Goal: Task Accomplishment & Management: Manage account settings

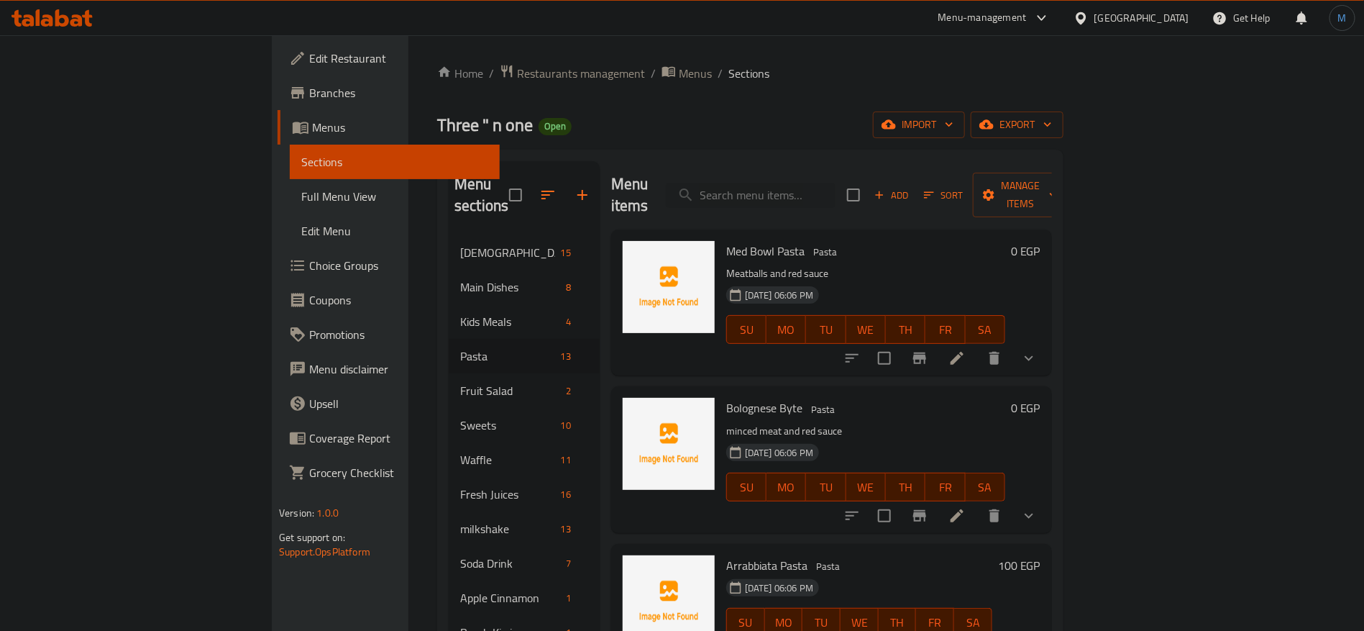
click at [1011, 392] on div "Bolognese Byte Pasta minced meat and red sauce [DATE] 06:06 PM SU MO TU WE TH F…" at bounding box center [866, 459] width 291 height 134
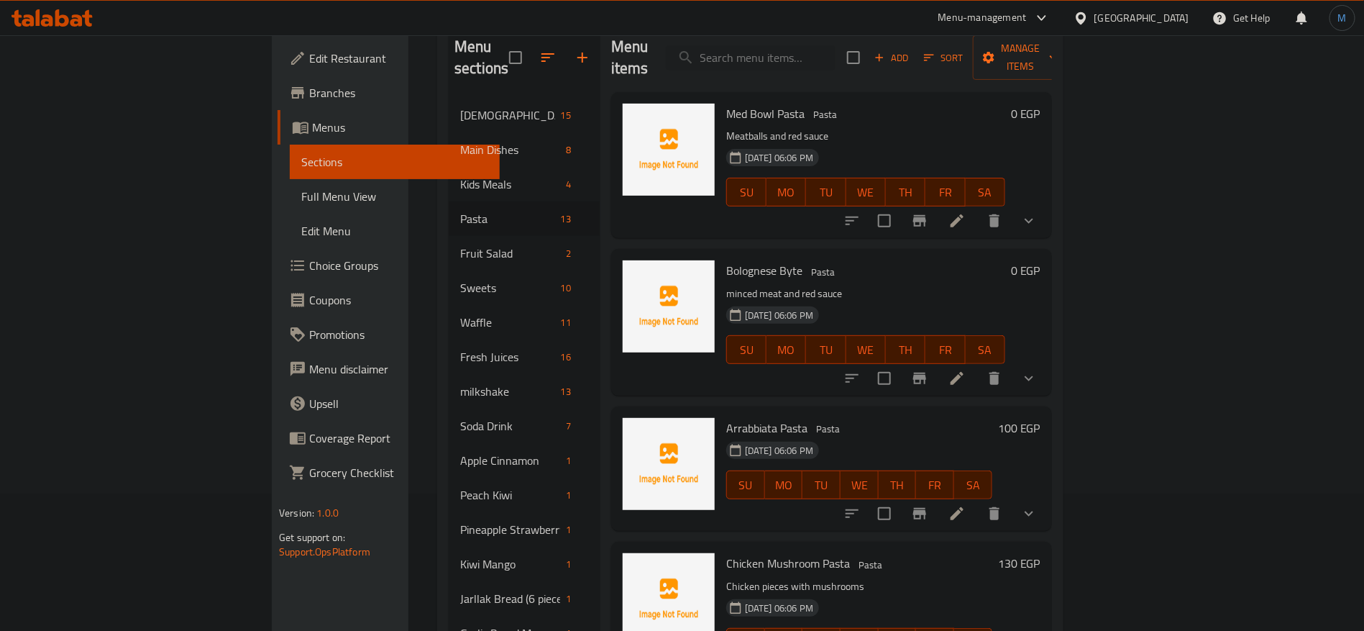
scroll to position [216, 0]
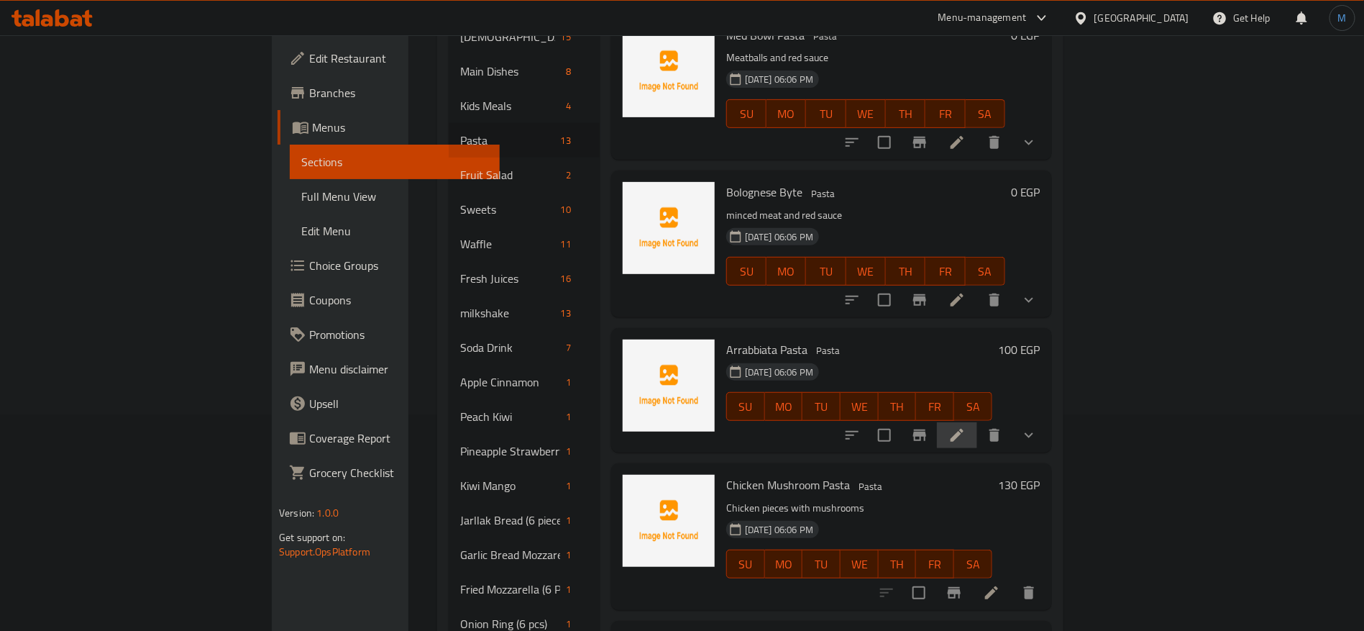
click at [977, 422] on li at bounding box center [957, 435] width 40 height 26
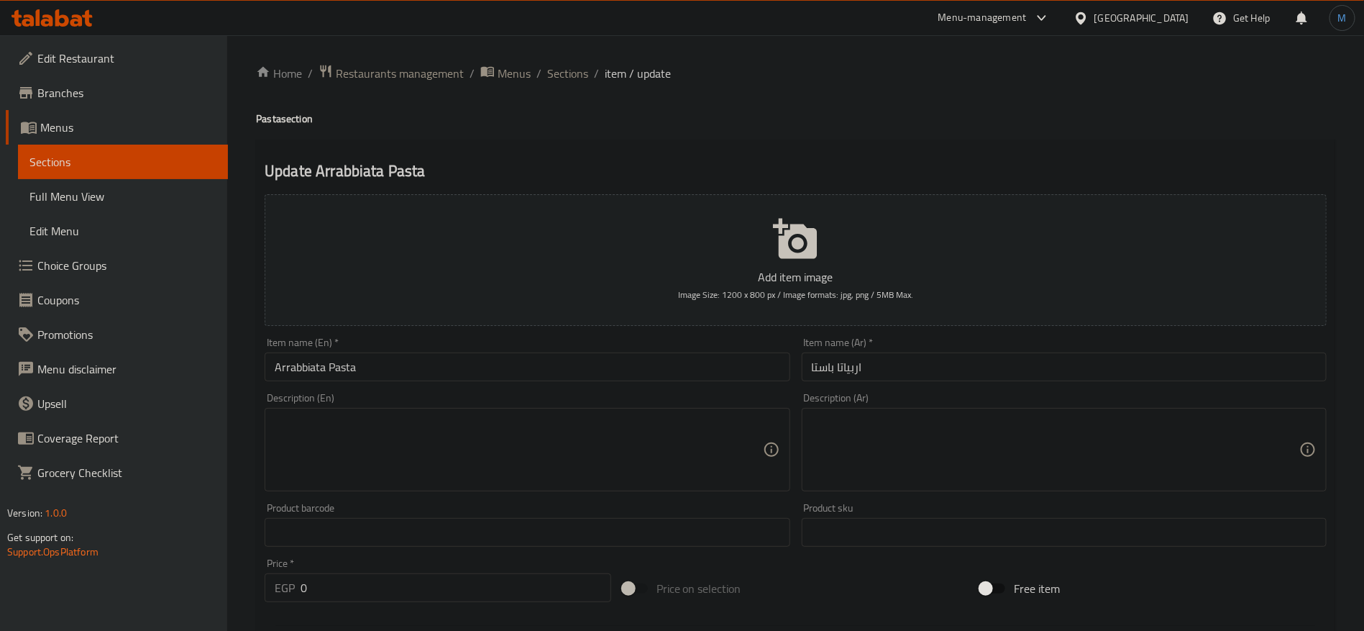
click at [593, 379] on input "Arrabbiata Pasta" at bounding box center [527, 366] width 525 height 29
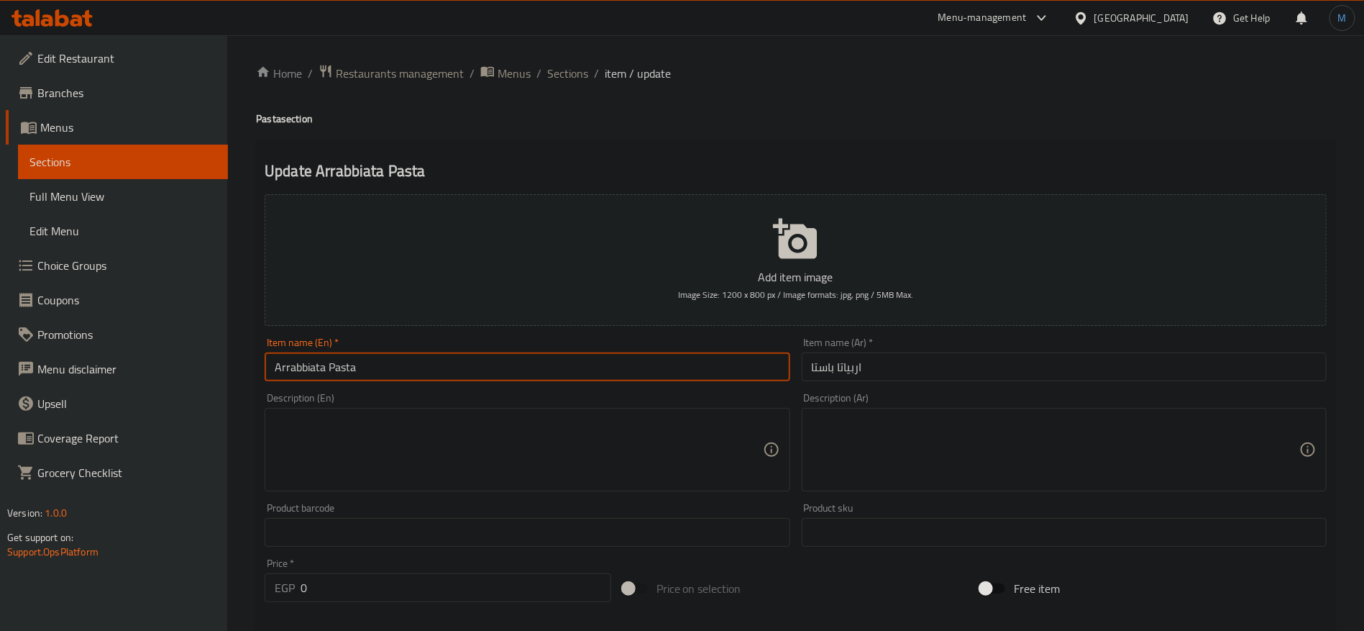
click at [587, 63] on div "Home / Restaurants management / Menus / Sections / item / update Pasta section …" at bounding box center [795, 541] width 1137 height 1013
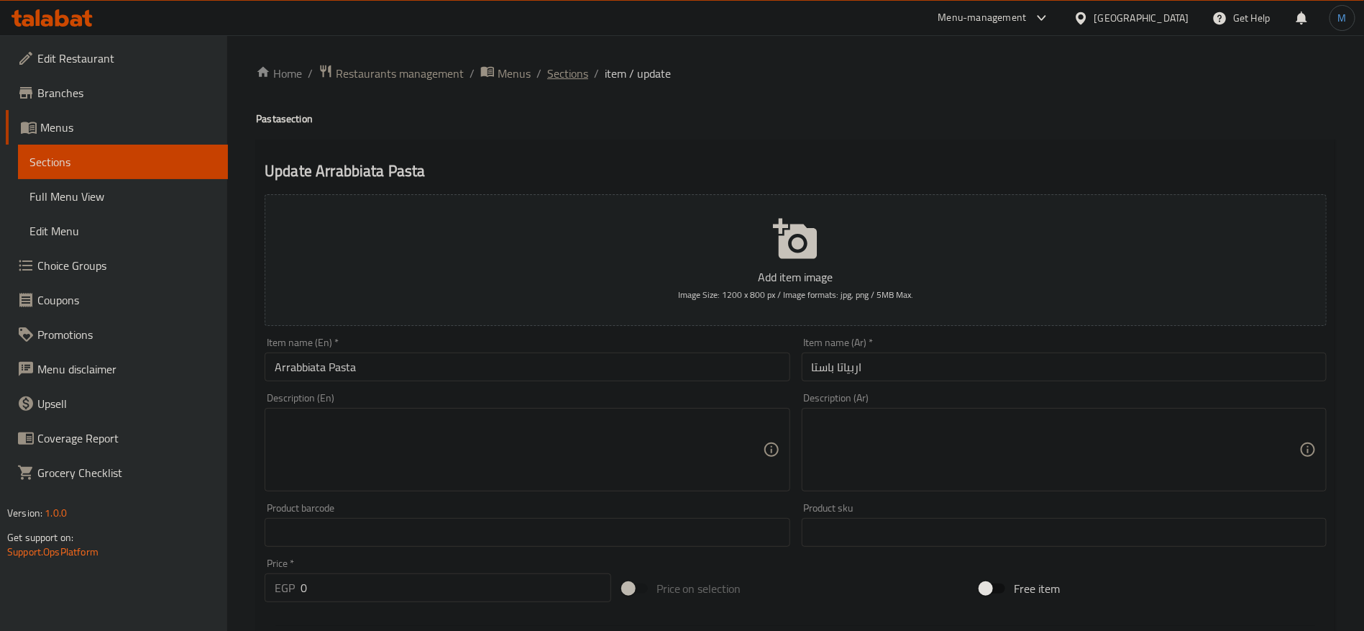
click at [580, 68] on span "Sections" at bounding box center [567, 73] width 41 height 17
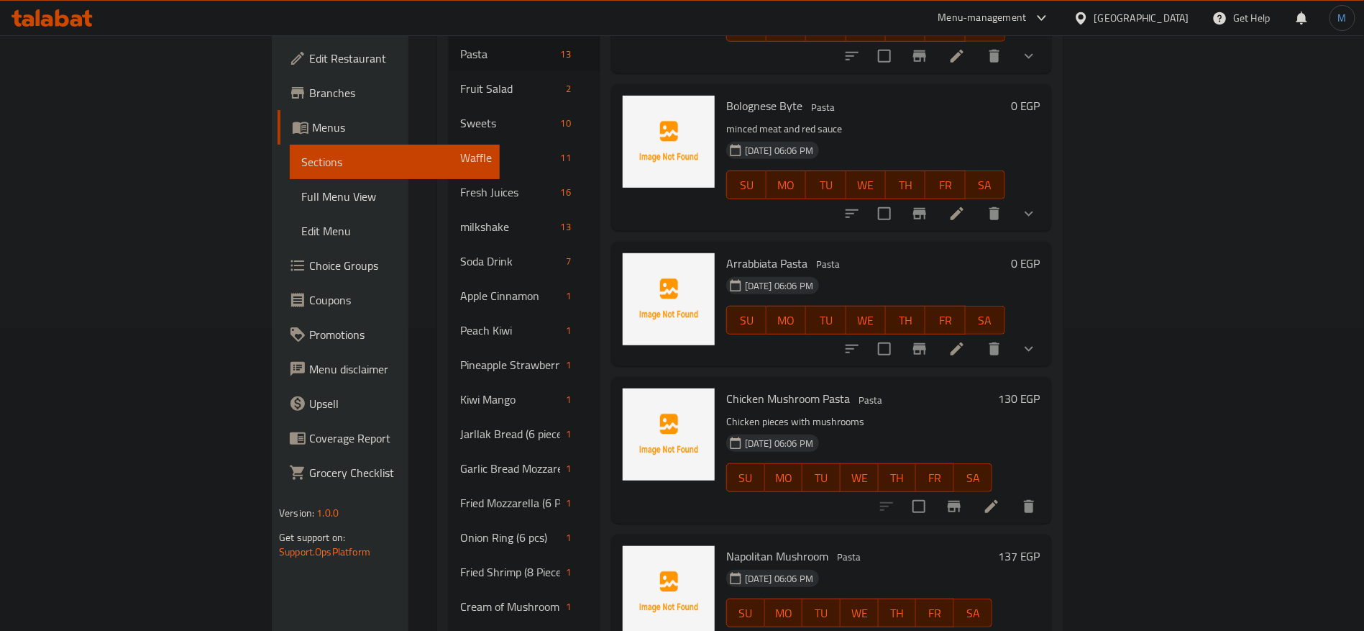
scroll to position [324, 0]
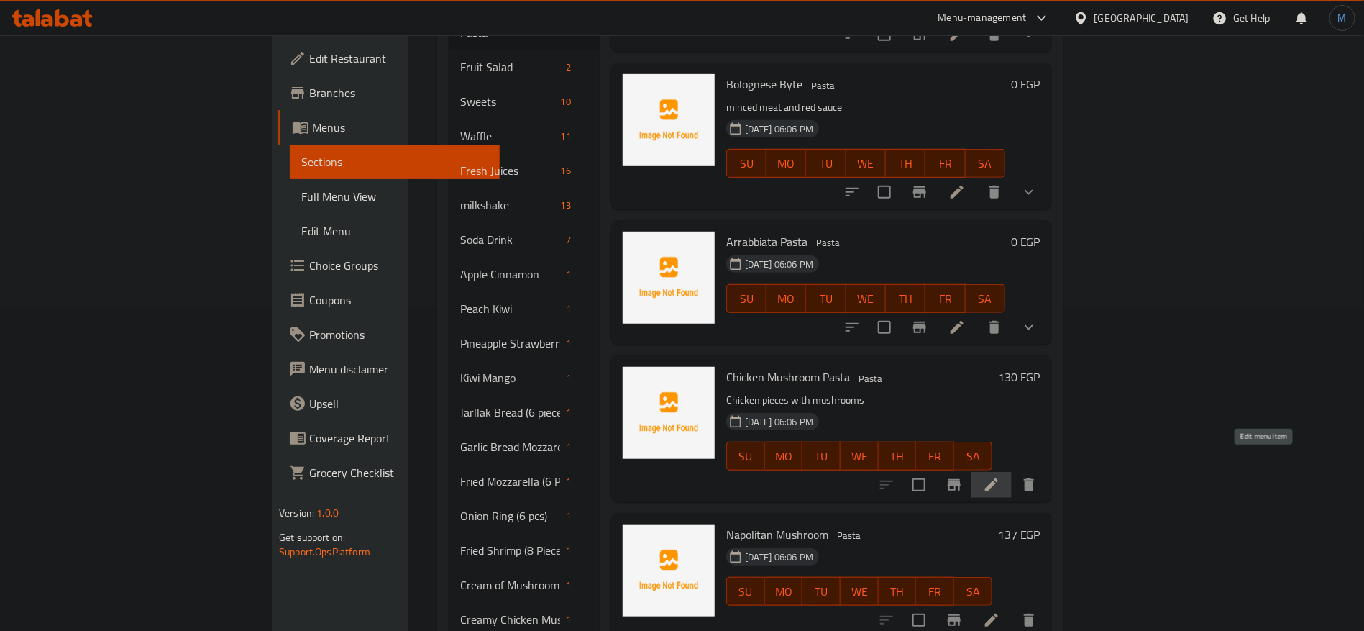
click at [998, 478] on icon at bounding box center [991, 484] width 13 height 13
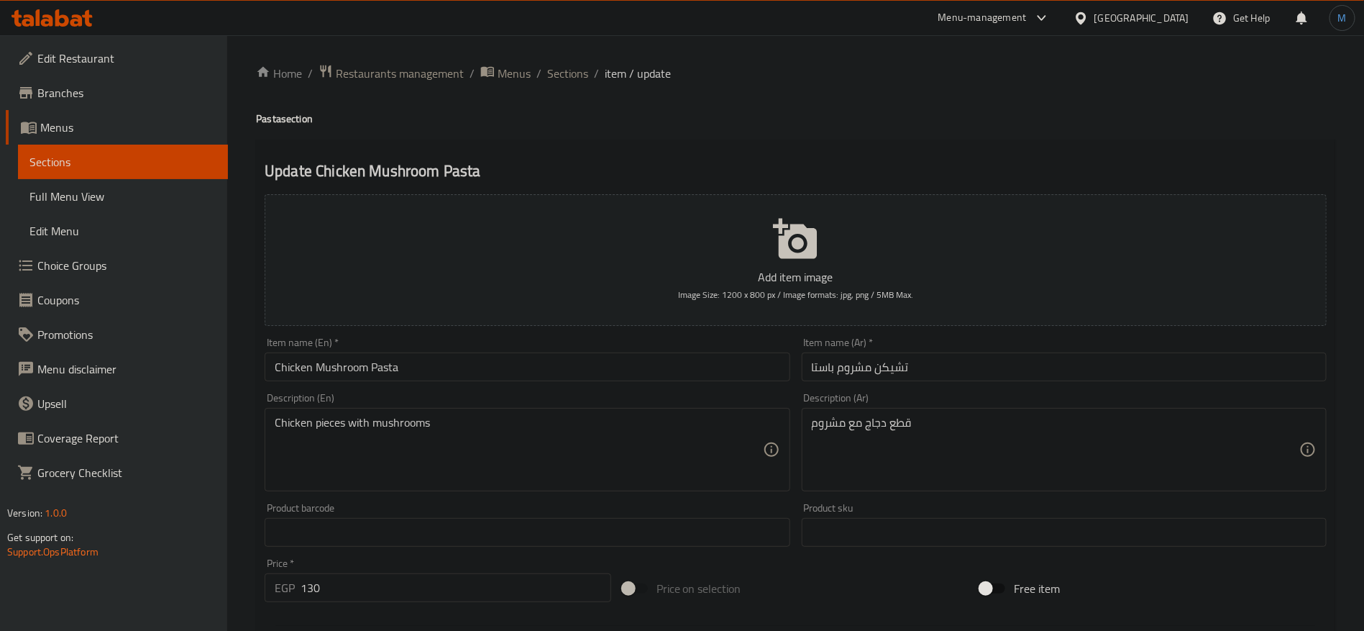
click at [714, 361] on input "Chicken Mushroom Pasta" at bounding box center [527, 366] width 525 height 29
paste textarea "Pasta dish with chicken and mushrooms in a creamy sauce."
type textarea "Pasta dish with chicken and mushrooms in a creamy sauce."
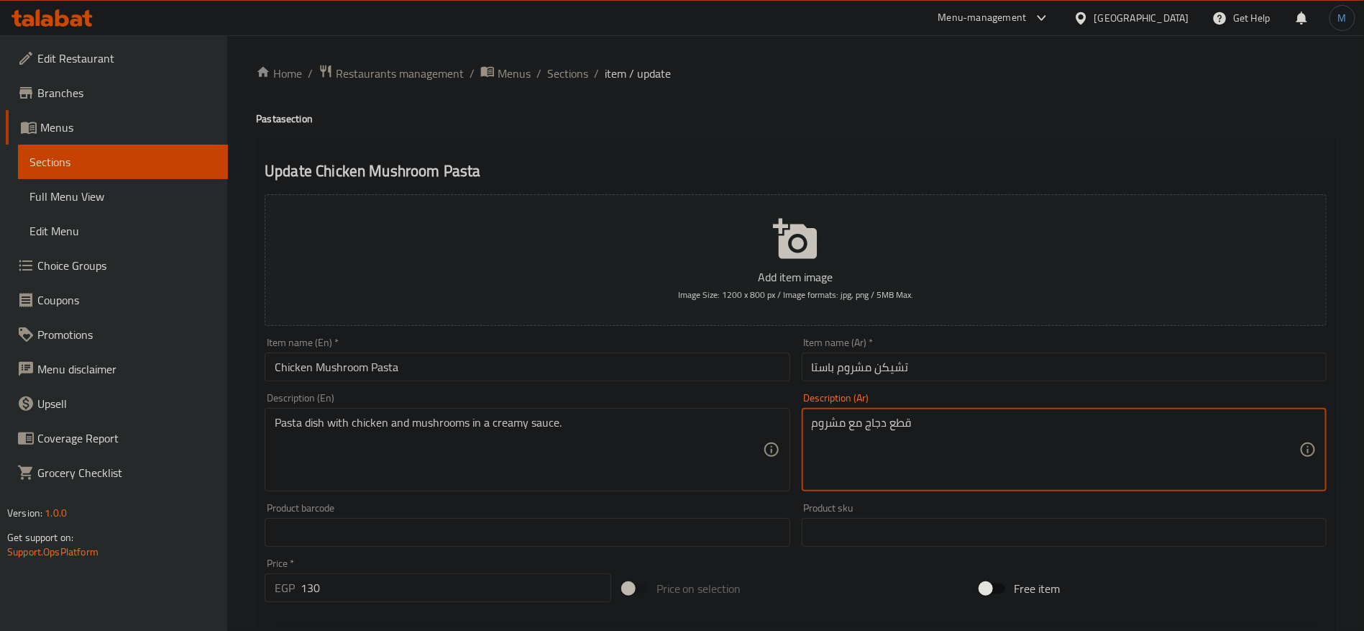
paste textarea "صحن مكرونة مع دجاج وفطر في صلصة كريمية."
type textarea "صحن مكرونة مع دجاج وفطر في صلصة كريمية."
click at [741, 371] on input "Chicken Mushroom Pasta" at bounding box center [527, 366] width 525 height 29
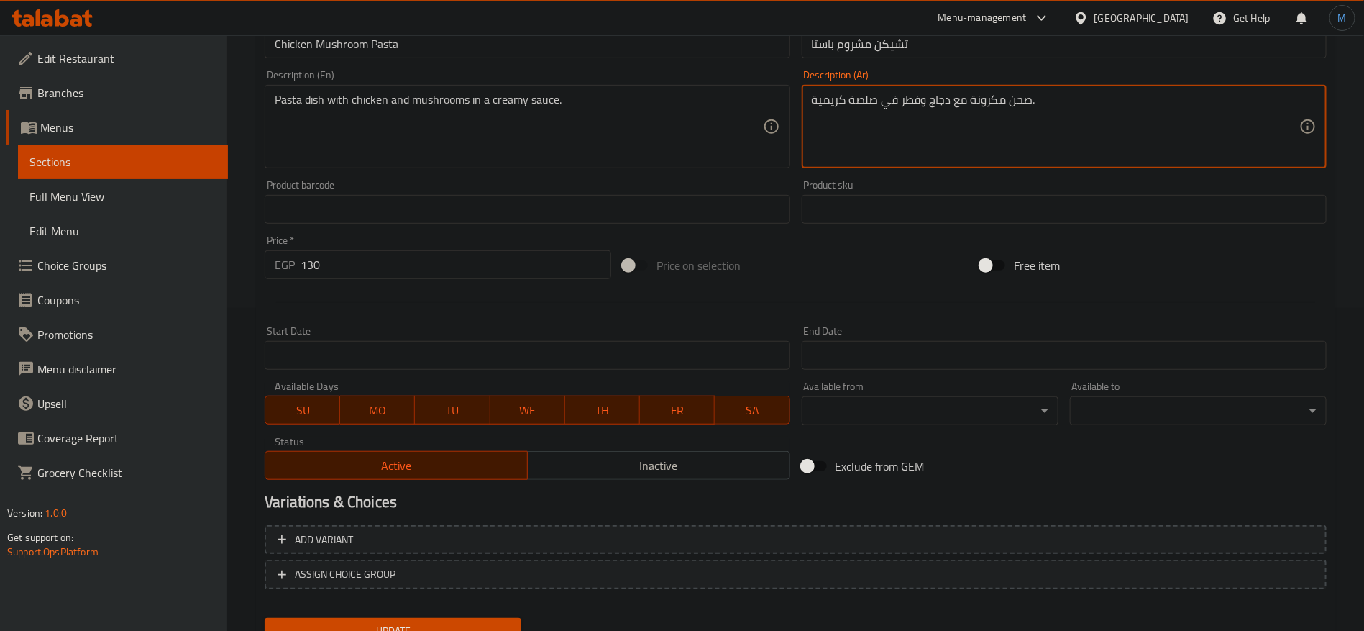
scroll to position [385, 0]
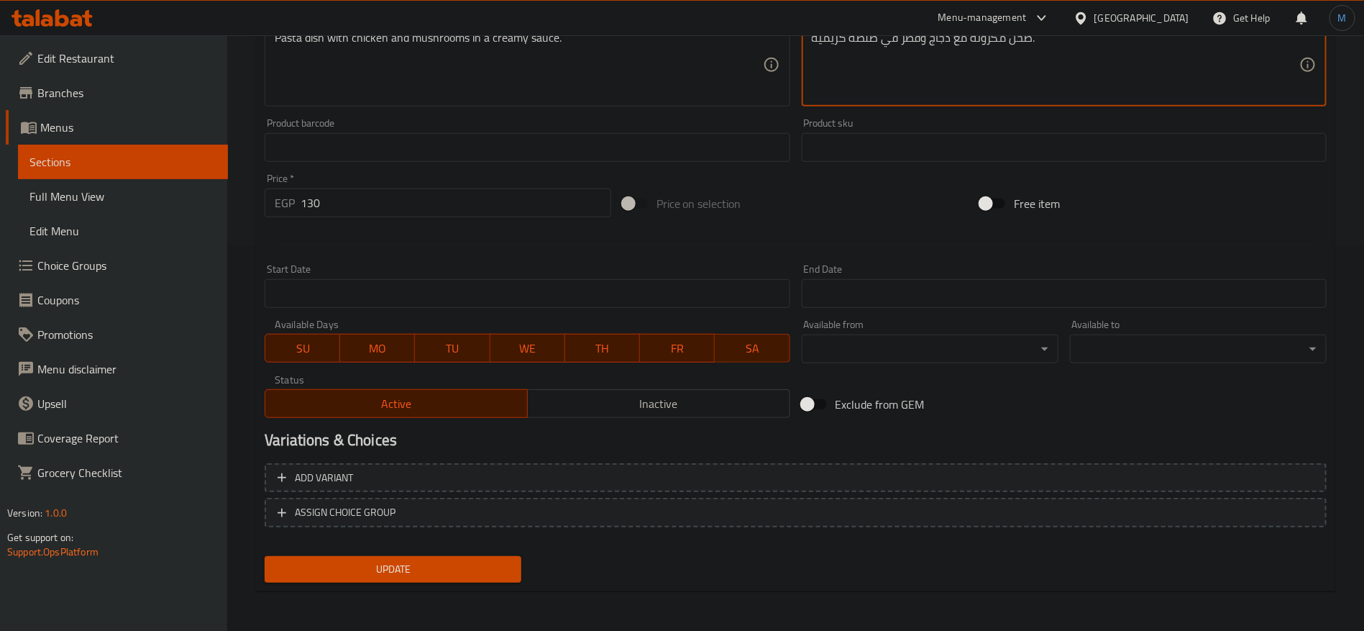
click at [934, 493] on div "Add variant ASSIGN CHOICE GROUP" at bounding box center [796, 503] width 1074 height 93
click at [937, 480] on span "Add variant" at bounding box center [796, 478] width 1036 height 18
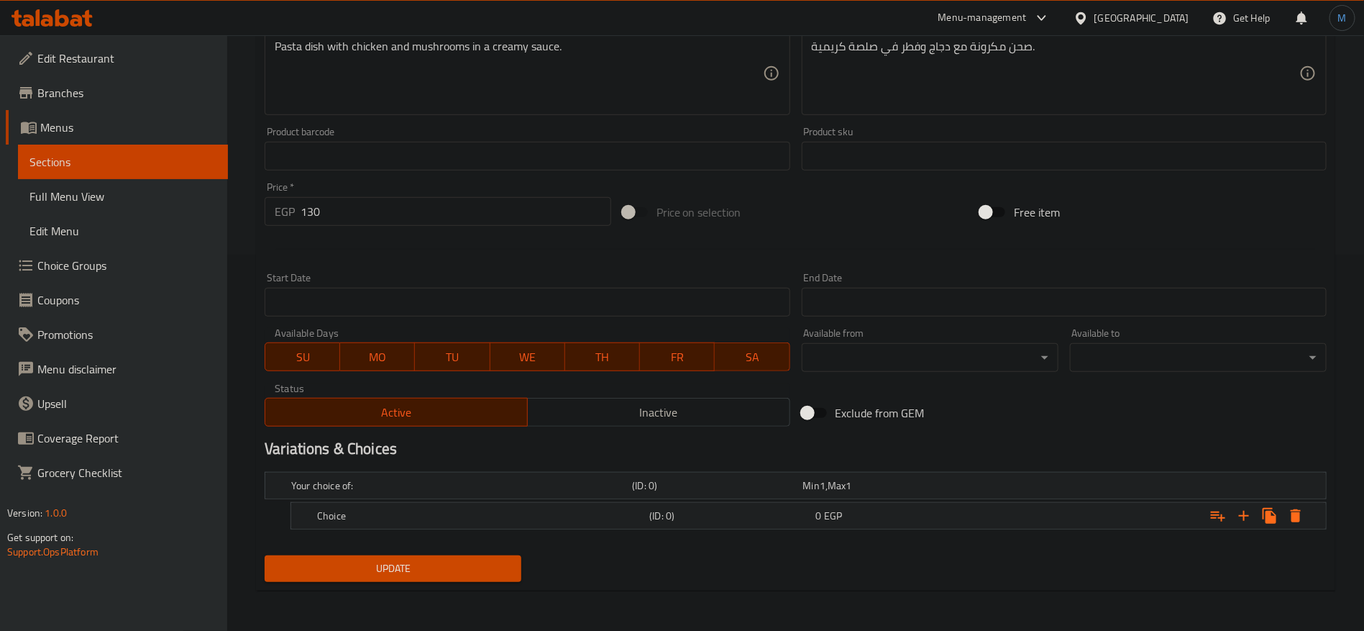
scroll to position [375, 0]
click at [1235, 520] on icon "Expand" at bounding box center [1243, 516] width 17 height 17
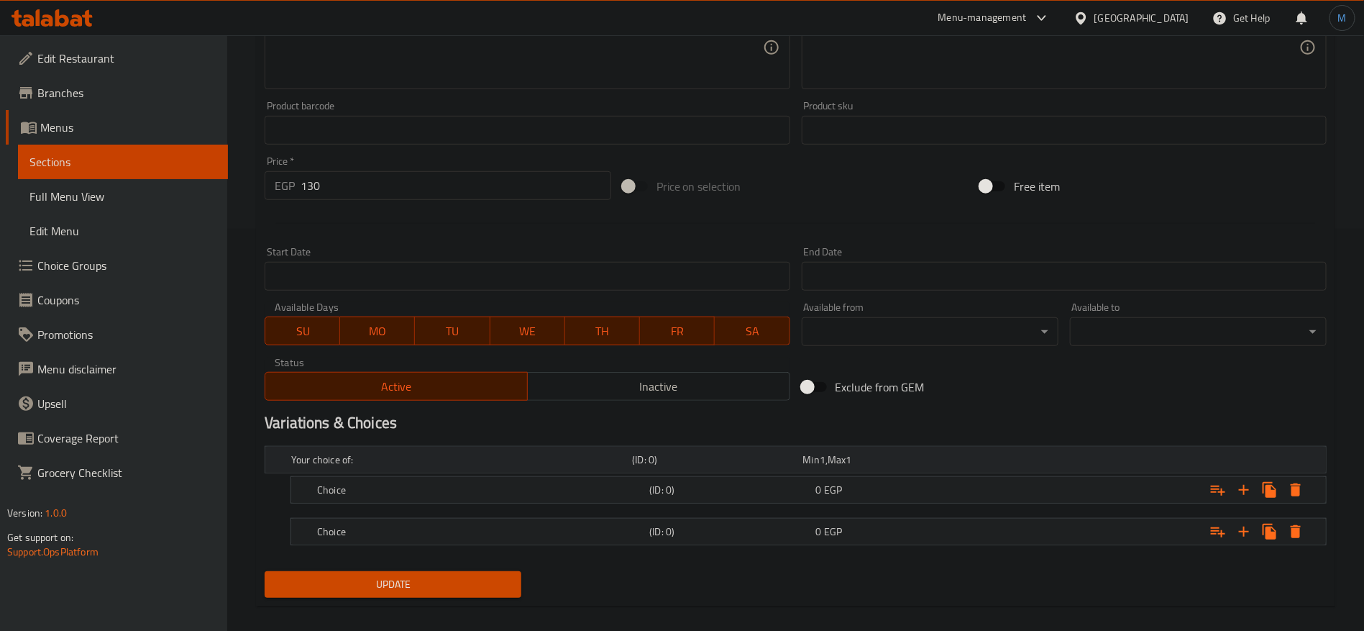
scroll to position [416, 0]
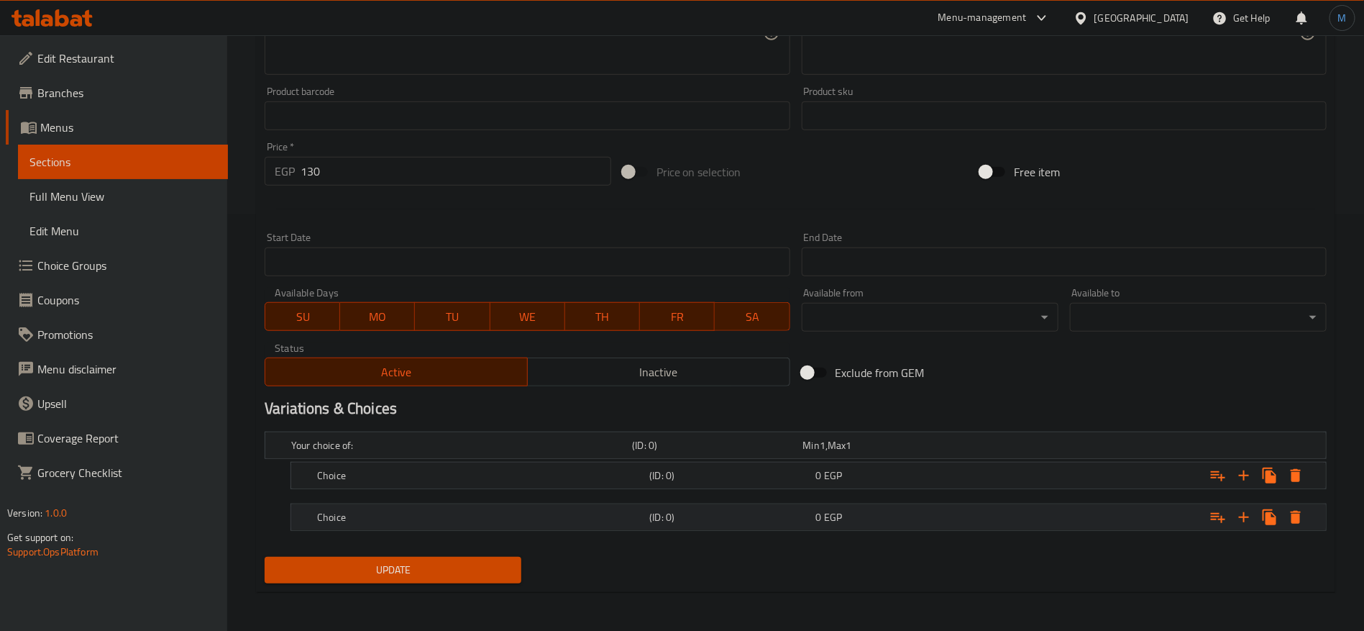
click at [649, 503] on div "Choice (ID: 0) 0 EGP" at bounding box center [812, 517] width 997 height 32
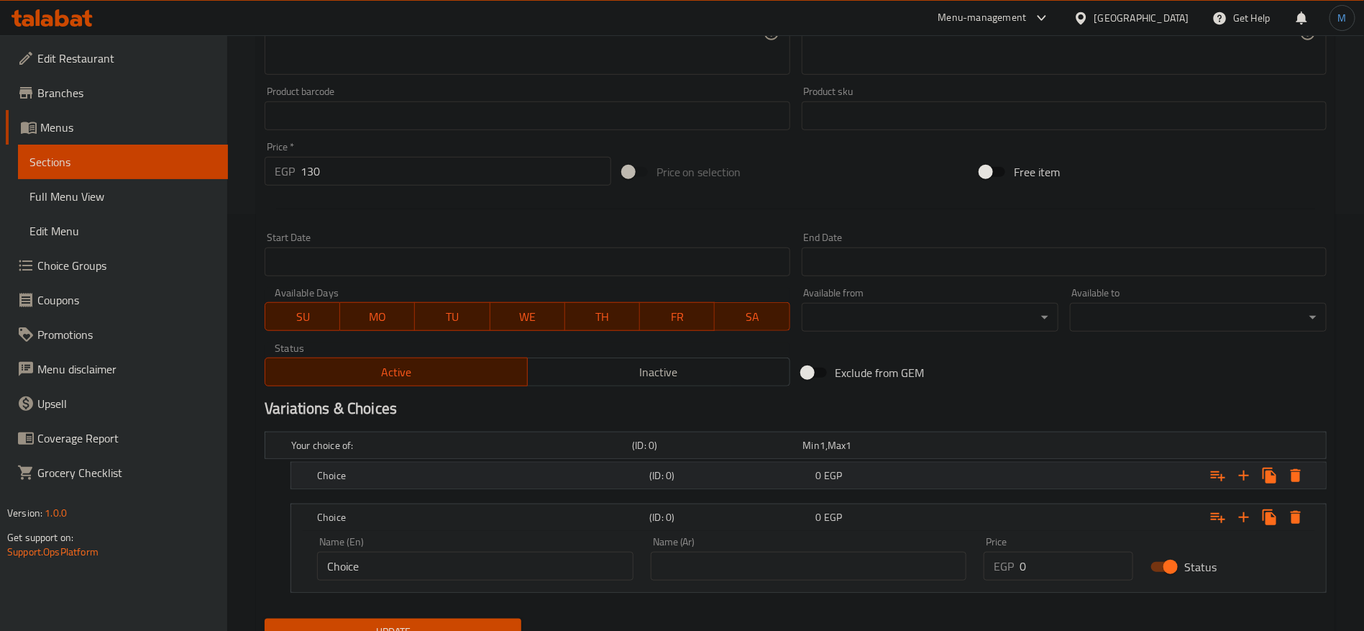
click at [667, 482] on h5 "(ID: 0)" at bounding box center [729, 475] width 160 height 14
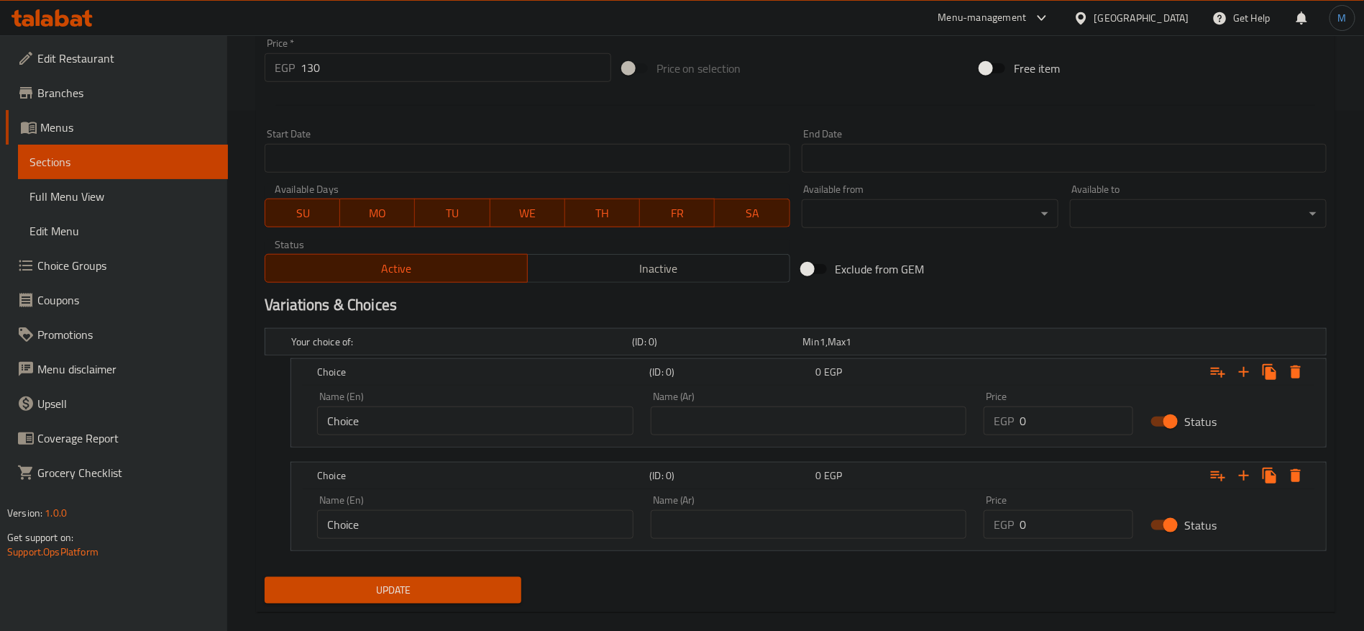
scroll to position [540, 0]
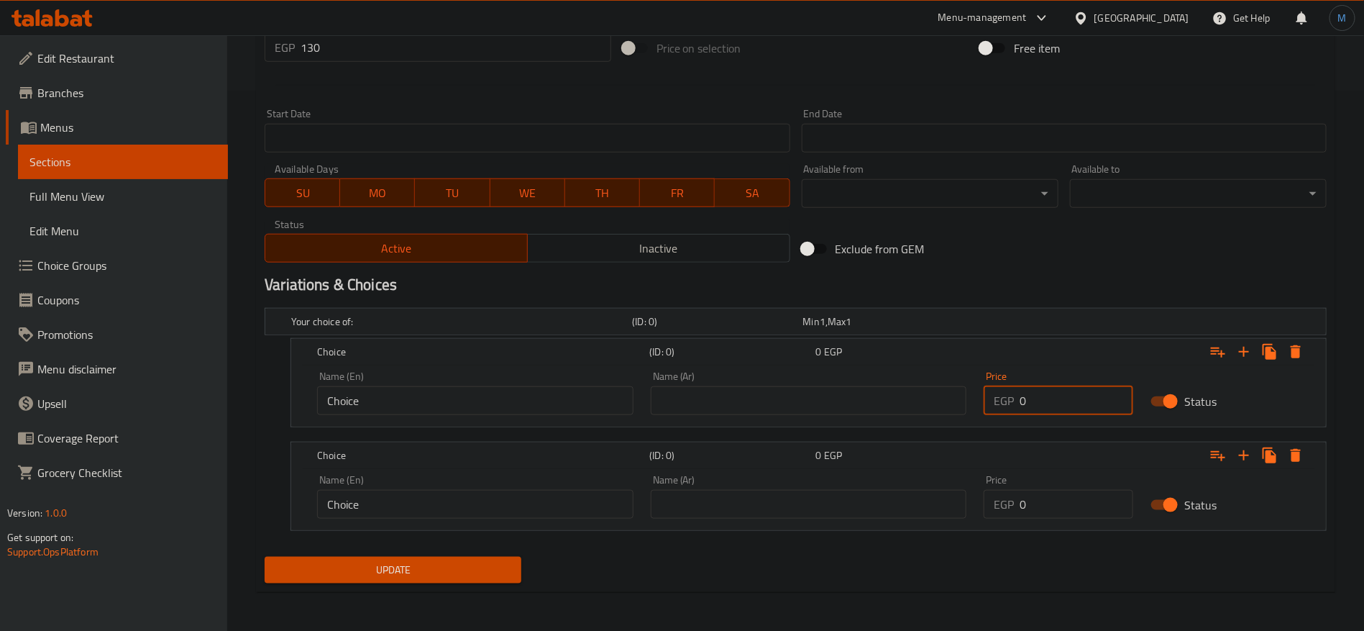
click at [1043, 413] on input "0" at bounding box center [1077, 400] width 114 height 29
paste input "13"
type input "130"
click at [1048, 504] on input "0" at bounding box center [1077, 504] width 114 height 29
paste input "193"
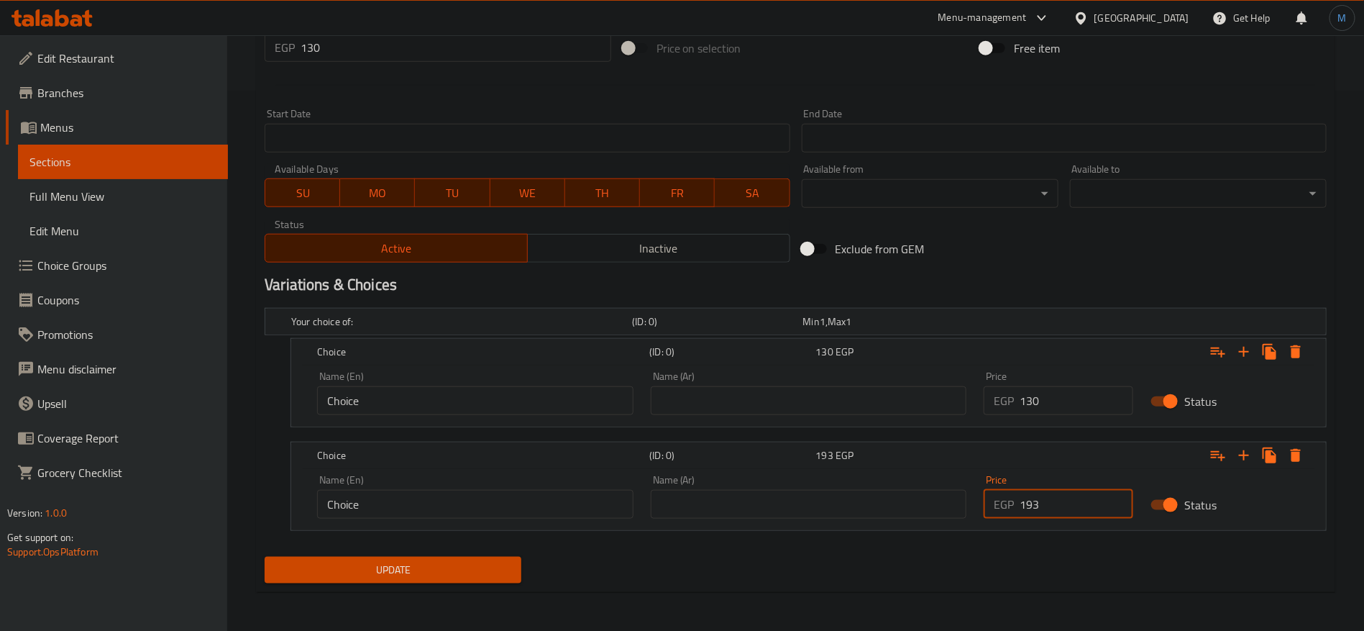
type input "193"
click at [767, 388] on input "text" at bounding box center [809, 400] width 316 height 29
type input "وسط"
click at [769, 498] on input "text" at bounding box center [809, 504] width 316 height 29
type input "كبير"
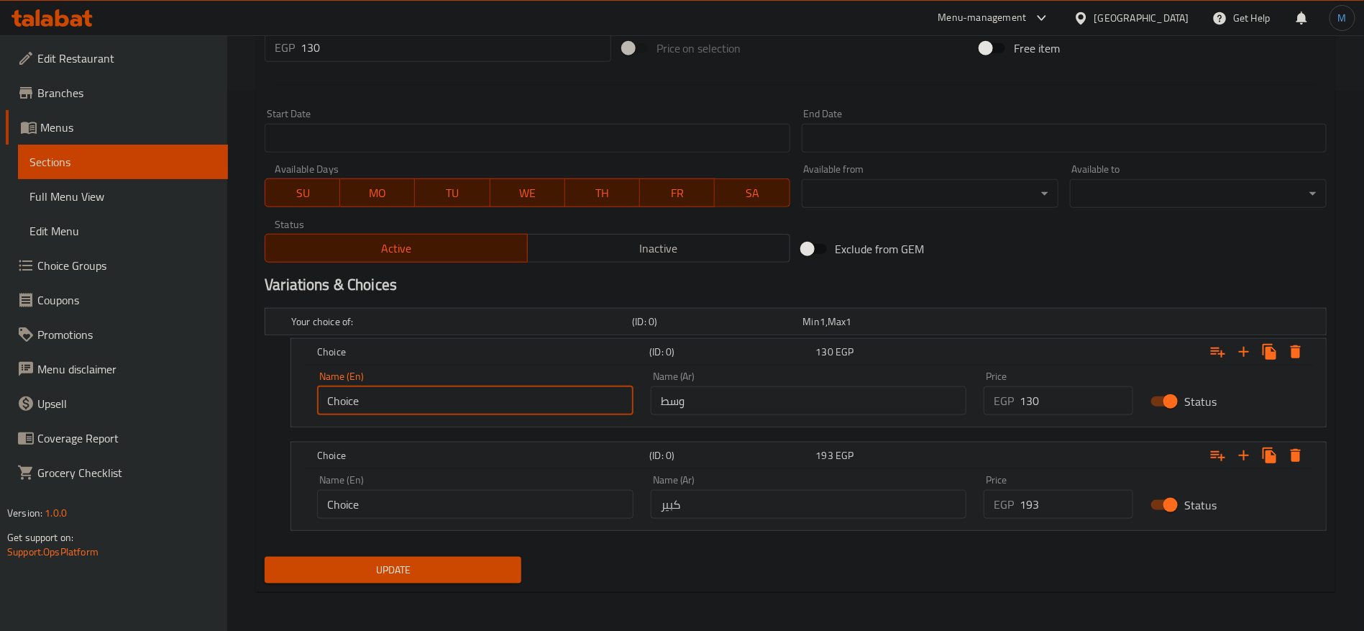
click at [439, 396] on input "Choice" at bounding box center [475, 400] width 316 height 29
click at [439, 396] on input "text" at bounding box center [475, 400] width 316 height 29
type input "Medium"
click at [491, 507] on input "Choice" at bounding box center [475, 504] width 316 height 29
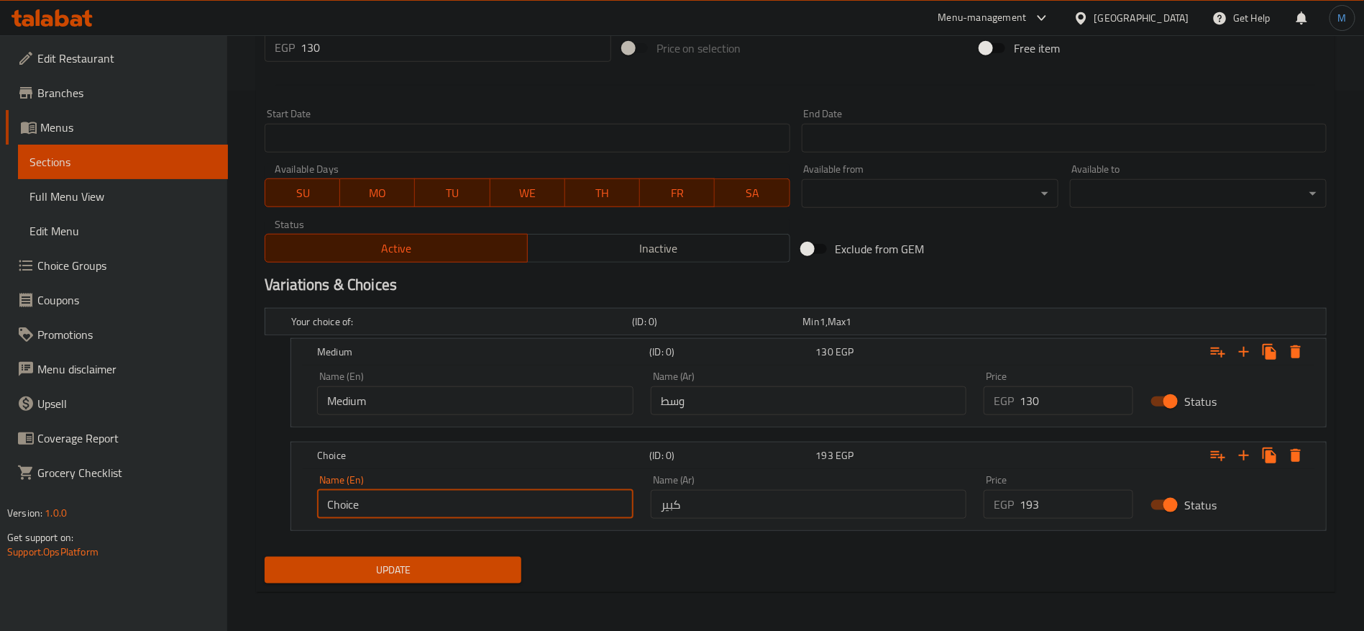
click at [491, 507] on input "Choice" at bounding box center [475, 504] width 316 height 29
click at [491, 507] on input "text" at bounding box center [475, 504] width 316 height 29
type input "Large"
click at [1041, 263] on div "Exclude from GEM" at bounding box center [975, 248] width 358 height 39
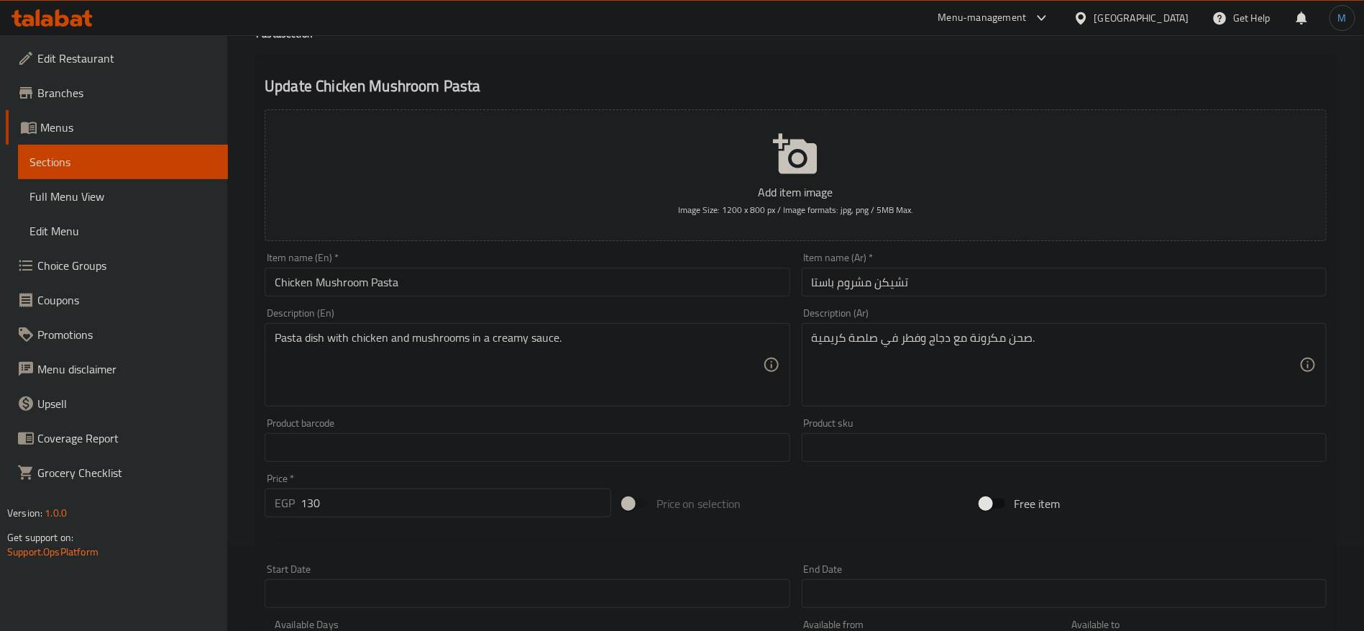
scroll to position [1, 0]
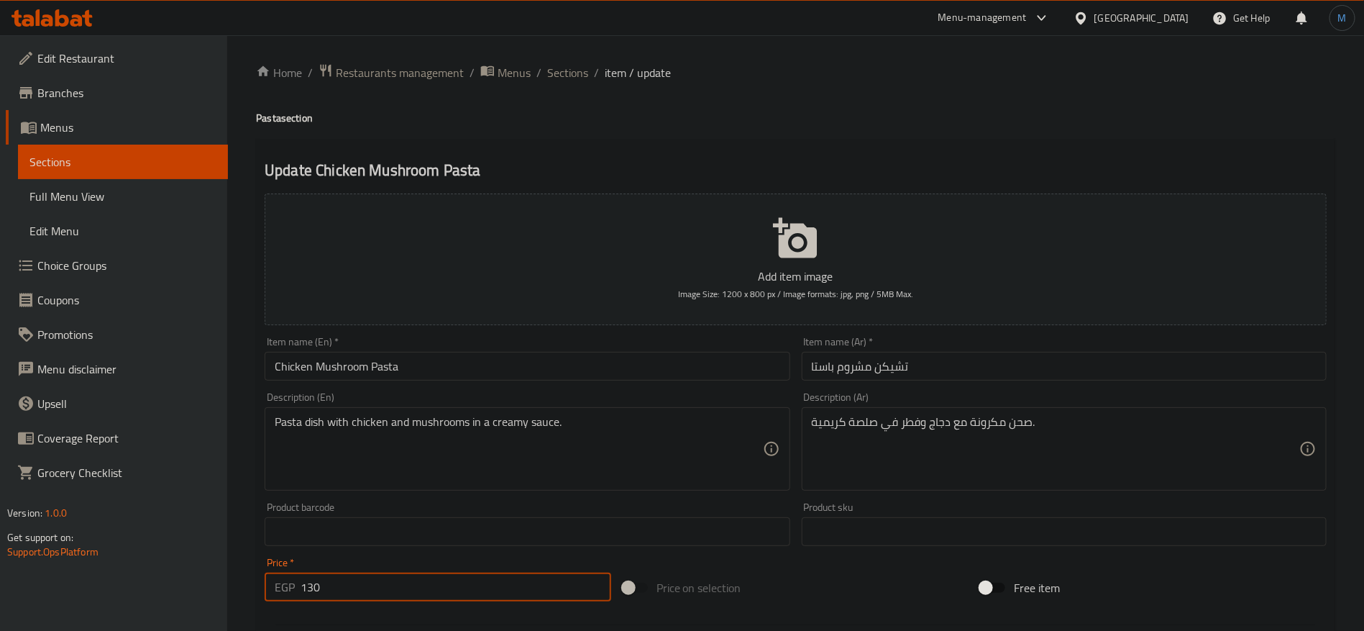
click at [473, 594] on input "130" at bounding box center [456, 586] width 311 height 29
type input "0"
click at [778, 580] on div "Price on selection" at bounding box center [796, 587] width 358 height 39
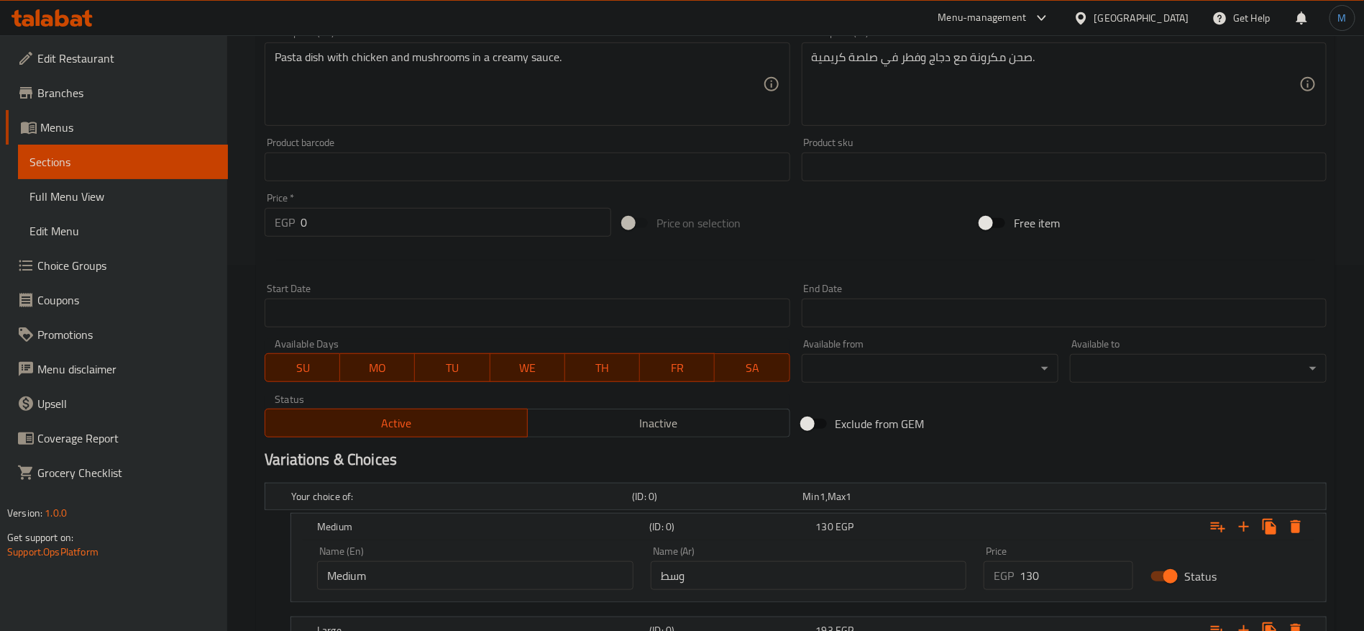
scroll to position [540, 0]
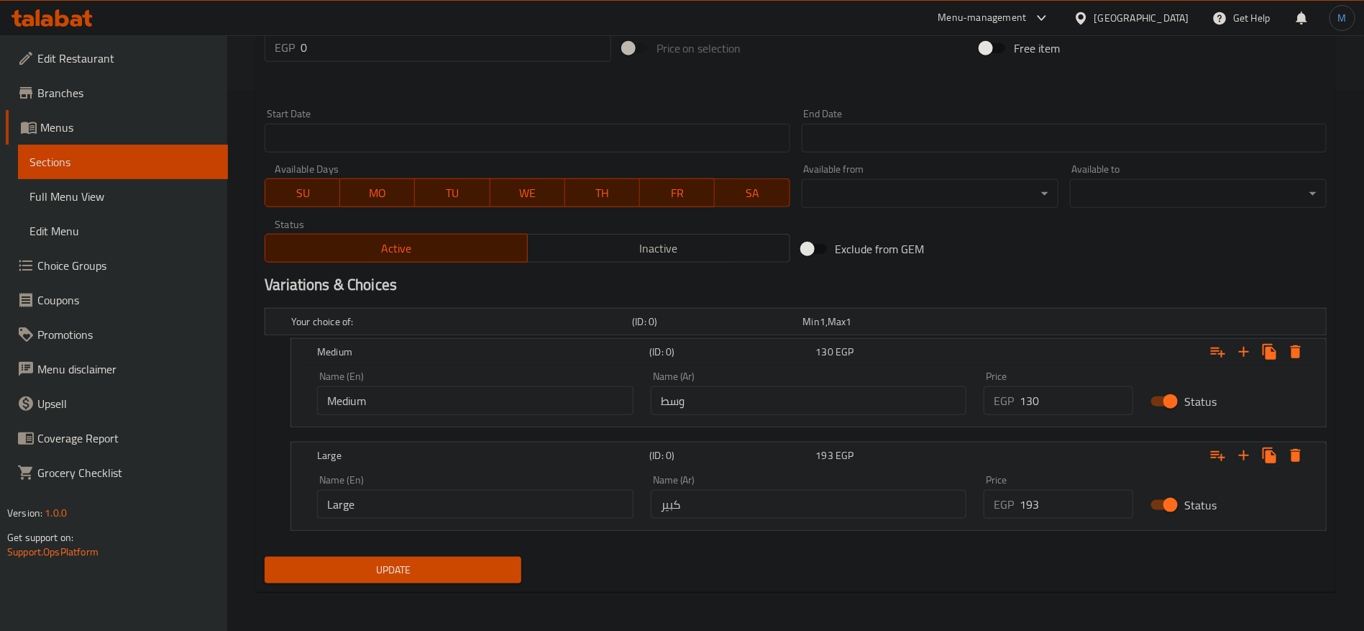
click at [378, 562] on span "Update" at bounding box center [393, 570] width 234 height 18
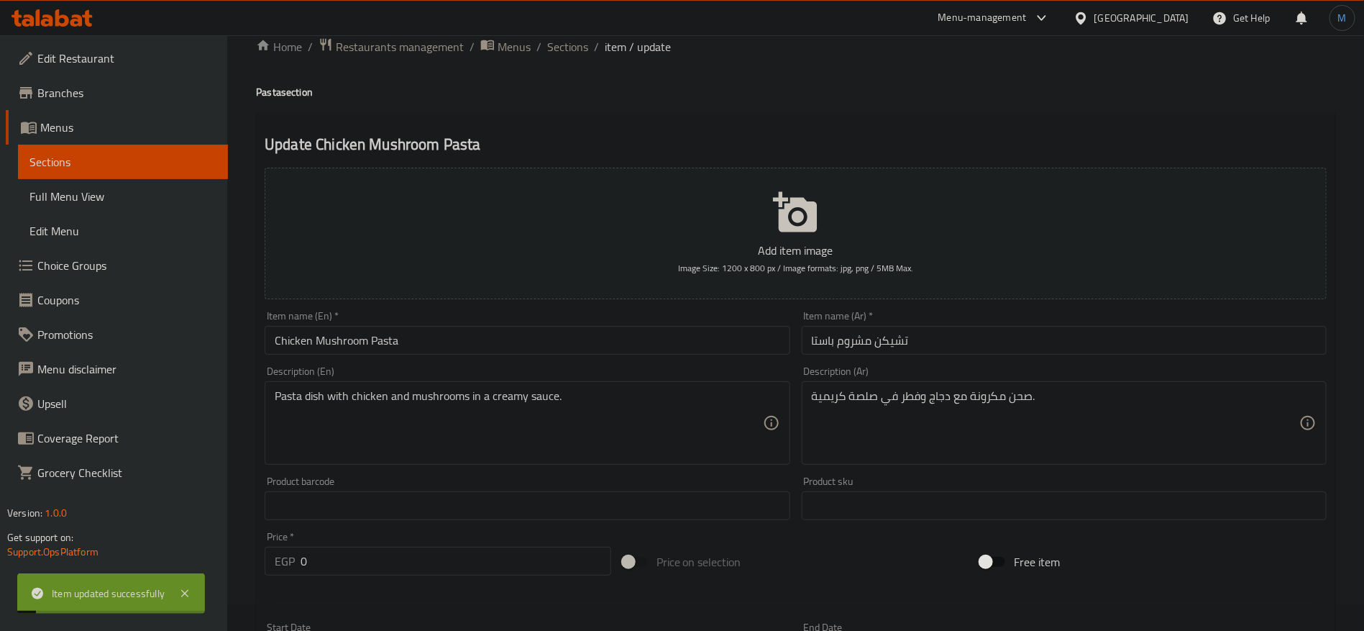
scroll to position [0, 0]
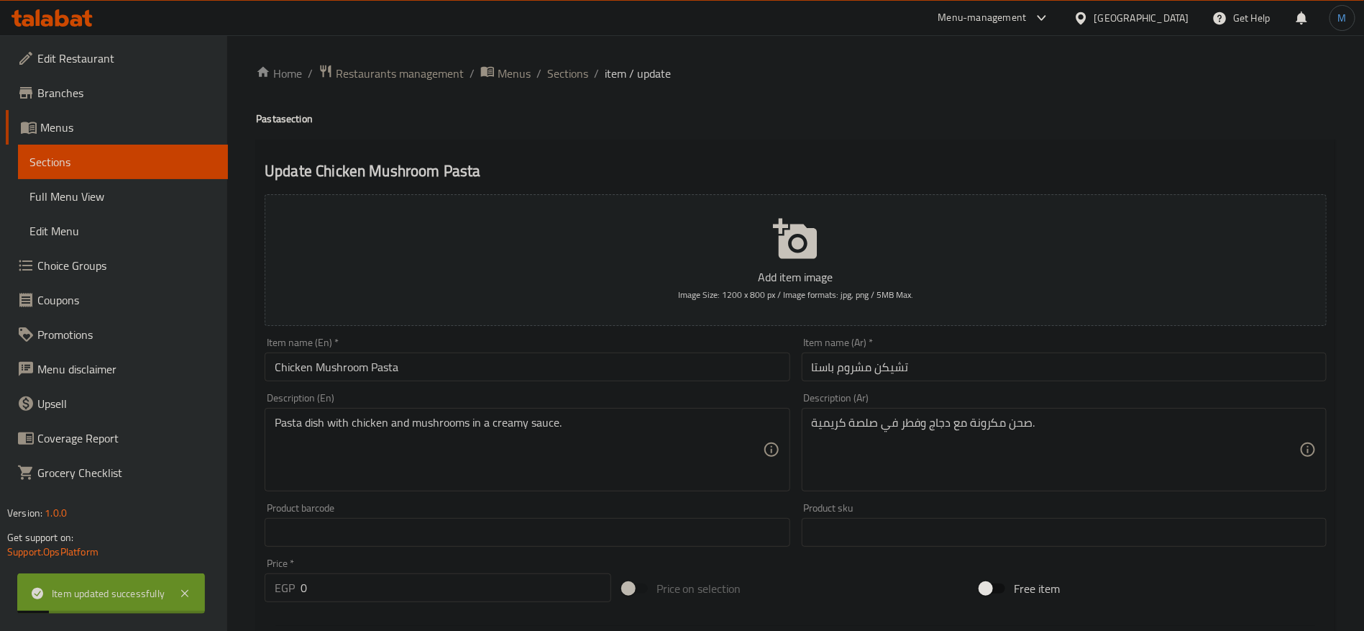
drag, startPoint x: 569, startPoint y: 79, endPoint x: 632, endPoint y: 109, distance: 70.1
click at [569, 79] on span "Sections" at bounding box center [567, 73] width 41 height 17
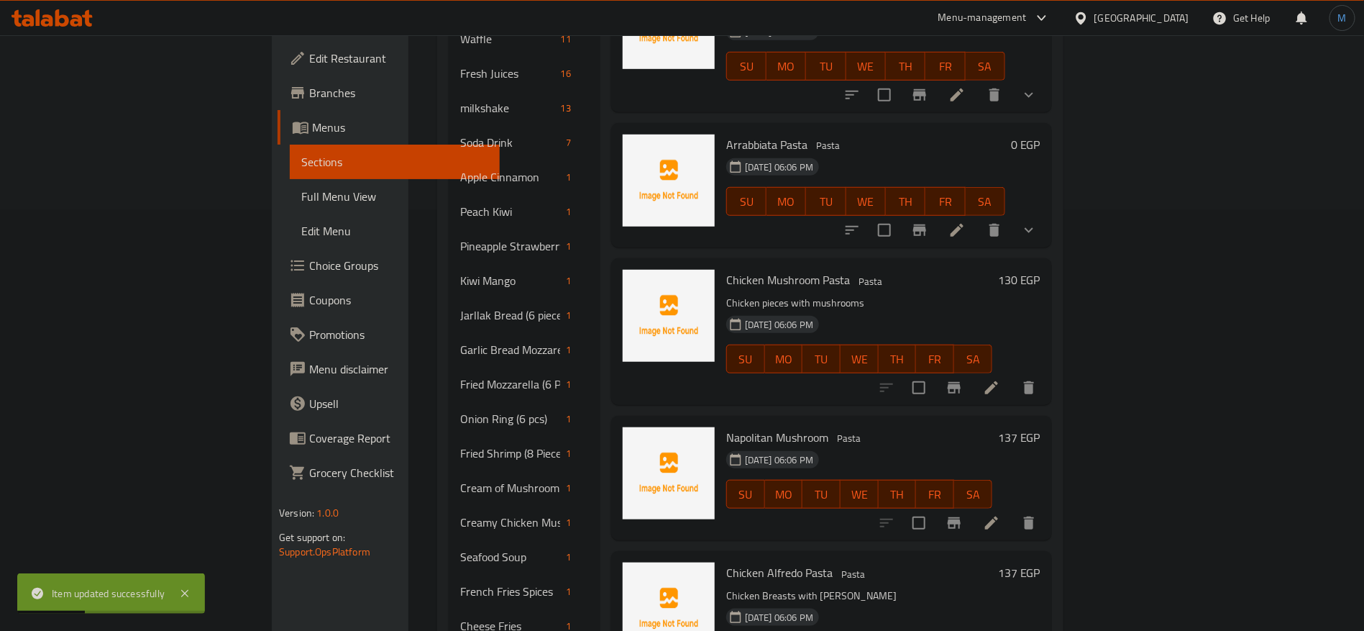
scroll to position [431, 0]
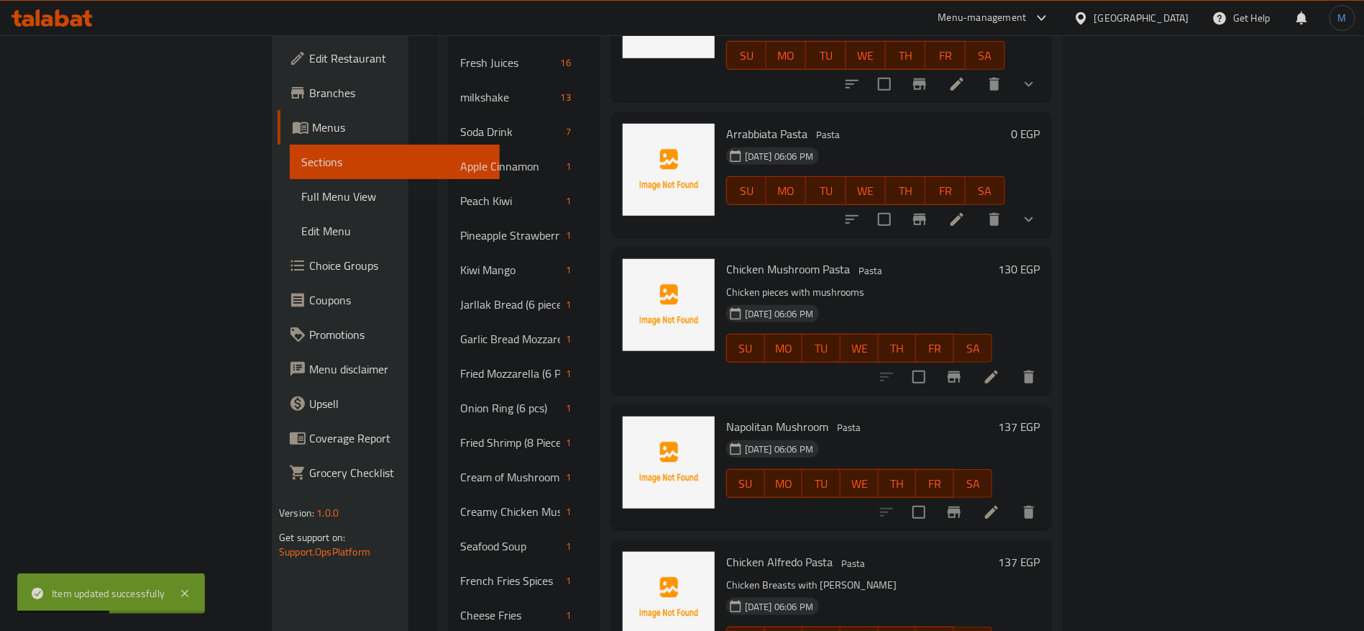
click at [1012, 501] on li at bounding box center [992, 512] width 40 height 26
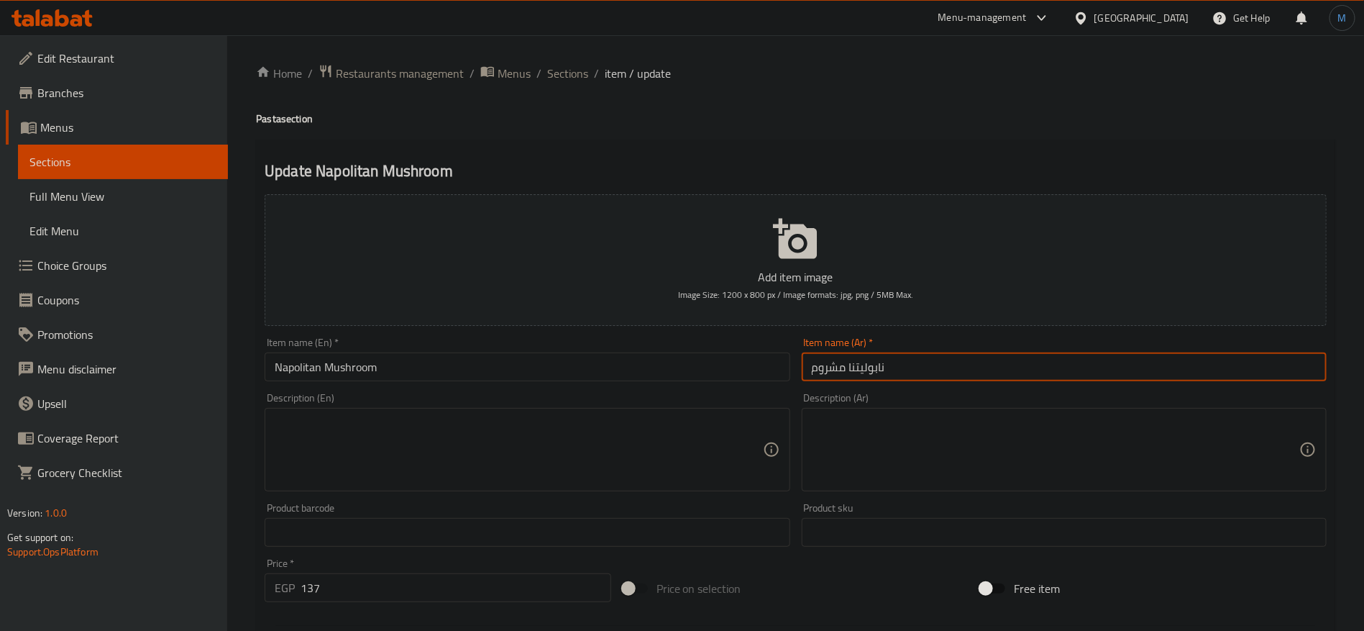
click at [882, 367] on input "نابوليتنا مشروم" at bounding box center [1064, 366] width 525 height 29
click at [876, 367] on input "نابوليتنا مشروم" at bounding box center [1064, 366] width 525 height 29
click at [283, 373] on input "Napolitan Mushroom" at bounding box center [527, 366] width 525 height 29
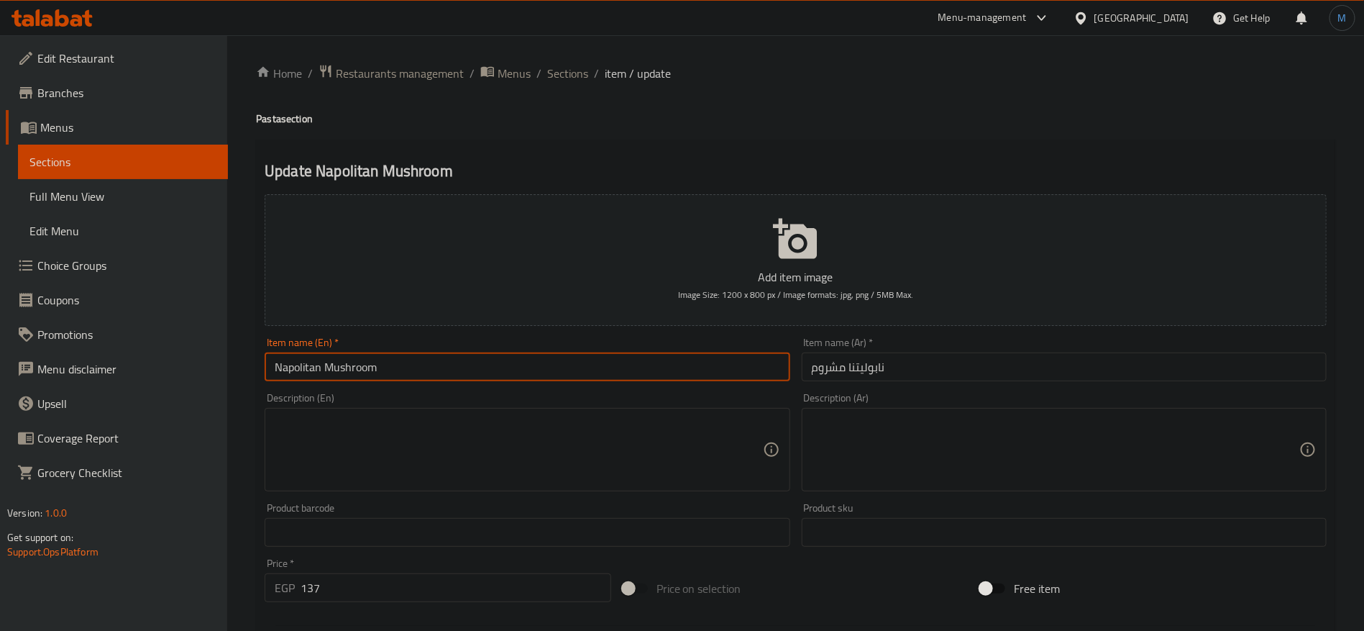
click at [283, 373] on input "Napolitan Mushroom" at bounding box center [527, 366] width 525 height 29
paste input "a"
type input "Napolitana Mushroom"
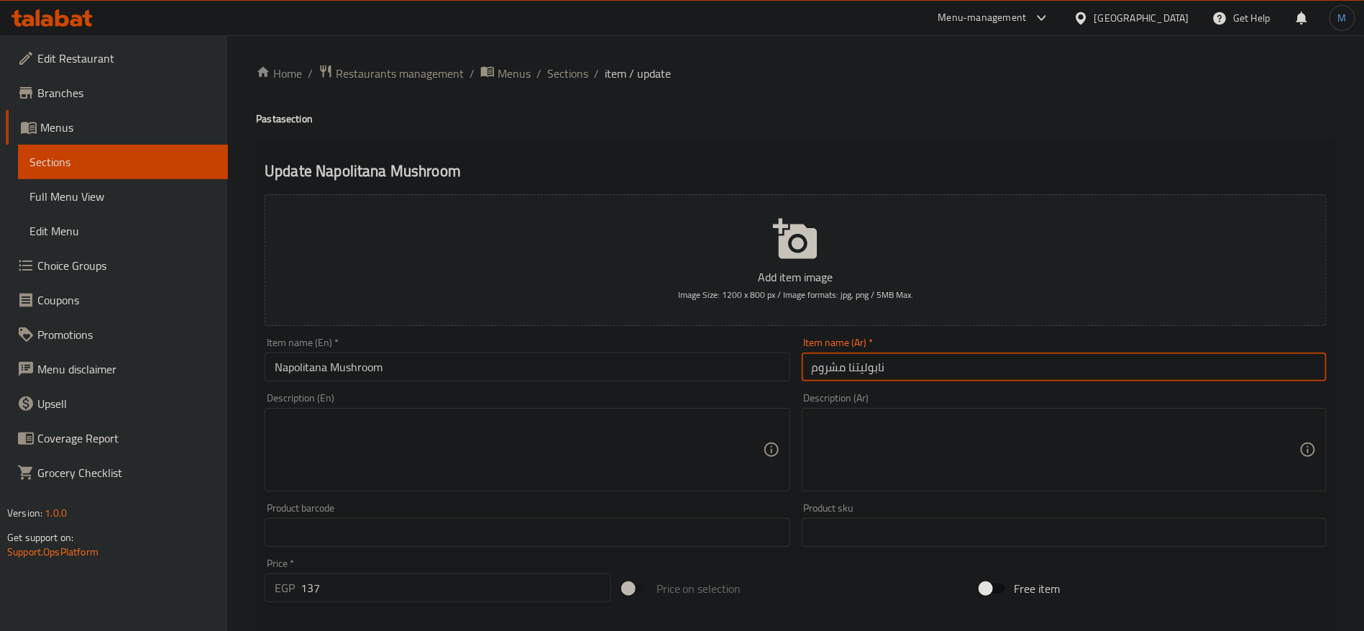
click at [856, 380] on input "نابوليتنا مشروم" at bounding box center [1064, 366] width 525 height 29
paste input "انا"
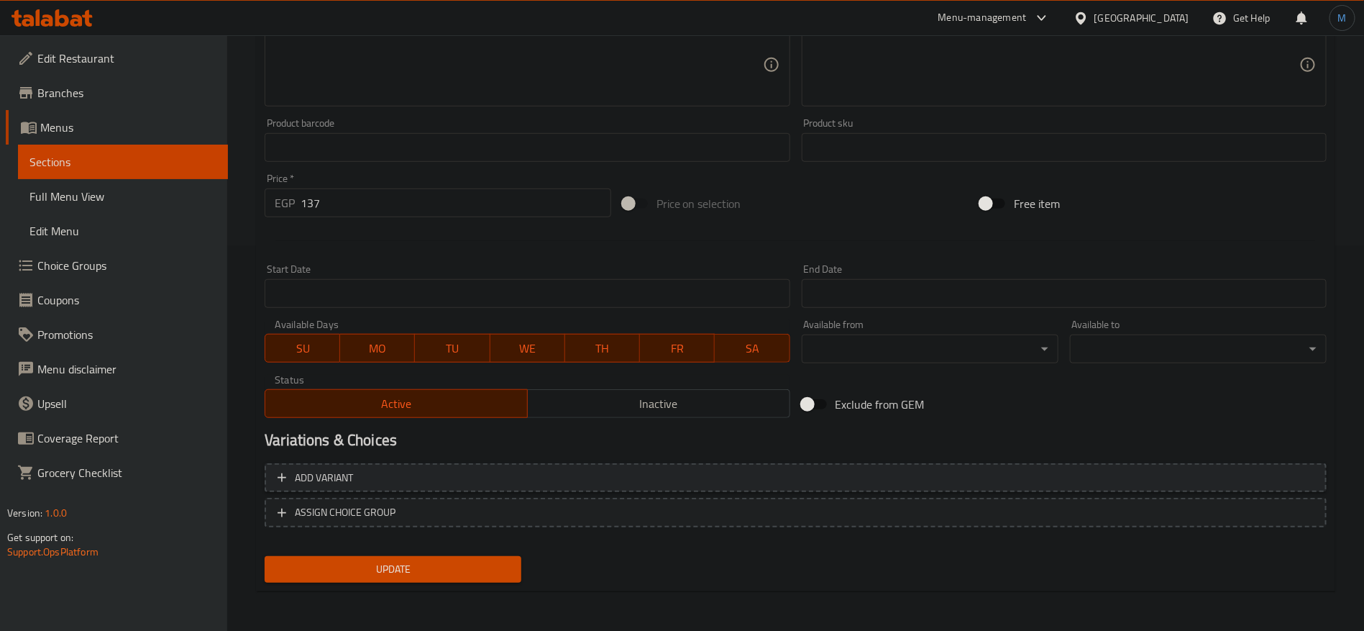
type input "نابوليتانا مشروم"
click at [1041, 474] on span "Add variant" at bounding box center [796, 478] width 1036 height 18
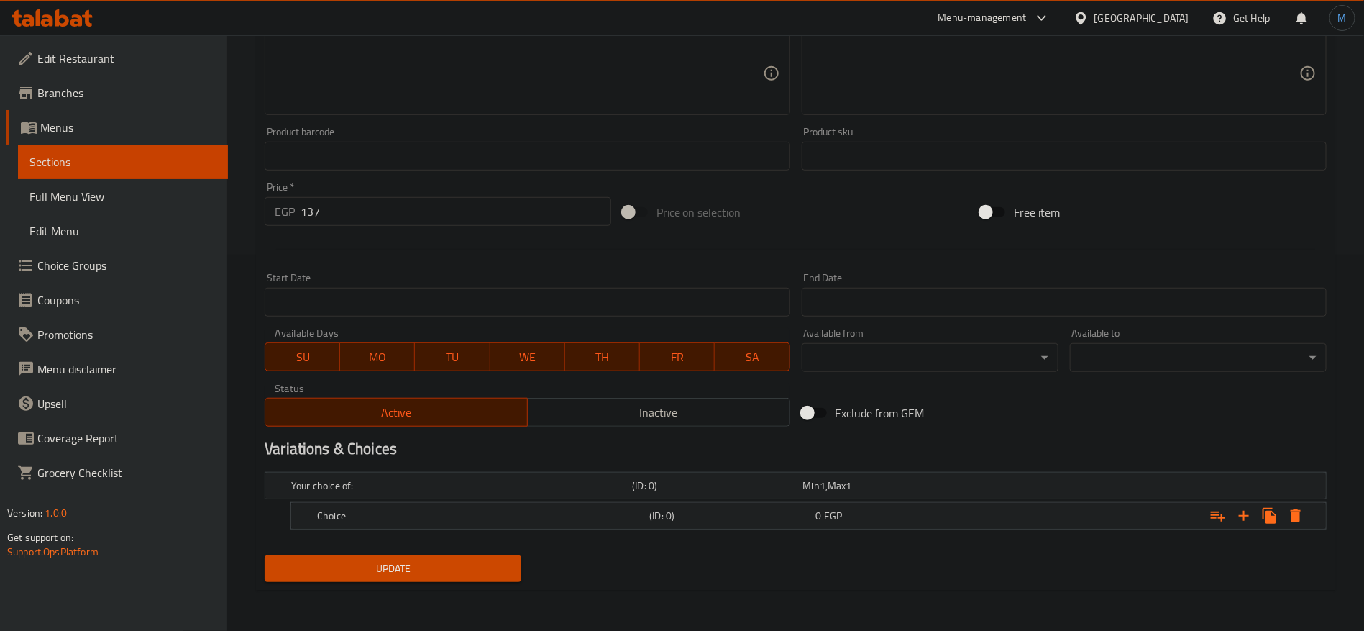
scroll to position [375, 0]
click at [1243, 516] on icon "Expand" at bounding box center [1244, 517] width 10 height 10
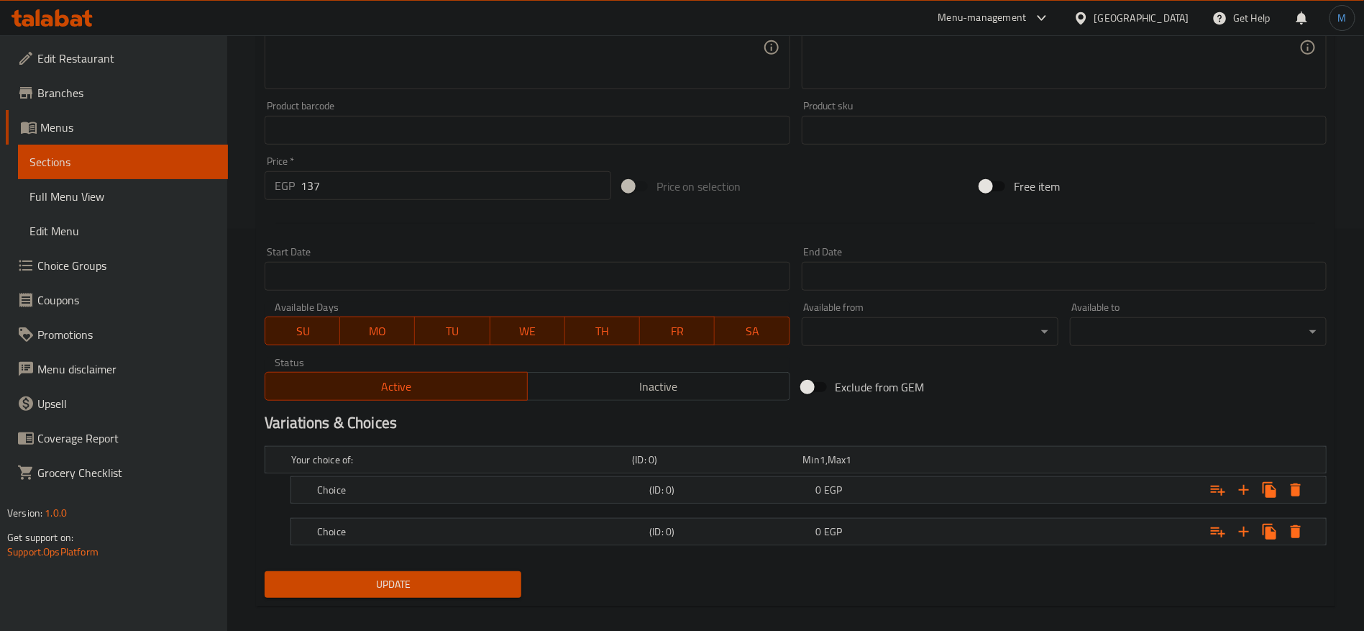
scroll to position [416, 0]
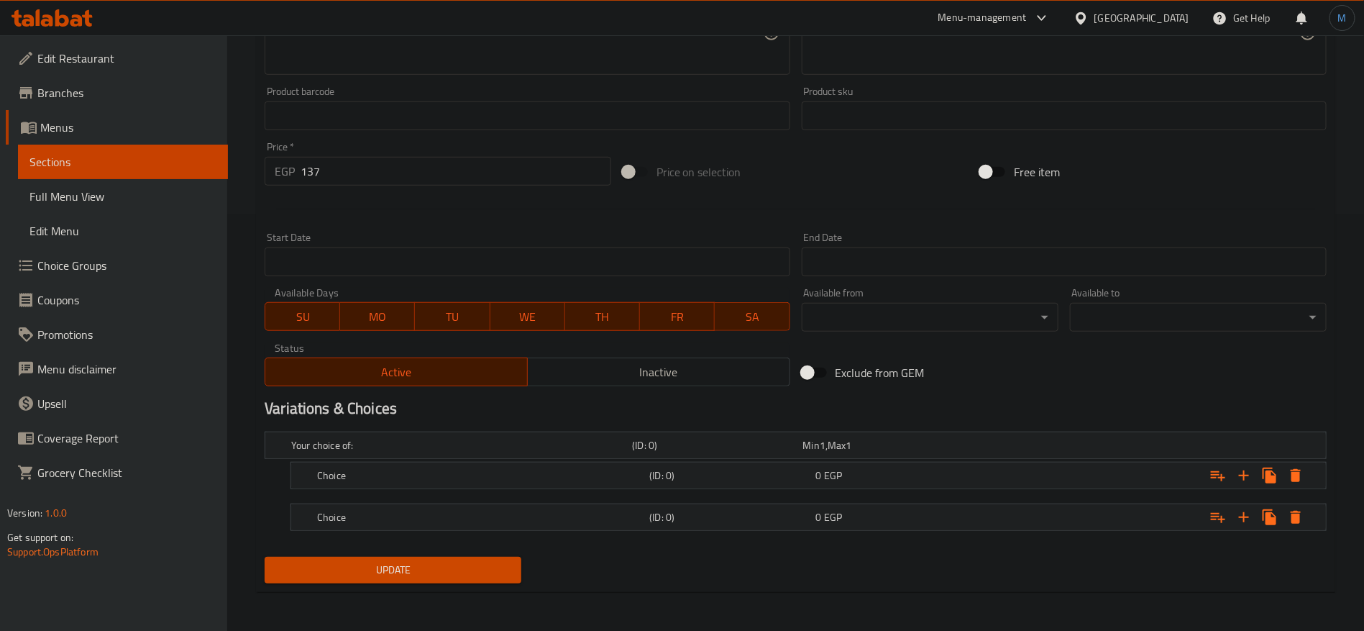
click at [810, 510] on h5 "(ID: 0)" at bounding box center [729, 517] width 160 height 14
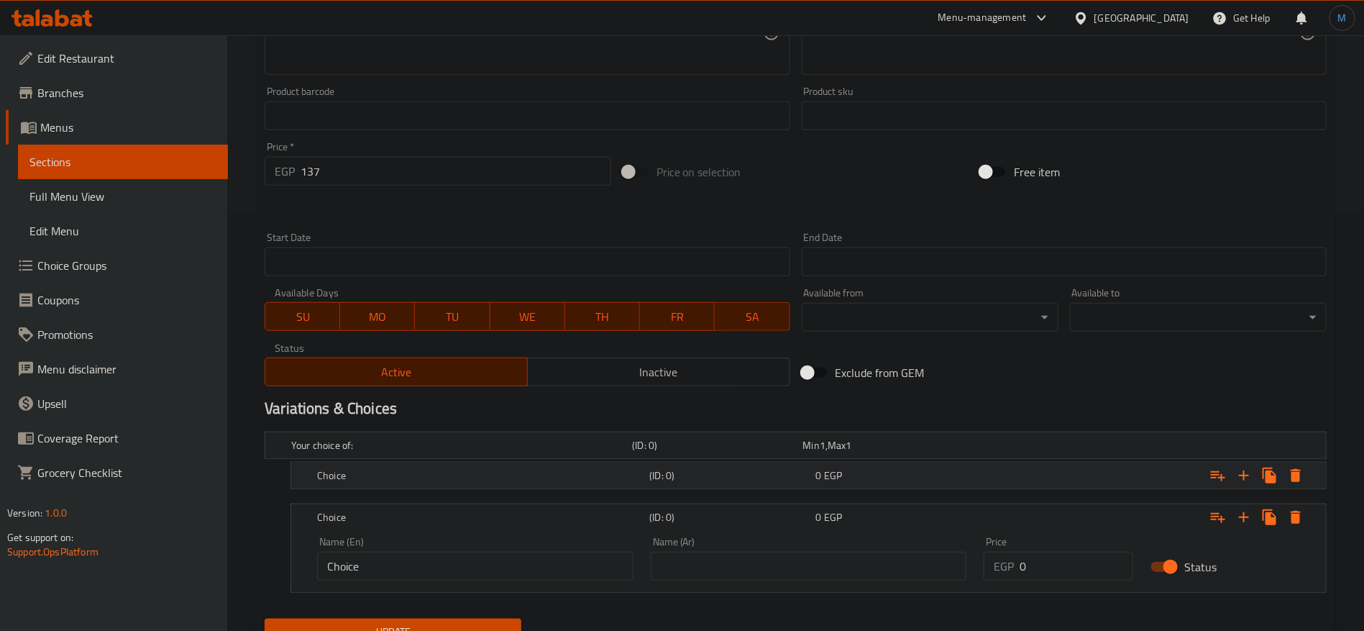
click at [809, 469] on h5 "(ID: 0)" at bounding box center [729, 475] width 160 height 14
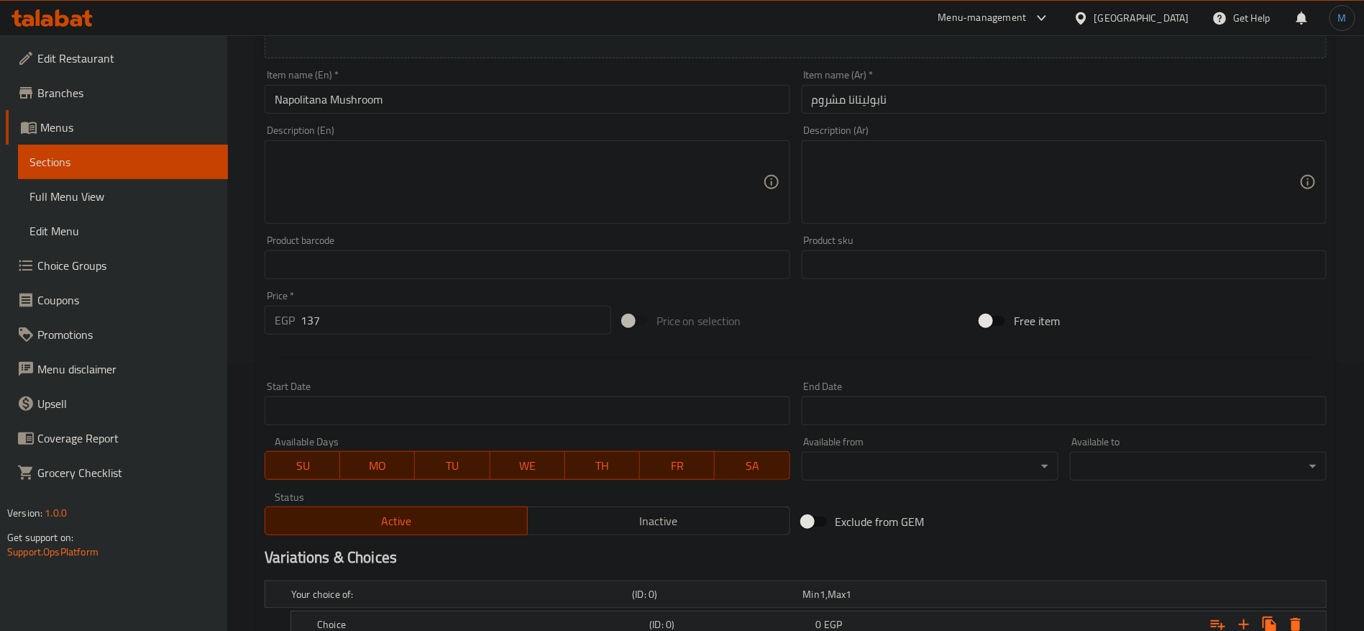
scroll to position [201, 0]
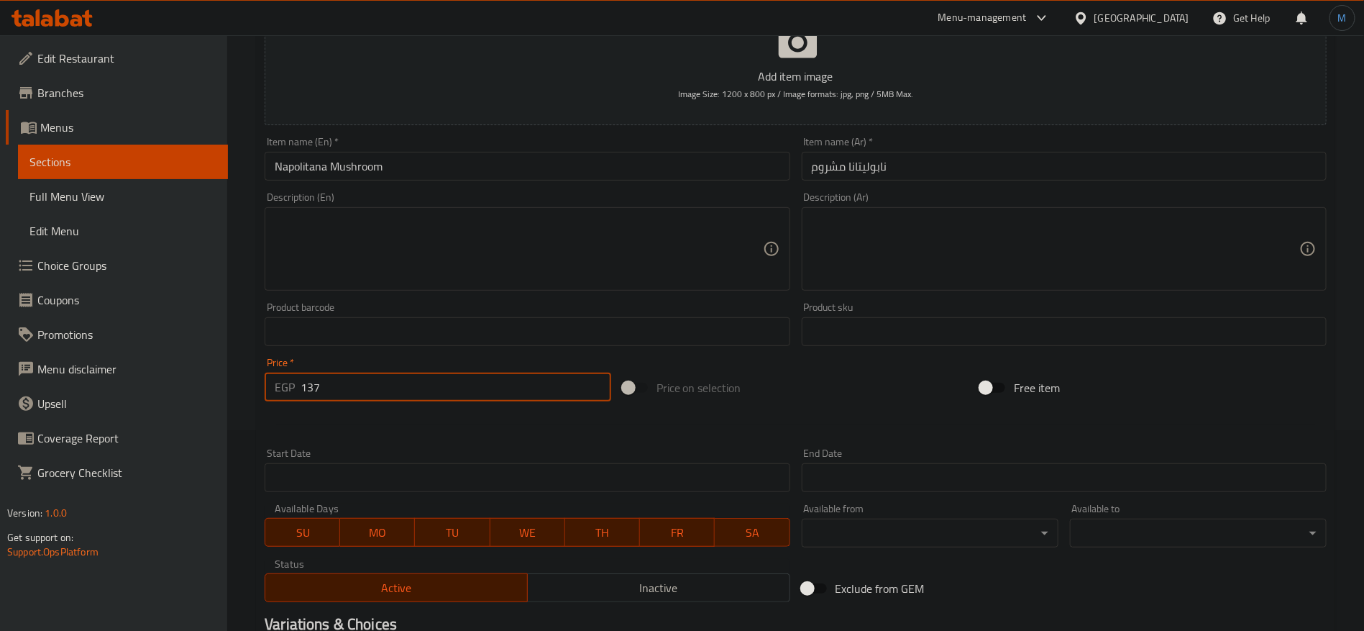
click at [491, 378] on input "137" at bounding box center [456, 387] width 311 height 29
type input "0"
click at [851, 408] on div at bounding box center [796, 424] width 1074 height 35
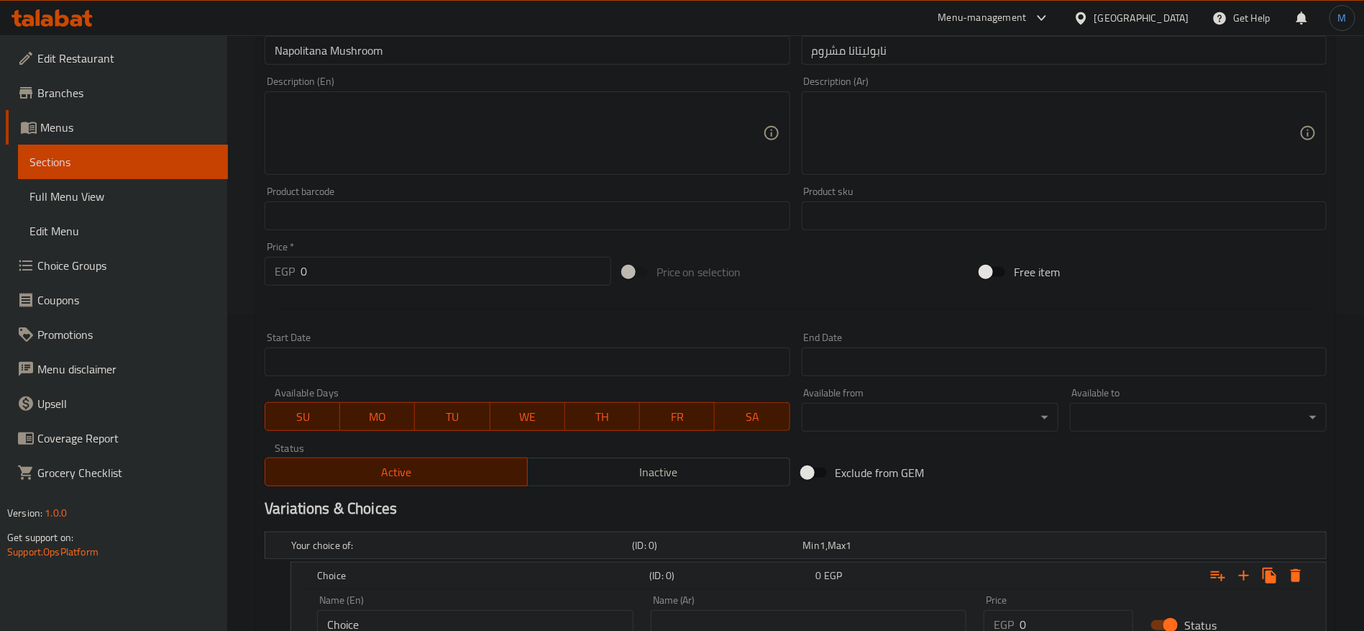
scroll to position [540, 0]
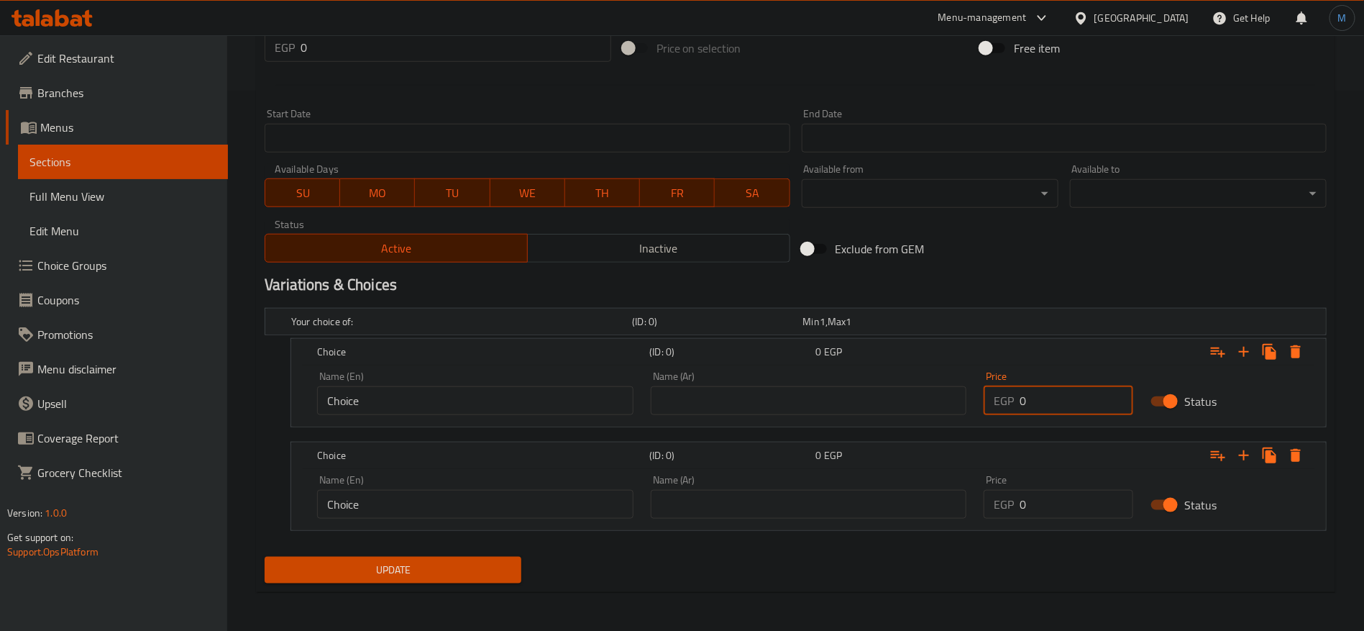
click at [1054, 413] on input "0" at bounding box center [1077, 400] width 114 height 29
paste input "137"
type input "137"
click at [1094, 503] on input "0" at bounding box center [1077, 504] width 114 height 29
paste input "193"
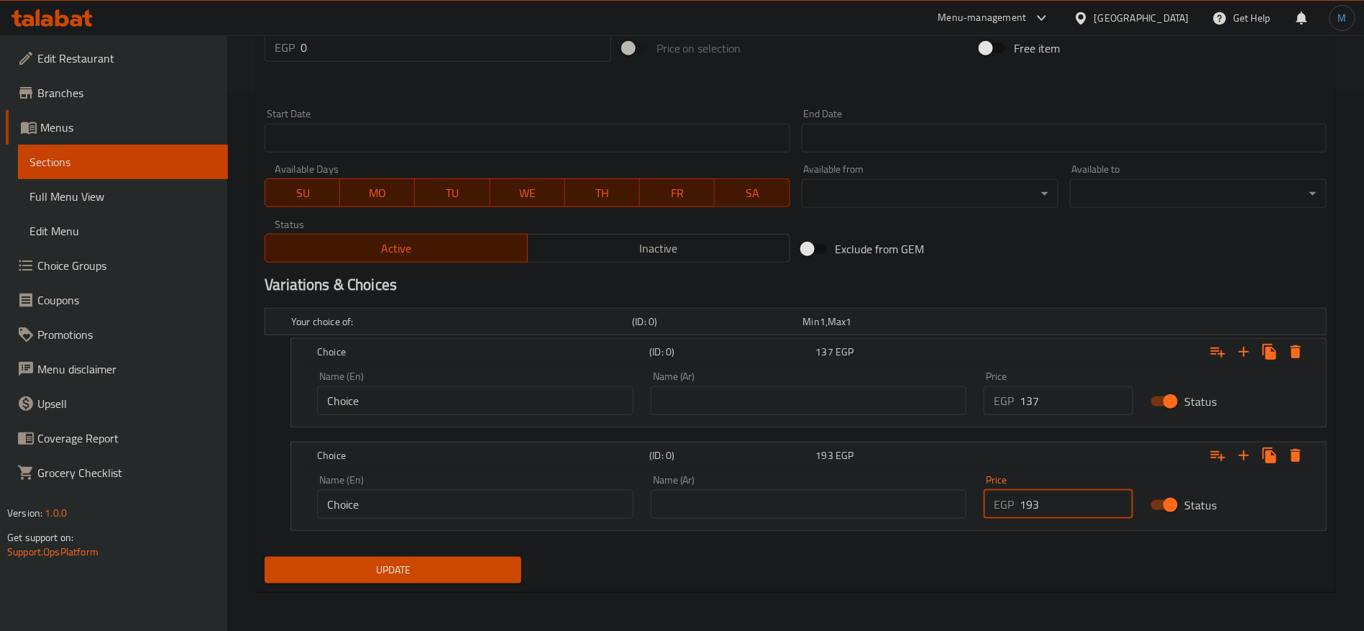
type input "193"
click at [815, 402] on input "text" at bounding box center [809, 400] width 316 height 29
type input "وسط"
click at [773, 498] on input "text" at bounding box center [809, 504] width 316 height 29
type input "كبير"
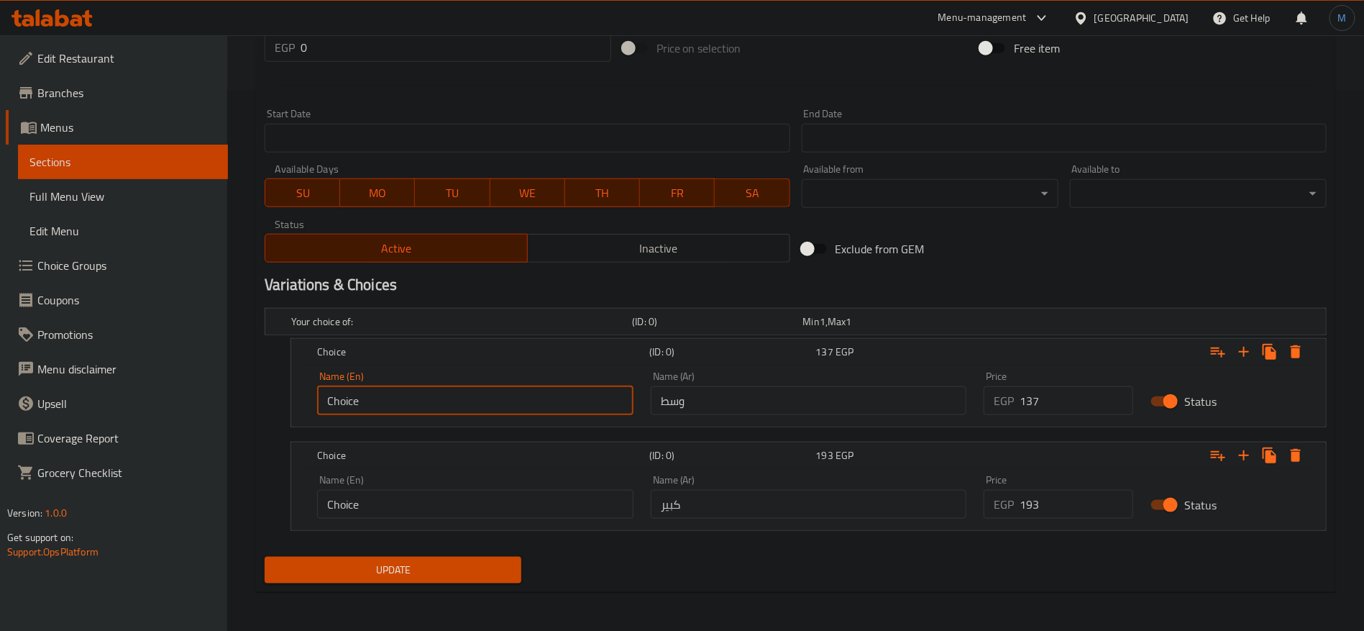
click at [530, 405] on input "Choice" at bounding box center [475, 400] width 316 height 29
click at [530, 405] on input "text" at bounding box center [475, 400] width 316 height 29
type input "Medium"
click at [465, 501] on input "Choice" at bounding box center [475, 504] width 316 height 29
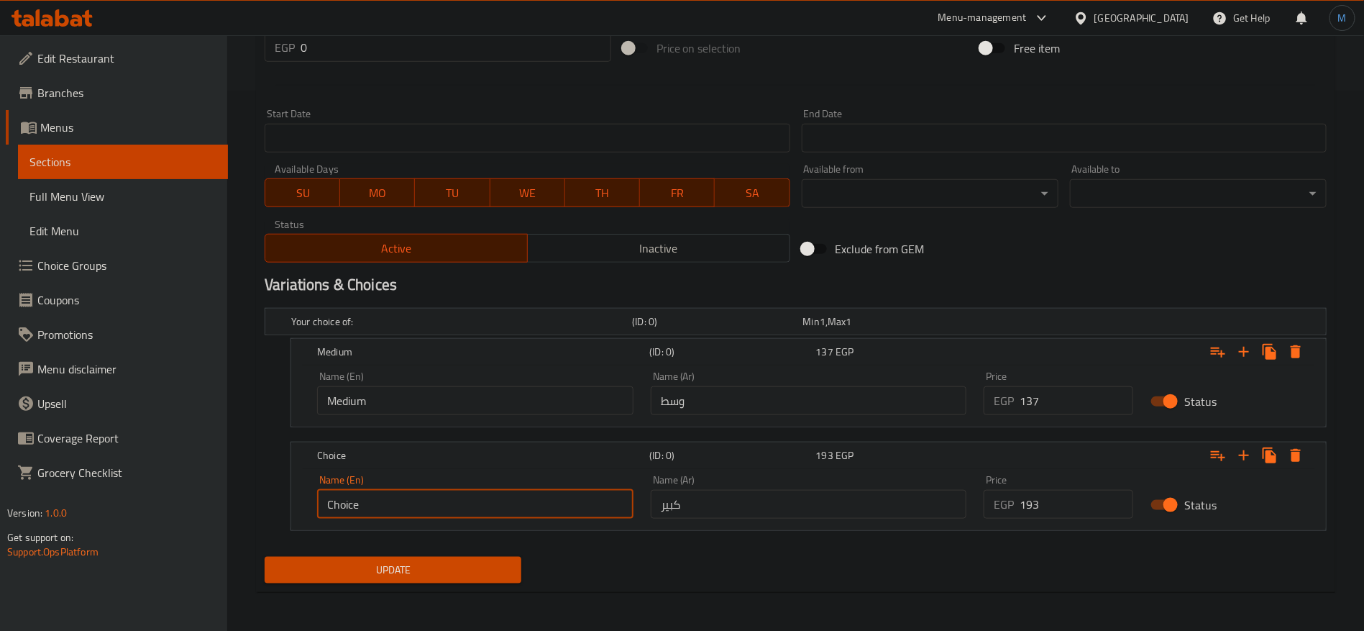
click at [465, 501] on input "Choice" at bounding box center [475, 504] width 316 height 29
click at [465, 501] on input "text" at bounding box center [475, 504] width 316 height 29
type input "Large"
click at [695, 551] on div "Update" at bounding box center [796, 570] width 1074 height 38
click at [514, 575] on button "Update" at bounding box center [393, 570] width 257 height 27
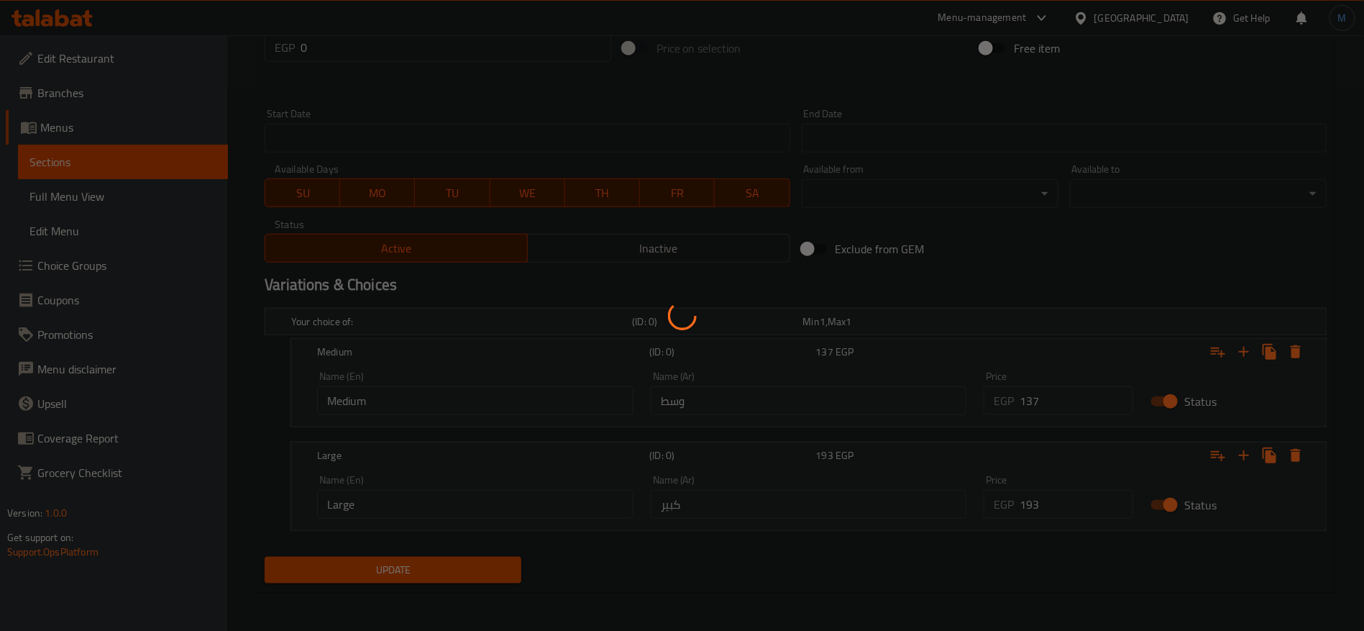
scroll to position [1, 0]
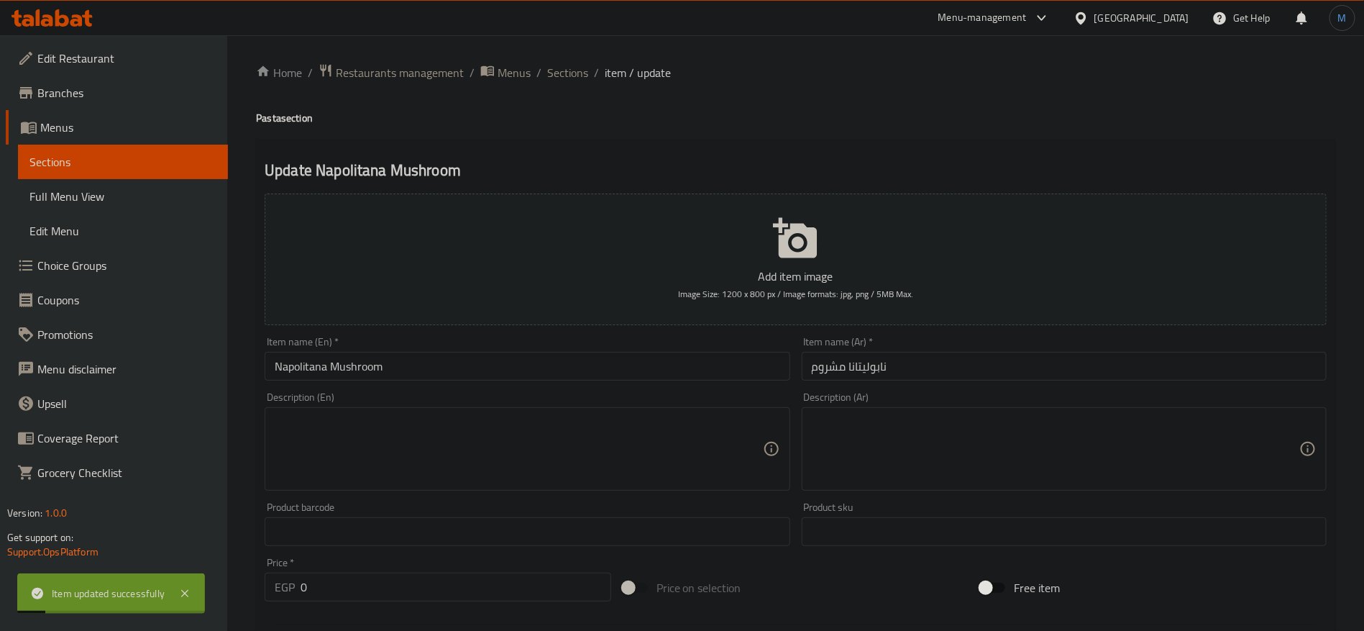
click at [556, 365] on input "Napolitana Mushroom" at bounding box center [527, 366] width 525 height 29
click at [577, 65] on span "Sections" at bounding box center [567, 72] width 41 height 17
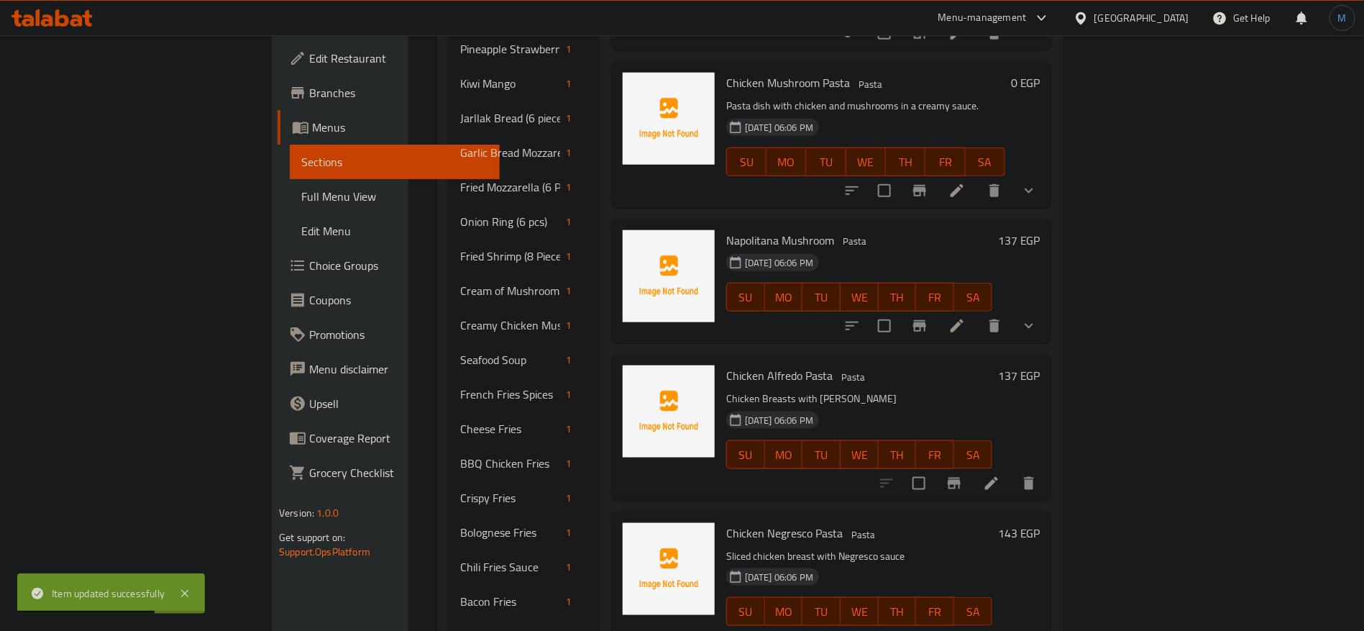
scroll to position [629, 0]
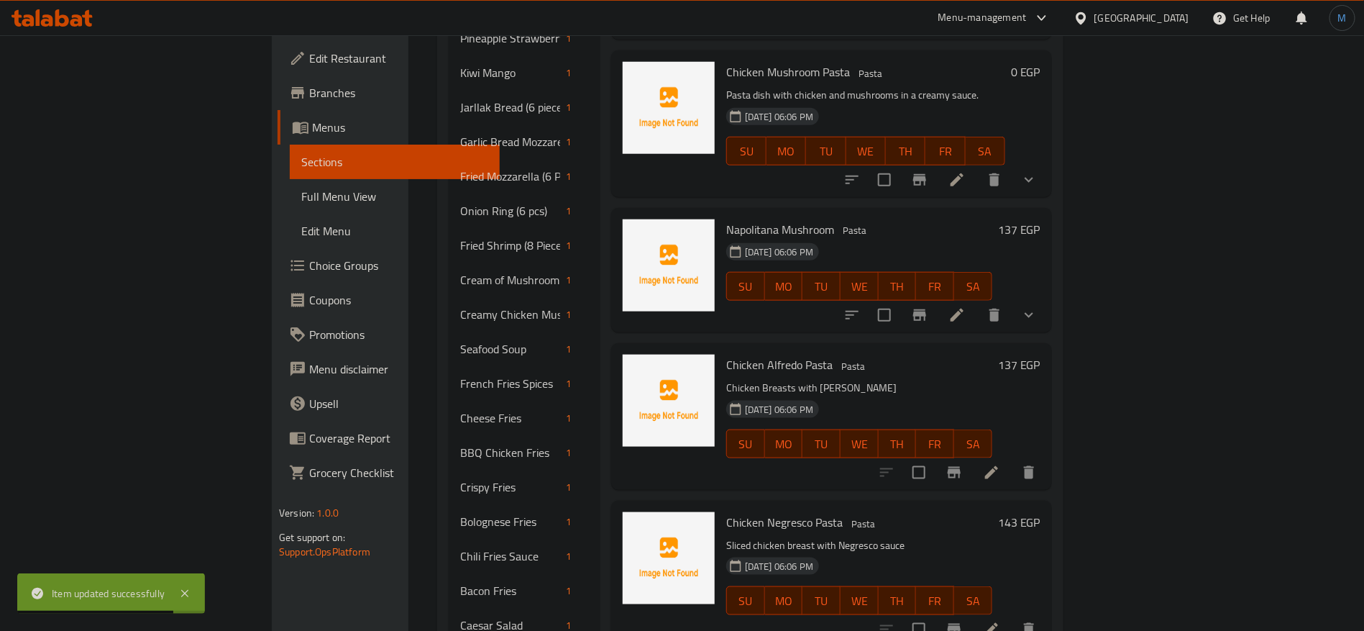
click at [1012, 460] on li at bounding box center [992, 473] width 40 height 26
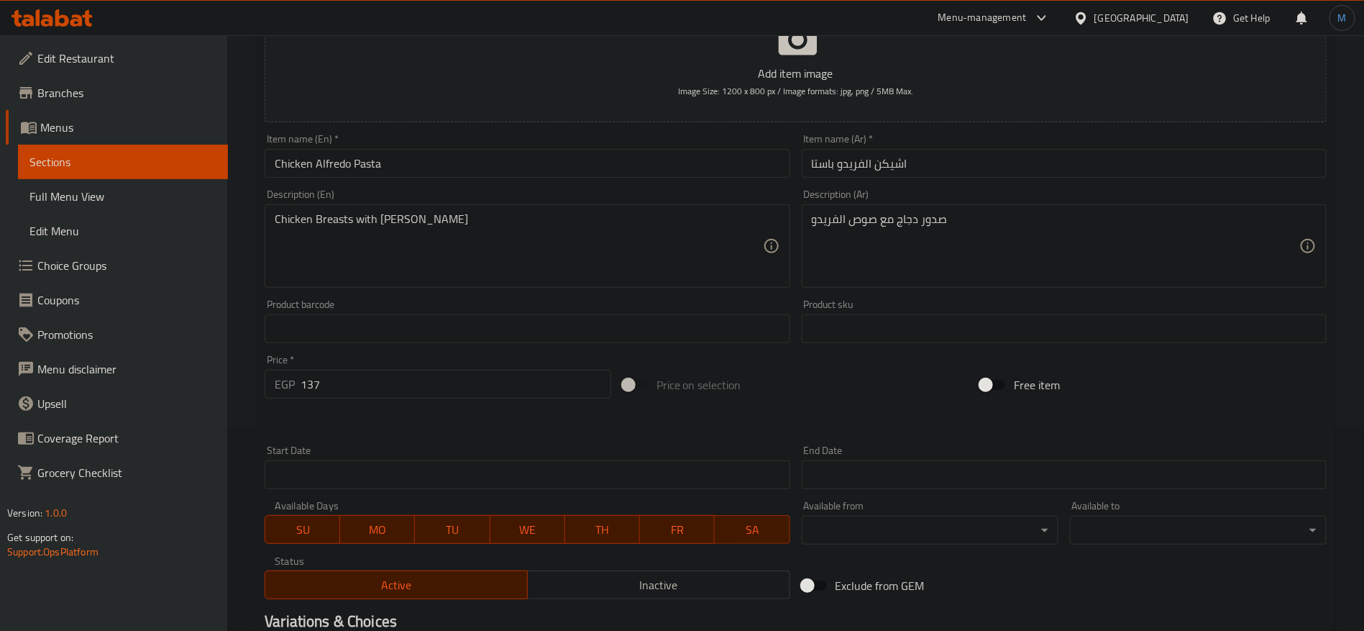
scroll to position [324, 0]
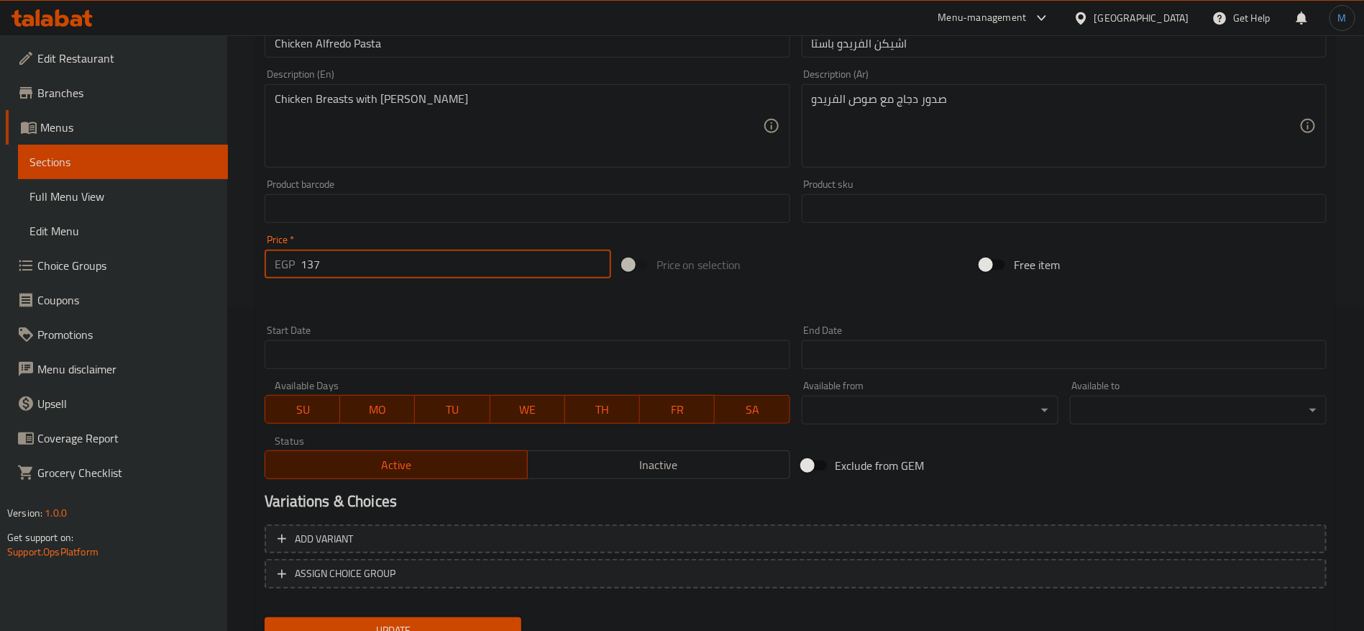
click at [474, 265] on input "137" at bounding box center [456, 264] width 311 height 29
type input "0"
click at [790, 276] on div "Price on selection" at bounding box center [796, 264] width 358 height 39
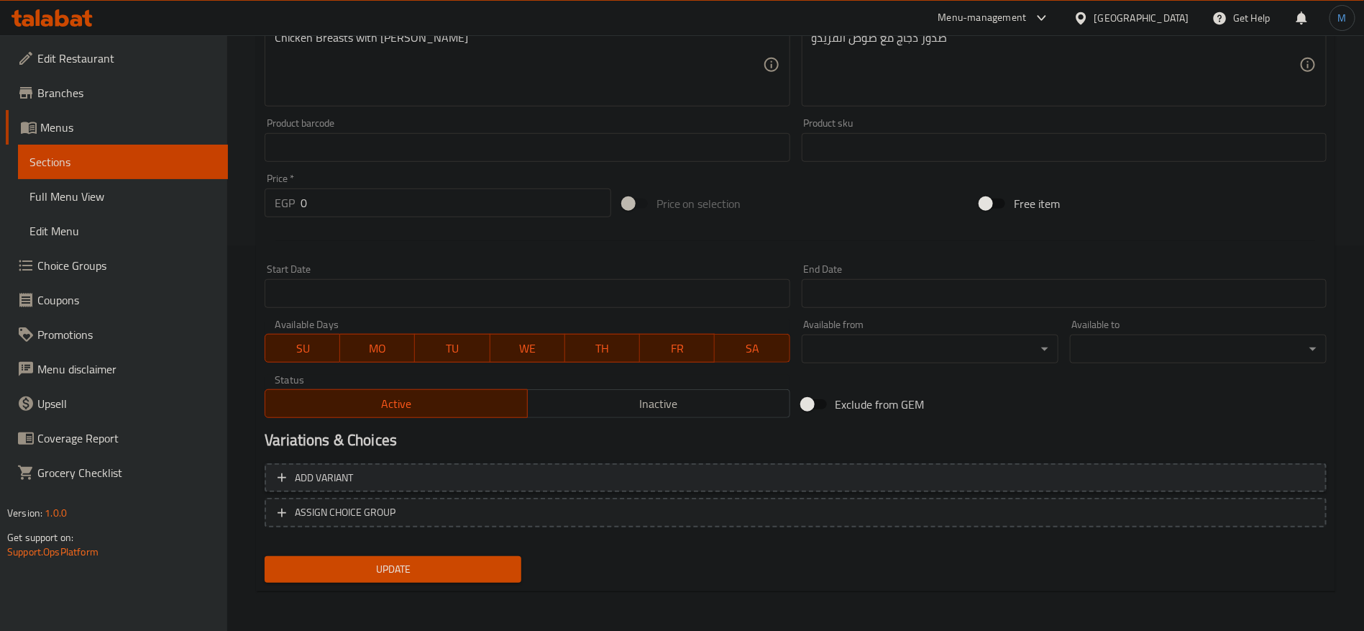
click at [946, 469] on span "Add variant" at bounding box center [796, 478] width 1036 height 18
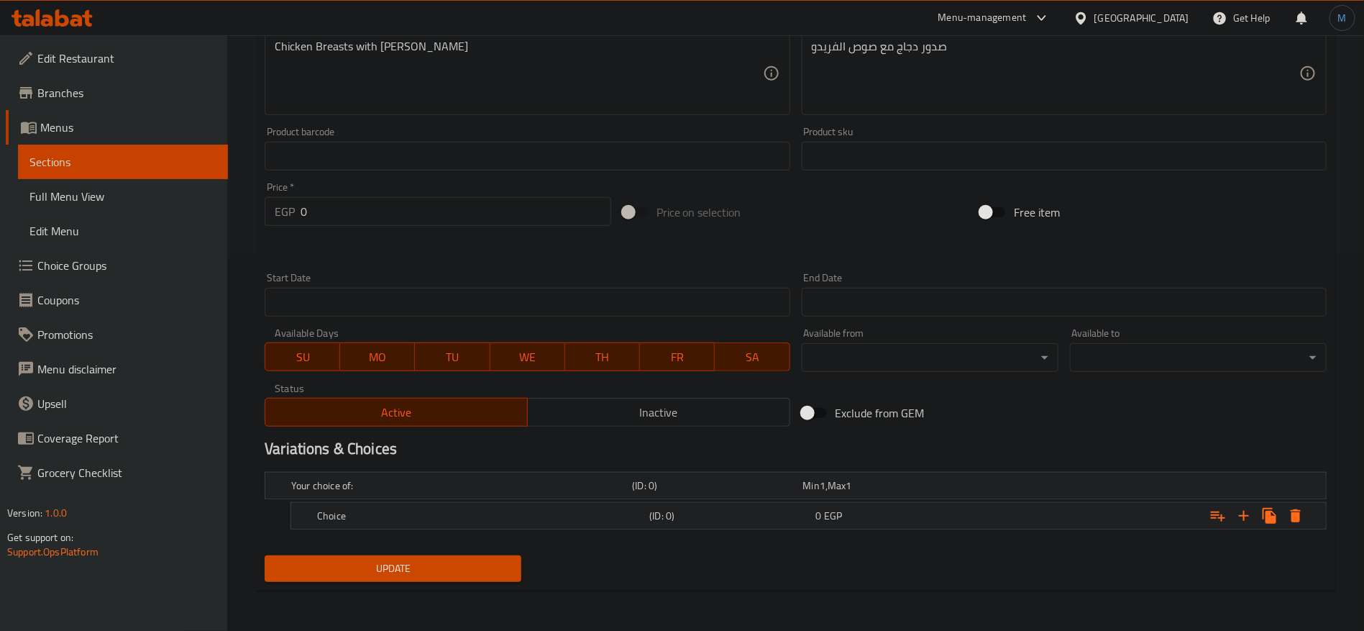
scroll to position [375, 0]
click at [1255, 521] on button "Expand" at bounding box center [1244, 517] width 26 height 26
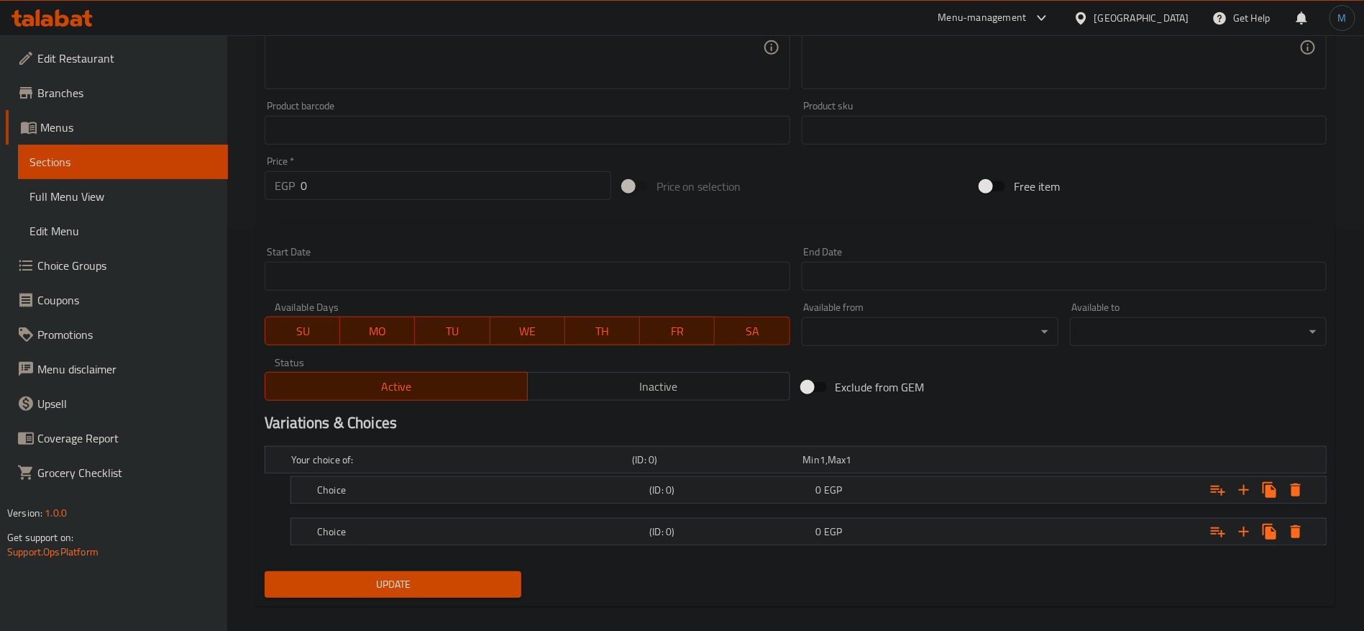
scroll to position [416, 0]
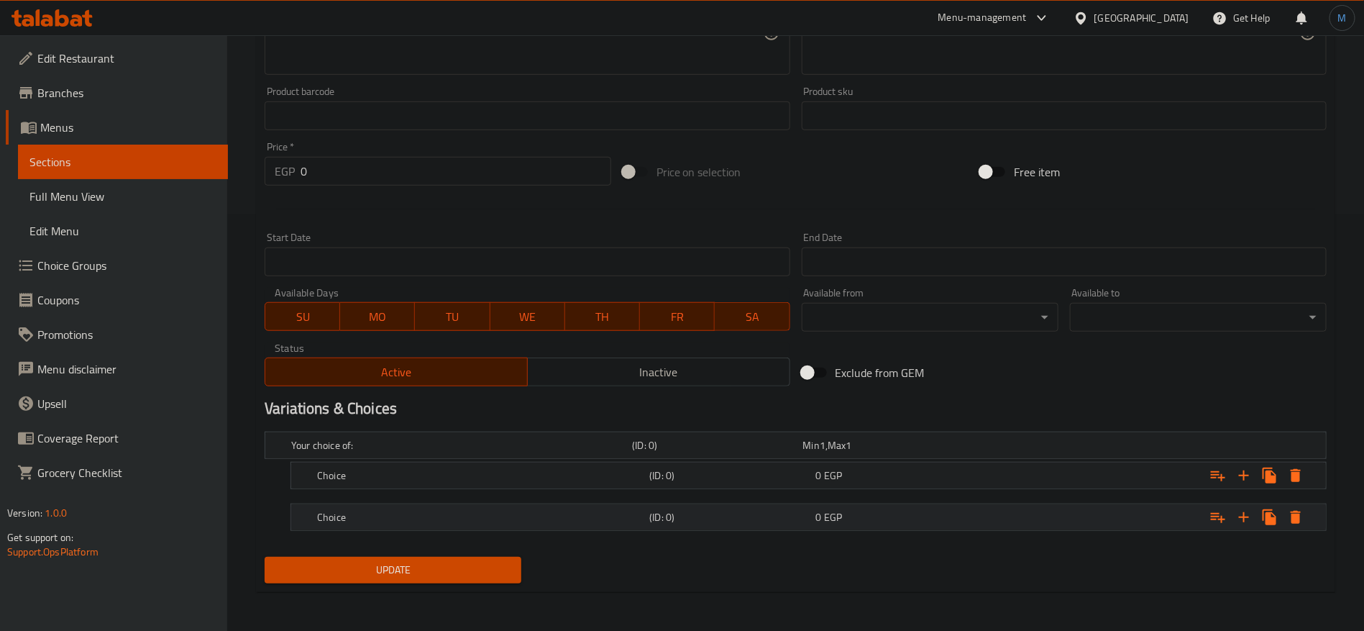
click at [936, 507] on div "0 EGP" at bounding box center [896, 517] width 166 height 20
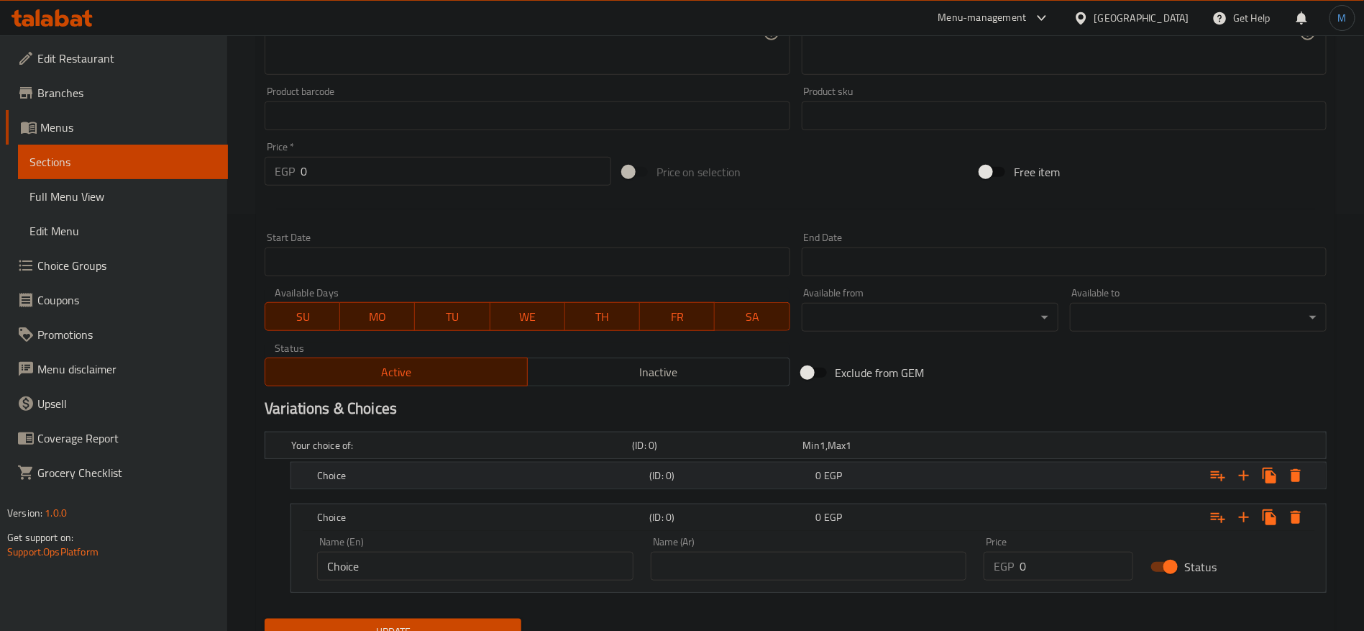
click at [944, 477] on div "0 EGP" at bounding box center [896, 475] width 160 height 14
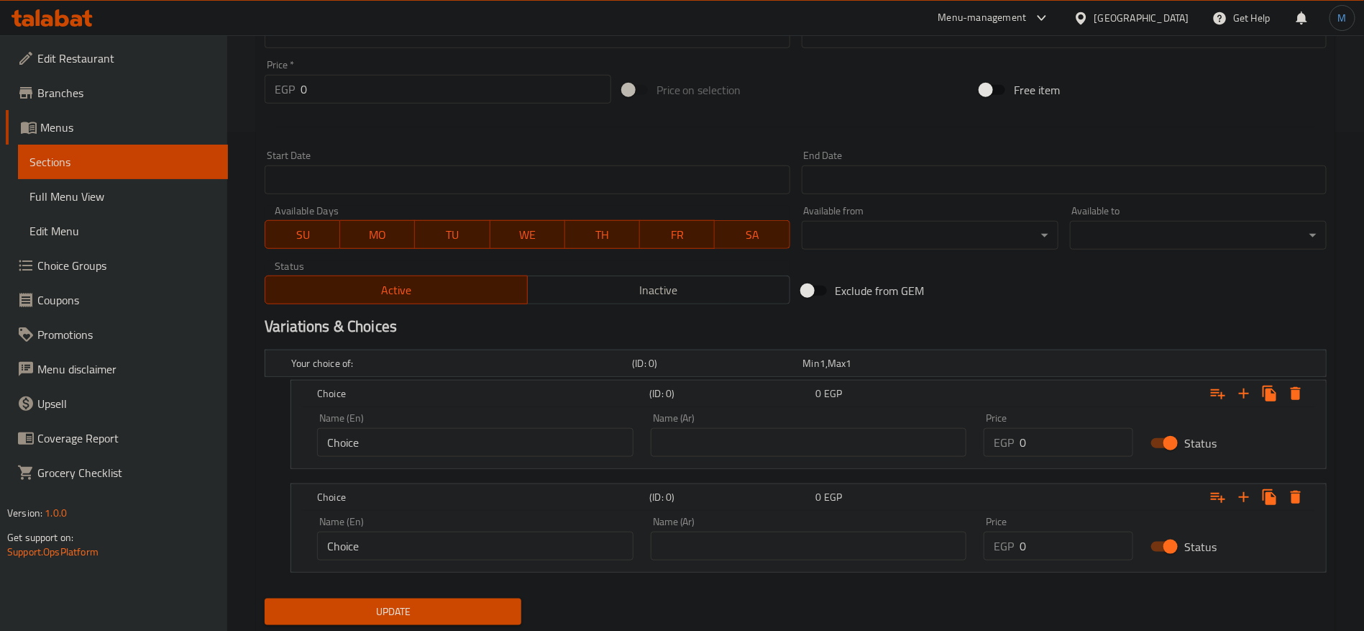
scroll to position [537, 0]
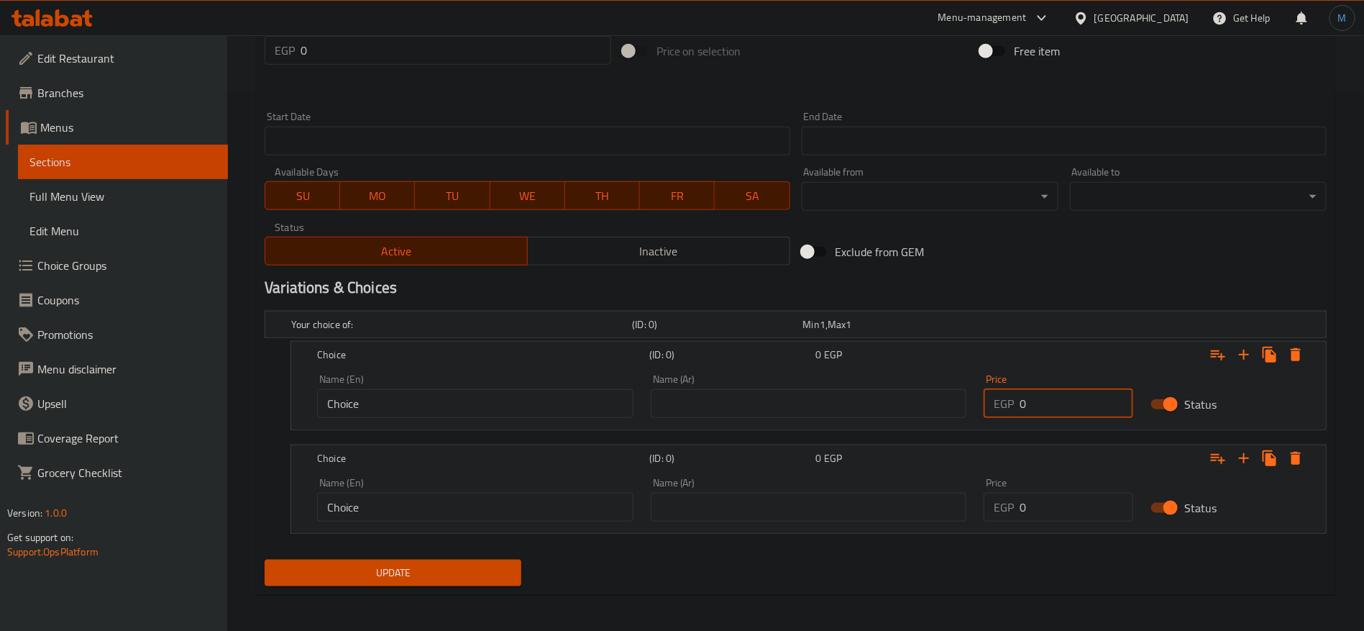
click at [1043, 411] on input "0" at bounding box center [1077, 403] width 114 height 29
paste input "137"
type input "137"
click at [1059, 497] on input "0" at bounding box center [1077, 507] width 114 height 29
paste input "193"
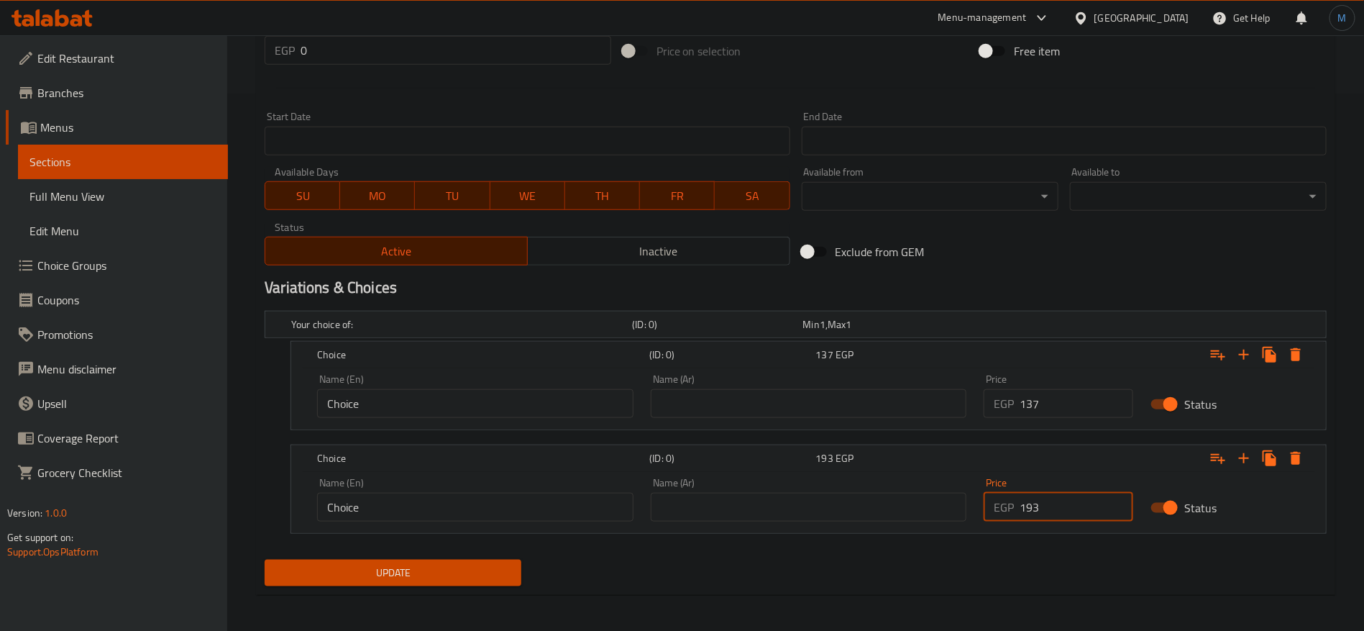
type input "193"
click at [974, 257] on div "Exclude from GEM" at bounding box center [975, 251] width 358 height 39
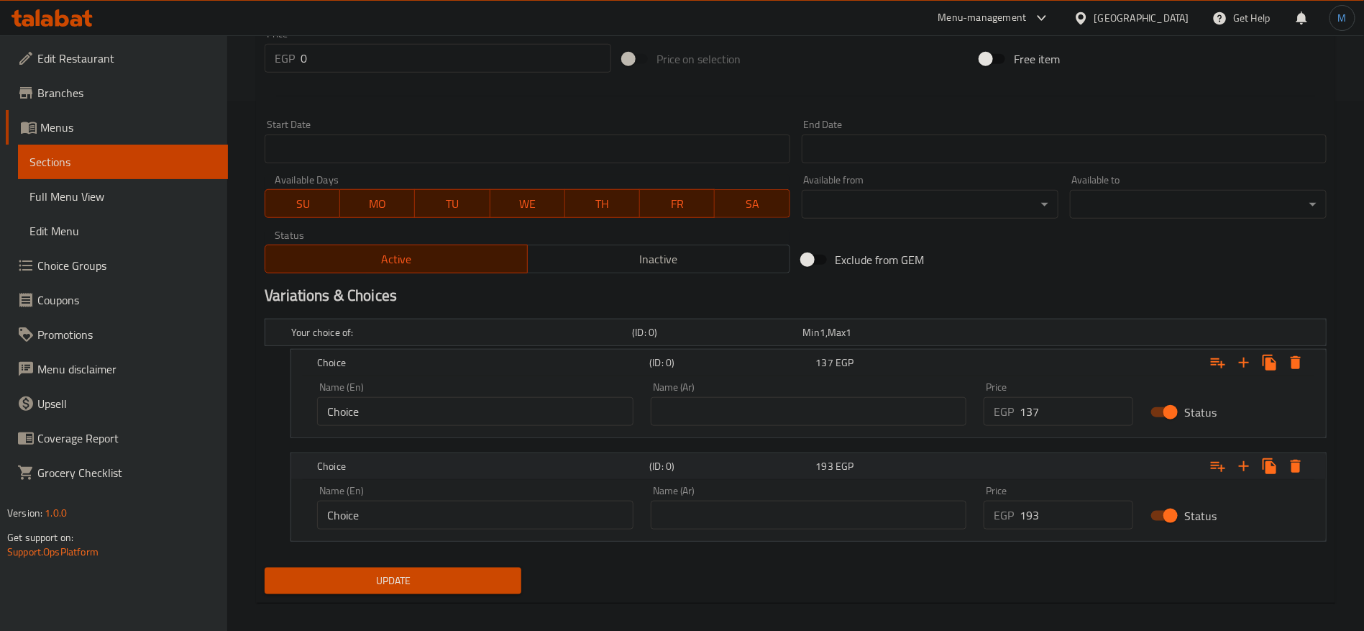
scroll to position [540, 0]
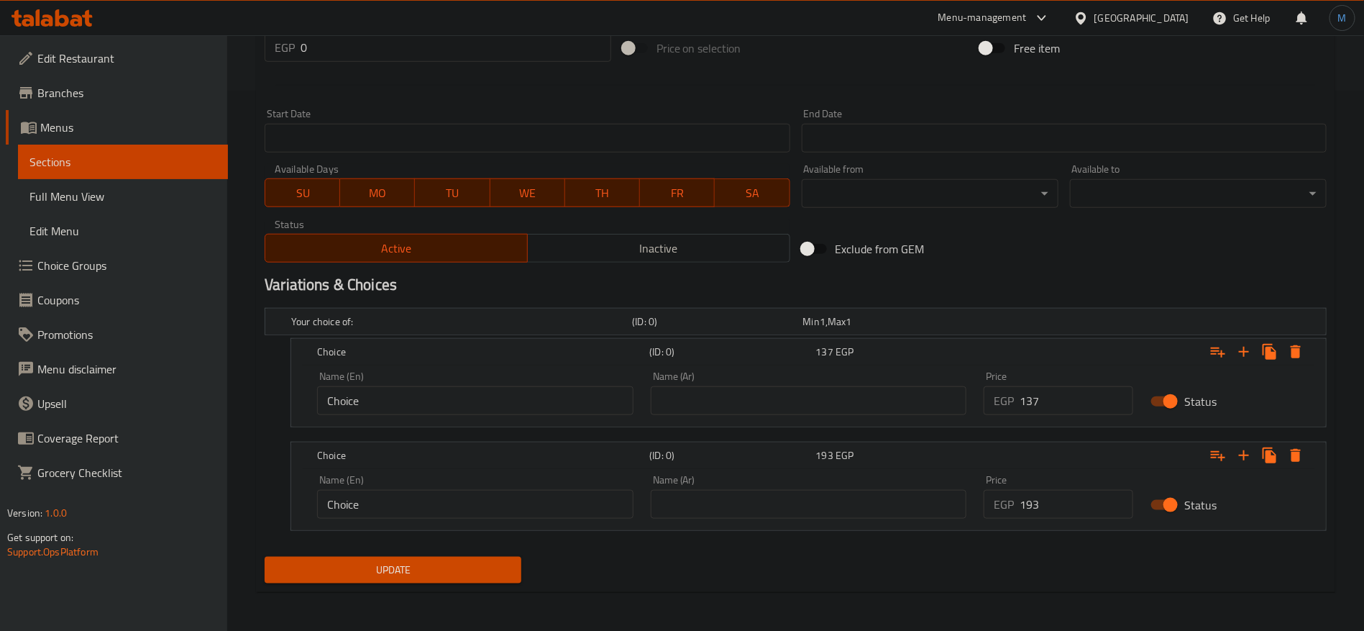
click at [828, 393] on input "text" at bounding box center [809, 400] width 316 height 29
type input "وسط"
click at [805, 501] on input "text" at bounding box center [809, 504] width 316 height 29
type input "كبير"
click at [495, 398] on input "Choice" at bounding box center [475, 400] width 316 height 29
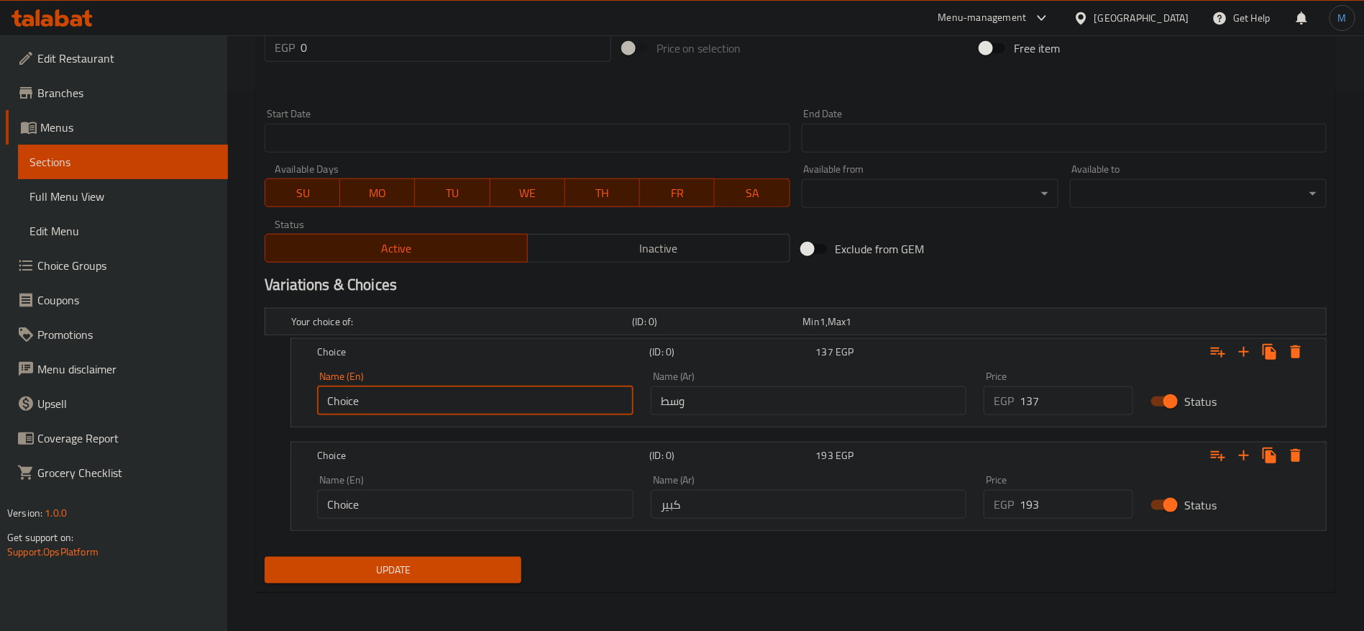
click at [495, 398] on input "Choice" at bounding box center [475, 400] width 316 height 29
click at [495, 398] on input "text" at bounding box center [475, 400] width 316 height 29
type input "Medium"
click at [517, 496] on input "Choice" at bounding box center [475, 504] width 316 height 29
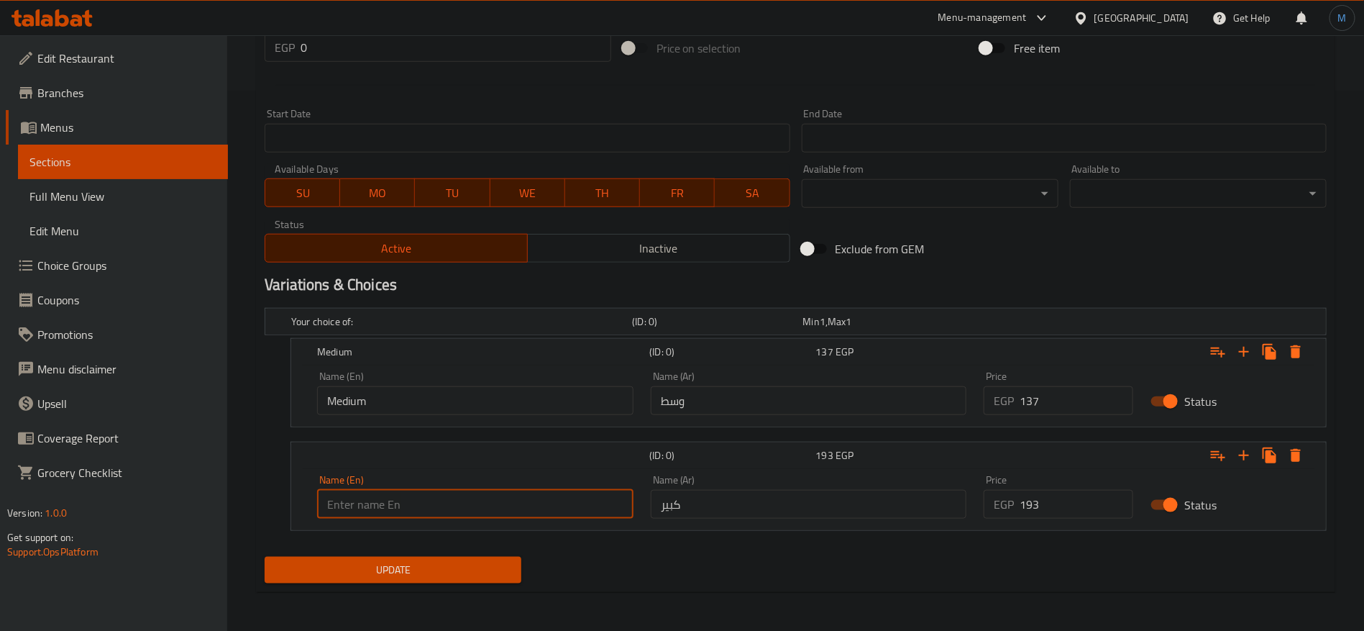
click at [517, 496] on input "text" at bounding box center [475, 504] width 316 height 29
type input "Large"
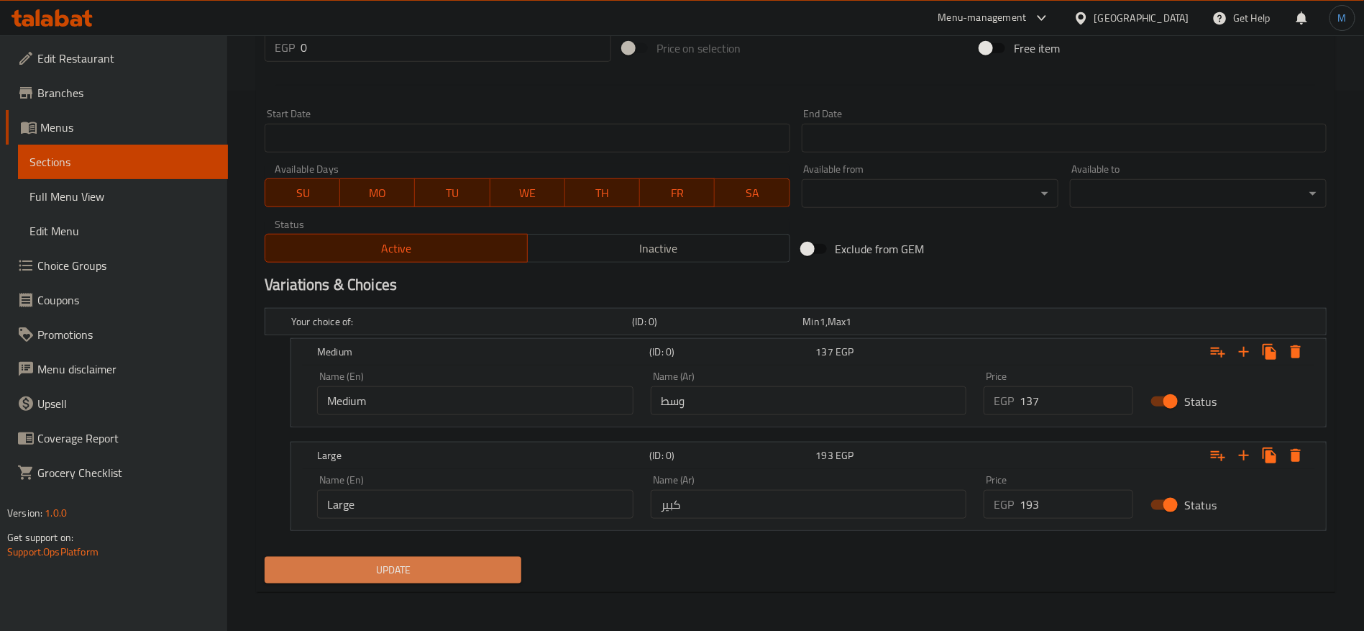
click at [459, 566] on span "Update" at bounding box center [393, 570] width 234 height 18
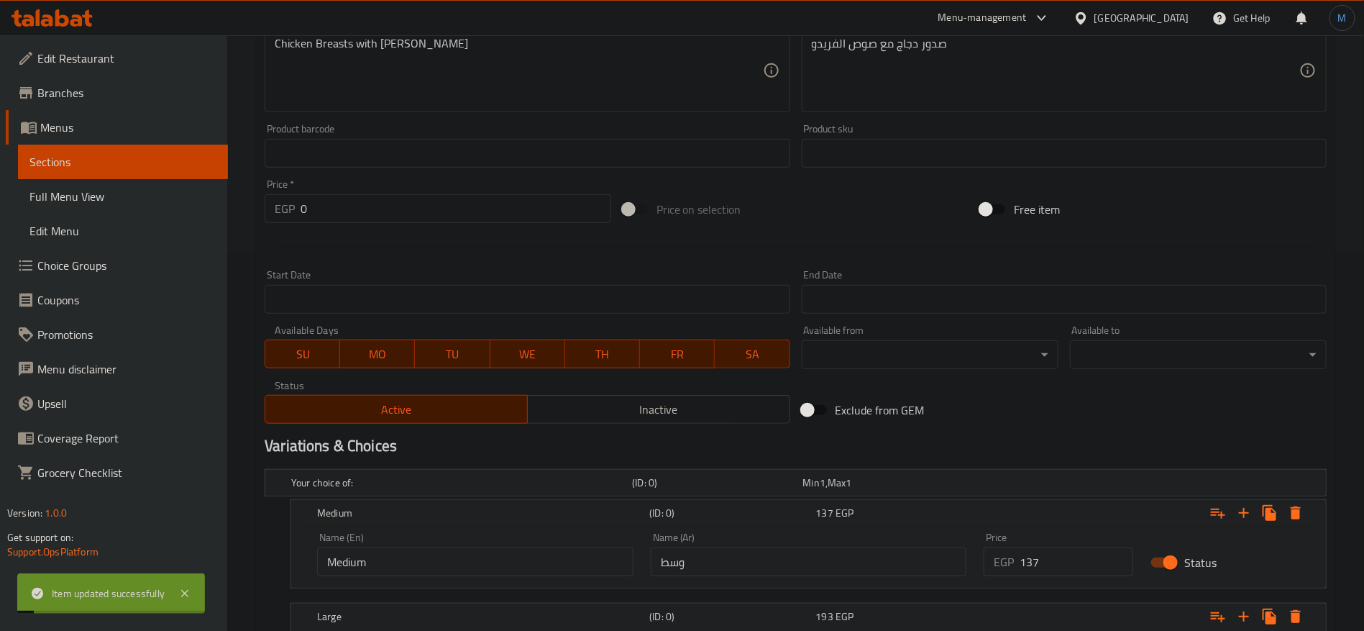
scroll to position [0, 0]
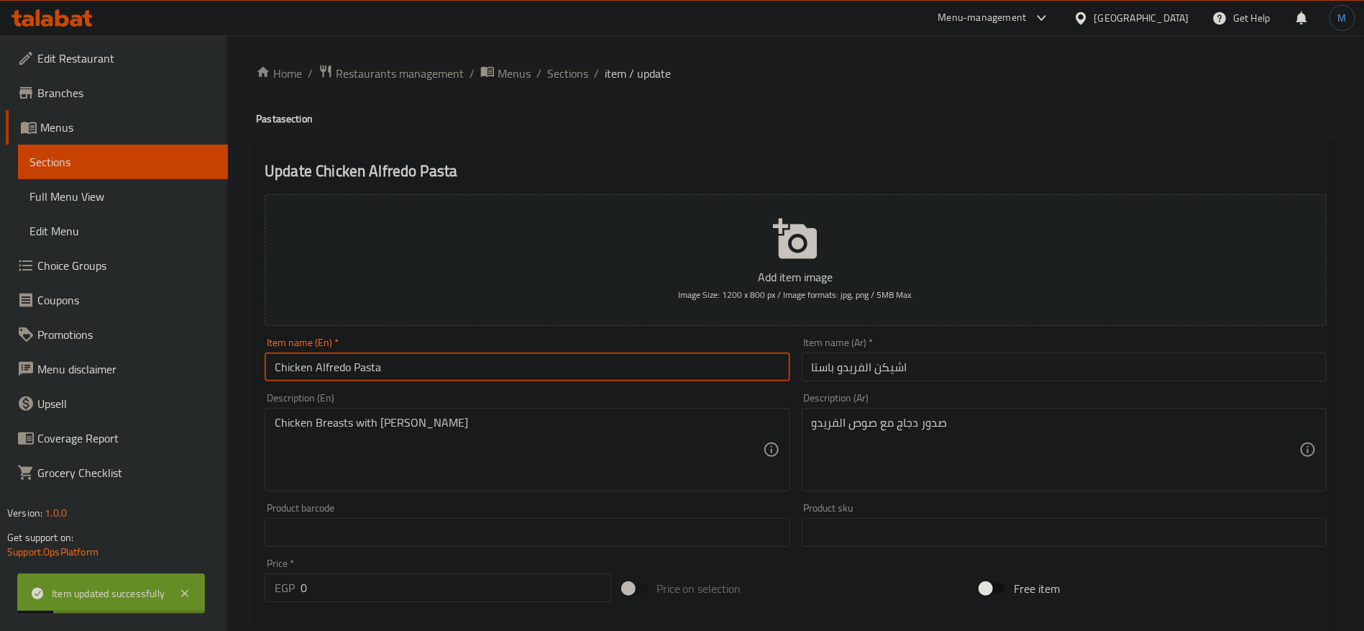
click at [454, 354] on input "Chicken Alfredo Pasta" at bounding box center [527, 366] width 525 height 29
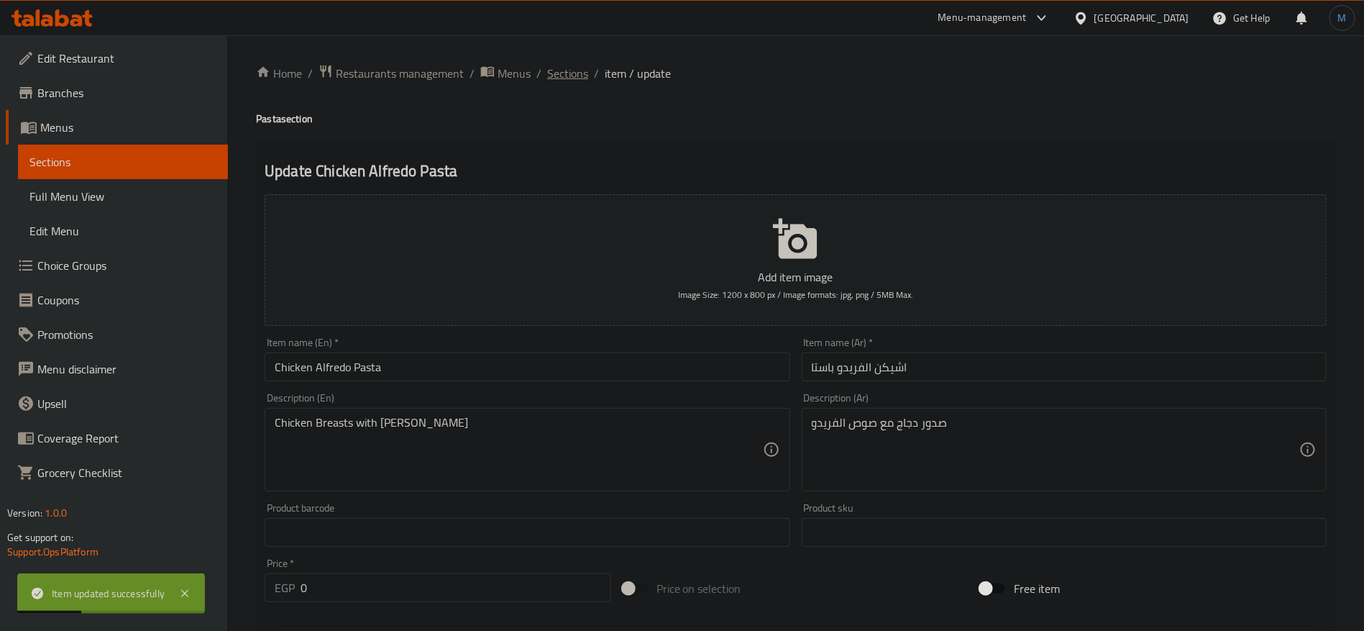
click at [575, 70] on span "Sections" at bounding box center [567, 73] width 41 height 17
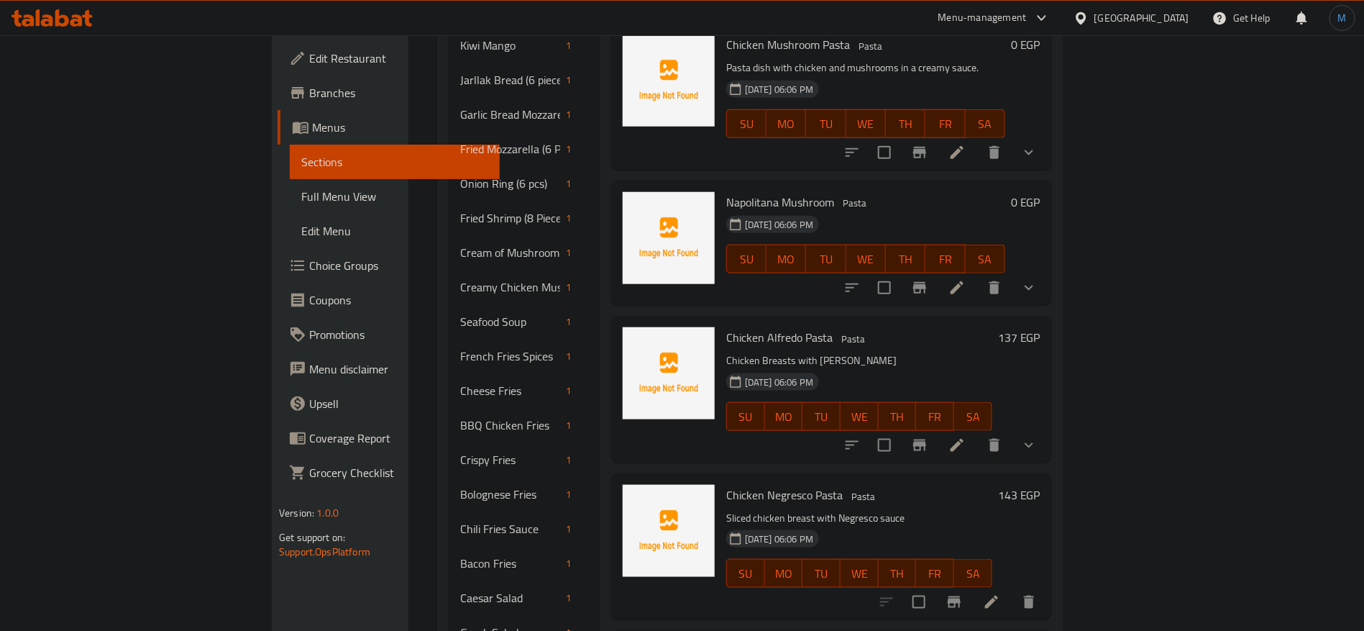
scroll to position [764, 0]
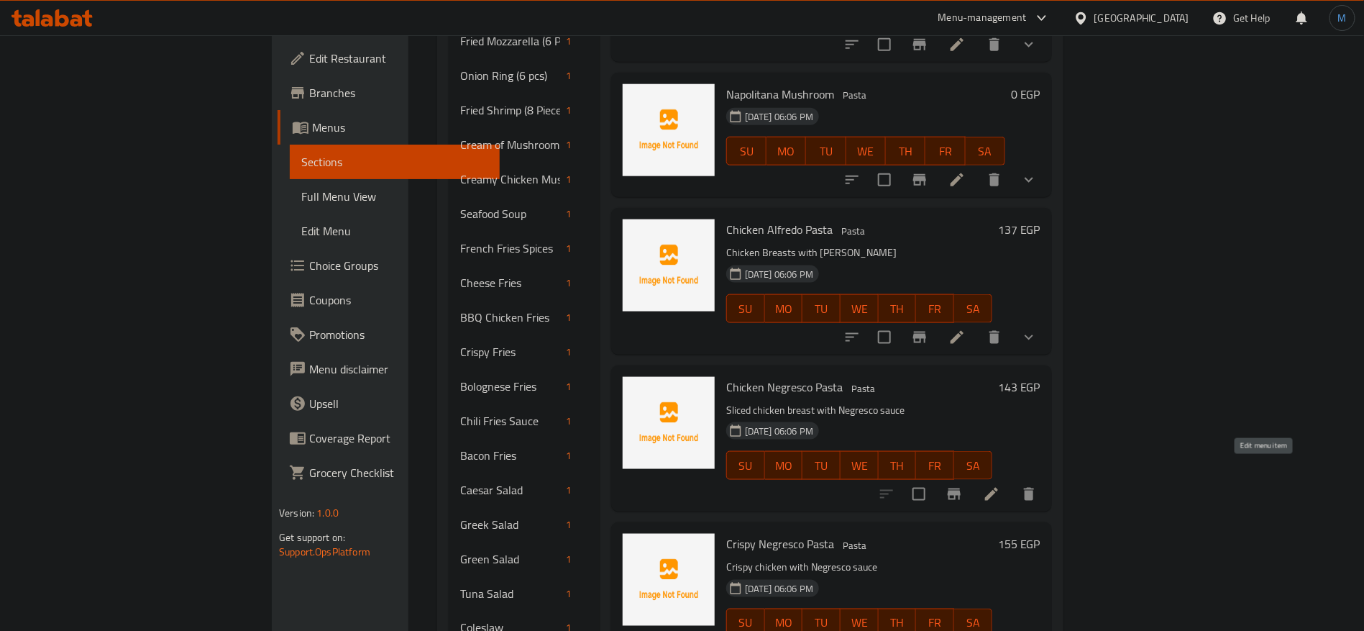
click at [1000, 485] on icon at bounding box center [991, 493] width 17 height 17
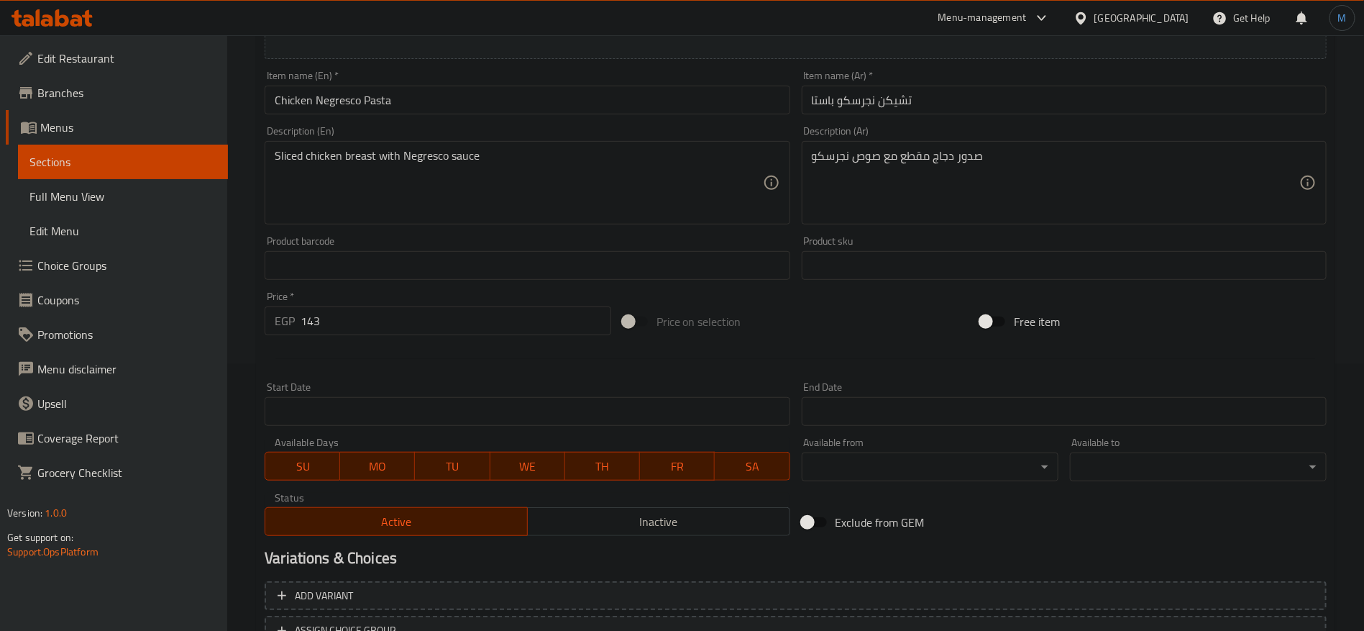
scroll to position [277, 0]
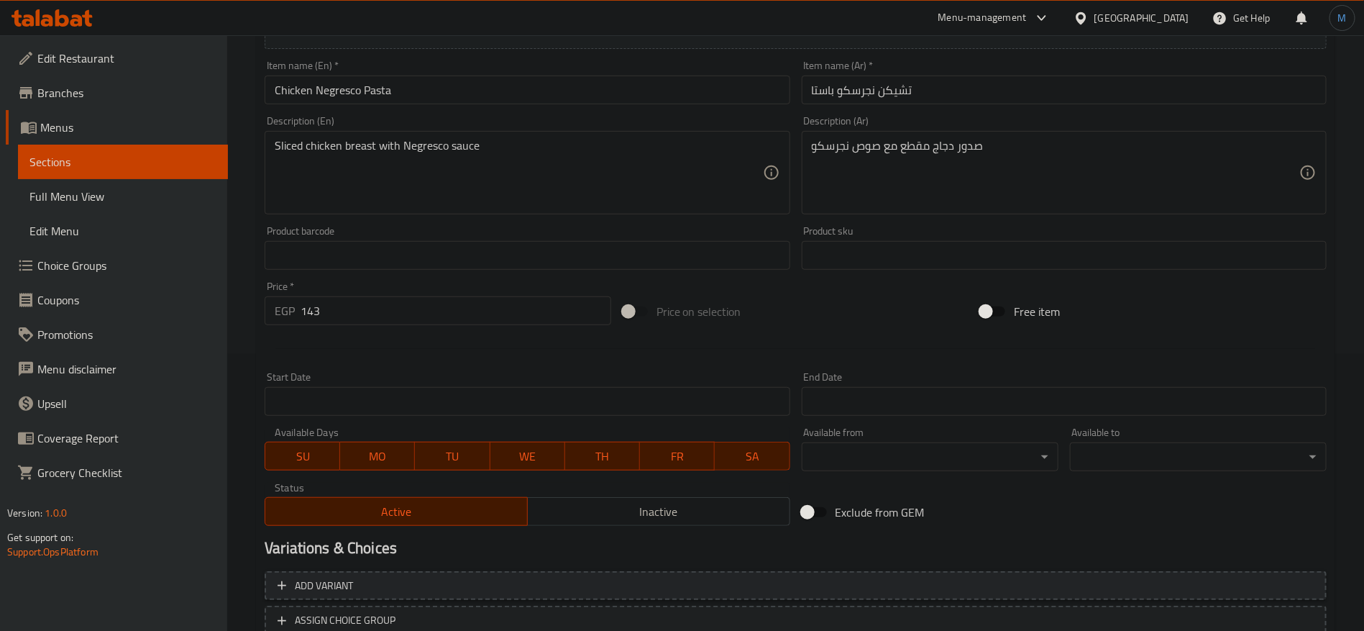
click at [995, 592] on span "Add variant" at bounding box center [796, 586] width 1036 height 18
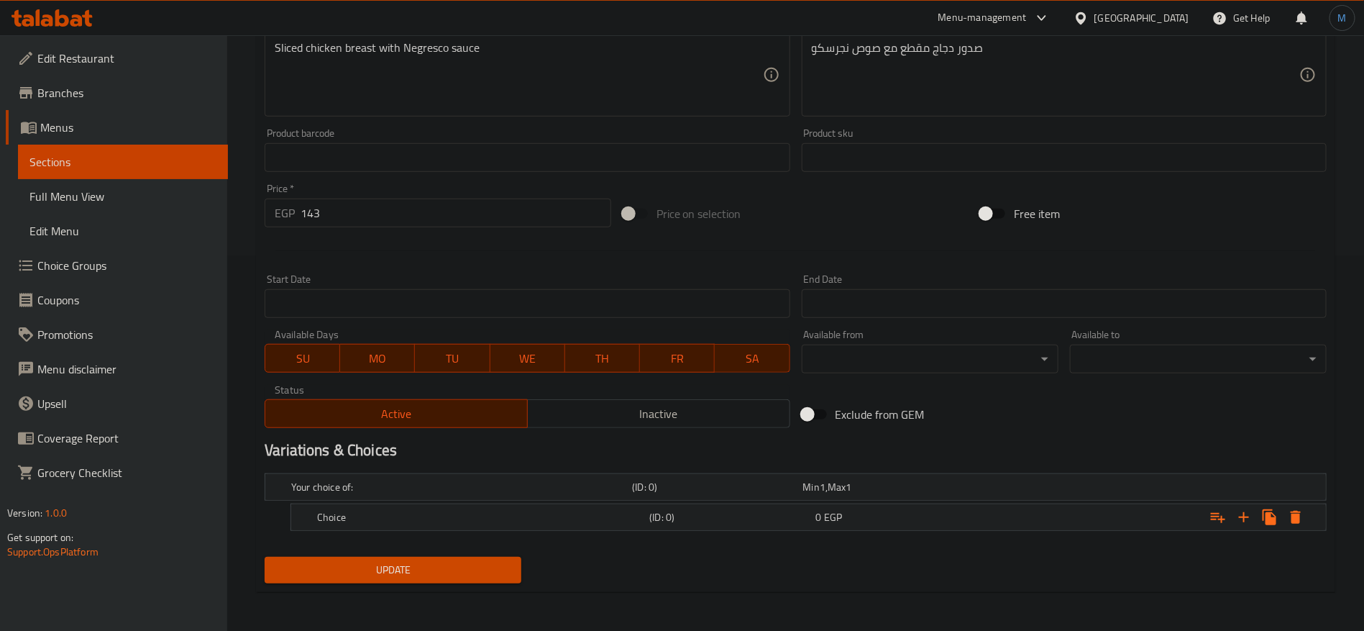
drag, startPoint x: 414, startPoint y: 193, endPoint x: 414, endPoint y: 206, distance: 13.7
click at [414, 200] on div "Price   * EGP 143 Price *" at bounding box center [438, 205] width 347 height 44
click at [414, 206] on input "143" at bounding box center [456, 212] width 311 height 29
type input "0"
click at [785, 181] on div "Add item image Image Size: 1200 x 800 px / Image formats: jpg, png / 5MB Max. I…" at bounding box center [796, 124] width 1074 height 620
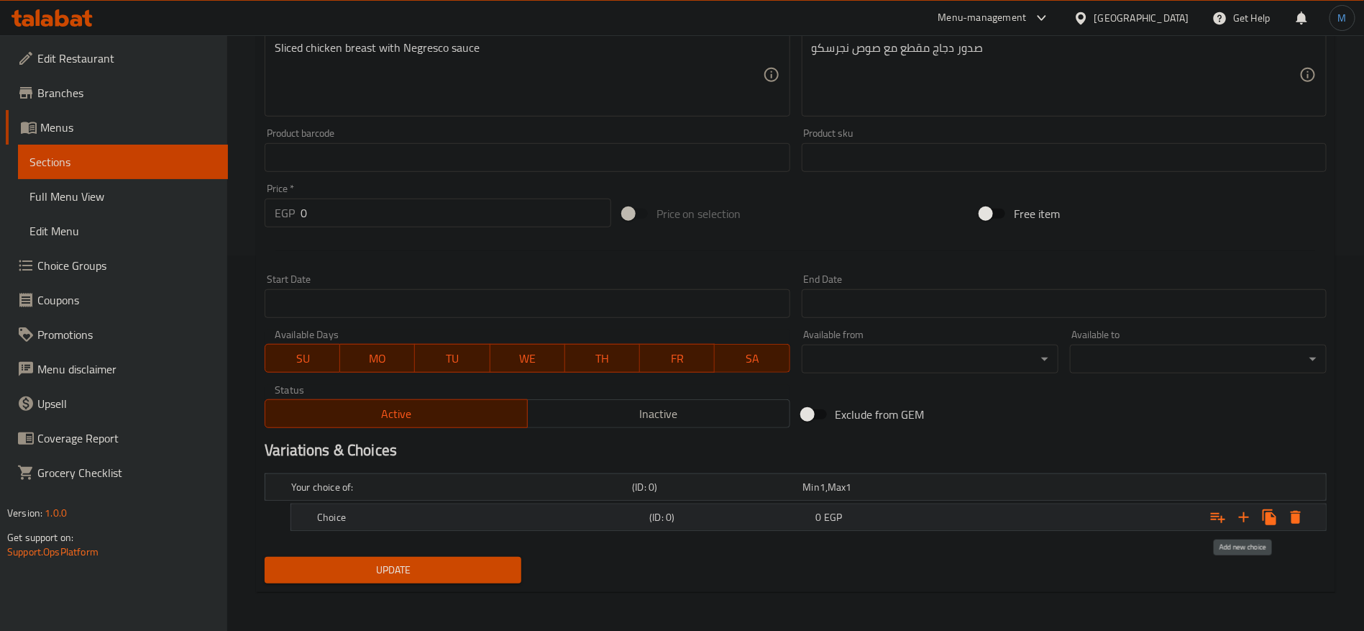
click at [1241, 508] on icon "Expand" at bounding box center [1243, 516] width 17 height 17
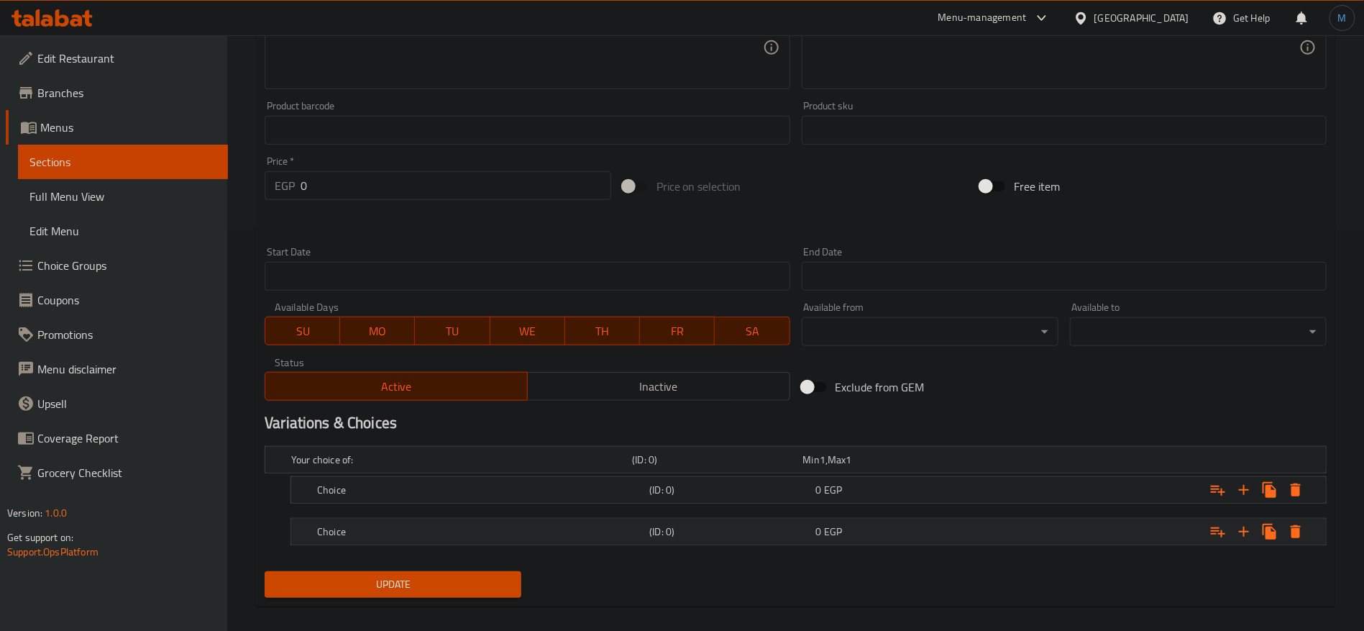
scroll to position [416, 0]
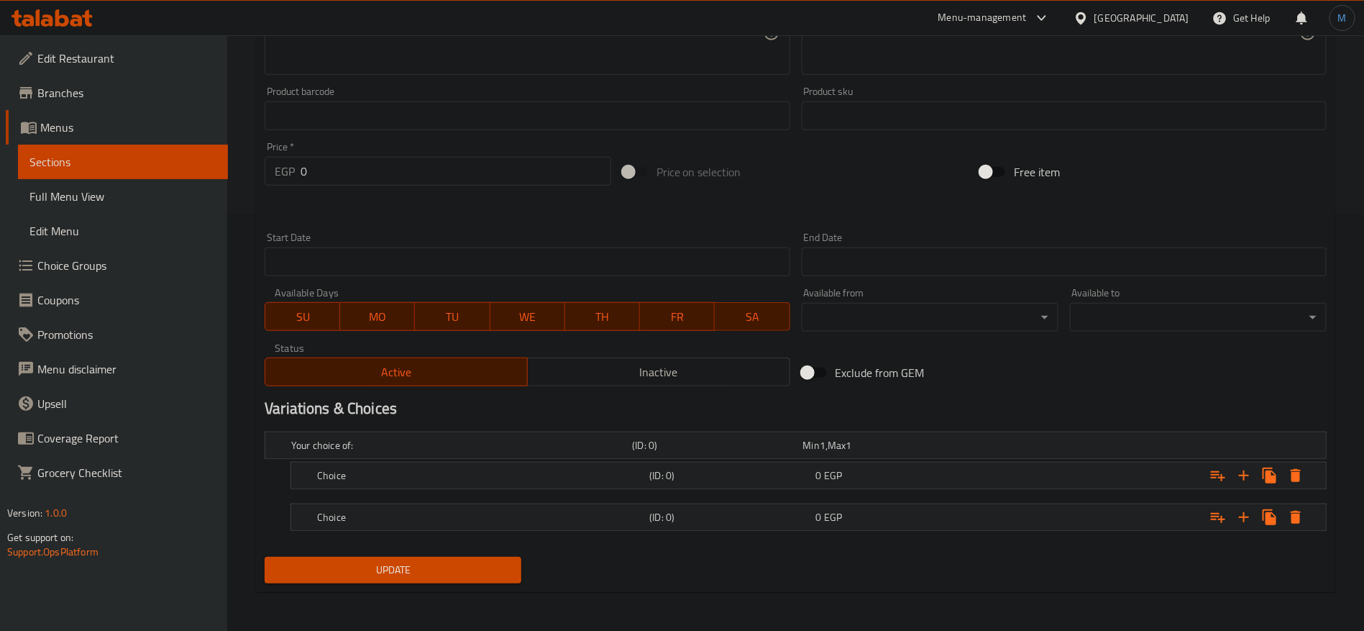
click at [926, 498] on nav at bounding box center [796, 498] width 1062 height 12
click at [927, 483] on div "0 EGP" at bounding box center [896, 475] width 166 height 20
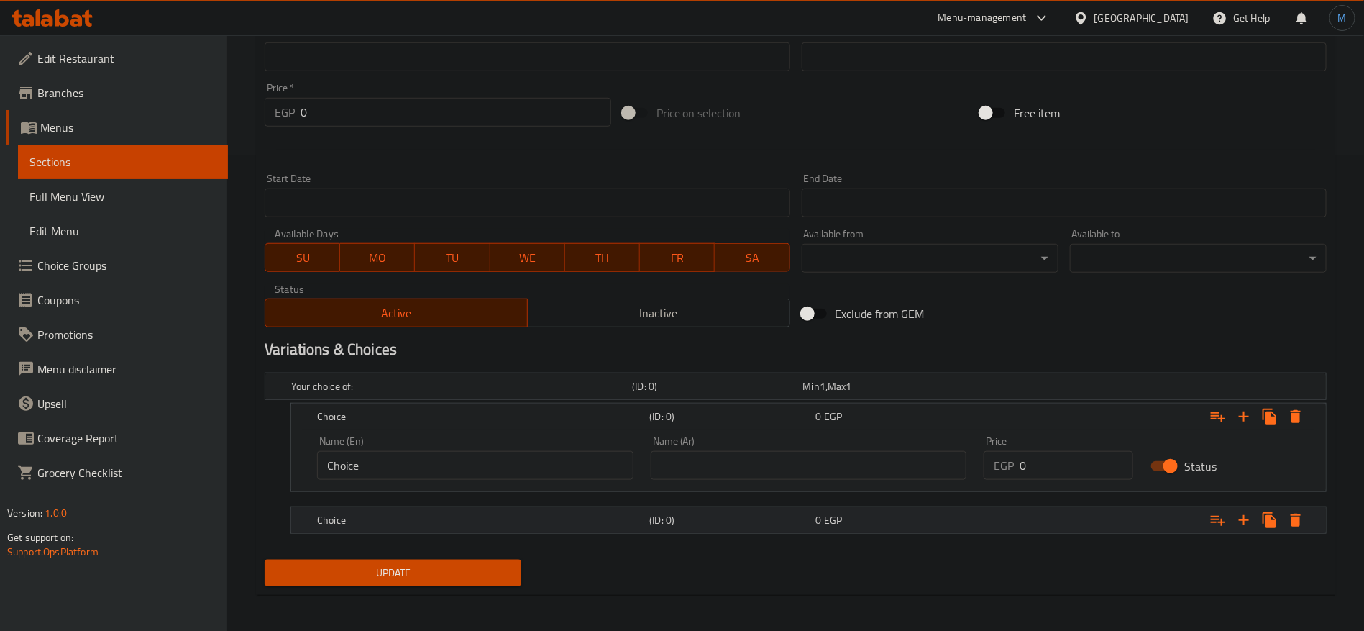
click at [920, 510] on div "0 EGP" at bounding box center [896, 520] width 166 height 20
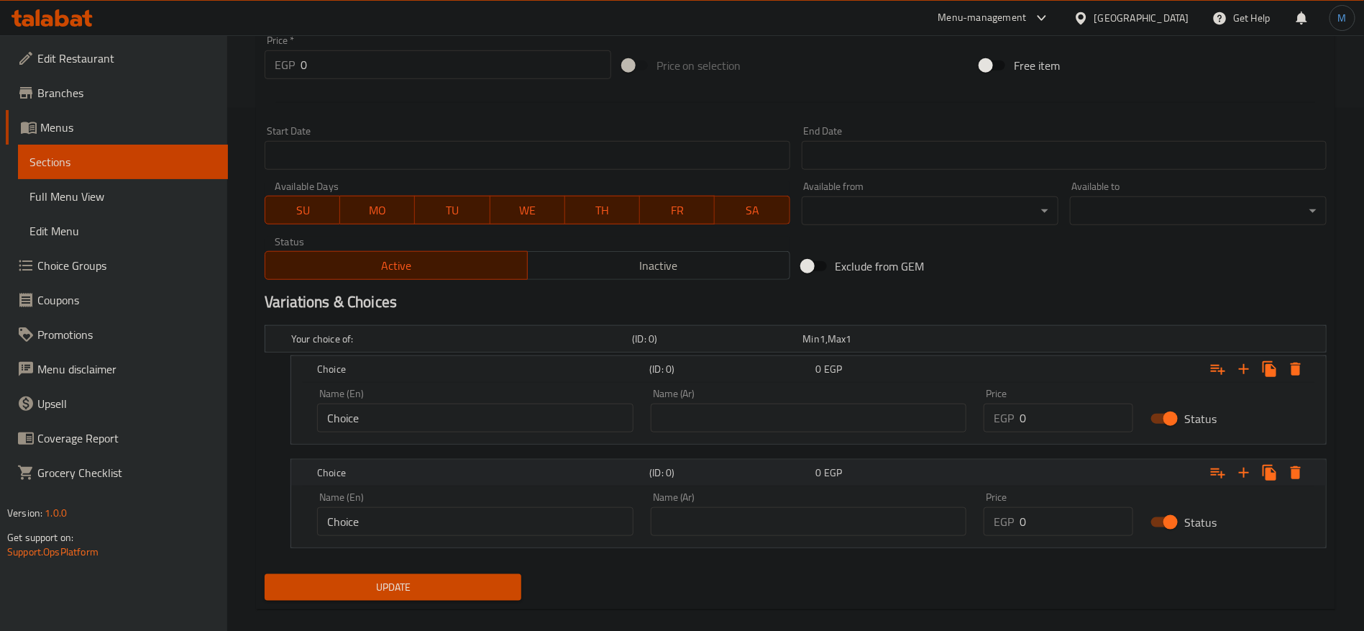
scroll to position [540, 0]
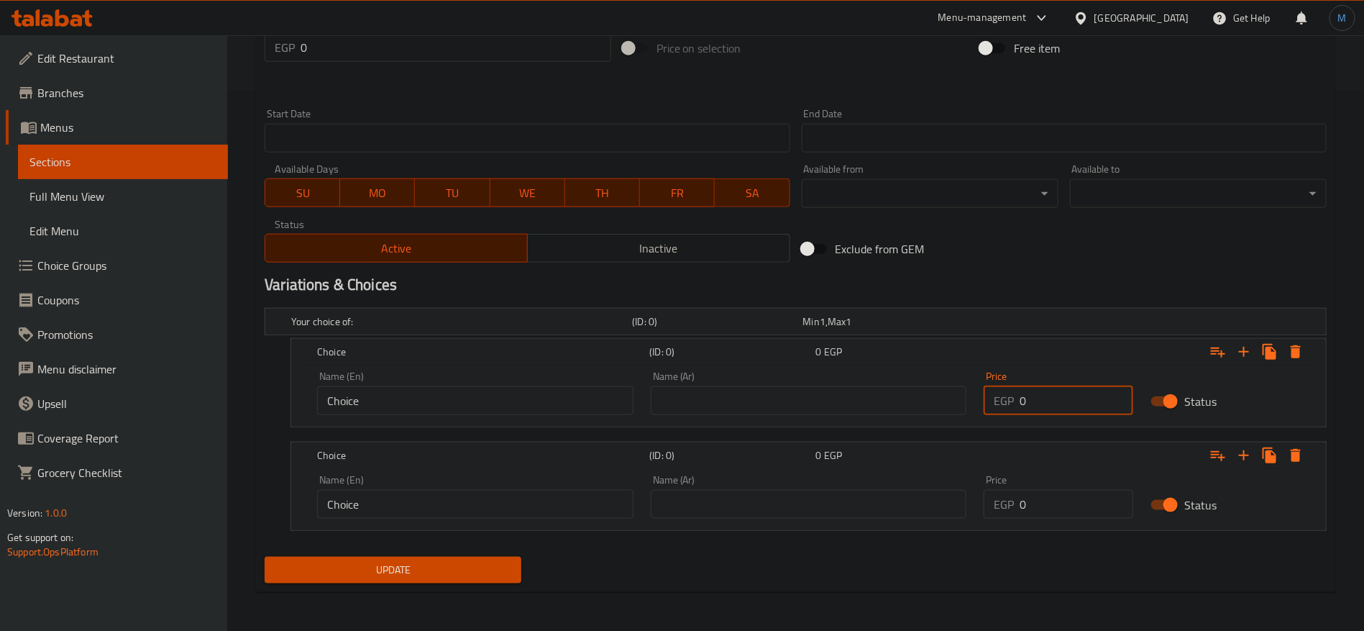
click at [1071, 394] on input "0" at bounding box center [1077, 400] width 114 height 29
paste input "143"
type input "143"
click at [1072, 521] on div "Price EGP 0 Price" at bounding box center [1058, 496] width 167 height 61
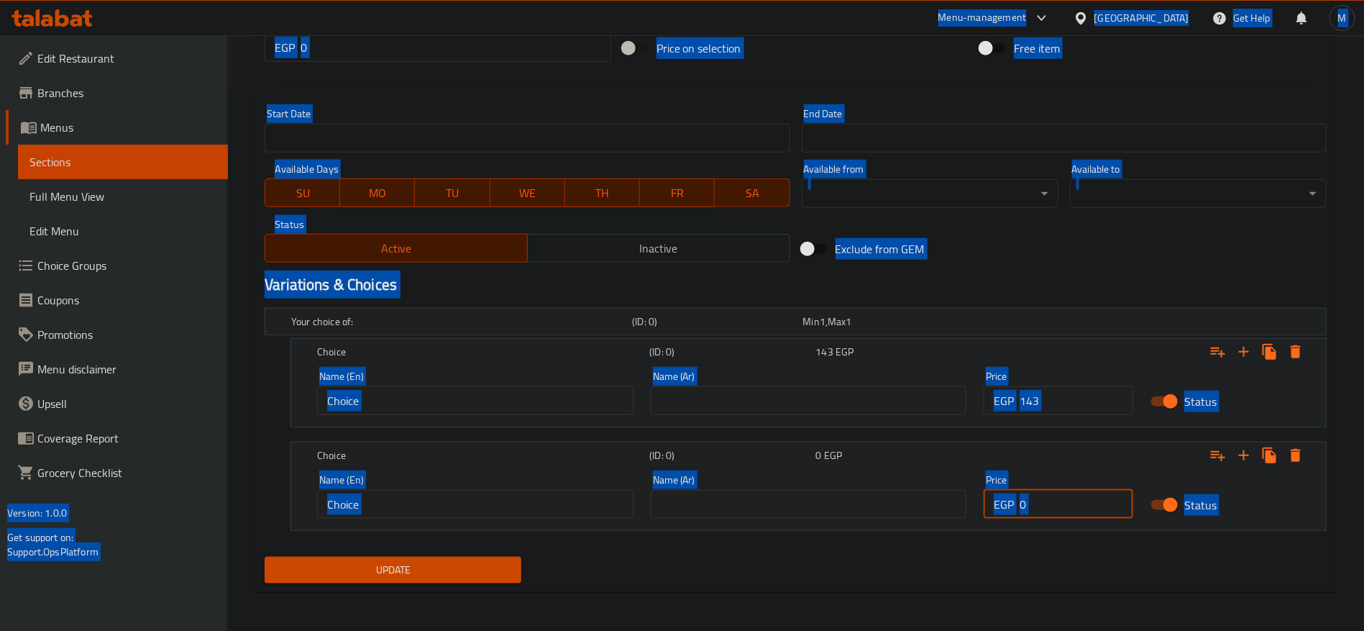
click at [1065, 508] on input "0" at bounding box center [1077, 504] width 114 height 29
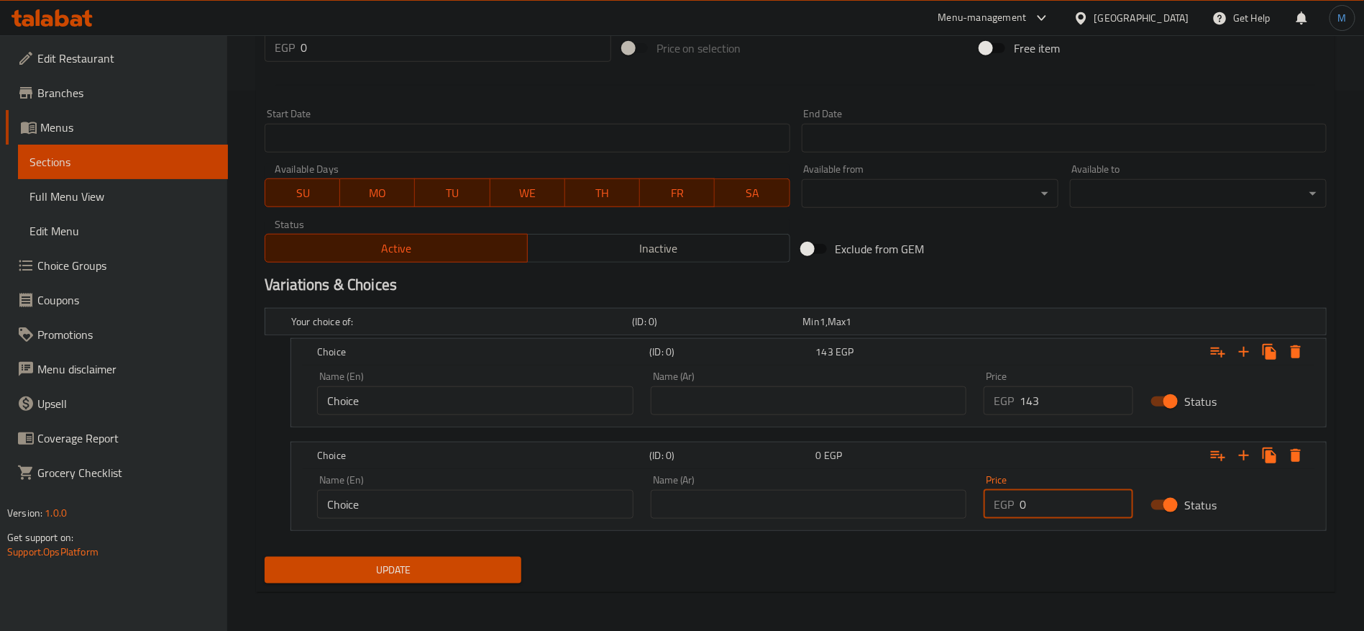
paste input "205"
type input "205"
click at [1038, 274] on div "Variations & Choices" at bounding box center [796, 284] width 1074 height 33
click at [845, 403] on input "text" at bounding box center [809, 400] width 316 height 29
type input "وسط"
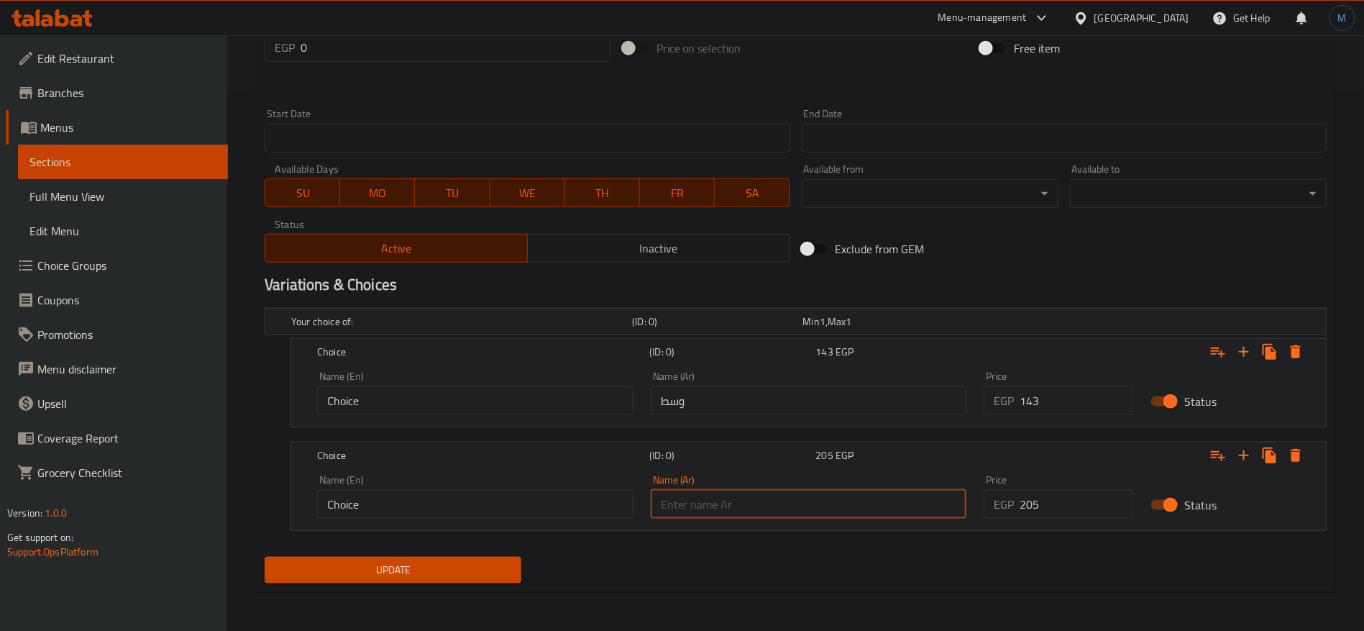
click at [809, 495] on input "text" at bounding box center [809, 504] width 316 height 29
type input "كبير"
click at [524, 393] on input "Choice" at bounding box center [475, 400] width 316 height 29
click at [524, 393] on input "text" at bounding box center [475, 400] width 316 height 29
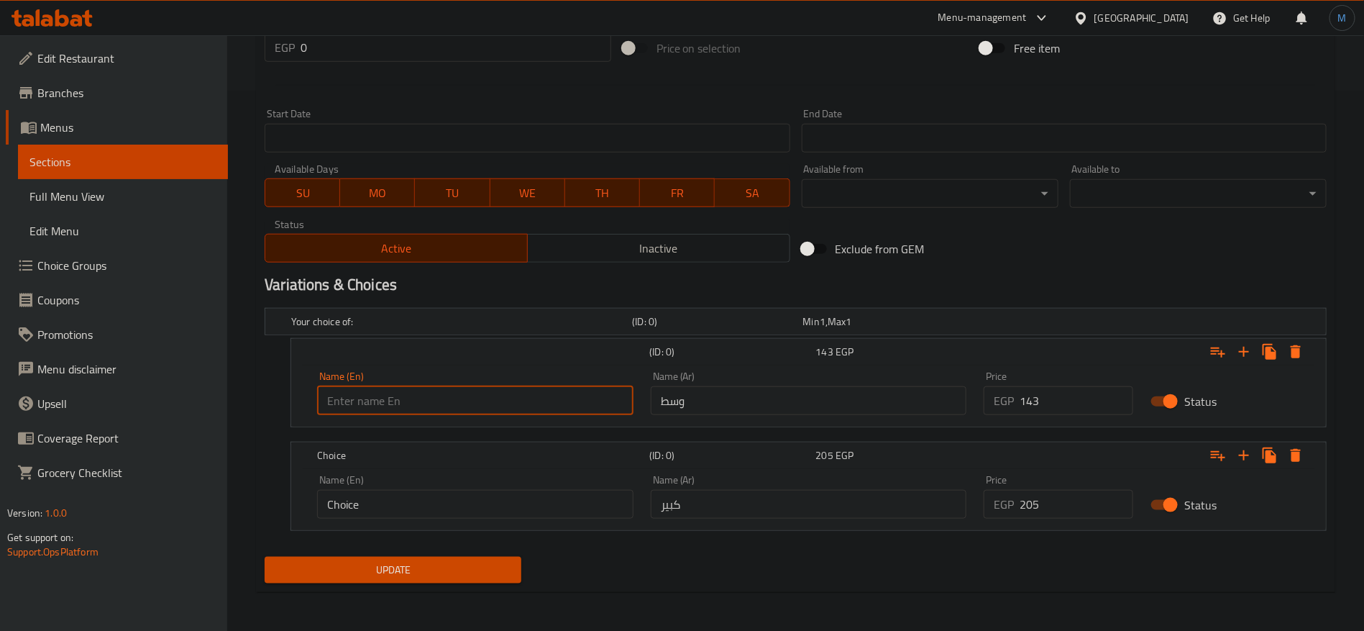
type input "Medium"
click at [493, 499] on input "Choice" at bounding box center [475, 504] width 316 height 29
click at [493, 499] on input "text" at bounding box center [475, 504] width 316 height 29
type input "Large"
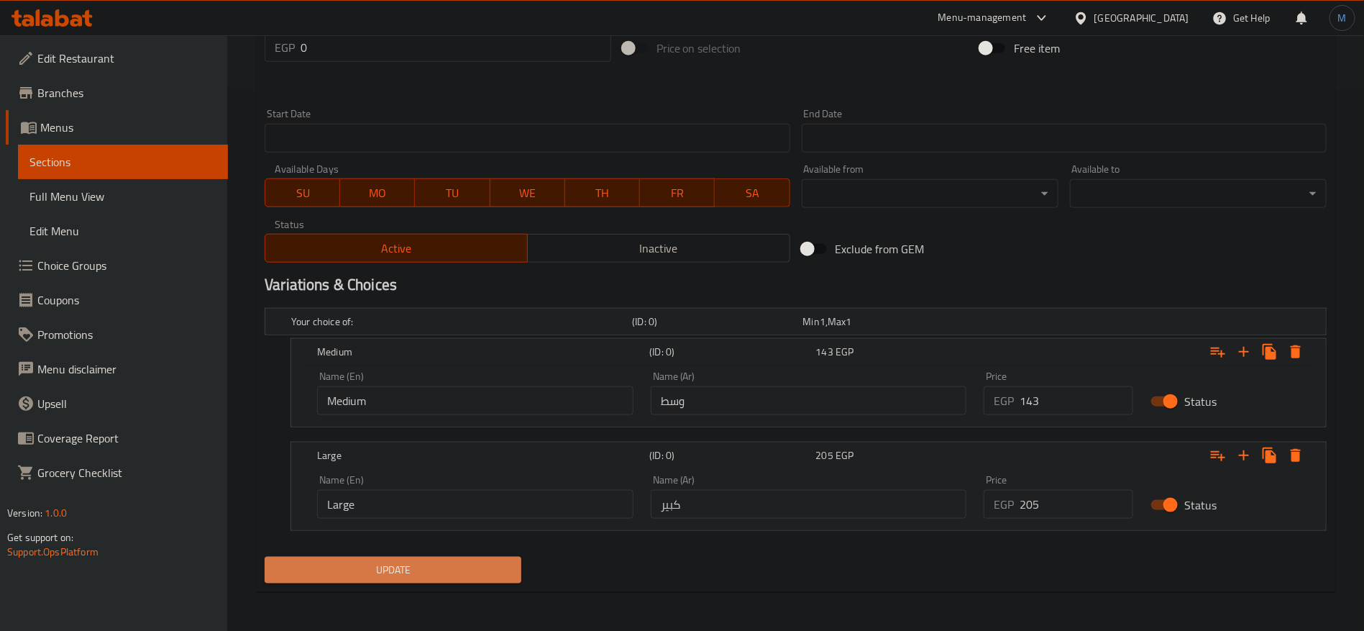
click at [461, 567] on span "Update" at bounding box center [393, 570] width 234 height 18
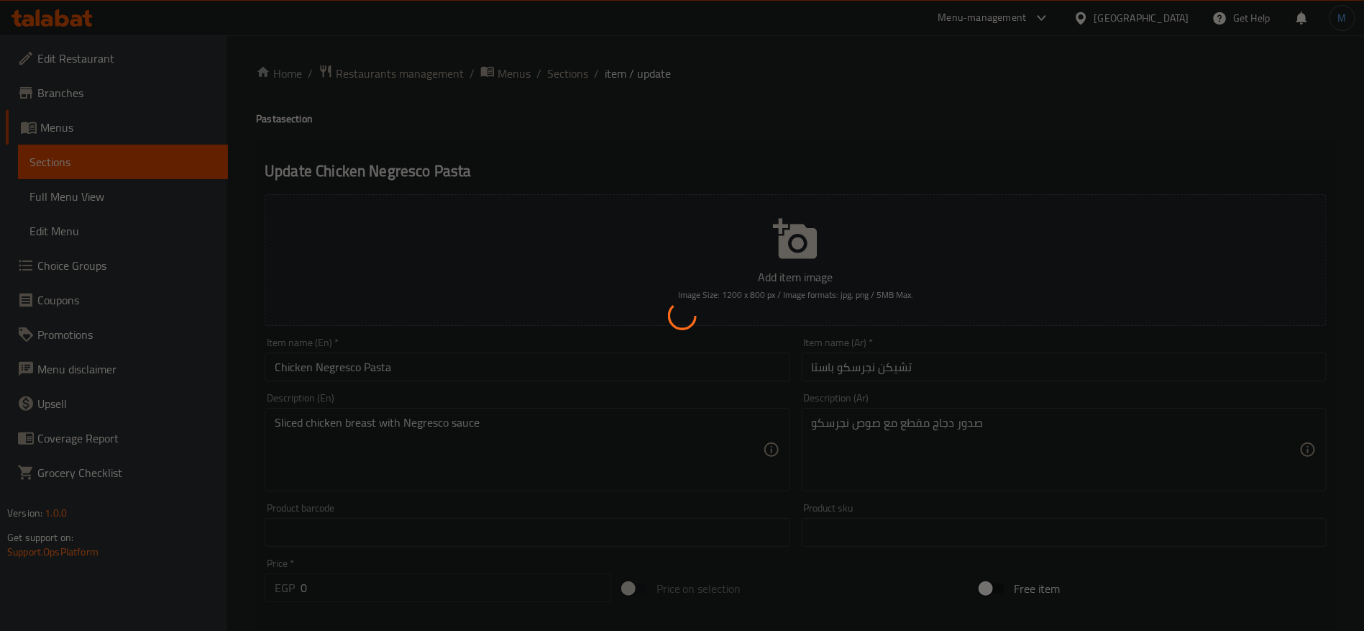
scroll to position [0, 0]
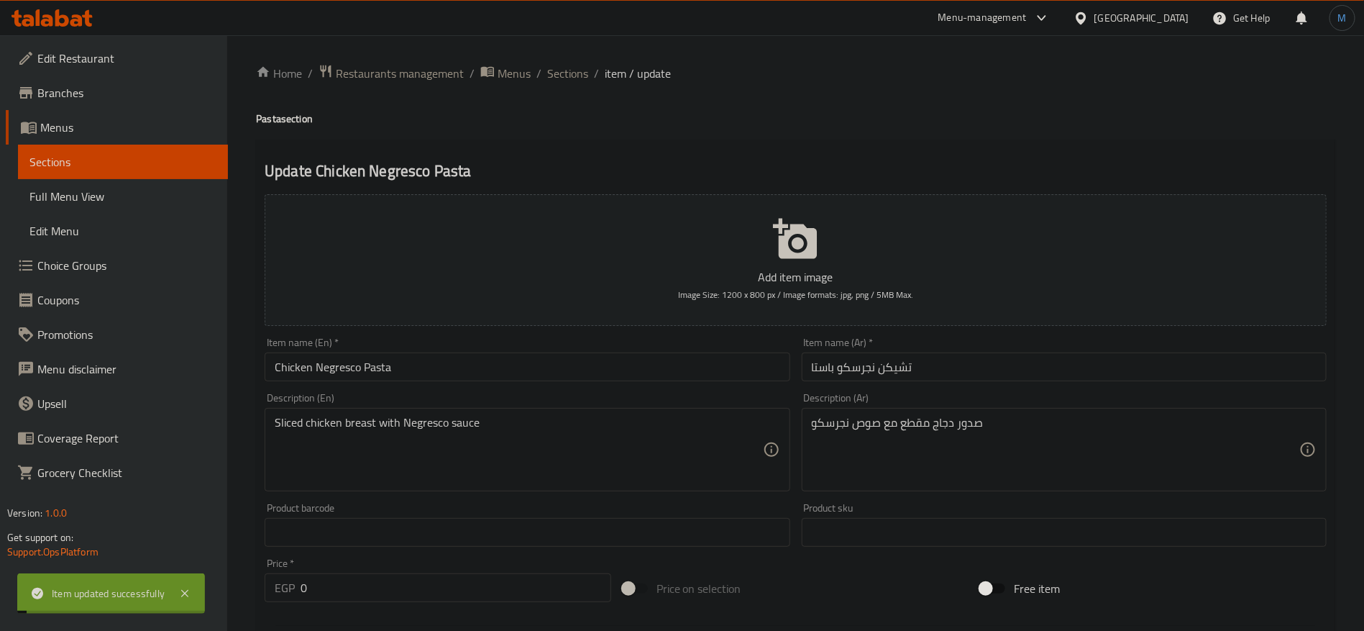
click at [467, 373] on input "Chicken Negresco Pasta" at bounding box center [527, 366] width 525 height 29
click at [594, 80] on li "/" at bounding box center [596, 73] width 5 height 17
click at [586, 77] on span "Sections" at bounding box center [567, 73] width 41 height 17
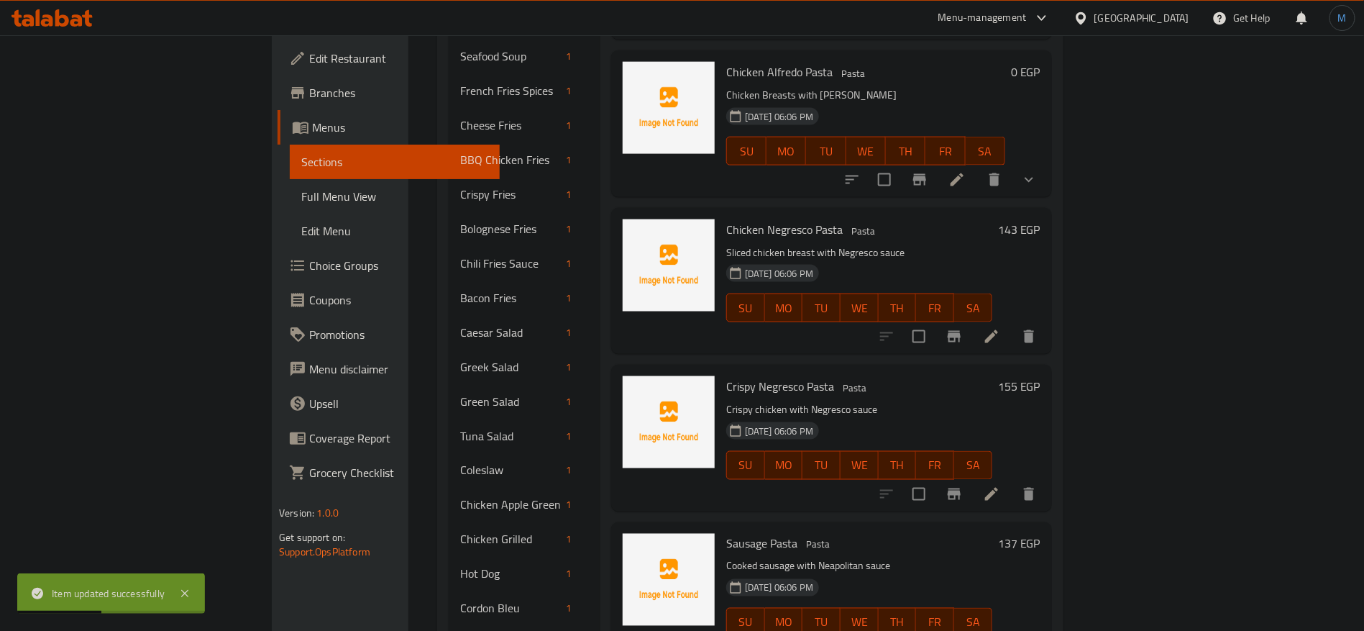
scroll to position [1029, 0]
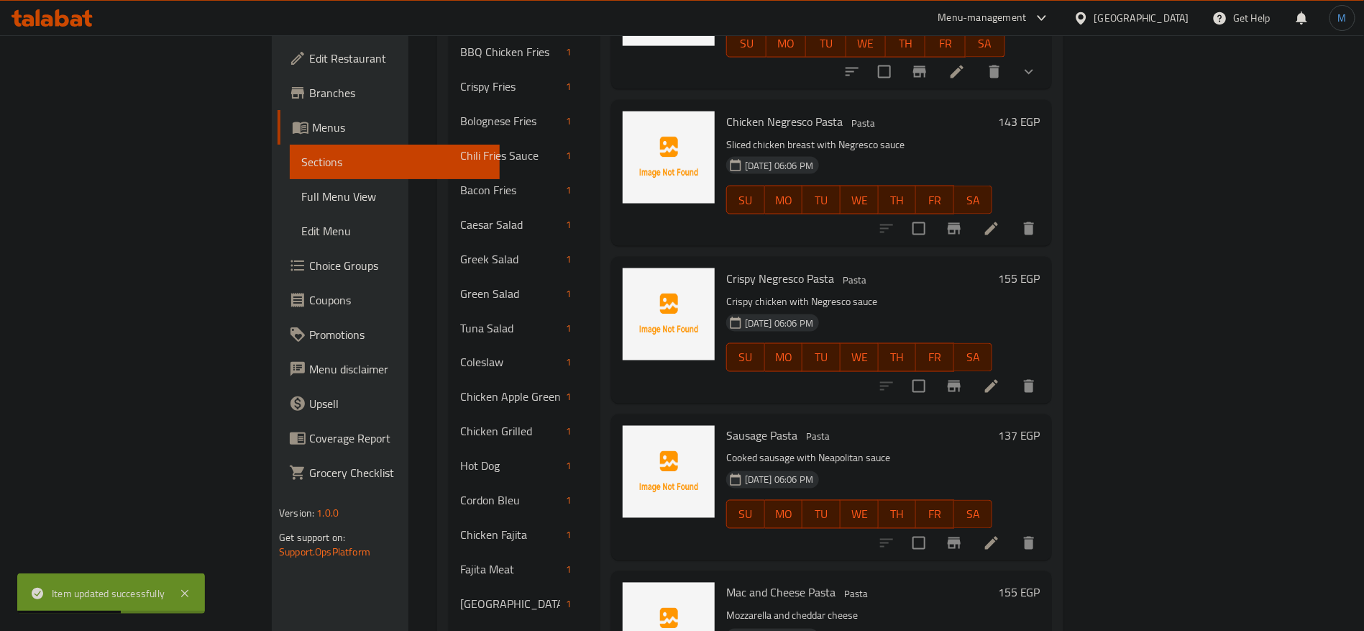
click at [1000, 378] on icon at bounding box center [991, 386] width 17 height 17
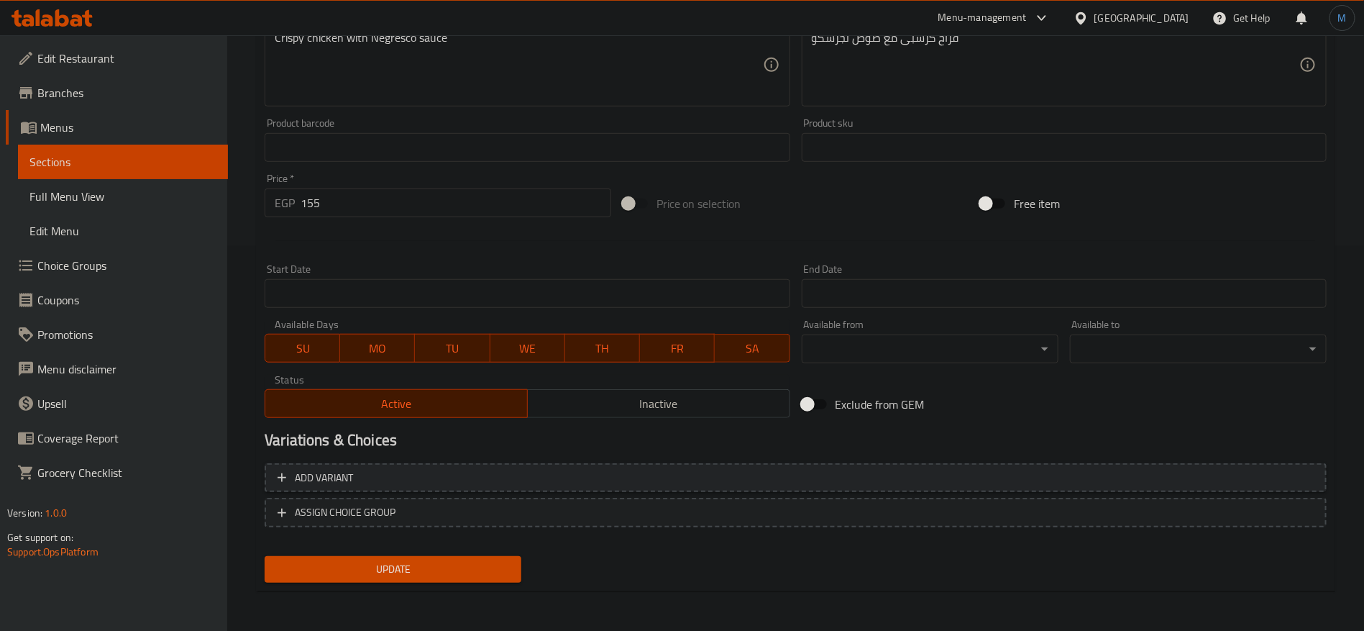
click at [969, 483] on span "Add variant" at bounding box center [796, 478] width 1036 height 18
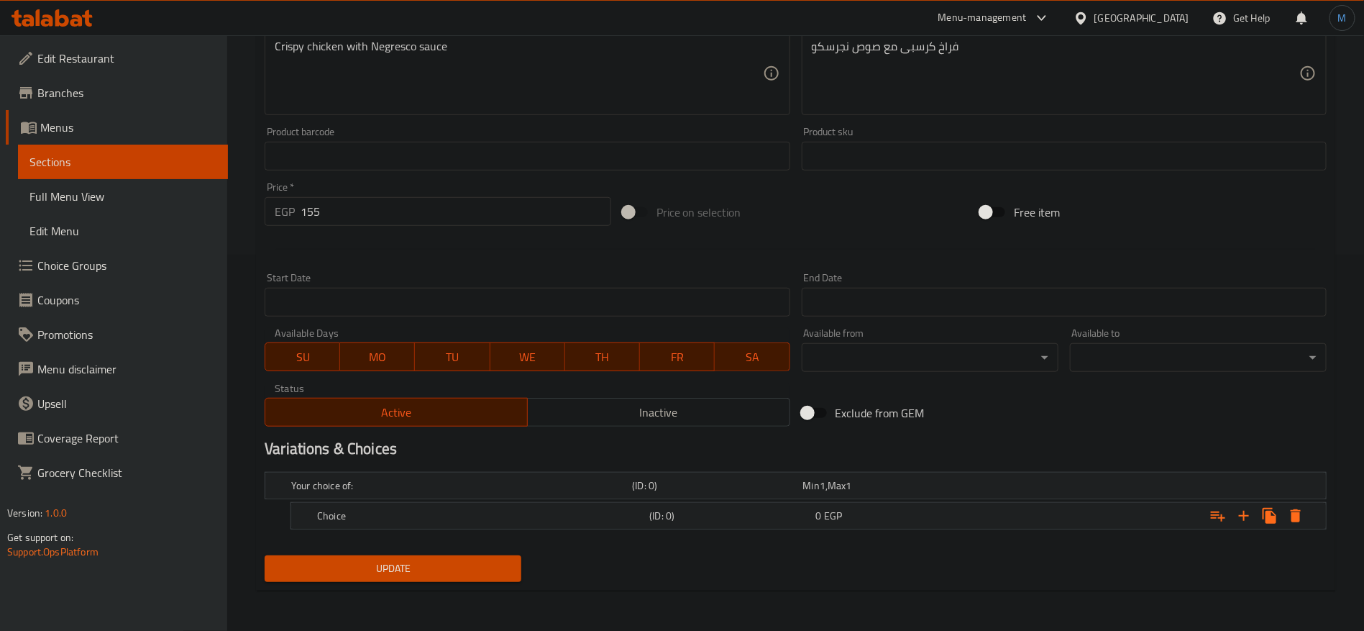
scroll to position [375, 0]
click at [1249, 521] on icon "Expand" at bounding box center [1243, 516] width 17 height 17
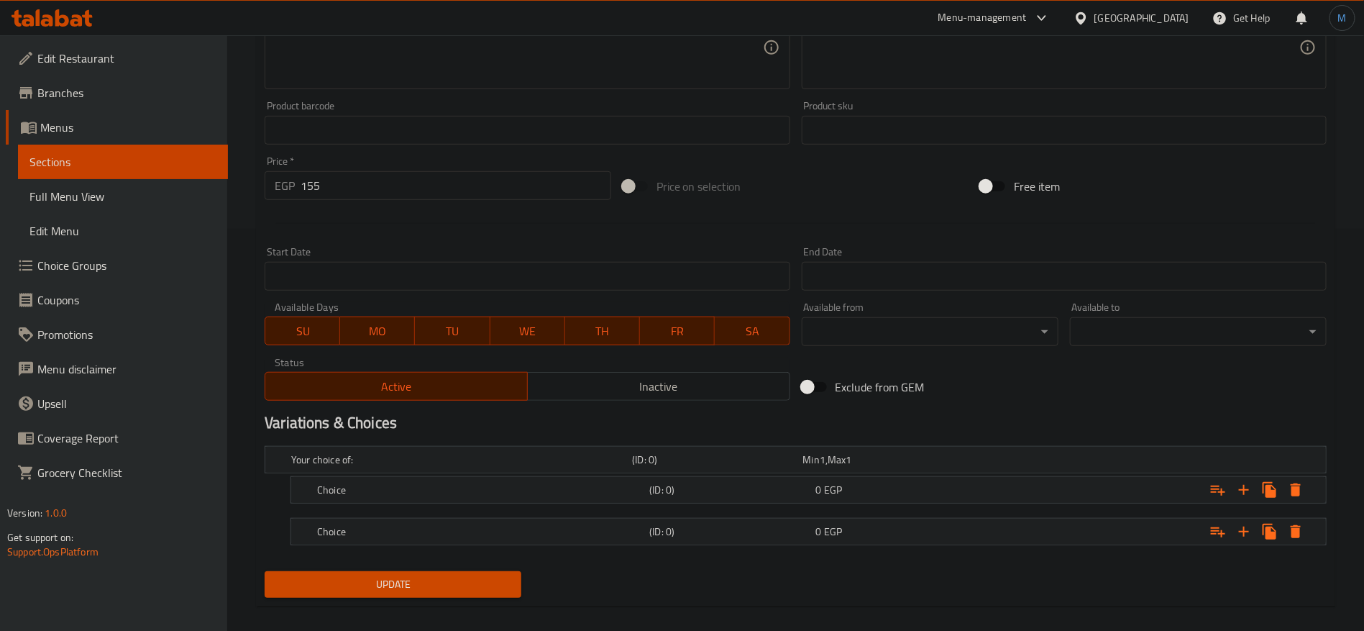
scroll to position [416, 0]
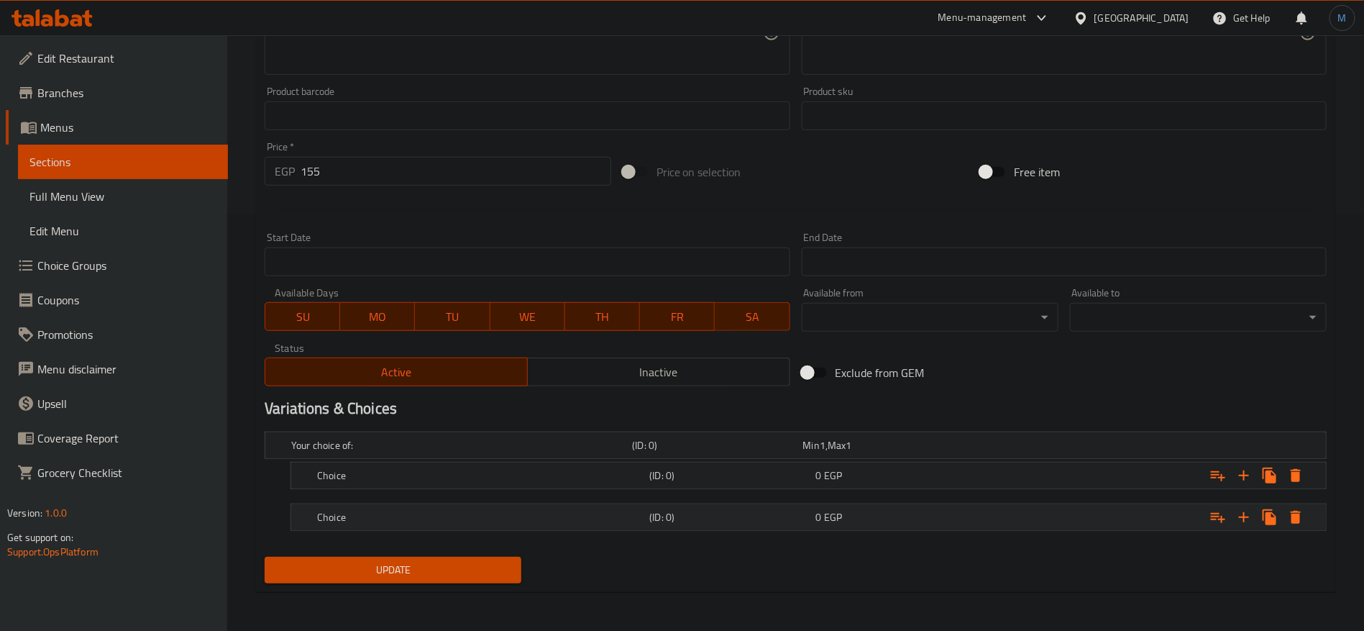
click at [703, 515] on h5 "(ID: 0)" at bounding box center [729, 517] width 160 height 14
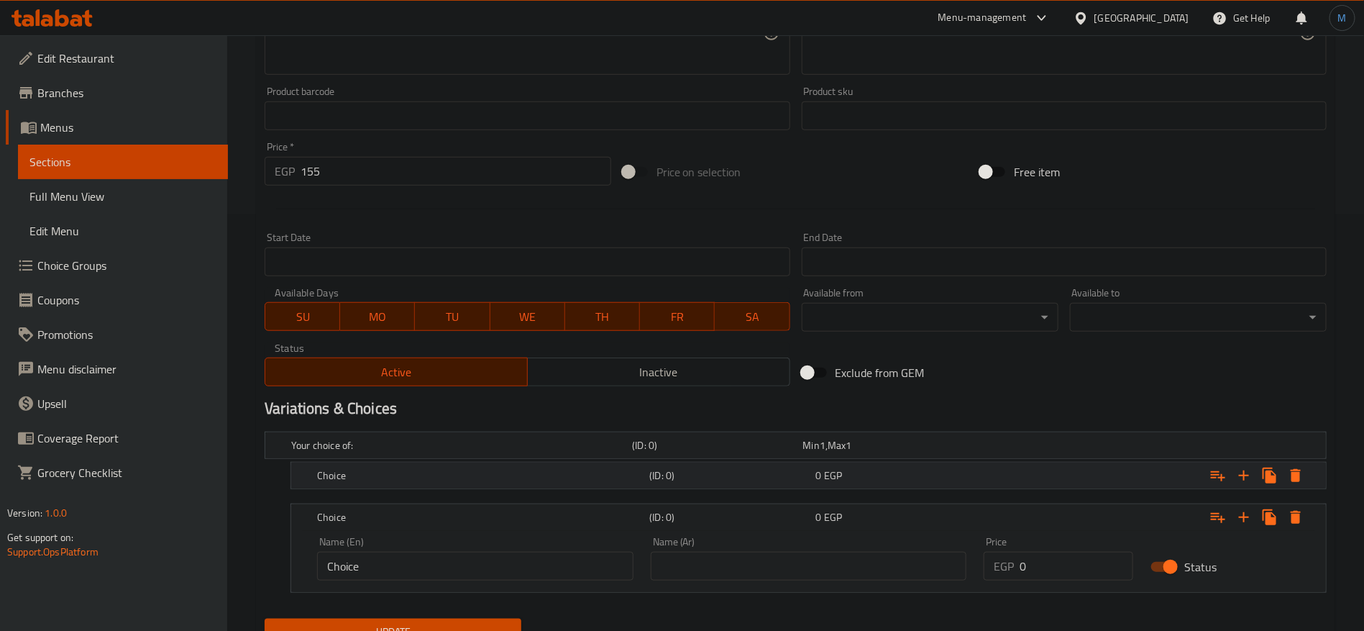
click at [708, 483] on div "(ID: 0)" at bounding box center [730, 475] width 166 height 20
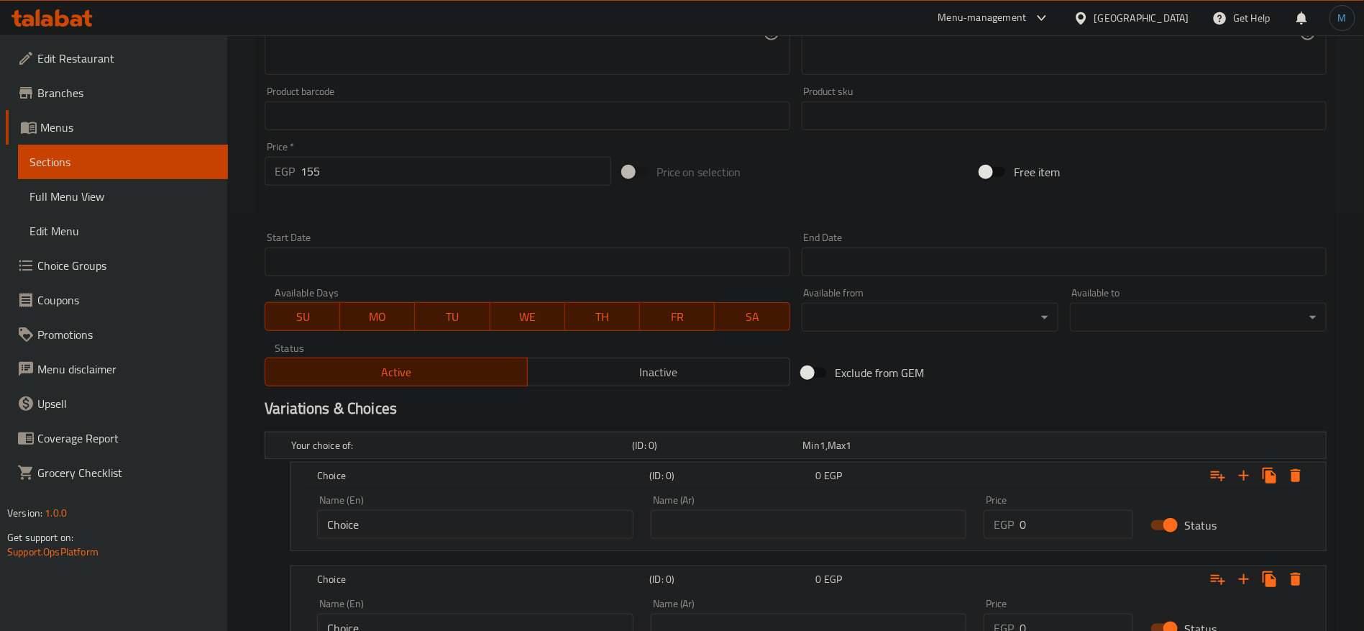
click at [442, 182] on input "155" at bounding box center [456, 171] width 311 height 29
type input "0"
click at [1075, 518] on input "0" at bounding box center [1077, 524] width 114 height 29
paste input "155"
type input "155"
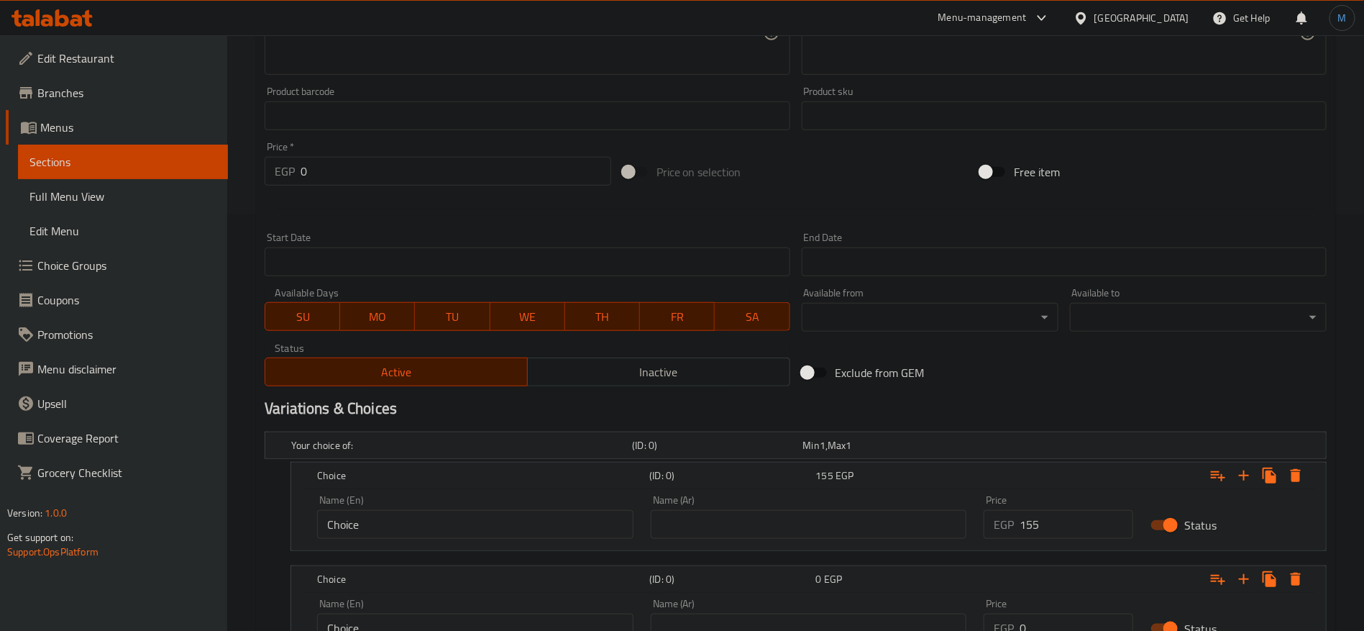
click at [1127, 365] on div "Exclude from GEM" at bounding box center [975, 372] width 358 height 39
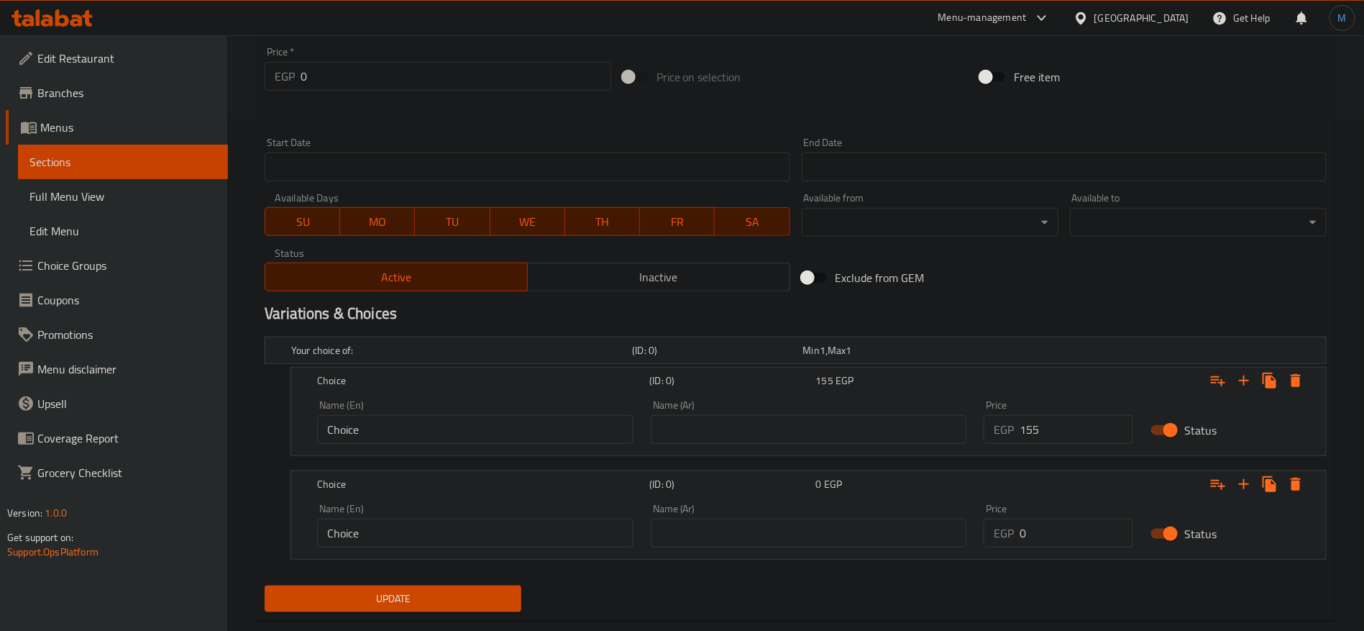
scroll to position [540, 0]
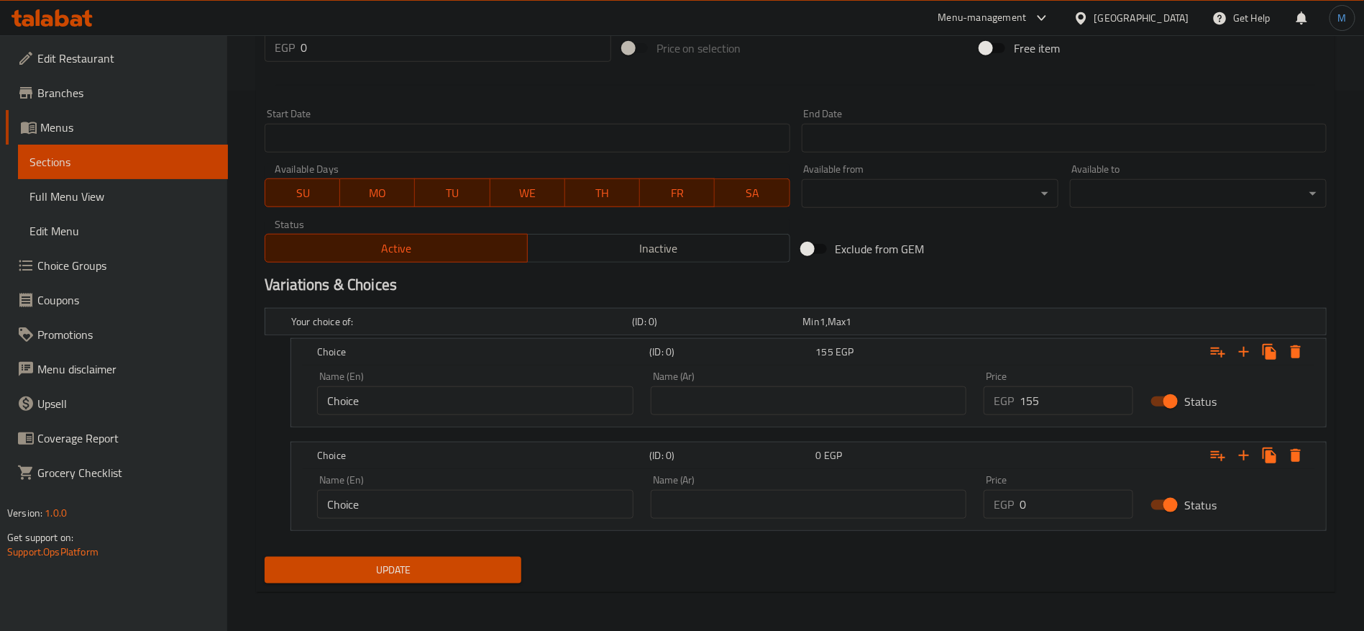
click at [1066, 515] on input "0" at bounding box center [1077, 504] width 114 height 29
paste input "205"
type input "205"
click at [792, 380] on div "Name (Ar) Name (Ar)" at bounding box center [809, 393] width 316 height 44
click at [789, 394] on input "text" at bounding box center [809, 400] width 316 height 29
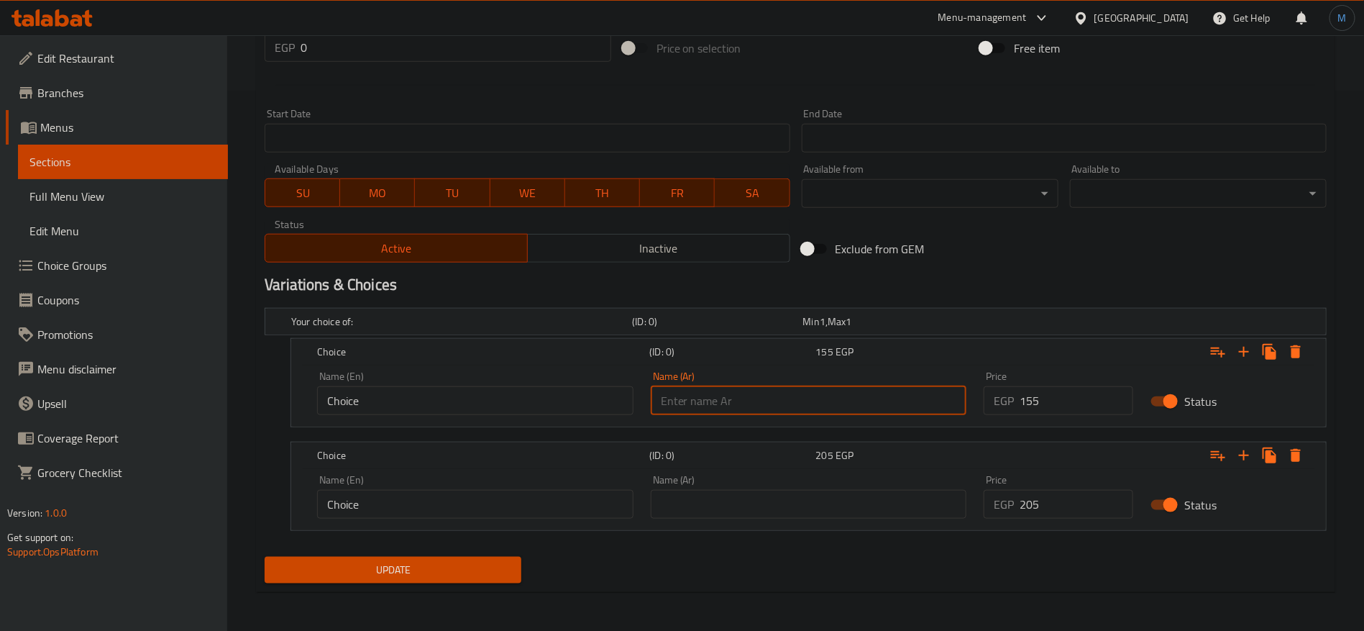
type input "وسط"
click at [754, 502] on input "text" at bounding box center [809, 504] width 316 height 29
type input "كبير"
click at [368, 406] on input "Choice" at bounding box center [475, 400] width 316 height 29
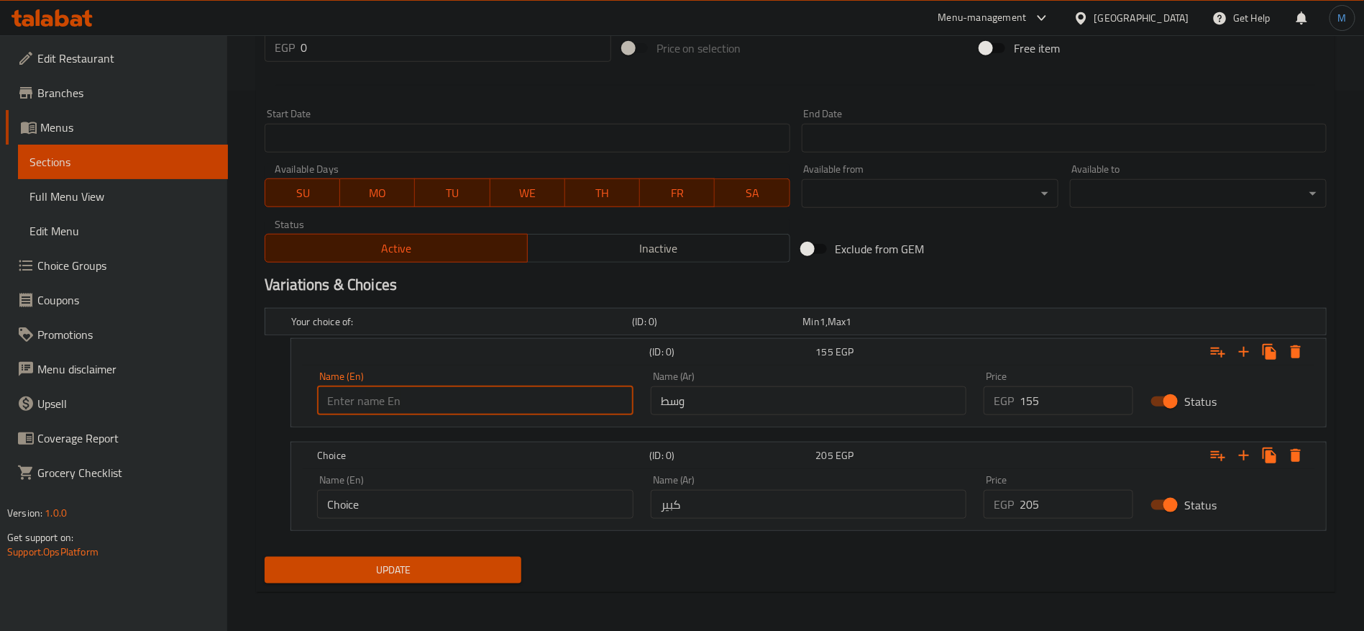
click at [371, 403] on input "text" at bounding box center [475, 400] width 316 height 29
type input "Medium"
click at [452, 514] on input "Choice" at bounding box center [475, 504] width 316 height 29
click at [452, 513] on input "text" at bounding box center [475, 504] width 316 height 29
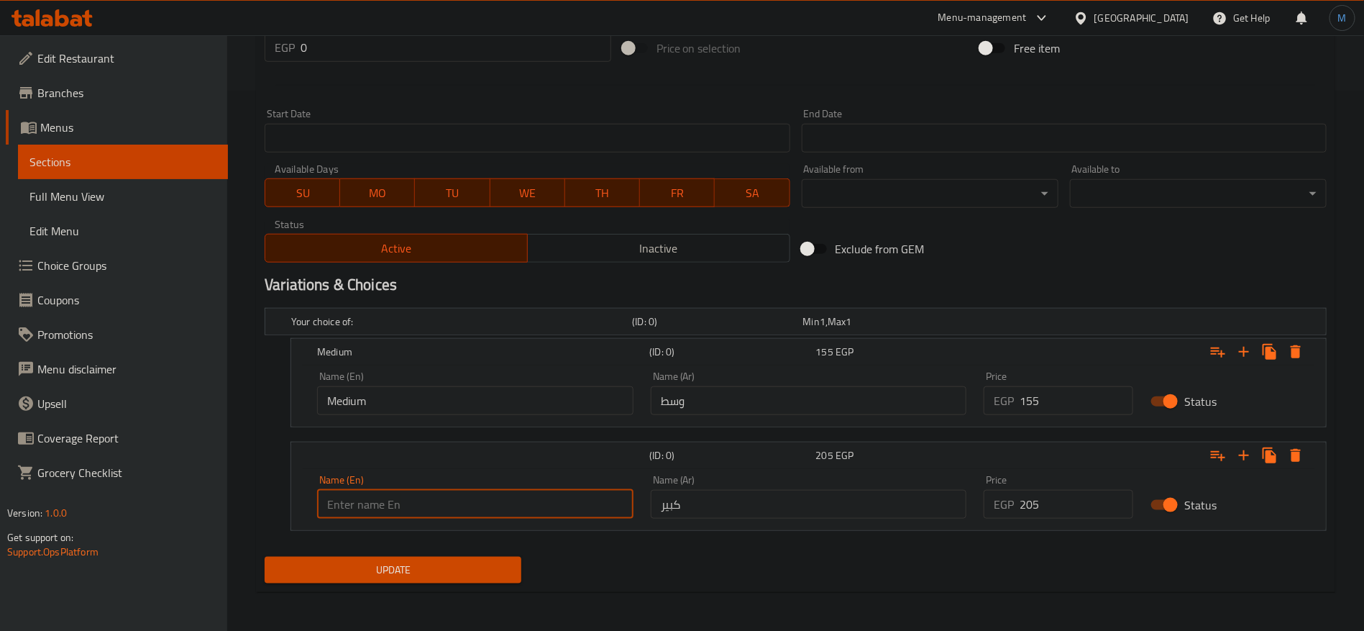
type input "Large"
click at [450, 580] on button "Update" at bounding box center [393, 570] width 257 height 27
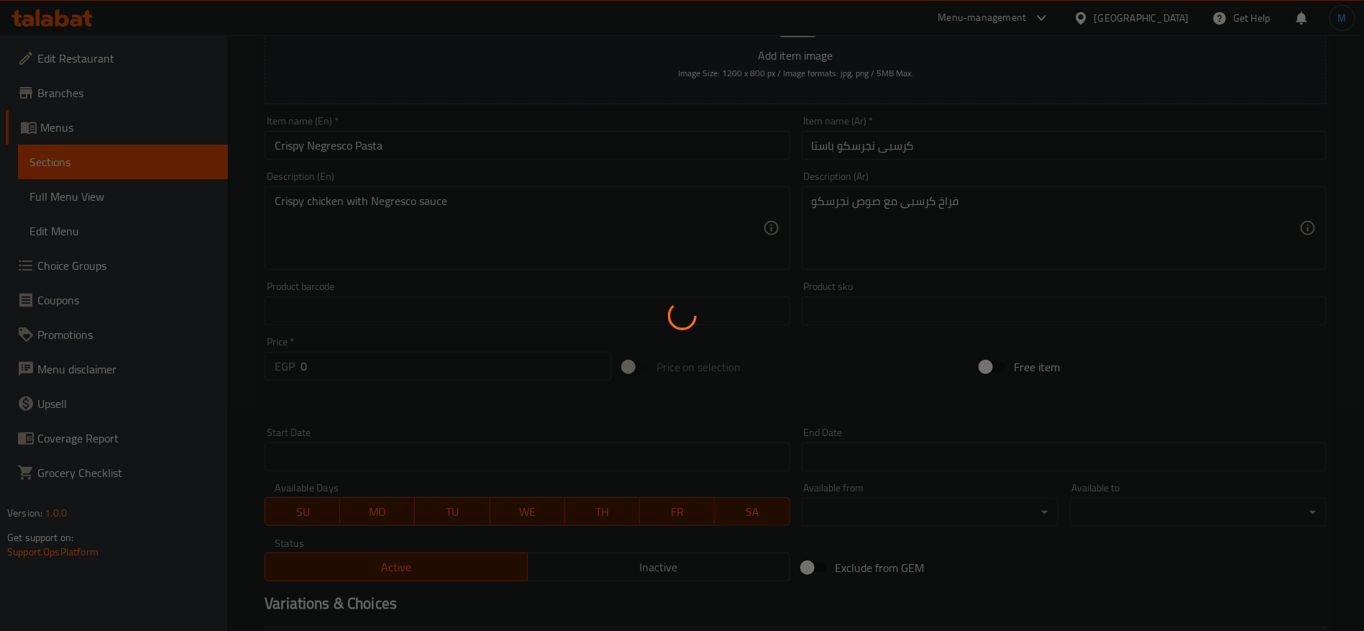
scroll to position [0, 0]
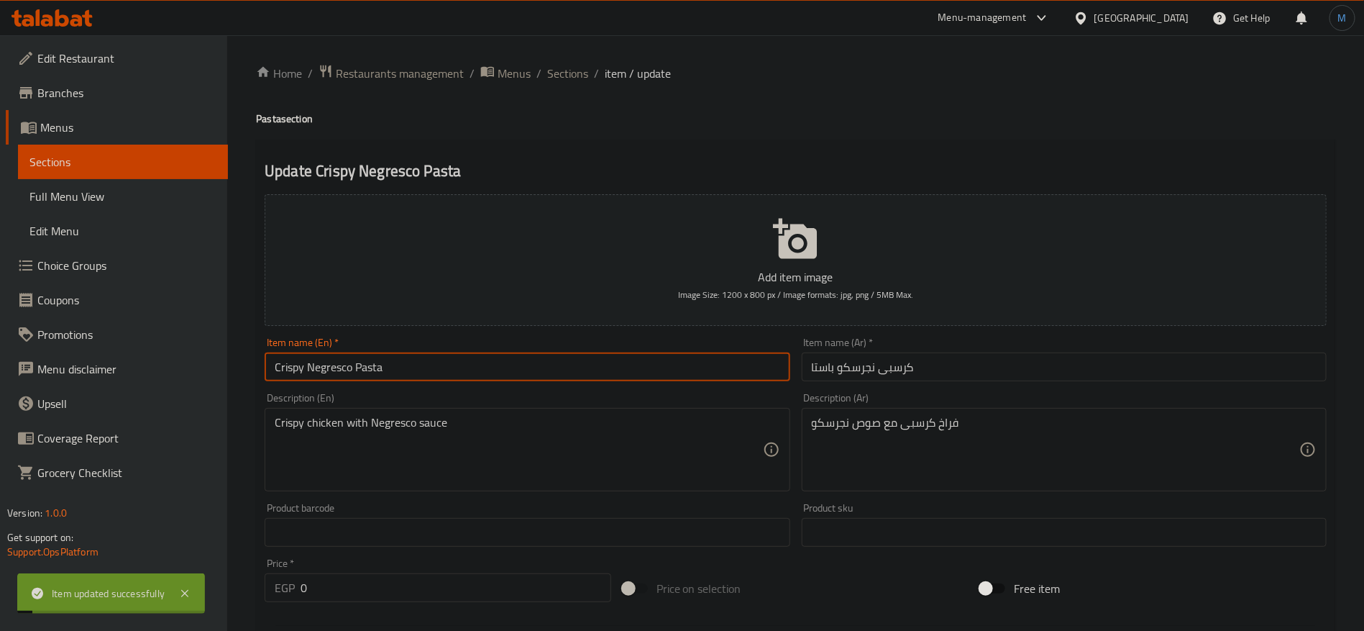
click at [548, 370] on input "Crispy Negresco Pasta" at bounding box center [527, 366] width 525 height 29
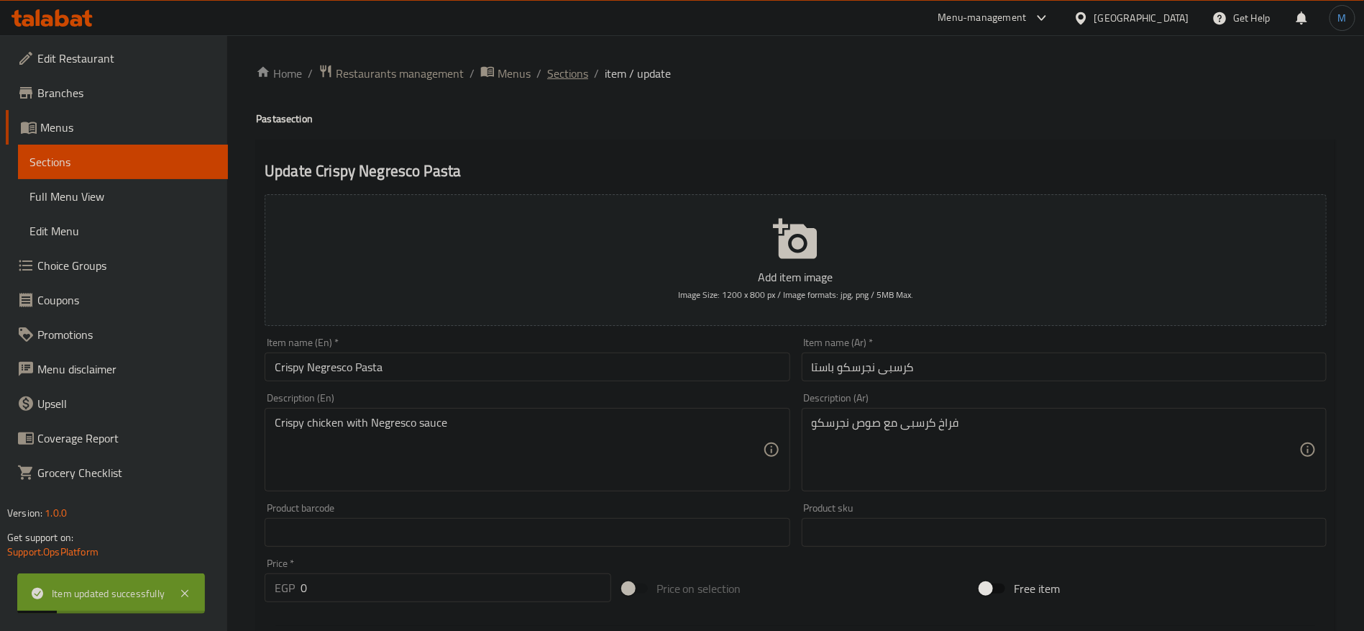
click at [580, 77] on span "Sections" at bounding box center [567, 73] width 41 height 17
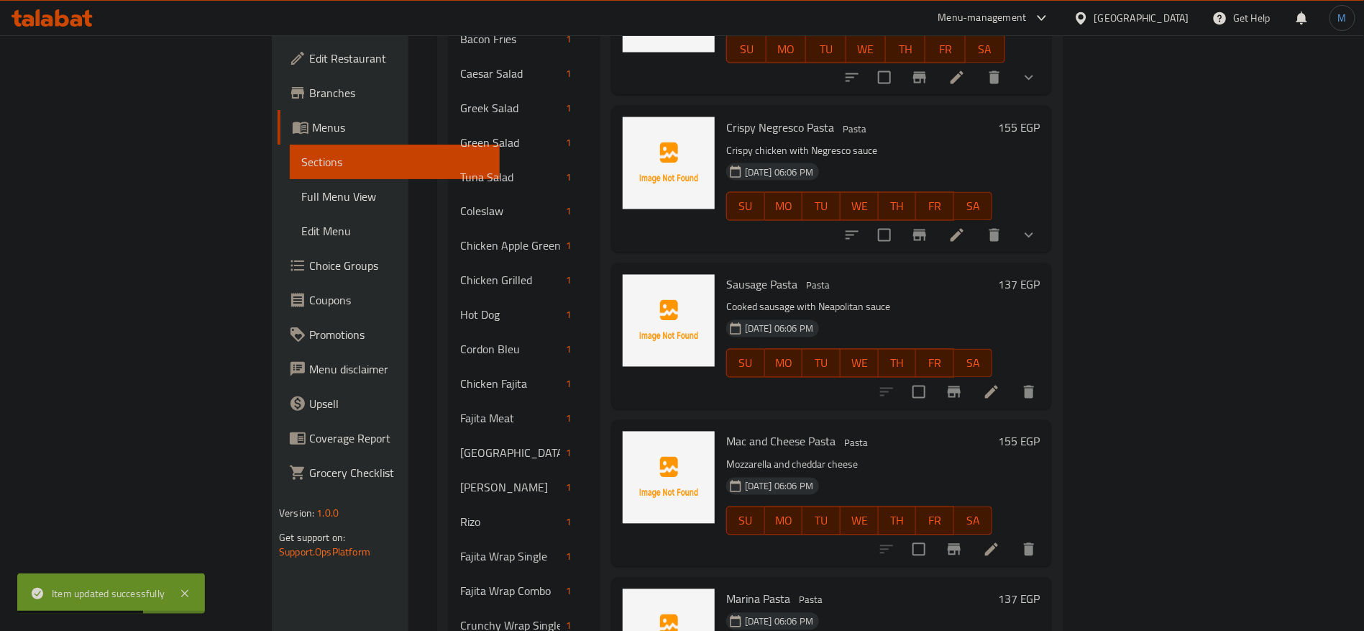
scroll to position [1186, 0]
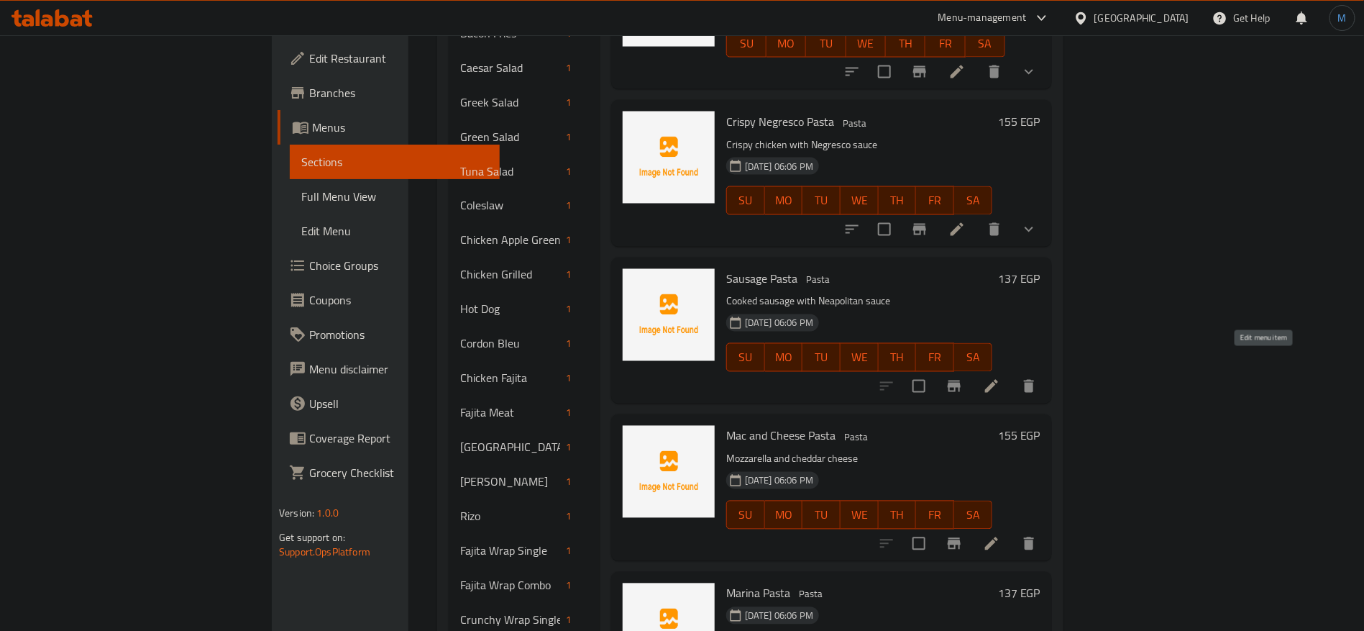
click at [998, 380] on icon at bounding box center [991, 386] width 13 height 13
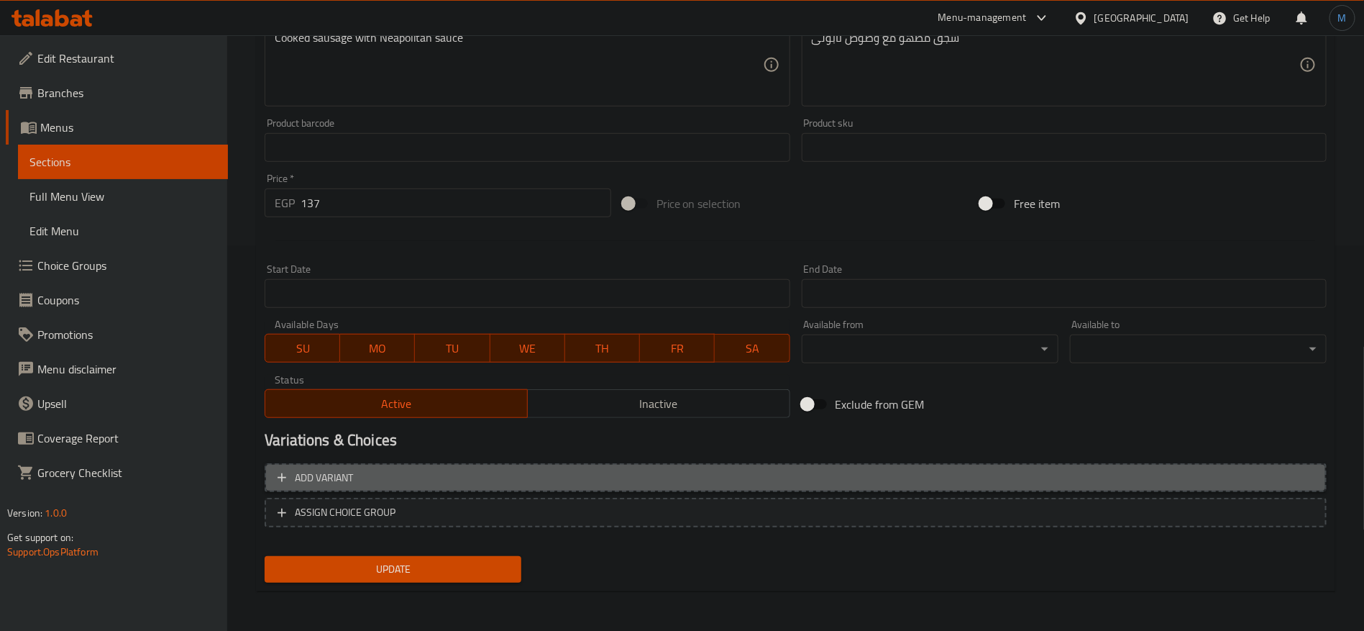
click at [963, 465] on button "Add variant" at bounding box center [796, 477] width 1062 height 29
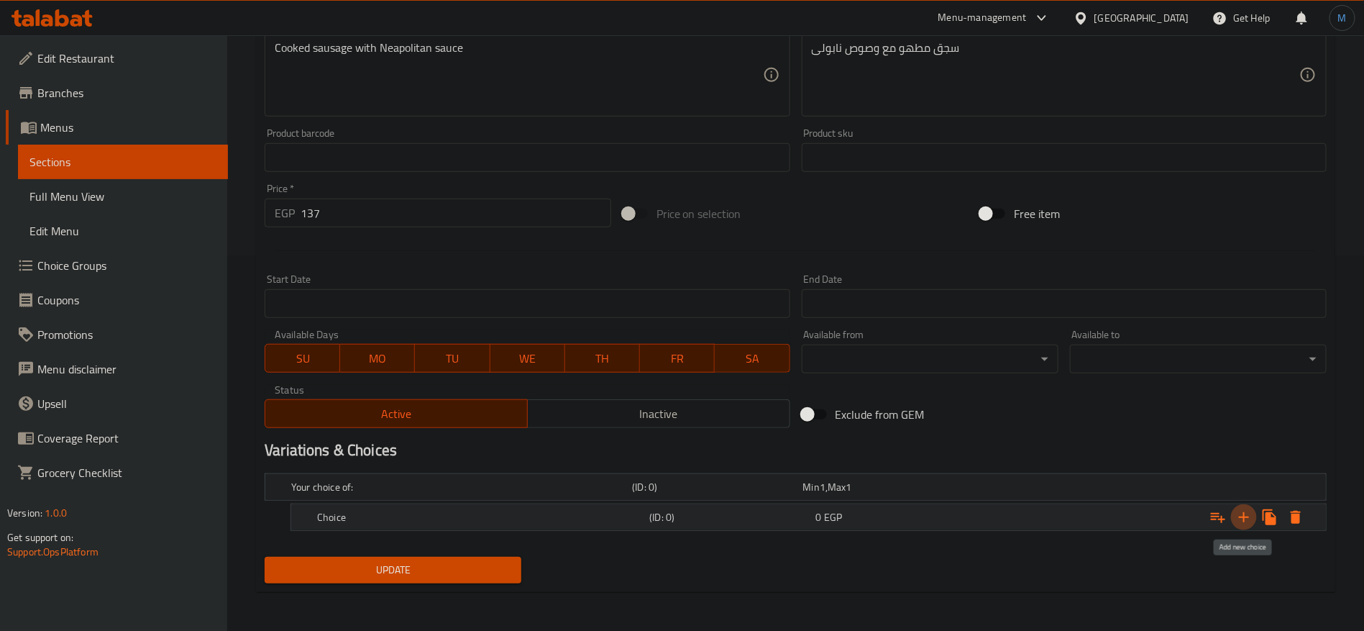
click at [1247, 515] on icon "Expand" at bounding box center [1243, 516] width 17 height 17
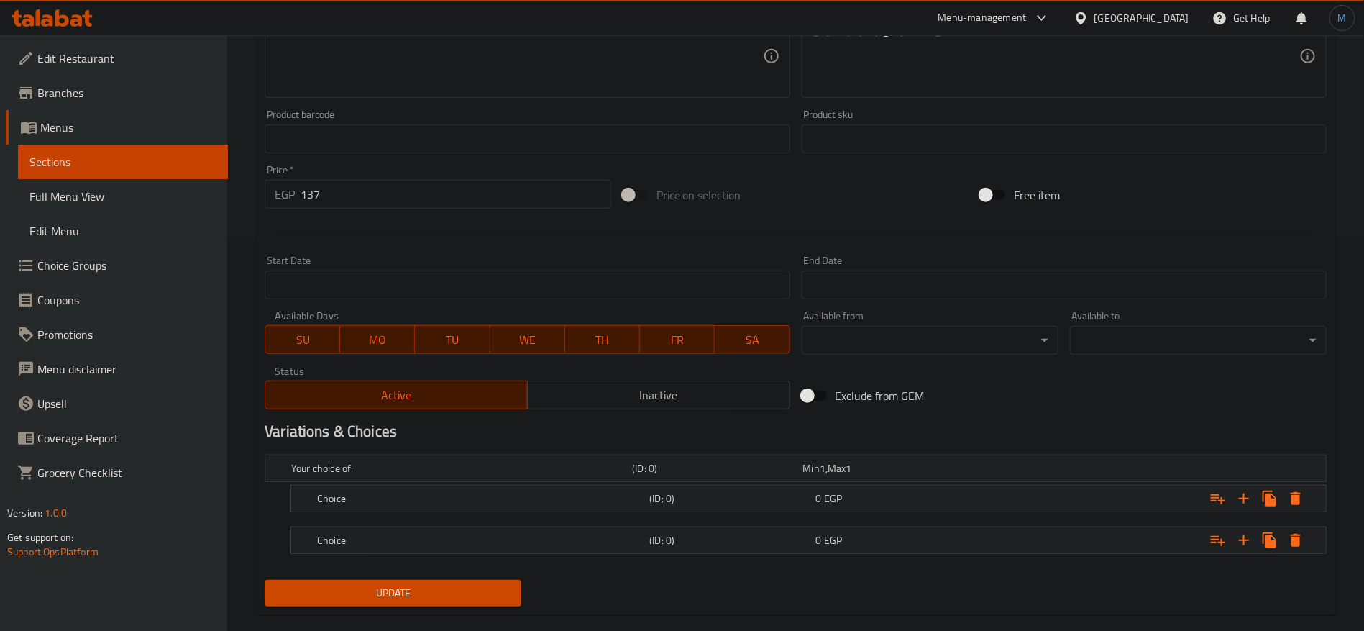
scroll to position [416, 0]
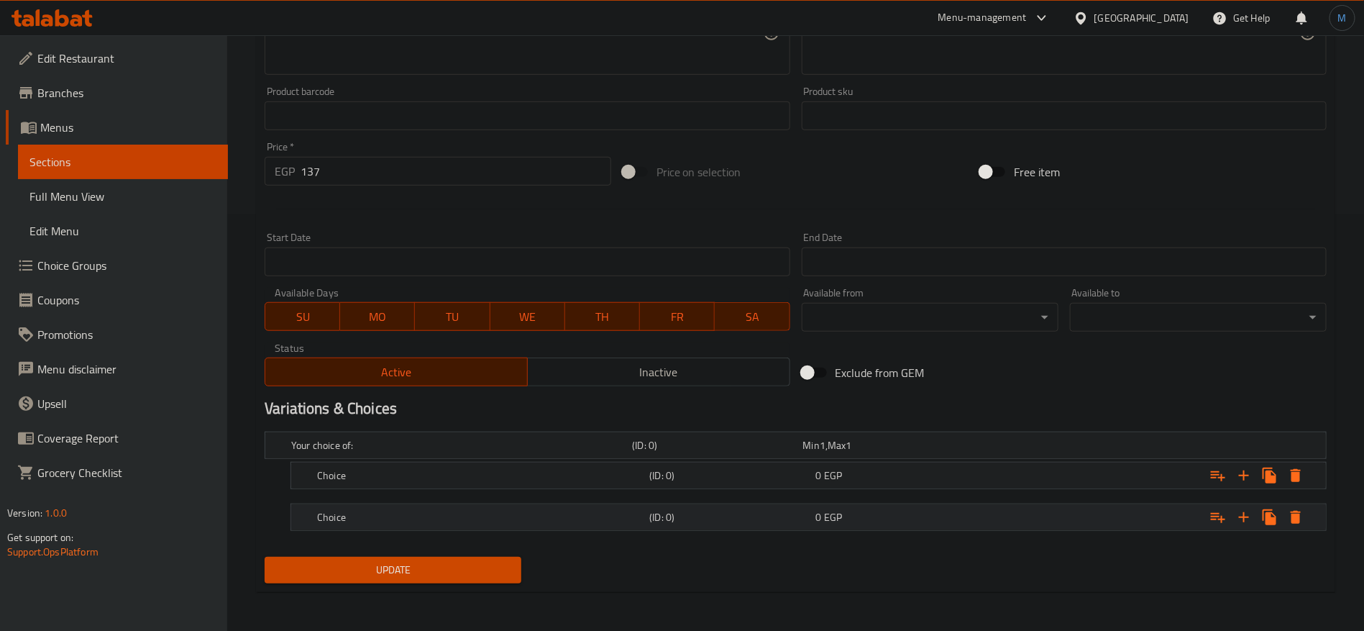
click at [879, 524] on div "0 EGP" at bounding box center [896, 517] width 166 height 20
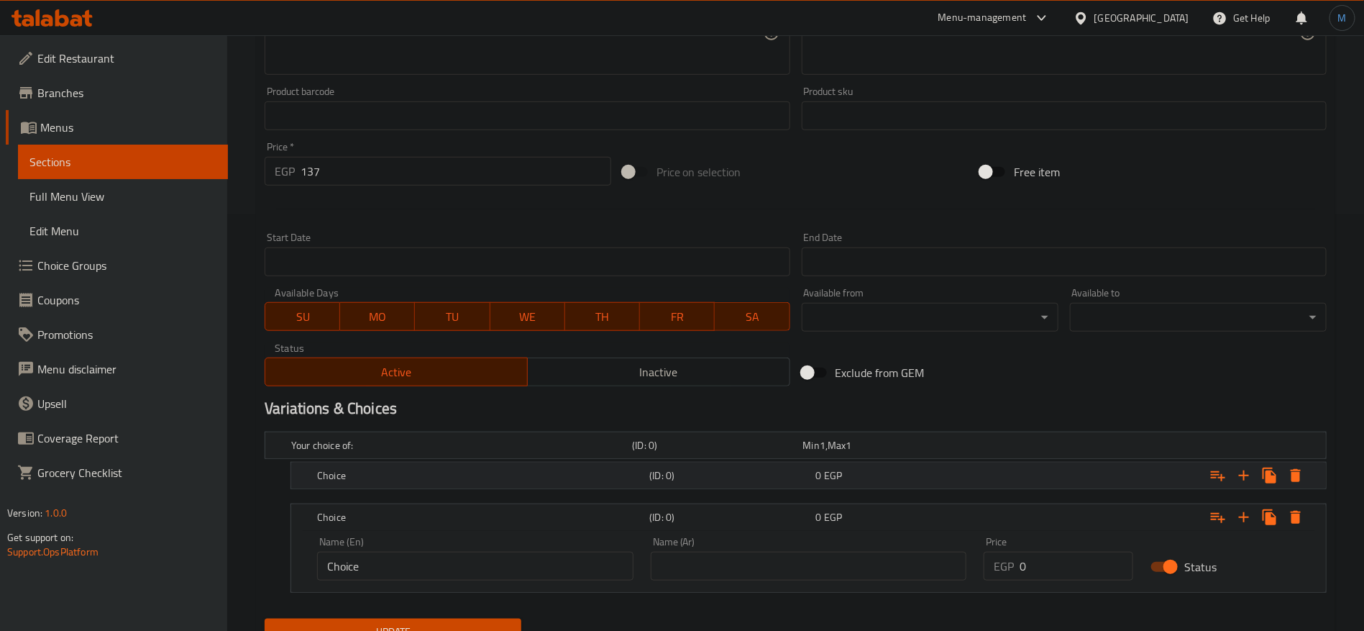
click at [890, 478] on div "0 EGP" at bounding box center [896, 475] width 160 height 14
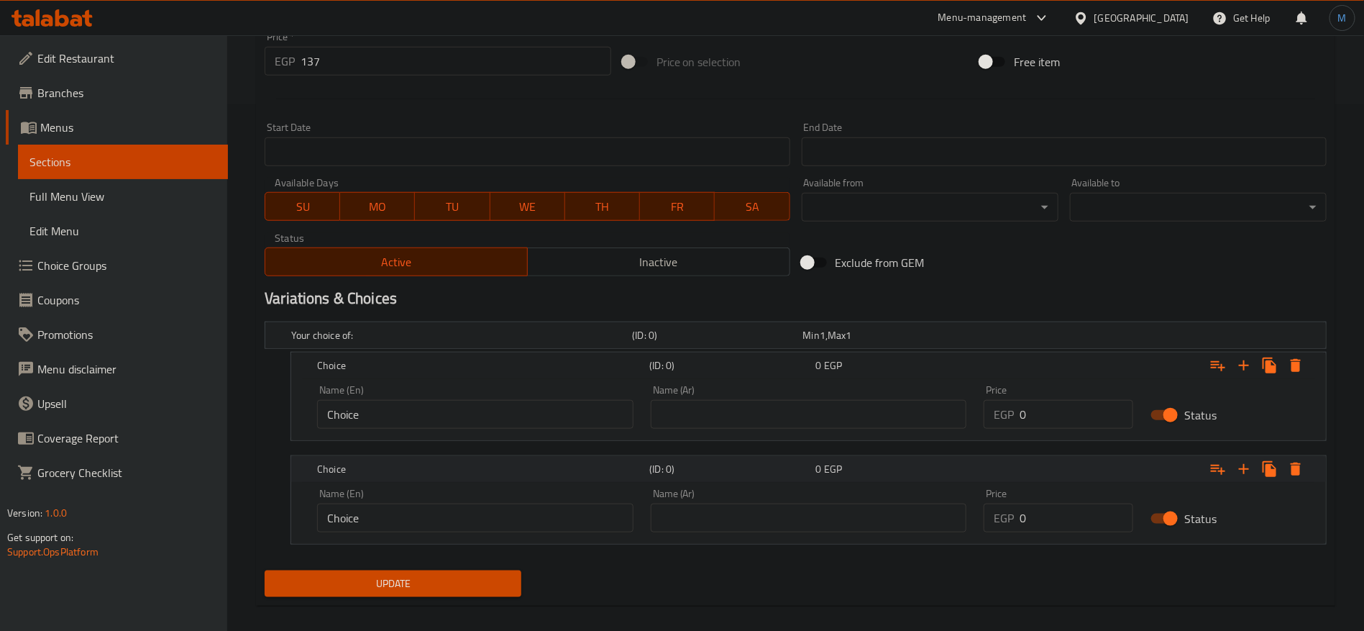
scroll to position [537, 0]
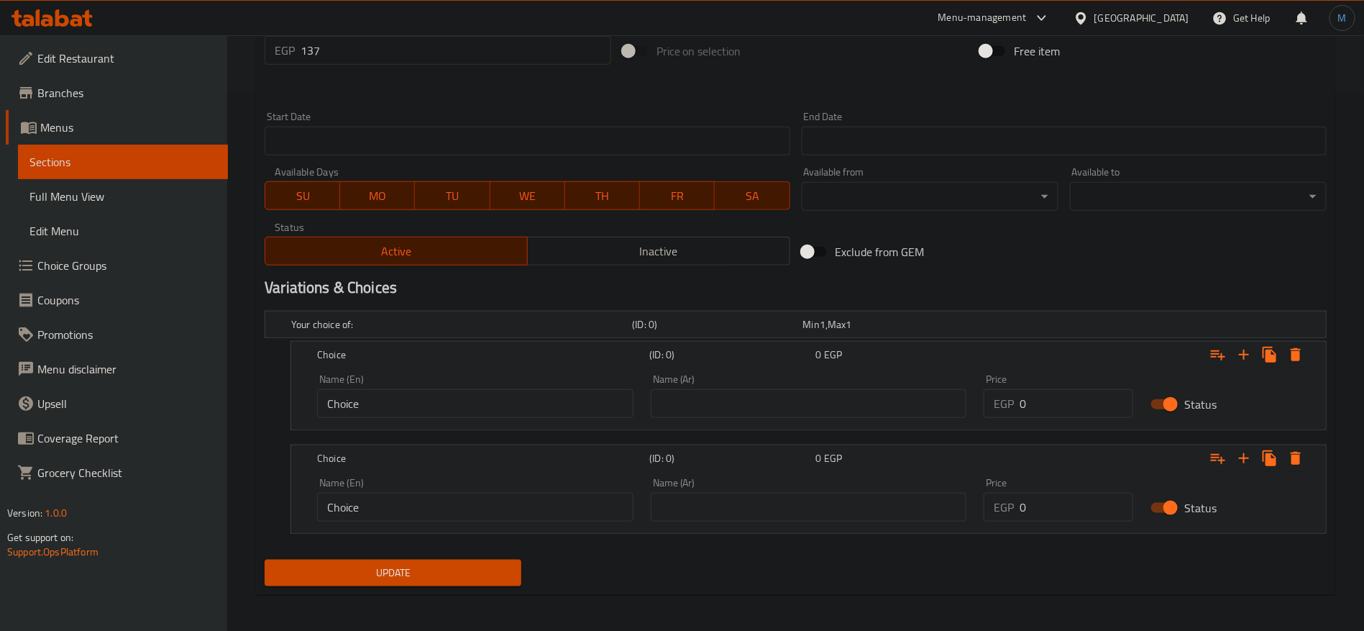
click at [1048, 414] on input "0" at bounding box center [1077, 403] width 114 height 29
paste input "137"
type input "137"
click at [373, 50] on input "137" at bounding box center [456, 50] width 311 height 29
type input "0"
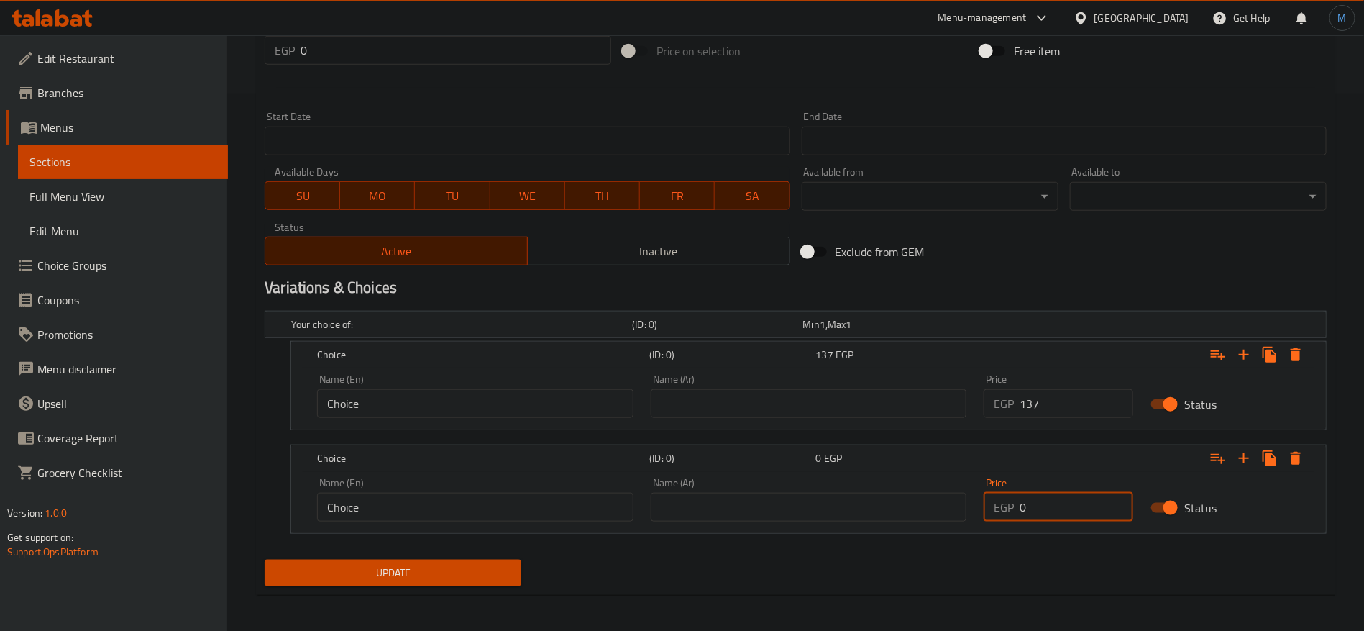
click at [1087, 498] on input "0" at bounding box center [1077, 507] width 114 height 29
paste input "205"
type input "205"
click at [687, 391] on input "text" at bounding box center [809, 403] width 316 height 29
type input "وسط"
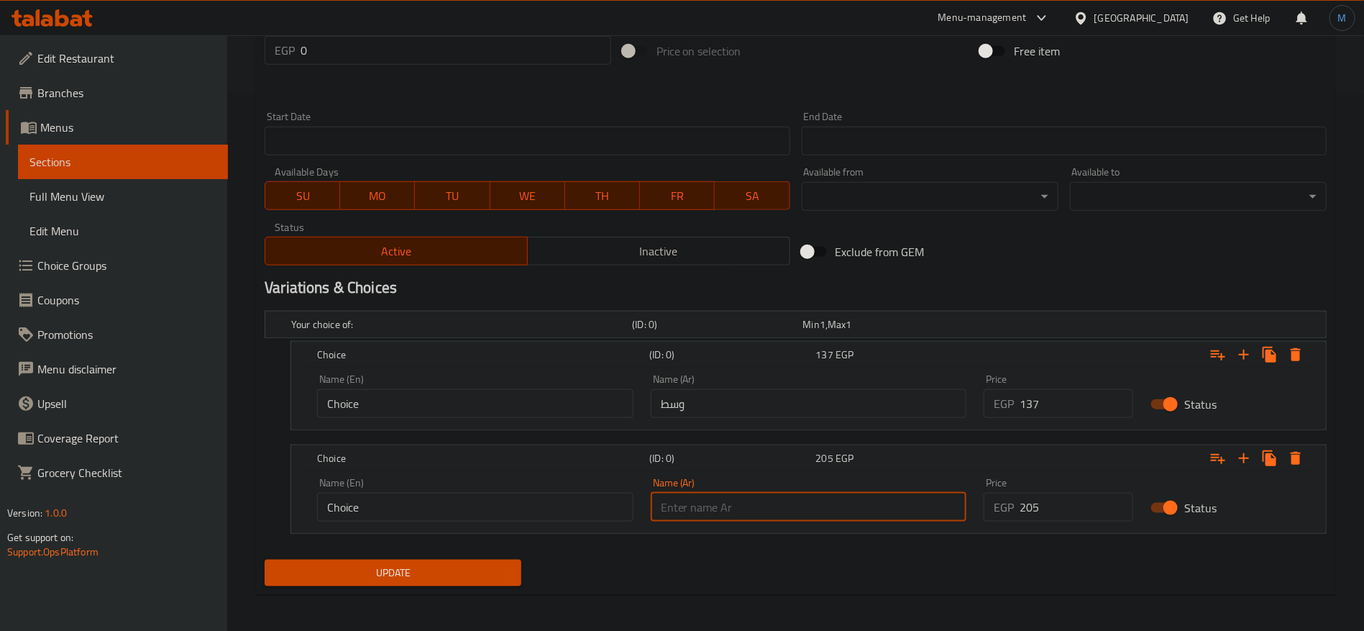
click at [722, 517] on input "text" at bounding box center [809, 507] width 316 height 29
type input "كبير"
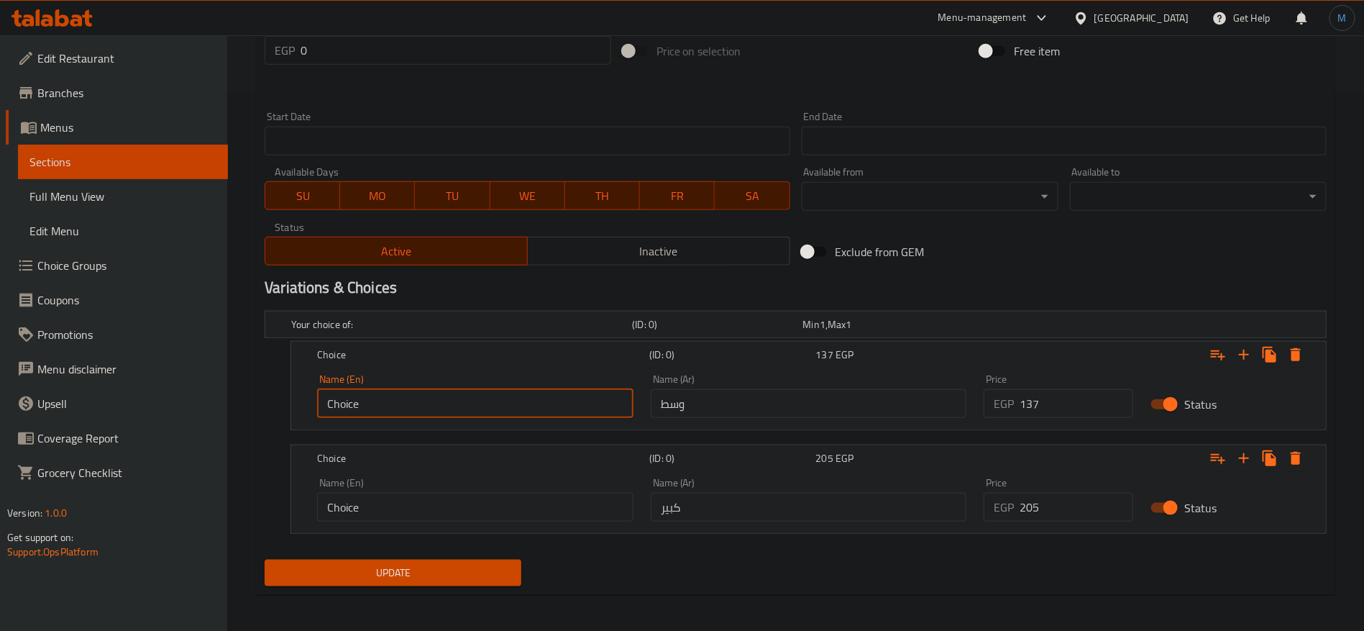
click at [484, 389] on input "Choice" at bounding box center [475, 403] width 316 height 29
click at [483, 397] on input "Choice" at bounding box center [475, 403] width 316 height 29
click at [483, 397] on input "text" at bounding box center [475, 403] width 316 height 29
type input "Medium"
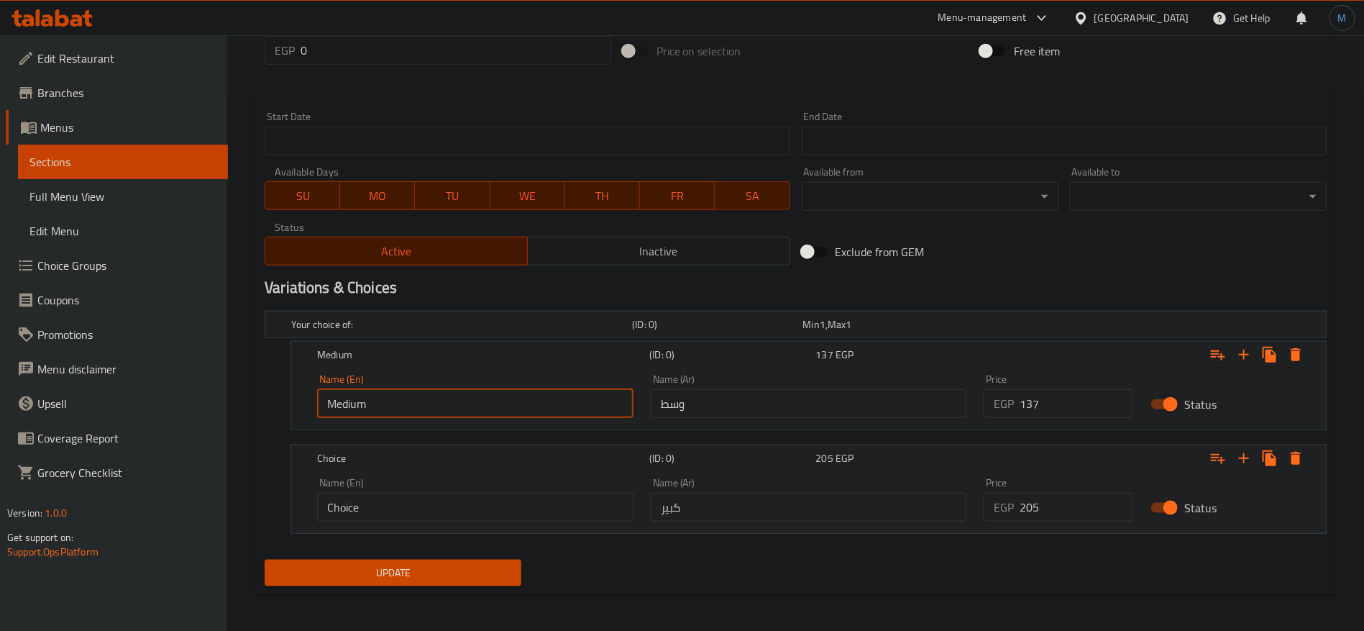
click at [490, 514] on input "Choice" at bounding box center [475, 507] width 316 height 29
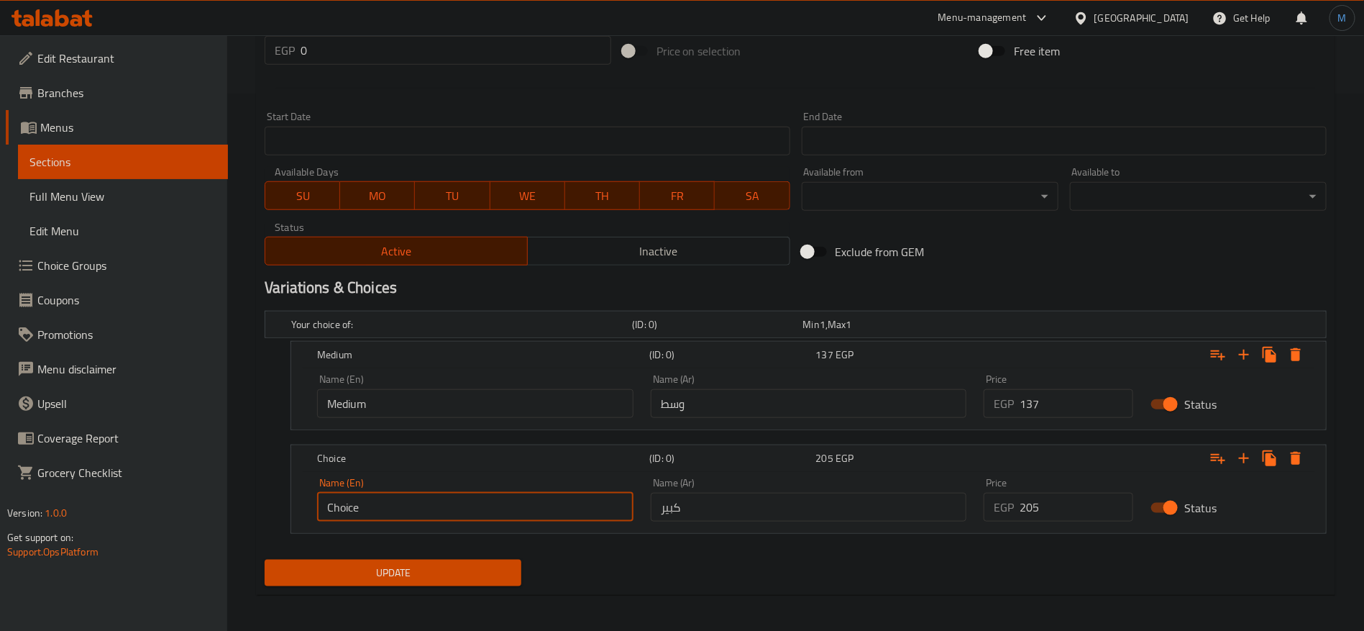
click at [490, 514] on input "Choice" at bounding box center [475, 507] width 316 height 29
click at [490, 514] on input "text" at bounding box center [475, 507] width 316 height 29
type input "Large"
click at [483, 579] on span "Update" at bounding box center [393, 573] width 234 height 18
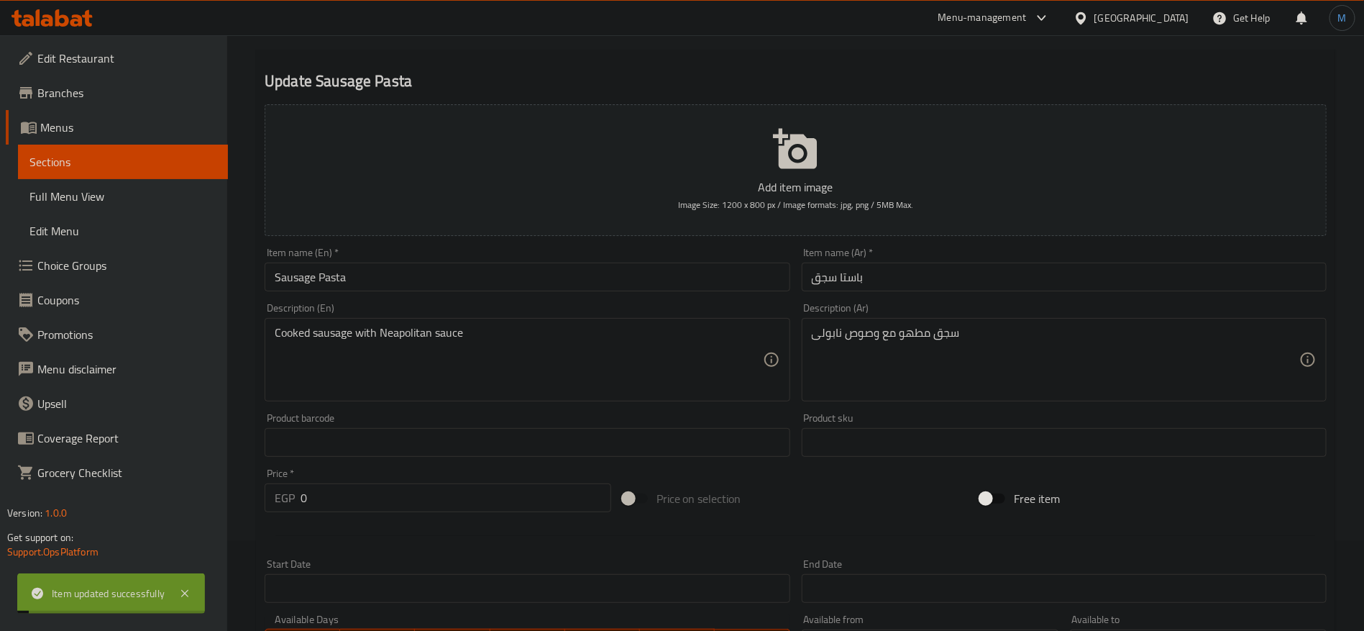
scroll to position [0, 0]
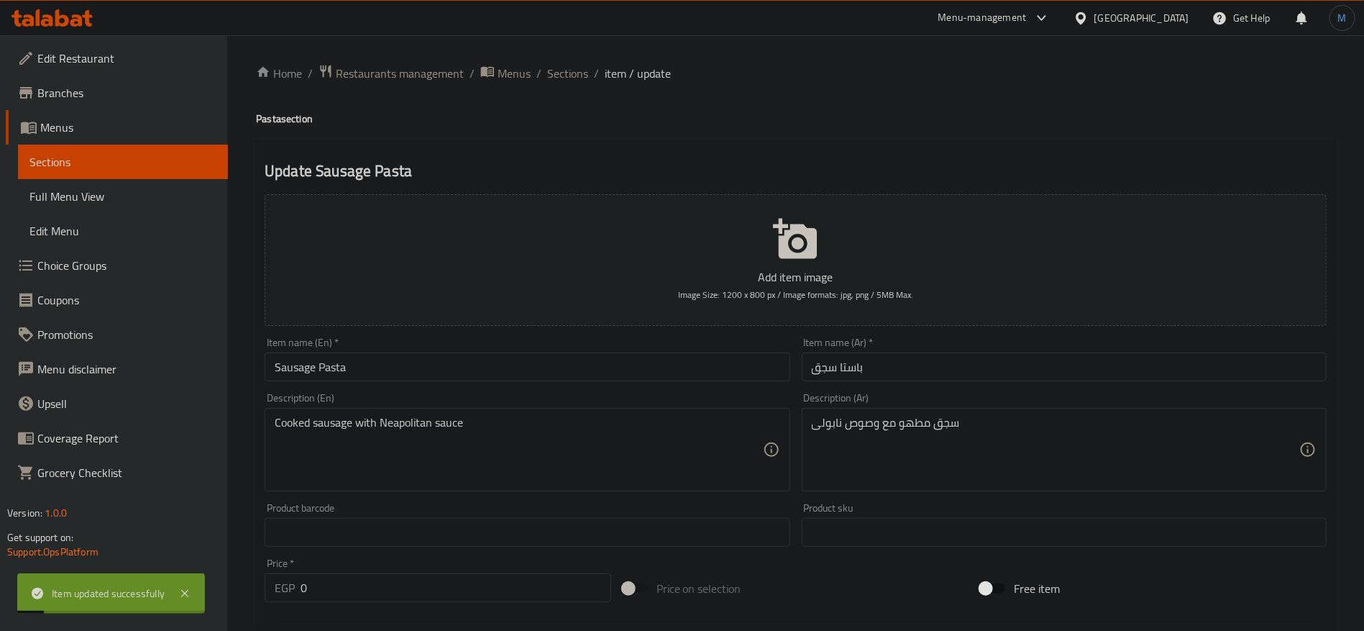
click at [470, 375] on input "Sausage Pasta" at bounding box center [527, 366] width 525 height 29
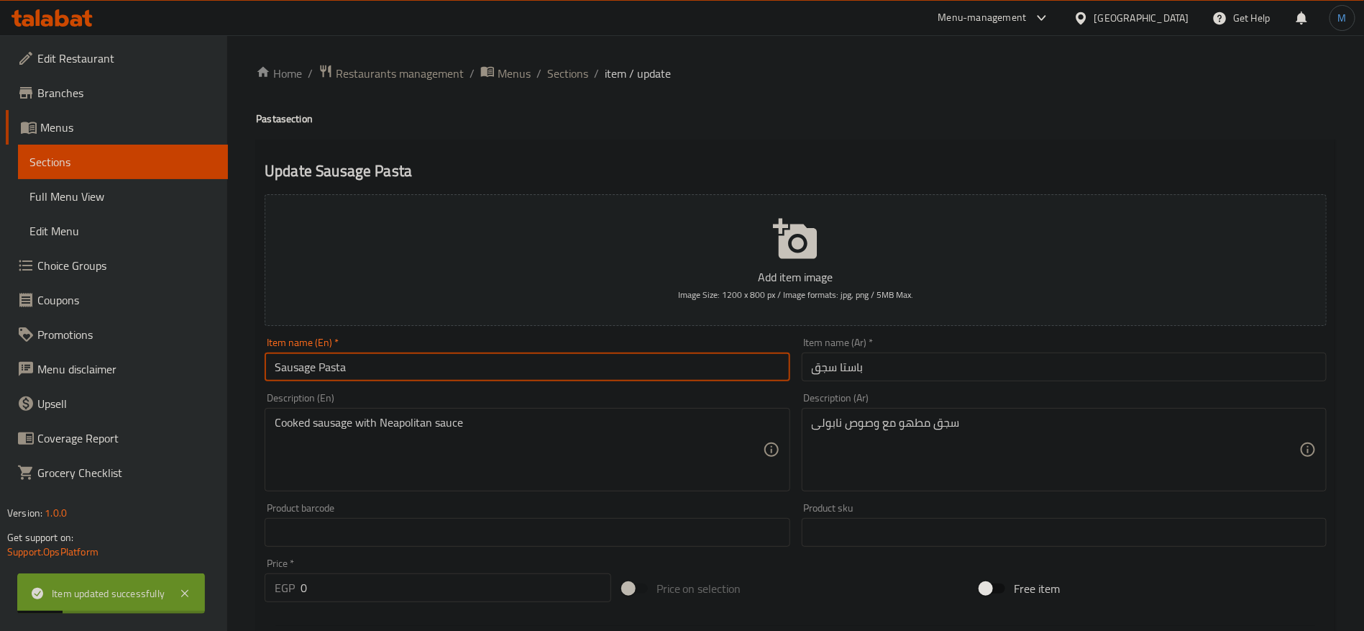
drag, startPoint x: 577, startPoint y: 76, endPoint x: 582, endPoint y: 89, distance: 13.9
click at [577, 76] on span "Sections" at bounding box center [567, 73] width 41 height 17
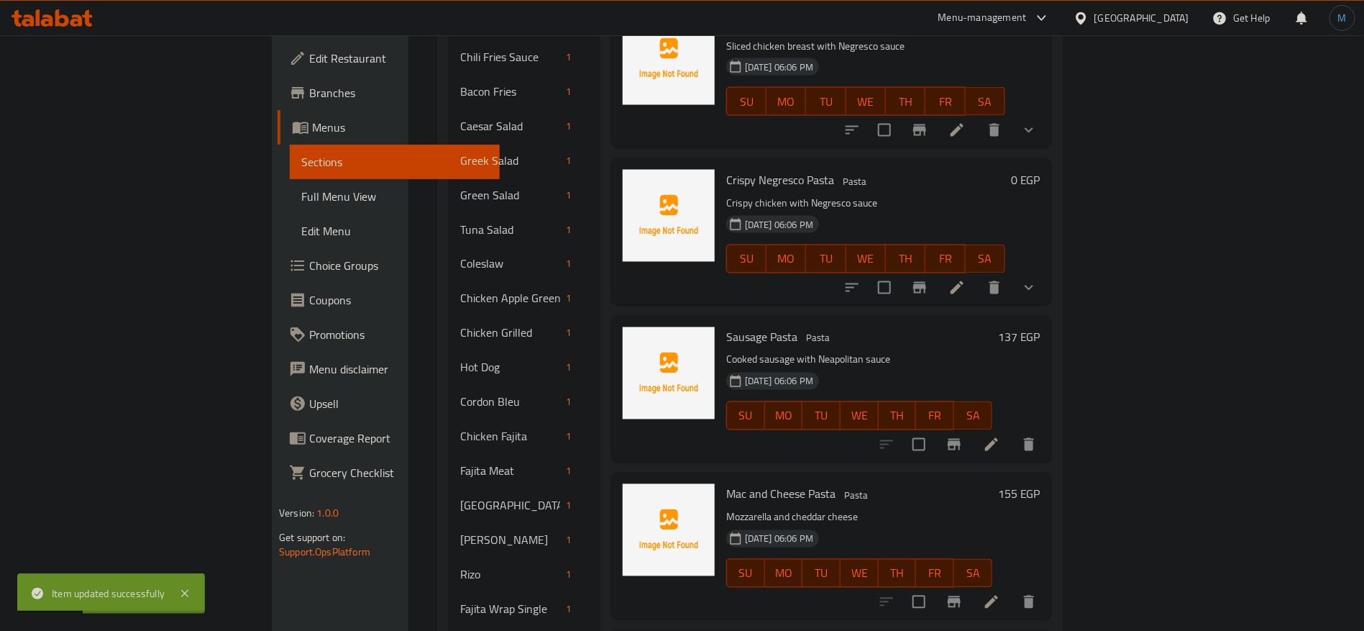
scroll to position [1235, 0]
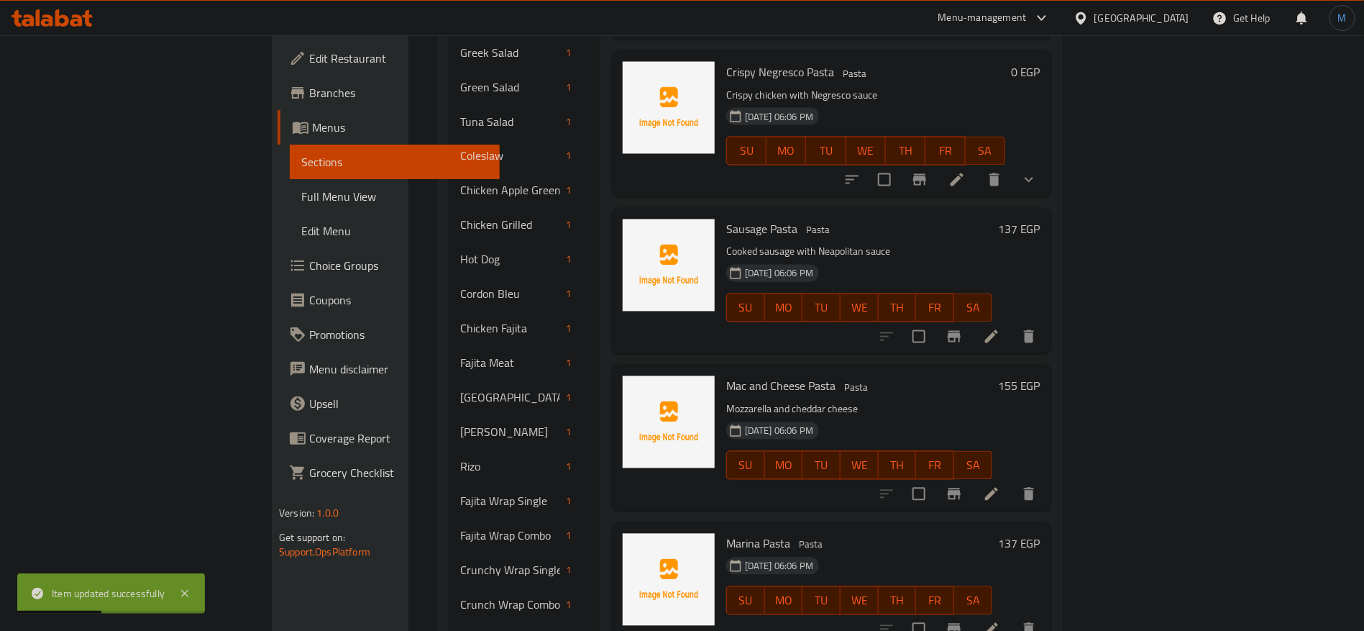
click at [1000, 485] on icon at bounding box center [991, 493] width 17 height 17
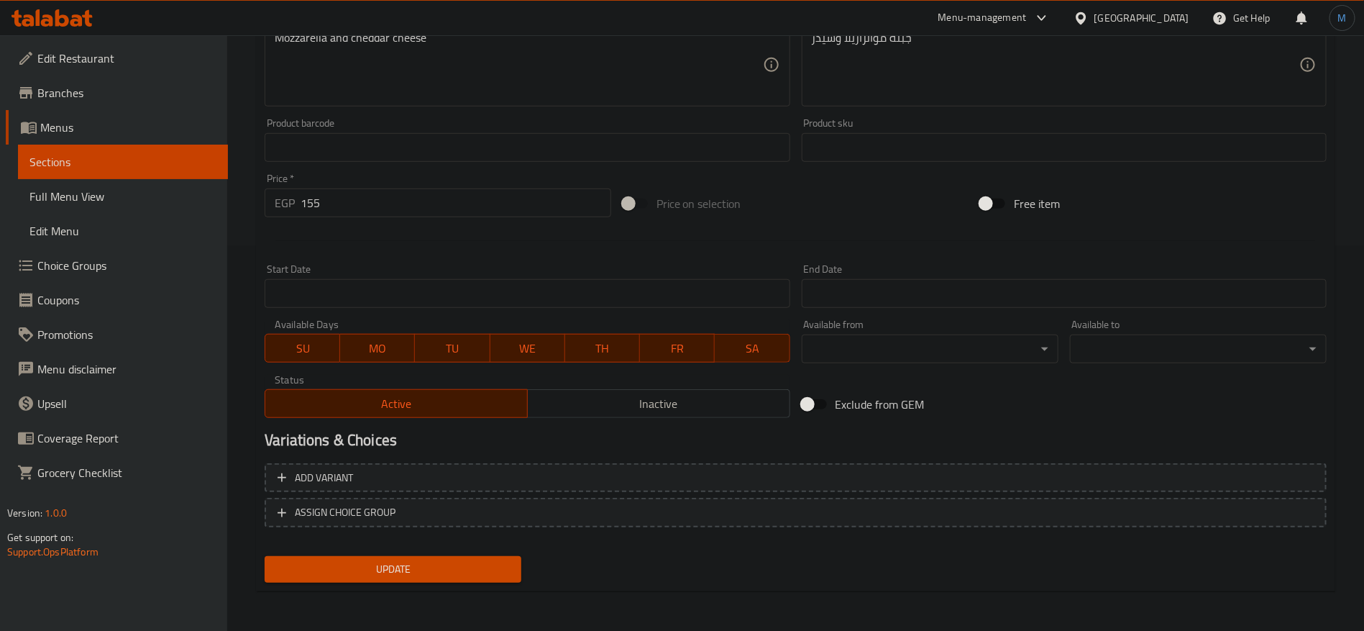
click at [921, 473] on span "Add variant" at bounding box center [796, 478] width 1036 height 18
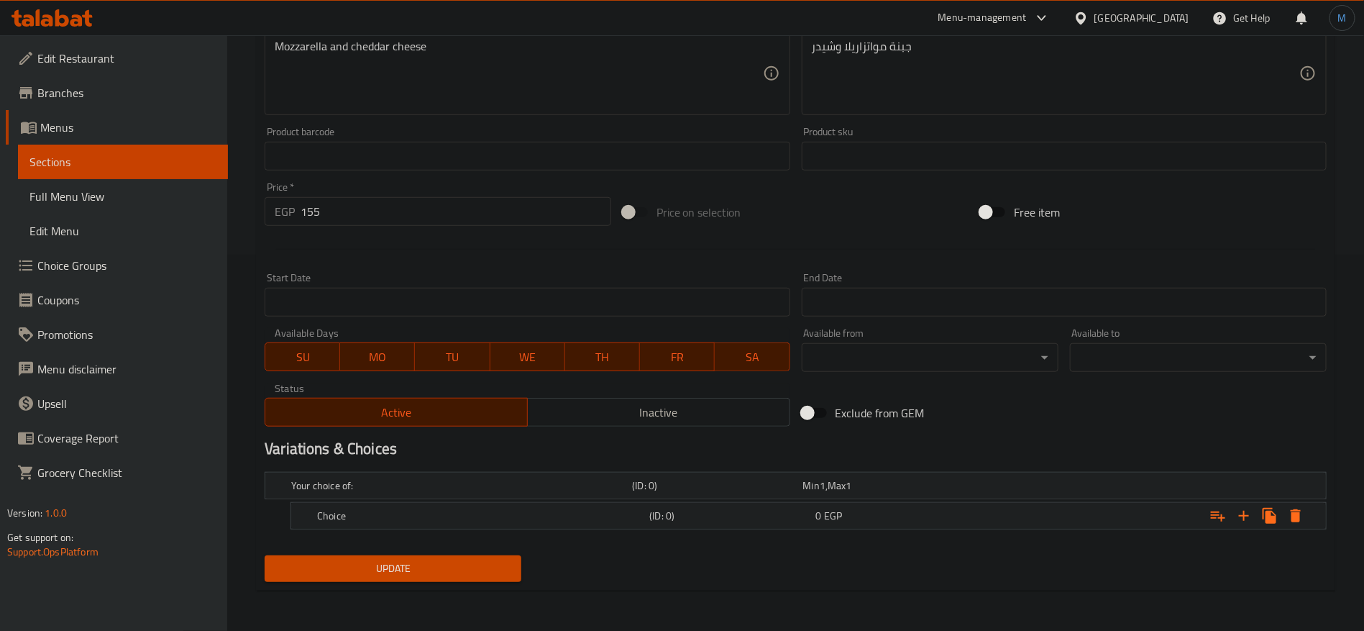
scroll to position [375, 0]
click at [1256, 524] on div "Expand" at bounding box center [1257, 517] width 104 height 26
click at [1242, 518] on icon "Expand" at bounding box center [1243, 516] width 17 height 17
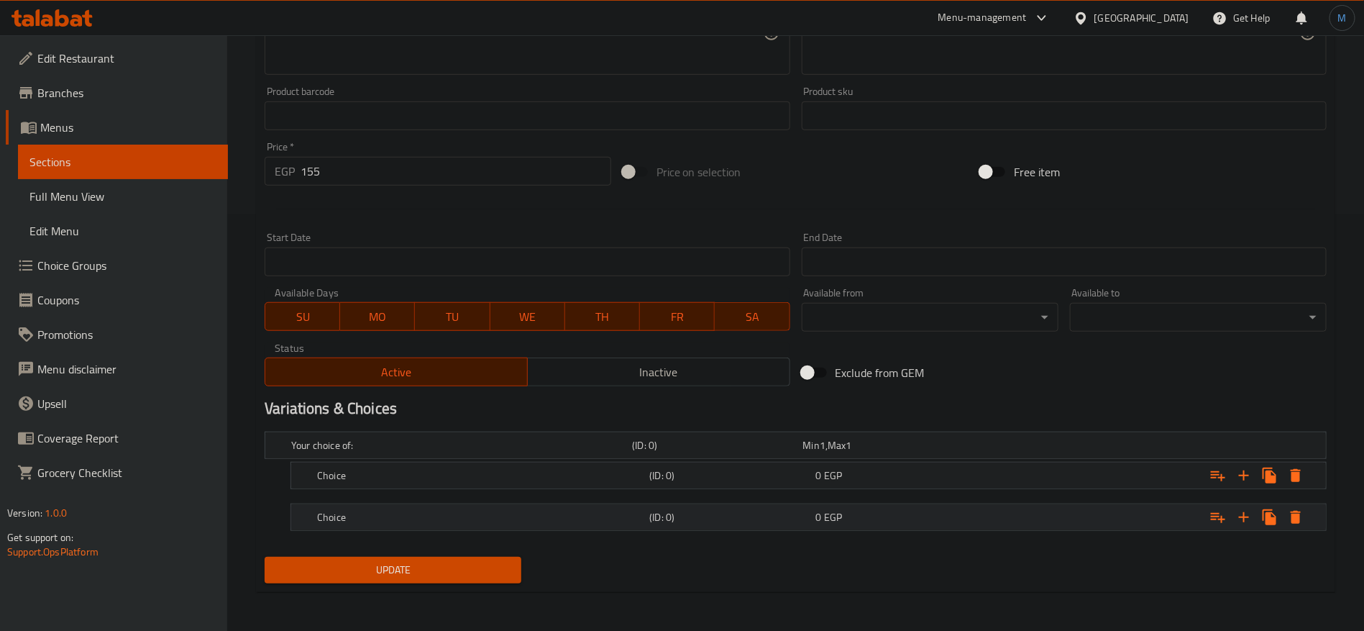
click at [836, 518] on span "EGP" at bounding box center [833, 517] width 18 height 19
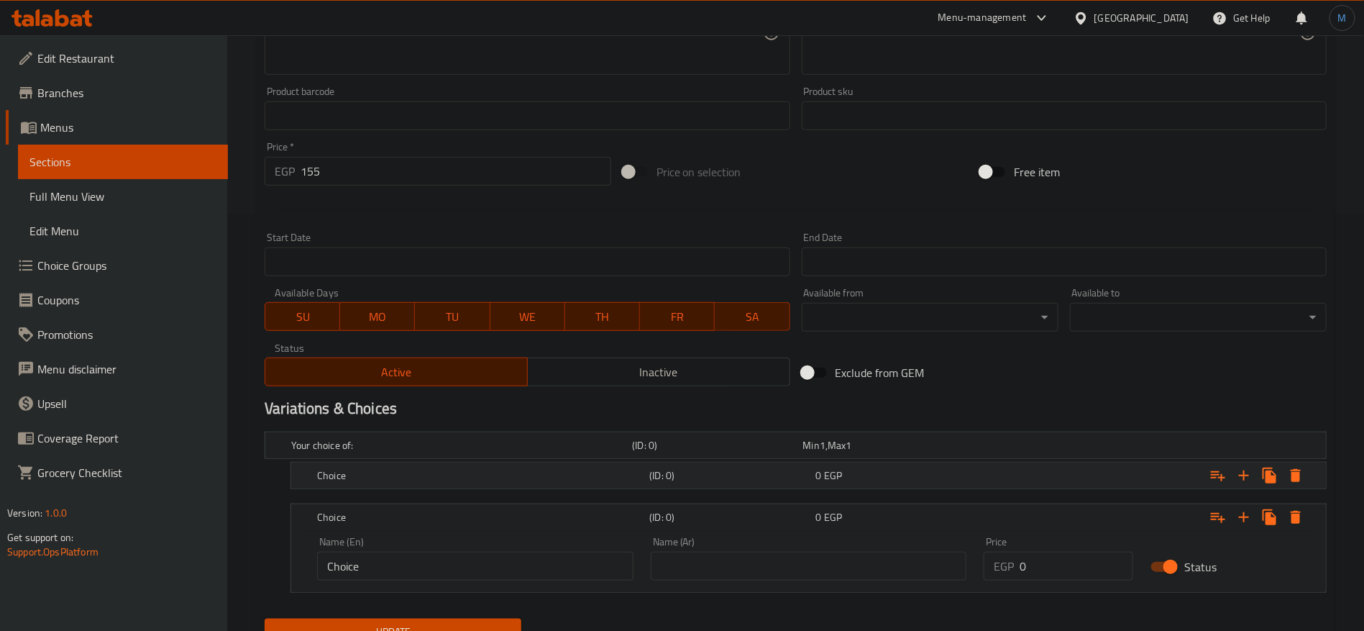
click at [844, 478] on div "0 EGP" at bounding box center [896, 475] width 160 height 14
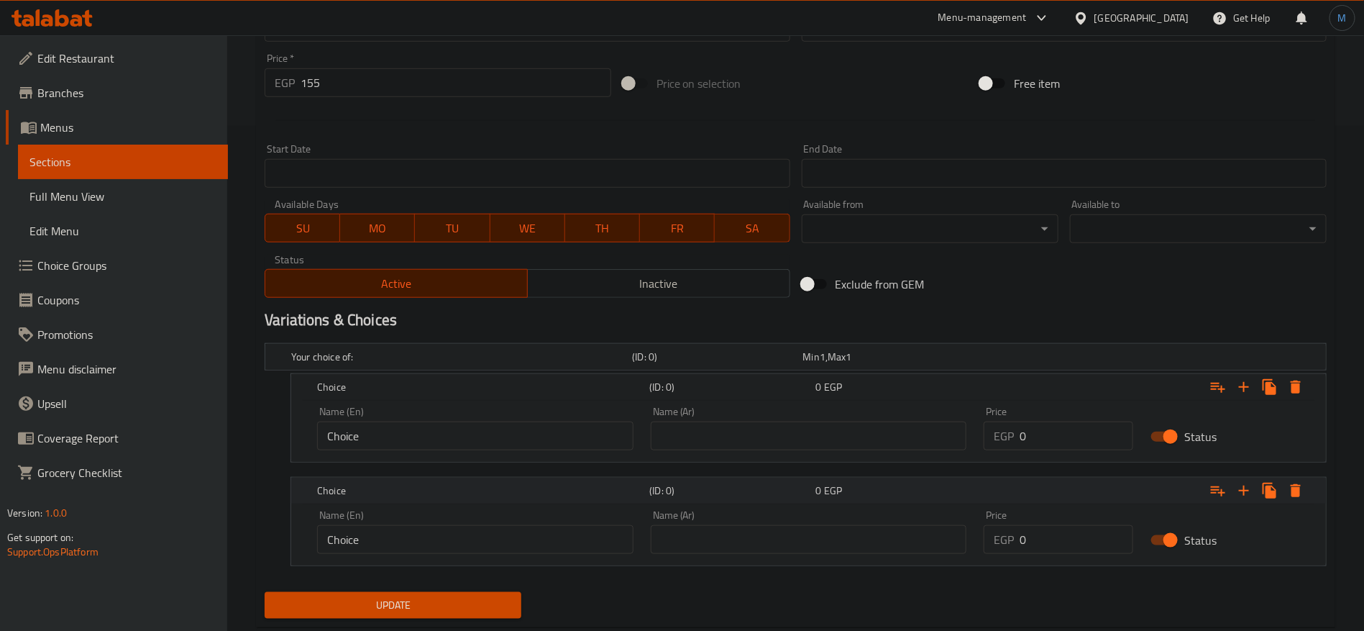
scroll to position [535, 0]
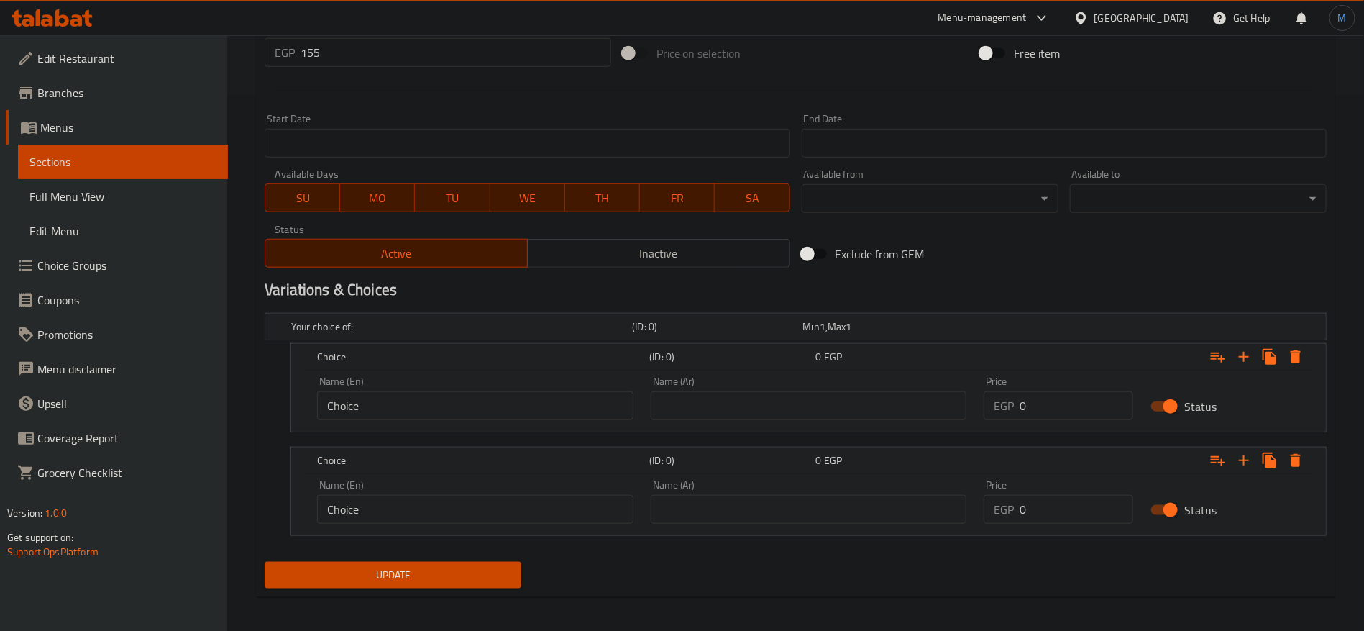
click at [792, 401] on input "text" at bounding box center [809, 405] width 316 height 29
type input "وسط"
click at [806, 483] on div "Name (Ar) Name (Ar)" at bounding box center [809, 502] width 316 height 44
click at [810, 509] on input "text" at bounding box center [809, 509] width 316 height 29
type input "كبير"
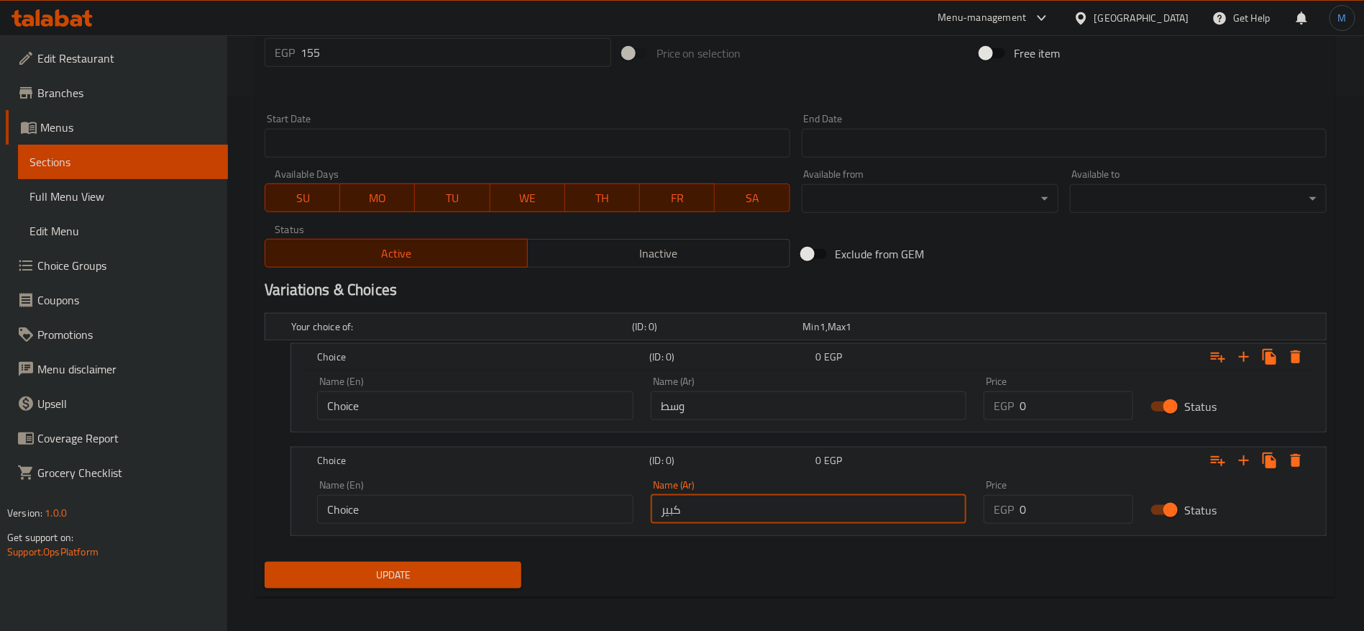
click at [461, 391] on input "Choice" at bounding box center [475, 405] width 316 height 29
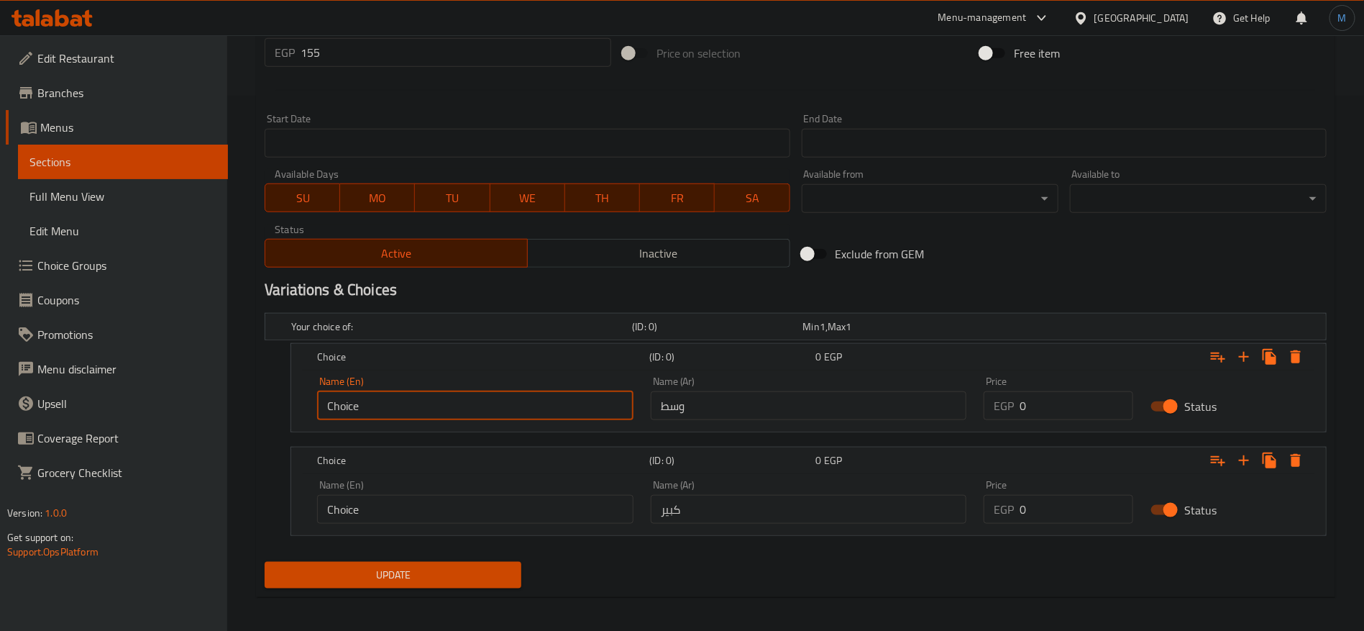
click at [461, 391] on input "Choice" at bounding box center [475, 405] width 316 height 29
click at [459, 393] on input "text" at bounding box center [475, 405] width 316 height 29
type input "Medium"
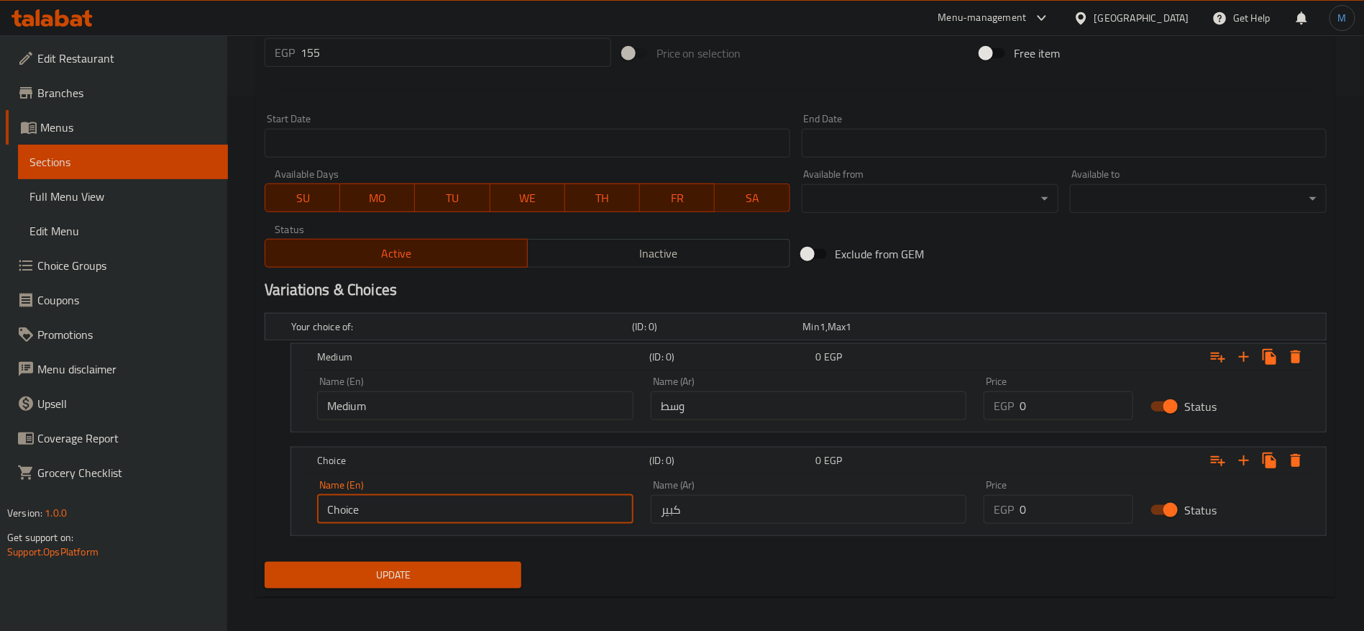
click at [515, 513] on input "Choice" at bounding box center [475, 509] width 316 height 29
click at [515, 513] on input "text" at bounding box center [475, 509] width 316 height 29
type input "Large"
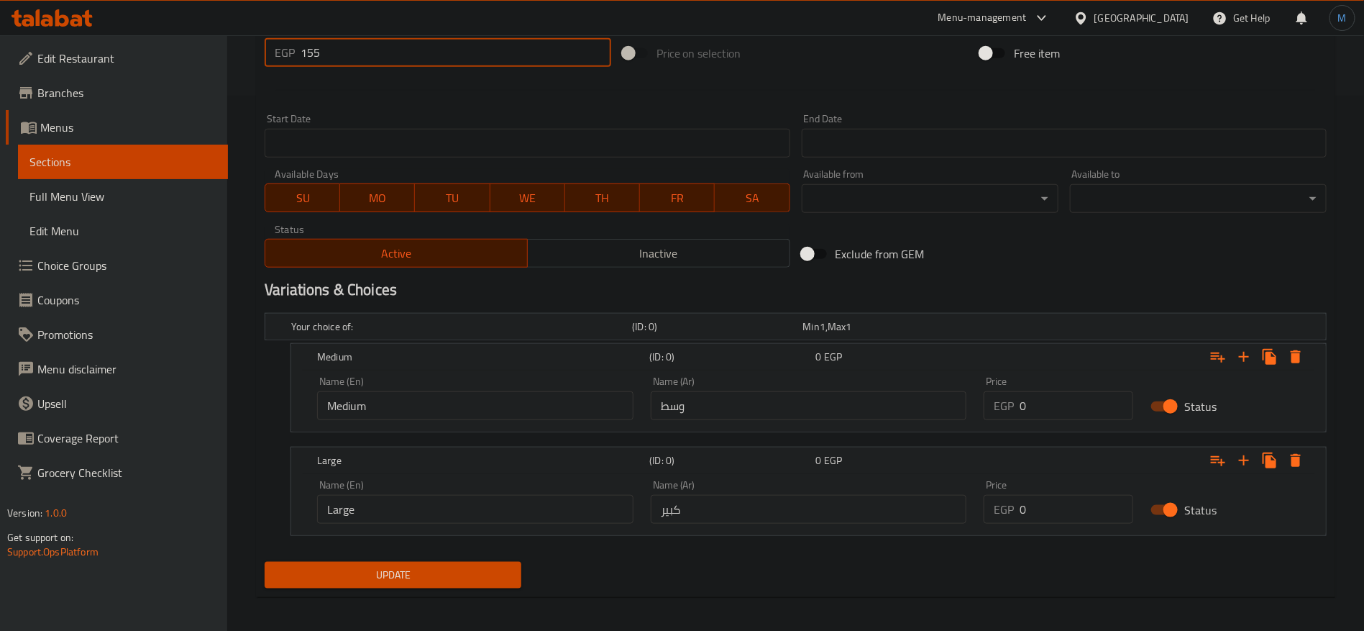
click at [412, 47] on input "155" at bounding box center [456, 52] width 311 height 29
type input "0"
click at [1043, 409] on input "0" at bounding box center [1077, 405] width 114 height 29
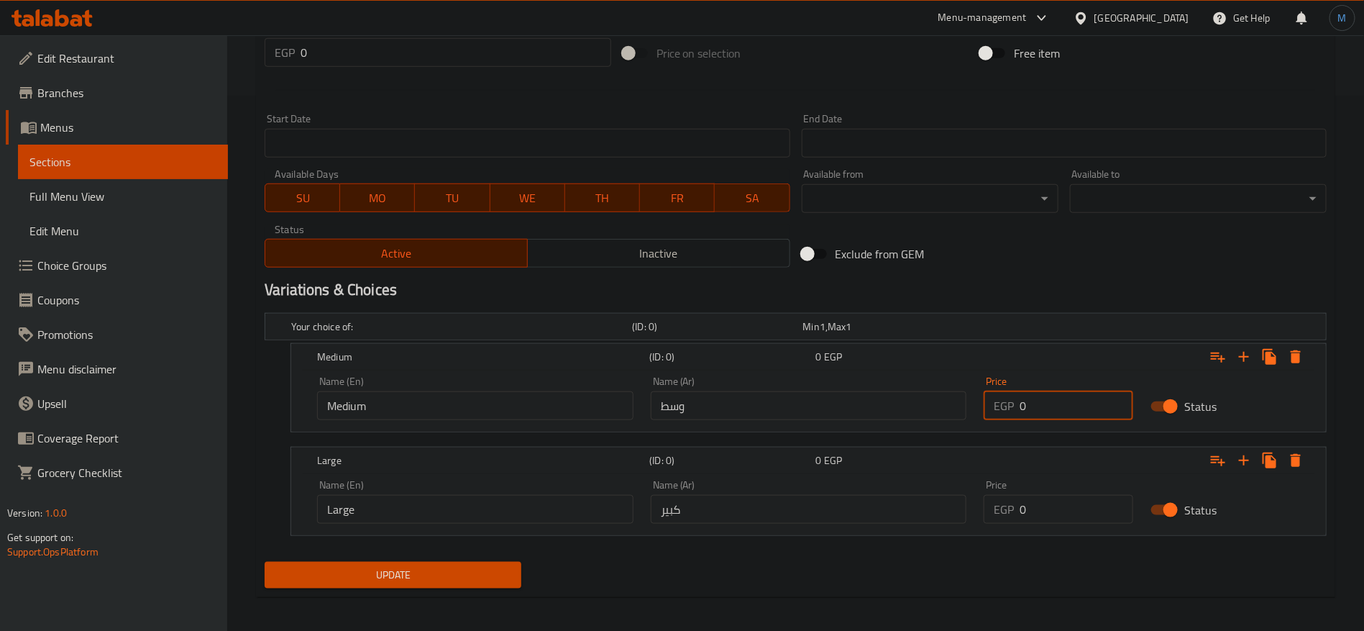
paste input "155"
type input "155"
click at [1027, 510] on input "0" at bounding box center [1077, 509] width 114 height 29
paste input "21"
type input "210"
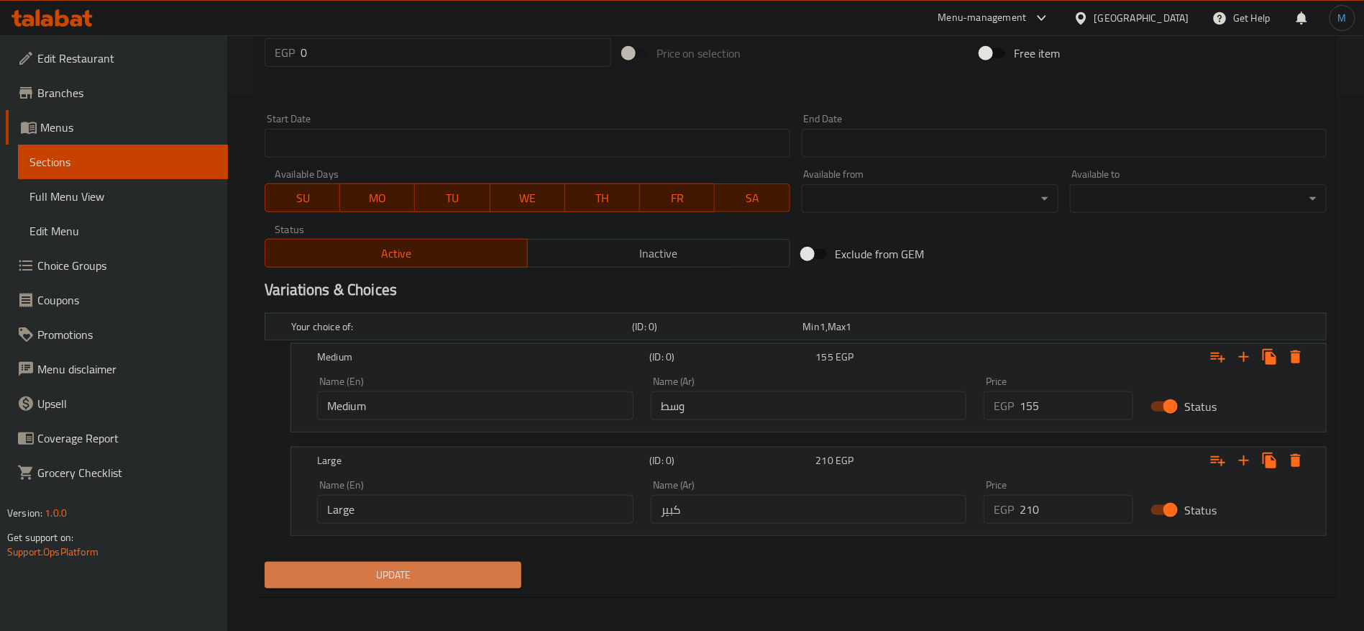
click at [467, 580] on span "Update" at bounding box center [393, 575] width 234 height 18
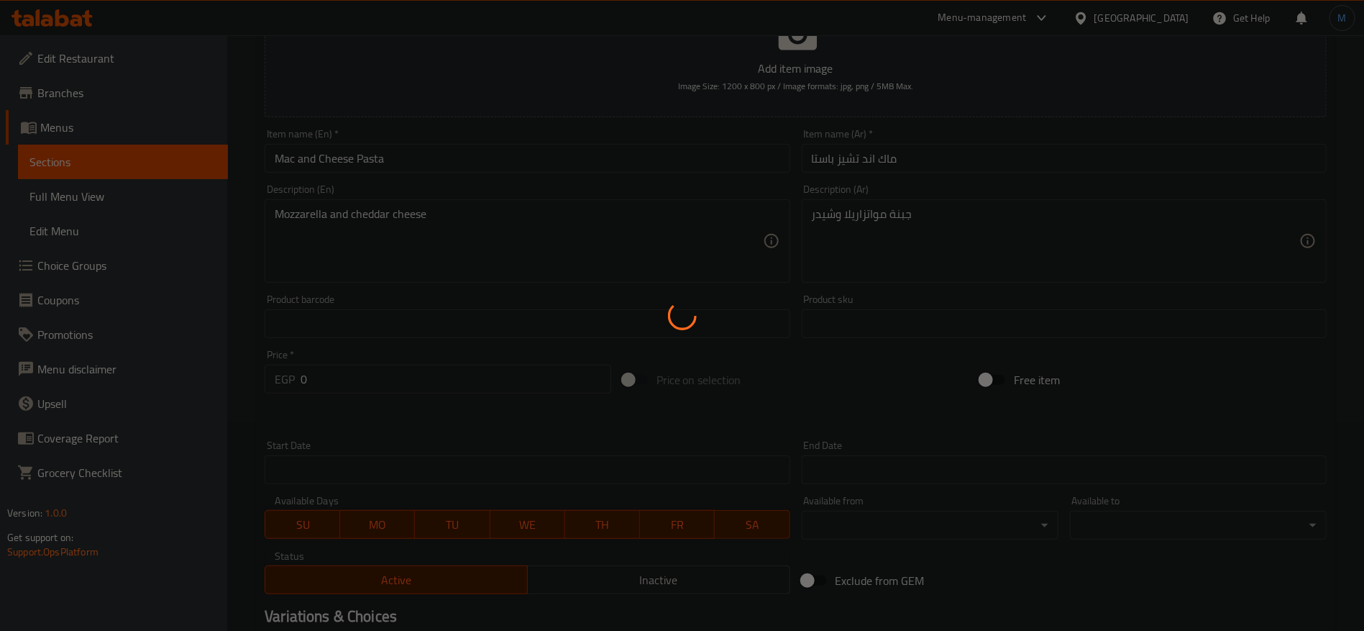
scroll to position [0, 0]
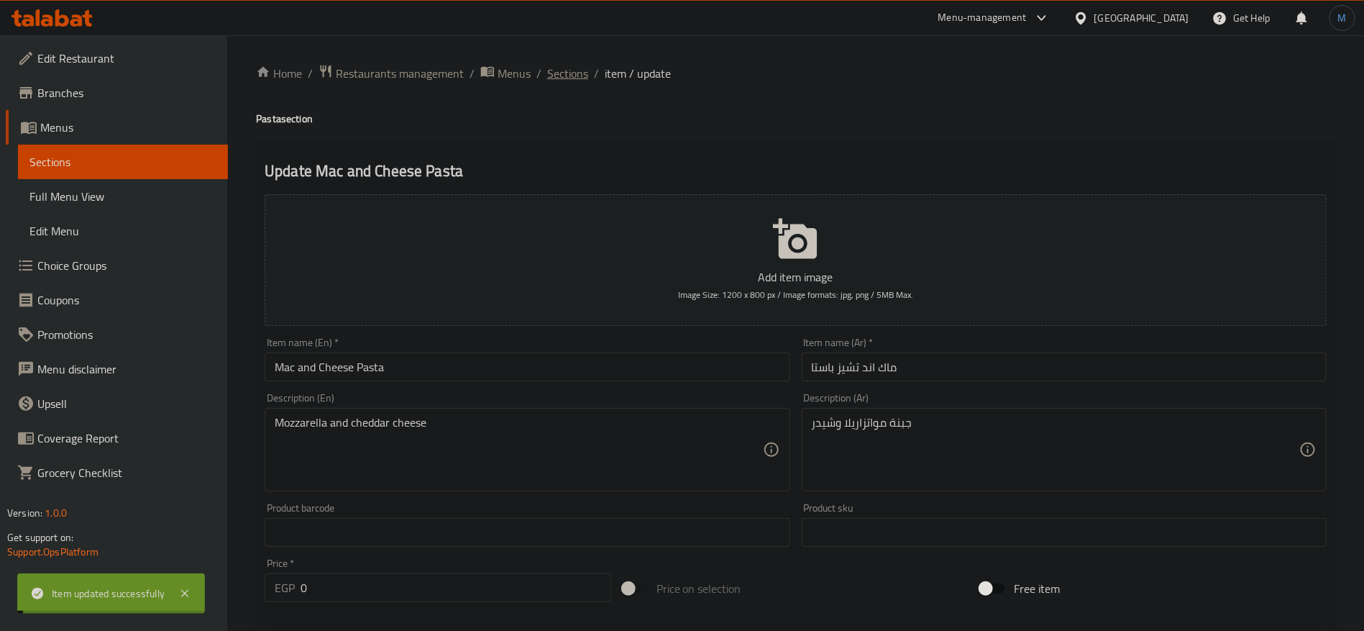
click at [575, 80] on span "Sections" at bounding box center [567, 73] width 41 height 17
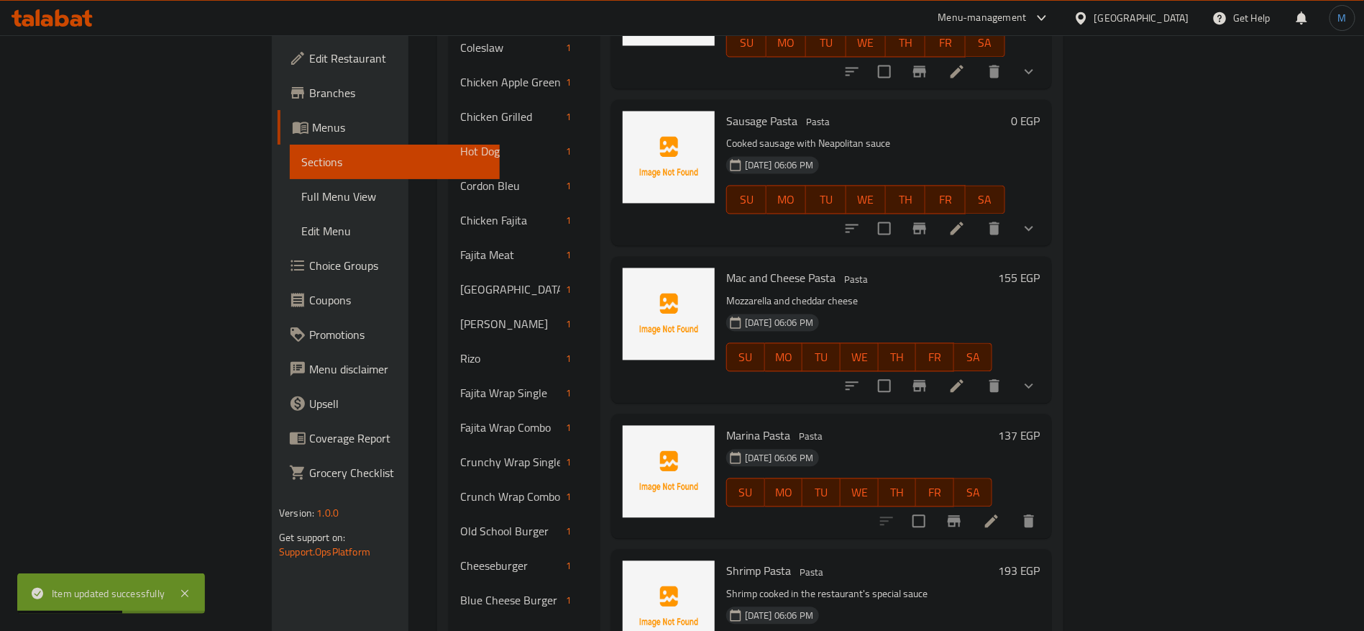
scroll to position [1451, 0]
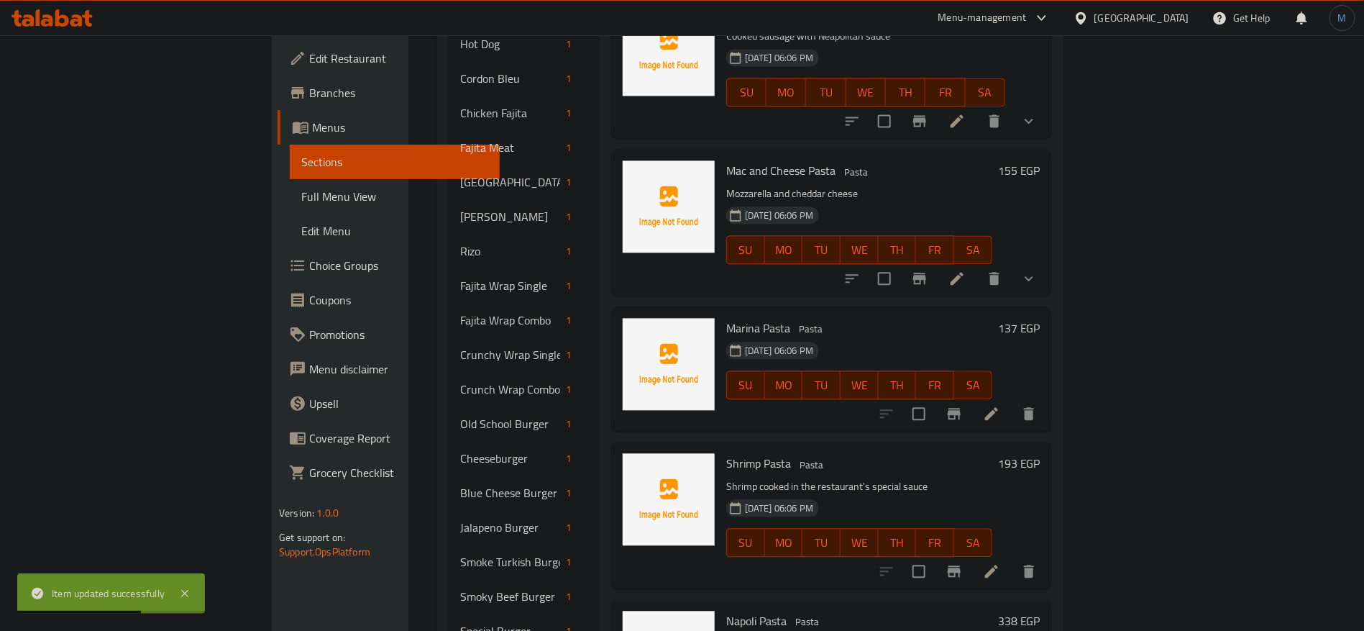
click at [1000, 405] on icon at bounding box center [991, 413] width 17 height 17
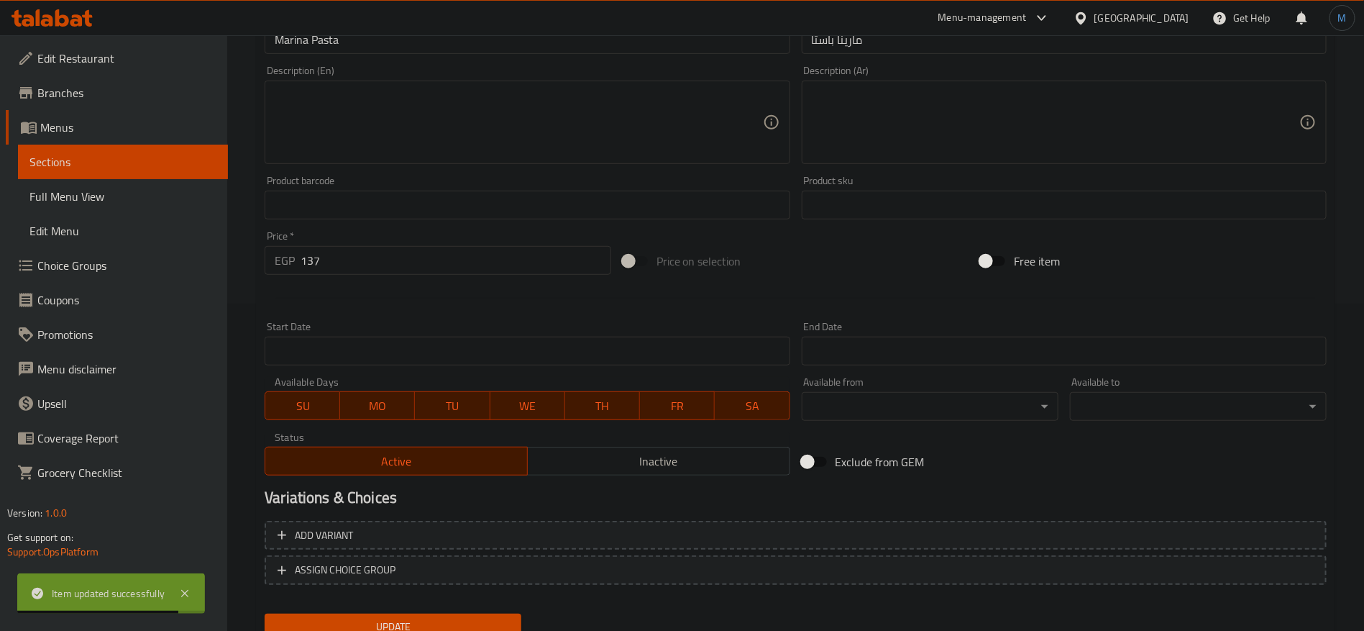
scroll to position [385, 0]
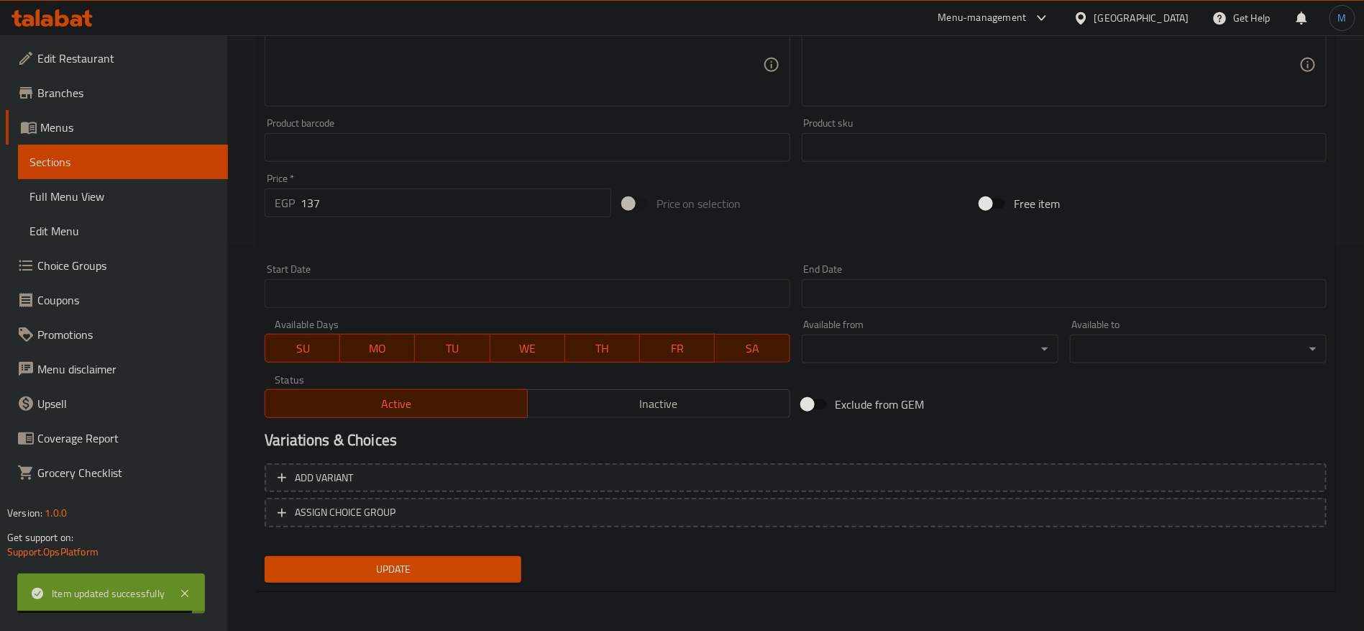
click at [1044, 460] on div "Add variant ASSIGN CHOICE GROUP" at bounding box center [796, 503] width 1074 height 93
click at [1072, 471] on span "Add variant" at bounding box center [796, 478] width 1036 height 18
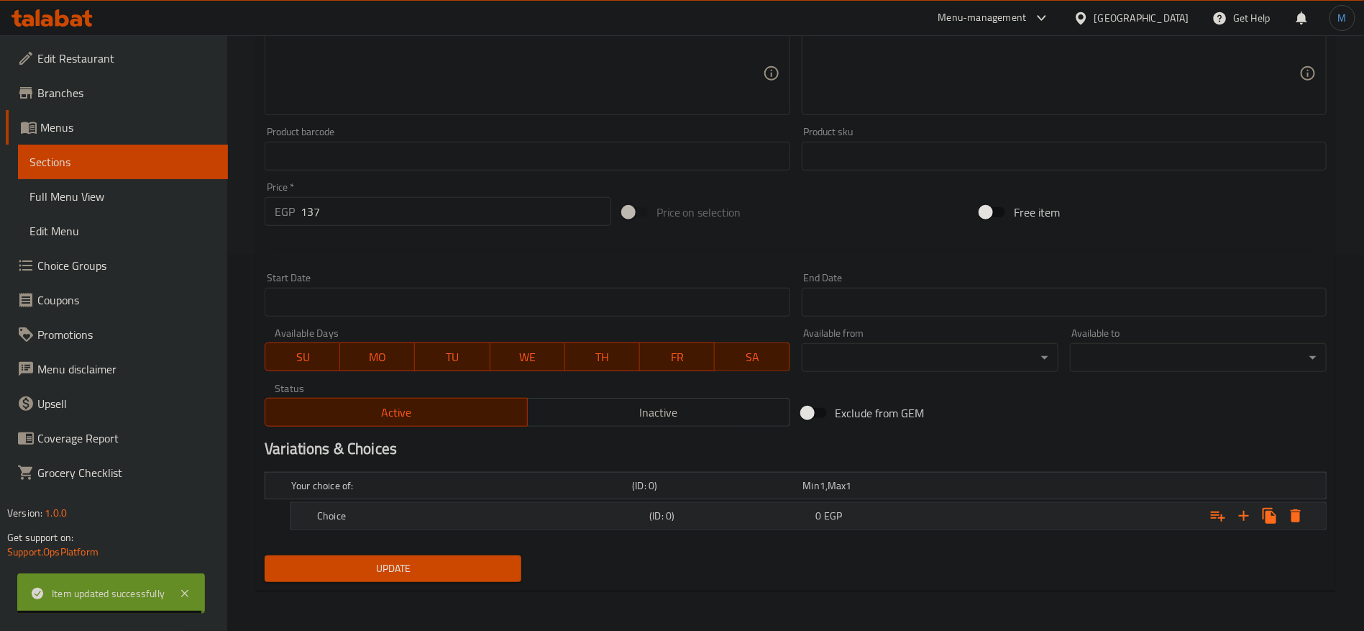
scroll to position [375, 0]
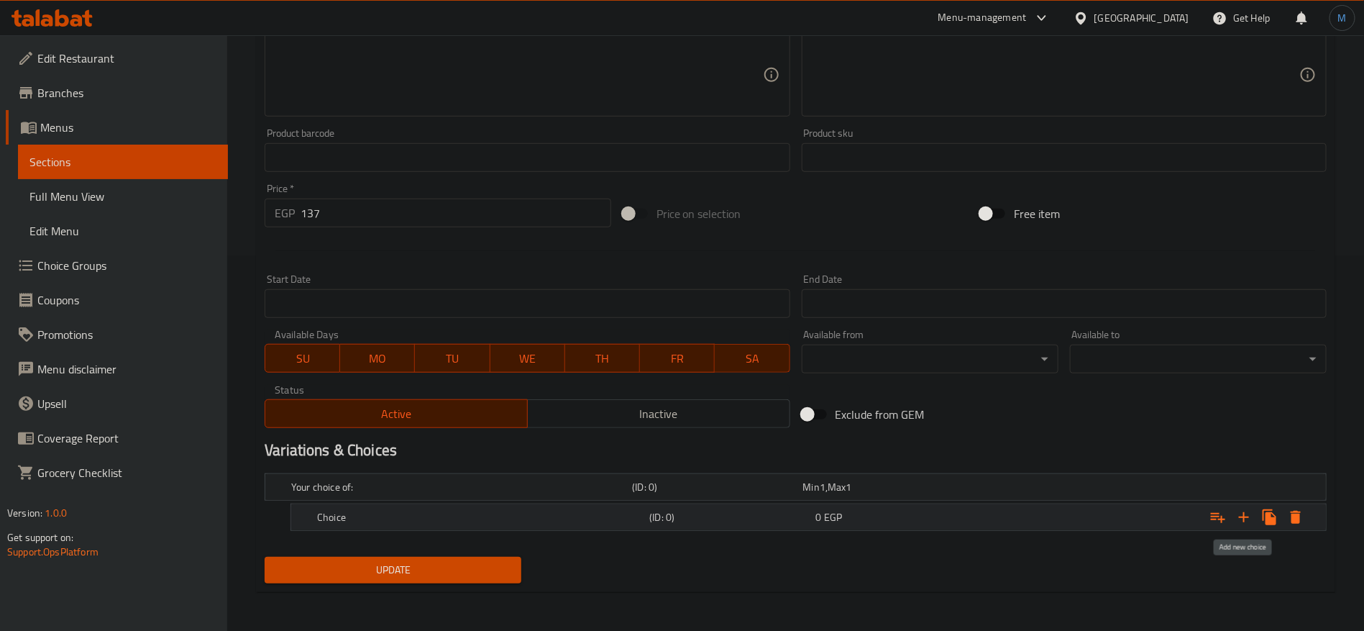
click at [1249, 519] on icon "Expand" at bounding box center [1243, 516] width 17 height 17
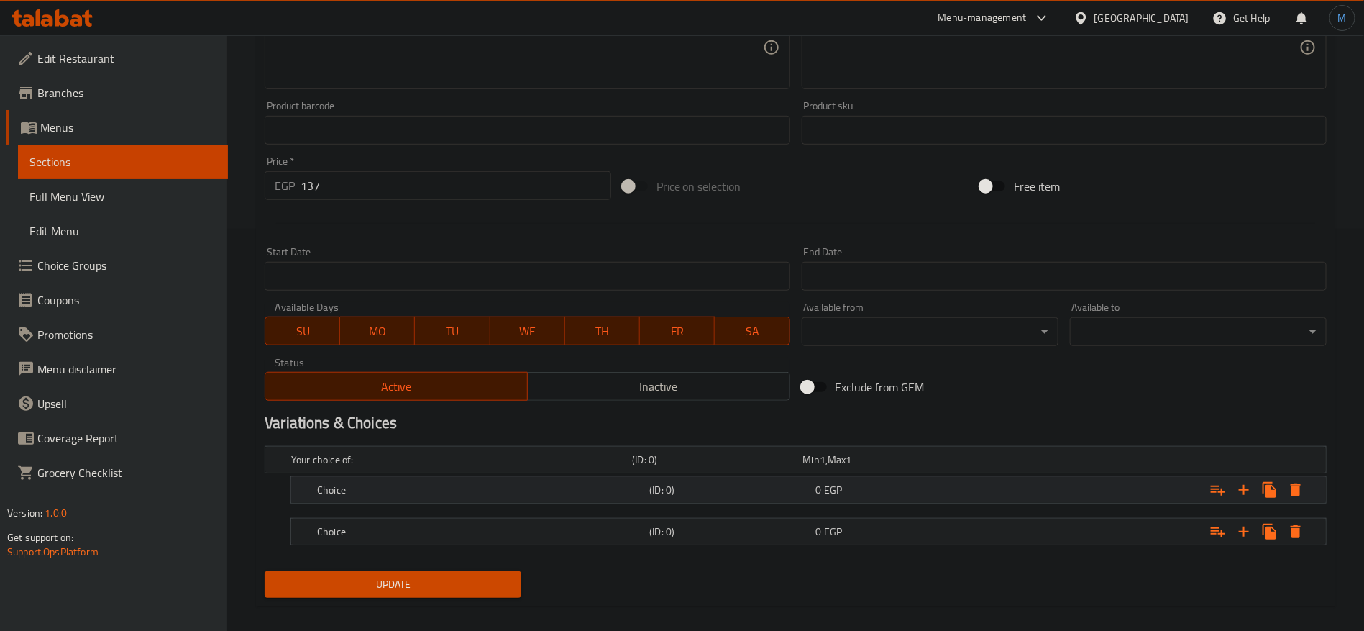
scroll to position [416, 0]
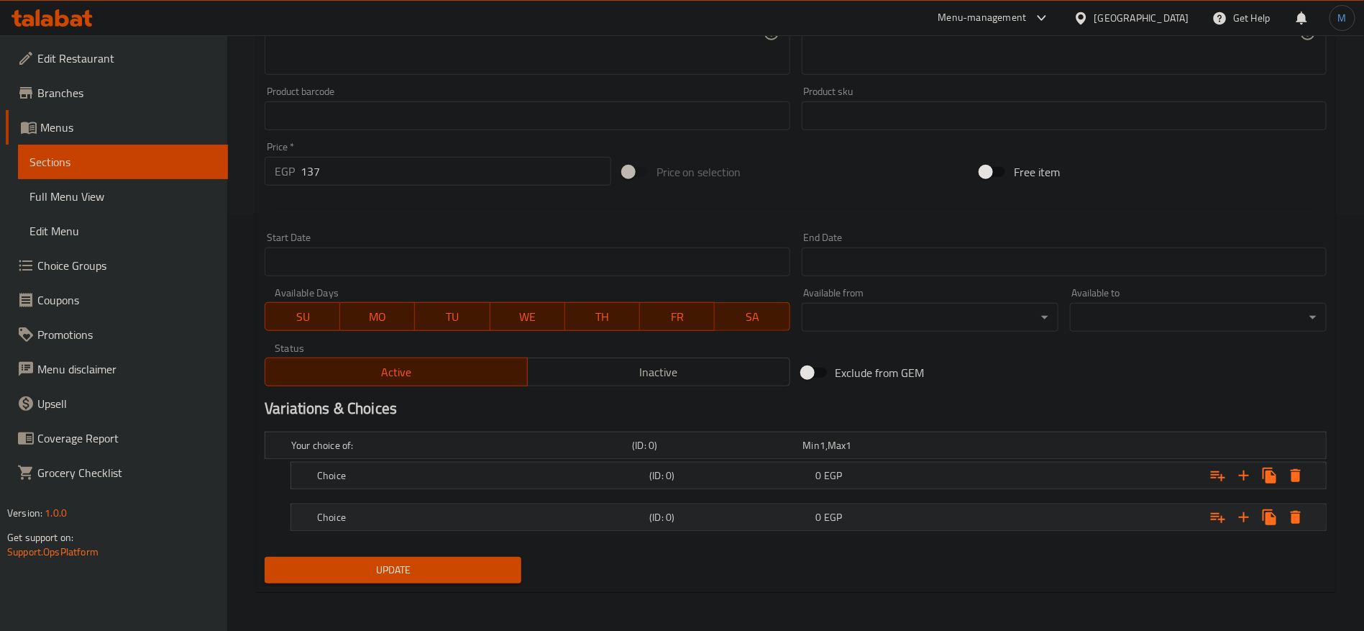
click at [869, 516] on div "0 EGP" at bounding box center [896, 517] width 160 height 14
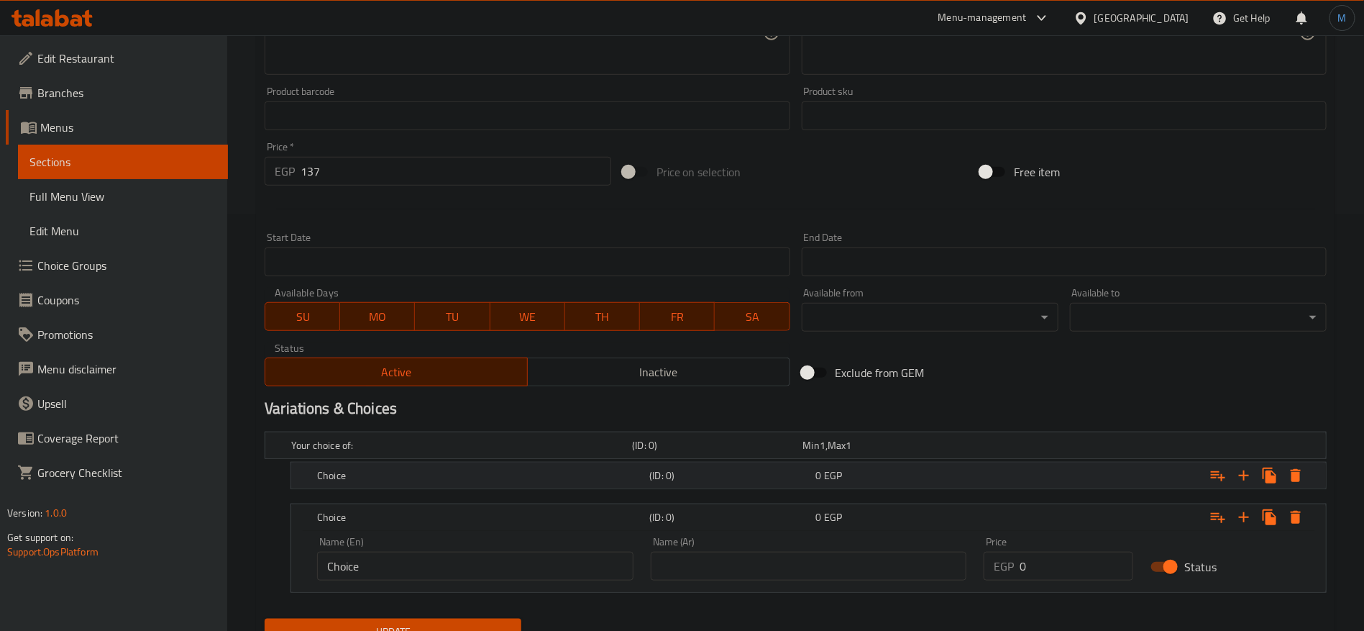
click at [863, 476] on div "0 EGP" at bounding box center [896, 475] width 160 height 14
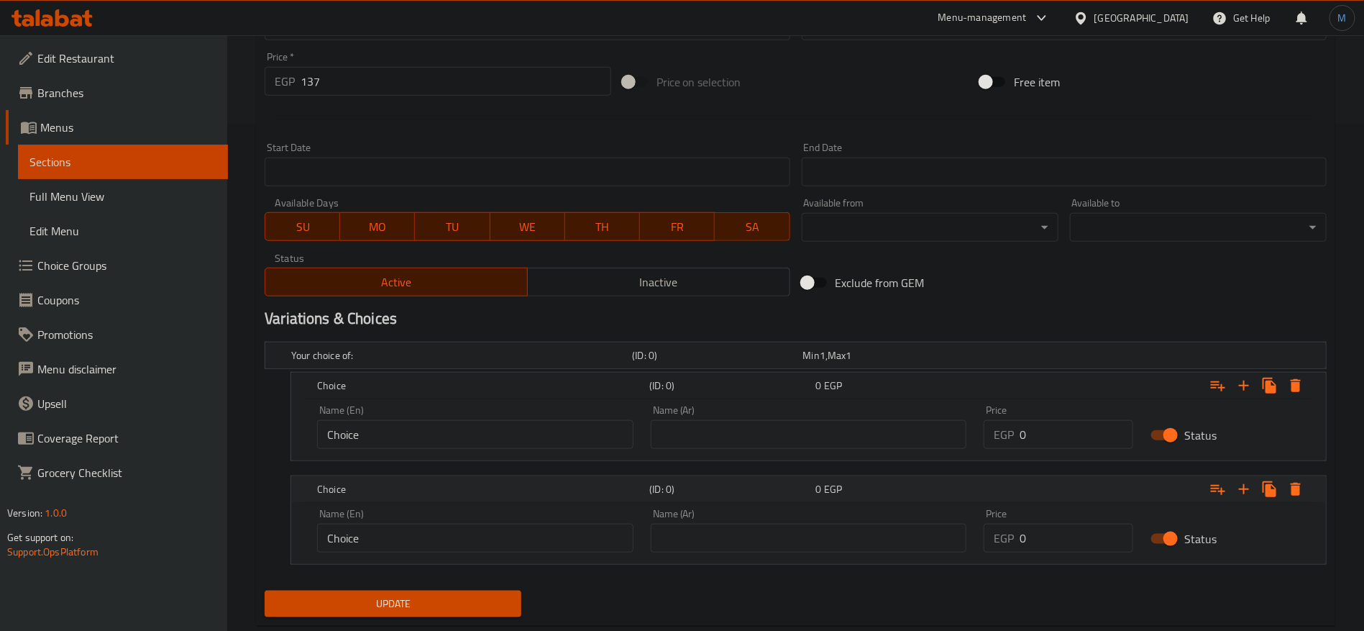
scroll to position [539, 0]
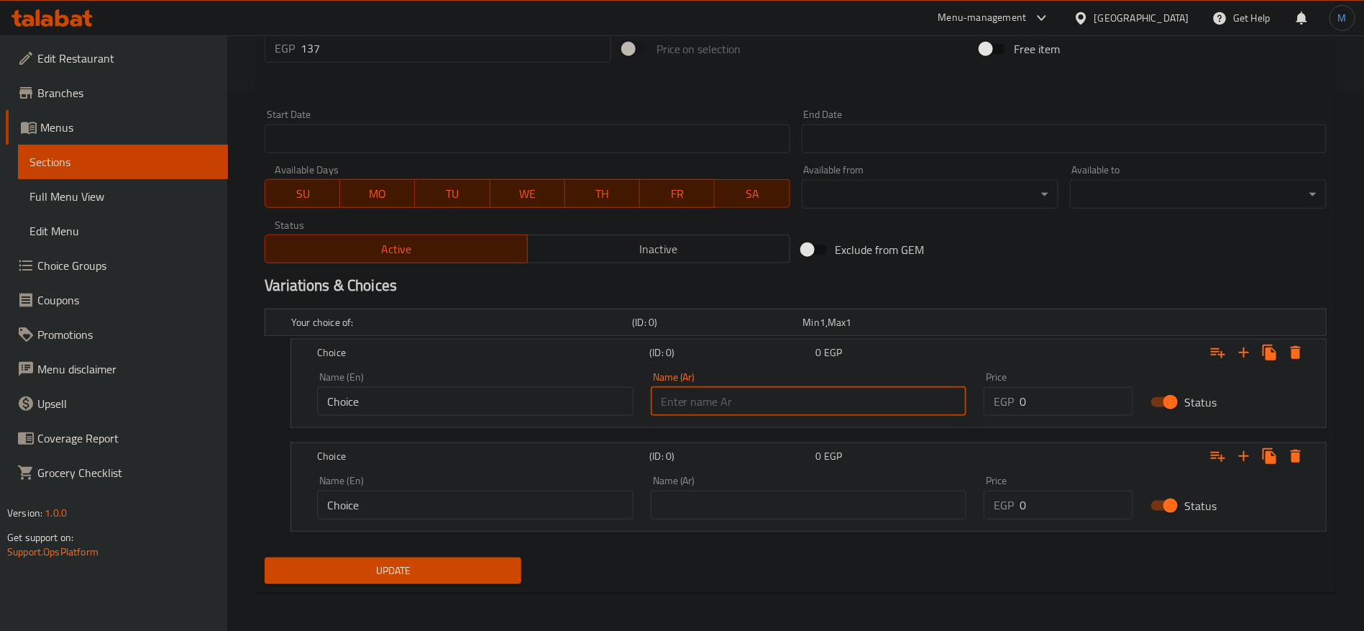
click at [793, 398] on input "text" at bounding box center [809, 401] width 316 height 29
type input "وسط"
click at [800, 503] on input "text" at bounding box center [809, 504] width 316 height 29
type input "كبير"
click at [460, 385] on div "Name (En) Choice Name (En)" at bounding box center [475, 394] width 316 height 44
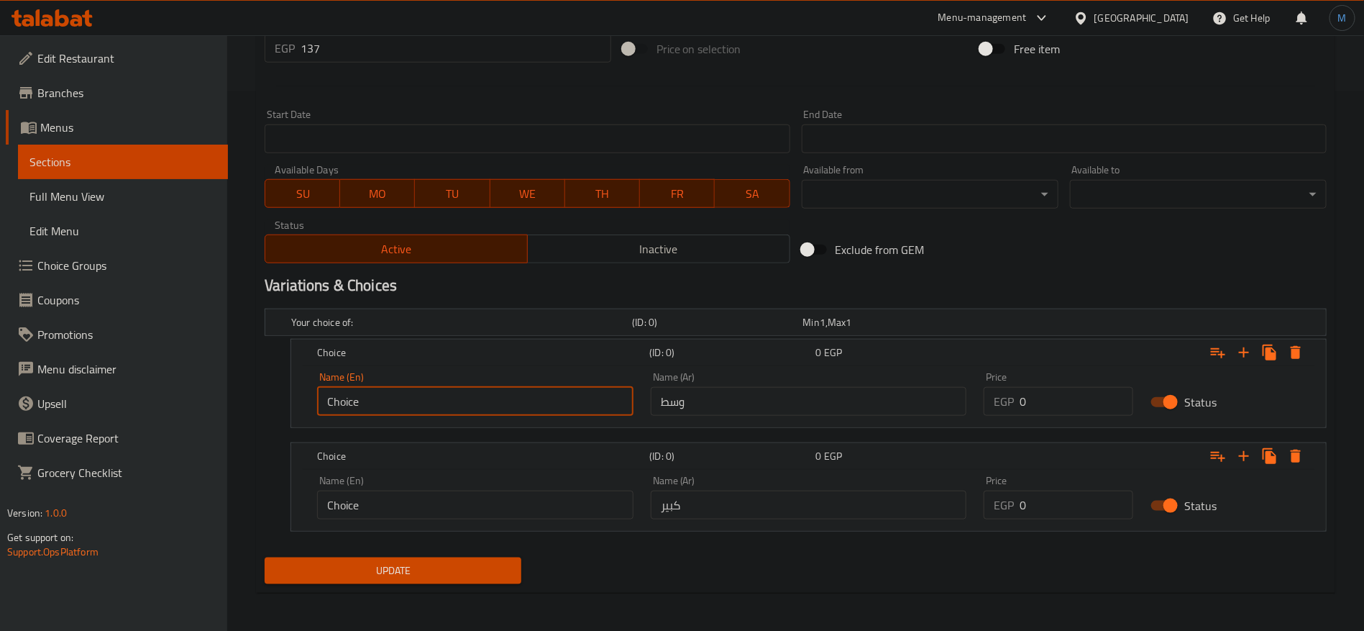
click at [458, 388] on input "Choice" at bounding box center [475, 401] width 316 height 29
click at [458, 388] on input "text" at bounding box center [475, 401] width 316 height 29
type input "Medium"
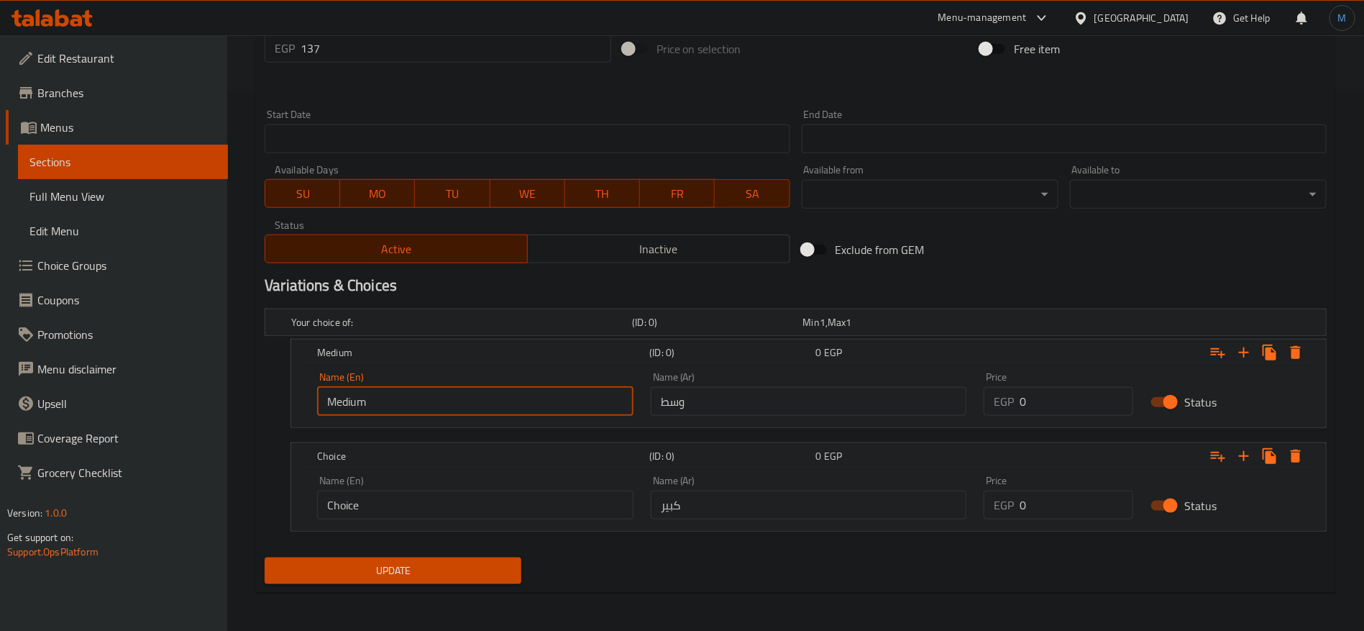
click at [516, 503] on input "Choice" at bounding box center [475, 504] width 316 height 29
click at [516, 503] on input "text" at bounding box center [475, 504] width 316 height 29
type input "Large"
click at [395, 46] on input "137" at bounding box center [456, 48] width 311 height 29
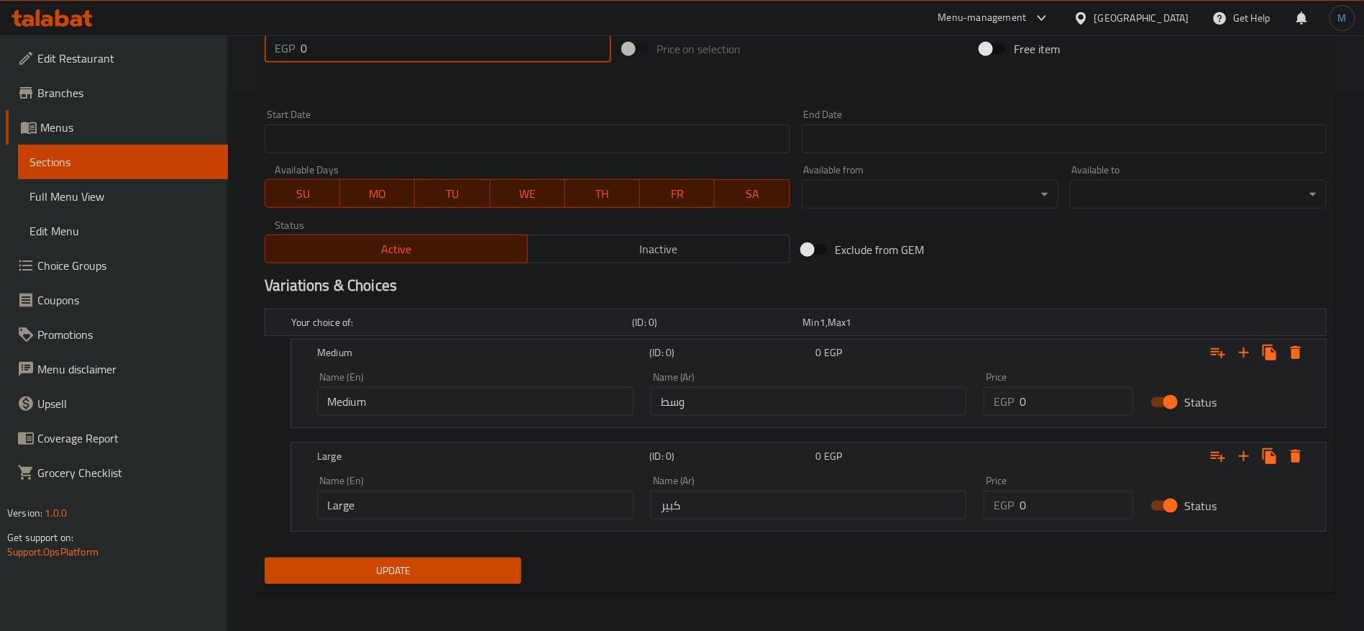
type input "0"
click at [1071, 396] on input "0" at bounding box center [1077, 401] width 114 height 29
paste input "137"
type input "137"
click at [1082, 506] on input "0" at bounding box center [1077, 504] width 114 height 29
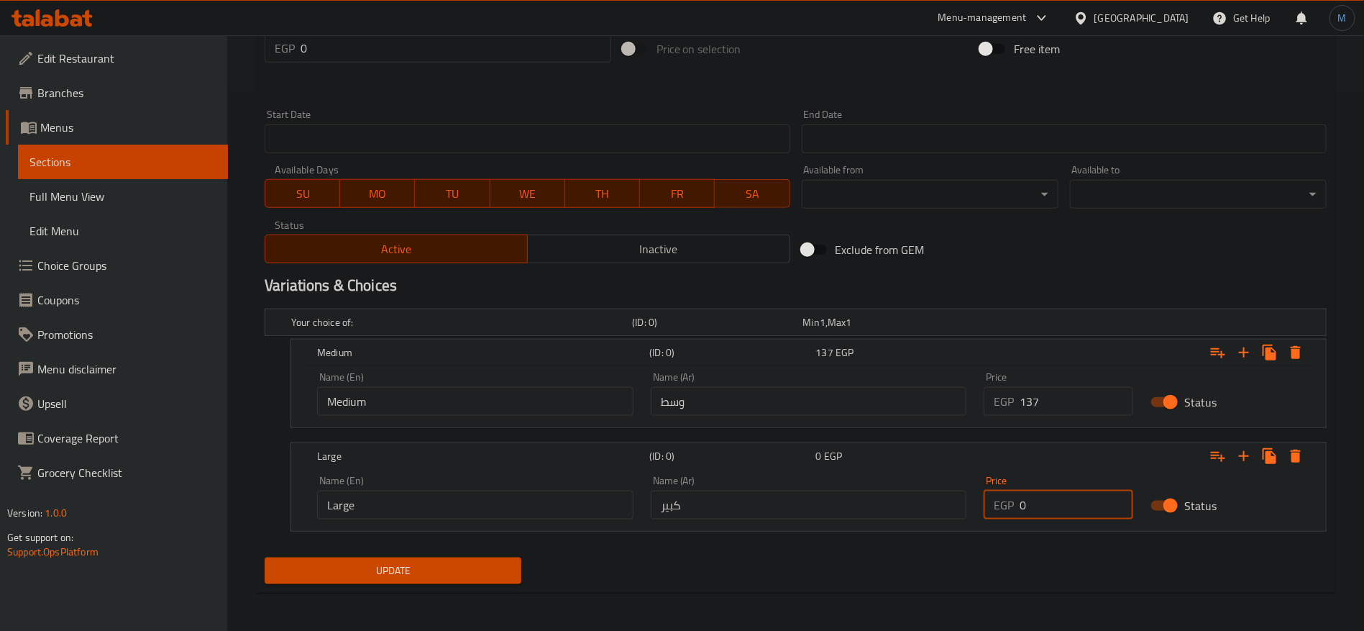
paste input "205"
type input "205"
click at [364, 553] on div "Update" at bounding box center [393, 571] width 268 height 38
click at [383, 558] on button "Update" at bounding box center [393, 570] width 257 height 27
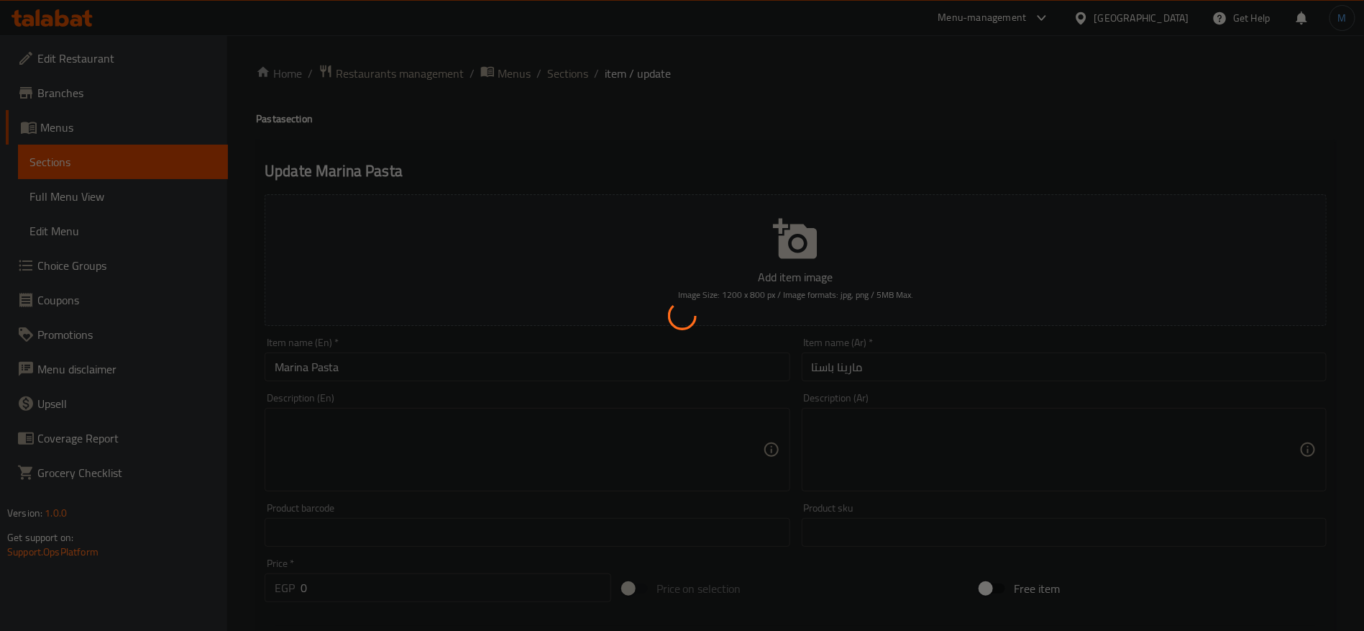
scroll to position [0, 0]
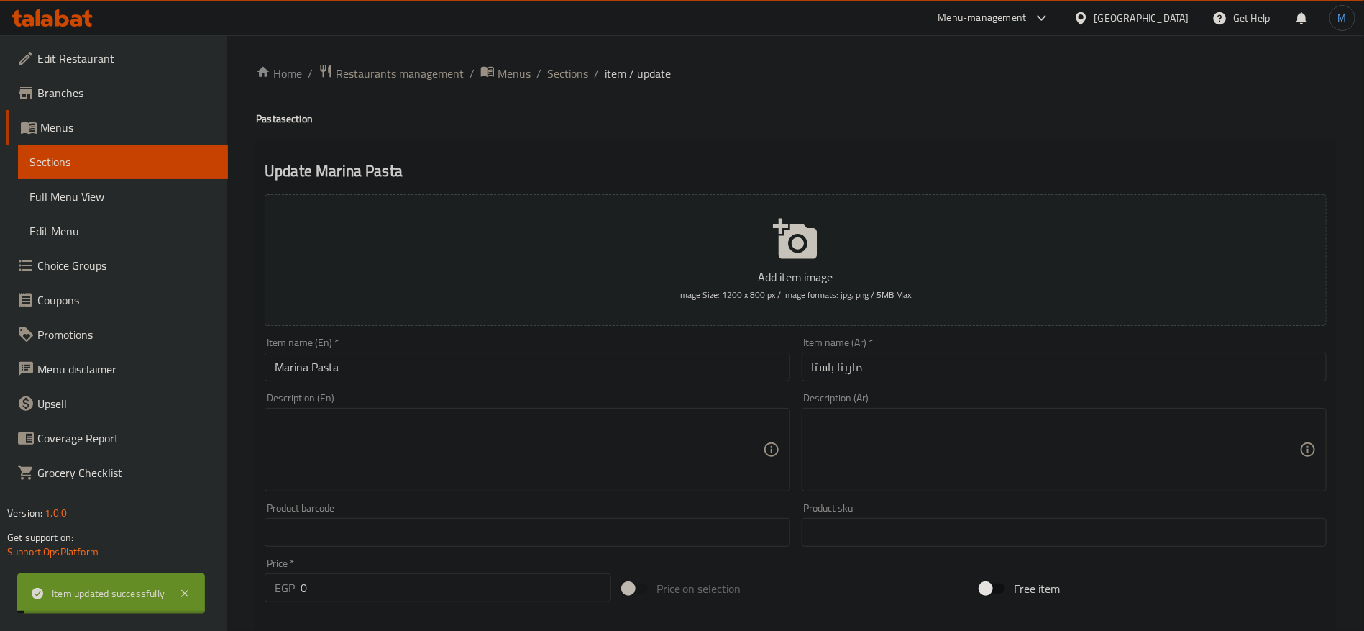
click at [562, 359] on input "Marina Pasta" at bounding box center [527, 366] width 525 height 29
click at [583, 71] on span "Sections" at bounding box center [567, 73] width 41 height 17
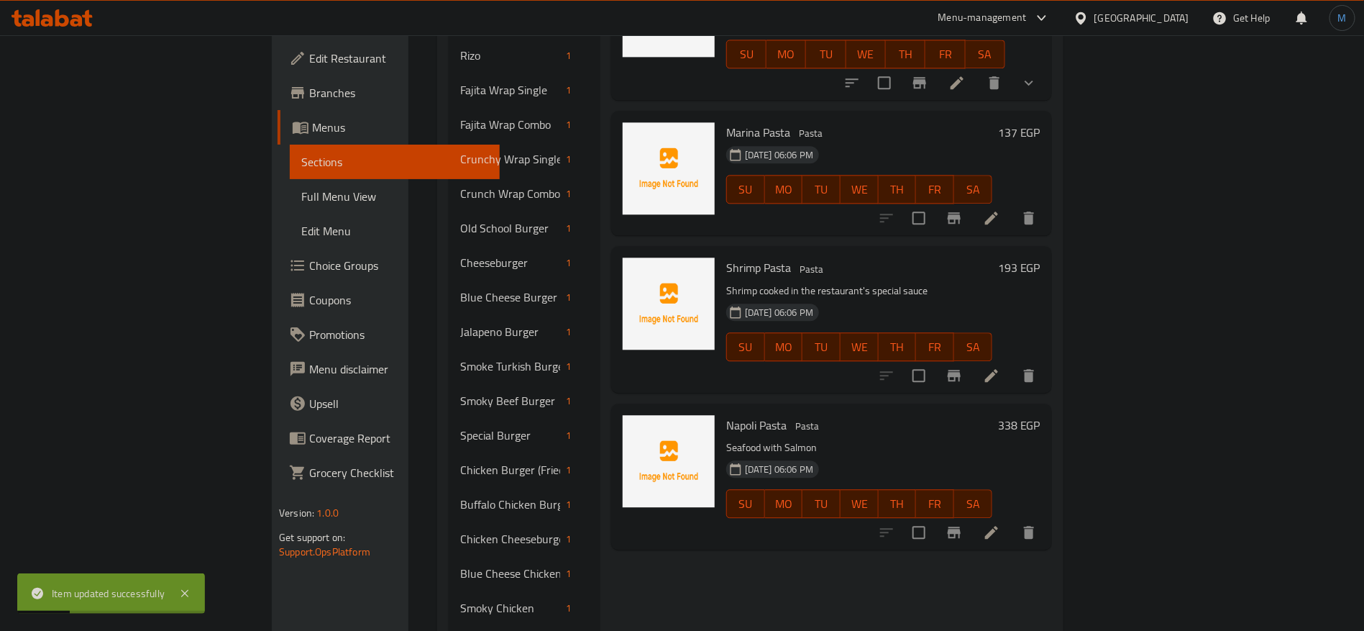
scroll to position [1658, 0]
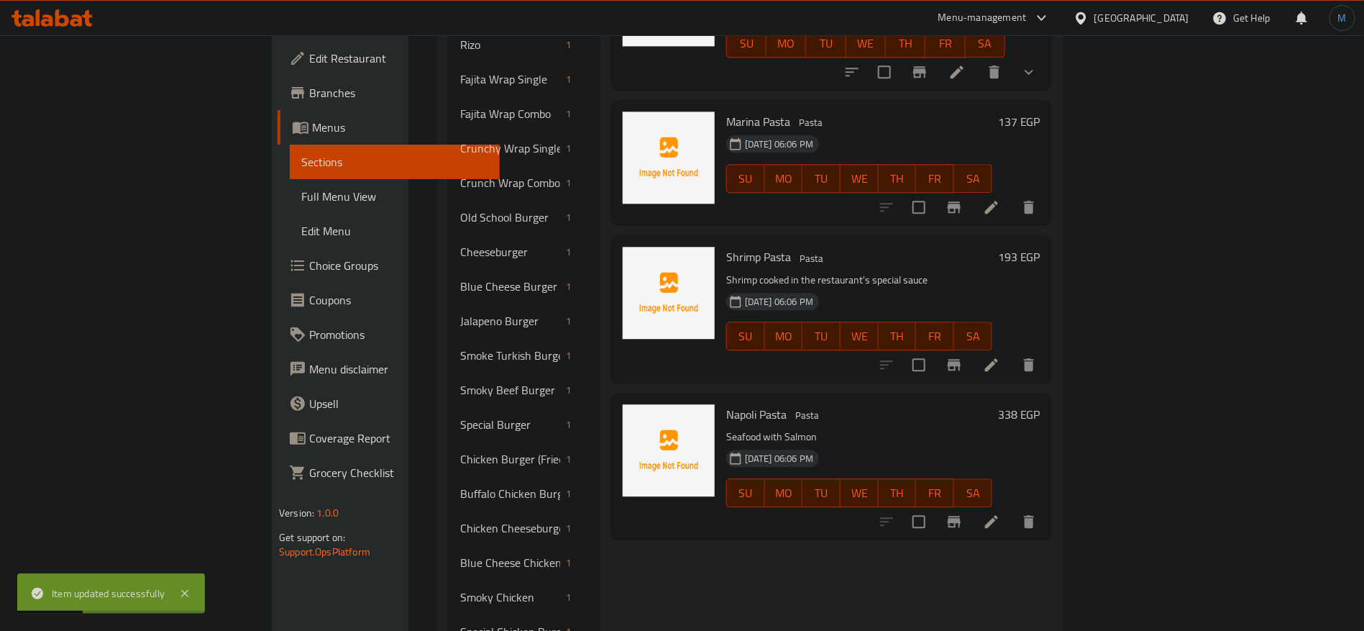
click at [1012, 352] on li at bounding box center [992, 365] width 40 height 26
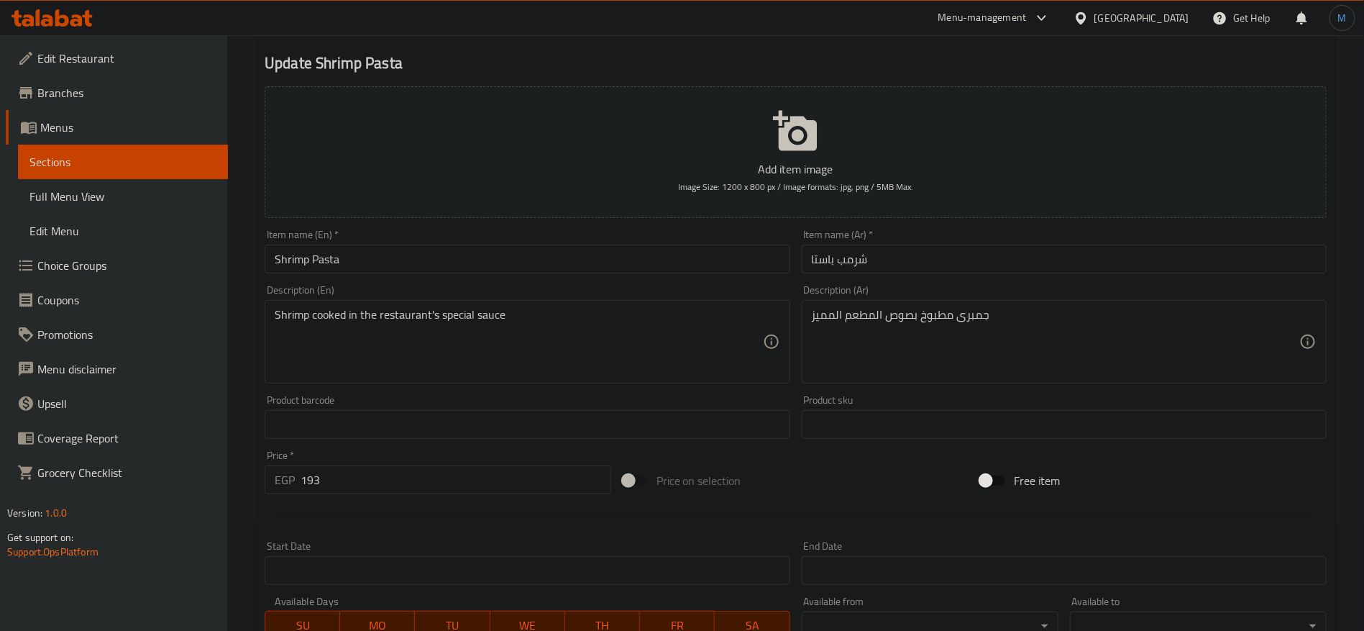
scroll to position [385, 0]
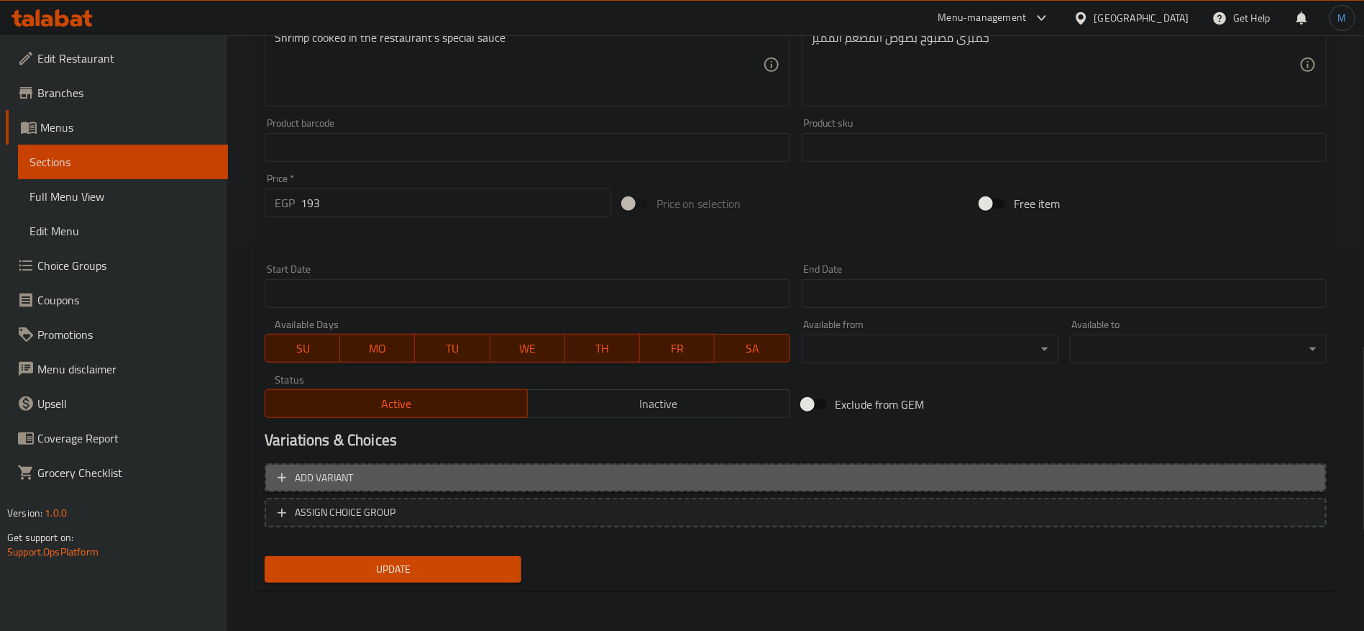
click at [1108, 481] on span "Add variant" at bounding box center [796, 478] width 1036 height 18
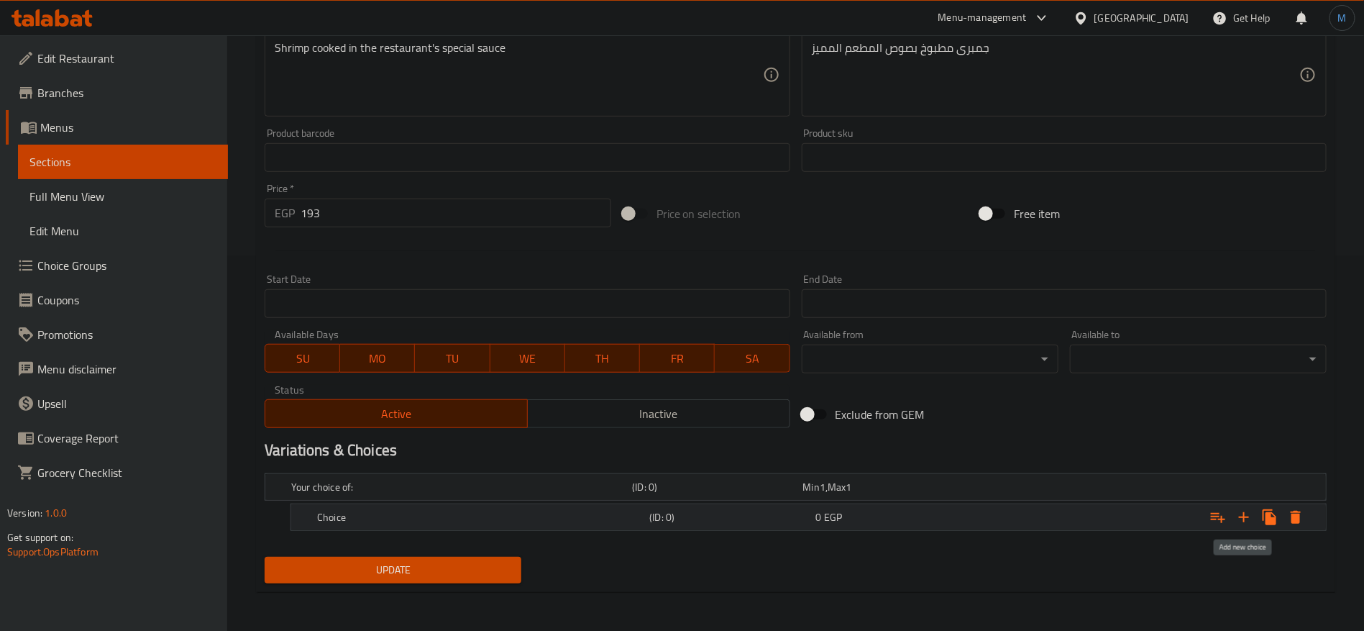
click at [1247, 521] on icon "Expand" at bounding box center [1243, 516] width 17 height 17
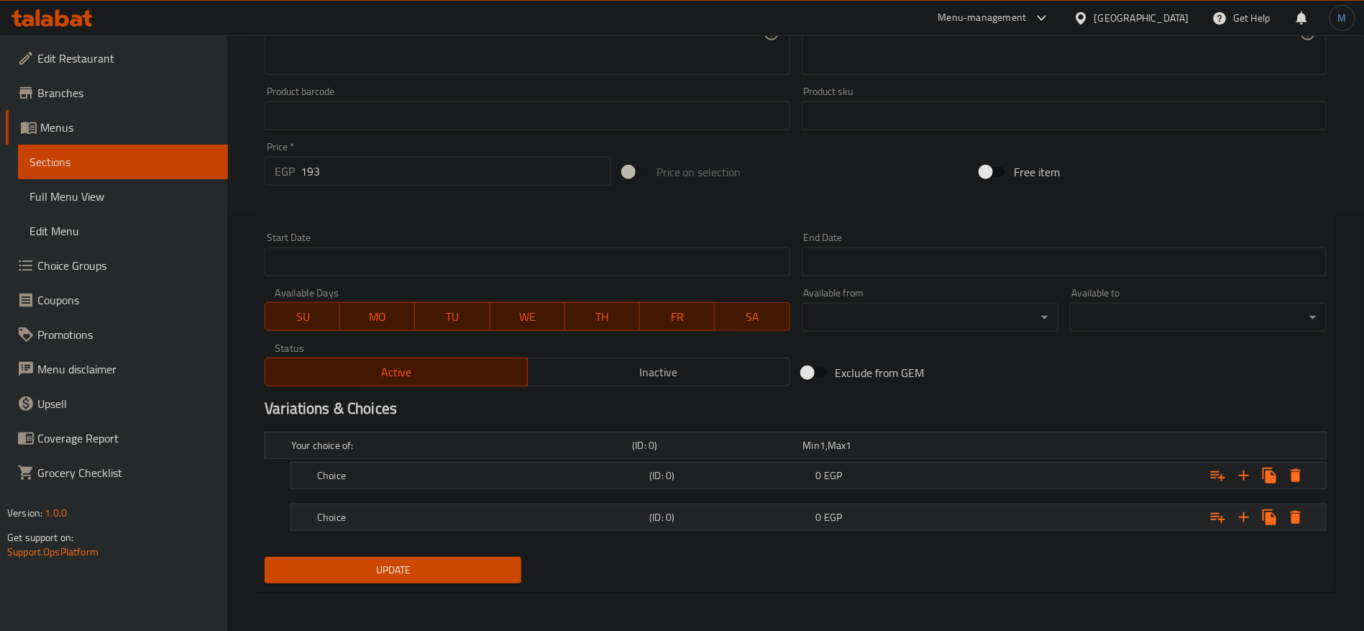
click at [795, 507] on div "(ID: 0)" at bounding box center [730, 517] width 166 height 20
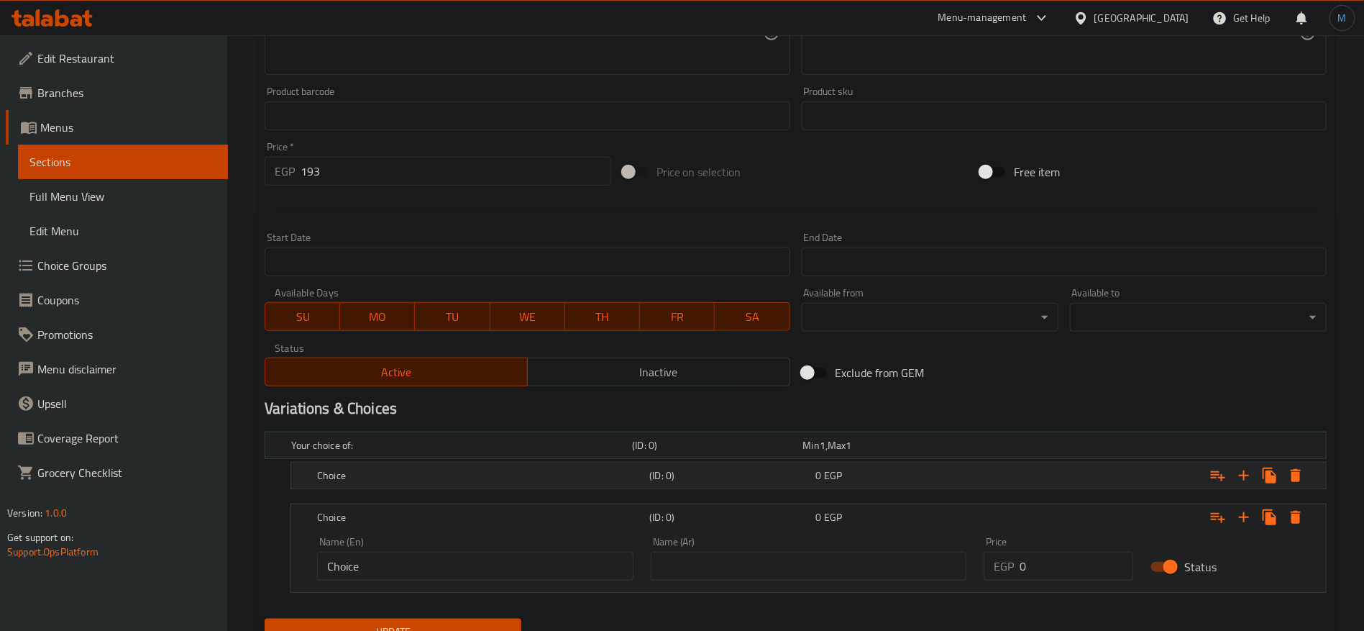
click at [813, 477] on div "0 EGP" at bounding box center [896, 475] width 166 height 20
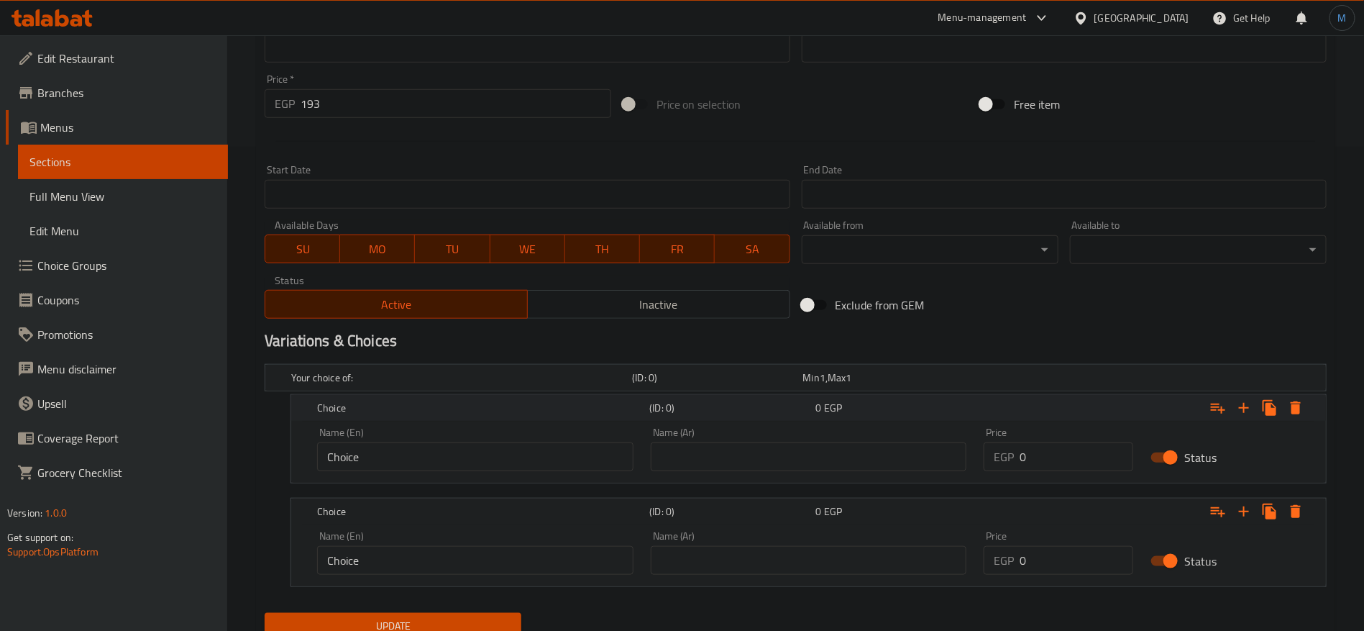
scroll to position [531, 0]
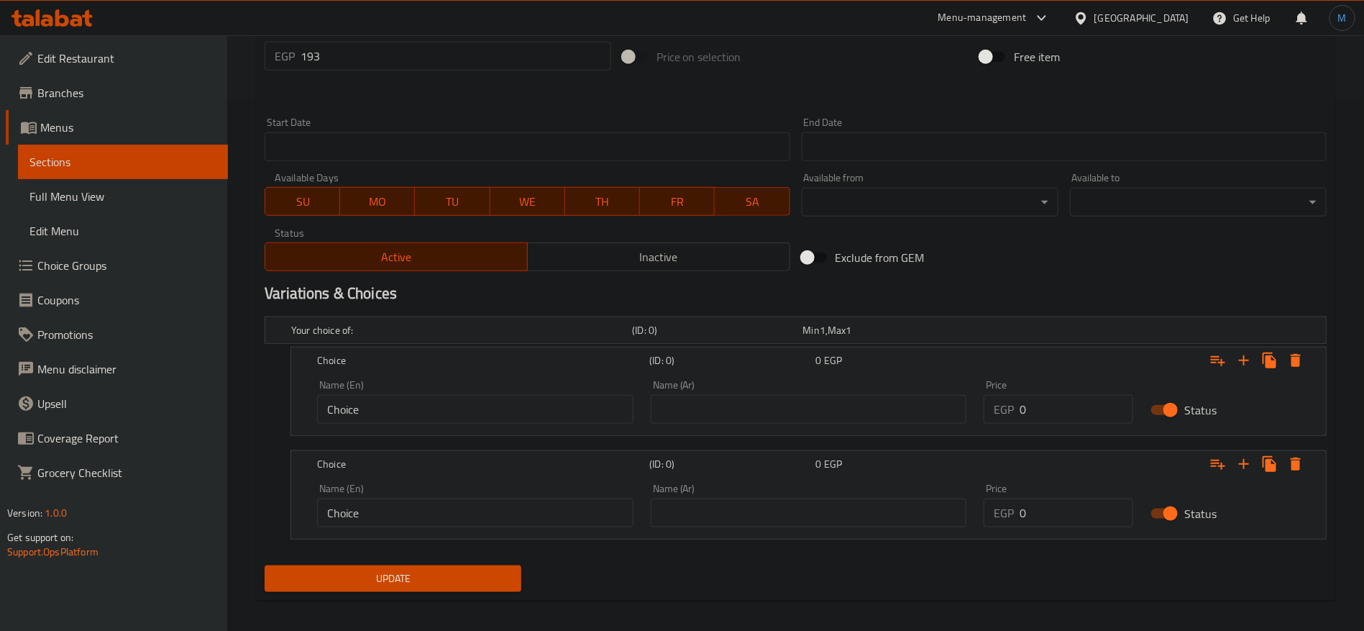
click at [789, 422] on input "text" at bounding box center [809, 409] width 316 height 29
type input "وسط"
click at [794, 522] on input "text" at bounding box center [809, 512] width 316 height 29
type input "كبير"
click at [385, 395] on input "Choice" at bounding box center [475, 409] width 316 height 29
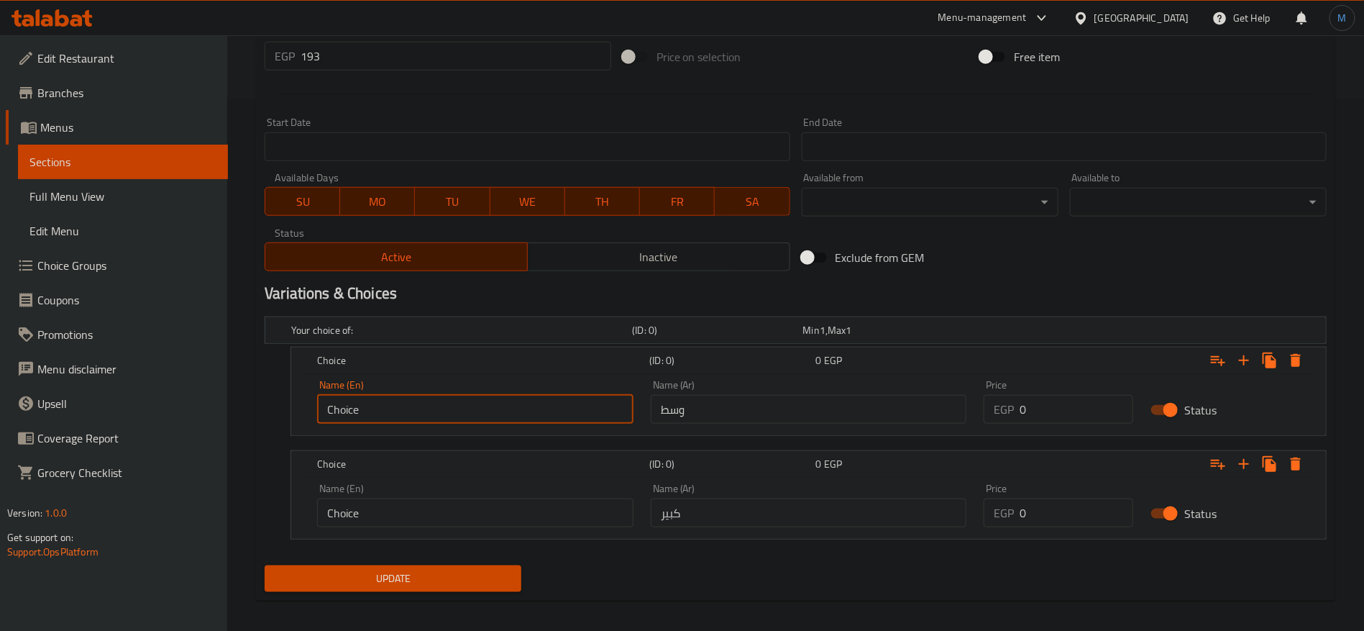
click at [385, 395] on input "Choice" at bounding box center [475, 409] width 316 height 29
click at [397, 401] on input "text" at bounding box center [475, 409] width 316 height 29
type input "Medium"
click at [450, 525] on input "Choice" at bounding box center [475, 512] width 316 height 29
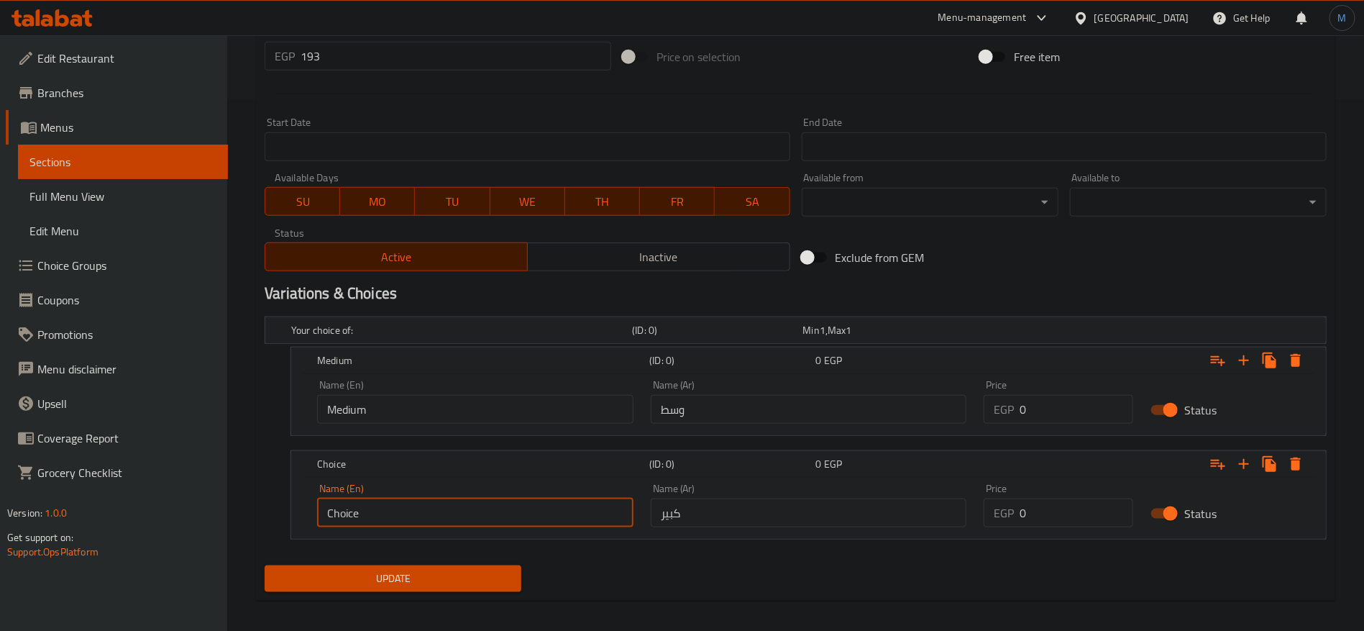
click at [453, 523] on input "Choice" at bounding box center [475, 512] width 316 height 29
click at [453, 523] on input "text" at bounding box center [475, 512] width 316 height 29
type input "Large"
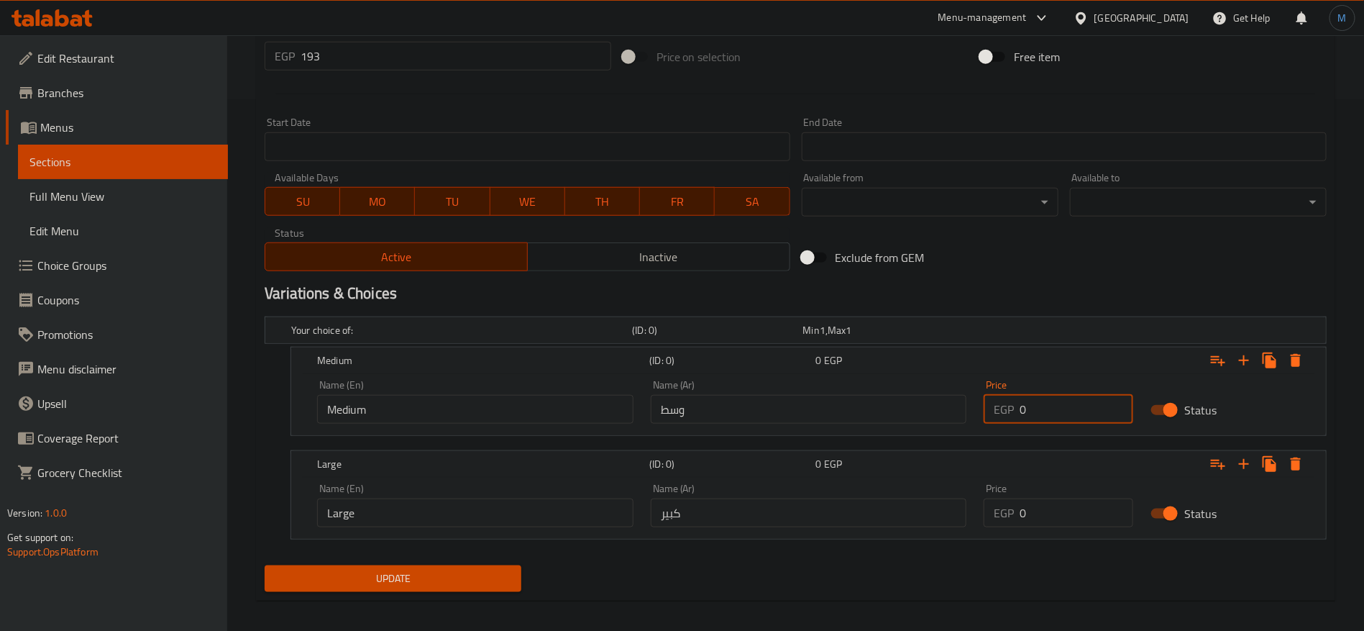
click at [1067, 415] on input "0" at bounding box center [1077, 409] width 114 height 29
paste input "193"
click at [1067, 415] on input "193" at bounding box center [1077, 409] width 114 height 29
type input "193"
click at [1075, 511] on input "0" at bounding box center [1077, 512] width 114 height 29
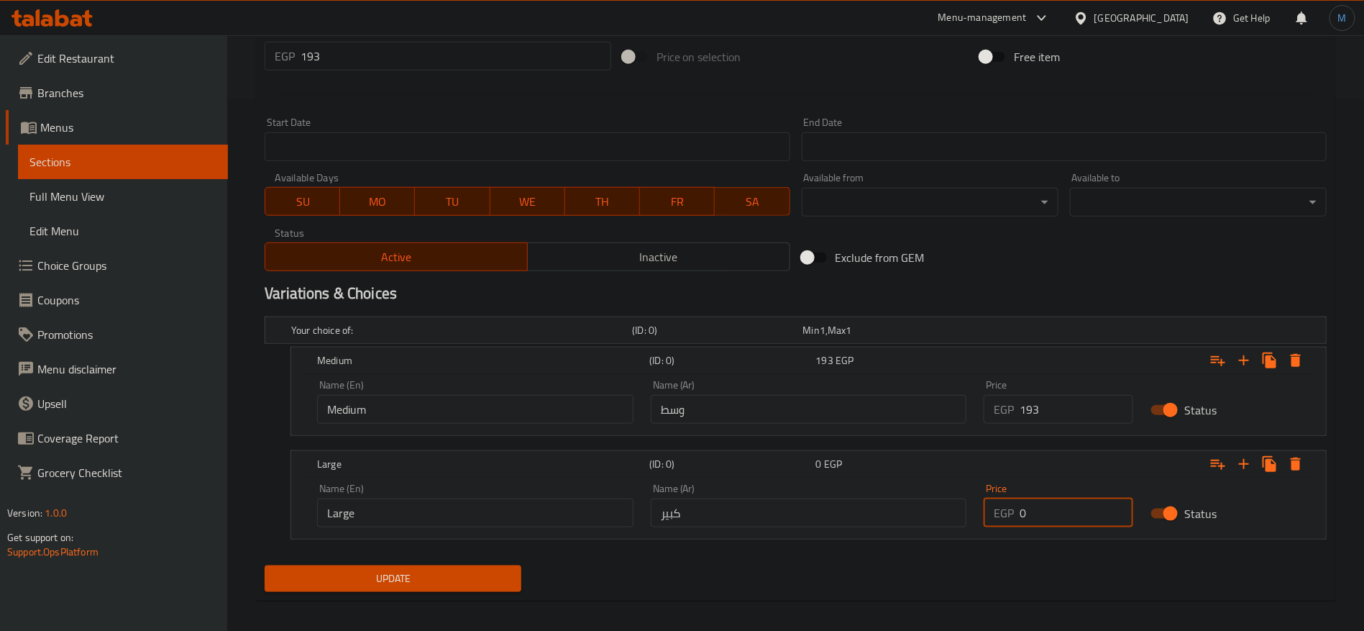
paste input "238"
type input "238"
click at [429, 42] on input "193" at bounding box center [456, 56] width 311 height 29
type input "0"
click at [265, 565] on button "Update" at bounding box center [393, 578] width 257 height 27
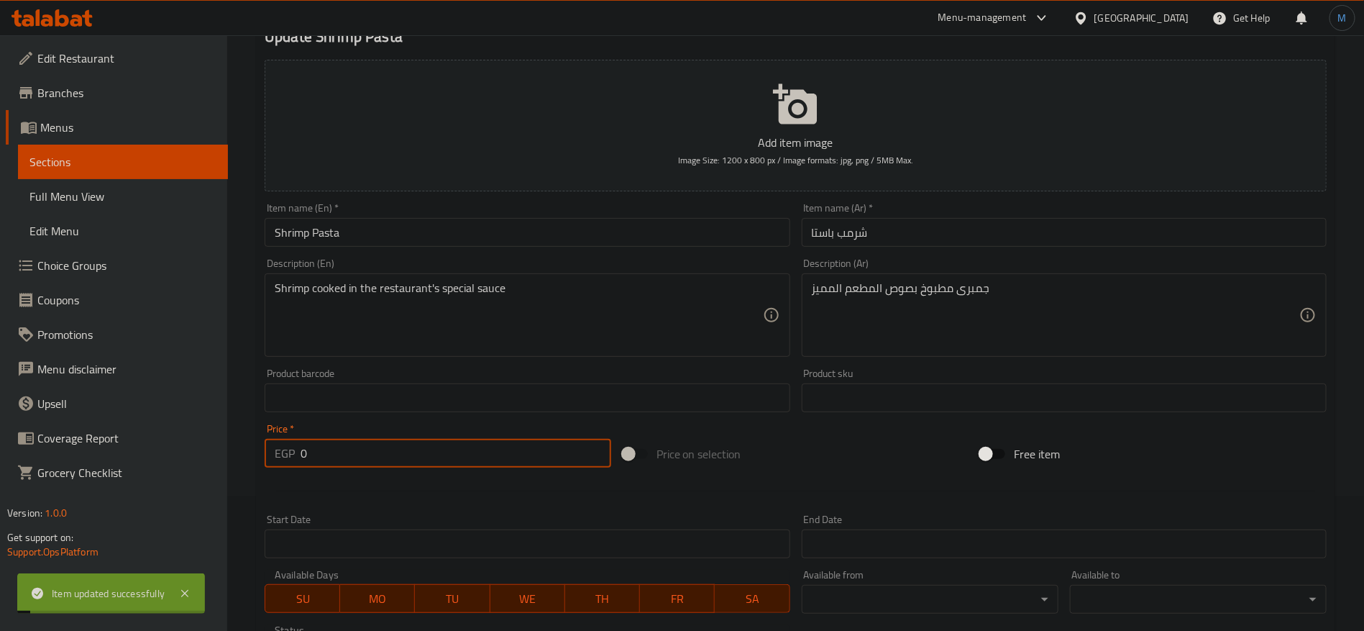
scroll to position [0, 0]
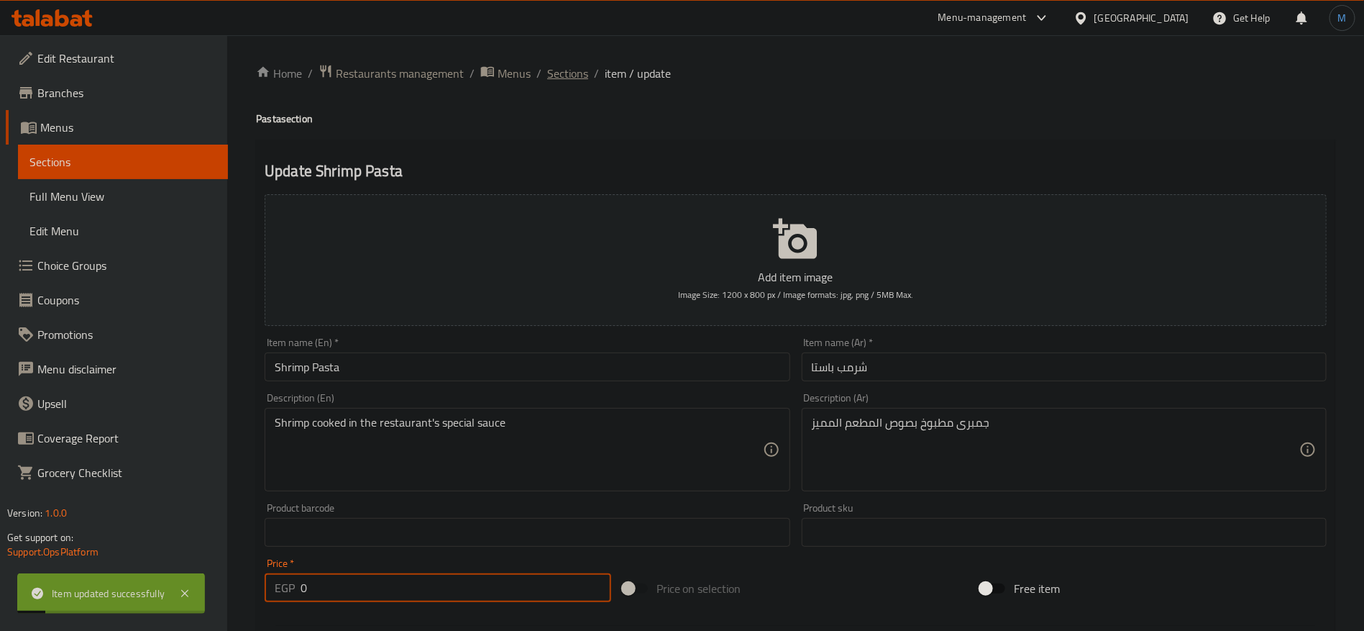
click at [559, 69] on span "Sections" at bounding box center [567, 73] width 41 height 17
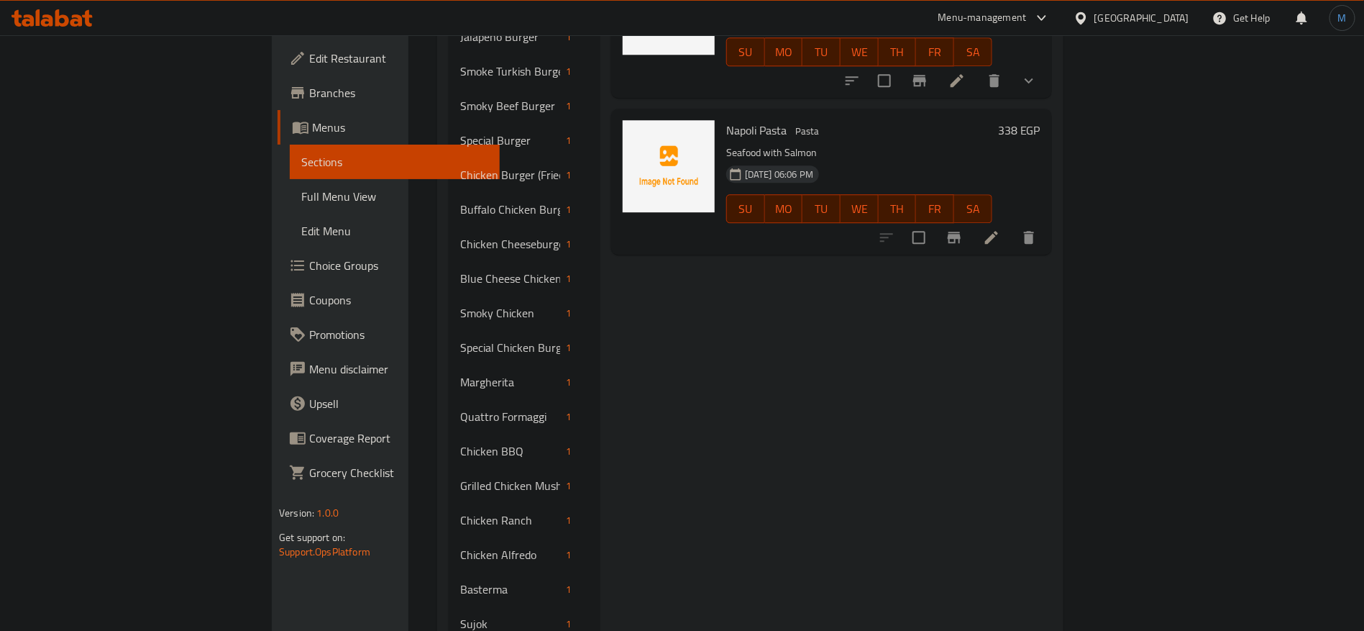
scroll to position [1834, 0]
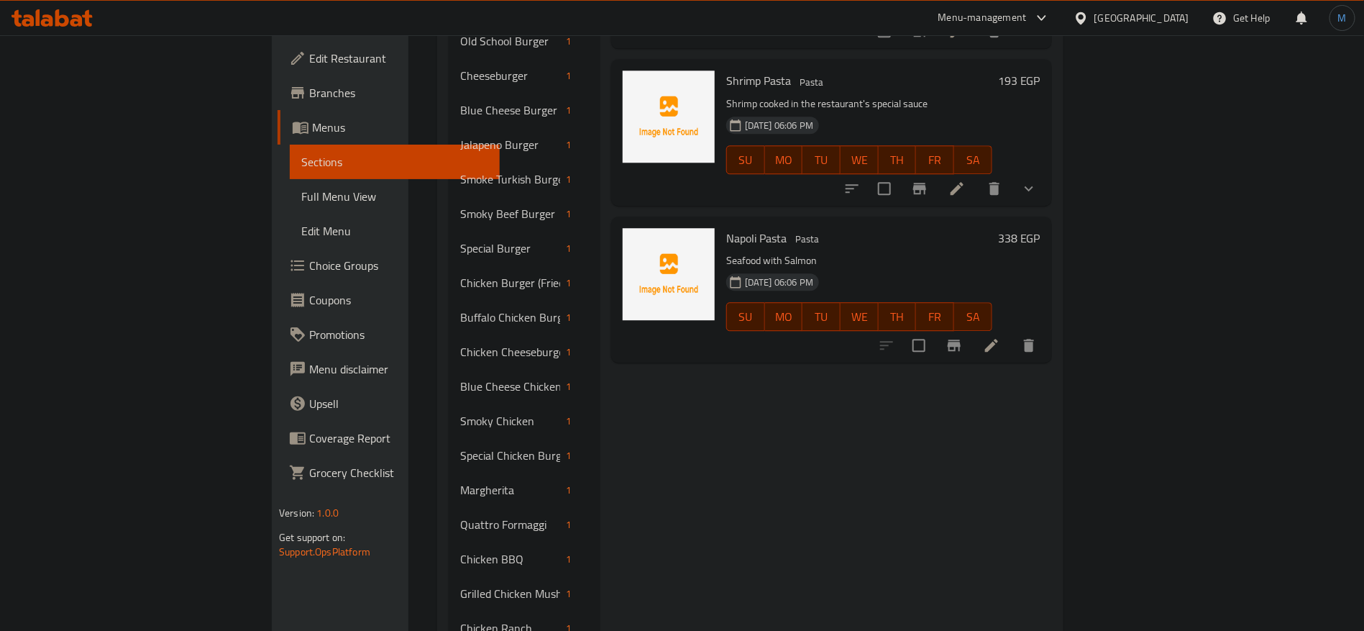
click at [1012, 332] on li at bounding box center [992, 345] width 40 height 26
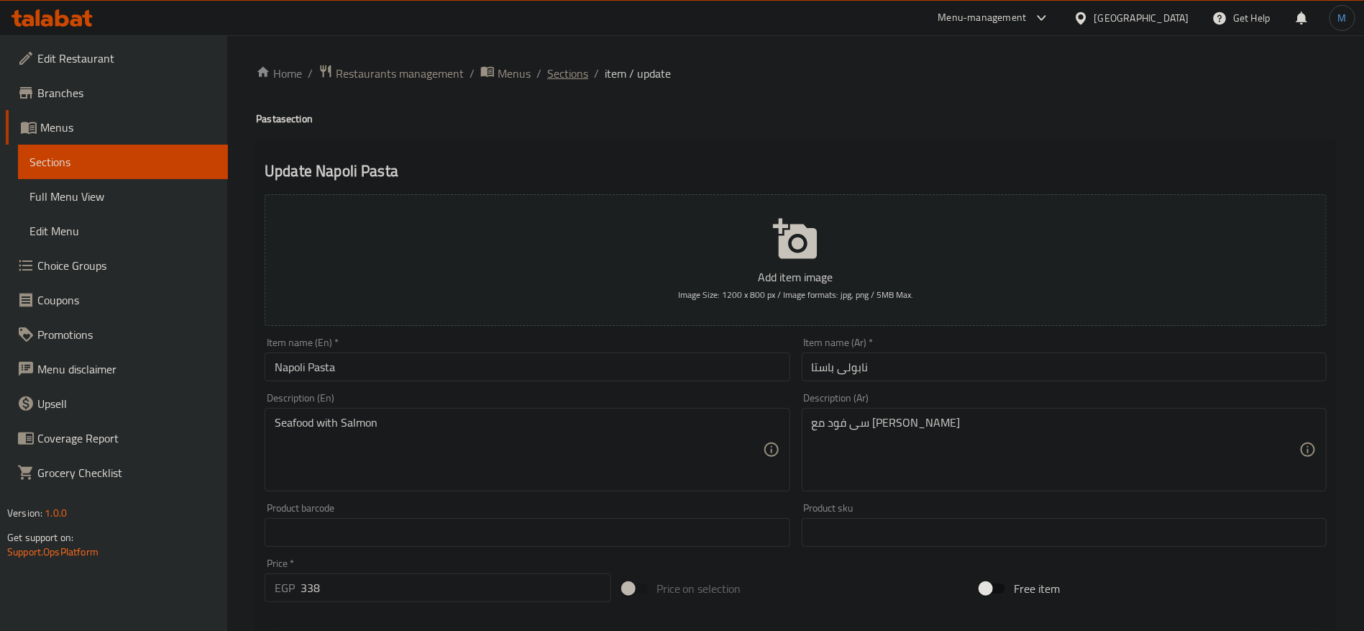
click at [573, 76] on span "Sections" at bounding box center [567, 73] width 41 height 17
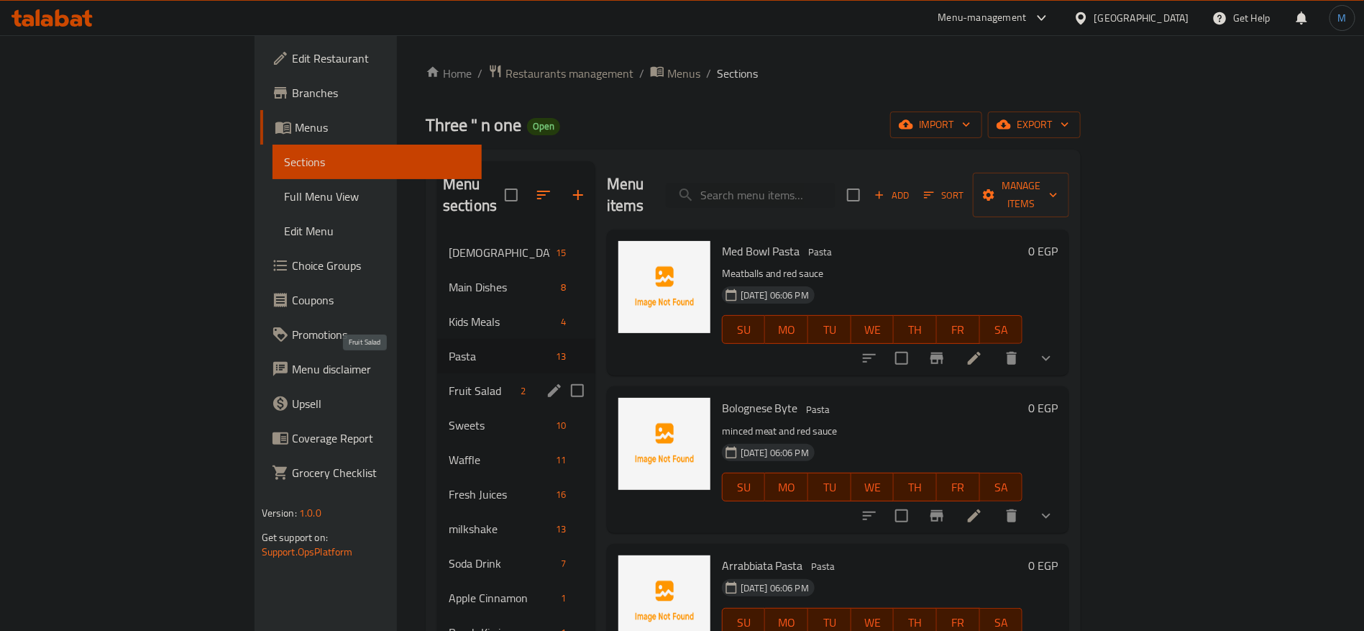
click at [449, 382] on span "Fruit Salad" at bounding box center [482, 390] width 67 height 17
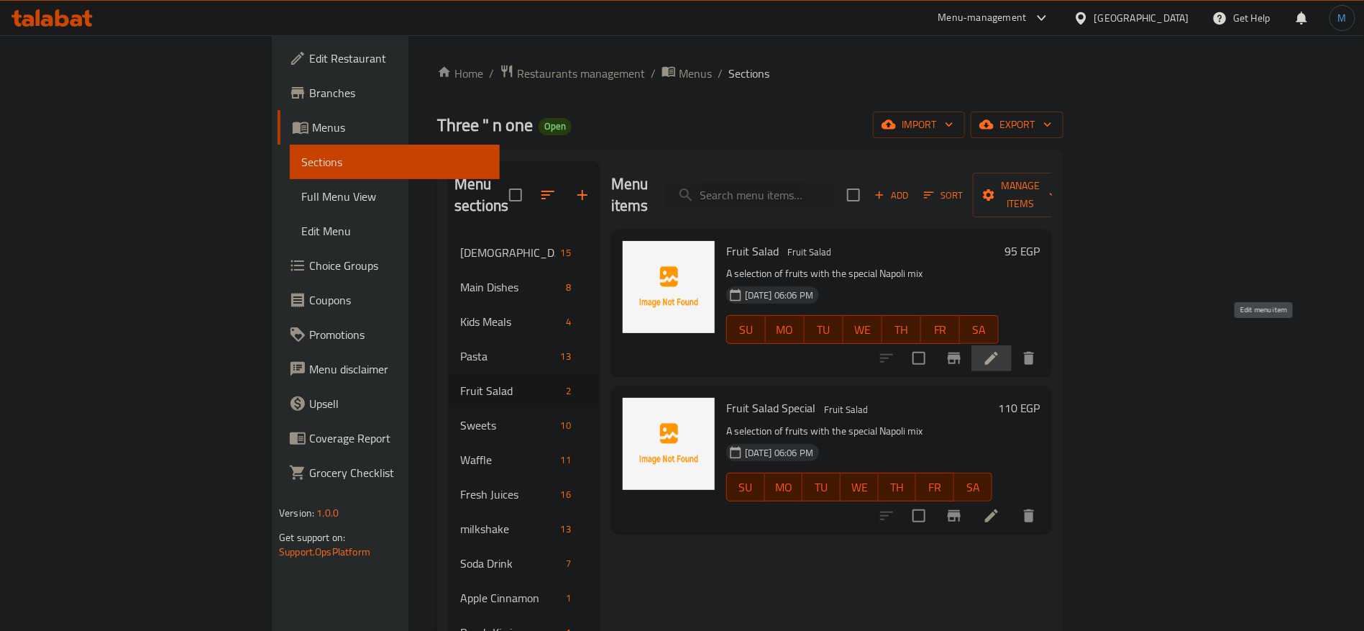
click at [1000, 349] on icon at bounding box center [991, 357] width 17 height 17
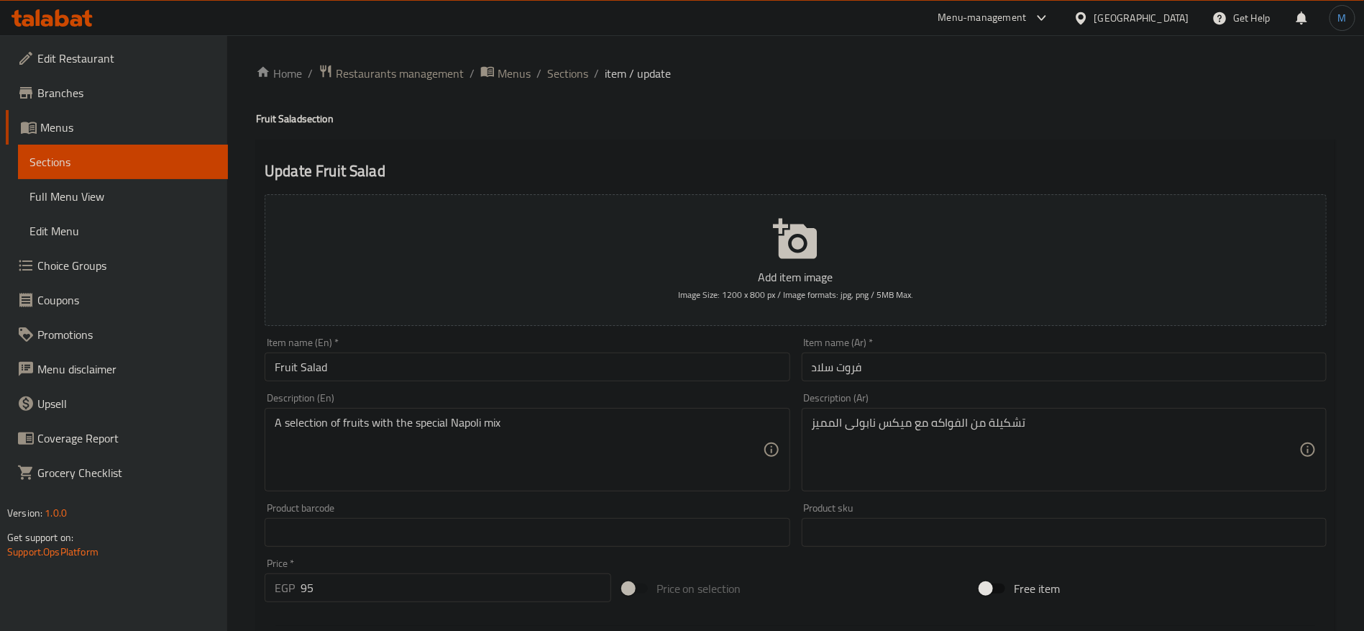
click at [553, 53] on div "Home / Restaurants management / Menus / Sections / item / update Fruit Salad se…" at bounding box center [795, 525] width 1137 height 981
click at [574, 81] on span "Sections" at bounding box center [567, 73] width 41 height 17
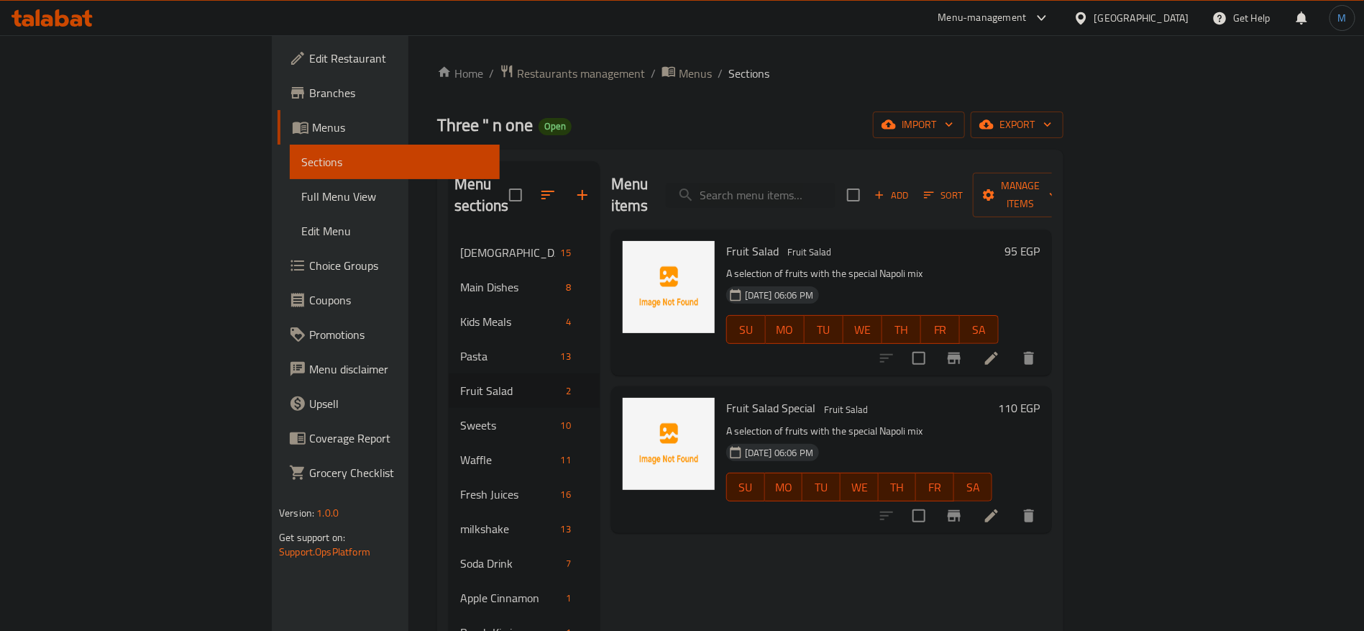
click at [1012, 503] on li at bounding box center [992, 516] width 40 height 26
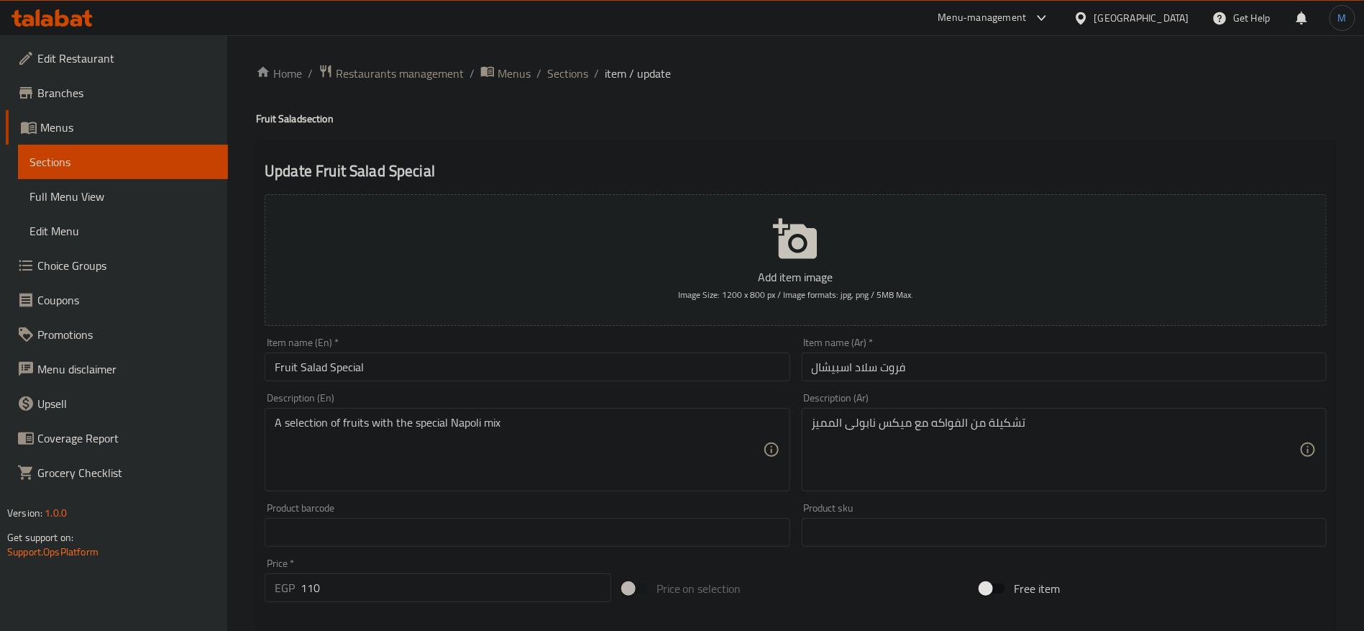
click at [534, 69] on ol "Home / Restaurants management / Menus / Sections / item / update" at bounding box center [795, 73] width 1079 height 19
click at [536, 69] on li "/" at bounding box center [538, 73] width 5 height 17
click at [544, 67] on ol "Home / Restaurants management / Menus / Sections / item / update" at bounding box center [795, 73] width 1079 height 19
click at [565, 70] on span "Sections" at bounding box center [567, 73] width 41 height 17
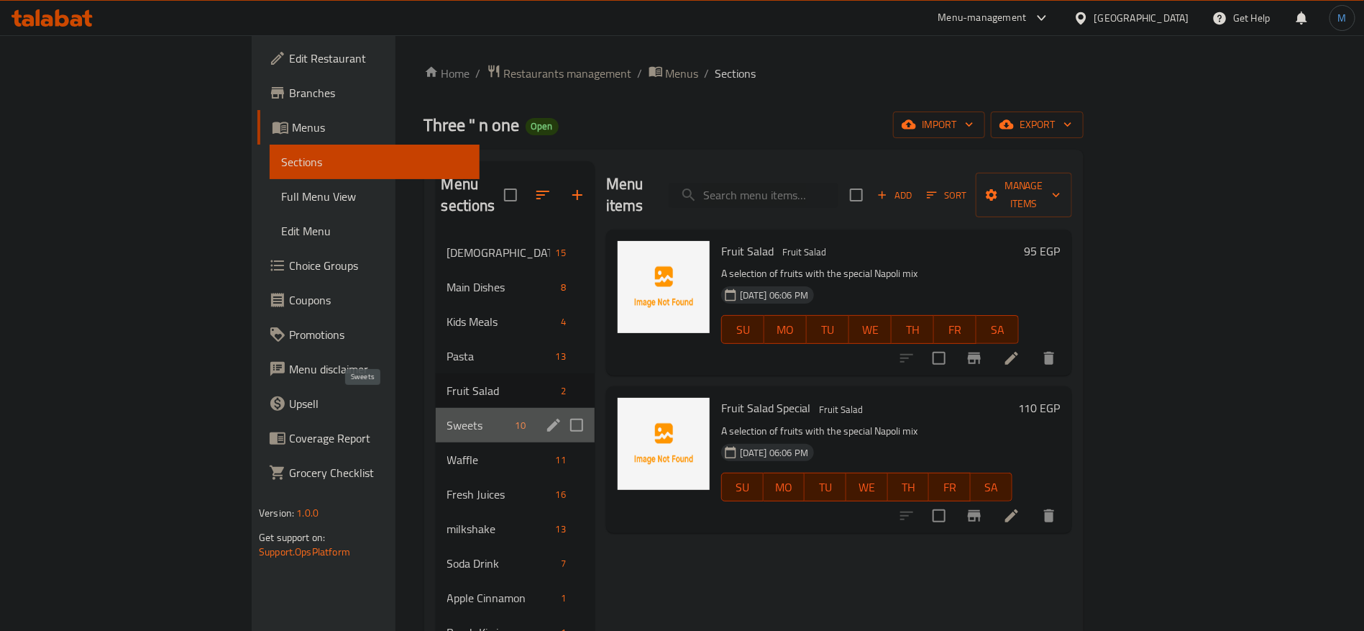
click at [447, 416] on span "Sweets" at bounding box center [478, 424] width 63 height 17
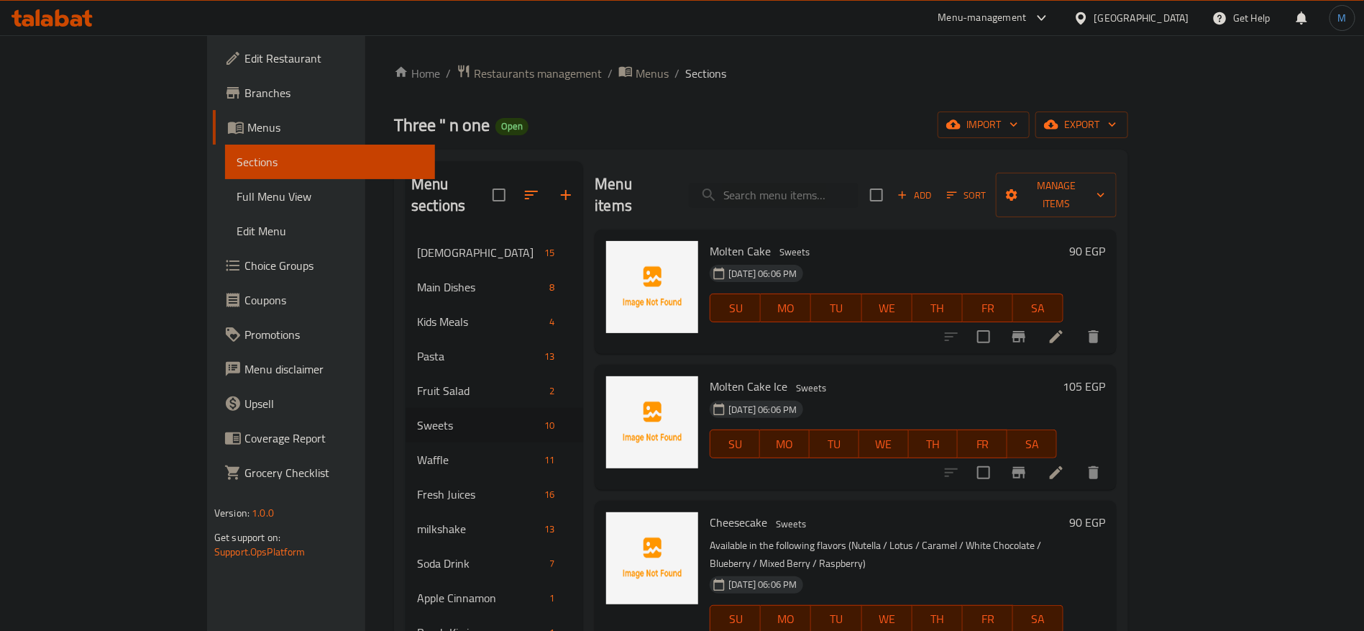
click at [1077, 324] on li at bounding box center [1056, 337] width 40 height 26
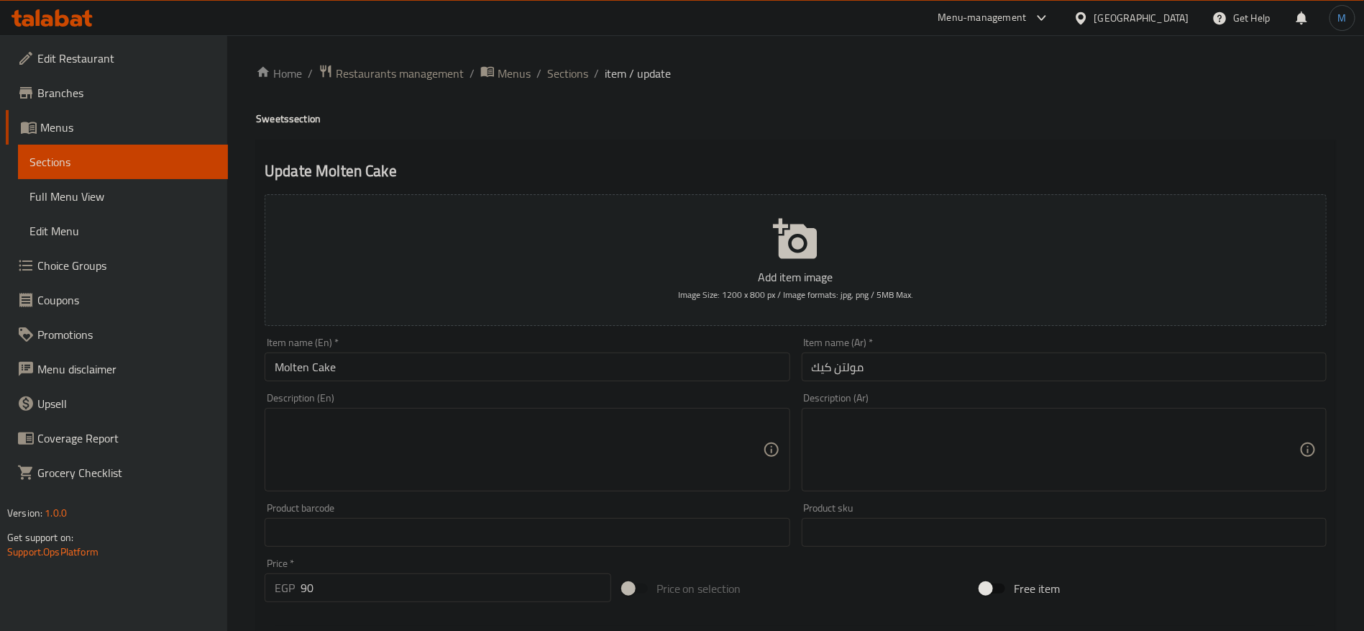
click at [843, 365] on input "مولتن كيك" at bounding box center [1064, 366] width 525 height 29
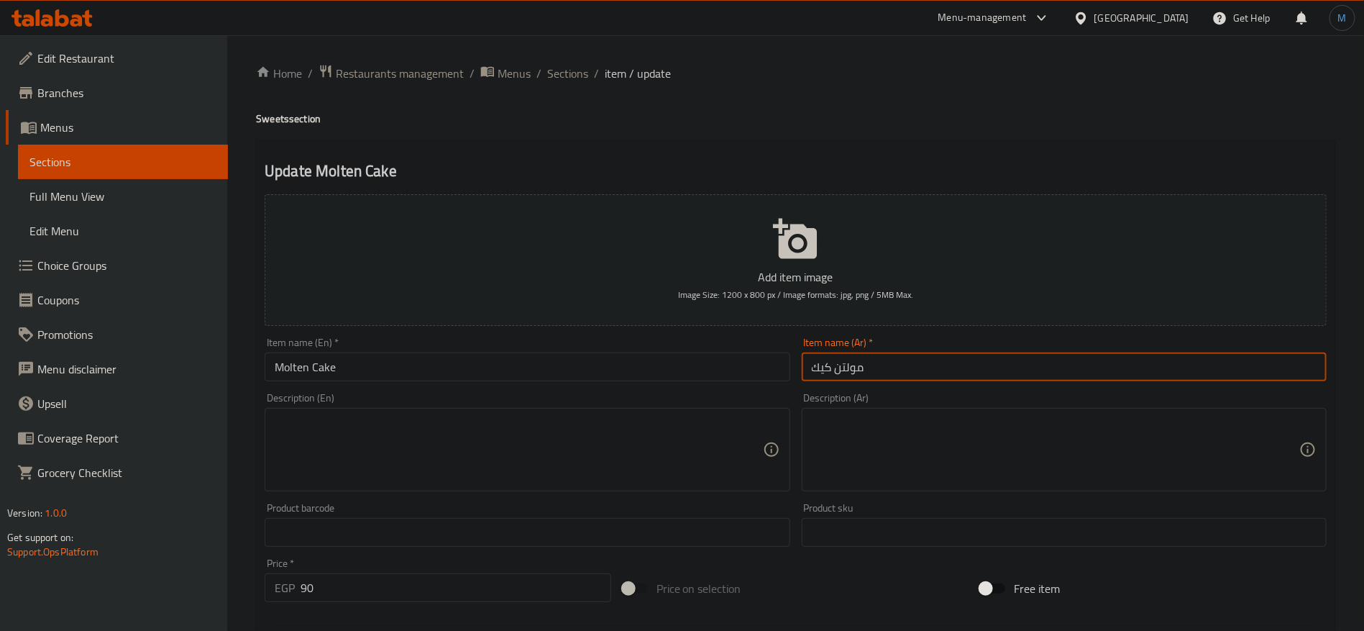
click at [843, 365] on input "مولتن كيك" at bounding box center [1064, 366] width 525 height 29
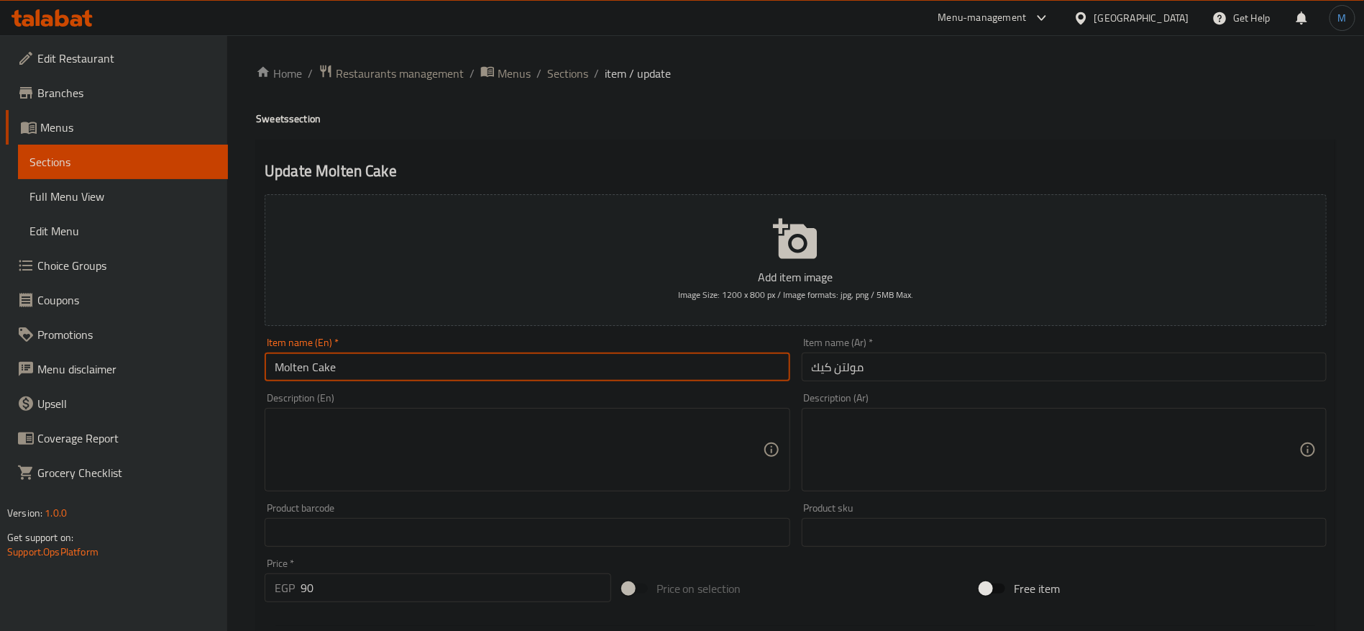
click at [608, 376] on input "Molten Cake" at bounding box center [527, 366] width 525 height 29
click at [585, 66] on span "Sections" at bounding box center [567, 73] width 41 height 17
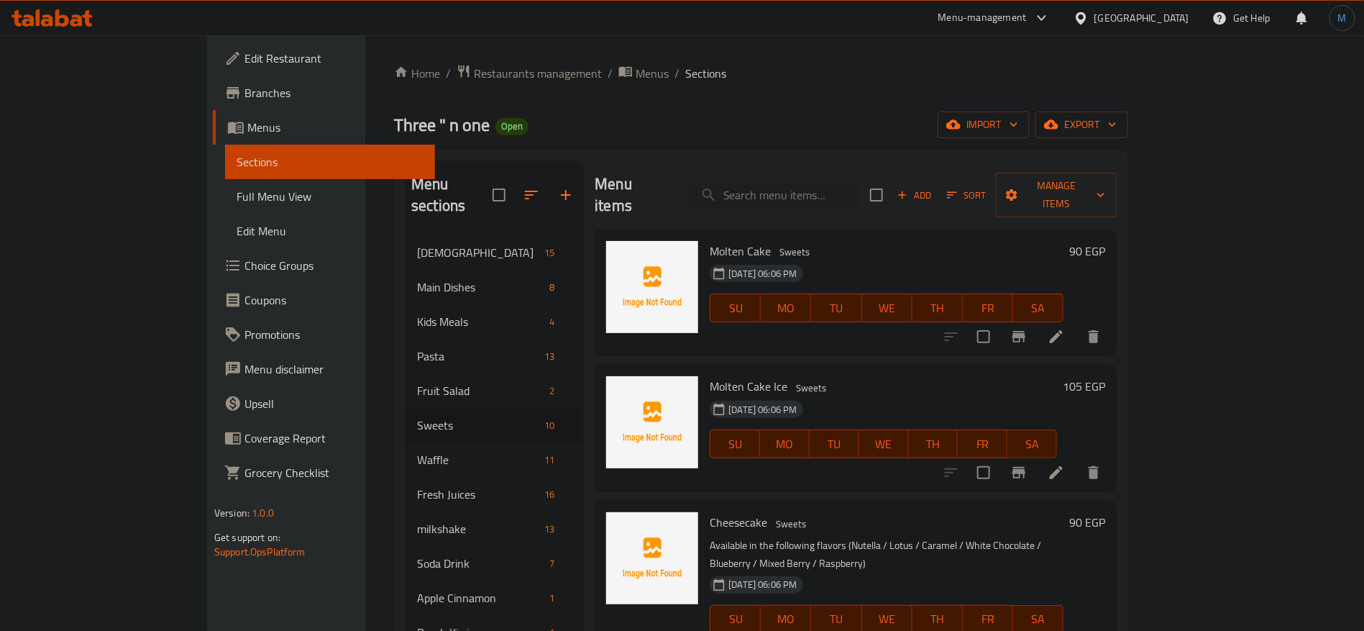
scroll to position [108, 0]
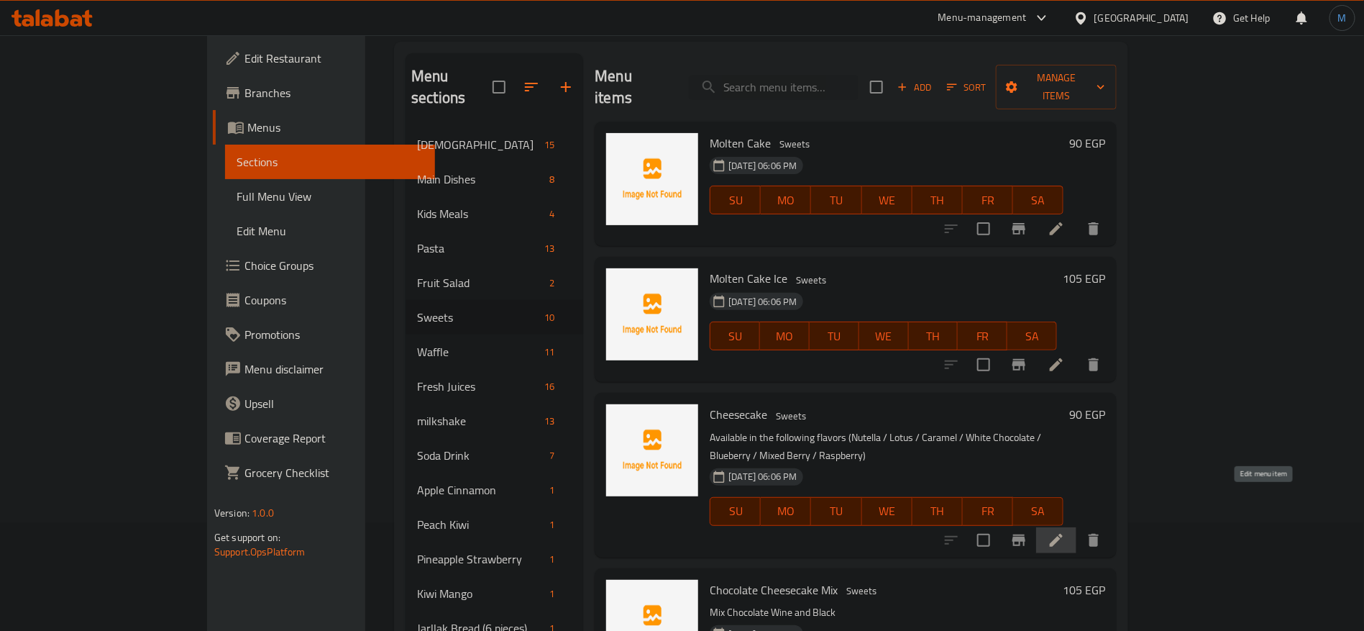
click at [1065, 531] on icon at bounding box center [1056, 539] width 17 height 17
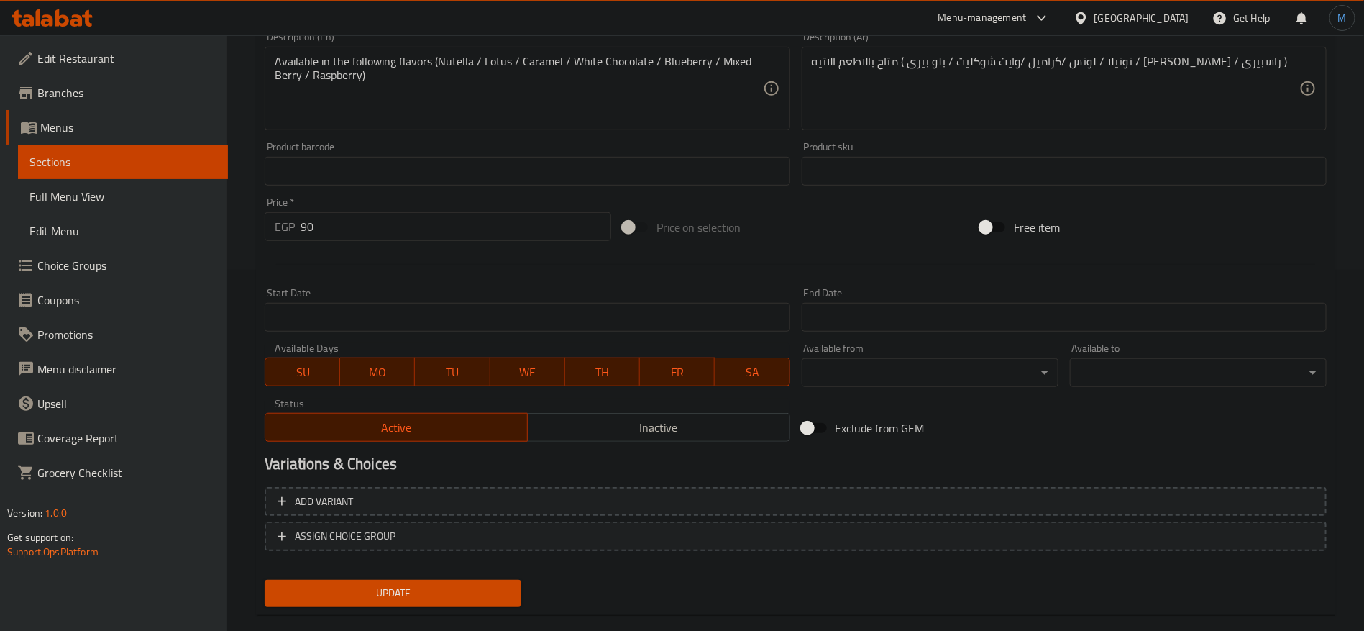
scroll to position [385, 0]
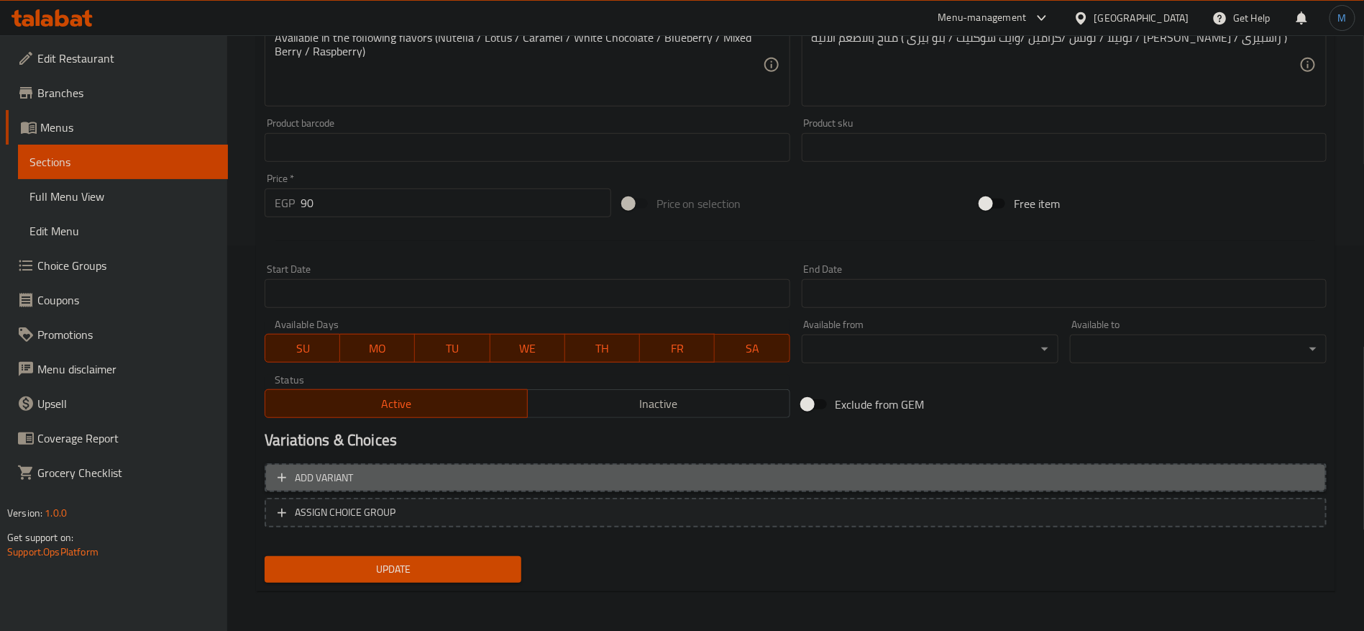
click at [1171, 474] on span "Add variant" at bounding box center [796, 478] width 1036 height 18
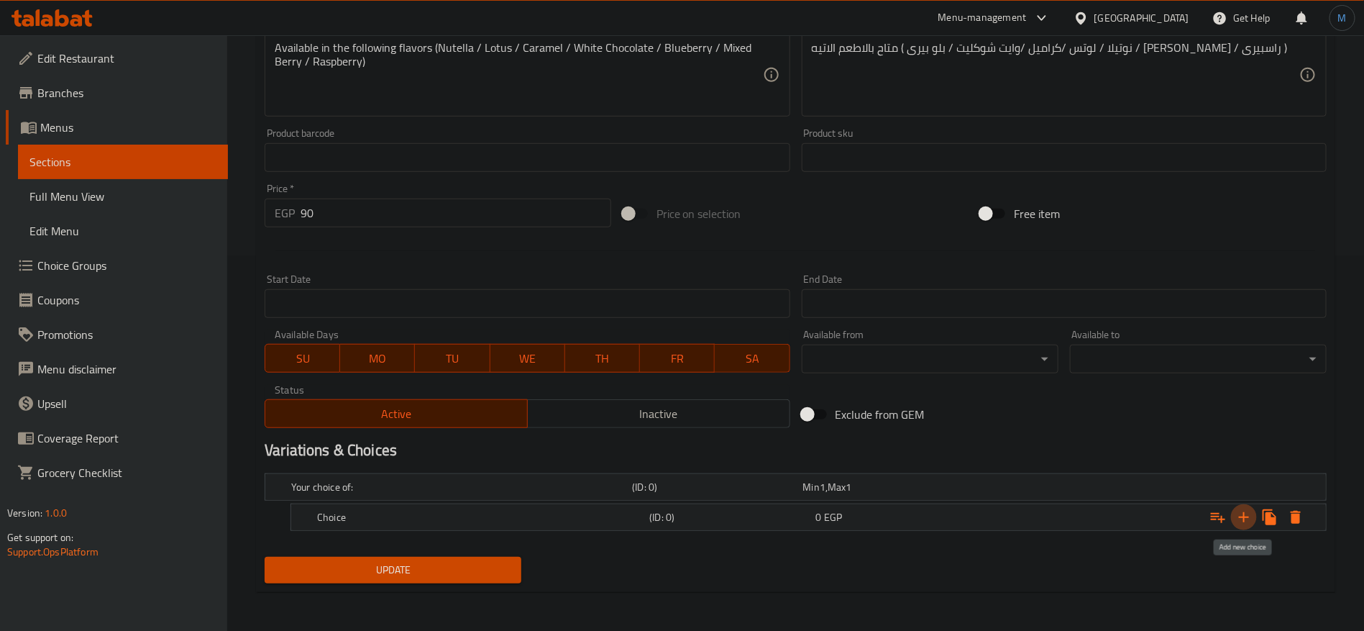
click at [1256, 516] on button "Expand" at bounding box center [1244, 517] width 26 height 26
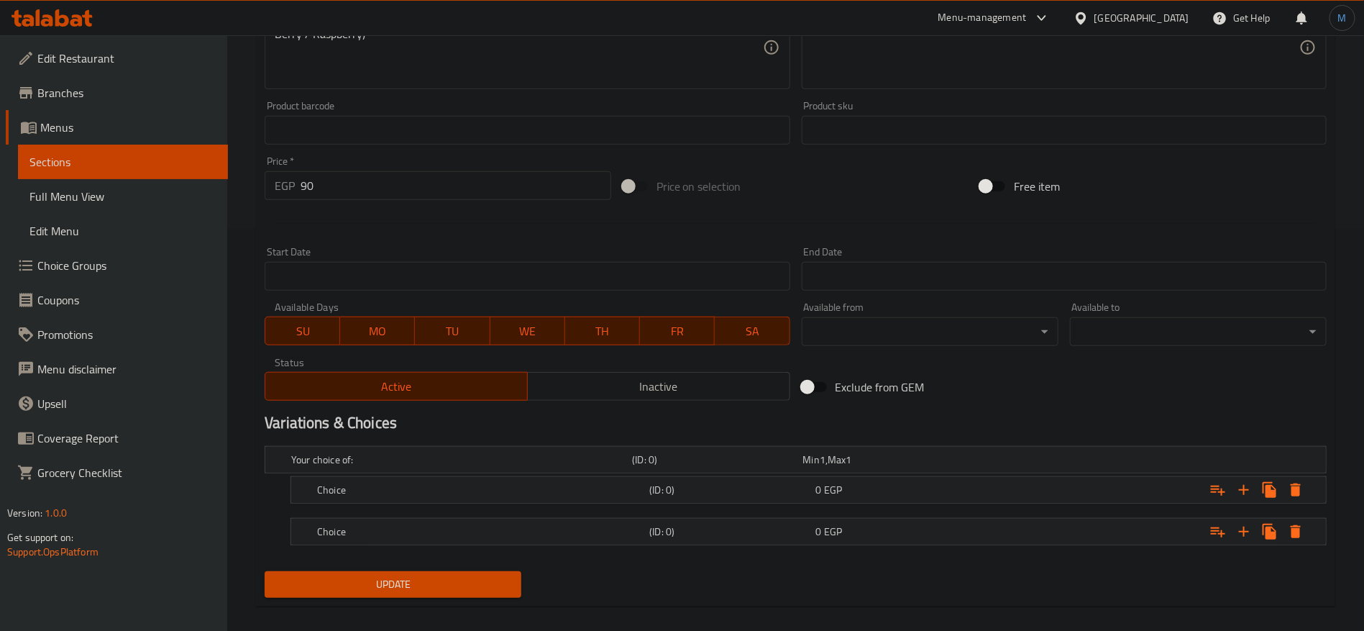
scroll to position [416, 0]
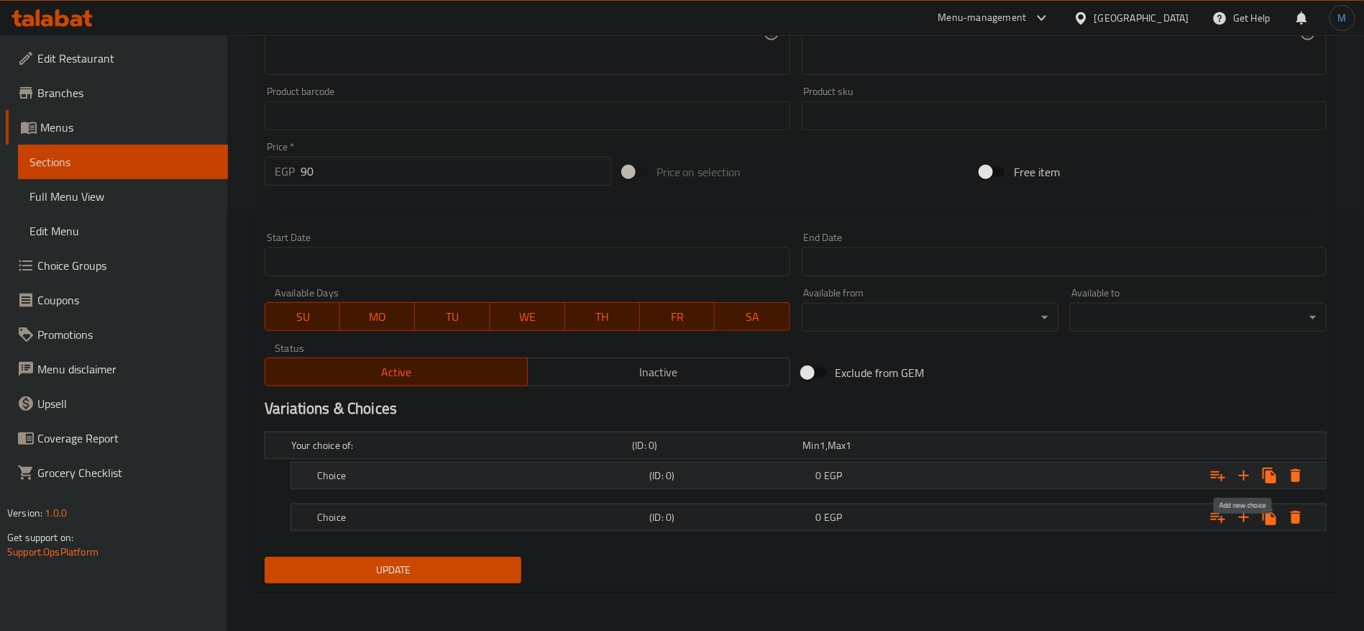
click at [1240, 470] on icon "Expand" at bounding box center [1243, 475] width 17 height 17
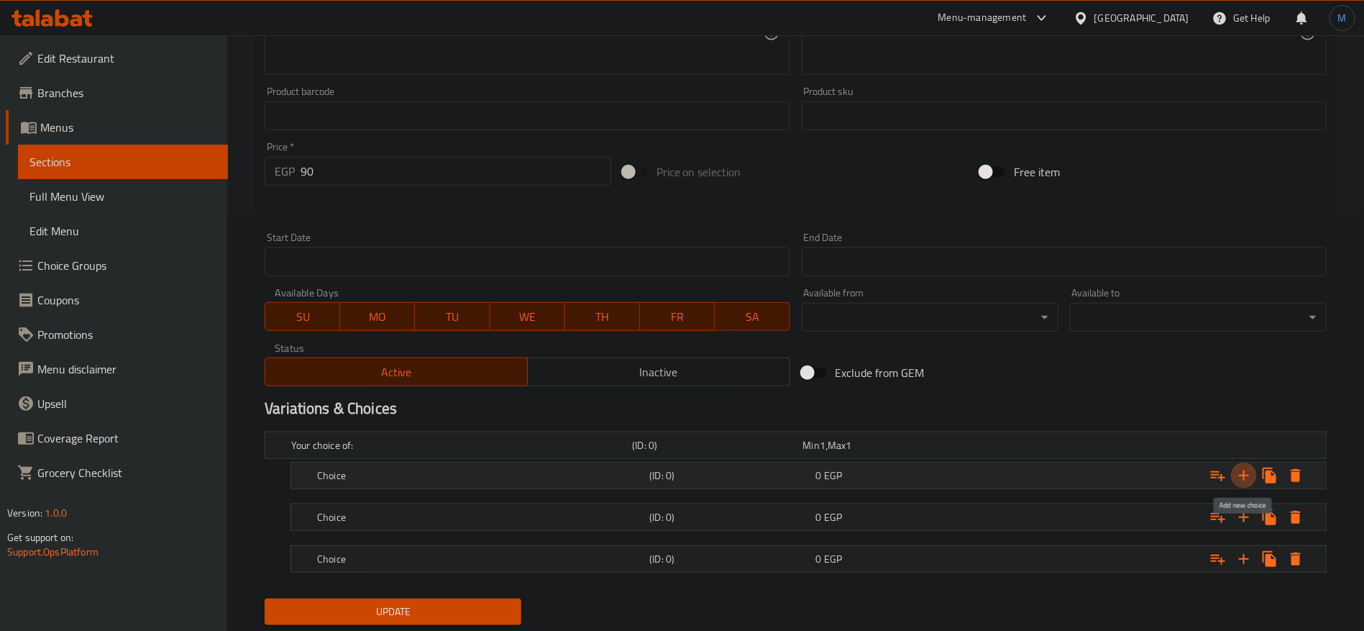
click at [1240, 470] on icon "Expand" at bounding box center [1243, 475] width 17 height 17
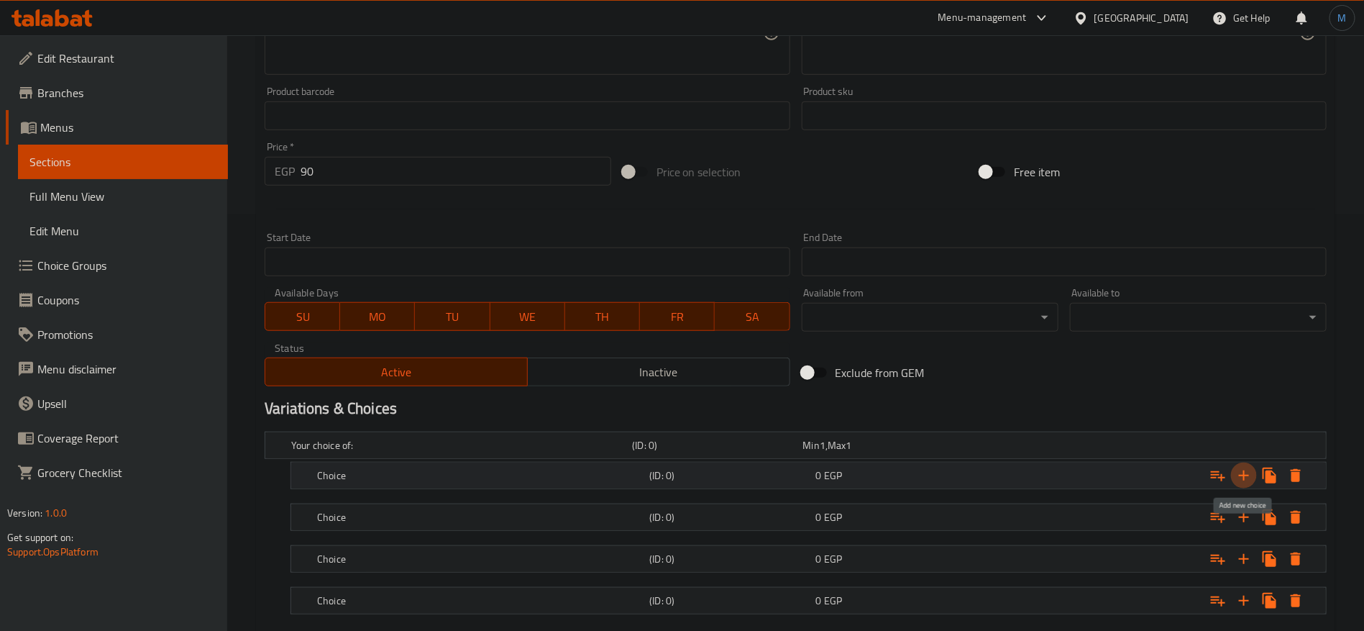
click at [1240, 470] on icon "Expand" at bounding box center [1243, 475] width 17 height 17
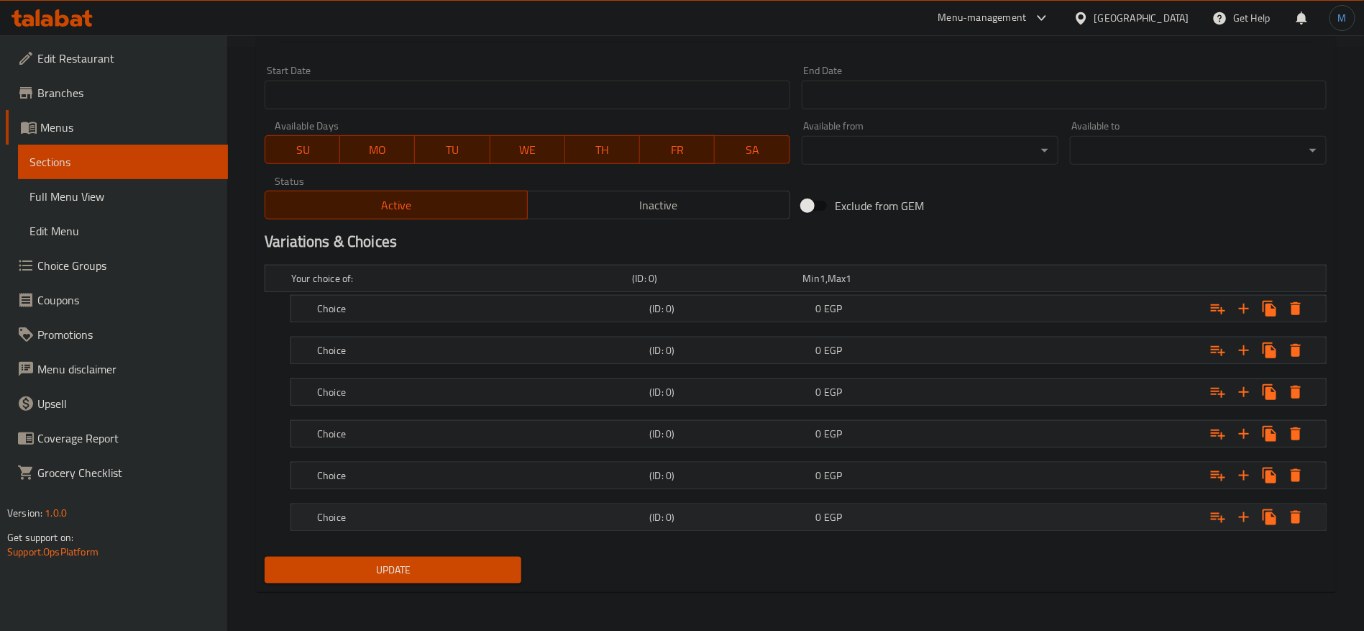
click at [713, 514] on h5 "(ID: 0)" at bounding box center [729, 517] width 160 height 14
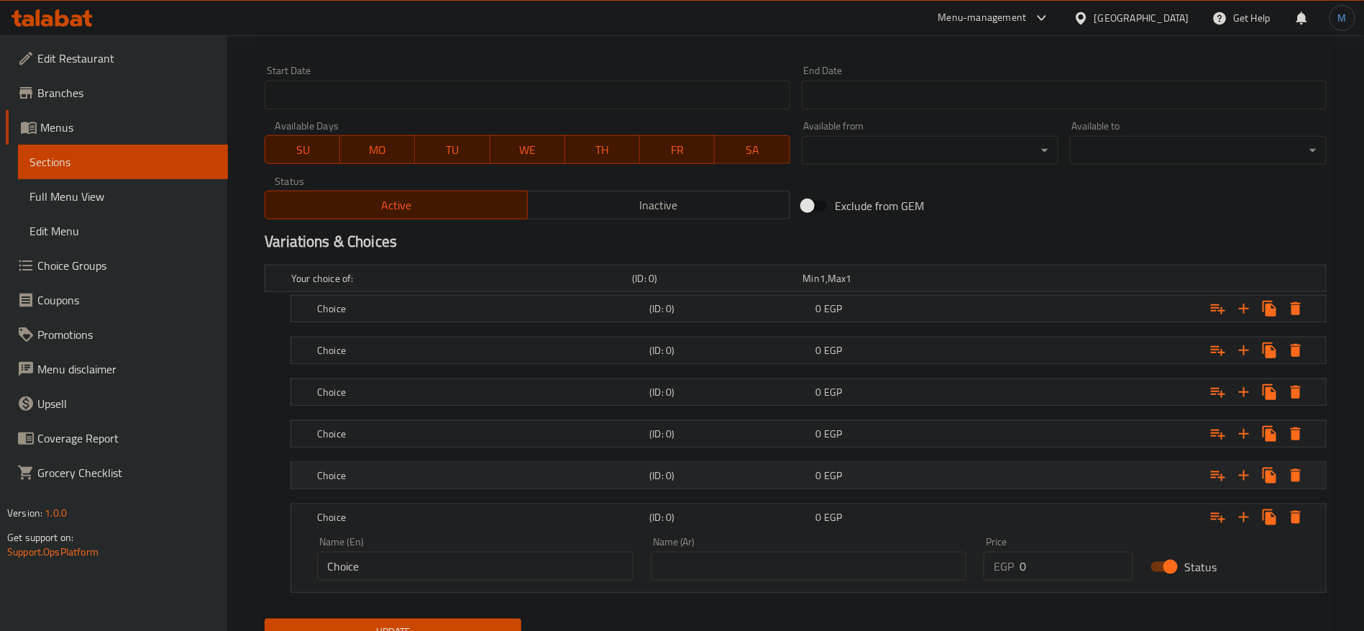
click at [742, 476] on h5 "(ID: 0)" at bounding box center [729, 475] width 160 height 14
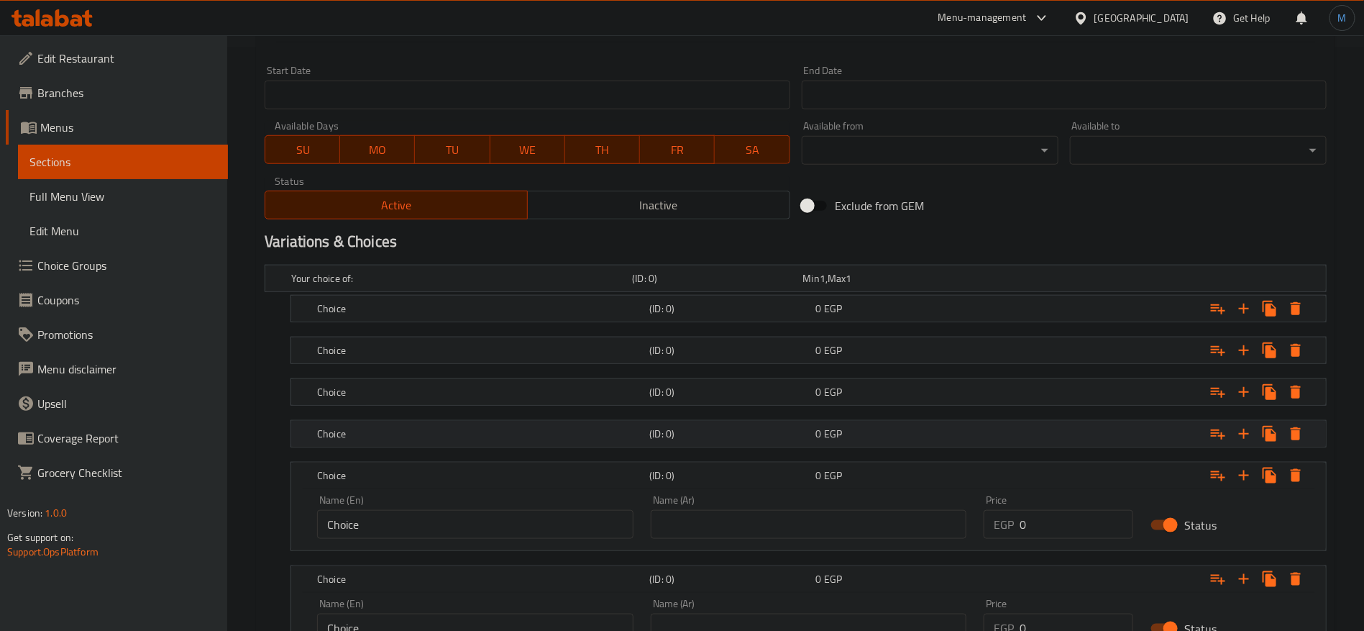
click at [753, 442] on div "(ID: 0)" at bounding box center [730, 434] width 166 height 20
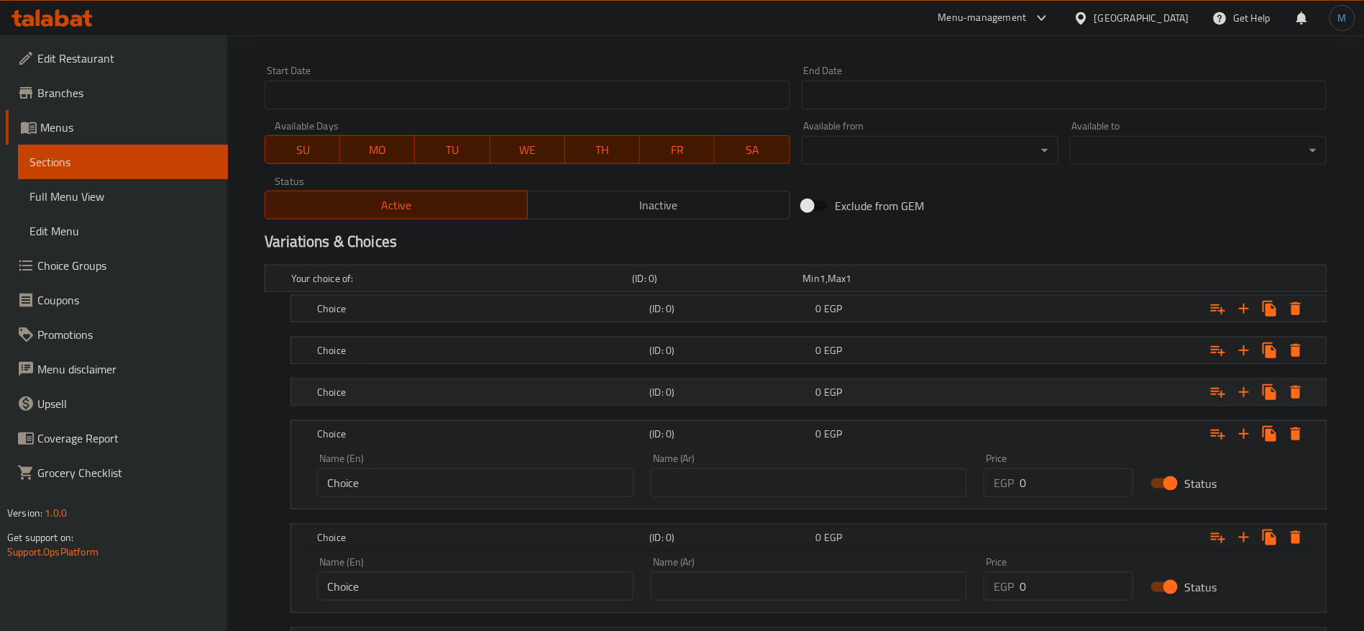
click at [763, 392] on h5 "(ID: 0)" at bounding box center [729, 392] width 160 height 14
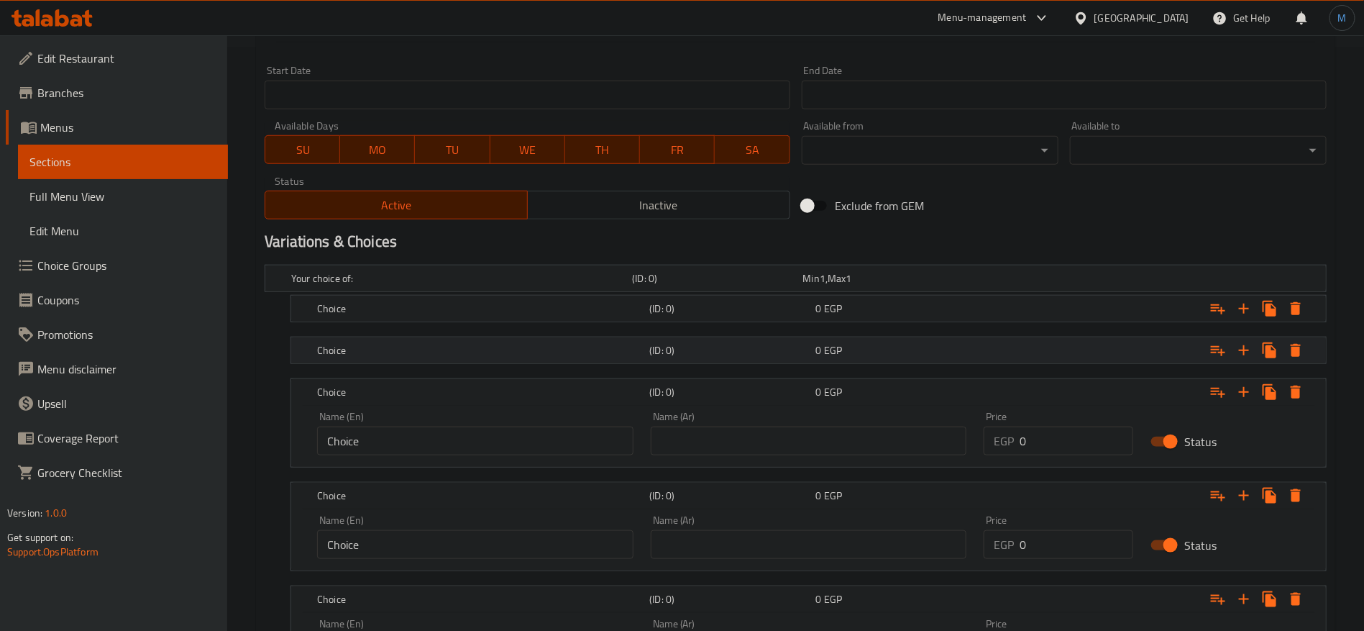
click at [772, 334] on div "Choice (ID: 0) 0 EGP" at bounding box center [812, 350] width 997 height 32
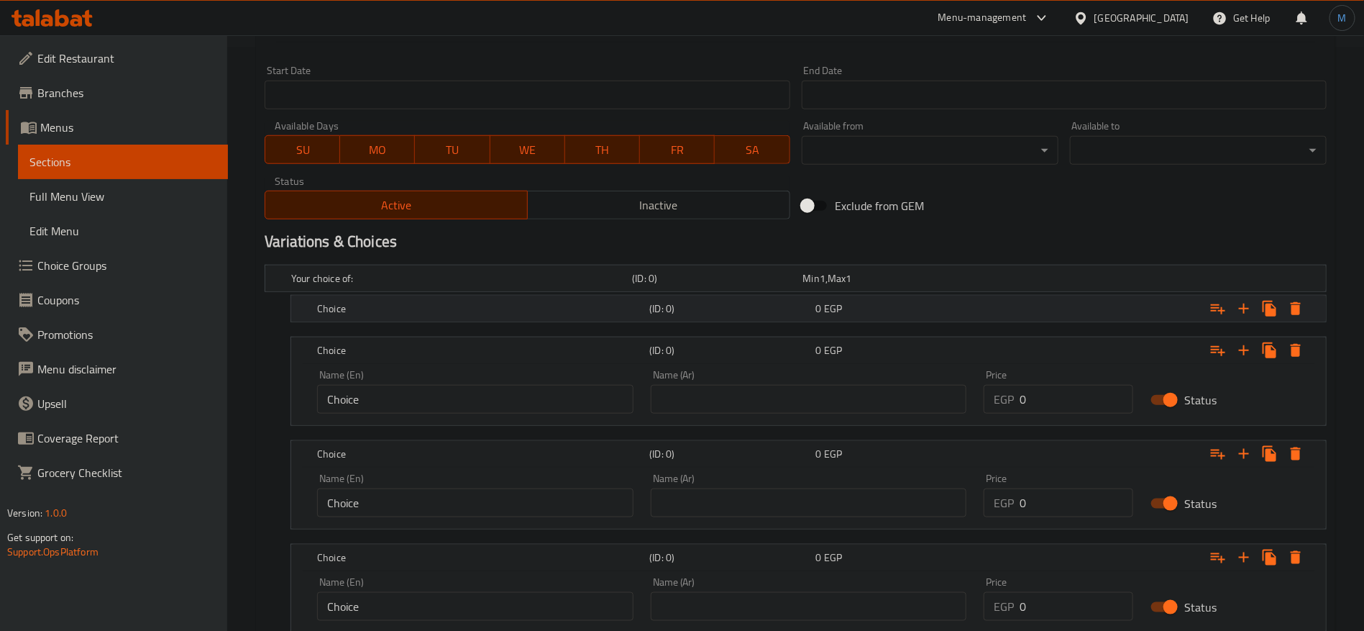
click at [782, 309] on h5 "(ID: 0)" at bounding box center [729, 308] width 160 height 14
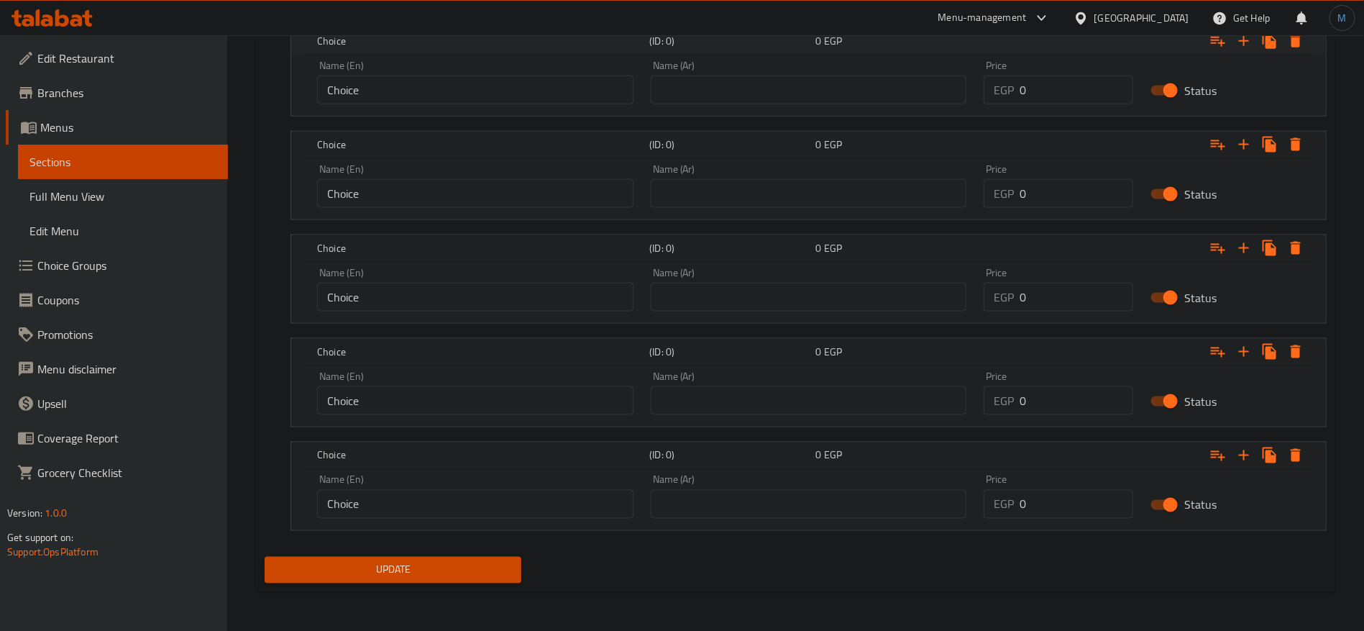
scroll to position [199, 0]
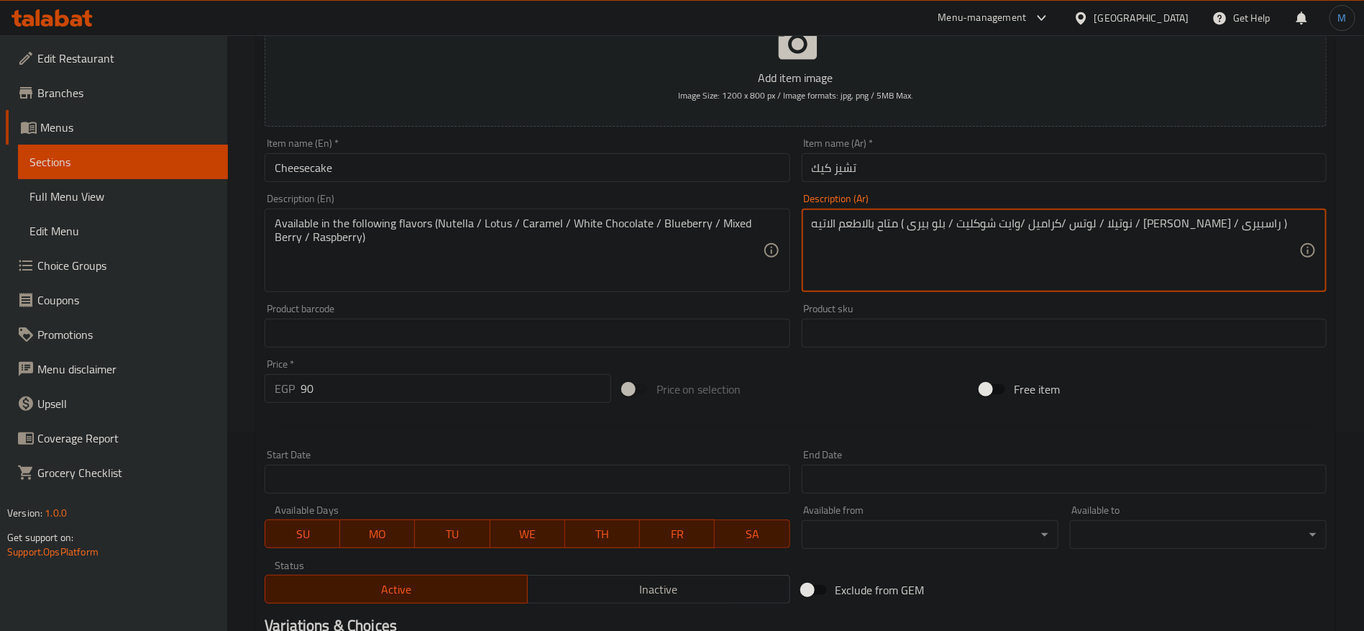
click at [1152, 217] on textarea "متاح بالاطعم الاتيه ( نوتيلا / لوتس /كراميل /وايت شوكليت / بلو بيرى / [PERSON_N…" at bounding box center [1056, 250] width 488 height 68
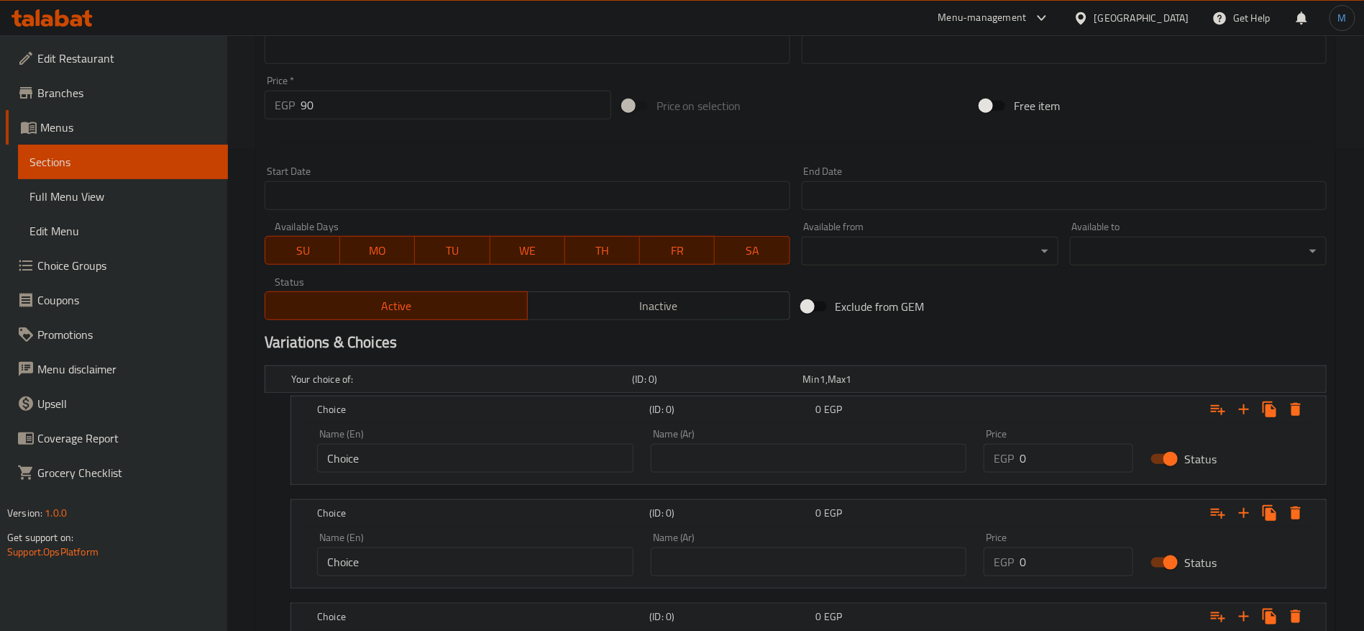
scroll to position [631, 0]
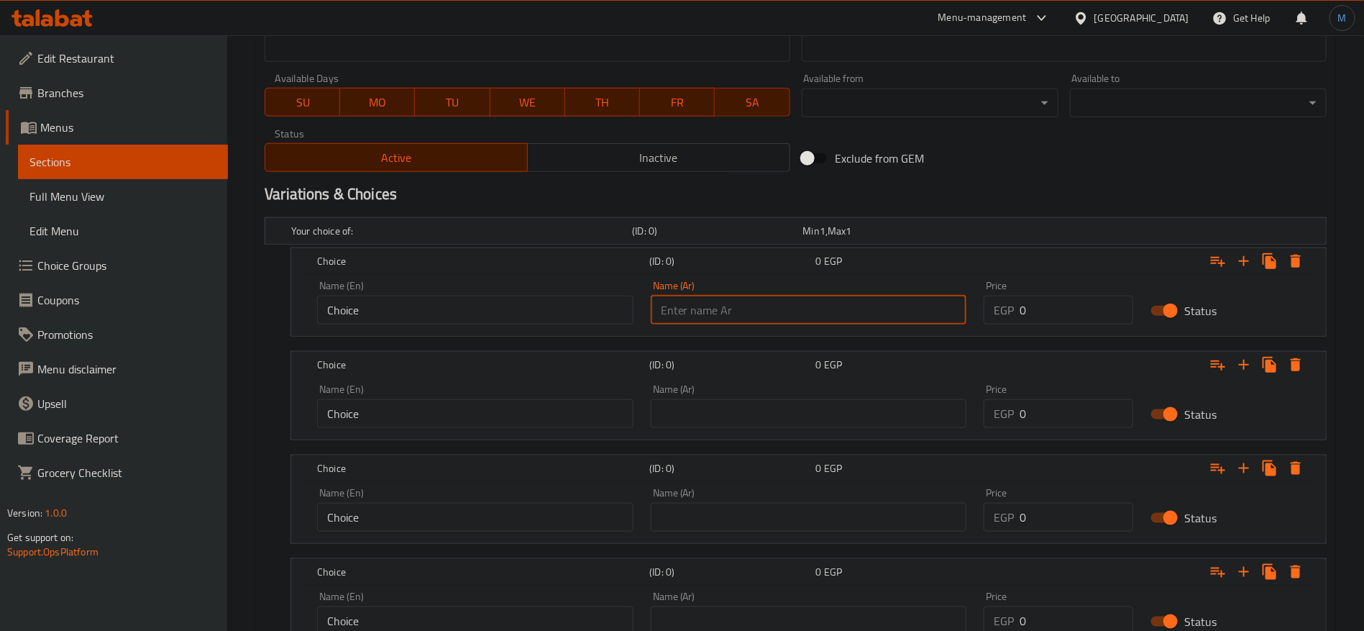
click at [903, 310] on input "text" at bounding box center [809, 310] width 316 height 29
paste input "نوتيلا"
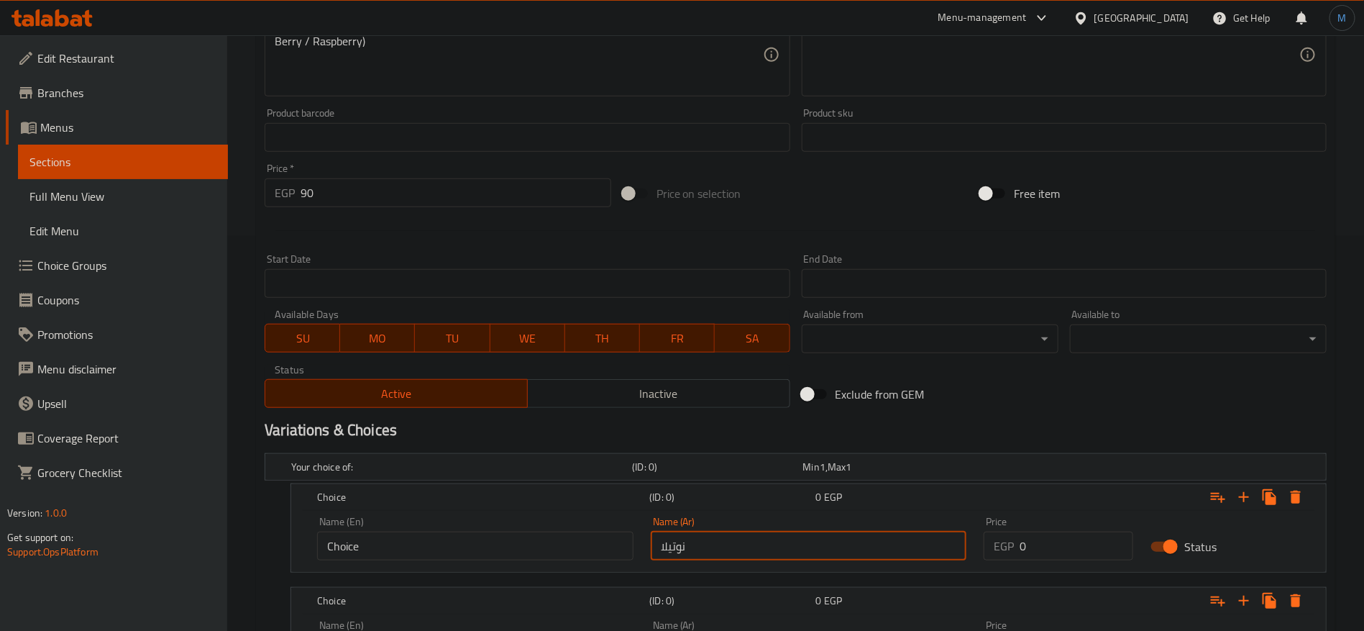
scroll to position [307, 0]
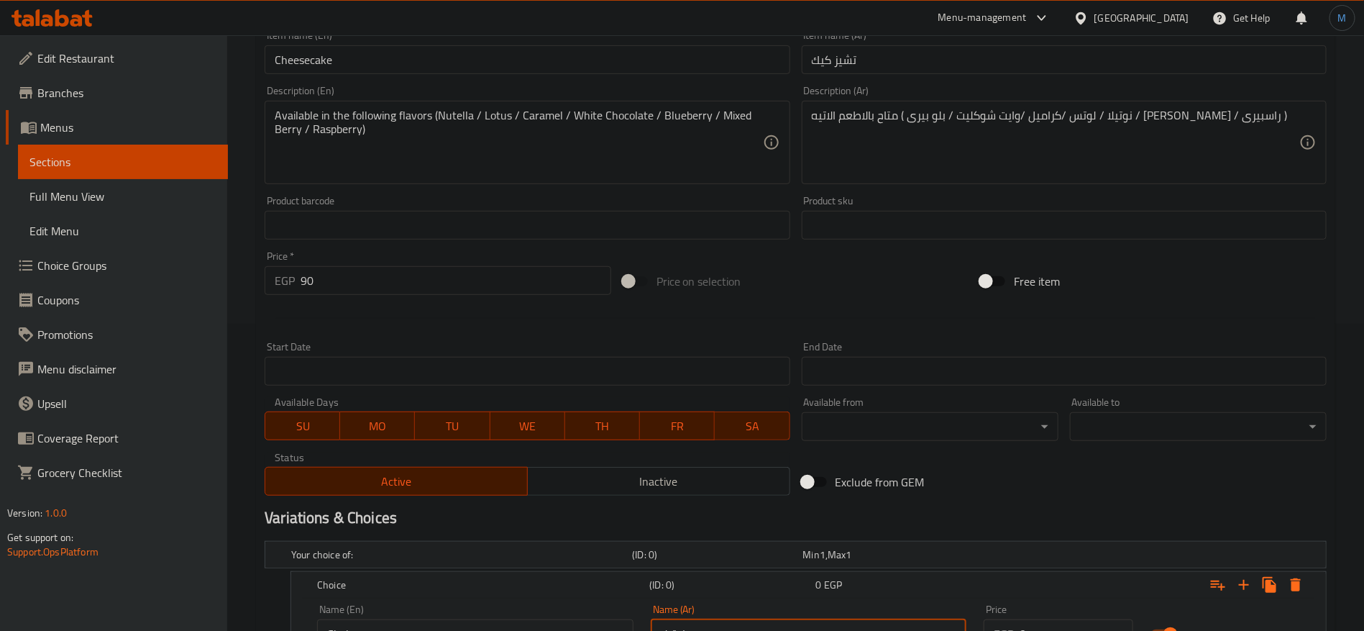
type input "نوتيلا"
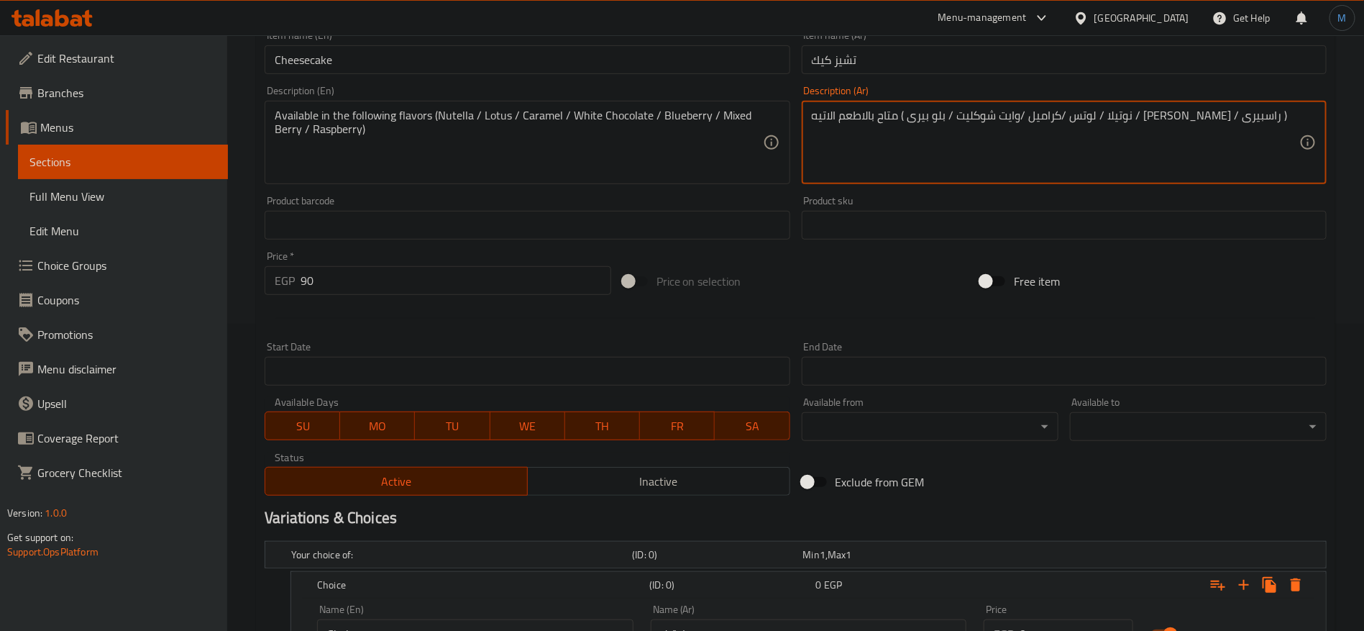
click at [1117, 112] on textarea "متاح بالاطعم الاتيه ( نوتيلا / لوتس /كراميل /وايت شوكليت / بلو بيرى / [PERSON_N…" at bounding box center [1056, 143] width 488 height 68
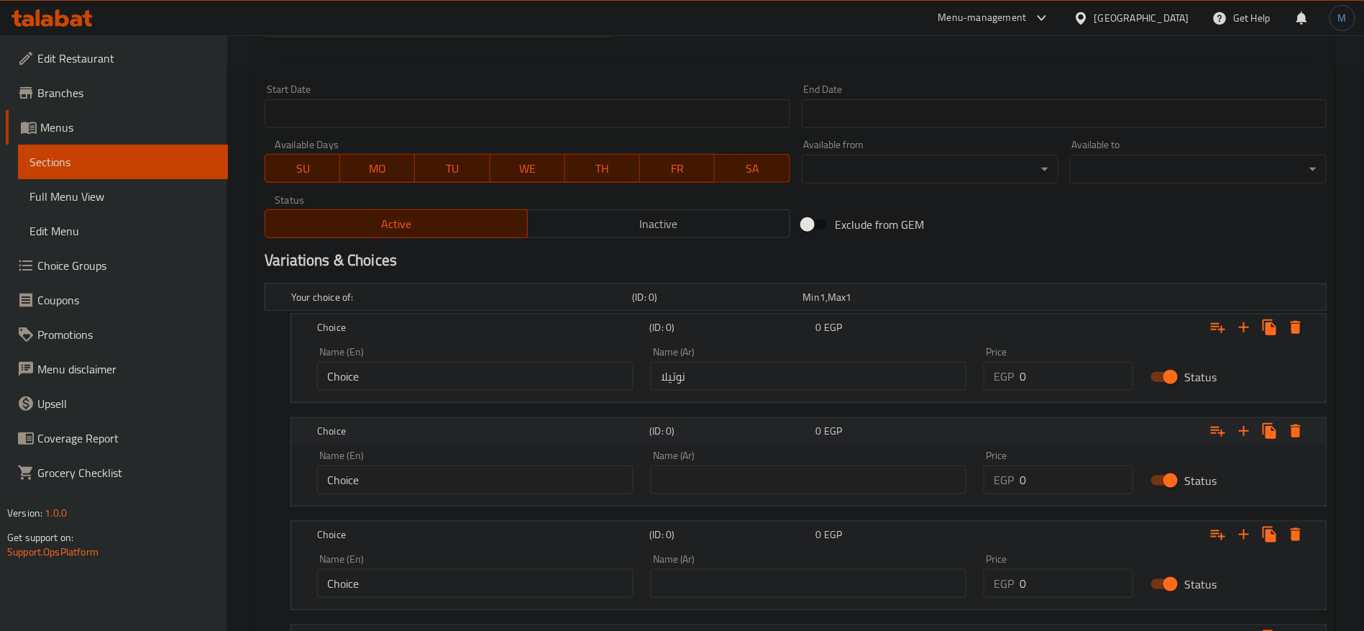
scroll to position [631, 0]
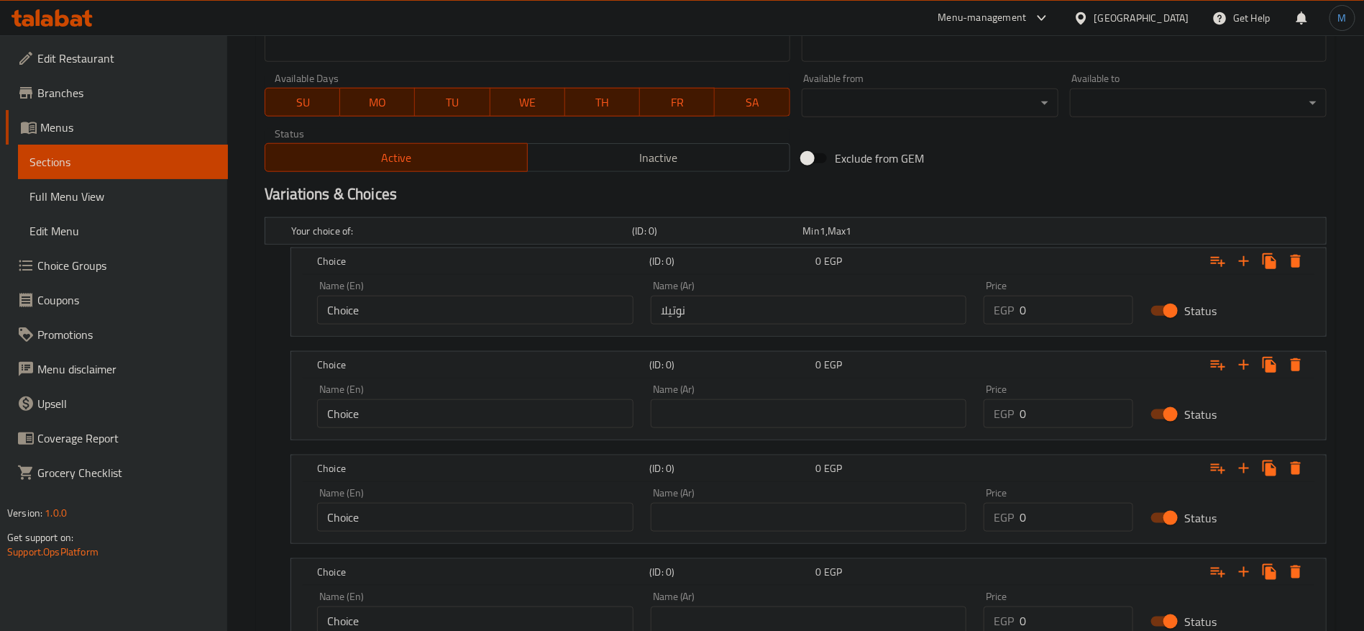
click at [785, 406] on input "text" at bounding box center [809, 413] width 316 height 29
paste input "لوتس"
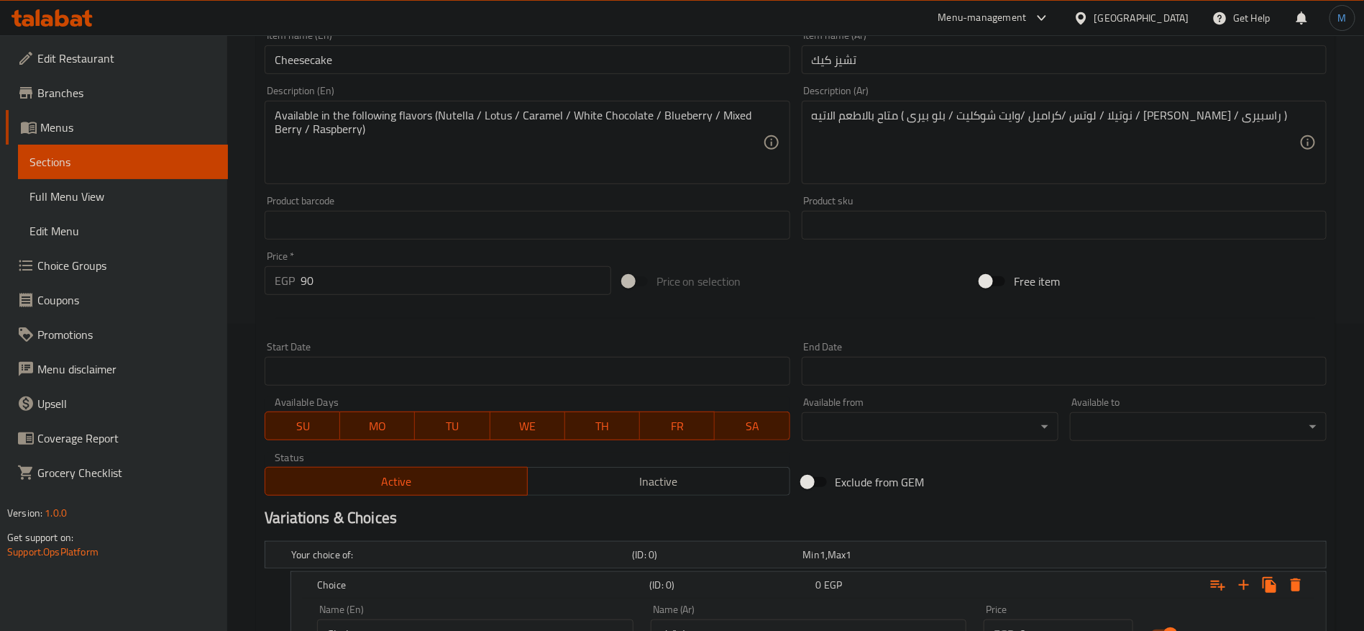
type input "لوتس"
click at [1064, 114] on textarea "متاح بالاطعم الاتيه ( نوتيلا / لوتس /كراميل /وايت شوكليت / بلو بيرى / [PERSON_N…" at bounding box center [1056, 143] width 488 height 68
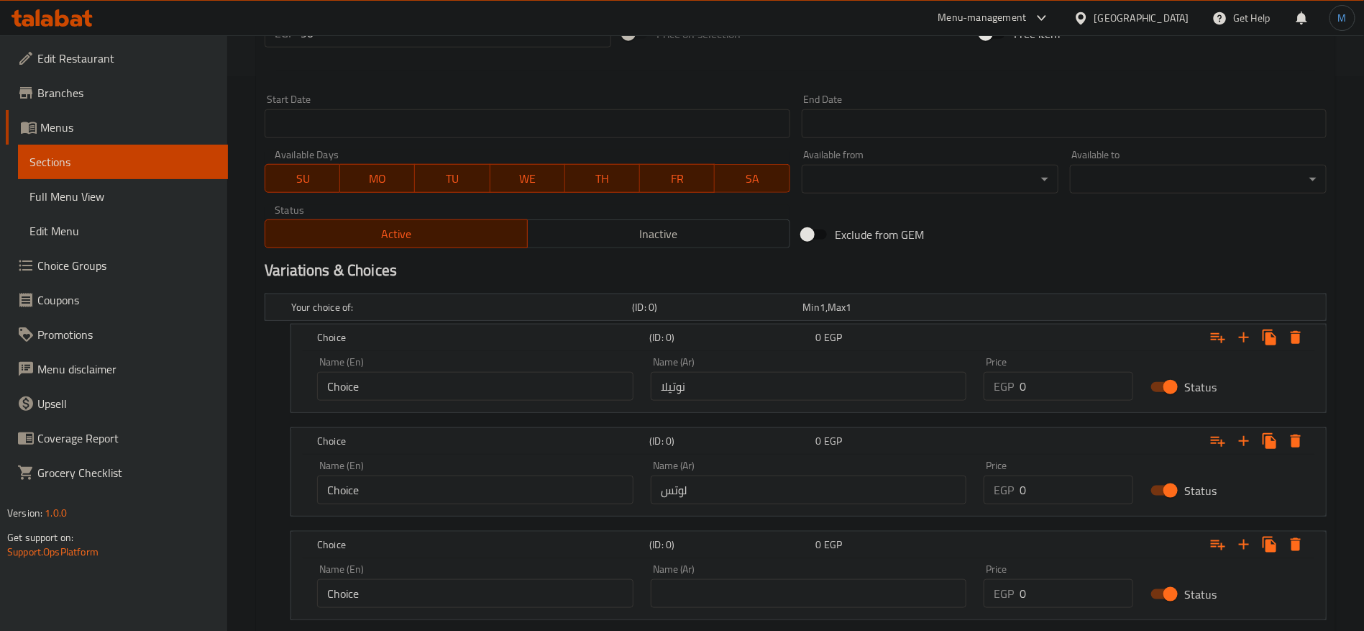
scroll to position [631, 0]
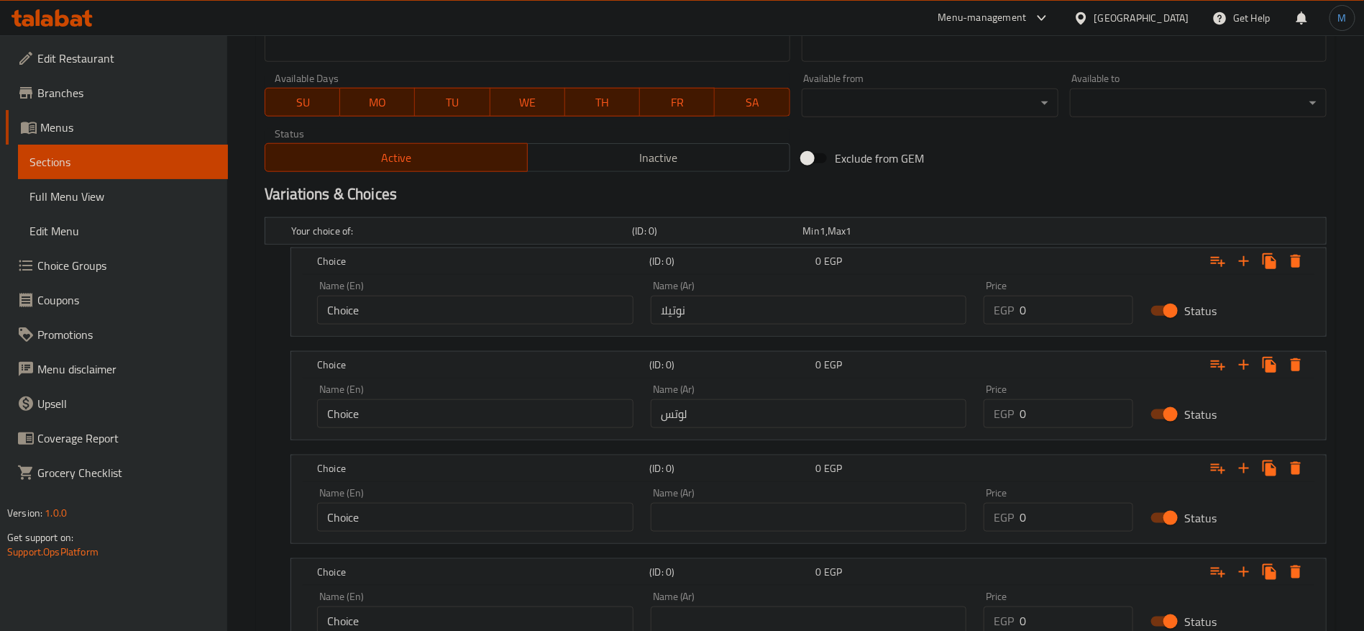
click at [785, 508] on input "text" at bounding box center [809, 517] width 316 height 29
paste input "كراميل"
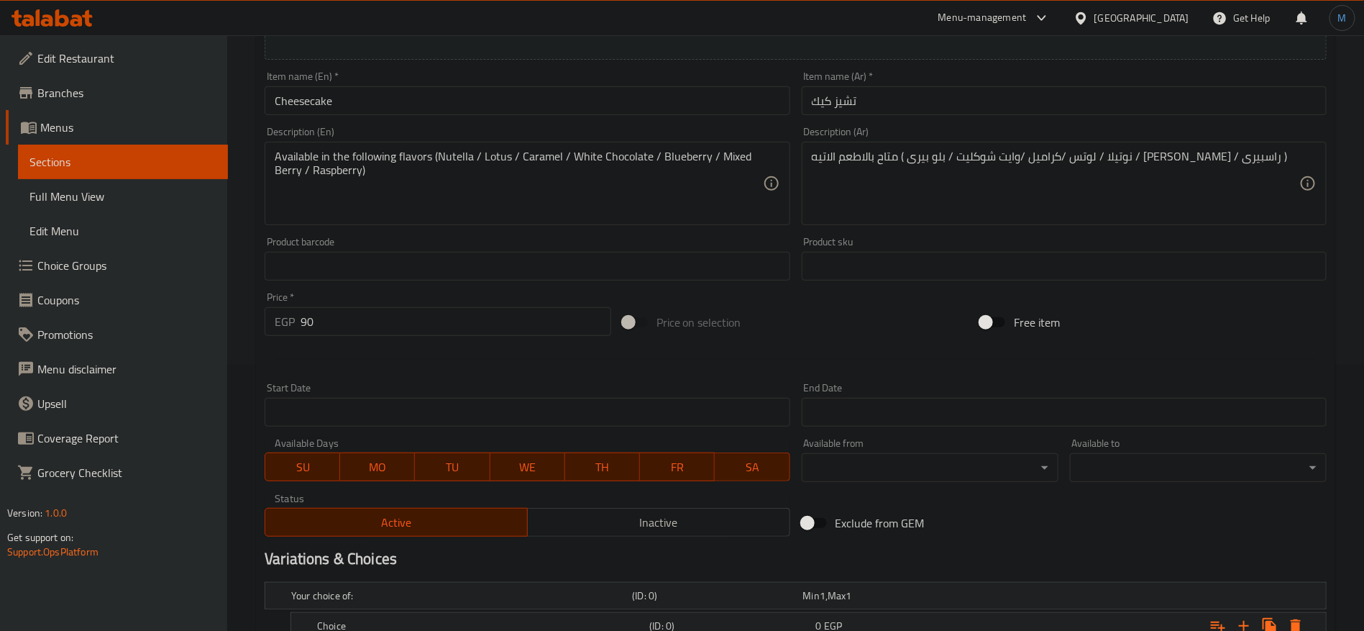
scroll to position [199, 0]
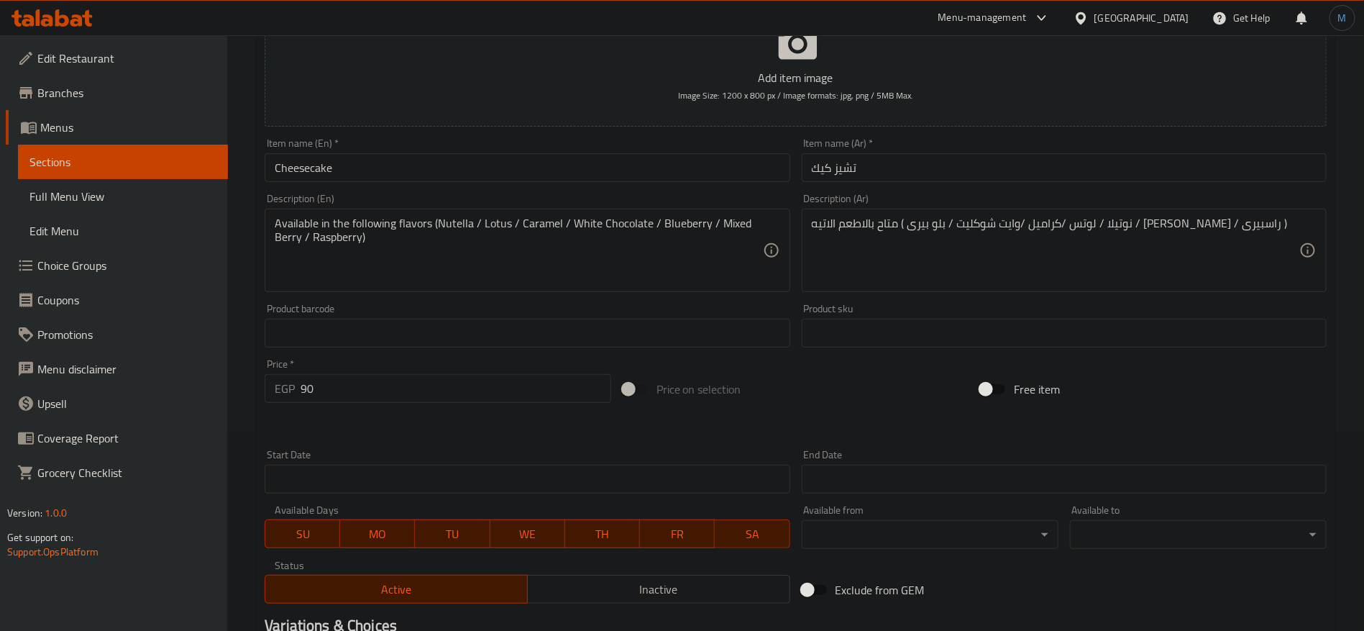
type input "كراميل"
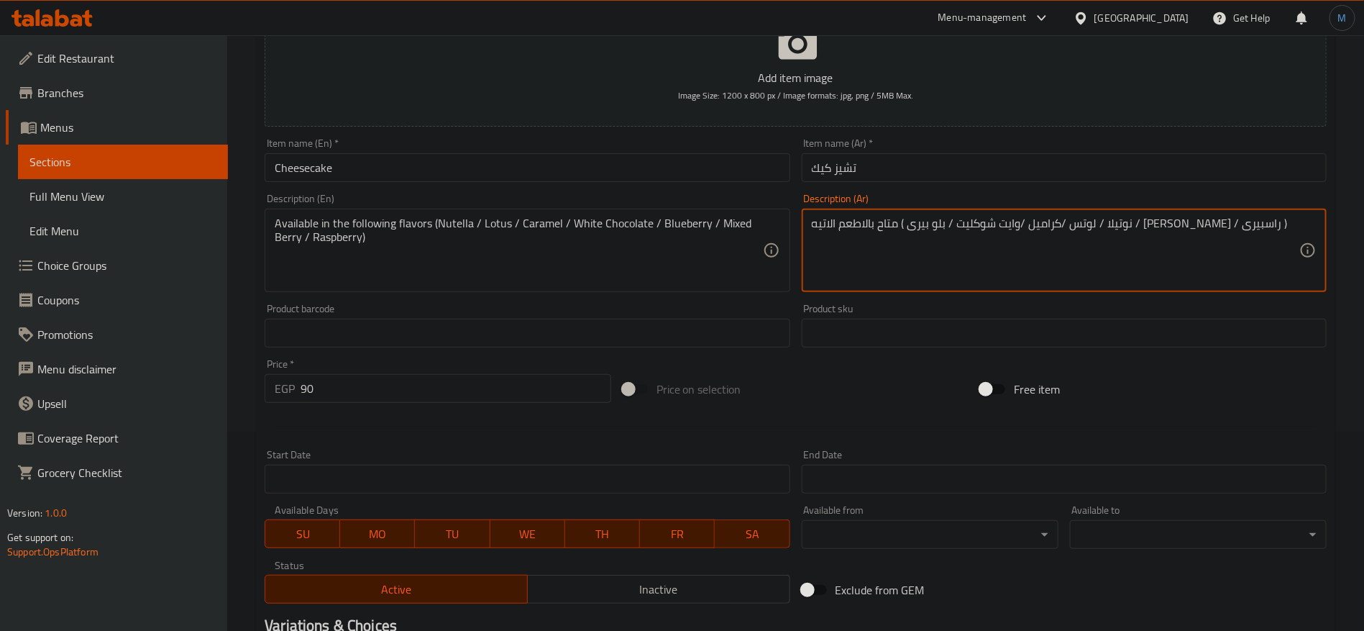
click at [1033, 219] on textarea "متاح بالاطعم الاتيه ( نوتيلا / لوتس /كراميل /وايت شوكليت / بلو بيرى / [PERSON_N…" at bounding box center [1056, 250] width 488 height 68
click at [995, 219] on textarea "متاح بالاطعم الاتيه ( نوتيلا / لوتس /كراميل /وايت شوكليت / بلو بيرى / [PERSON_N…" at bounding box center [1056, 250] width 488 height 68
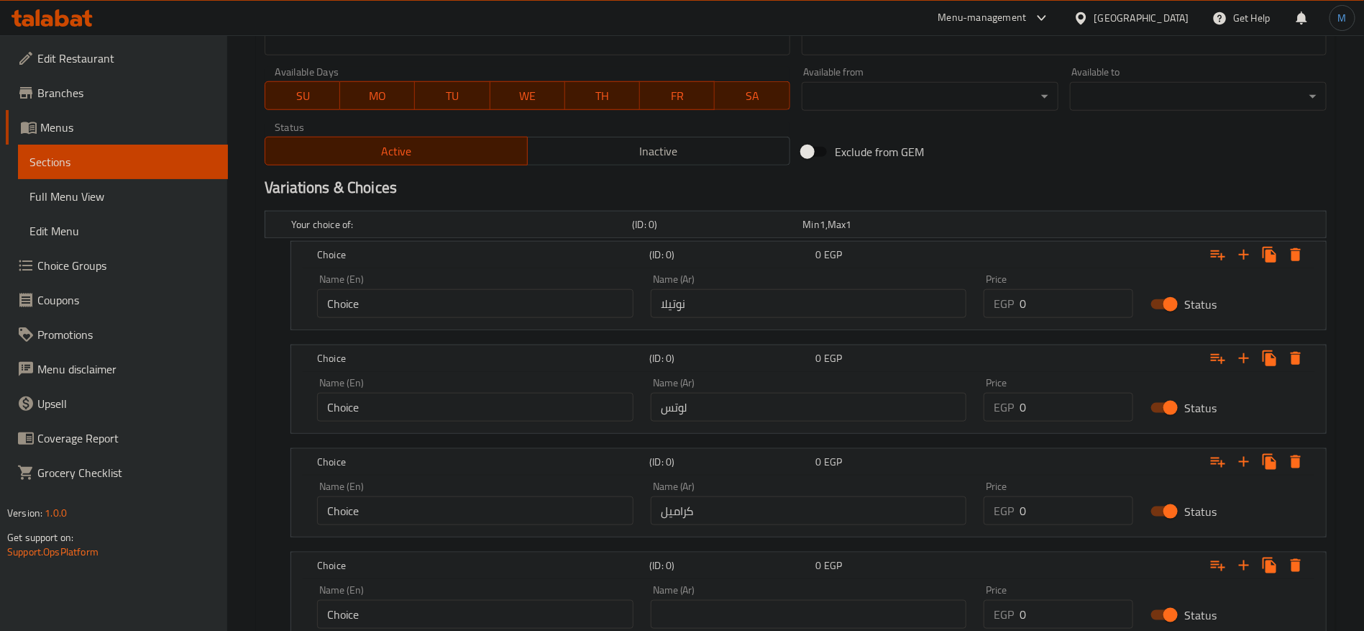
scroll to position [739, 0]
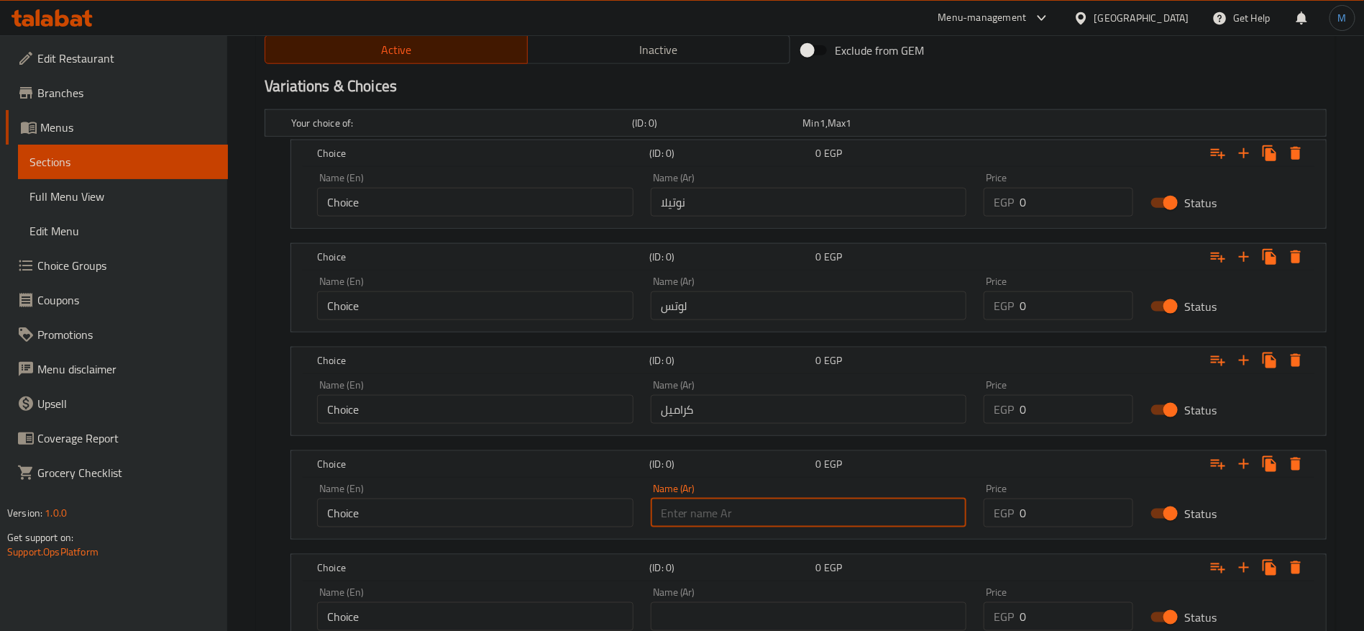
click at [794, 524] on input "text" at bounding box center [809, 512] width 316 height 29
paste input "وايت شوكليت"
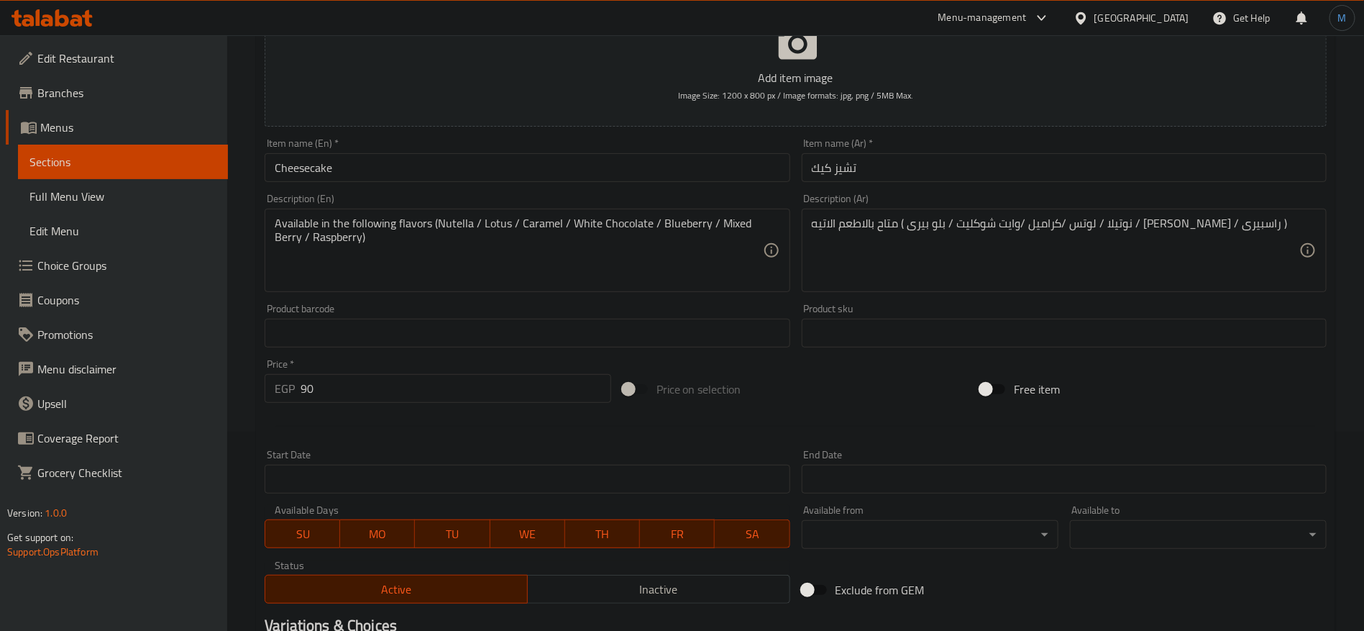
type input "وايت شوكليت"
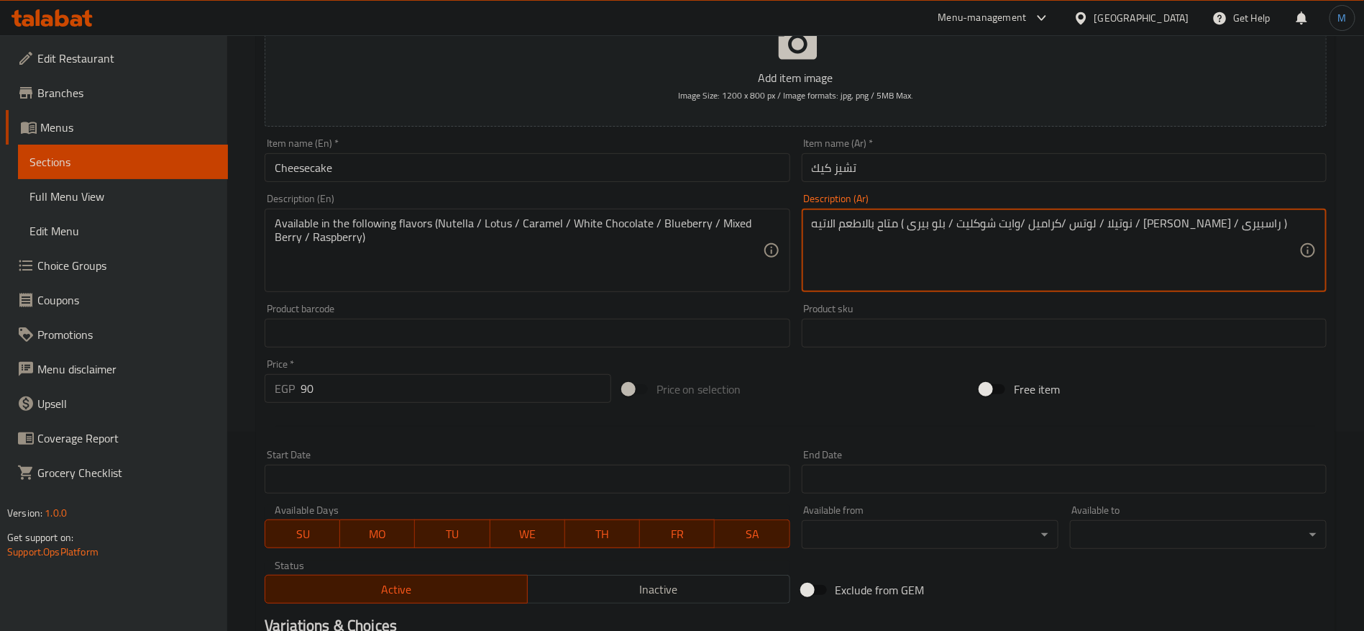
click at [966, 229] on textarea "متاح بالاطعم الاتيه ( نوتيلا / لوتس /كراميل /وايت شوكليت / بلو بيرى / [PERSON_N…" at bounding box center [1056, 250] width 488 height 68
click at [950, 227] on textarea "متاح بالاطعم الاتيه ( نوتيلا / لوتس /كراميل /وايت شوكليت / بلو بيرى / [PERSON_N…" at bounding box center [1056, 250] width 488 height 68
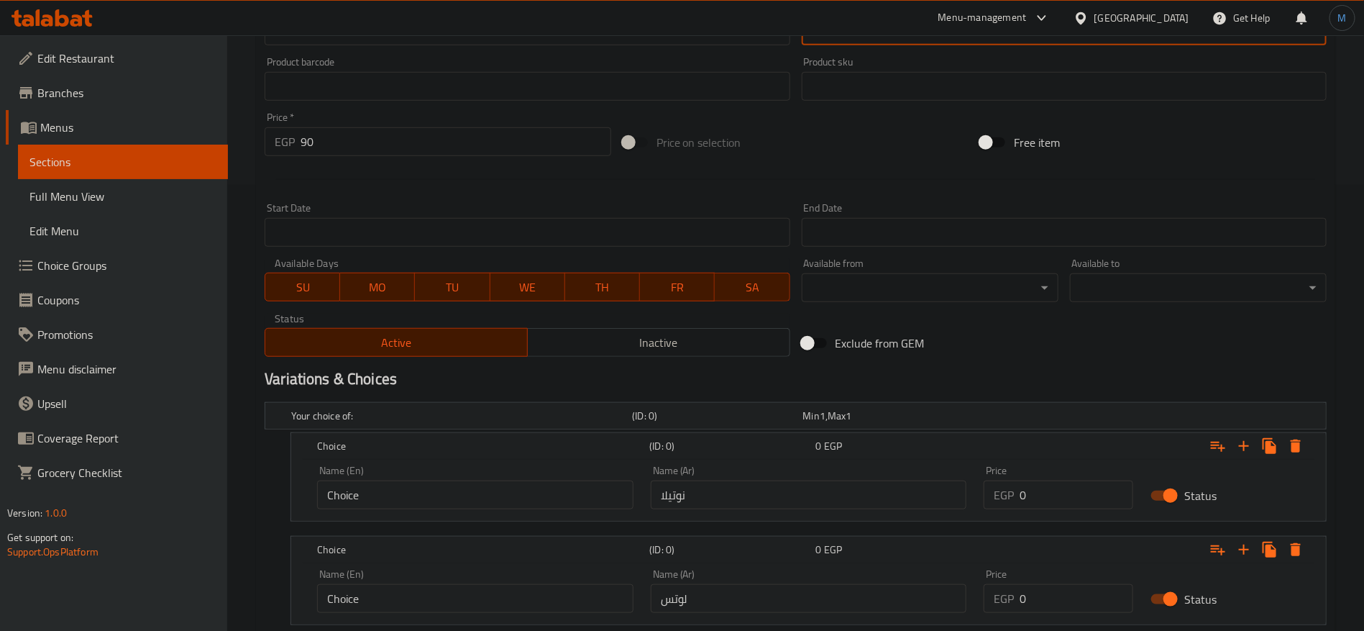
scroll to position [739, 0]
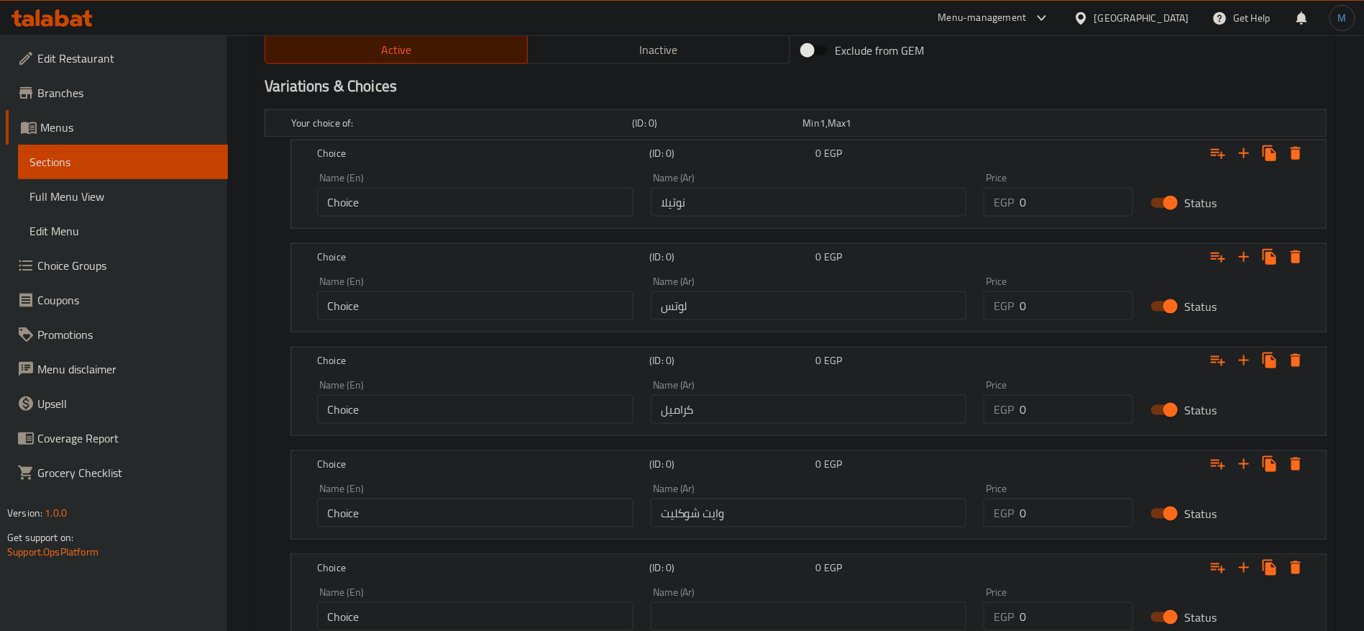
click at [764, 607] on input "text" at bounding box center [809, 616] width 316 height 29
paste input "بلو بيرى"
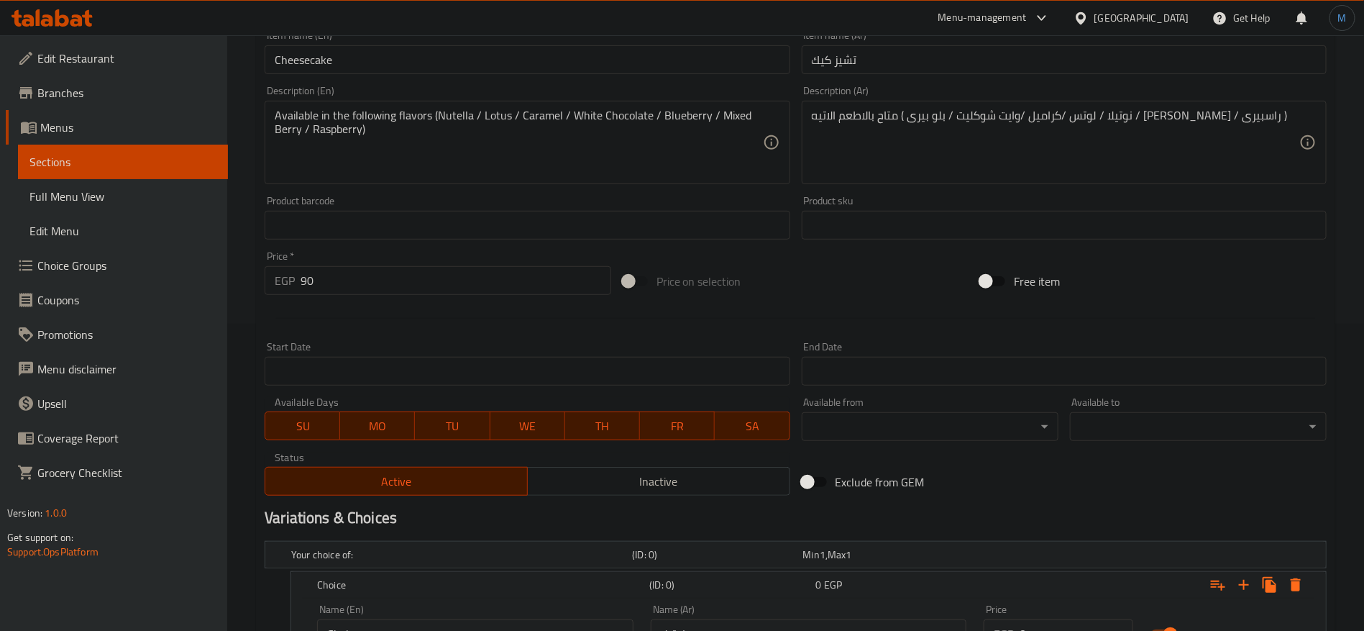
type input "بلو بيرى"
click at [912, 116] on textarea "متاح بالاطعم الاتيه ( نوتيلا / لوتس /كراميل /وايت شوكليت / بلو بيرى / [PERSON_N…" at bounding box center [1056, 143] width 488 height 68
click at [893, 119] on textarea "متاح بالاطعم الاتيه ( نوتيلا / لوتس /كراميل /وايت شوكليت / بلو بيرى / [PERSON_N…" at bounding box center [1056, 143] width 488 height 68
click at [883, 116] on textarea "متاح بالاطعم الاتيه ( نوتيلا / لوتس /كراميل /وايت شوكليت / بلو بيرى / [PERSON_N…" at bounding box center [1056, 143] width 488 height 68
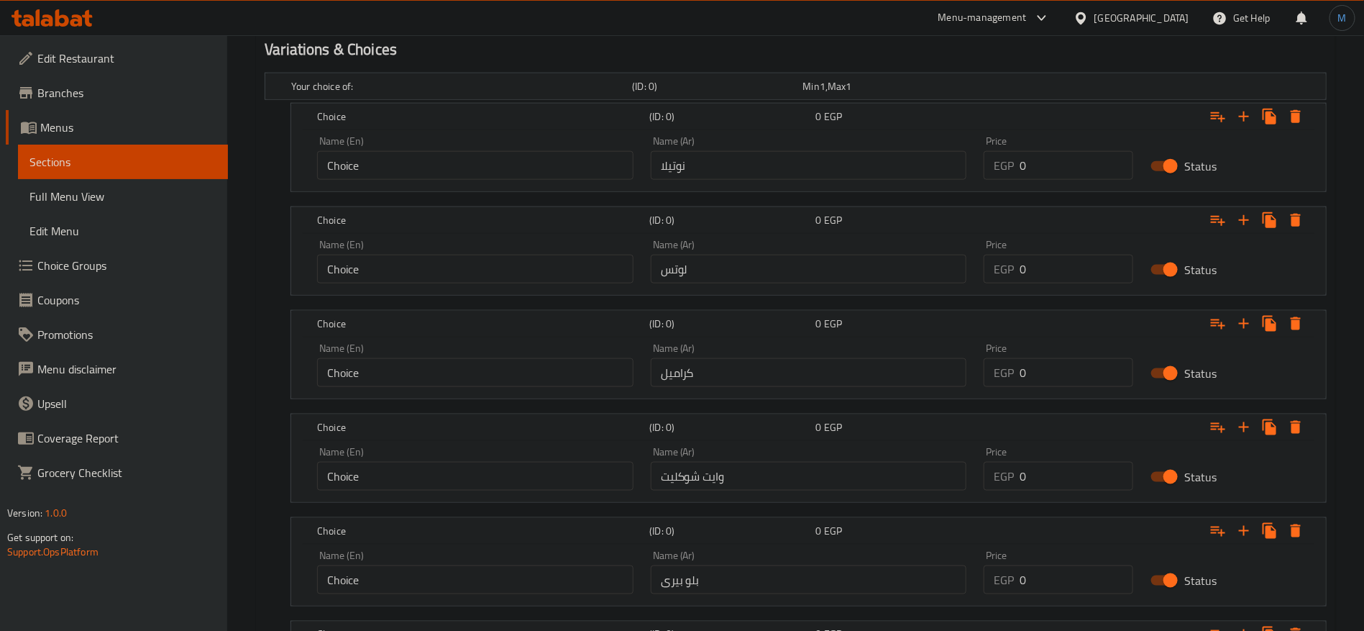
scroll to position [954, 0]
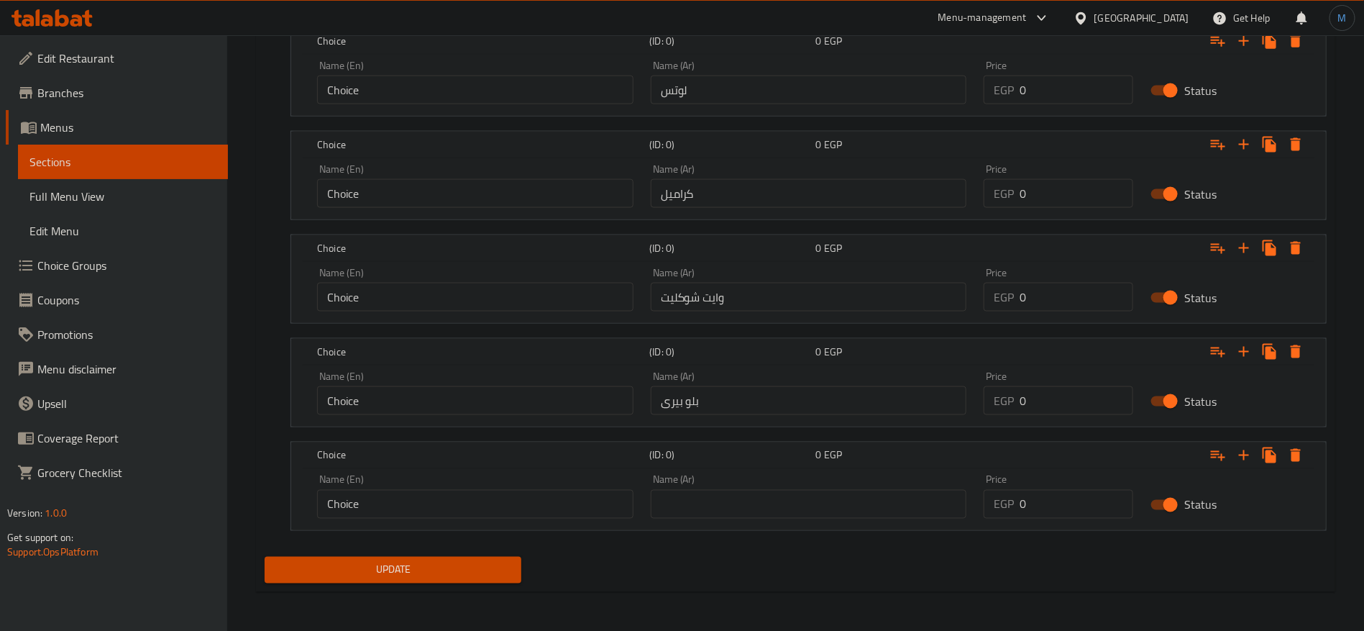
click at [818, 492] on input "text" at bounding box center [809, 504] width 316 height 29
paste input "[PERSON_NAME]"
type input "[PERSON_NAME]"
click at [1238, 457] on icon "Expand" at bounding box center [1243, 455] width 17 height 17
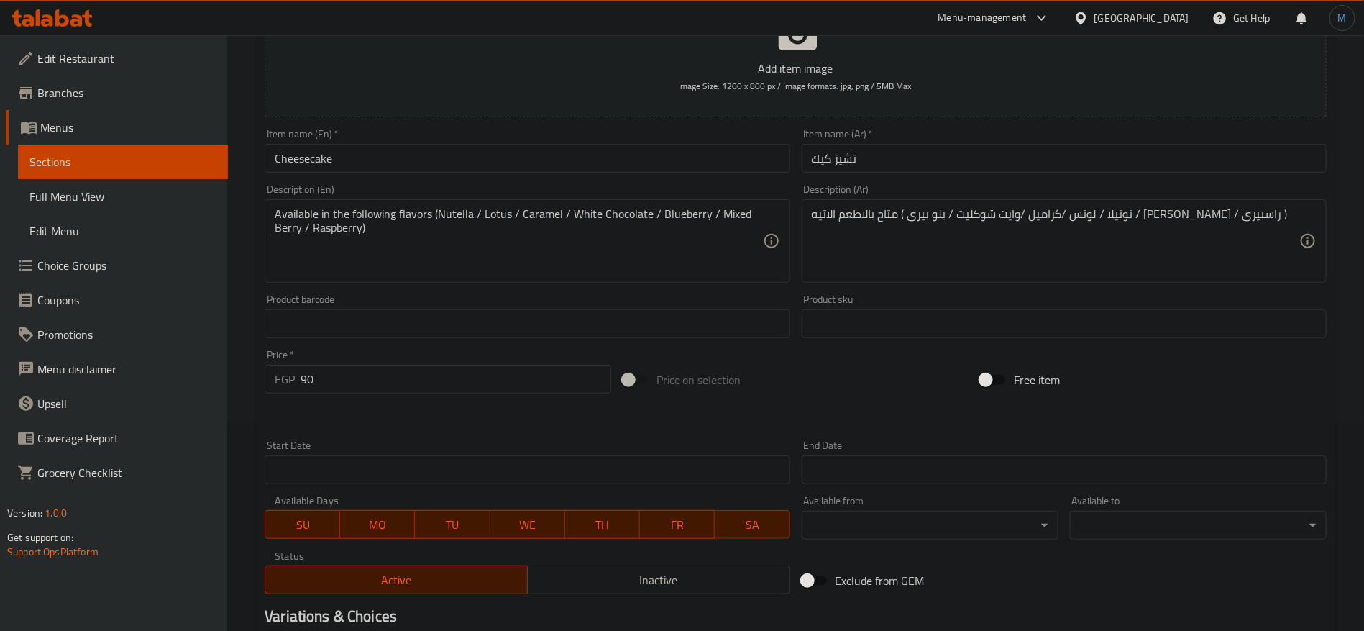
scroll to position [199, 0]
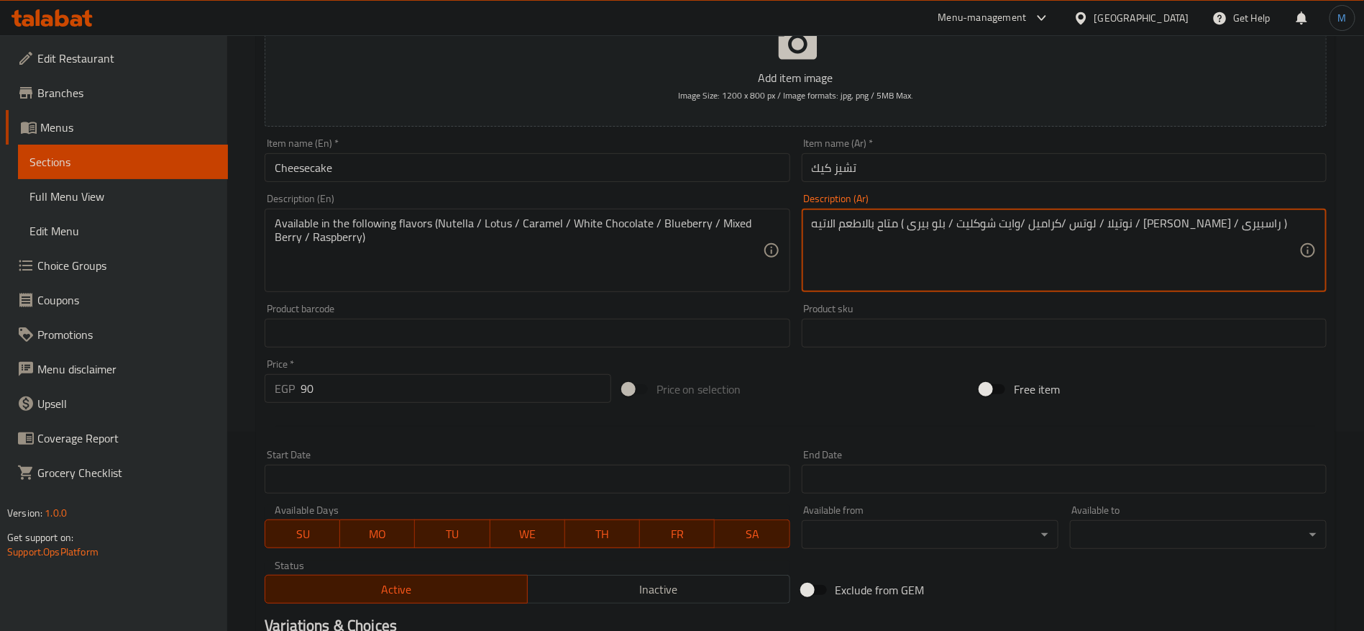
click at [842, 236] on textarea "متاح بالاطعم الاتيه ( نوتيلا / لوتس /كراميل /وايت شوكليت / بلو بيرى / [PERSON_N…" at bounding box center [1056, 250] width 488 height 68
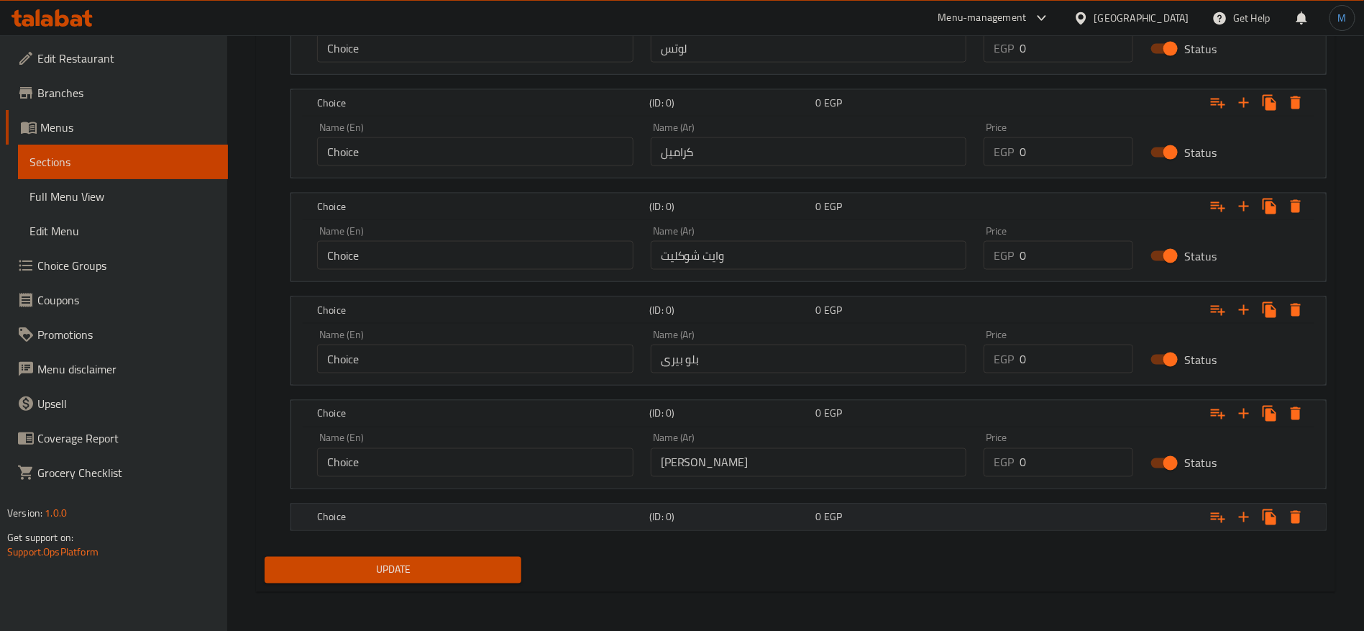
click at [814, 523] on div "0 EGP" at bounding box center [896, 517] width 166 height 20
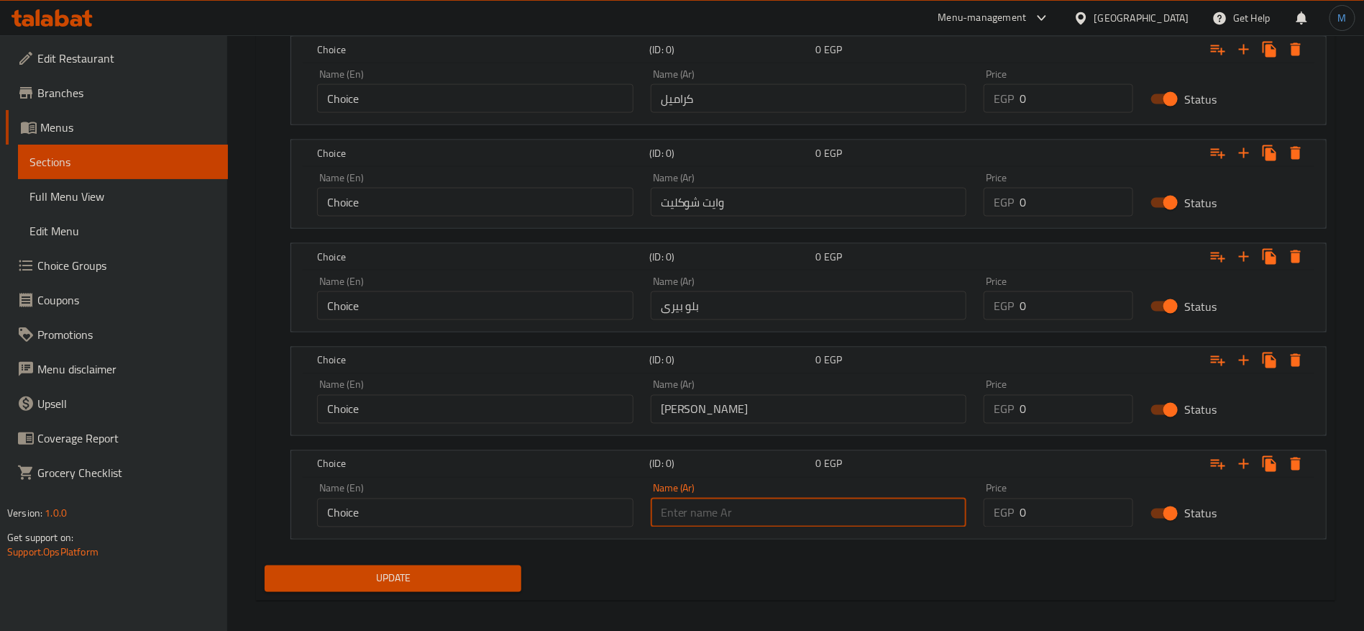
click at [815, 521] on input "text" at bounding box center [809, 512] width 316 height 29
paste input "راسبيرى"
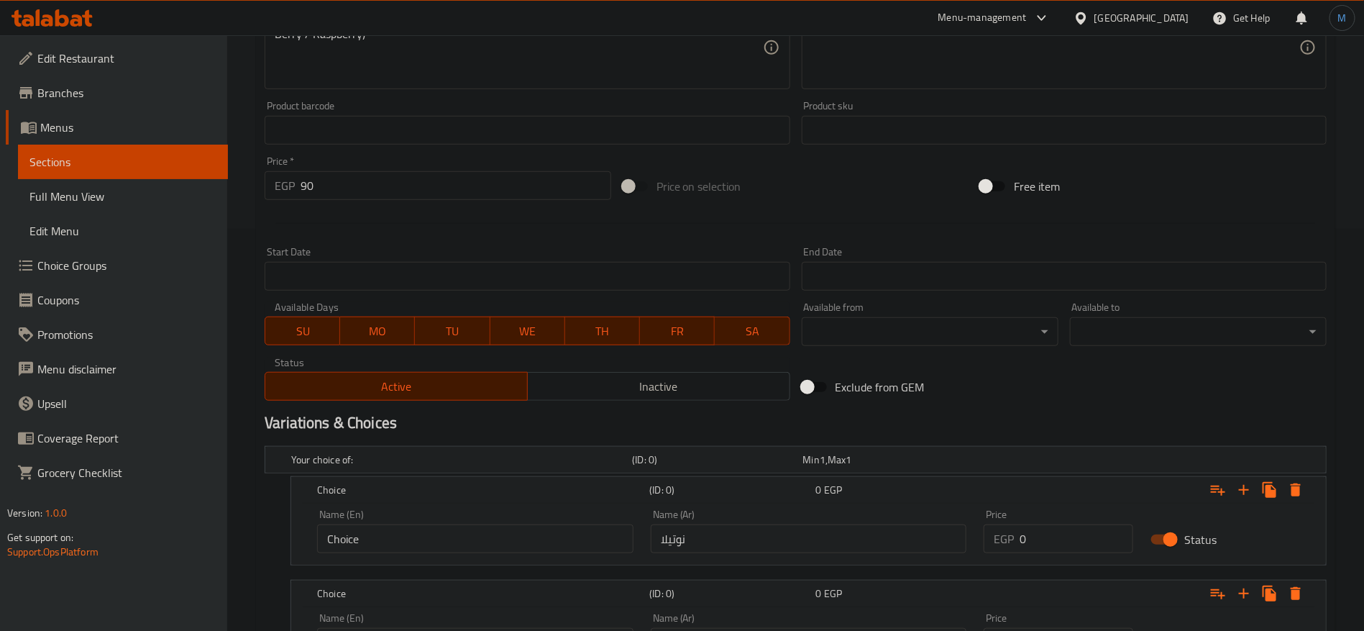
scroll to position [0, 0]
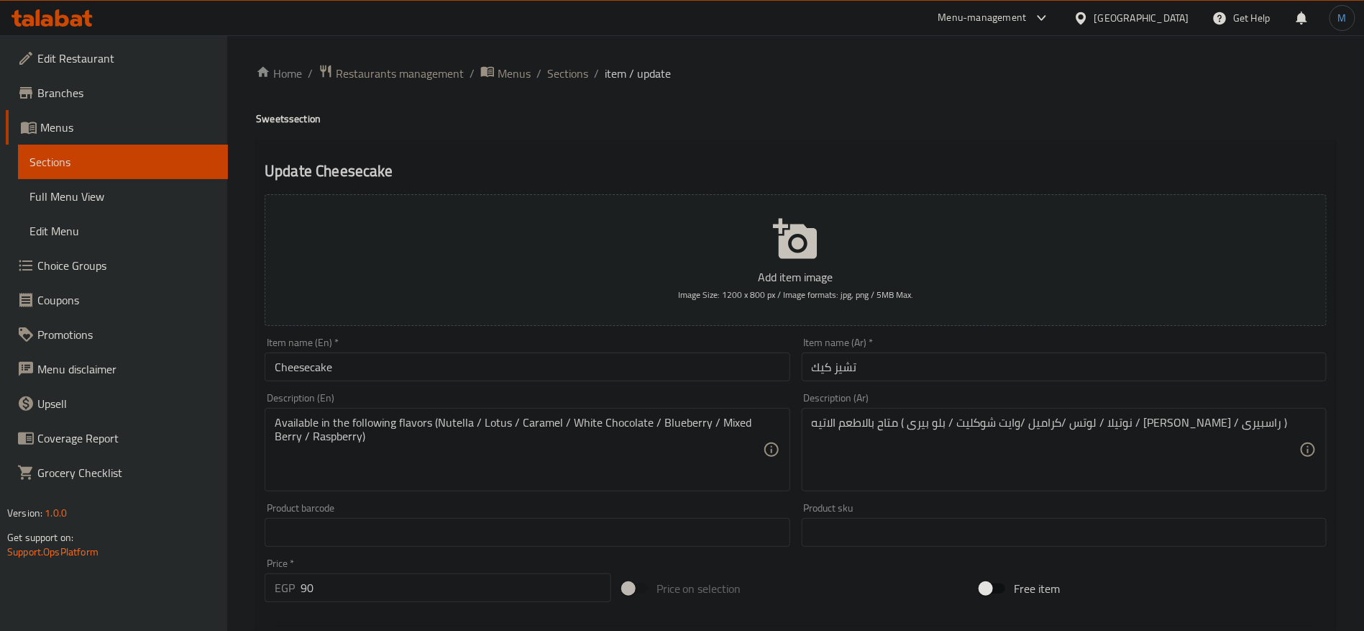
type input "راسبيرى"
paste textarea "[PERSON_NAME]، [PERSON_NAME]، [PERSON_NAME]، [PERSON_NAME]، [PERSON_NAME]، [PER…"
type textarea "متاح بالاطعم الاتيه نوتيلا، [PERSON_NAME]، كراميل، وايت شوكليت، بلو بيرى، [PERS…"
click at [606, 484] on div "Available in the following flavors (Nutella / Lotus / Caramel / White Chocolate…" at bounding box center [527, 449] width 525 height 83
paste textarea ": Nutella, Lotus, Caramel, White Chocolate, Blueberry, Mixed Berry, Raspberry"
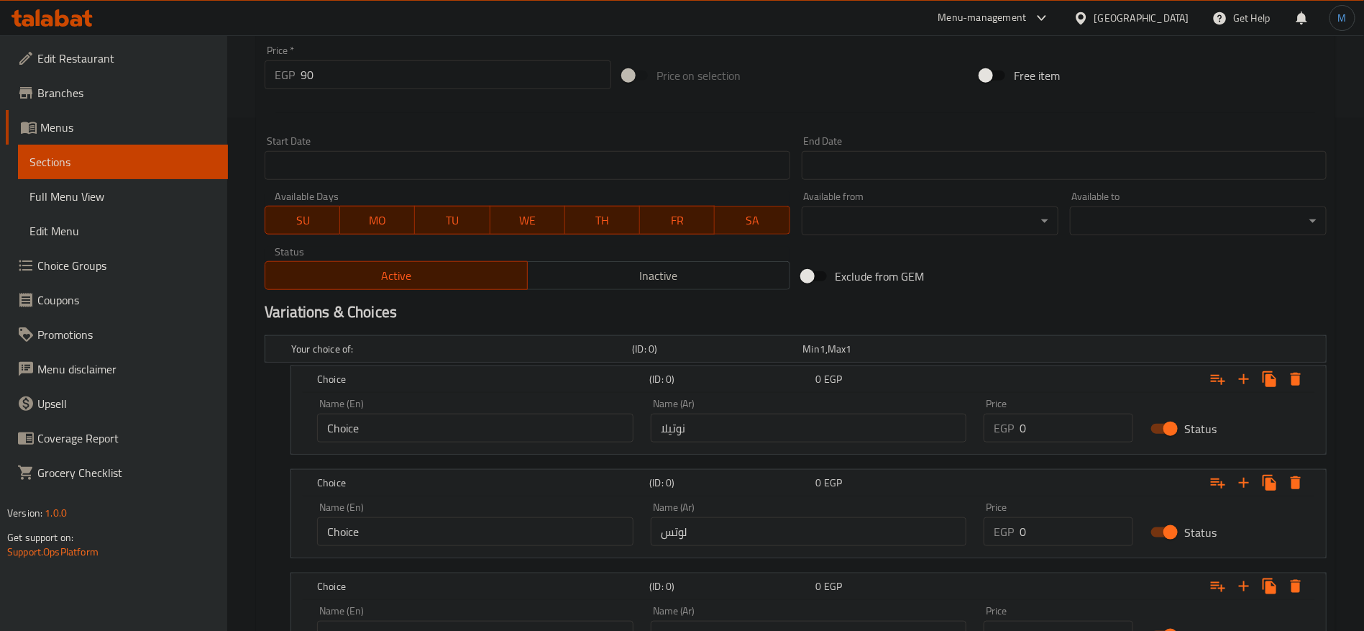
scroll to position [108, 0]
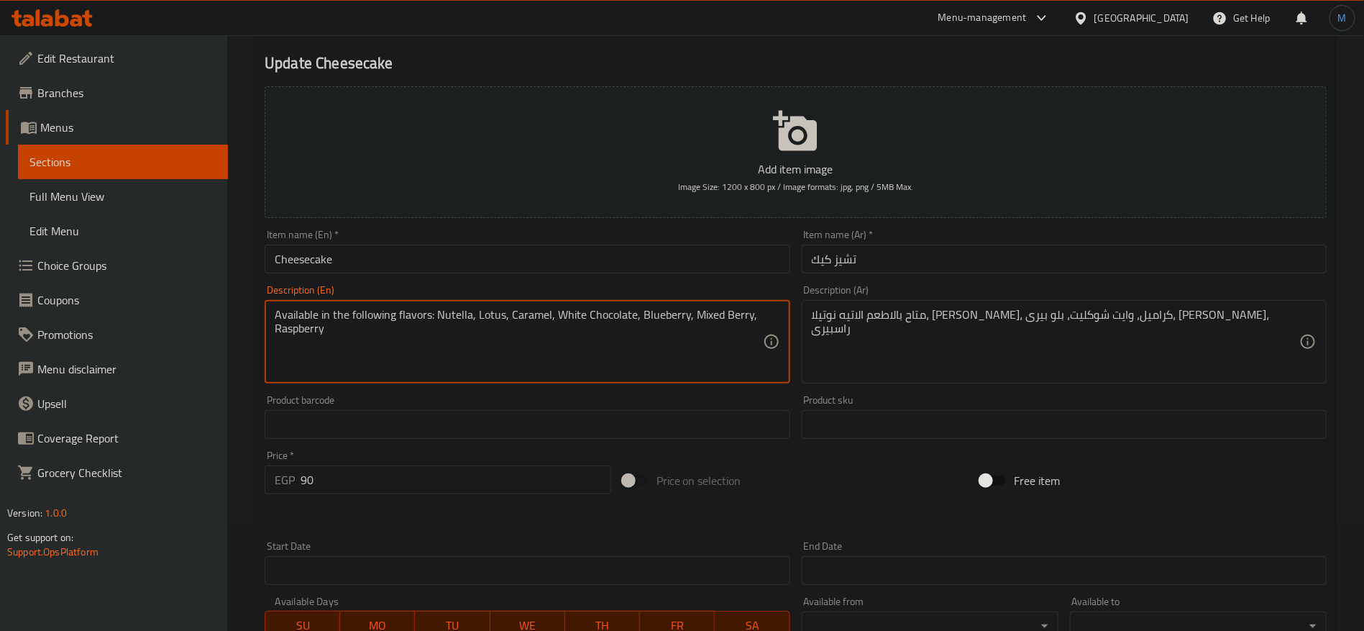
click at [431, 311] on textarea "Available in the following flavors: Nutella, Lotus, Caramel, White Chocolate, B…" at bounding box center [519, 342] width 488 height 68
click at [452, 313] on textarea "Available in the following flavors Nutella, Lotus, Caramel, White Chocolate, Bl…" at bounding box center [519, 342] width 488 height 68
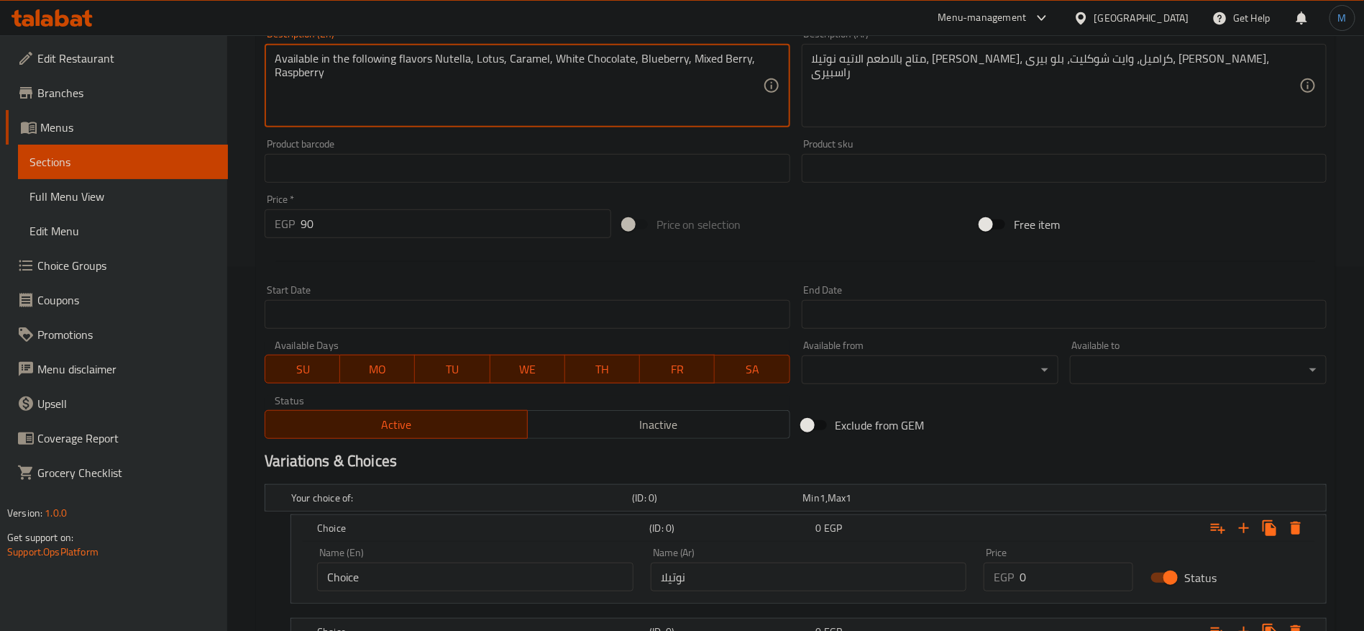
scroll to position [539, 0]
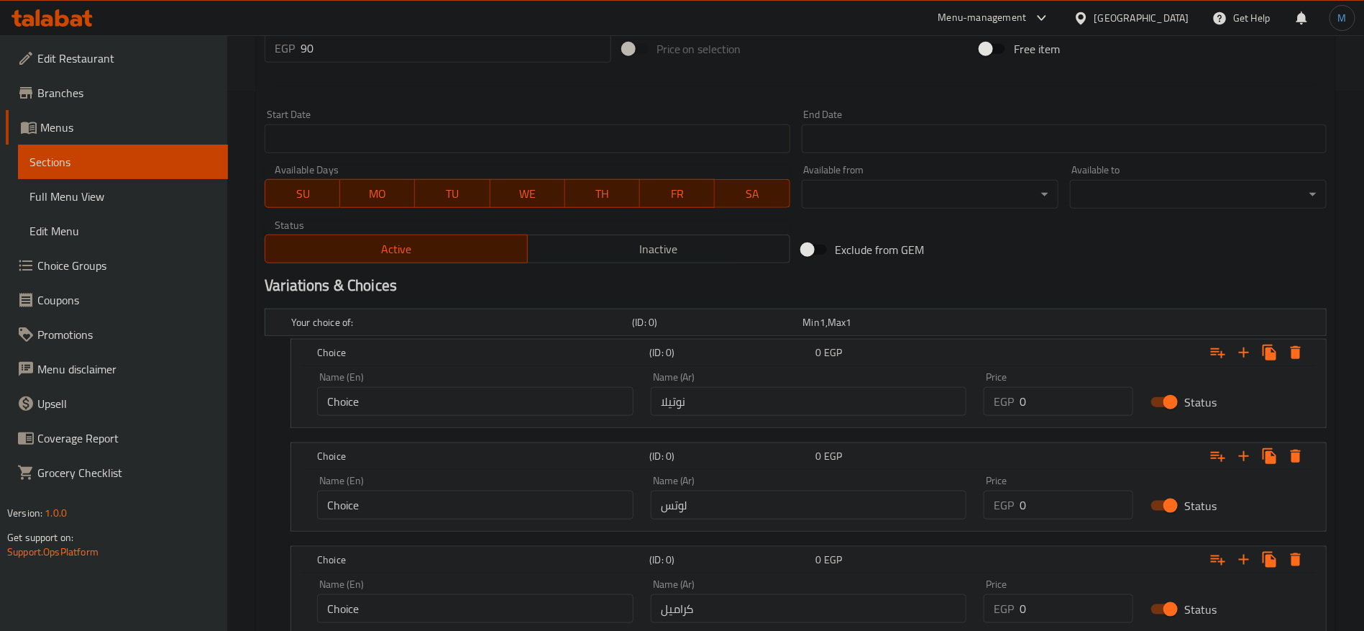
type textarea "Available in the following flavors Nutella, Lotus, Caramel, White Chocolate, Bl…"
click at [494, 378] on div "Name (En) Choice Name (En)" at bounding box center [475, 394] width 316 height 44
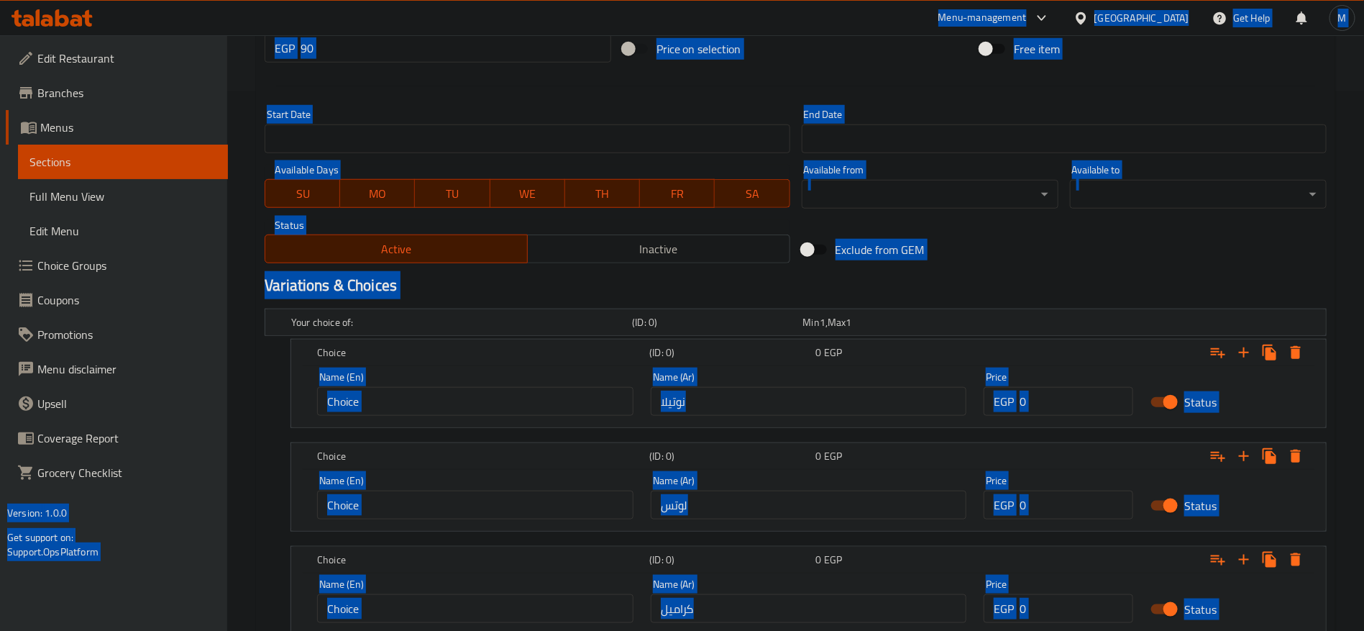
click at [500, 392] on input "Choice" at bounding box center [475, 401] width 316 height 29
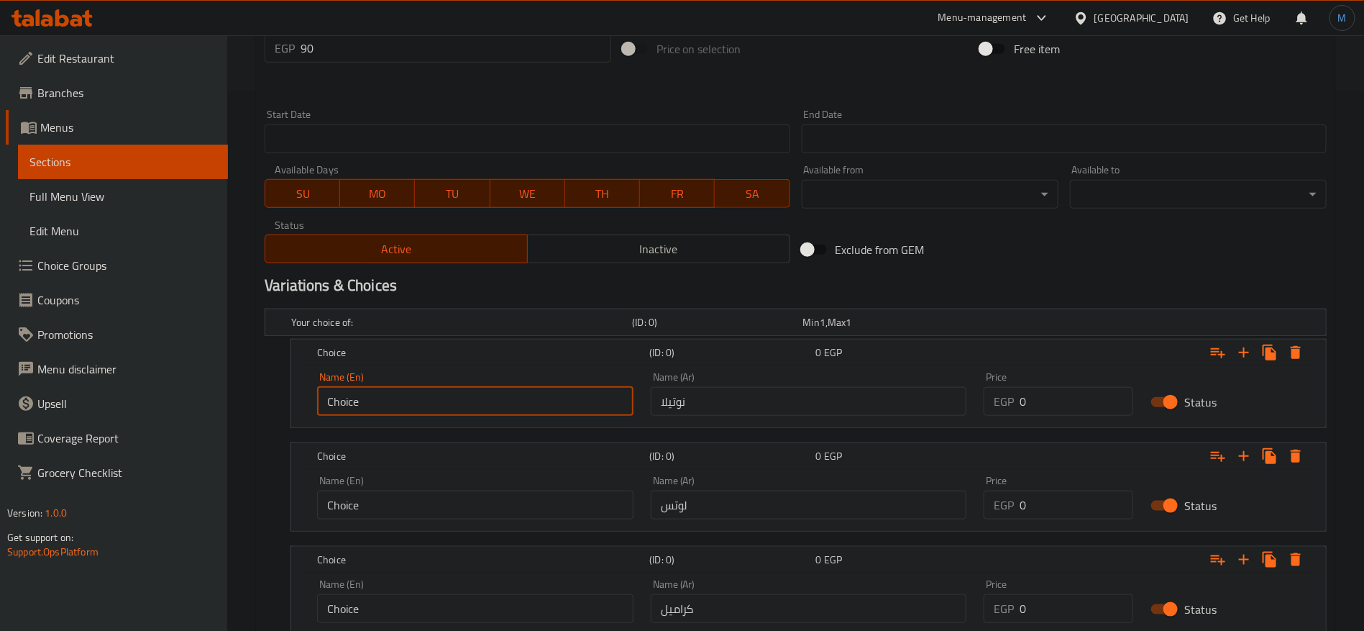
paste input "Nutella"
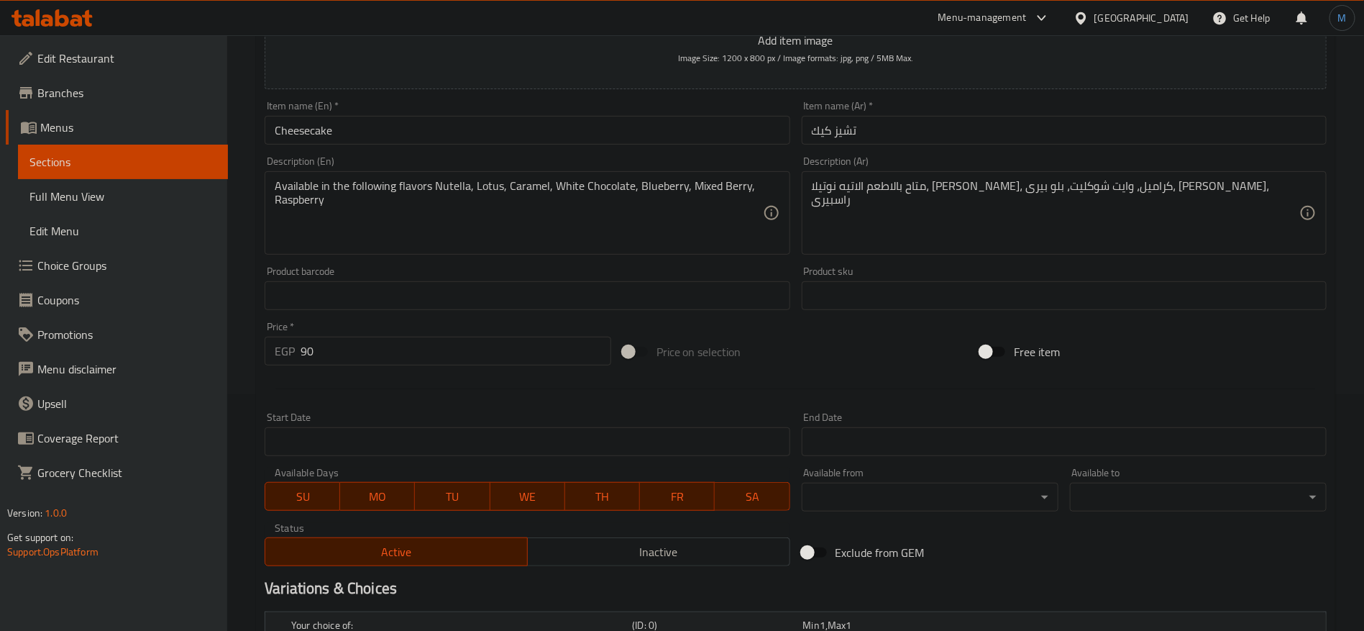
scroll to position [108, 0]
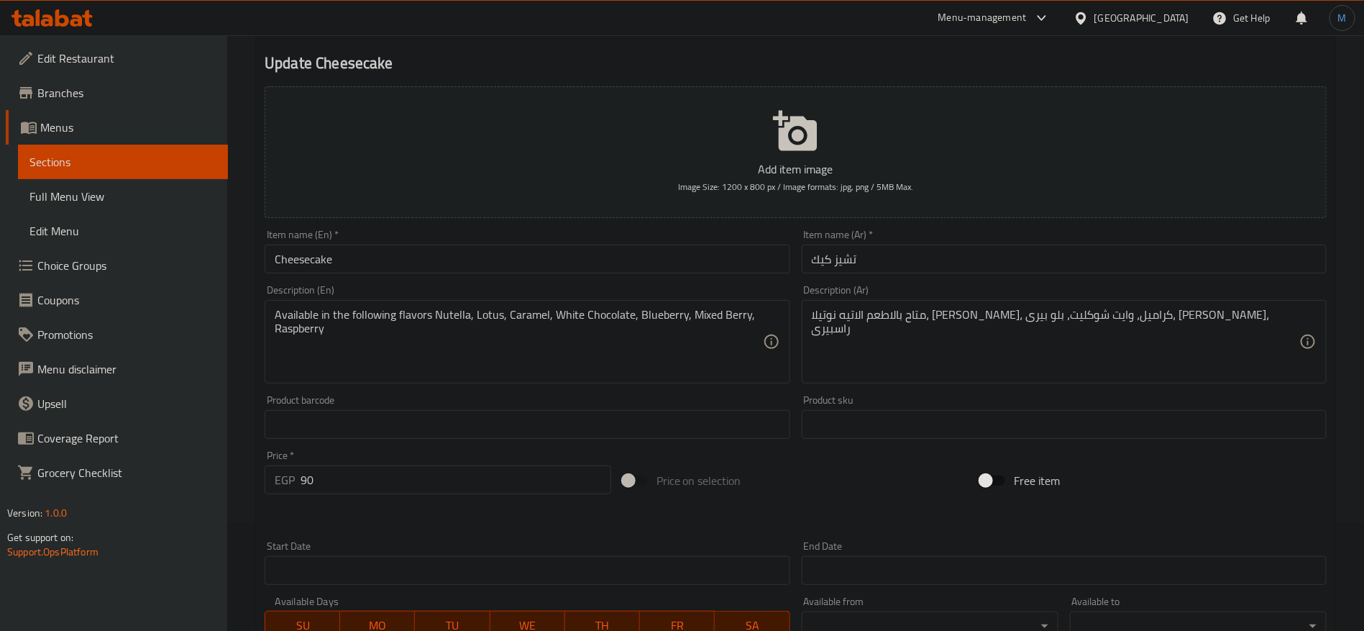
type input "Nutella"
click at [526, 319] on textarea "Available in the following flavors Nutella, Lotus, Caramel, White Chocolate, Bl…" at bounding box center [519, 342] width 488 height 68
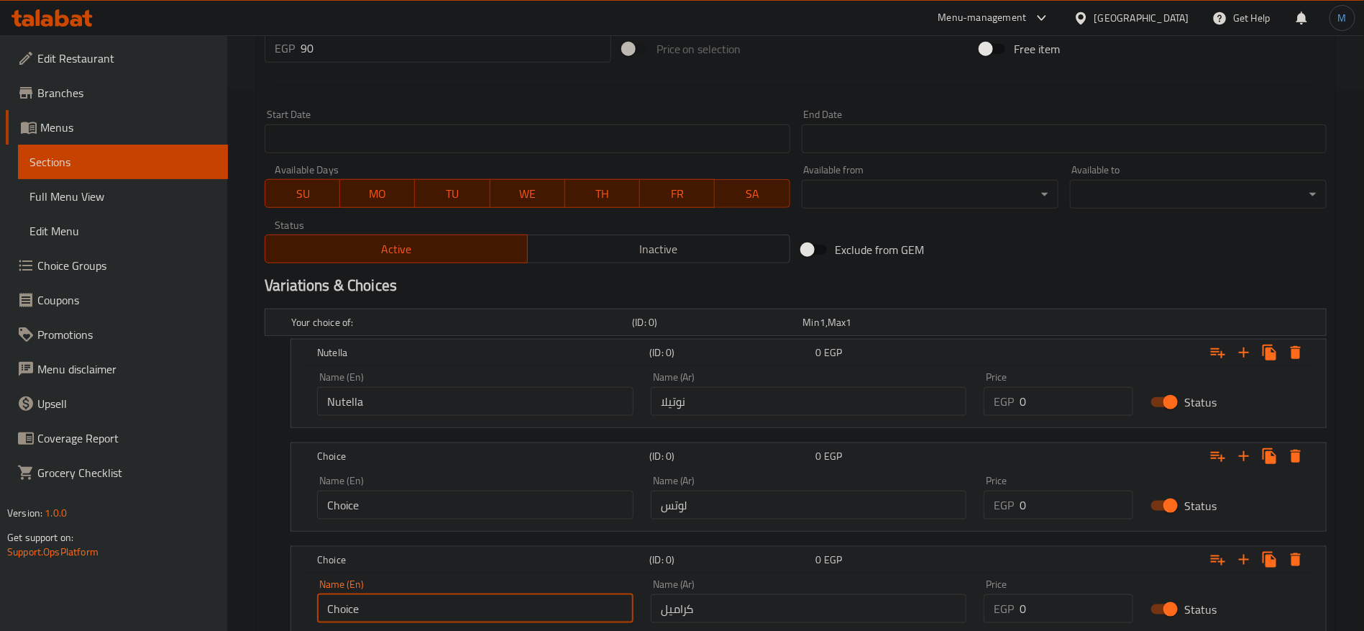
click at [511, 598] on input "Choice" at bounding box center [475, 608] width 316 height 29
paste input "aramel"
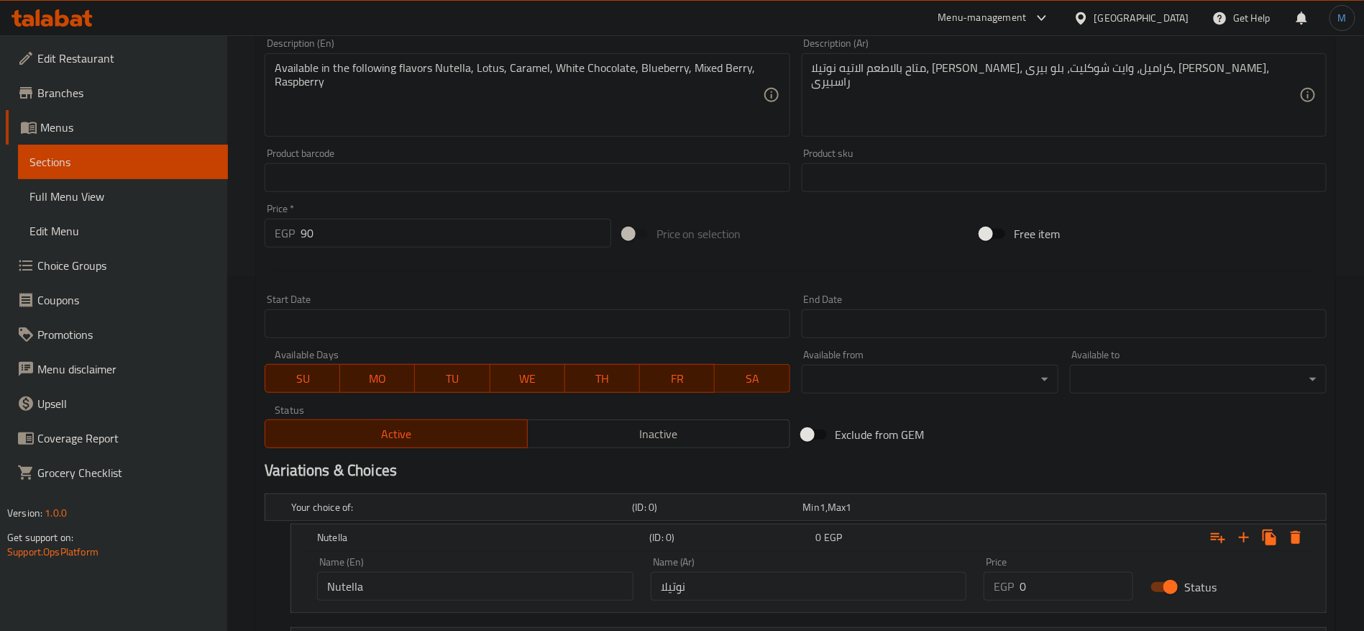
scroll to position [324, 0]
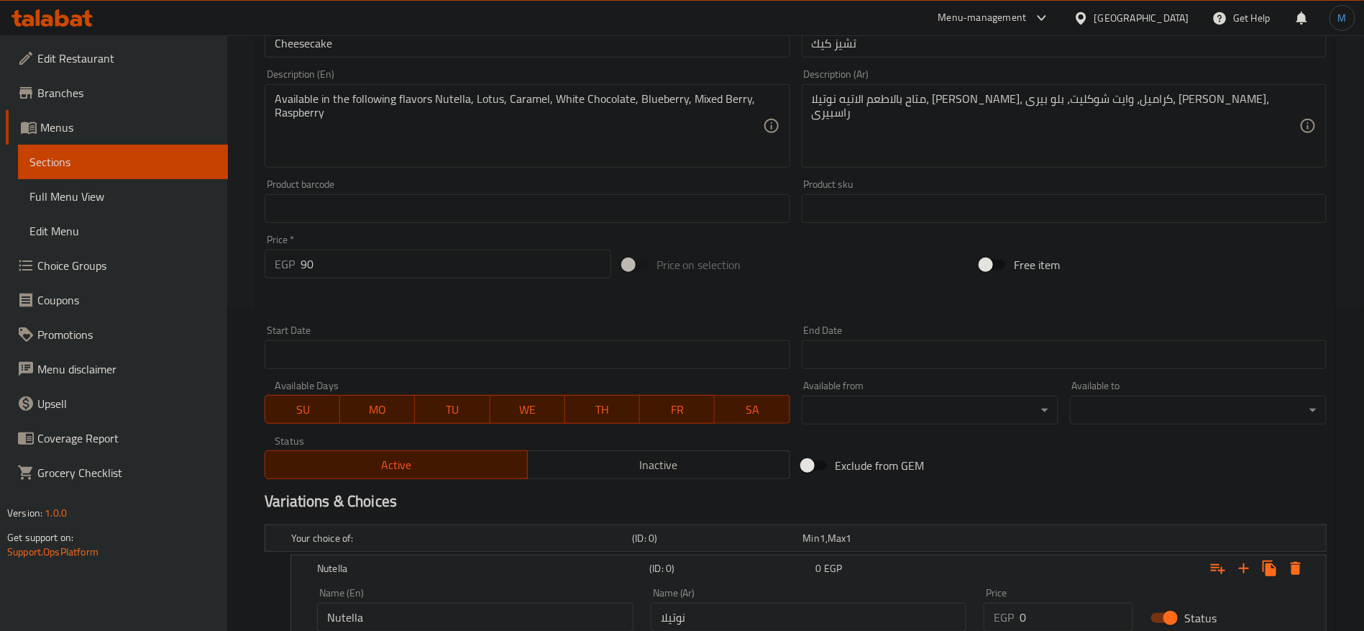
type input "Caramel"
click at [488, 96] on textarea "Available in the following flavors Nutella, Lotus, Caramel, White Chocolate, Bl…" at bounding box center [519, 126] width 488 height 68
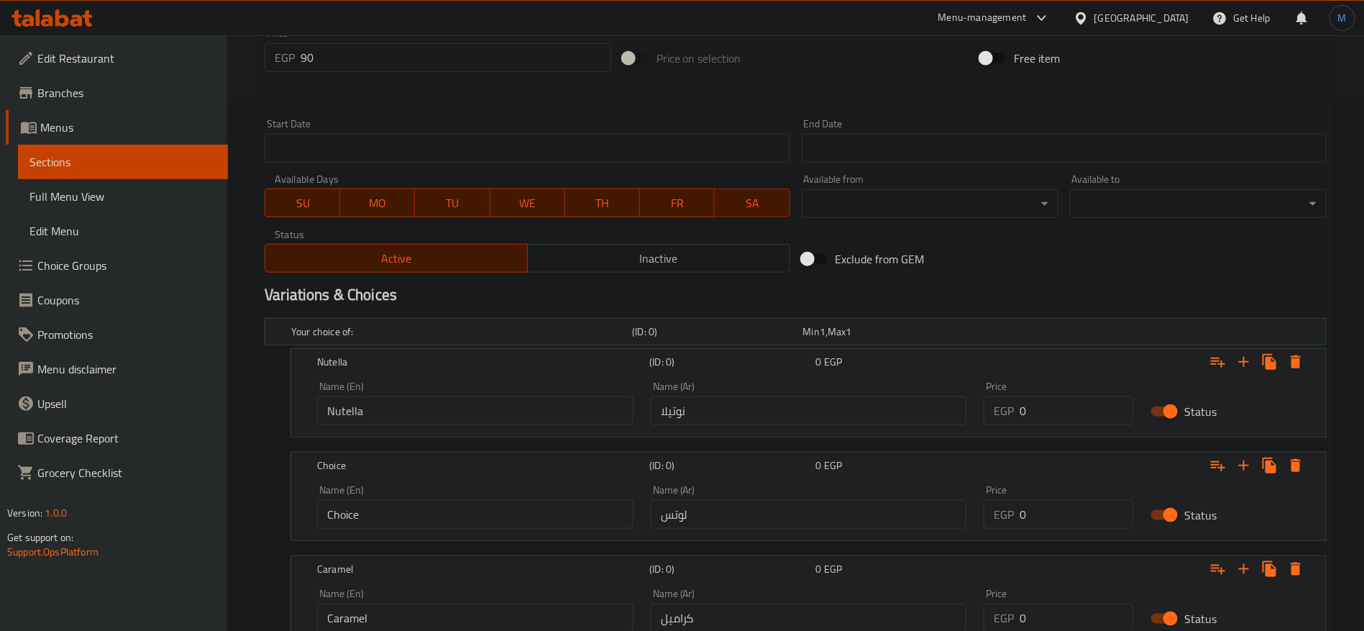
scroll to position [539, 0]
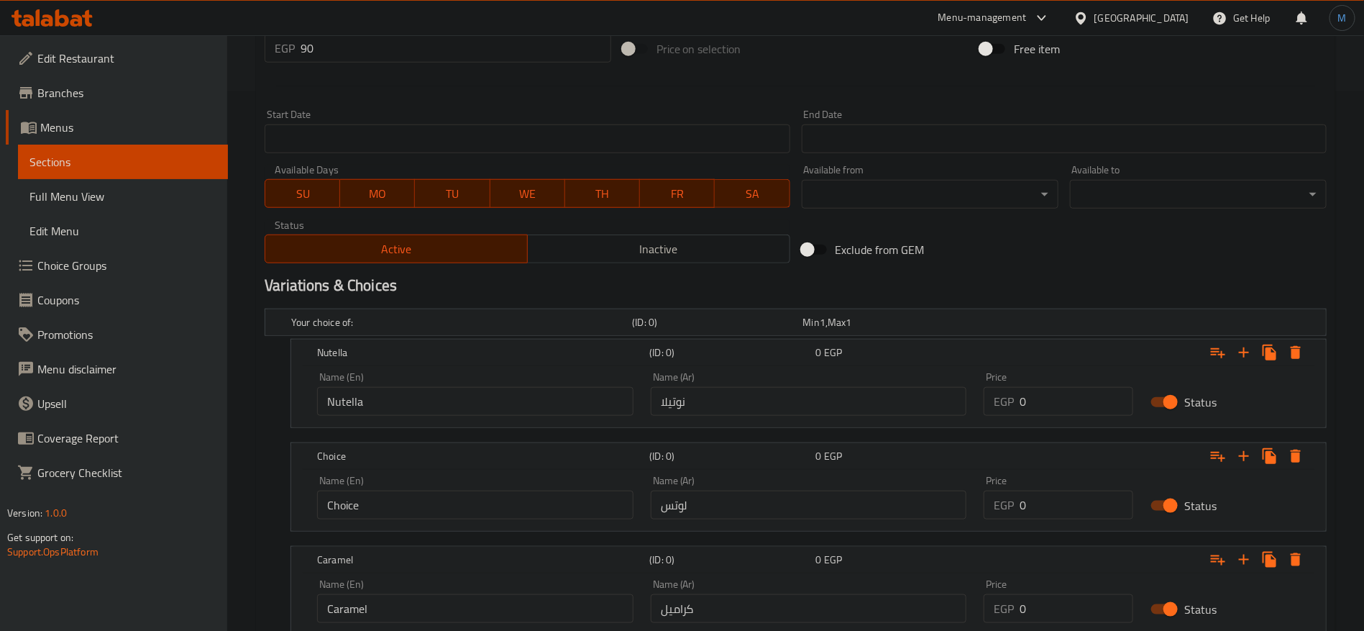
click at [462, 502] on input "Choice" at bounding box center [475, 504] width 316 height 29
paste input "Lotus"
type input "Lotus"
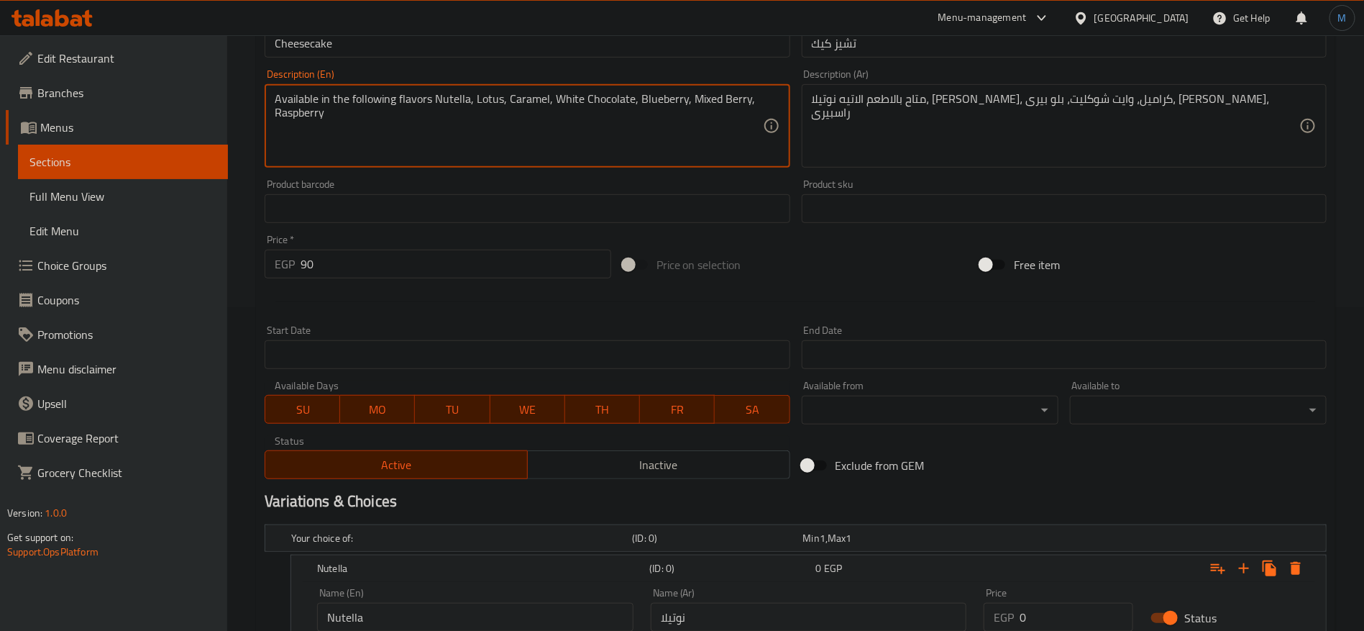
click at [565, 95] on textarea "Available in the following flavors Nutella, Lotus, Caramel, White Chocolate, Bl…" at bounding box center [519, 126] width 488 height 68
drag, startPoint x: 566, startPoint y: 95, endPoint x: 594, endPoint y: 100, distance: 28.5
click at [594, 100] on textarea "Available in the following flavors Nutella, Lotus, Caramel, White Chocolate, Bl…" at bounding box center [519, 126] width 488 height 68
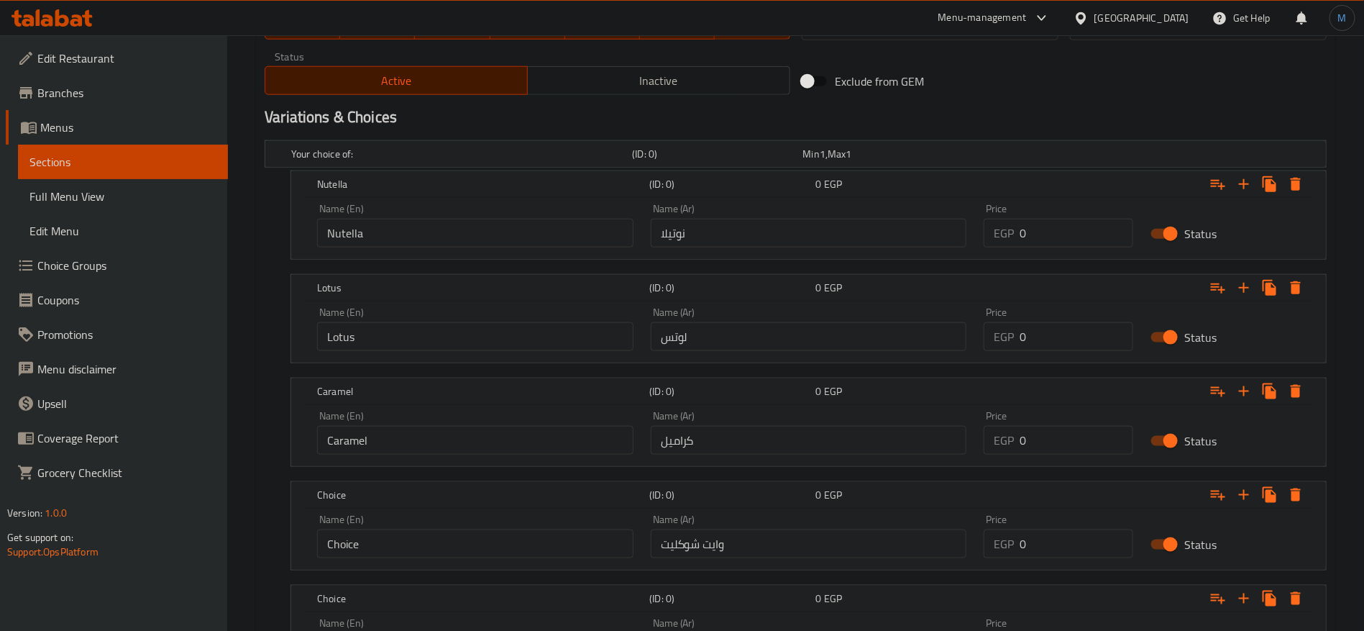
scroll to position [971, 0]
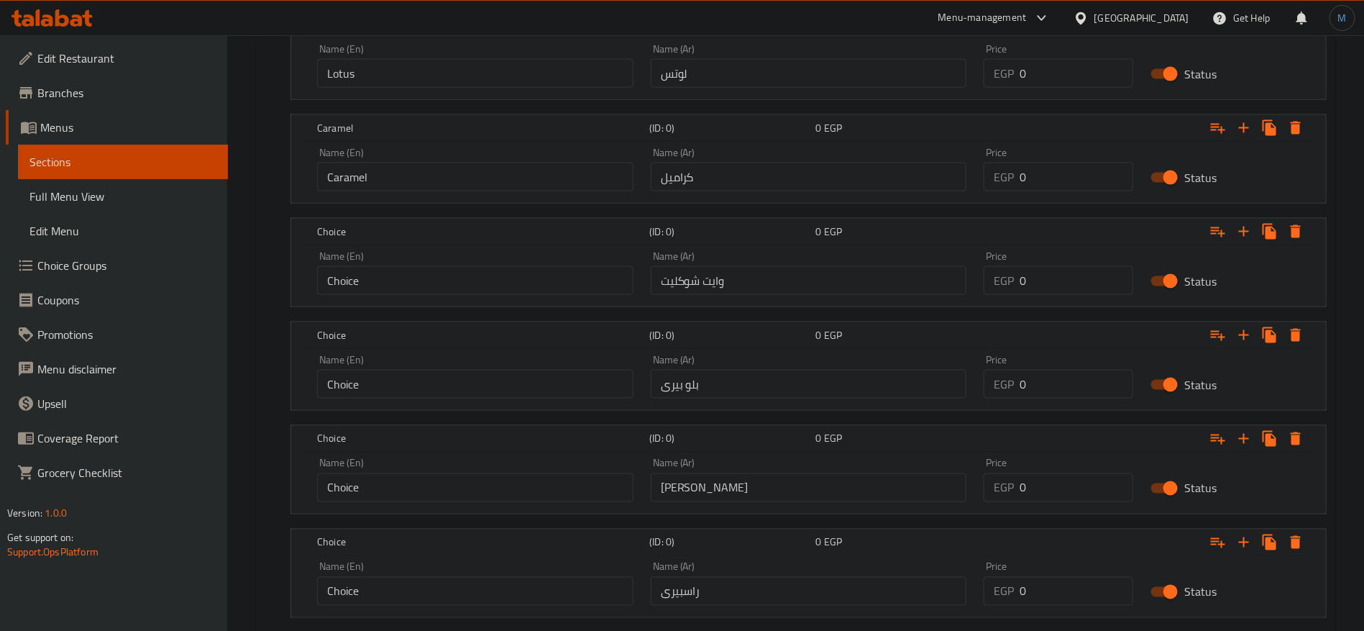
click at [497, 278] on input "Choice" at bounding box center [475, 280] width 316 height 29
paste input "White Chocolat"
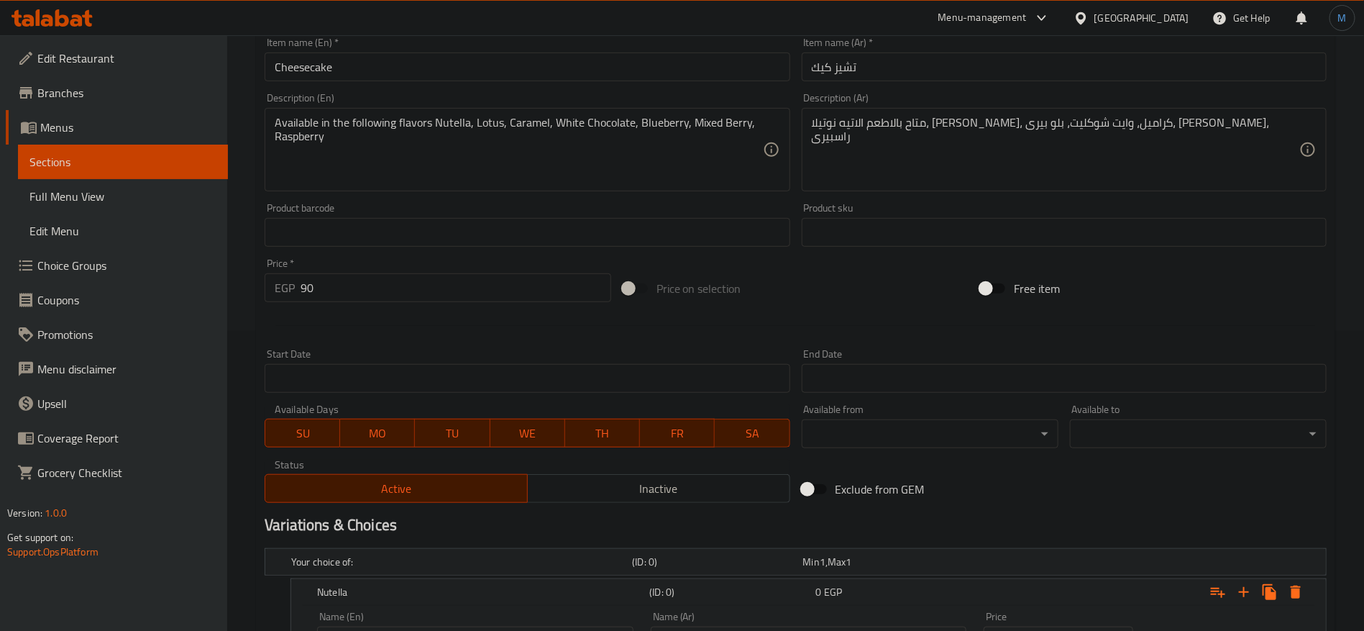
scroll to position [216, 0]
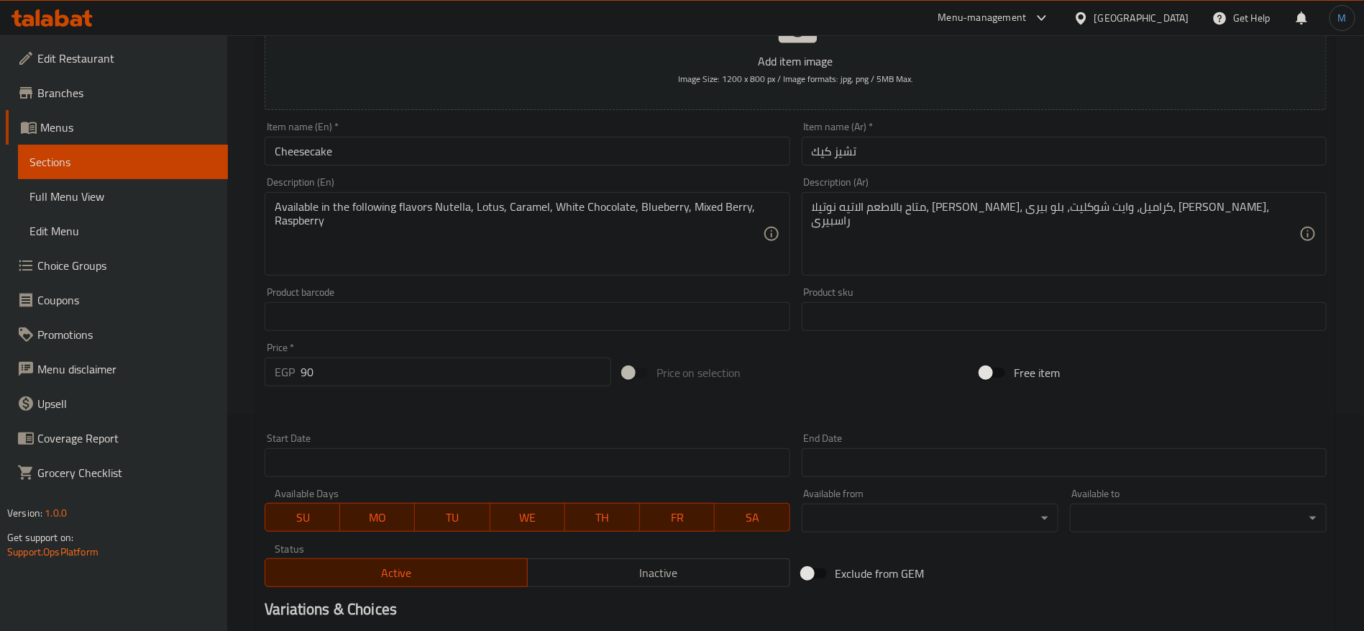
type input "White Chocolate"
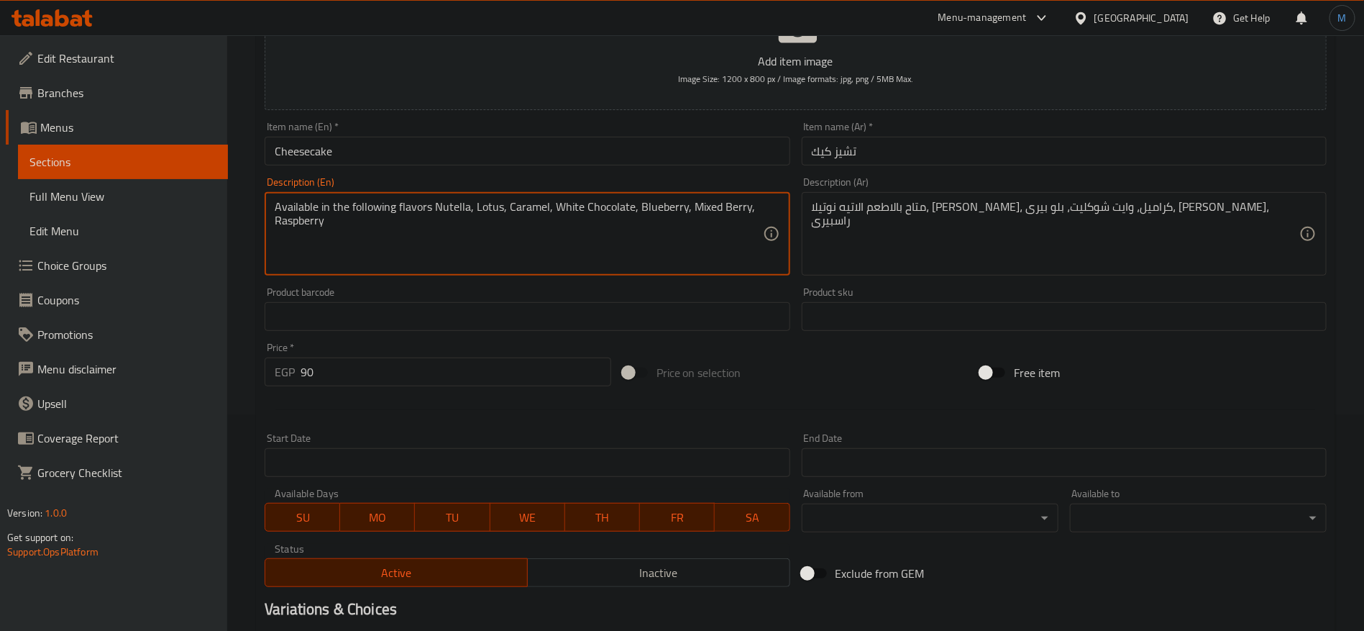
click at [644, 210] on textarea "Available in the following flavors Nutella, Lotus, Caramel, White Chocolate, Bl…" at bounding box center [519, 234] width 488 height 68
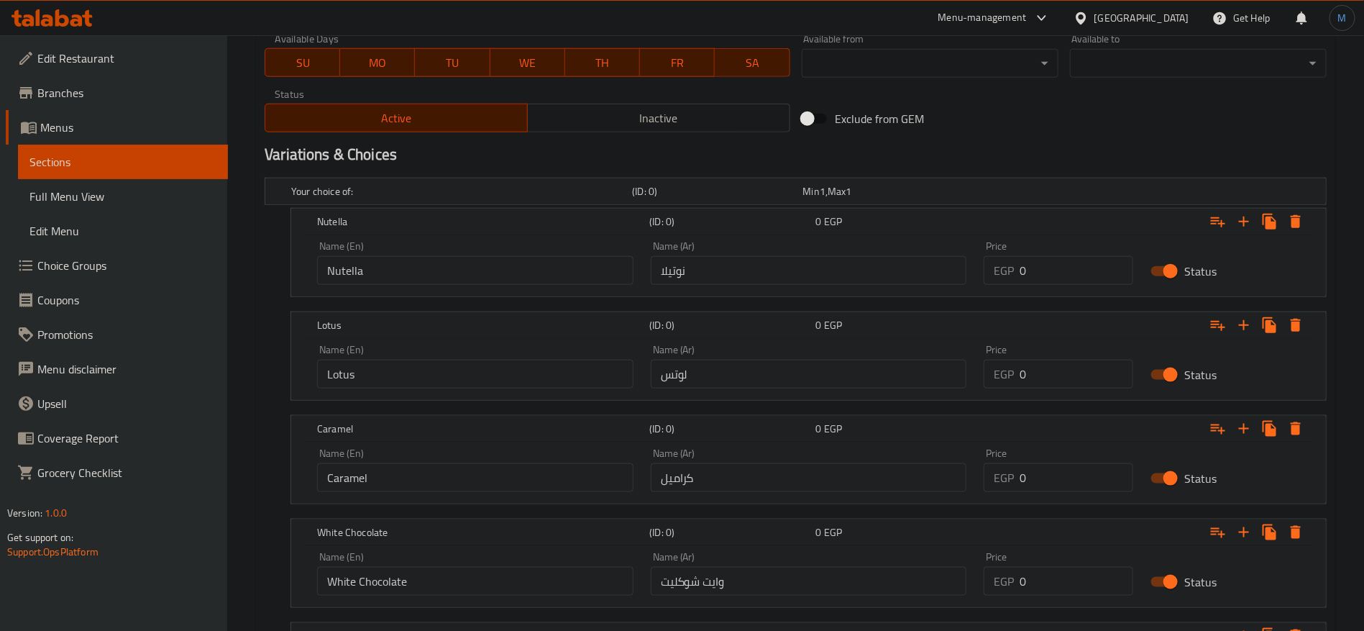
scroll to position [971, 0]
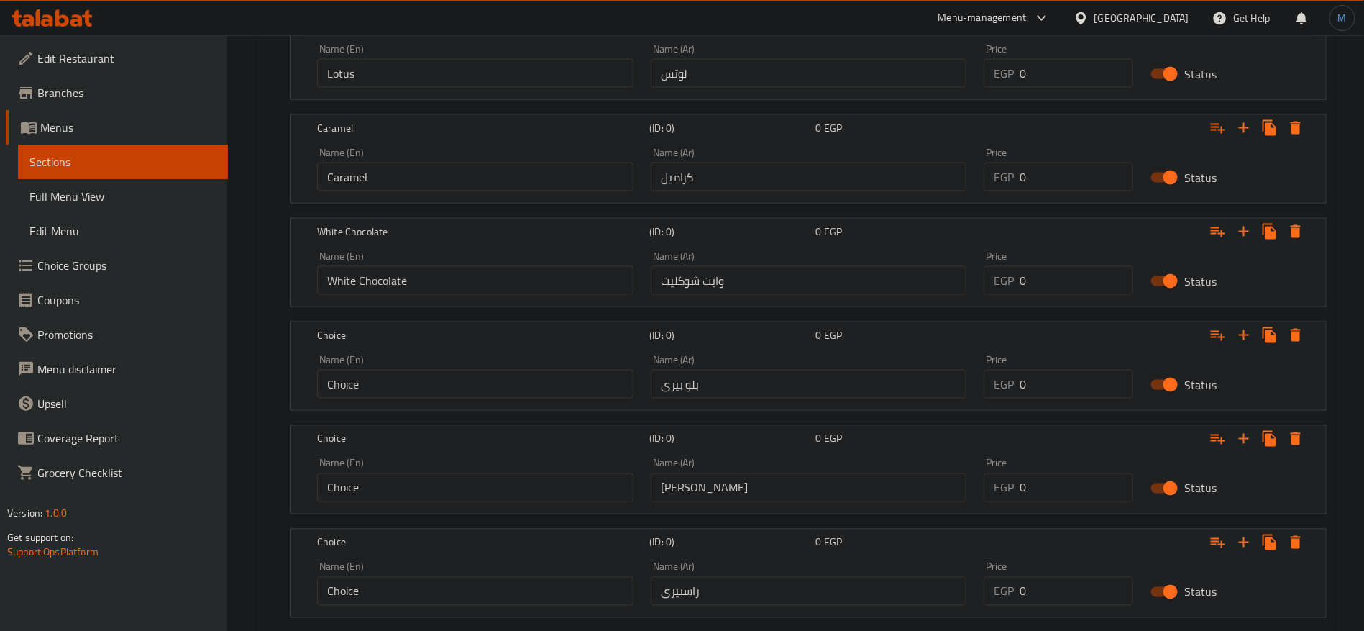
click at [464, 363] on div "Name (En) Choice Name (En)" at bounding box center [475, 377] width 316 height 44
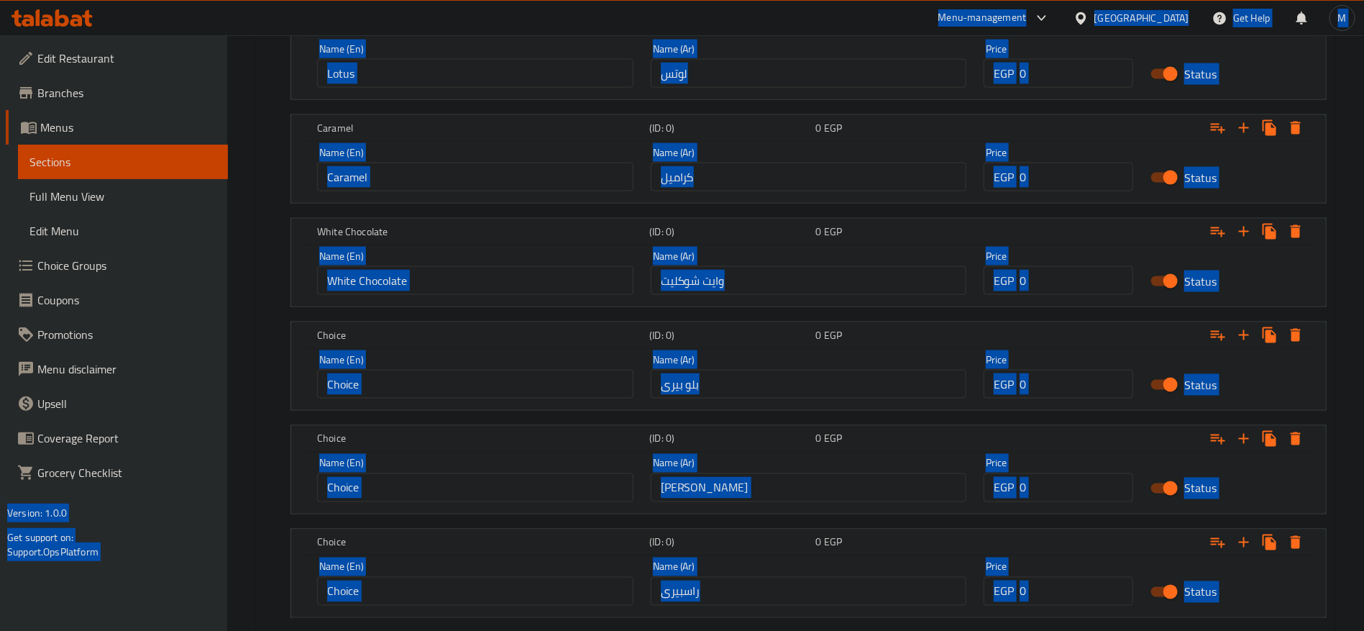
click at [465, 380] on input "Choice" at bounding box center [475, 384] width 316 height 29
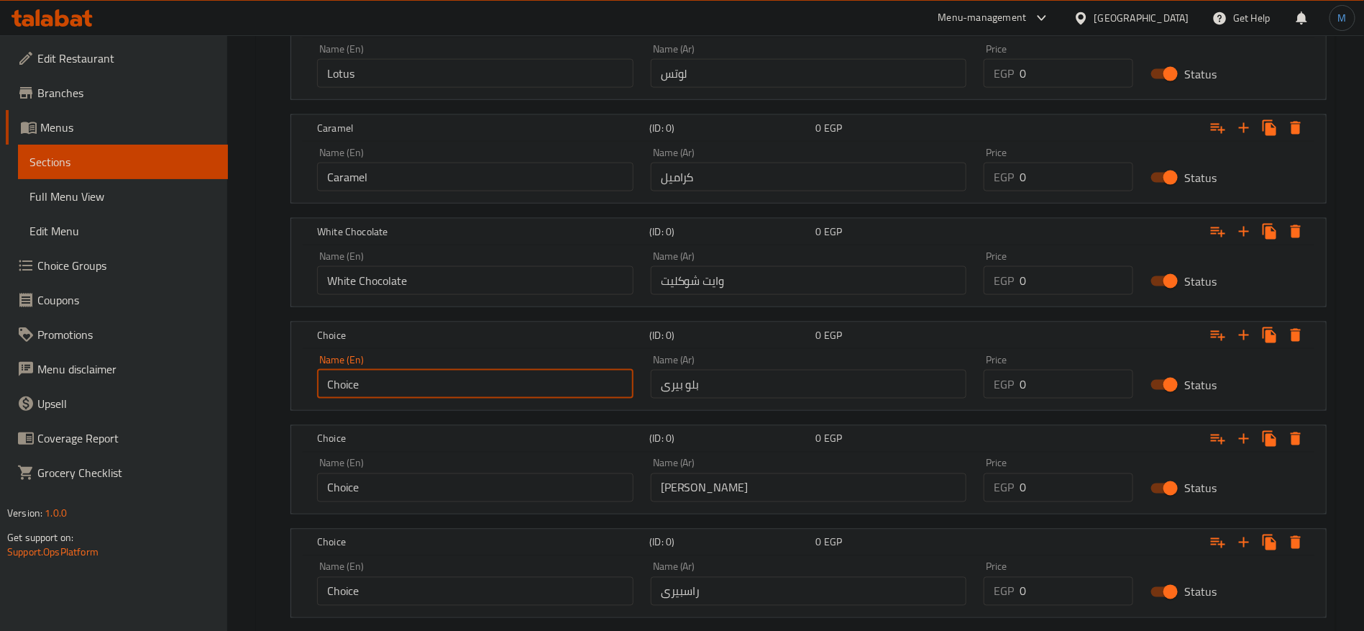
paste input "Blueberry"
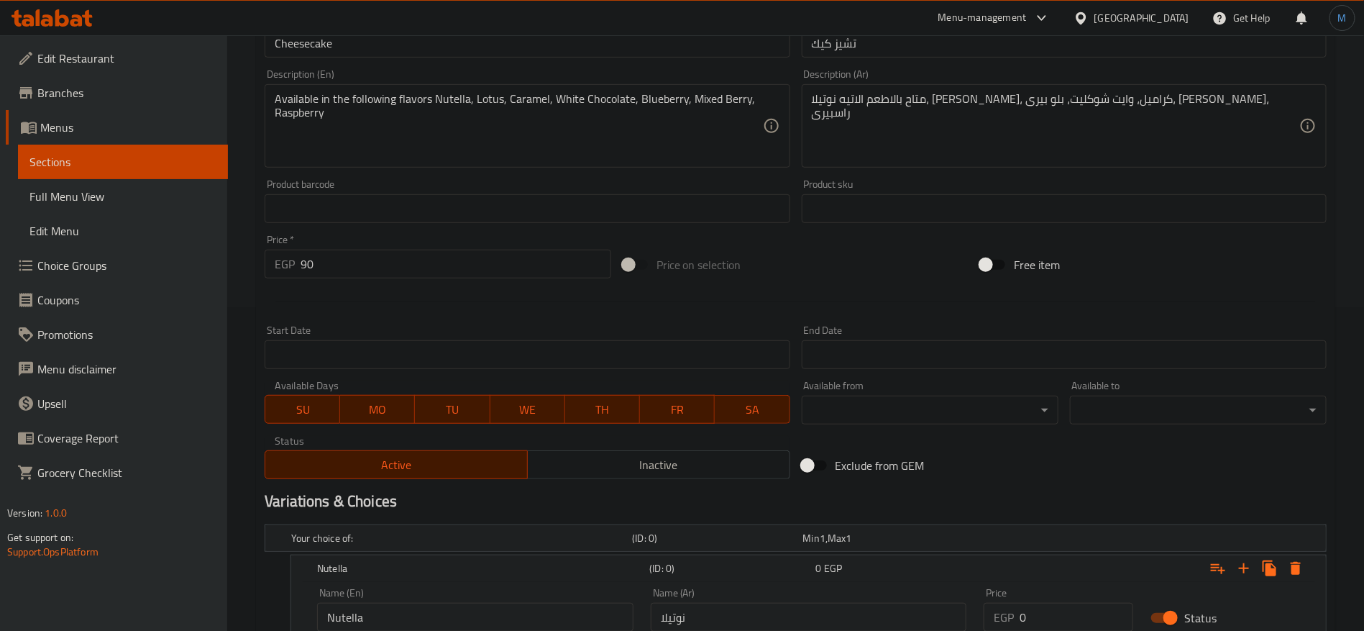
scroll to position [108, 0]
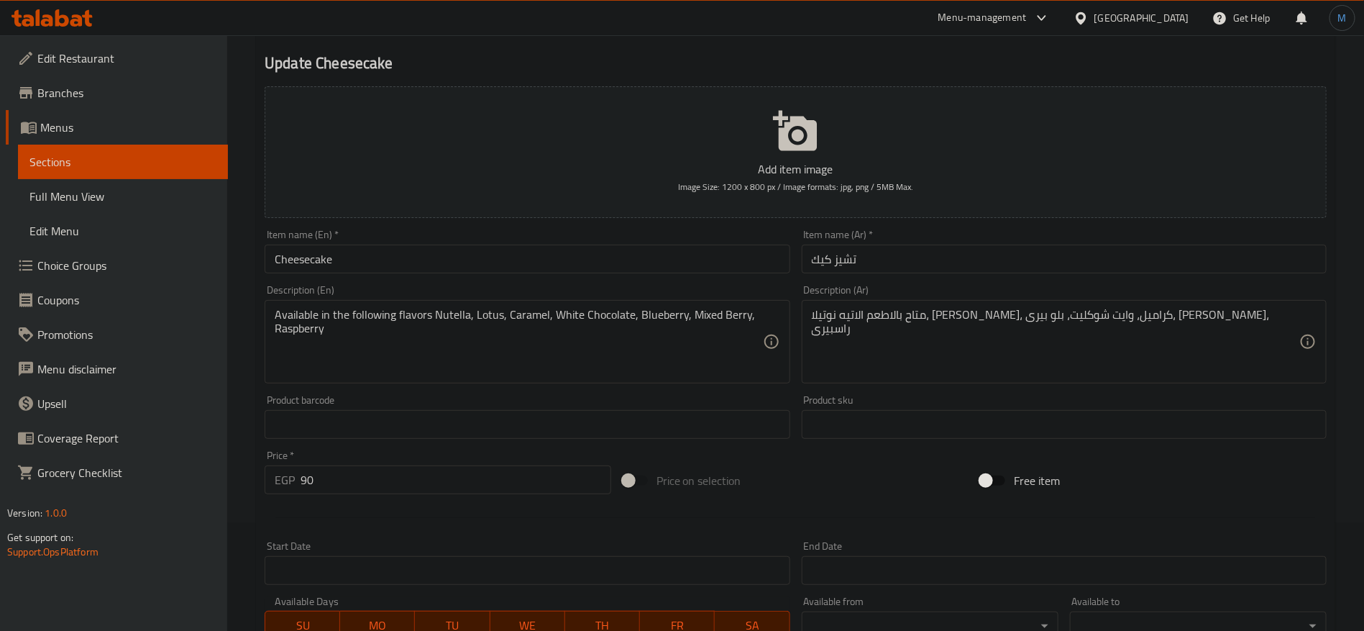
type input "Blueberry"
drag, startPoint x: 688, startPoint y: 307, endPoint x: 721, endPoint y: 310, distance: 33.2
click at [721, 310] on textarea "Available in the following flavors Nutella, Lotus, Caramel, White Chocolate, Bl…" at bounding box center [519, 342] width 488 height 68
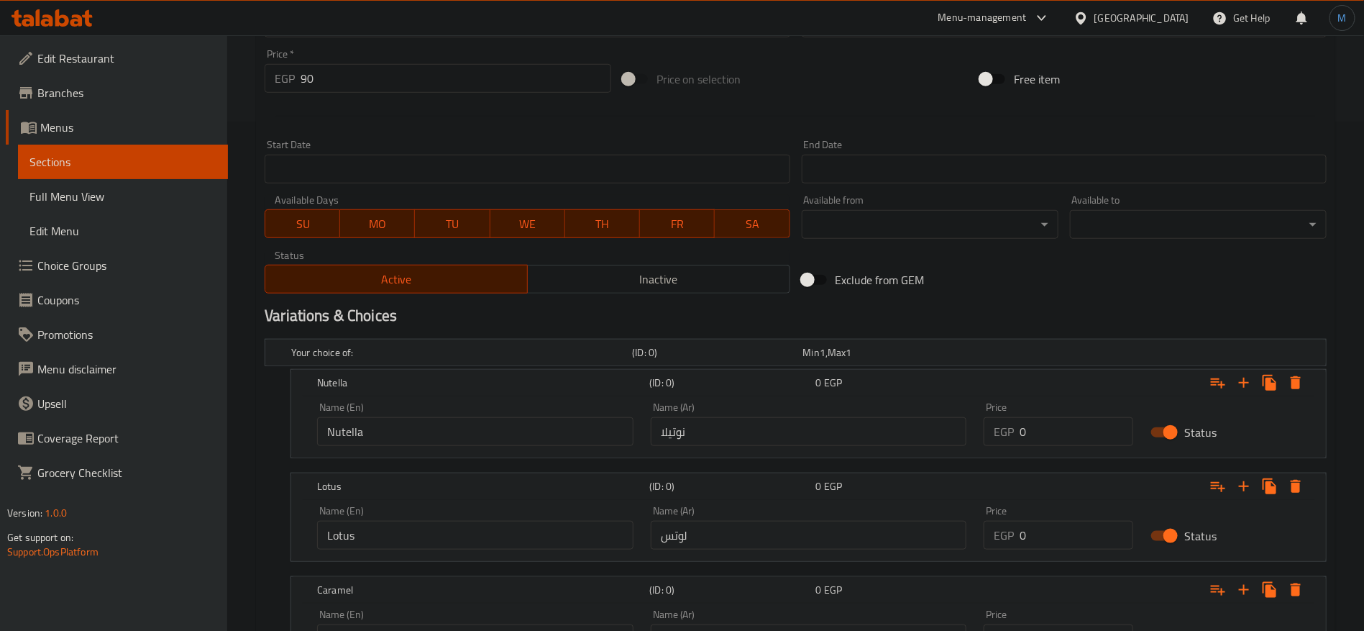
scroll to position [863, 0]
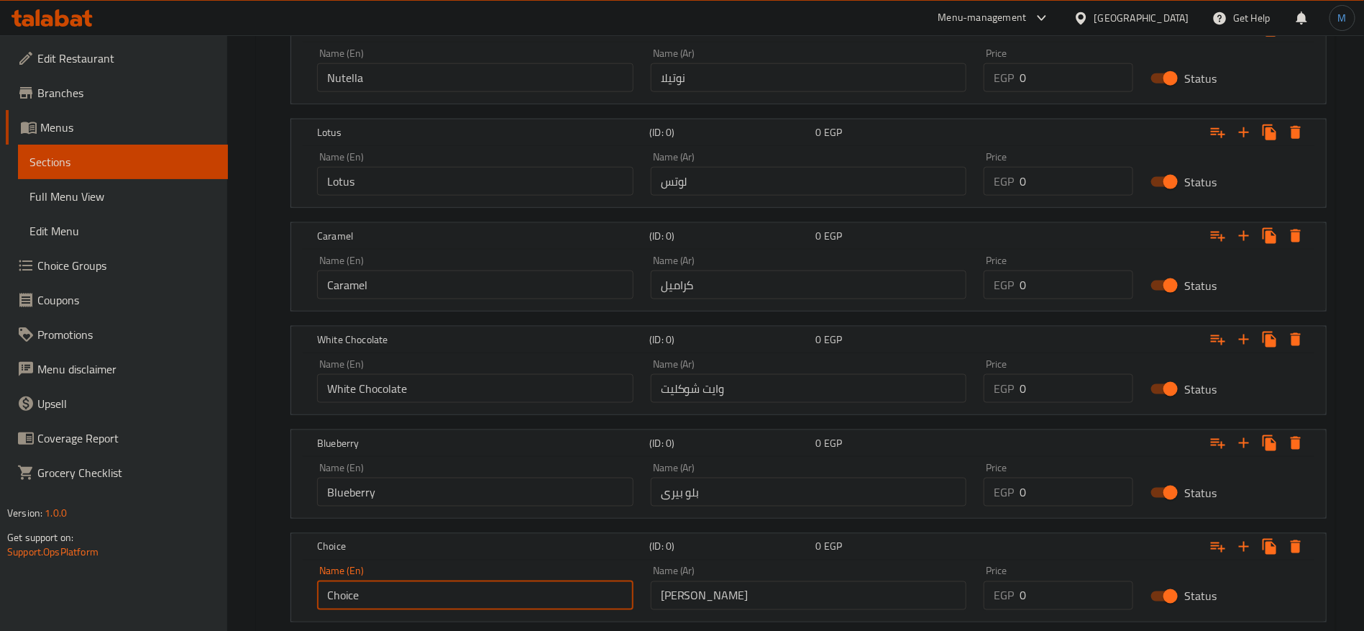
click at [429, 582] on input "Choice" at bounding box center [475, 595] width 316 height 29
paste input "Mixed Berry"
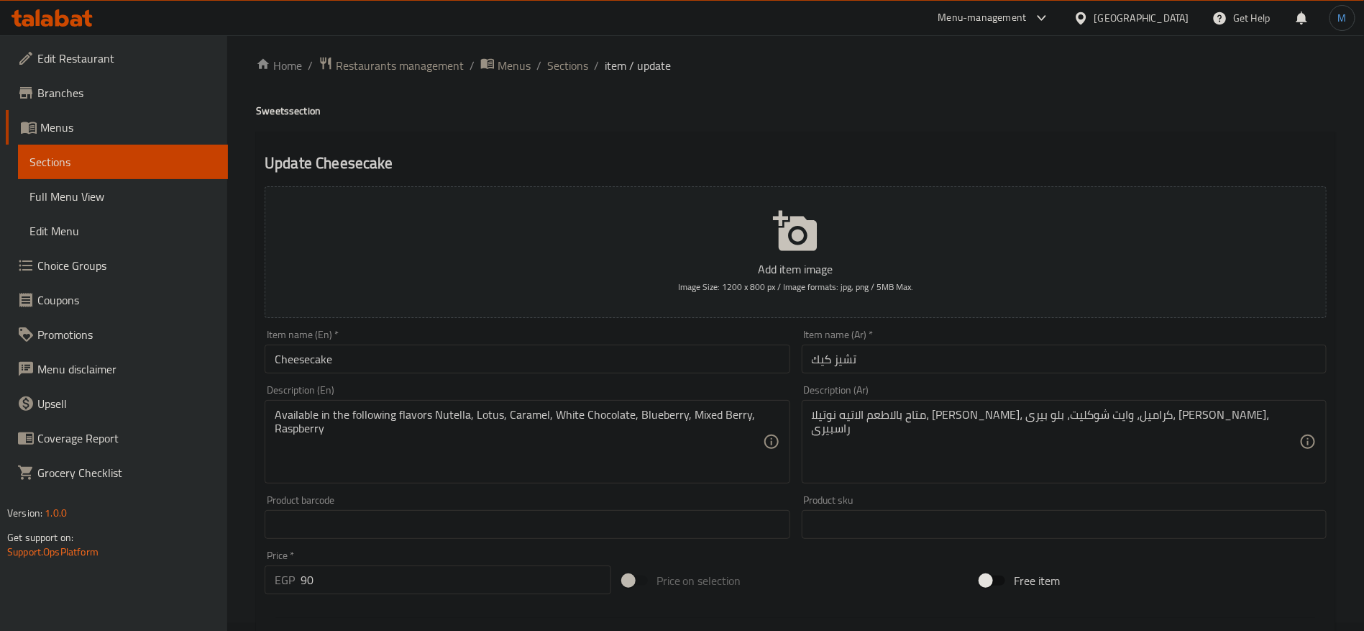
scroll to position [0, 0]
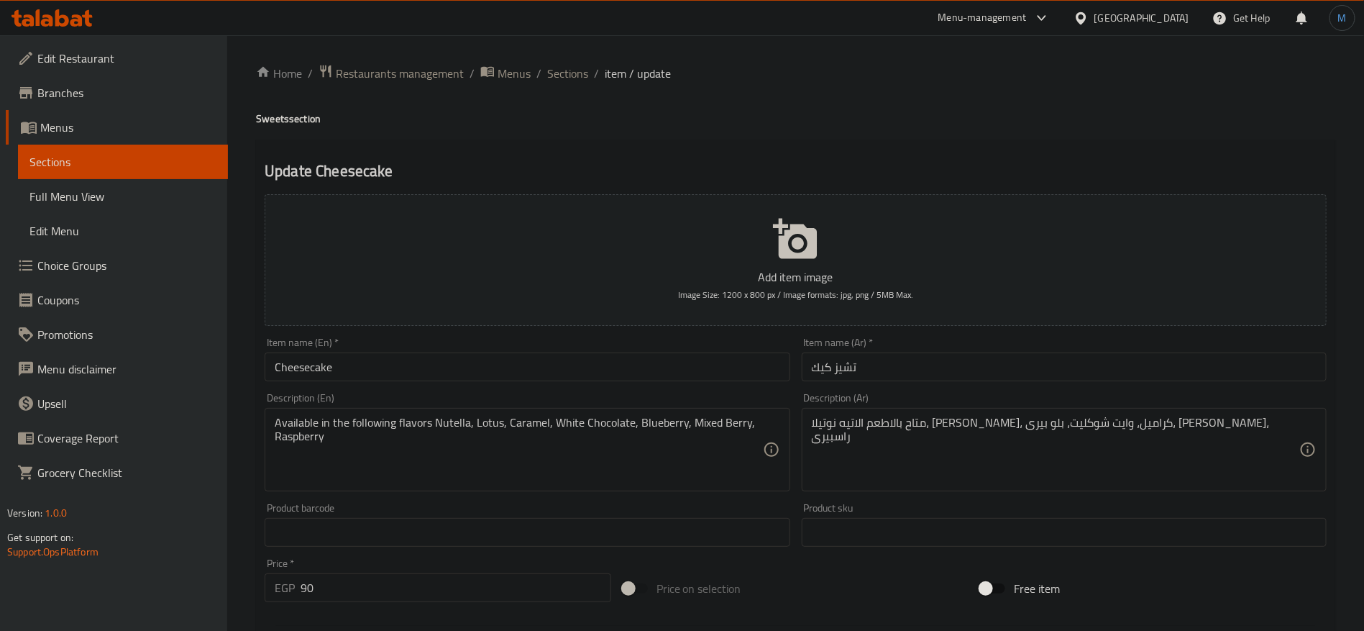
type input "Mixed Berry"
click at [303, 432] on textarea "Available in the following flavors Nutella, Lotus, Caramel, White Chocolate, Bl…" at bounding box center [519, 450] width 488 height 68
click at [295, 444] on textarea "Available in the following flavors Nutella, Lotus, Caramel, White Chocolate, Bl…" at bounding box center [519, 450] width 488 height 68
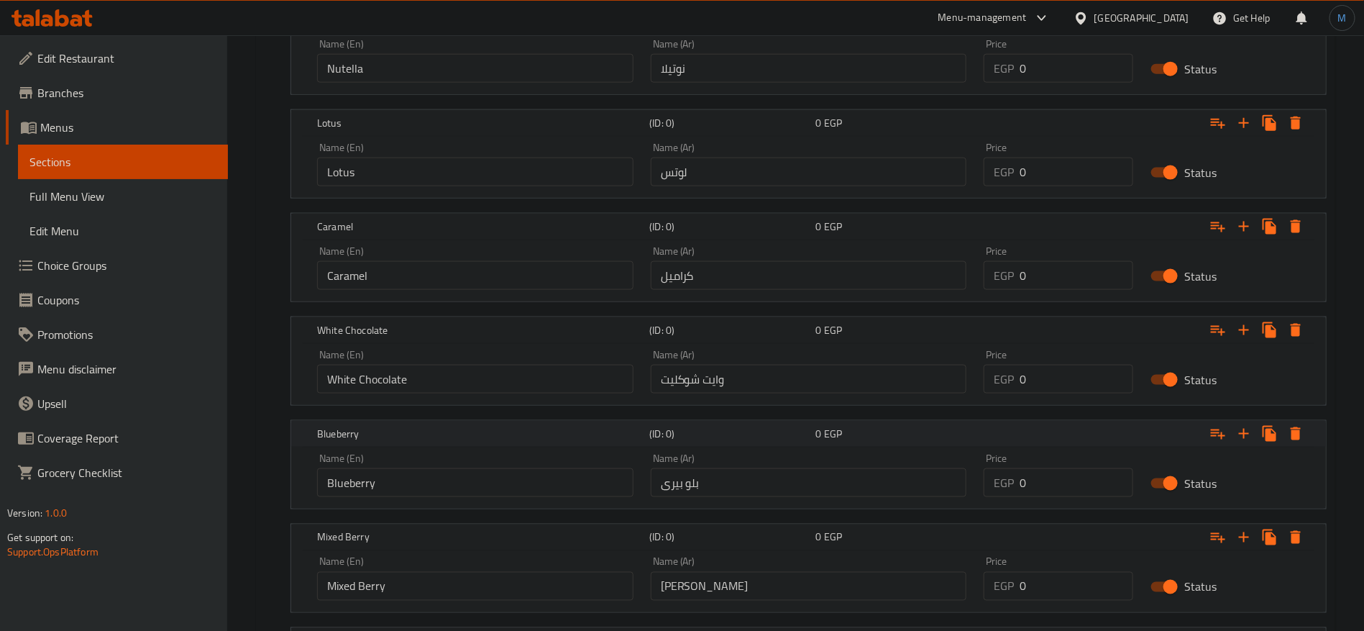
scroll to position [1058, 0]
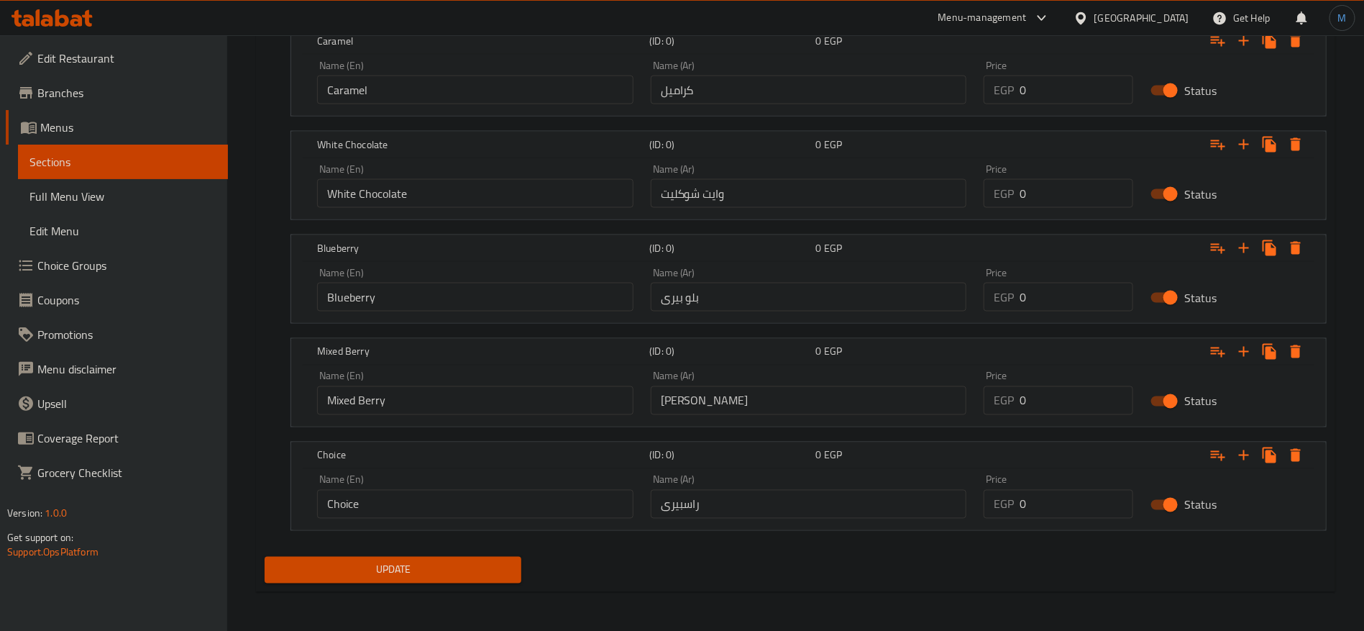
click at [443, 488] on div "Name (En) Choice Name (En)" at bounding box center [475, 497] width 316 height 44
click at [445, 498] on input "Choice" at bounding box center [475, 504] width 316 height 29
paste input "Raspberry"
type input "Raspberry"
click at [695, 551] on div "Update" at bounding box center [796, 570] width 1074 height 38
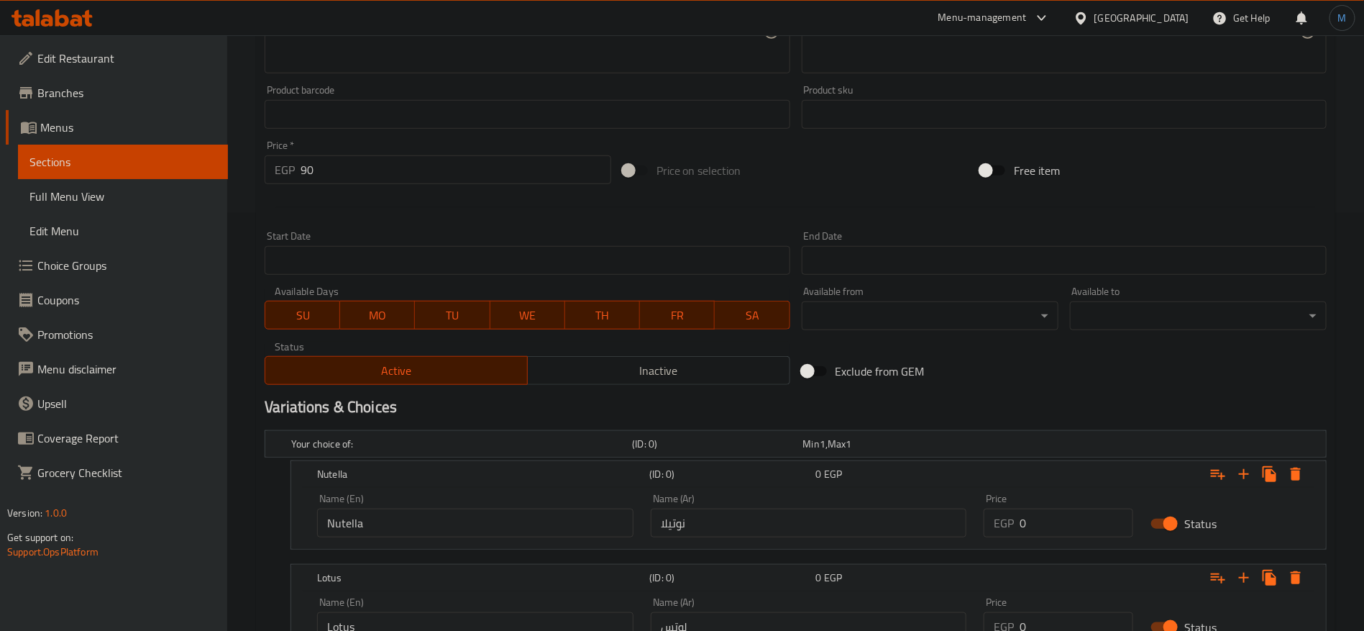
scroll to position [518, 0]
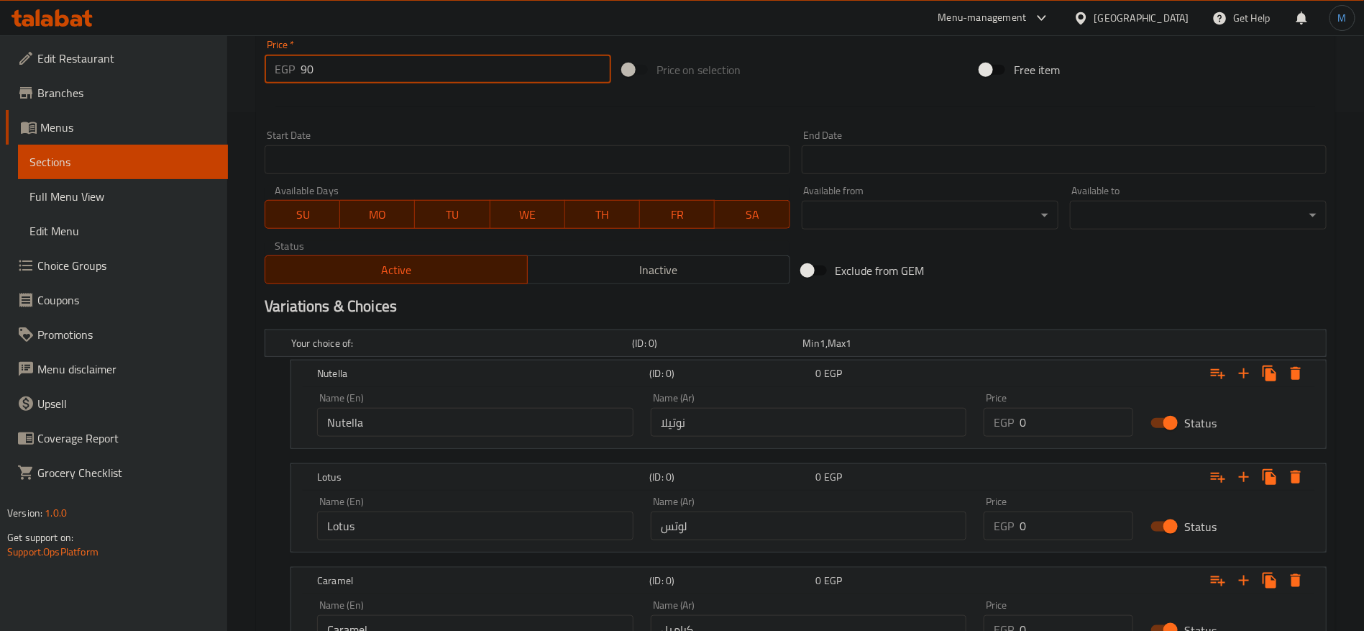
click at [398, 73] on input "90" at bounding box center [456, 69] width 311 height 29
type input "0"
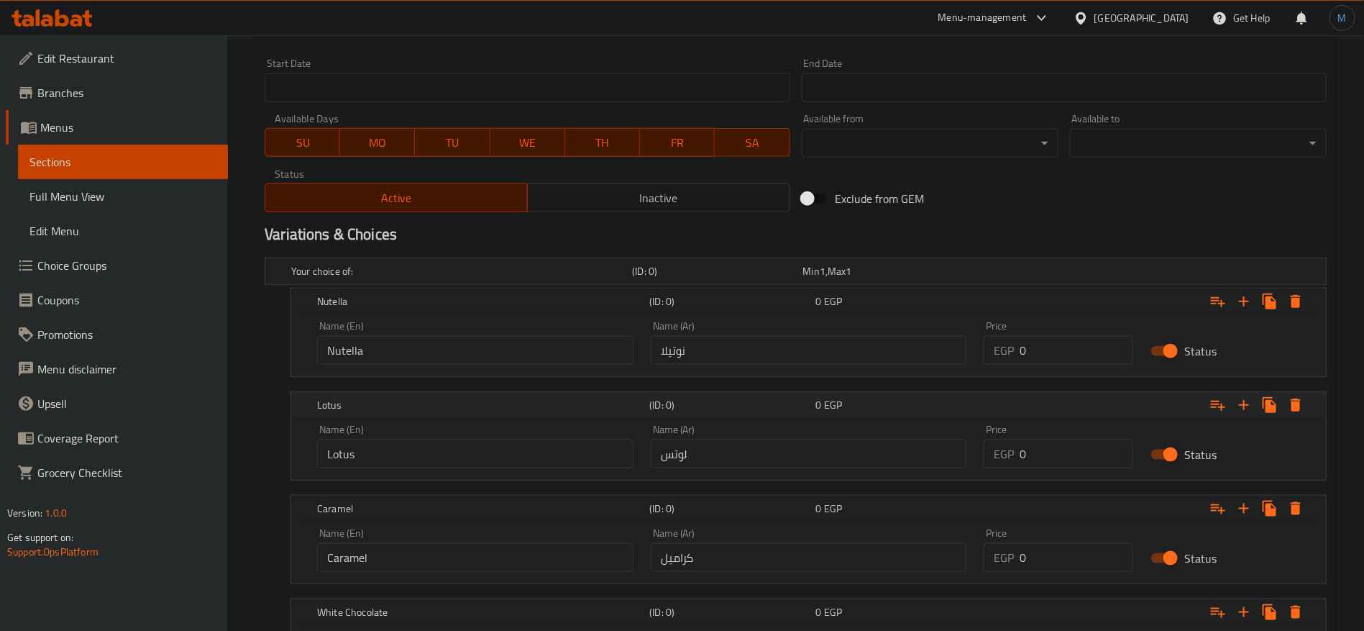
scroll to position [734, 0]
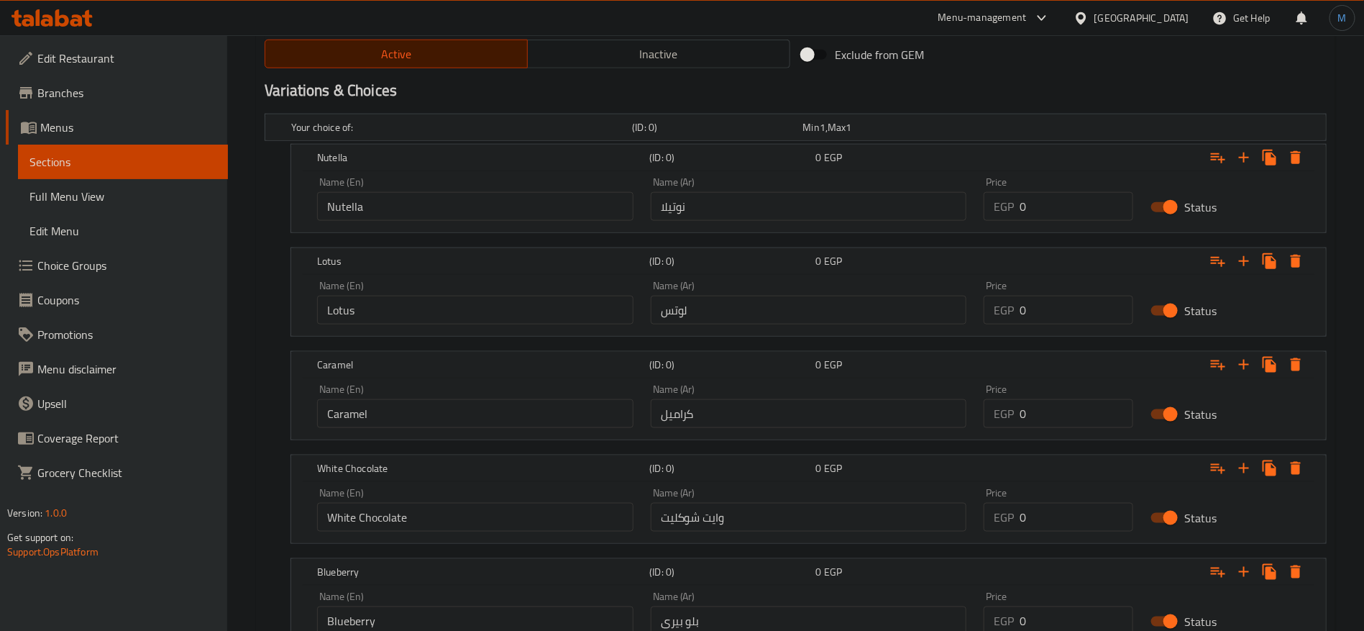
click at [1073, 206] on input "0" at bounding box center [1077, 206] width 114 height 29
paste input "9"
type input "90"
click at [1073, 302] on input "0" at bounding box center [1077, 310] width 114 height 29
paste input "9"
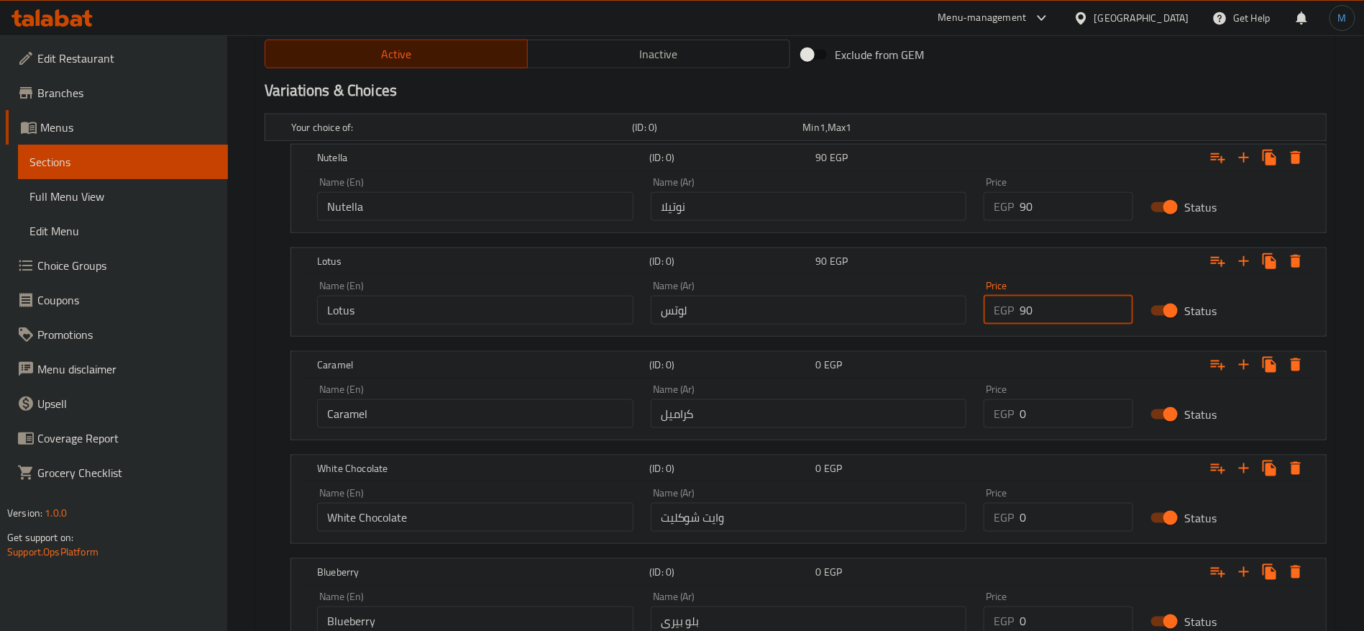
type input "90"
click at [1062, 409] on input "0" at bounding box center [1077, 413] width 114 height 29
paste input "9"
type input "90"
click at [1064, 521] on input "0" at bounding box center [1077, 517] width 114 height 29
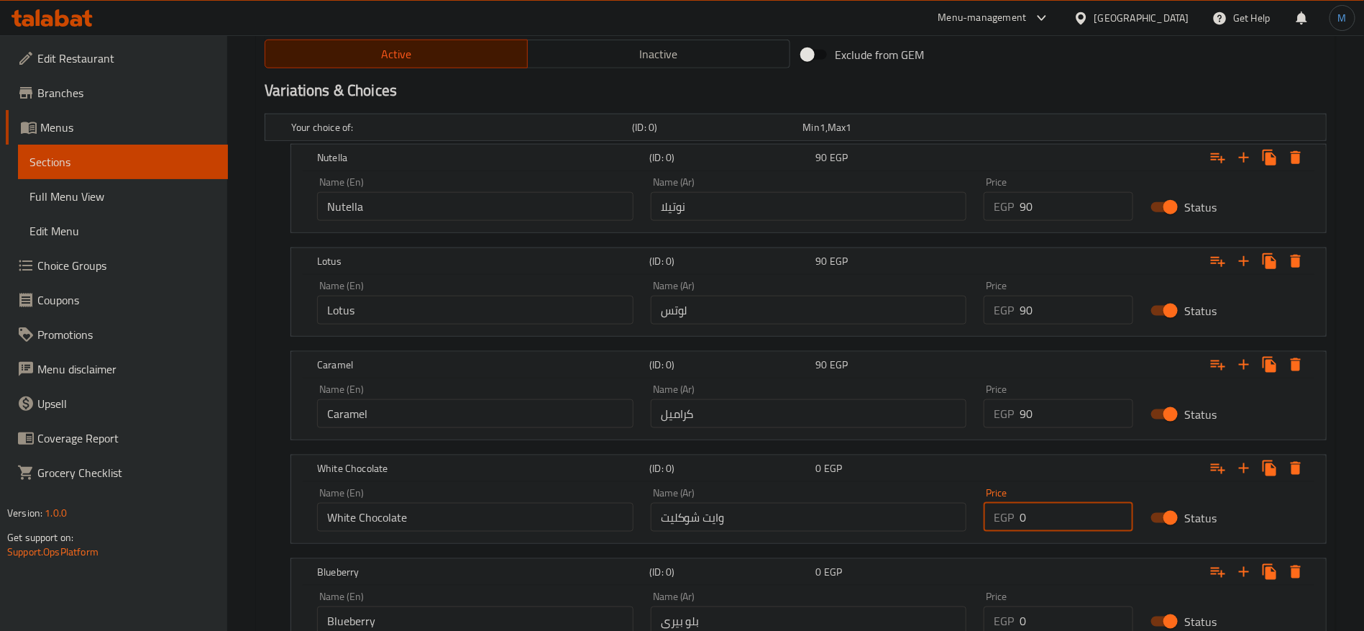
paste input "9"
type input "90"
click at [1061, 607] on input "0" at bounding box center [1077, 620] width 114 height 29
paste input "9"
type input "90"
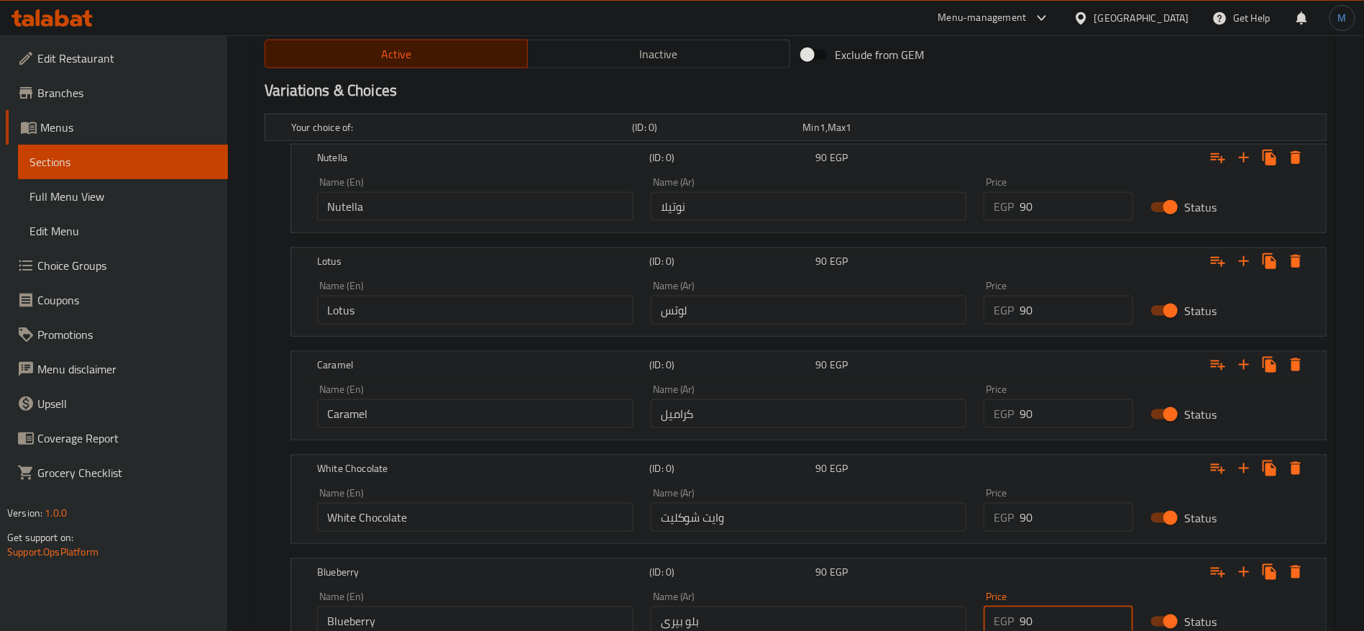
click at [1133, 76] on div "Variations & Choices" at bounding box center [796, 90] width 1074 height 33
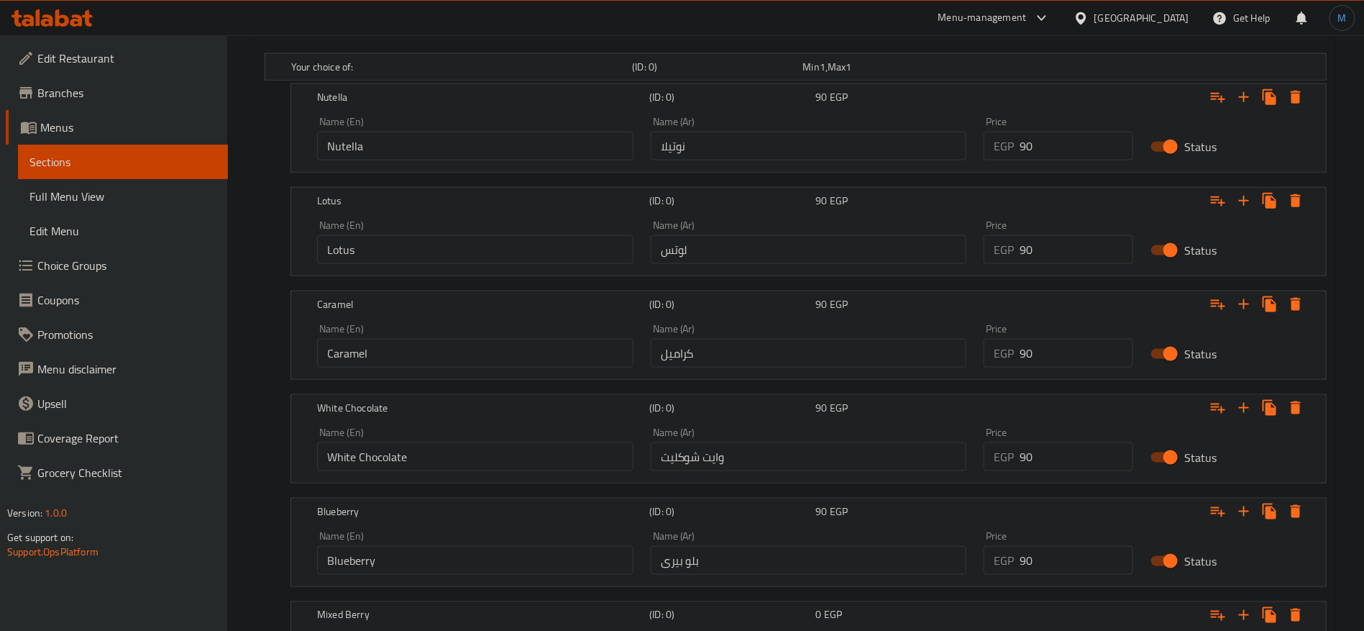
scroll to position [1058, 0]
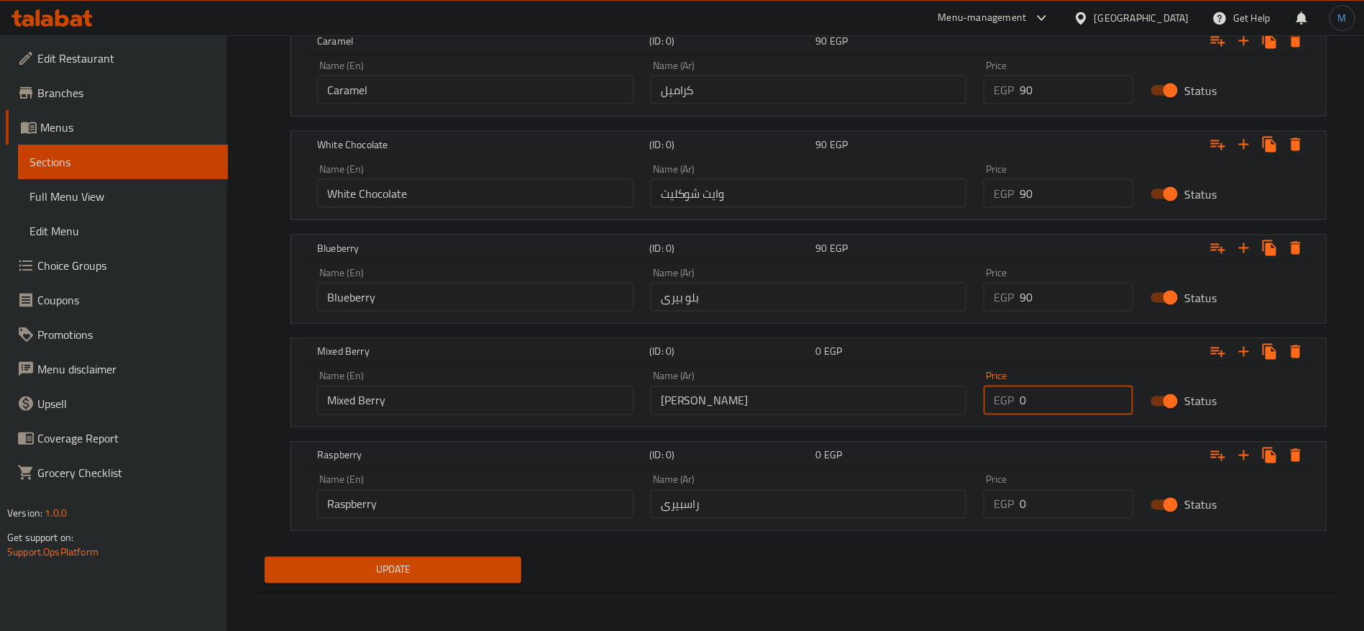
click at [1080, 395] on input "0" at bounding box center [1077, 400] width 114 height 29
paste input "9"
type input "90"
click at [1049, 495] on input "0" at bounding box center [1077, 504] width 114 height 29
paste input "9"
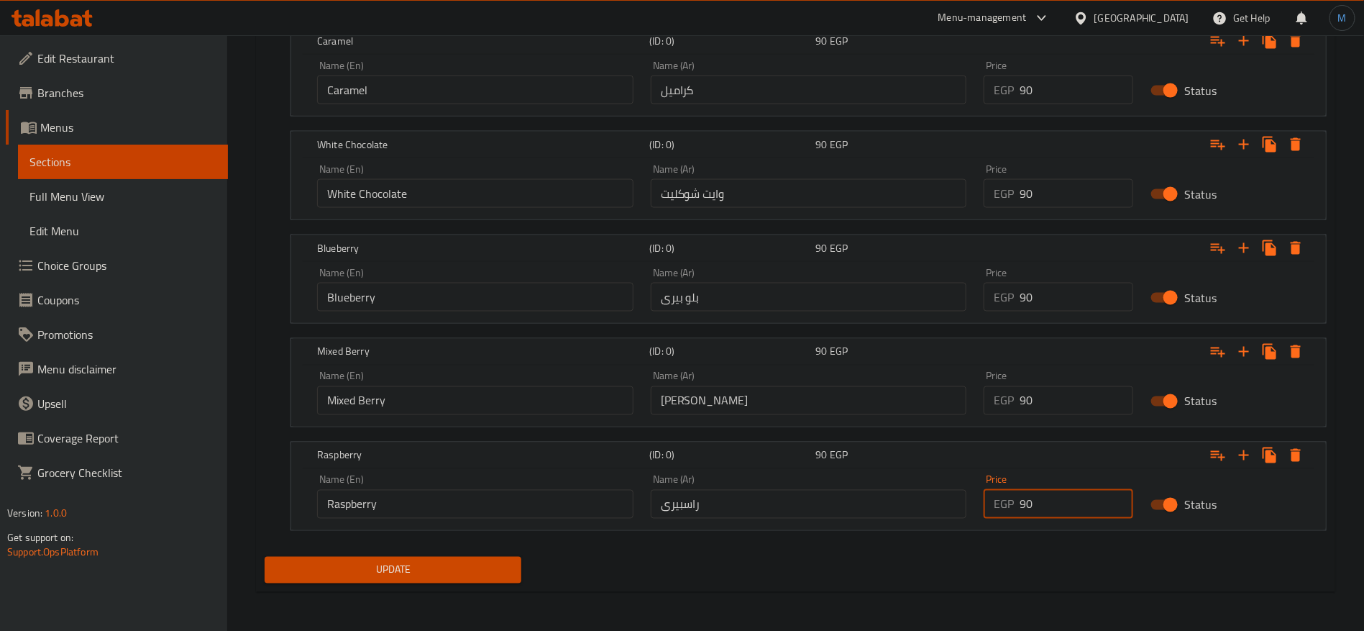
type input "90"
click at [366, 575] on span "Update" at bounding box center [393, 570] width 234 height 18
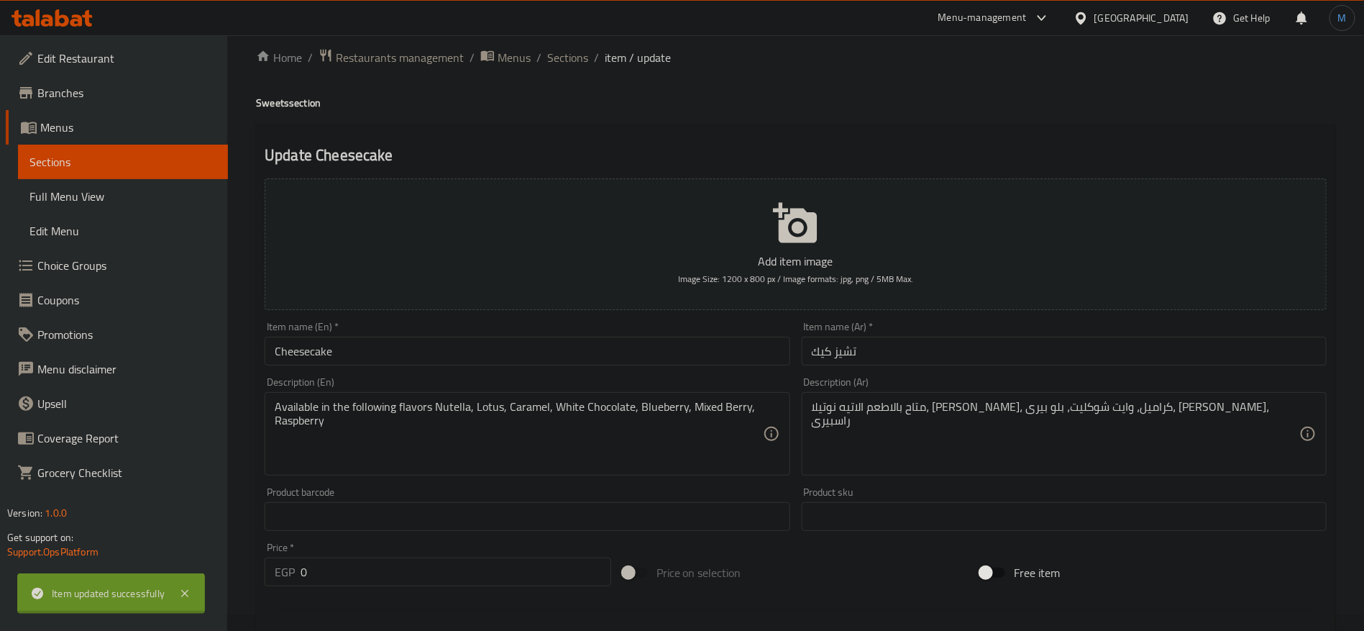
scroll to position [0, 0]
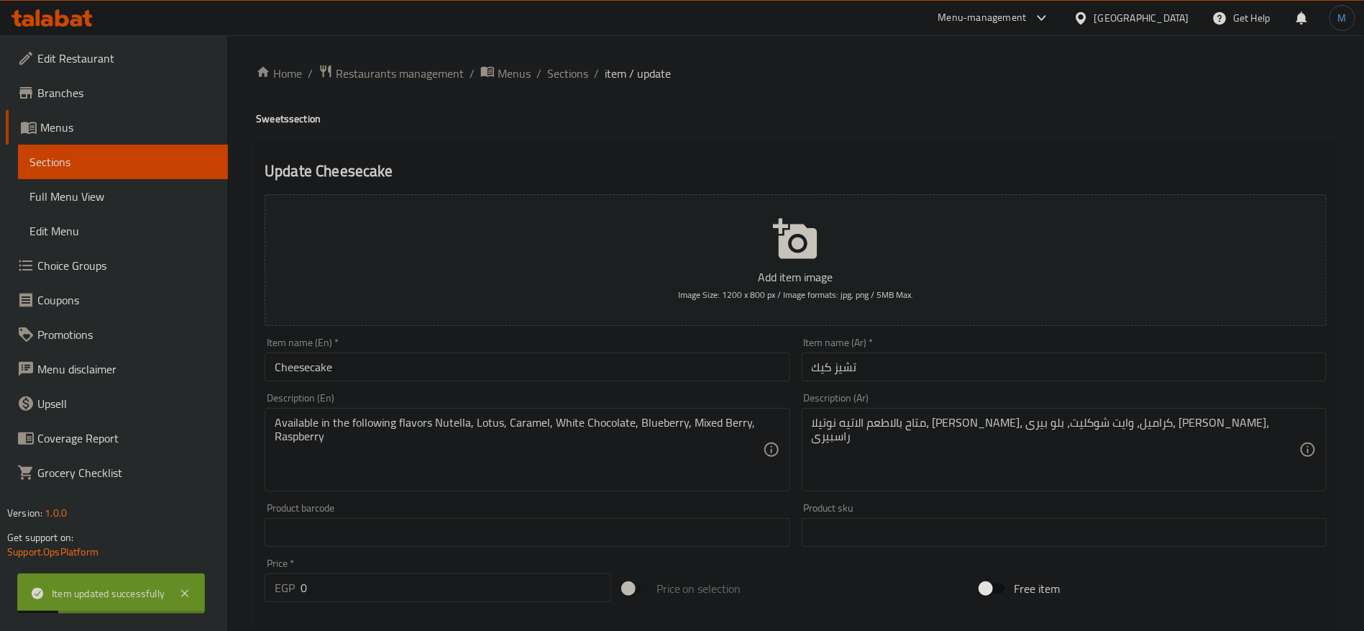
drag, startPoint x: 582, startPoint y: 69, endPoint x: 610, endPoint y: 85, distance: 32.2
click at [582, 69] on span "Sections" at bounding box center [567, 73] width 41 height 17
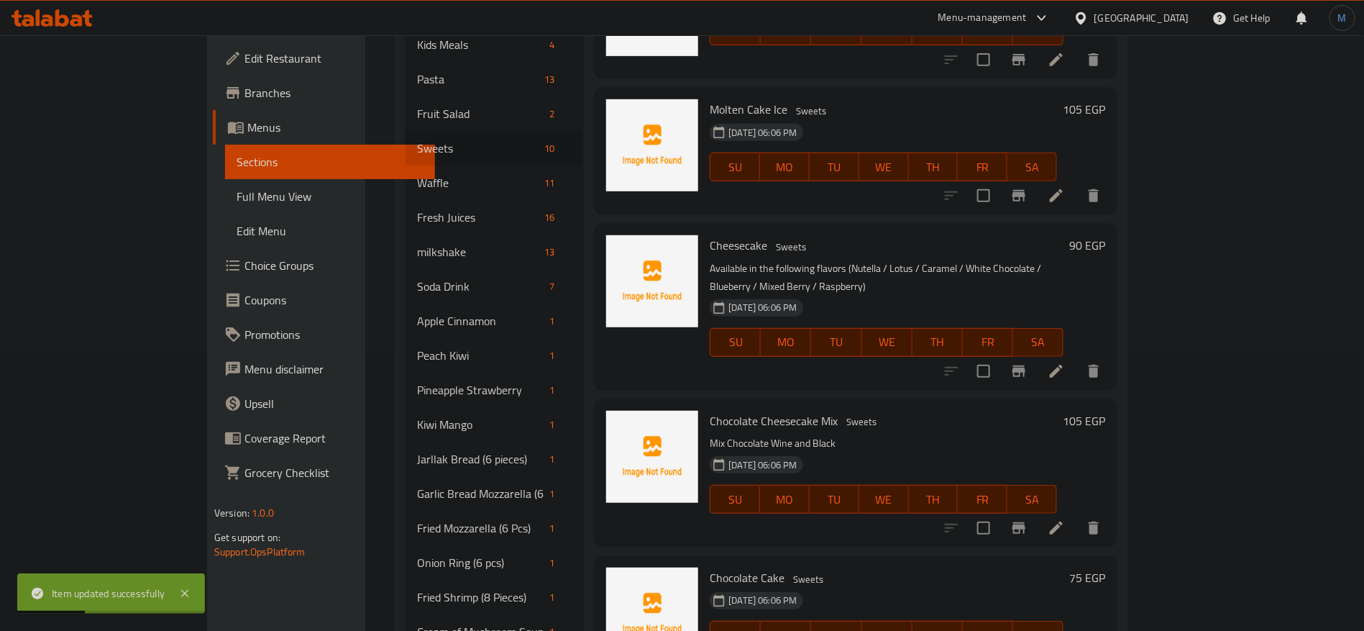
scroll to position [324, 0]
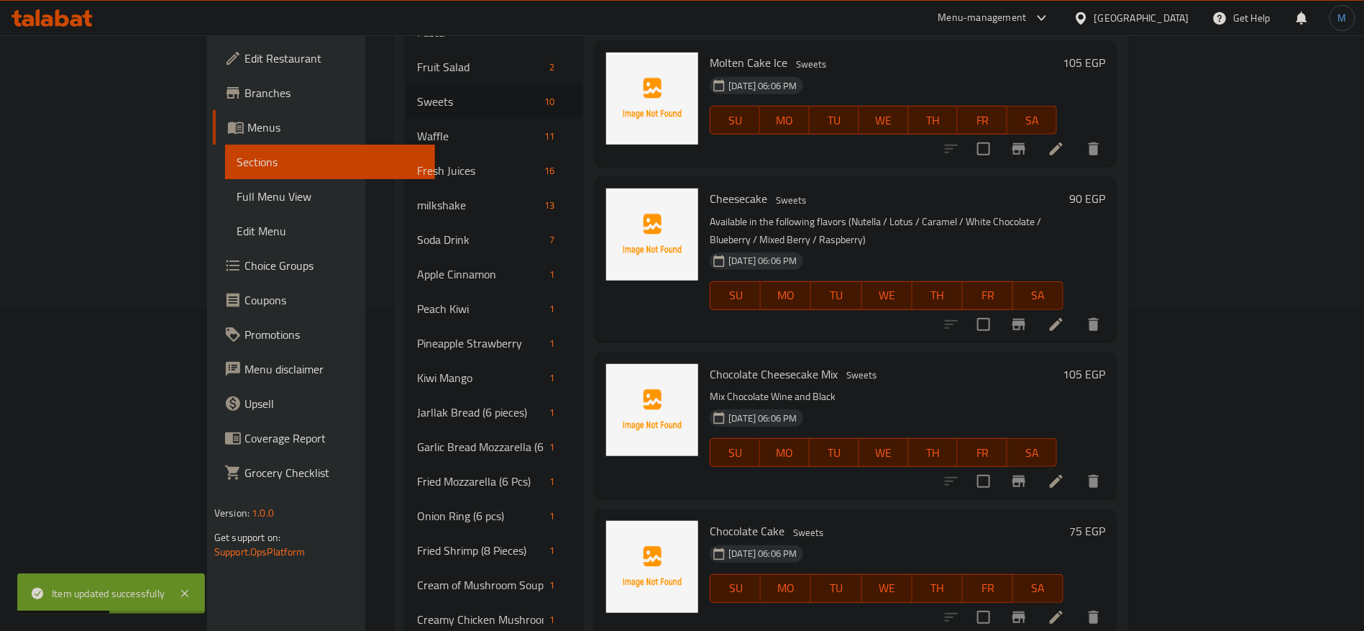
click at [1077, 468] on li at bounding box center [1056, 481] width 40 height 26
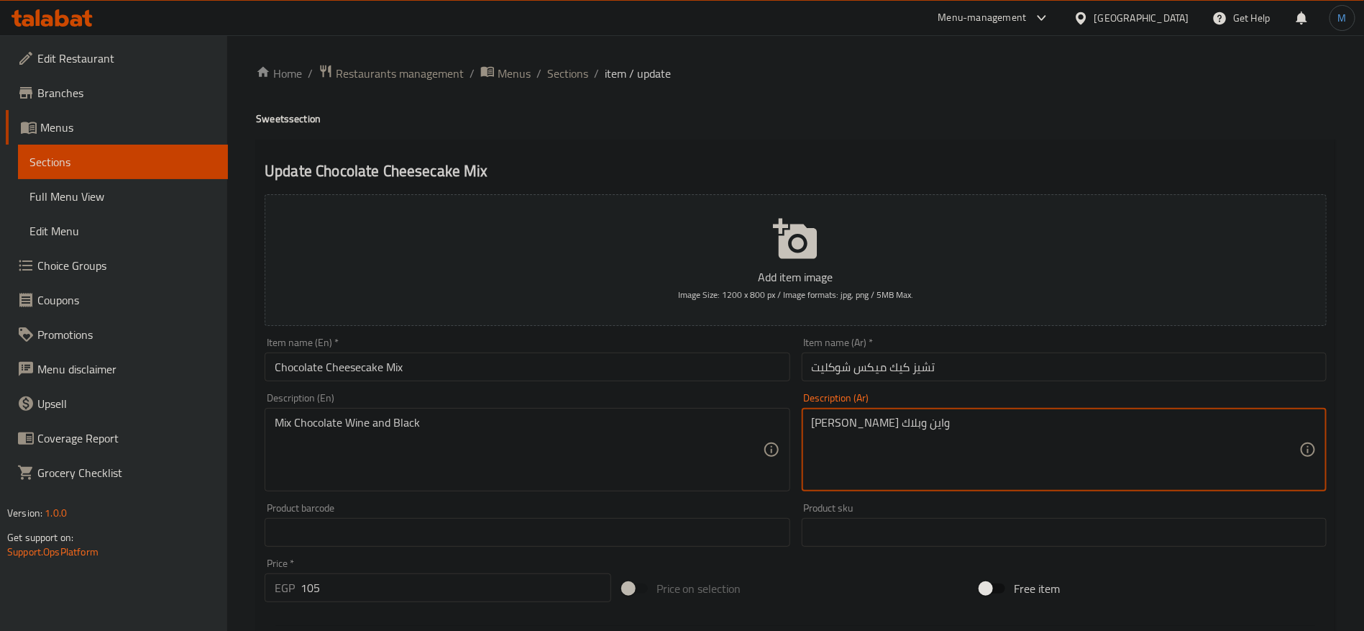
click at [854, 424] on textarea "[PERSON_NAME] واين وبلاك" at bounding box center [1056, 450] width 488 height 68
click at [835, 424] on textarea "[PERSON_NAME] واين وبلاك" at bounding box center [1056, 450] width 488 height 68
paste textarea "ت"
type textarea "ميكس شوكليت وايت وبلاك"
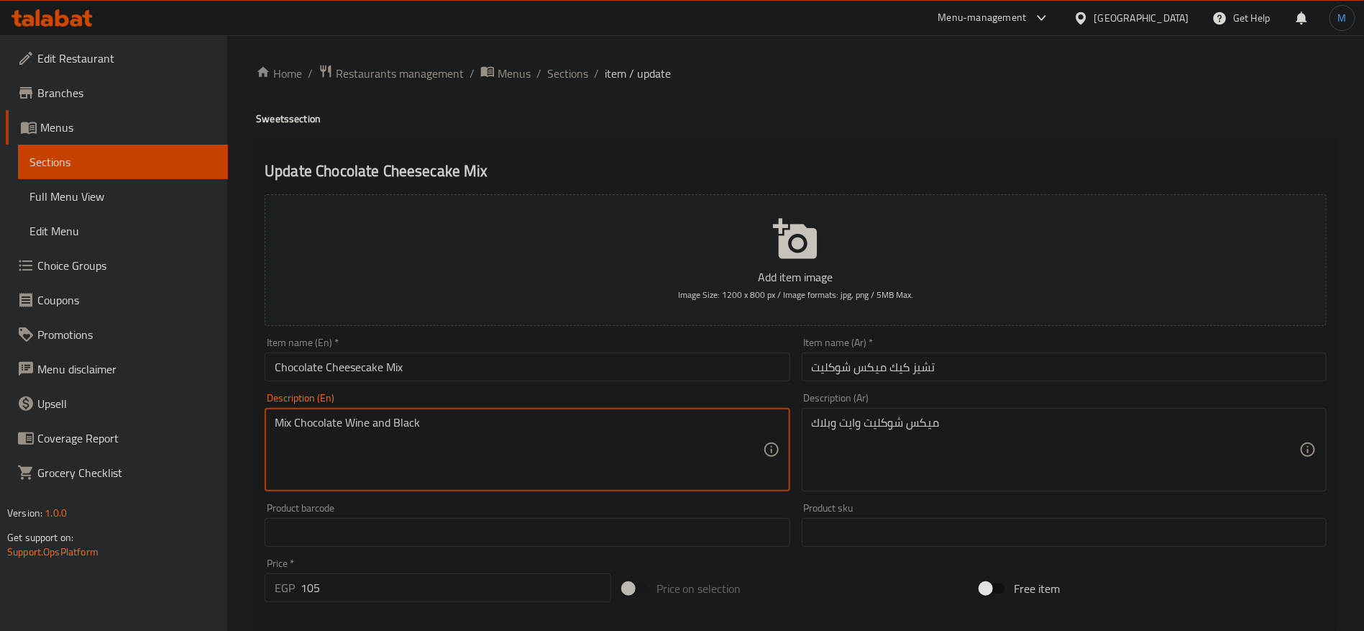
drag, startPoint x: 363, startPoint y: 427, endPoint x: 402, endPoint y: 427, distance: 38.8
click at [402, 427] on textarea "Mix Chocolate Wine and Black" at bounding box center [519, 450] width 488 height 68
paste textarea "hit"
type textarea "Mix Chocolate White and Black"
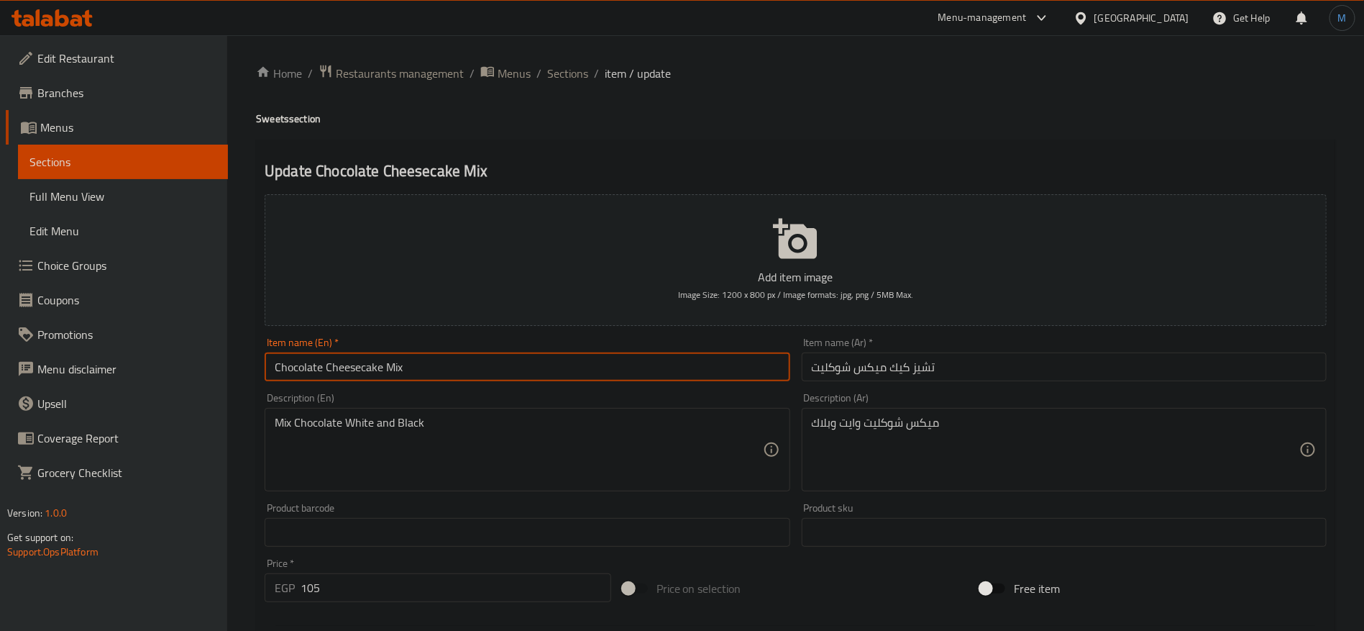
click at [434, 372] on input "Chocolate Cheesecake Mix" at bounding box center [527, 366] width 525 height 29
click at [570, 78] on span "Sections" at bounding box center [567, 73] width 41 height 17
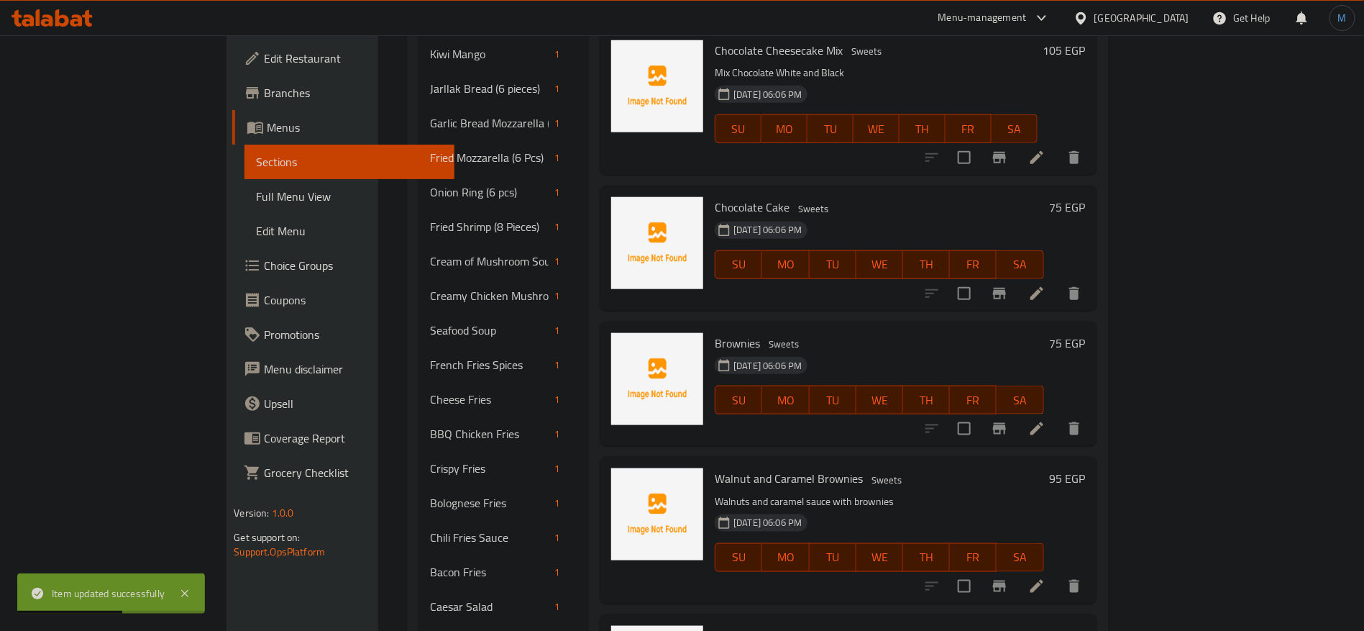
scroll to position [755, 0]
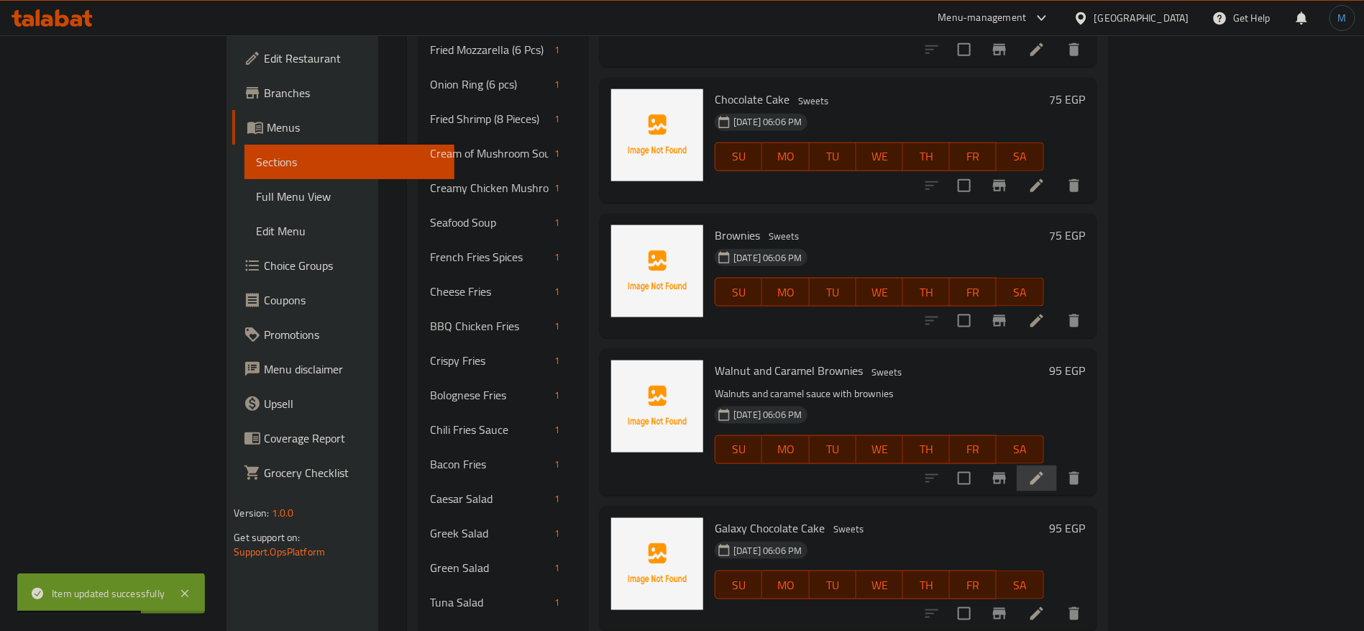
click at [1057, 465] on li at bounding box center [1037, 478] width 40 height 26
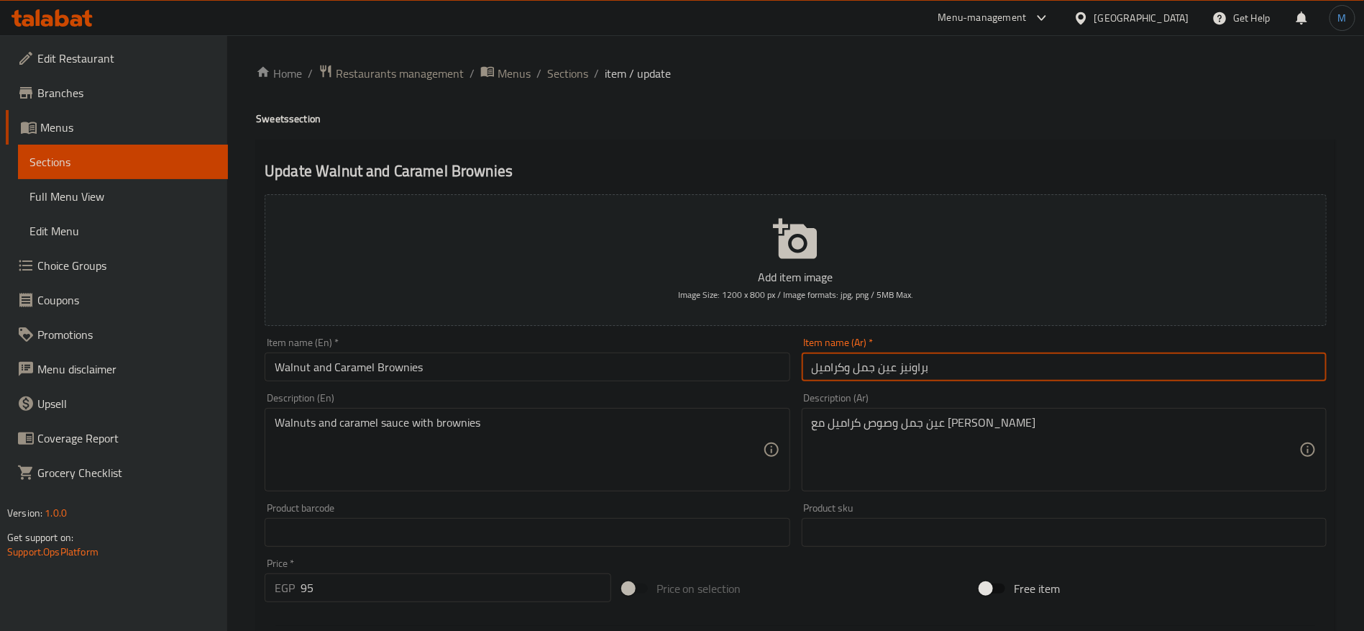
click at [928, 359] on input "براونيز عين جمل وكراميل" at bounding box center [1064, 366] width 525 height 29
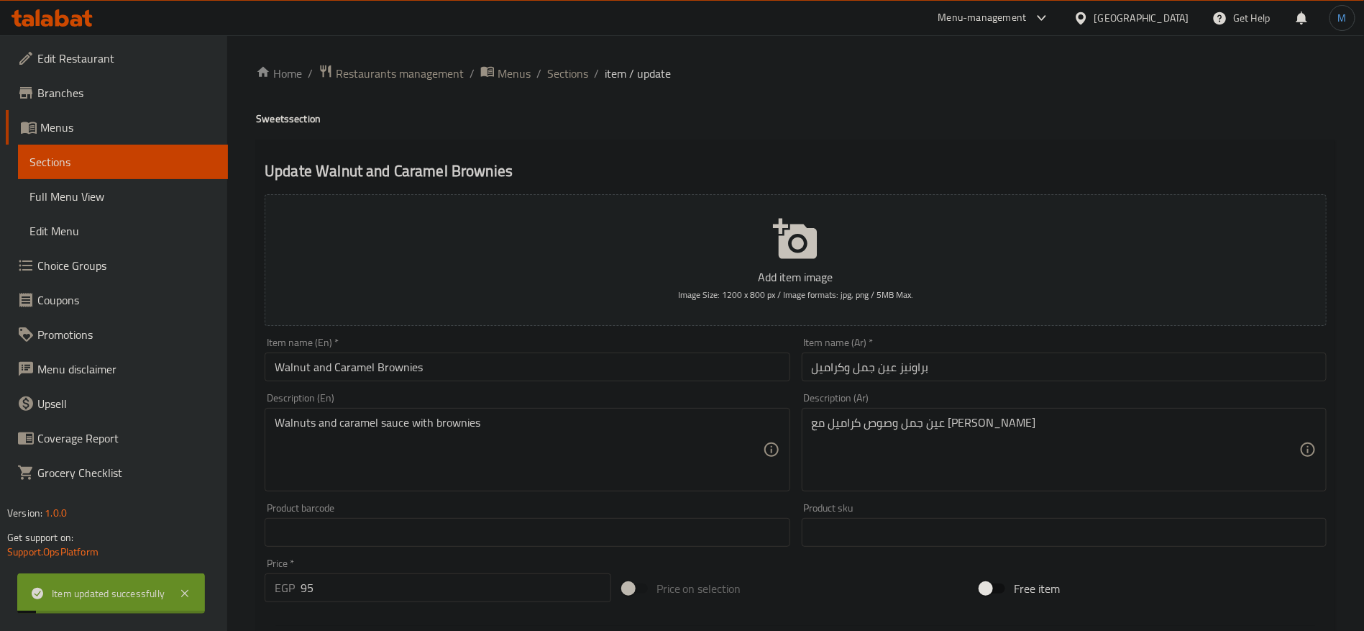
click at [588, 68] on ol "Home / Restaurants management / Menus / Sections / item / update" at bounding box center [795, 73] width 1079 height 19
click at [579, 68] on span "Sections" at bounding box center [567, 73] width 41 height 17
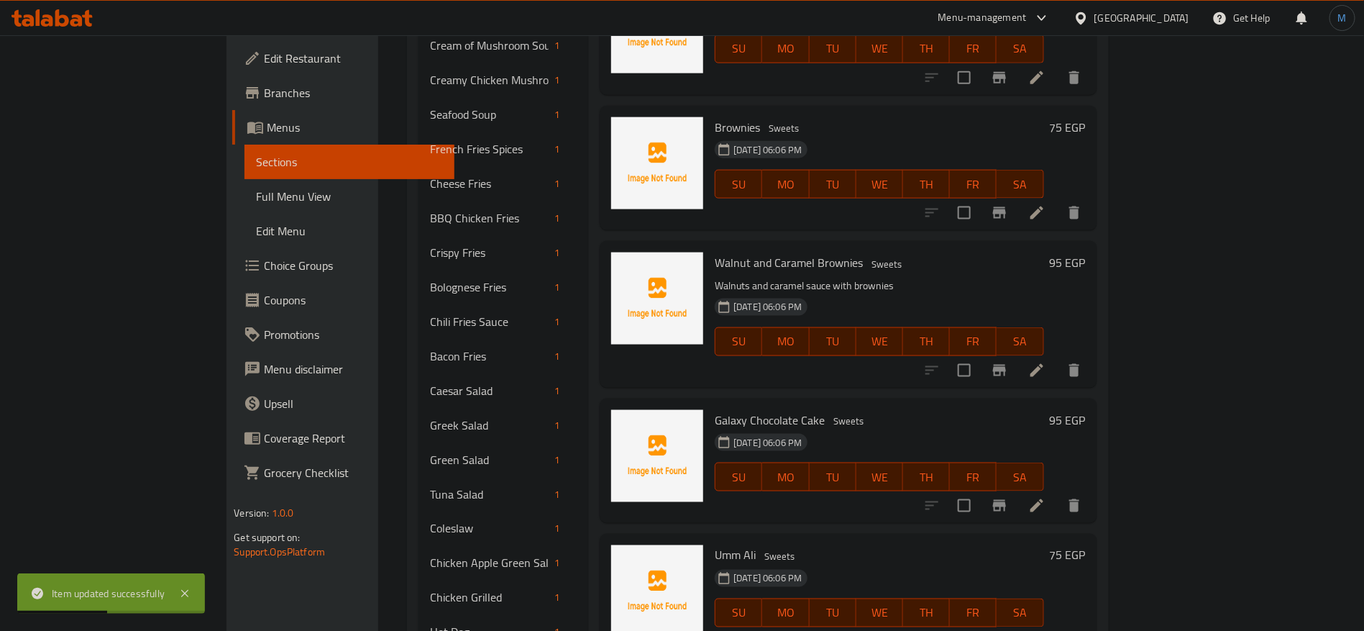
scroll to position [1079, 0]
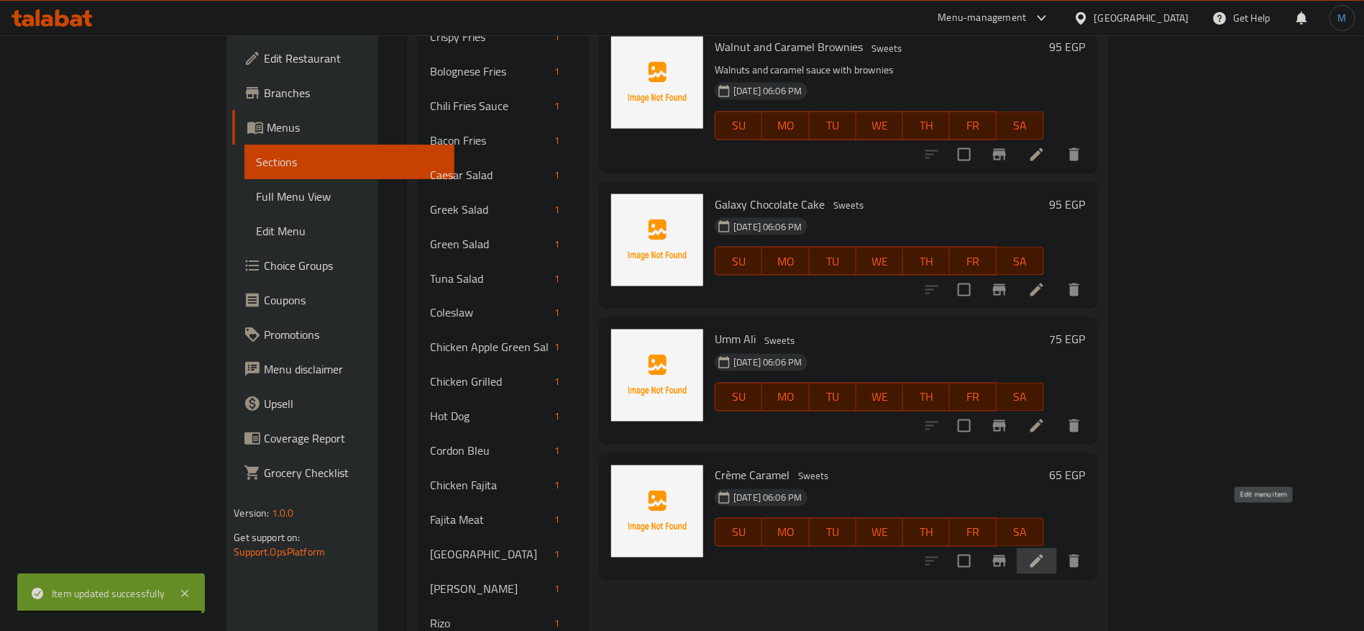
click at [1046, 552] on icon at bounding box center [1036, 560] width 17 height 17
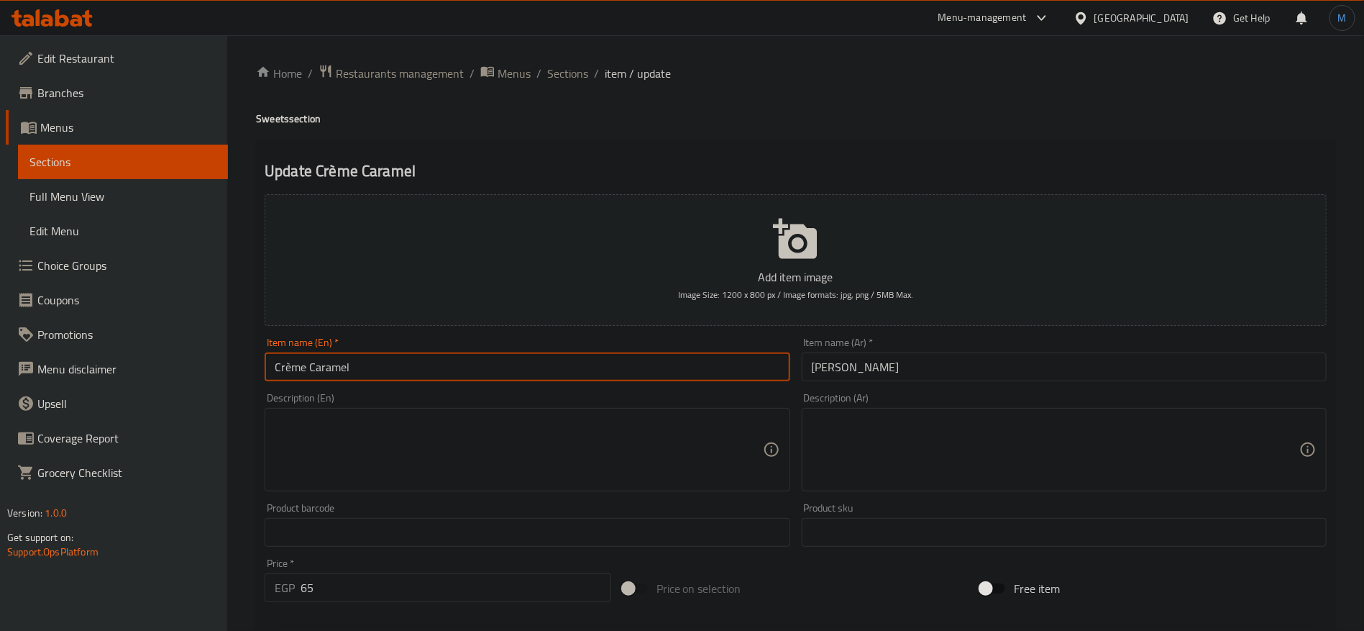
click at [566, 367] on input "Crème Caramel" at bounding box center [527, 366] width 525 height 29
click at [941, 347] on div "Item name (Ar)   * [PERSON_NAME] Item name (Ar) *" at bounding box center [1064, 359] width 525 height 44
click at [944, 362] on input "[PERSON_NAME]" at bounding box center [1064, 366] width 525 height 29
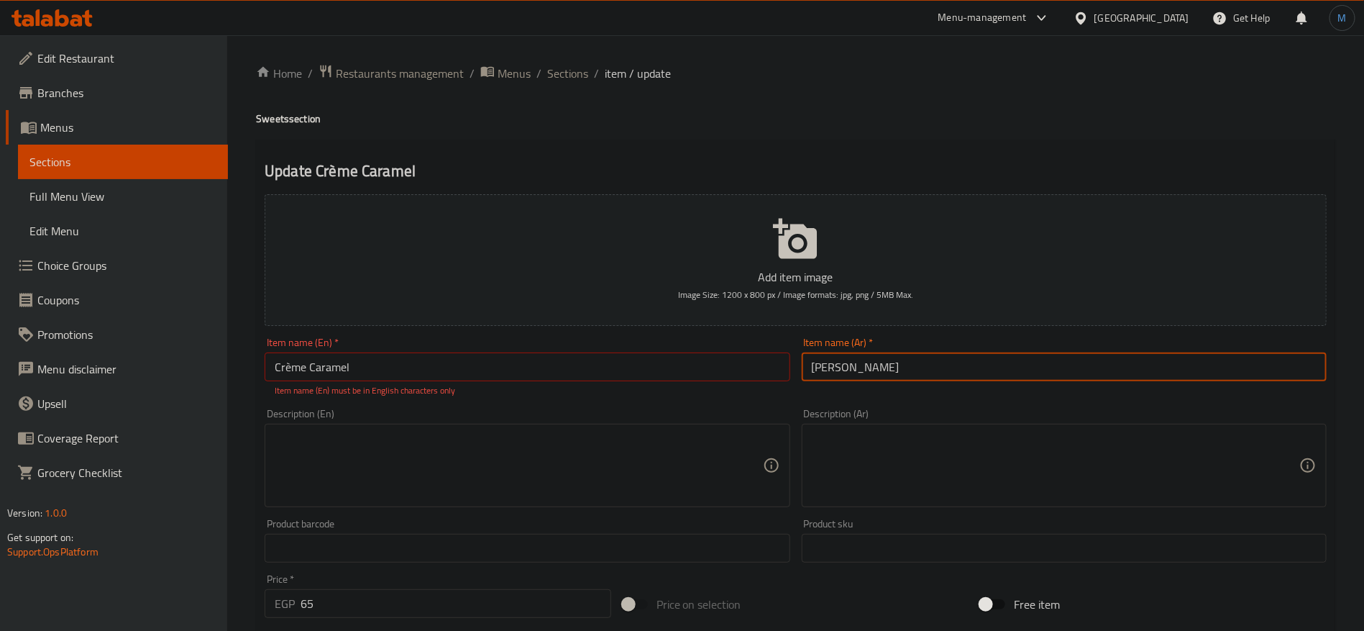
click at [288, 375] on input "Crème Caramel" at bounding box center [527, 366] width 525 height 29
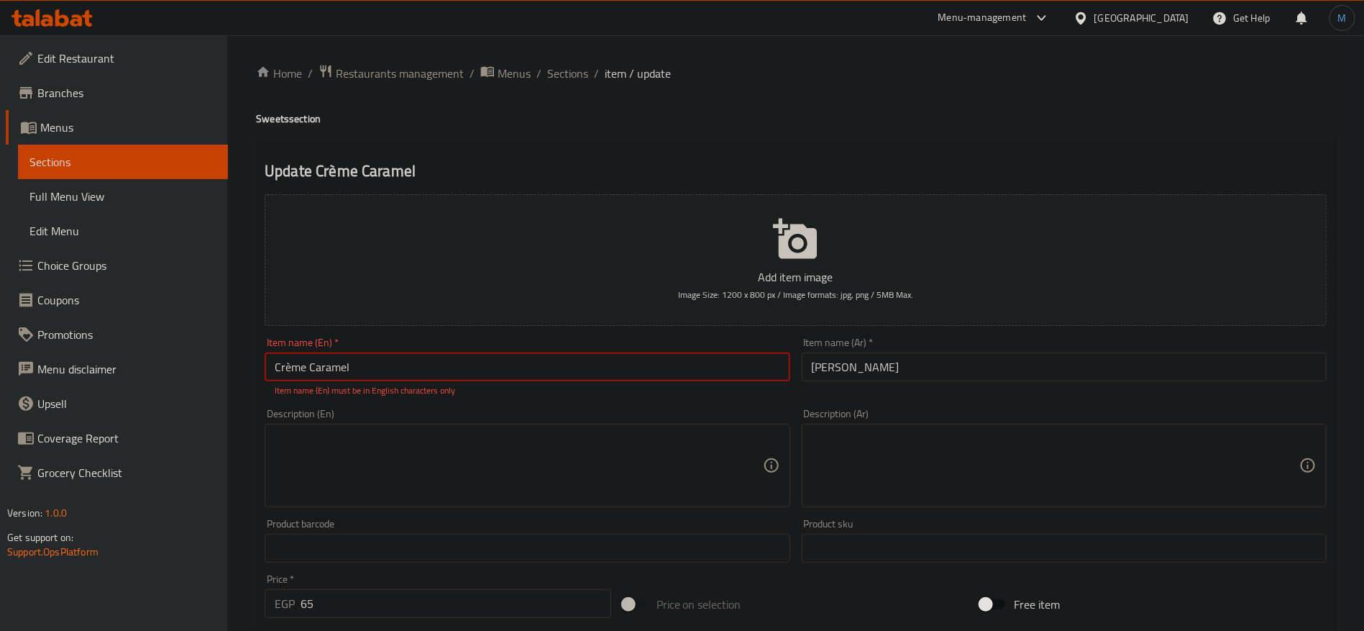
click at [288, 375] on input "Crème Caramel" at bounding box center [527, 366] width 525 height 29
paste input "cream"
click at [416, 368] on input "cream Caramel" at bounding box center [527, 366] width 525 height 29
type input "Cream Caramel"
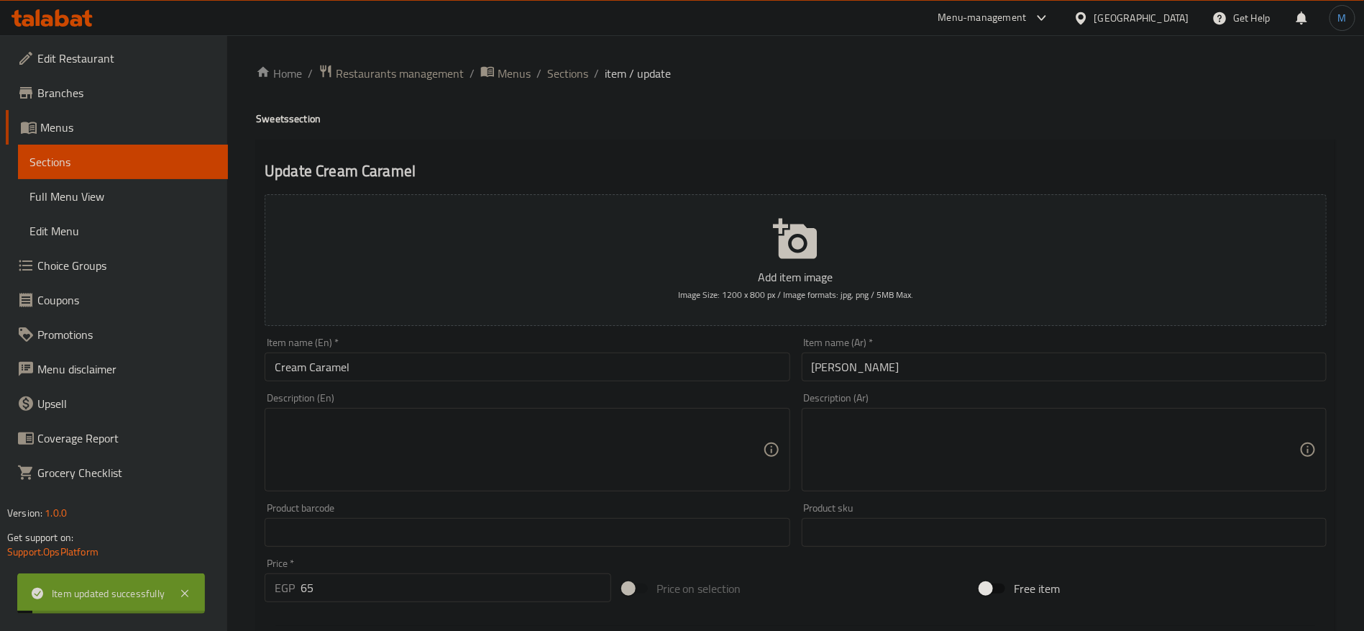
click at [576, 58] on div "Home / Restaurants management / Menus / Sections / item / update Sweets section…" at bounding box center [795, 525] width 1137 height 981
click at [575, 65] on span "Sections" at bounding box center [567, 73] width 41 height 17
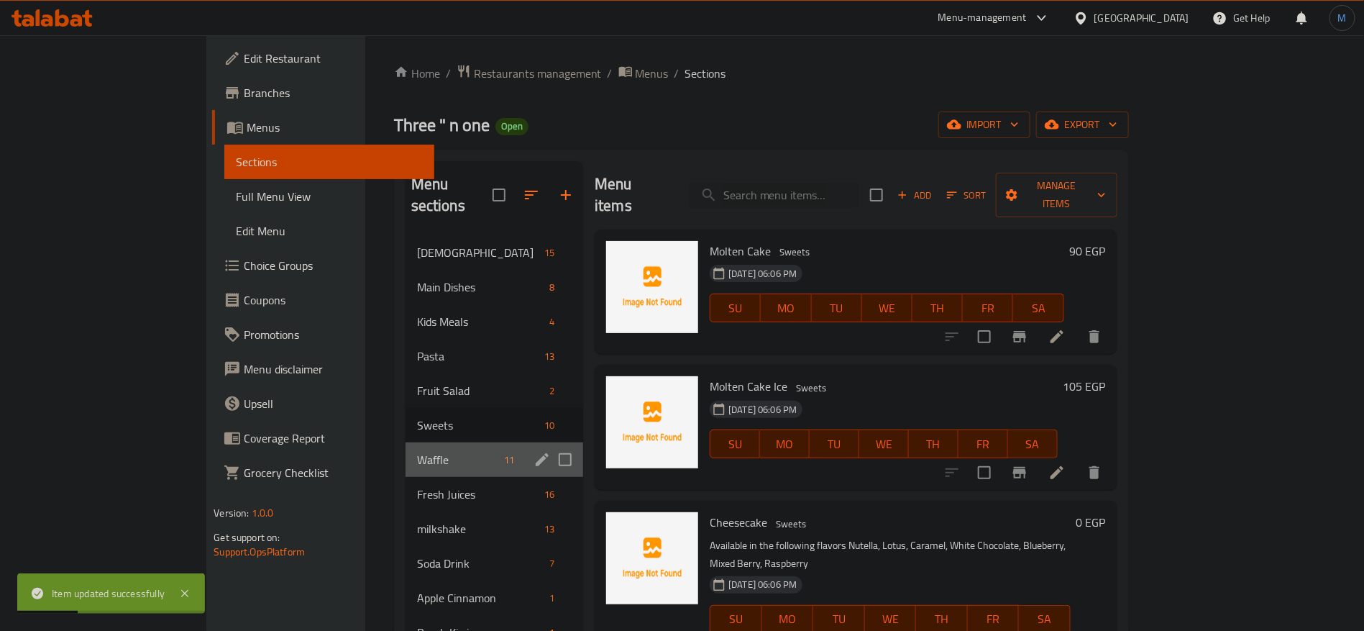
click at [406, 442] on div "Waffle 11" at bounding box center [495, 459] width 178 height 35
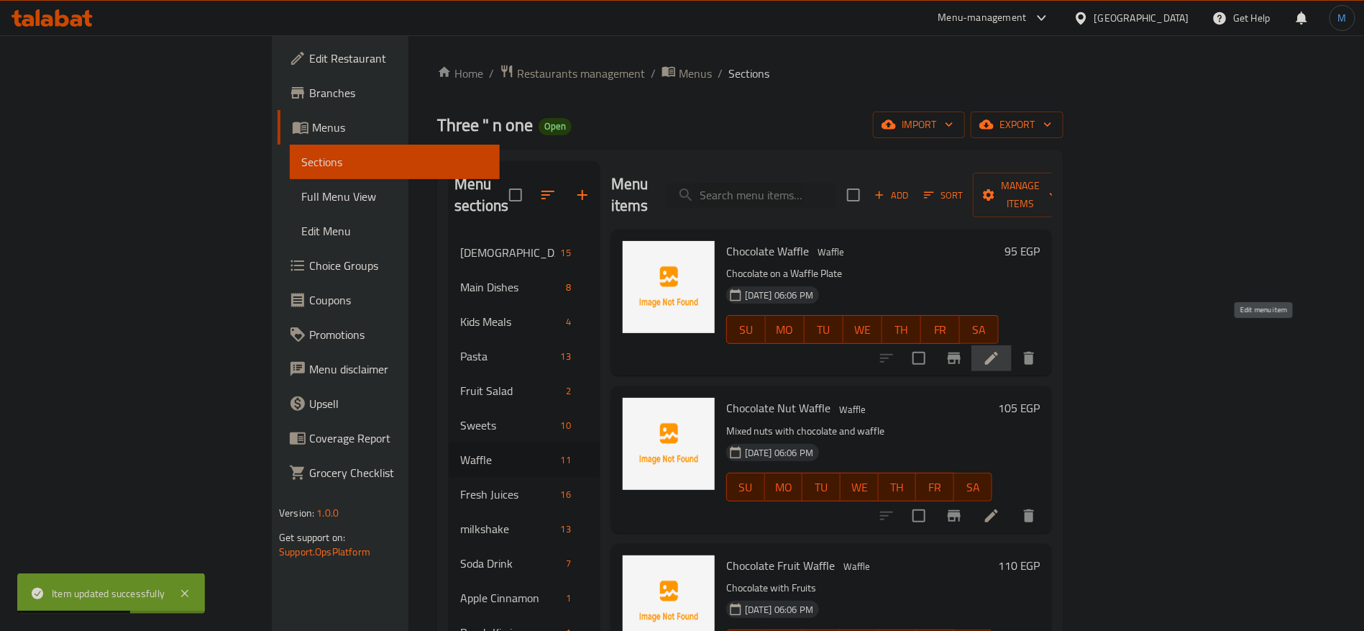
click at [1000, 349] on icon at bounding box center [991, 357] width 17 height 17
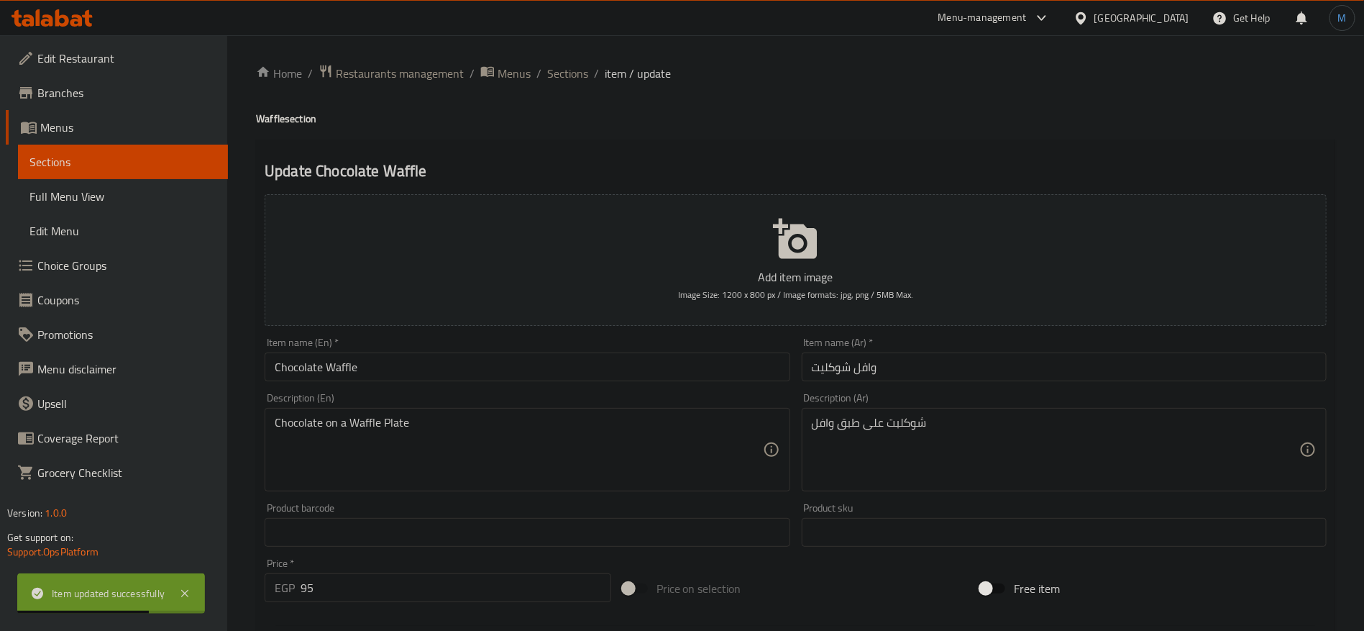
click at [760, 367] on input "Chocolate Waffle" at bounding box center [527, 366] width 525 height 29
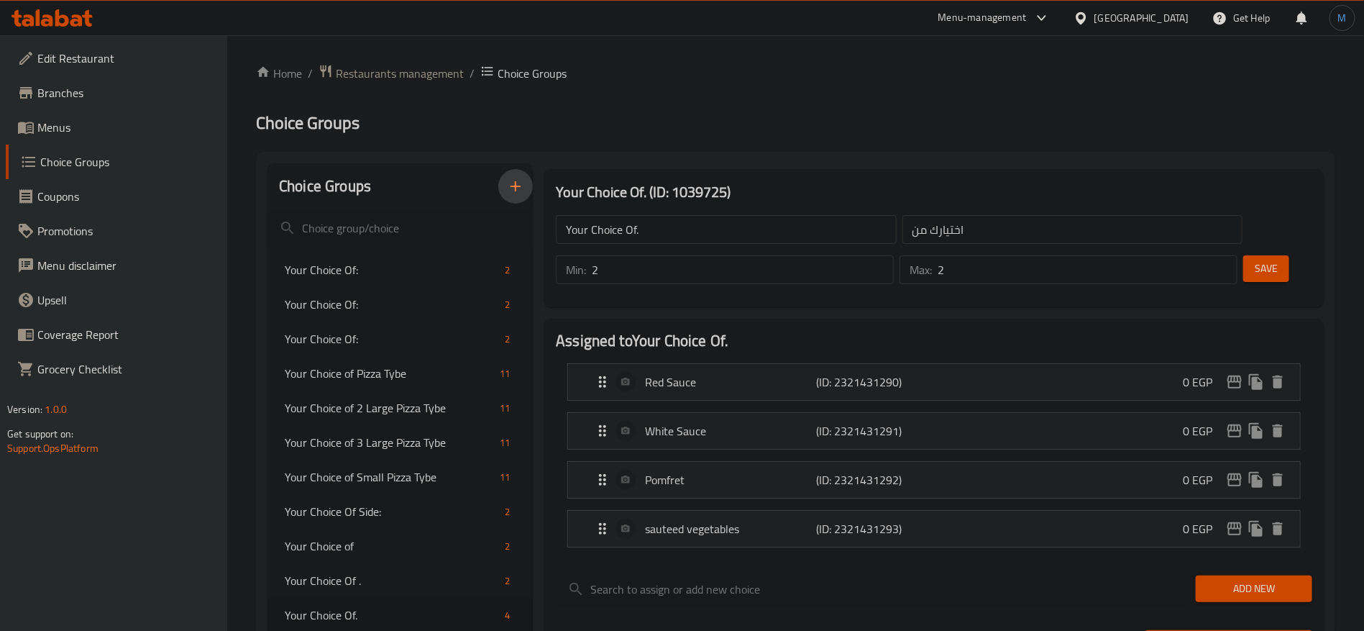
click at [526, 182] on button "button" at bounding box center [515, 186] width 35 height 35
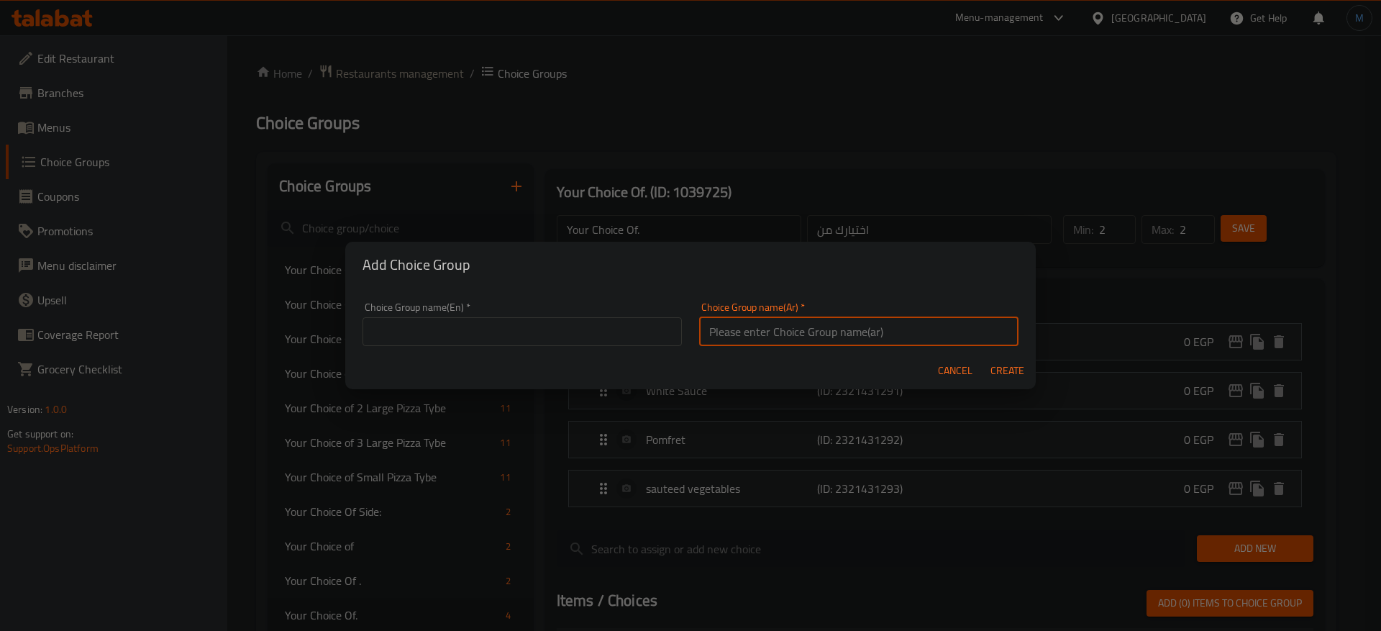
click at [916, 342] on input "text" at bounding box center [858, 331] width 319 height 29
type input "اختيارك من الباستا"
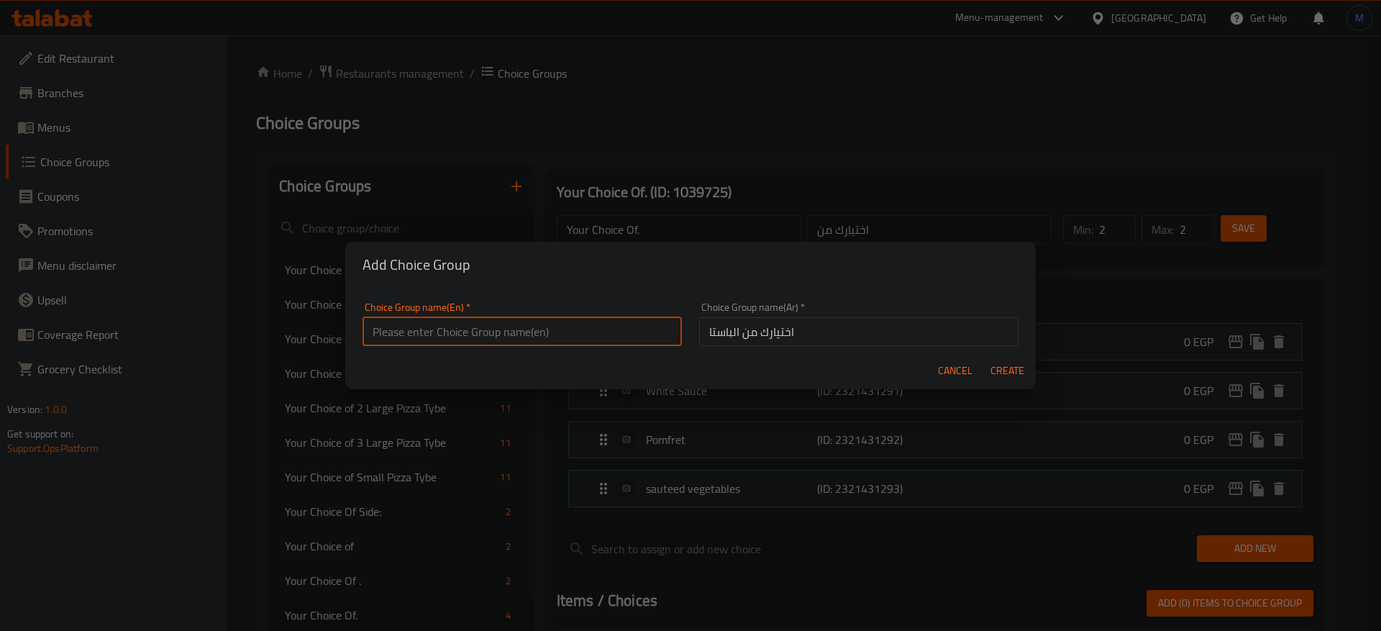
click at [635, 332] on input "text" at bounding box center [521, 331] width 319 height 29
type input "Your Choice of Pasta"
click at [984, 357] on button "Create" at bounding box center [1007, 370] width 46 height 27
type input "Your Choice of Pasta"
type input "اختيارك من الباستا"
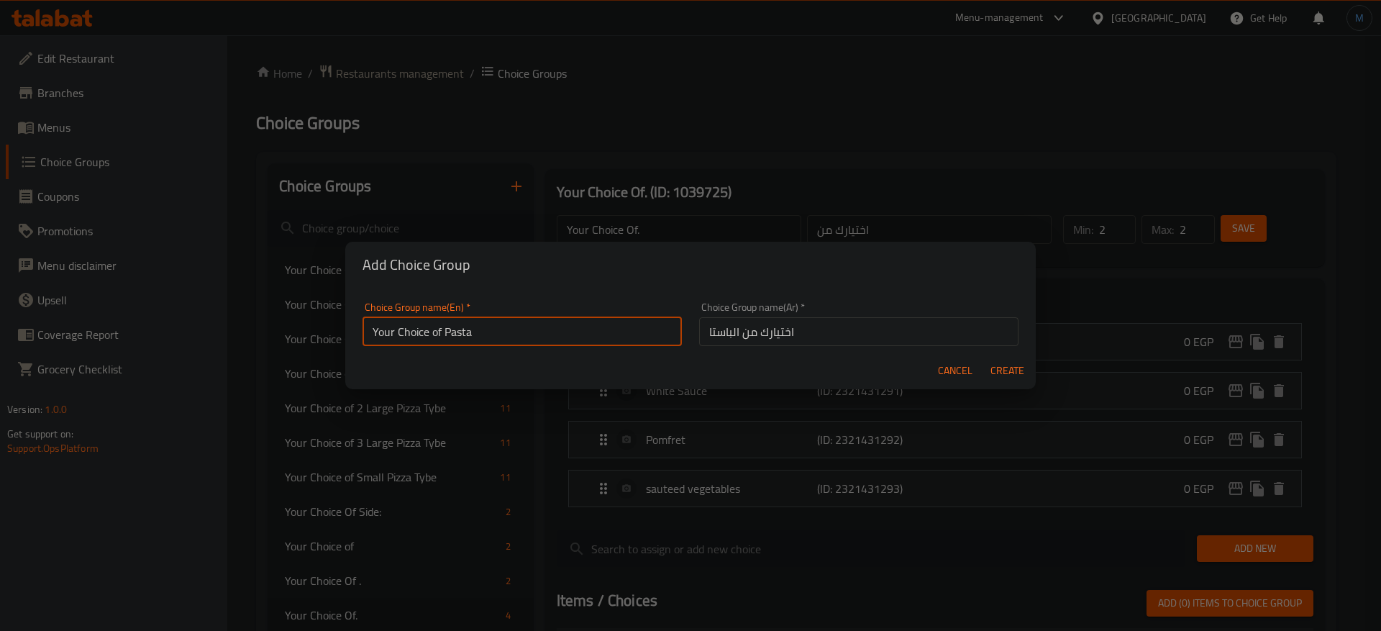
type input "0"
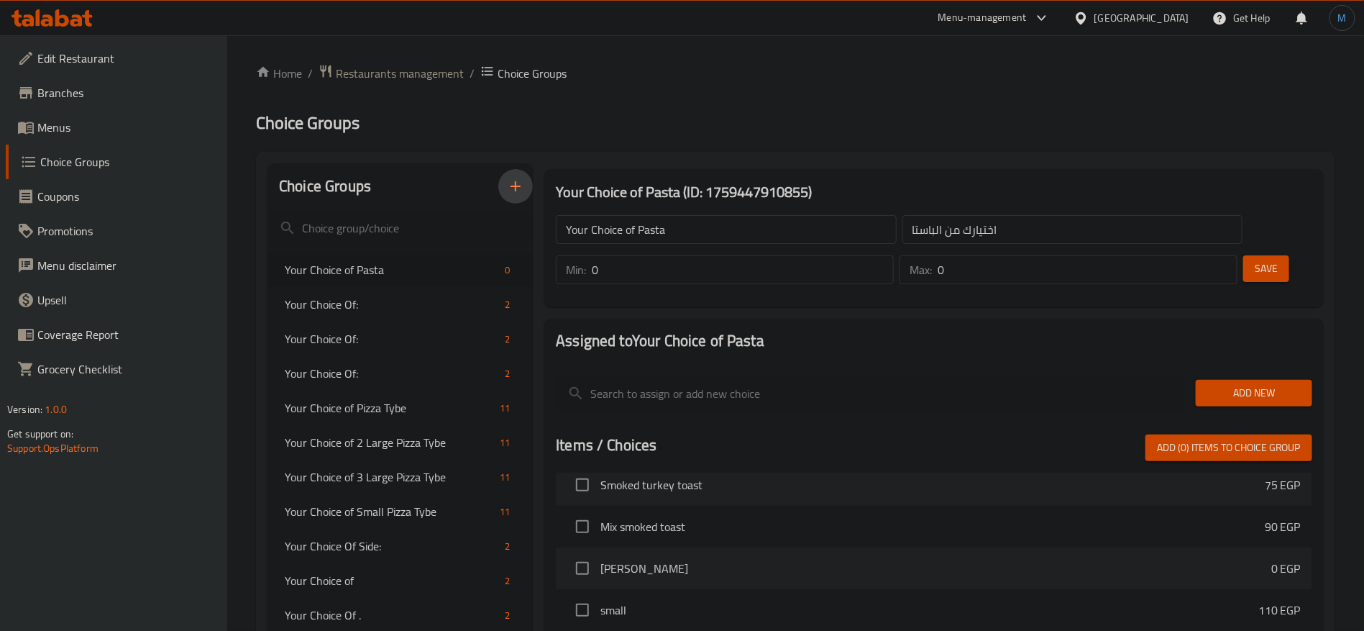
click at [894, 255] on input "0" at bounding box center [743, 269] width 302 height 29
type input "1"
click at [894, 255] on input "1" at bounding box center [743, 269] width 302 height 29
type input "1"
click at [1193, 255] on input "1" at bounding box center [1088, 269] width 300 height 29
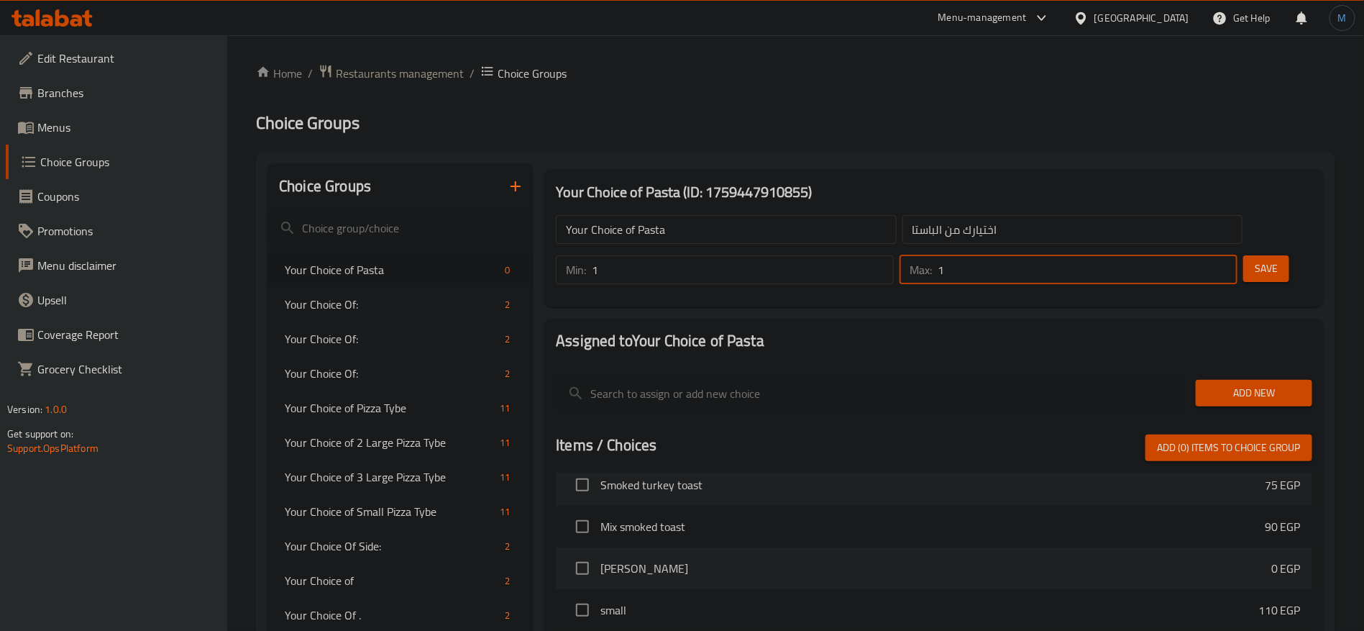
click at [1282, 380] on button "Add New" at bounding box center [1254, 393] width 116 height 27
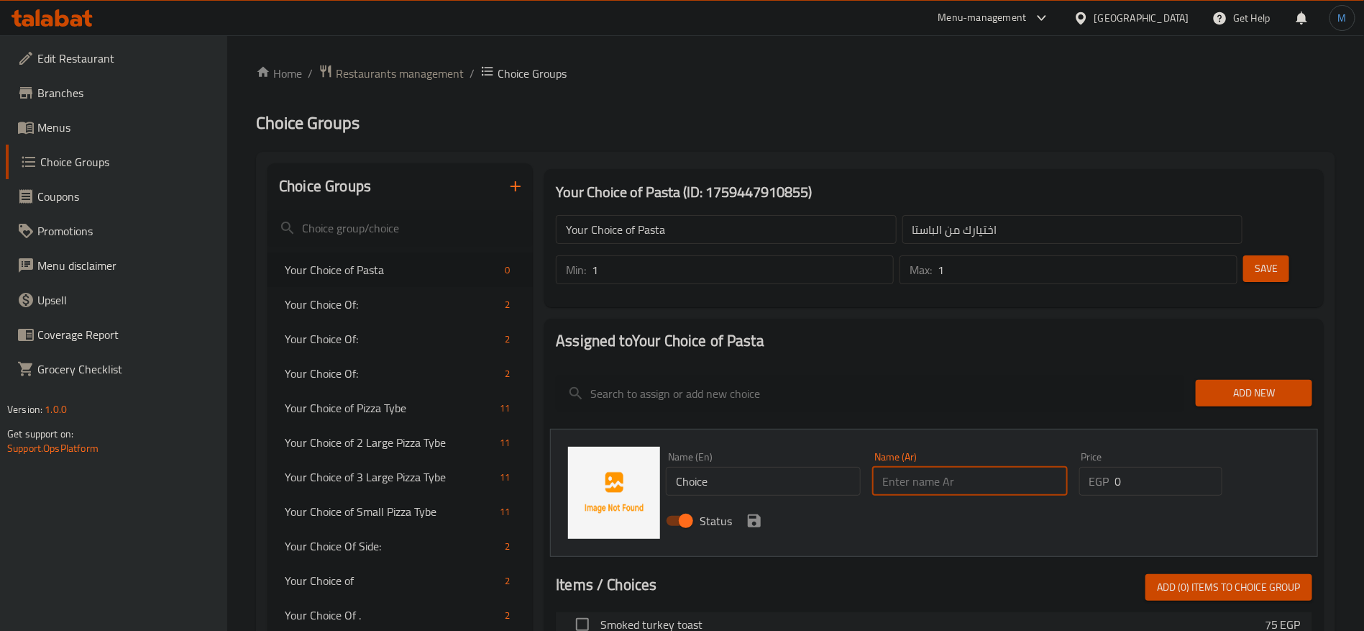
click at [968, 467] on input "text" at bounding box center [969, 481] width 195 height 29
paste input "مكرونة بينا"
type input "مكرونة بينا"
click at [791, 467] on input "Choice" at bounding box center [763, 481] width 195 height 29
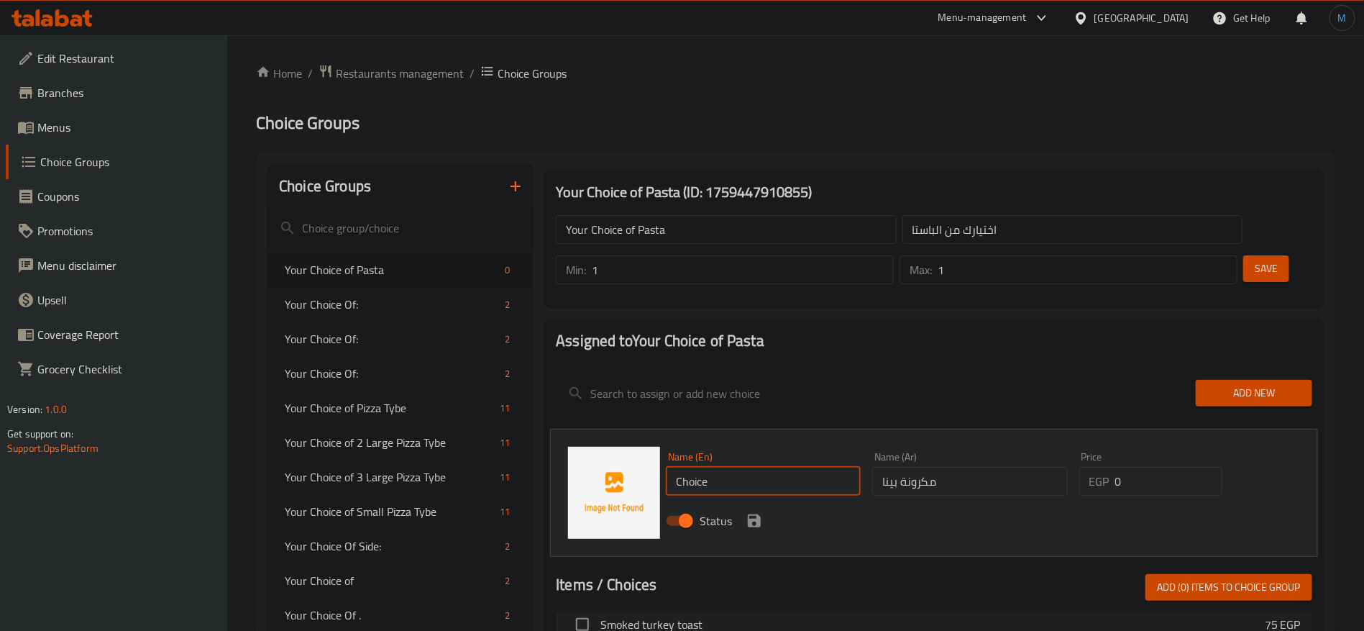
paste input "Penne pasta"
type input "Penne pasta"
drag, startPoint x: 761, startPoint y: 483, endPoint x: 774, endPoint y: 483, distance: 12.9
click at [761, 512] on icon "save" at bounding box center [754, 520] width 17 height 17
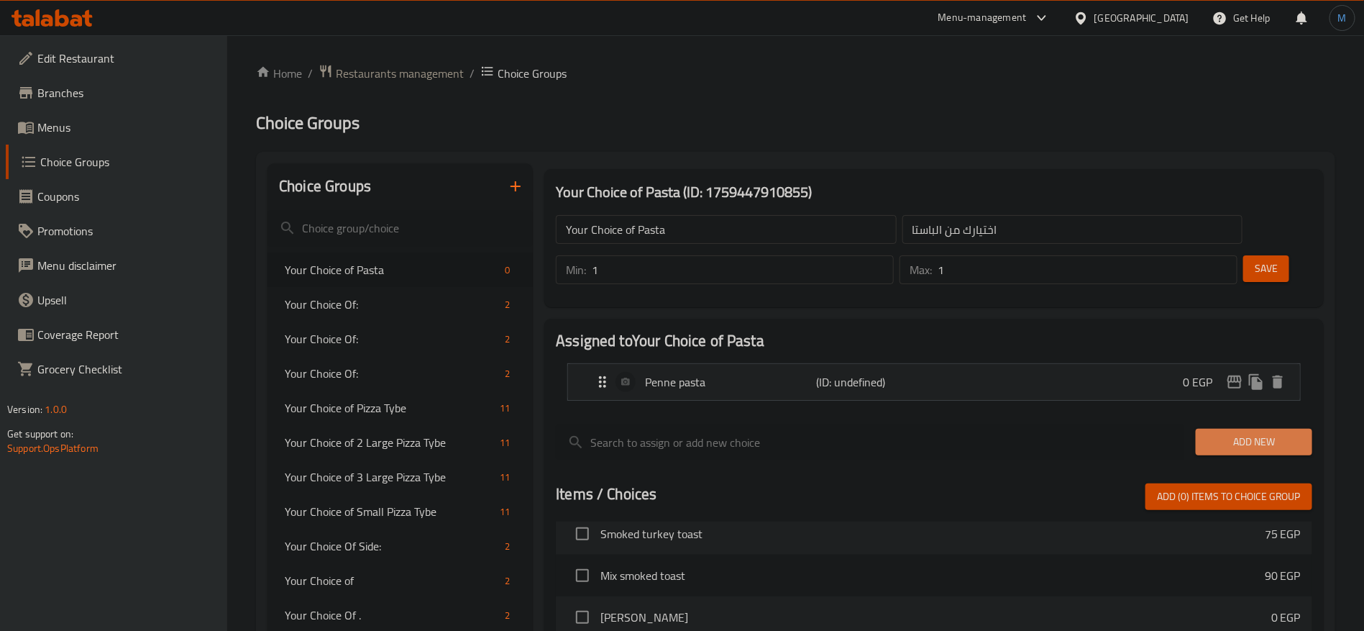
click at [1298, 433] on span "Add New" at bounding box center [1253, 442] width 93 height 18
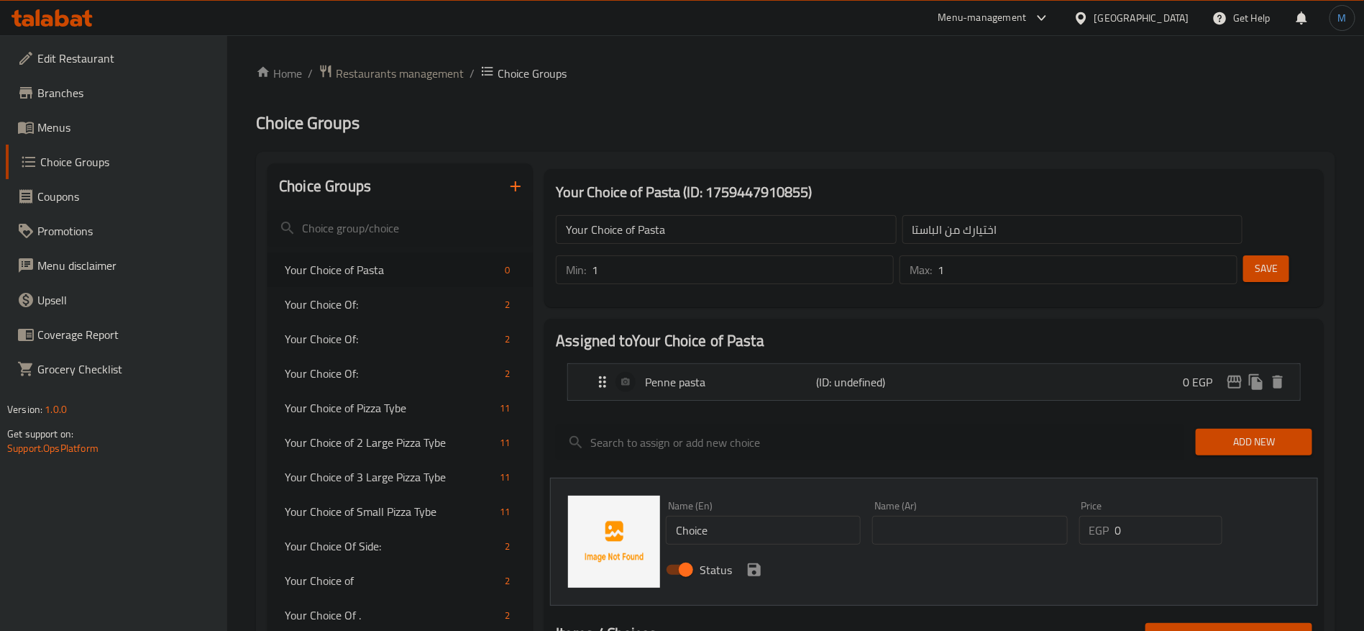
click at [963, 550] on div "Status" at bounding box center [969, 569] width 619 height 39
click at [964, 516] on input "text" at bounding box center [969, 530] width 195 height 29
paste input "اسباجتى"
click at [828, 516] on input "Choice" at bounding box center [763, 530] width 195 height 29
click at [900, 373] on p "(ID: undefined)" at bounding box center [874, 381] width 114 height 17
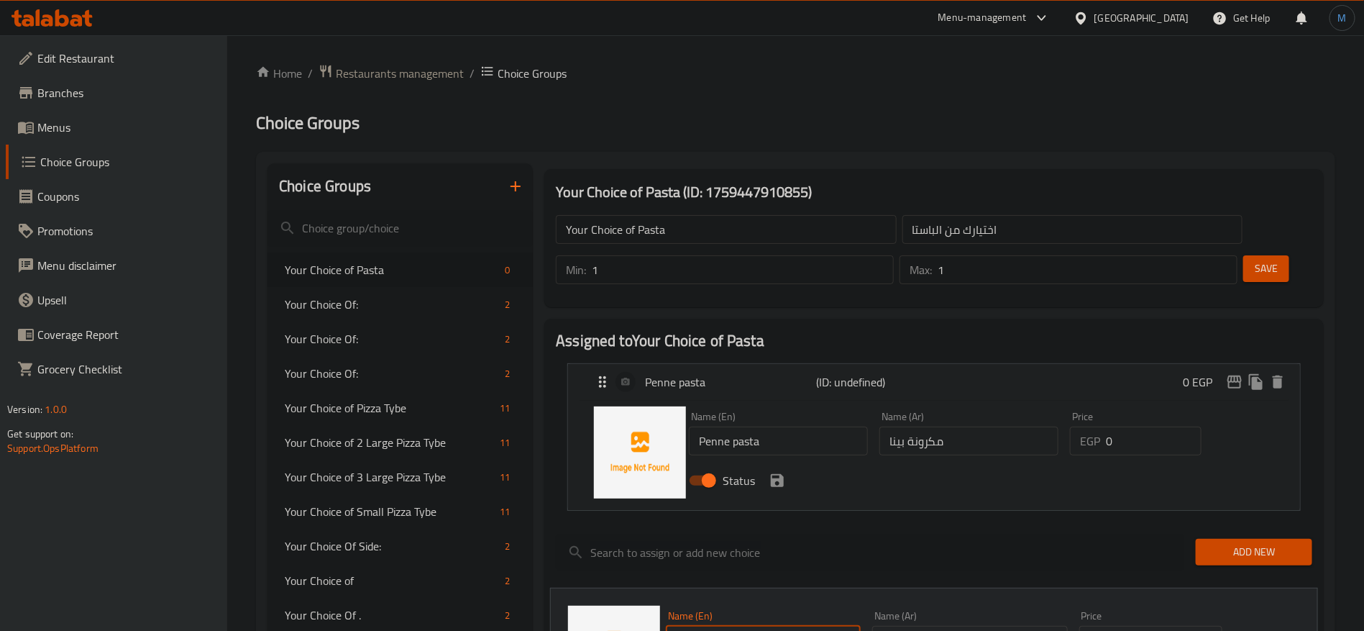
click at [934, 426] on input "مكرونة بينا" at bounding box center [969, 440] width 179 height 29
click at [961, 626] on input "اسباجتى" at bounding box center [969, 640] width 195 height 29
paste input "مكرونة"
type input "مكرونة اسباجتى"
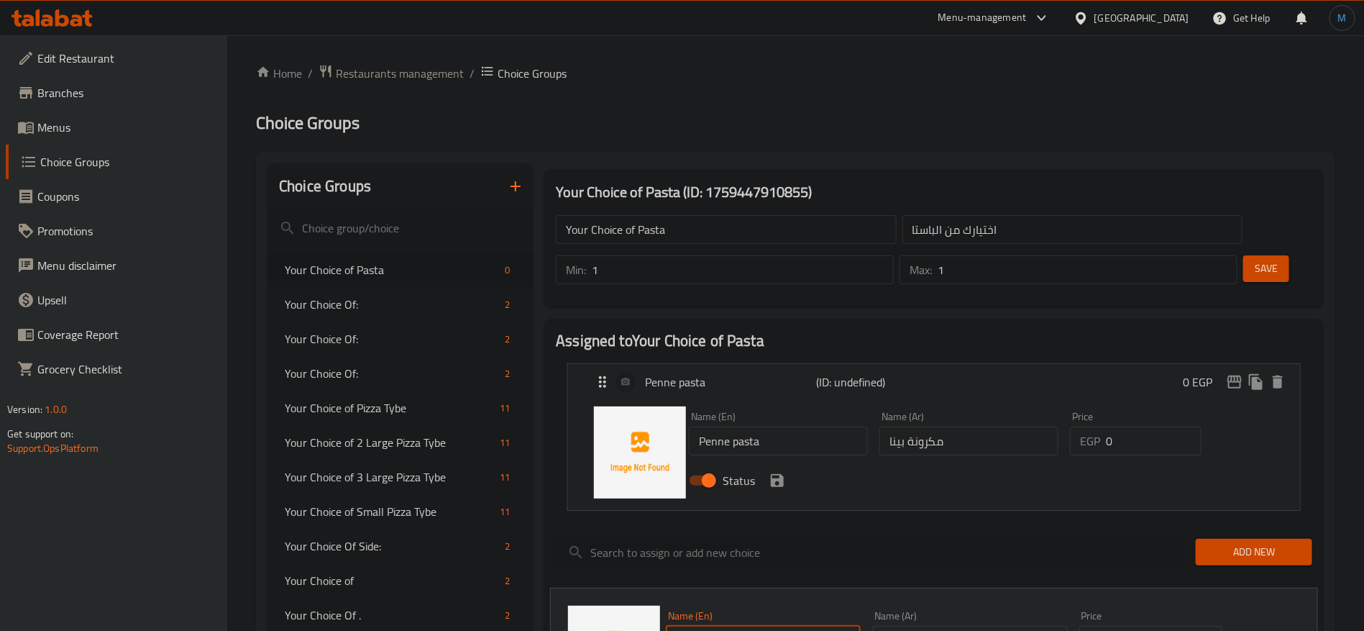
click at [742, 626] on input "Choice" at bounding box center [763, 640] width 195 height 29
paste input "Spaghetti"
type input "Spaghetti"
click at [1015, 426] on input "مكرونة بينا" at bounding box center [969, 440] width 179 height 29
click at [929, 426] on input "مكرونة بينا" at bounding box center [969, 440] width 179 height 29
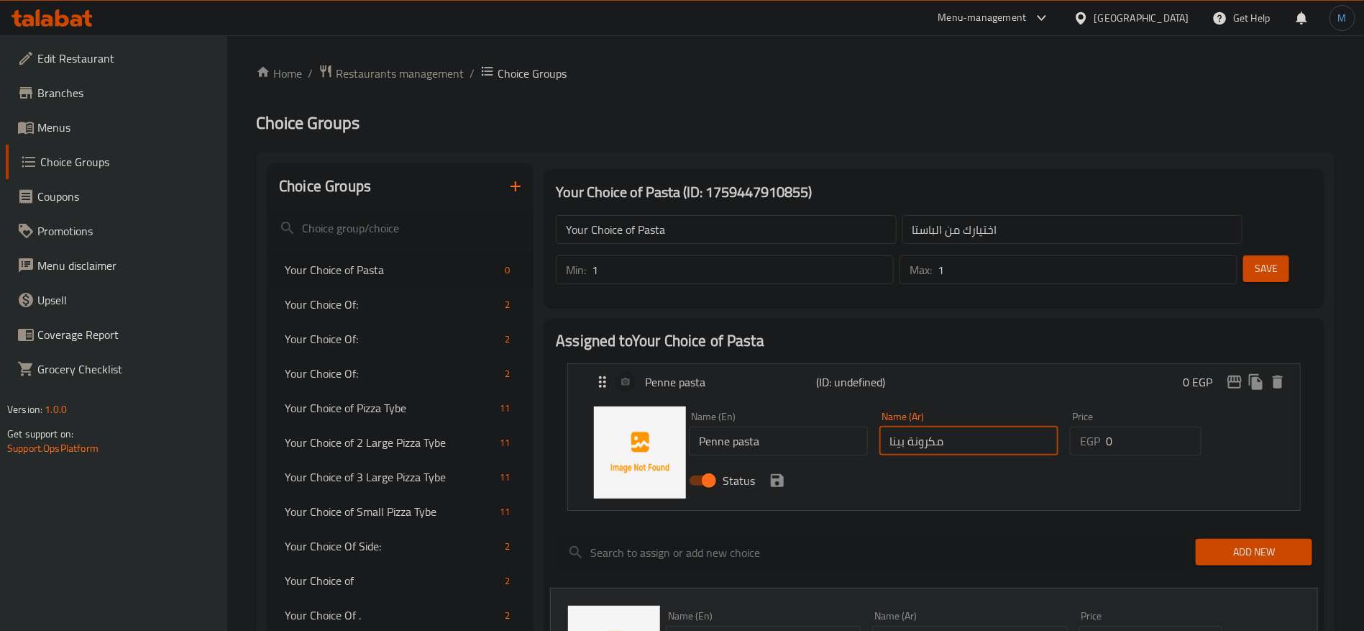
click at [929, 426] on input "مكرونة بينا" at bounding box center [969, 440] width 179 height 29
type input "بينا"
click at [949, 626] on input "مكرونة اسباجتى" at bounding box center [969, 640] width 195 height 29
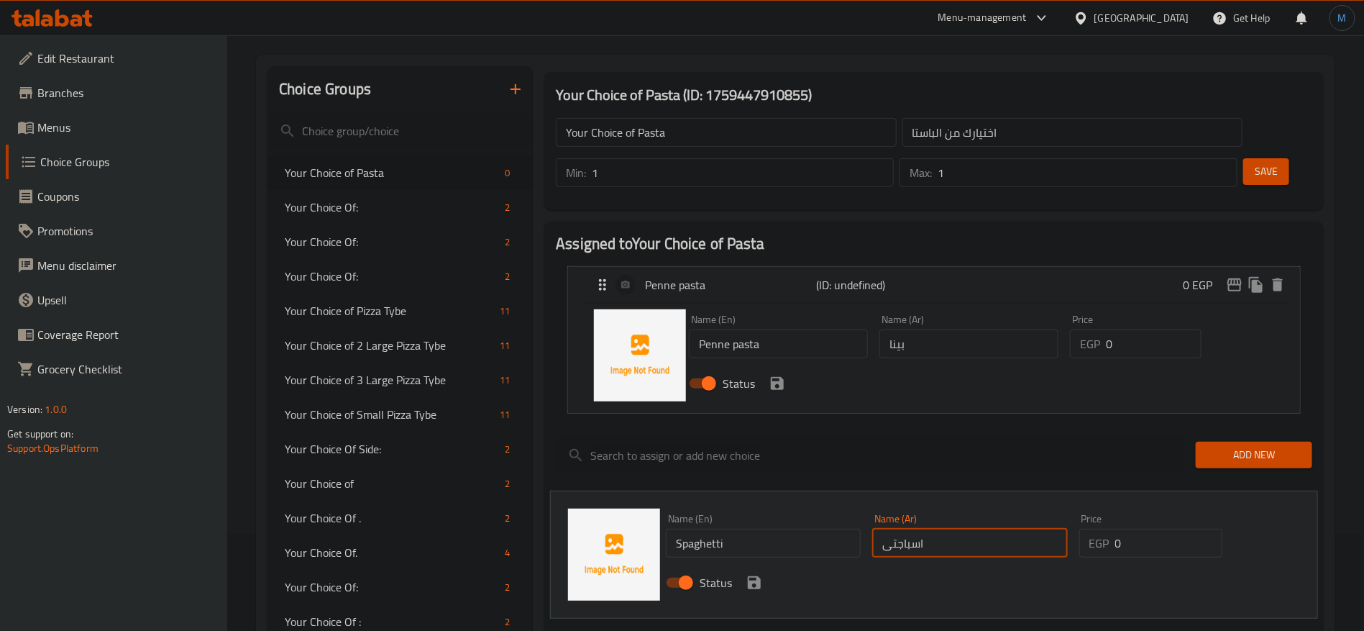
scroll to position [108, 0]
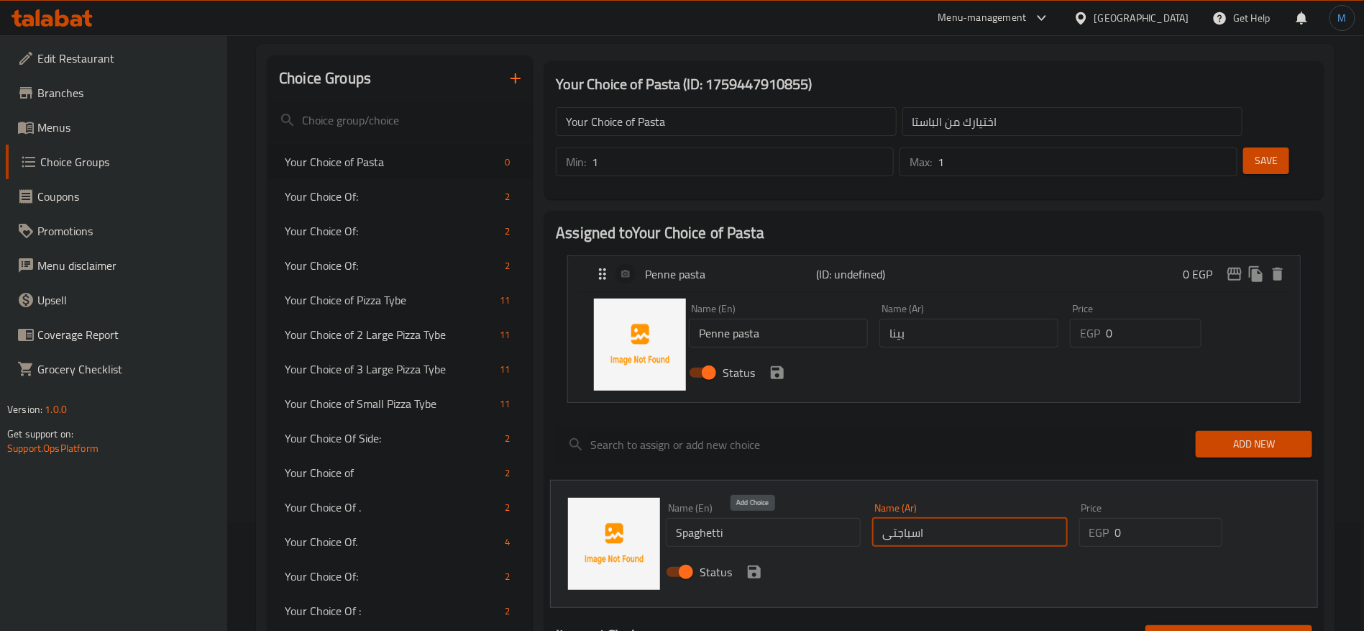
type input "اسباجتى"
click at [751, 563] on icon "save" at bounding box center [754, 571] width 17 height 17
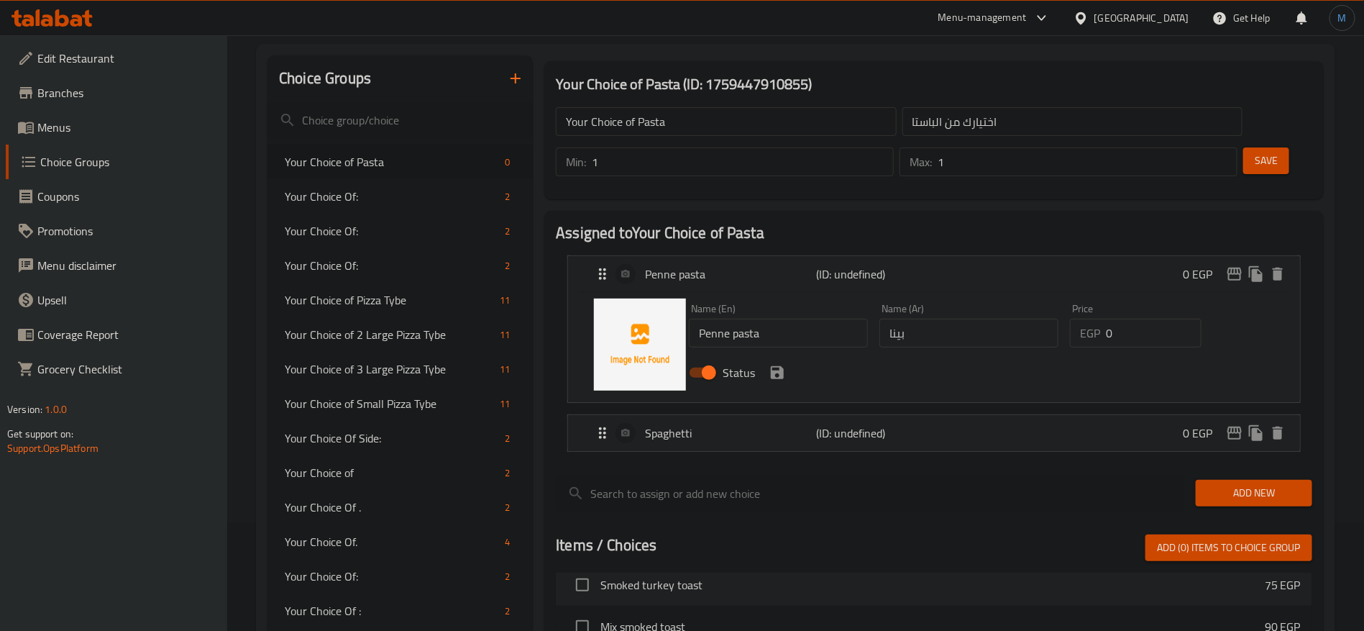
click at [742, 319] on input "Penne pasta" at bounding box center [778, 333] width 179 height 29
type input "Penne"
click at [711, 511] on div at bounding box center [934, 517] width 757 height 12
click at [773, 364] on icon "save" at bounding box center [777, 372] width 17 height 17
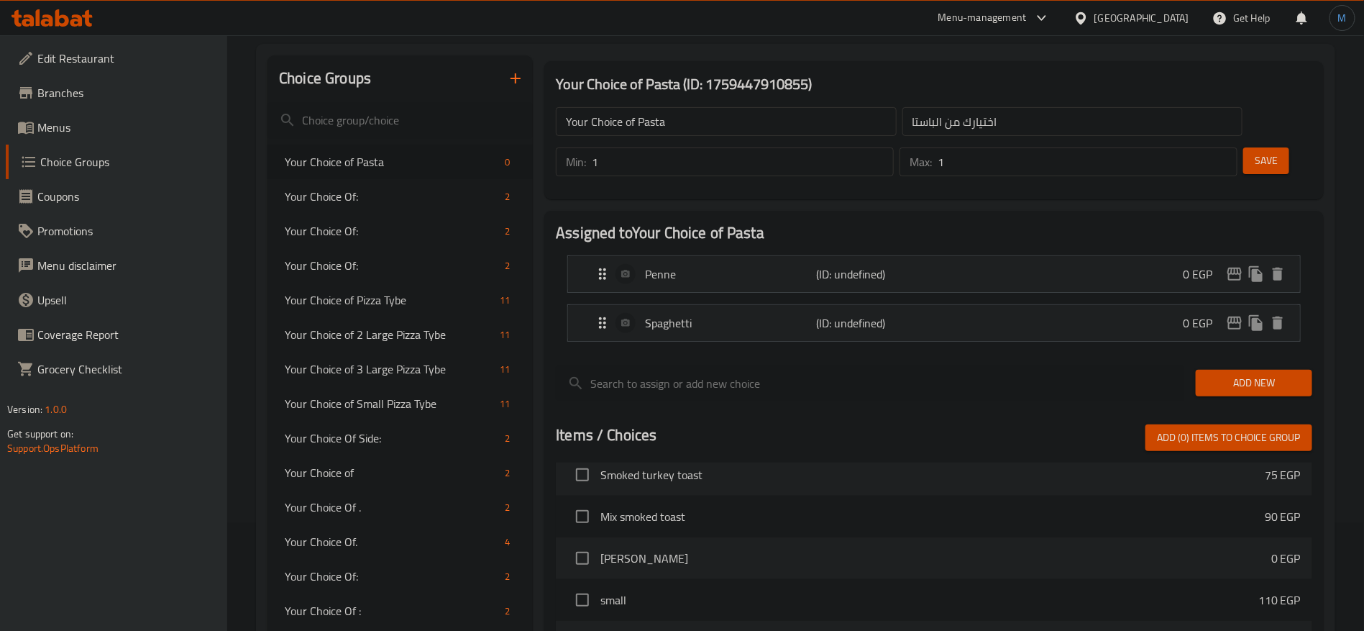
click at [1234, 362] on div "Add New" at bounding box center [1254, 383] width 128 height 48
click at [1244, 374] on span "Add New" at bounding box center [1253, 383] width 93 height 18
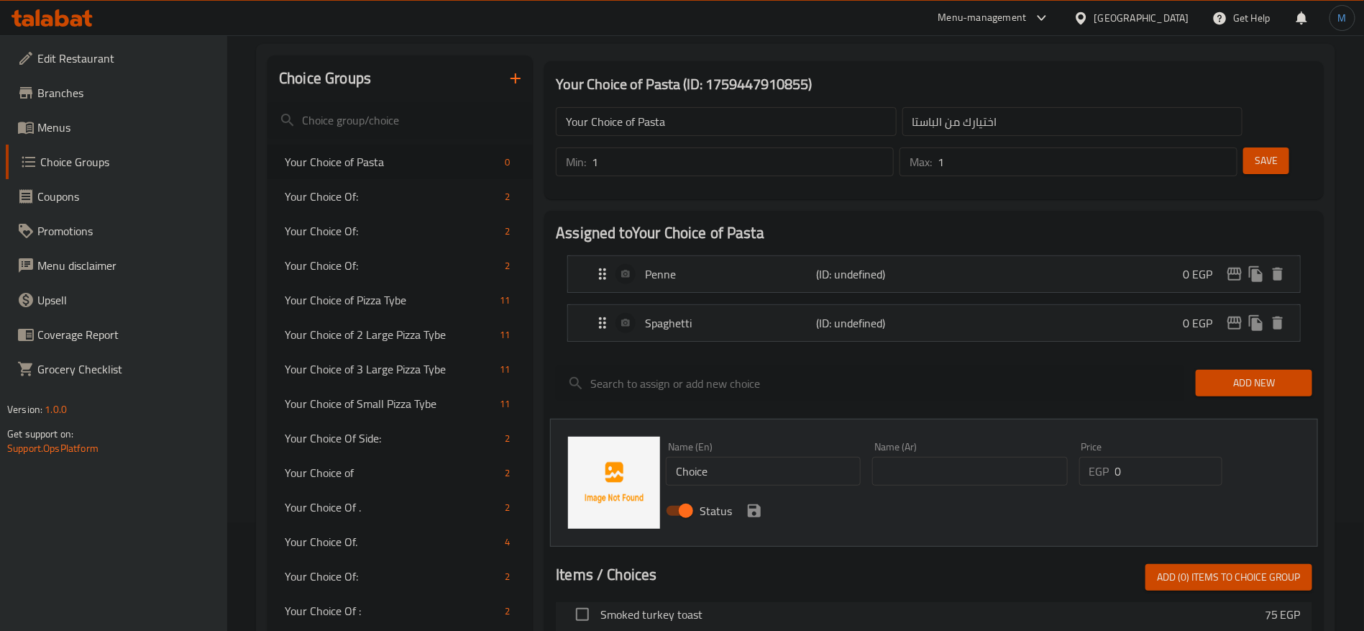
click at [1001, 457] on input "text" at bounding box center [969, 471] width 195 height 29
paste input "فوتشينى"
paste input "كرونة فيتوتشيني"
click at [953, 457] on input "مكرونة فيتوتشيني" at bounding box center [969, 471] width 195 height 29
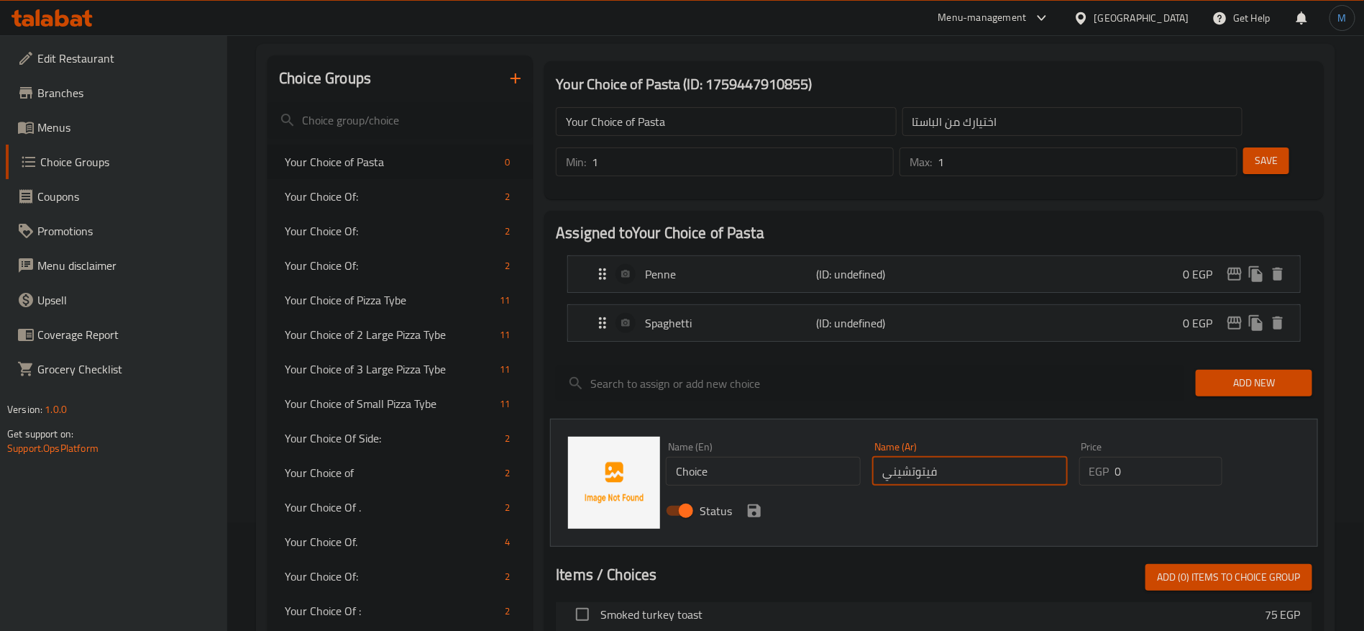
type input "فيتوتشيني"
click at [812, 457] on input "Choice" at bounding box center [763, 471] width 195 height 29
paste input "Fettuccine"
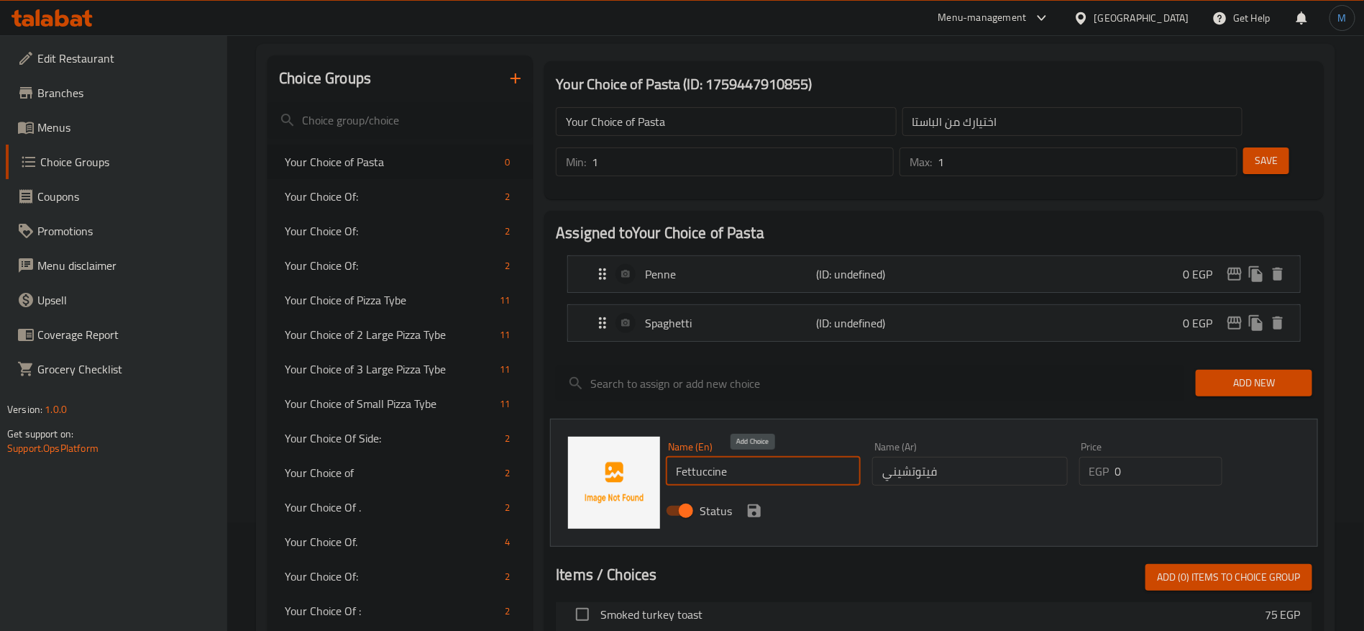
type input "Fettuccine"
drag, startPoint x: 761, startPoint y: 472, endPoint x: 1245, endPoint y: 159, distance: 576.7
click at [761, 502] on icon "save" at bounding box center [754, 510] width 17 height 17
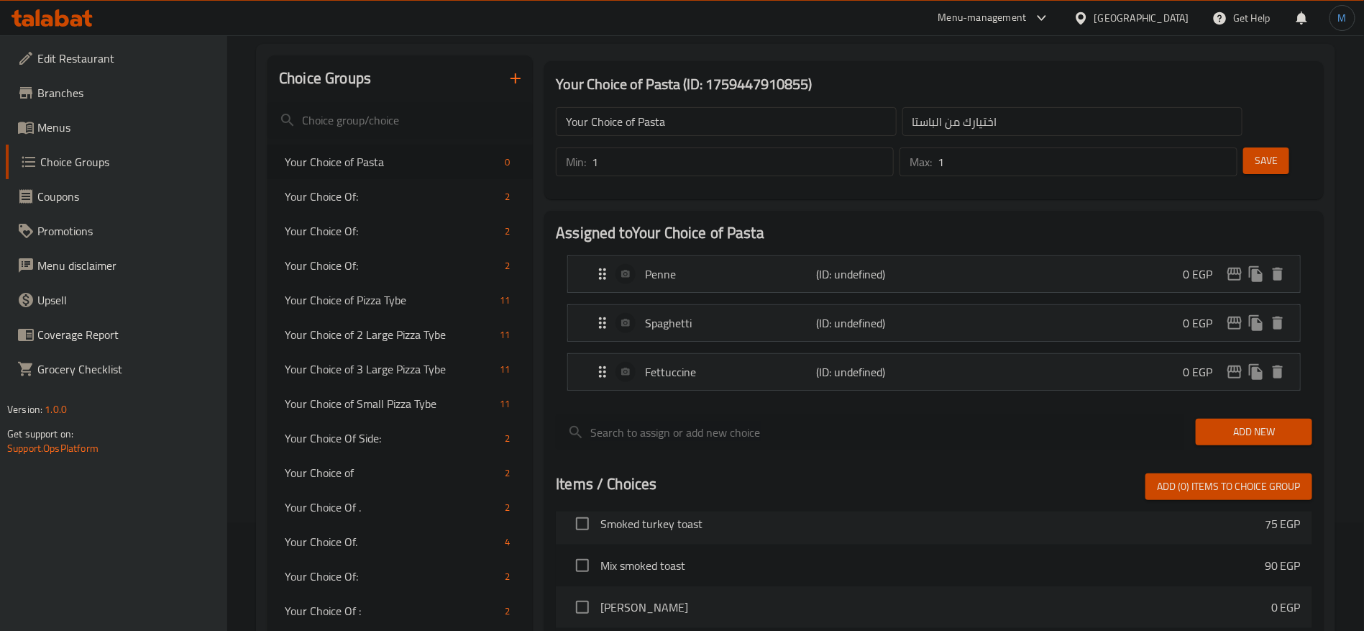
click at [1261, 139] on div "Min: 1 ​ Max: 1 ​ Save" at bounding box center [931, 162] width 768 height 46
click at [1258, 147] on button "Save" at bounding box center [1266, 160] width 46 height 27
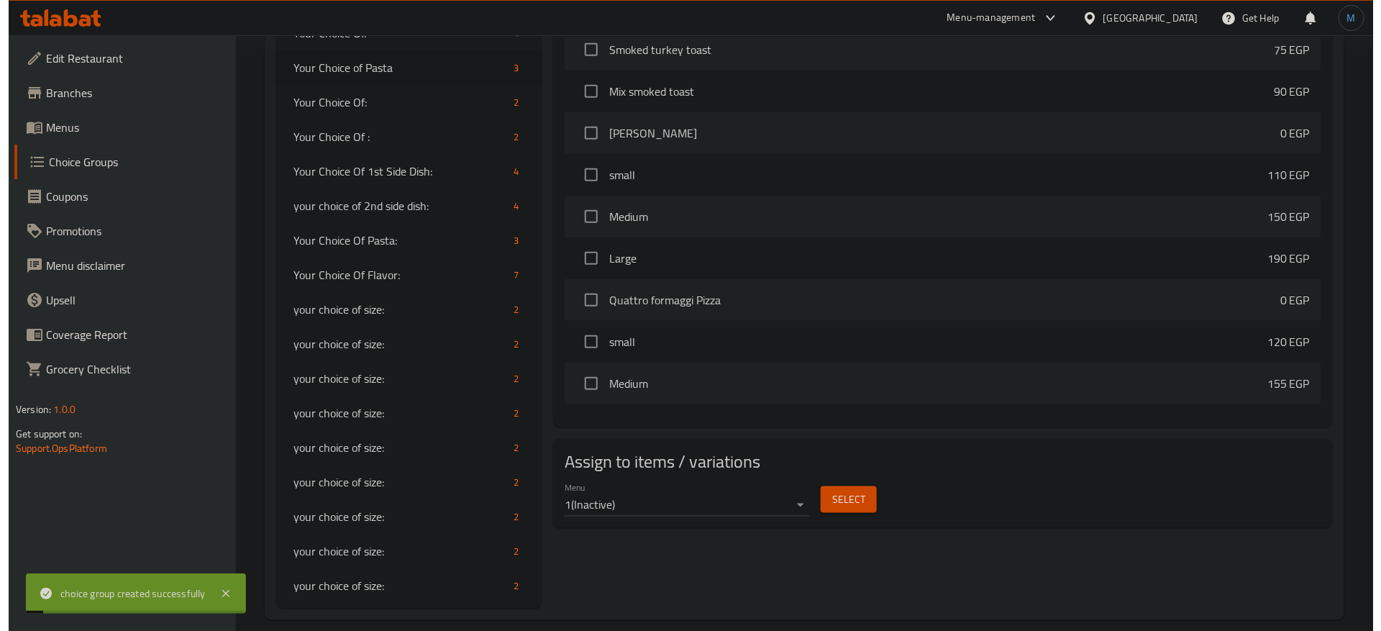
scroll to position [599, 0]
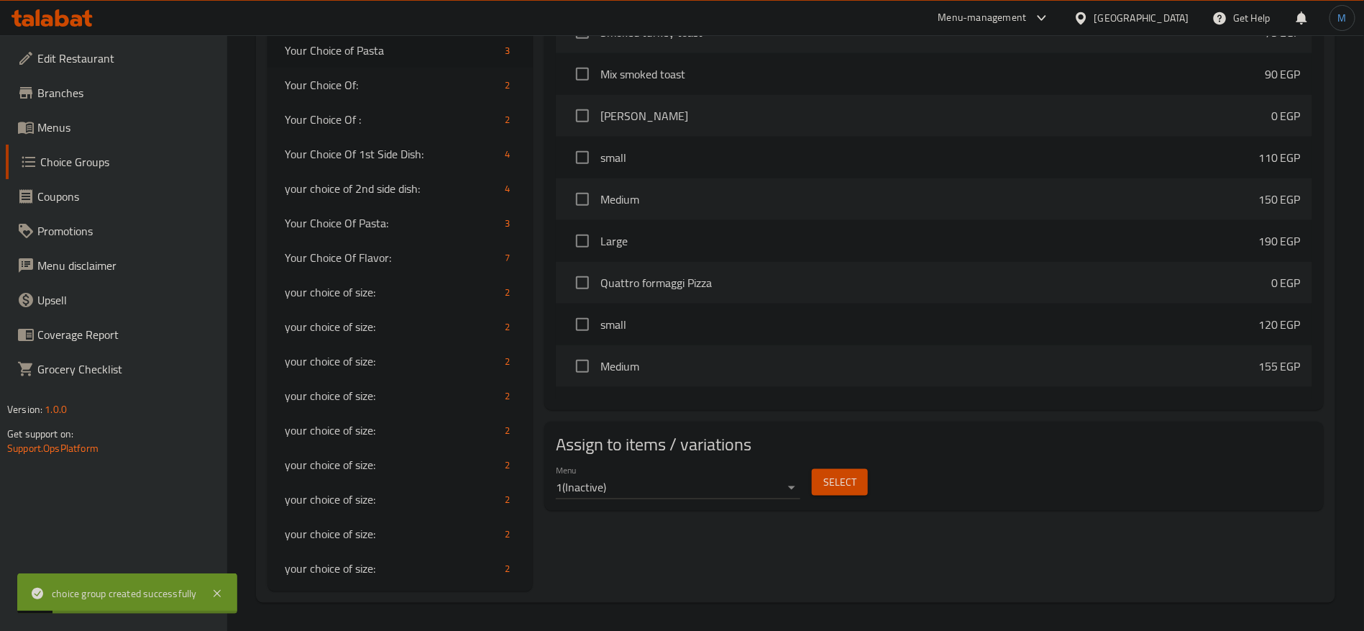
click at [869, 463] on div "Select" at bounding box center [840, 482] width 68 height 38
click at [851, 473] on span "Select" at bounding box center [839, 482] width 33 height 18
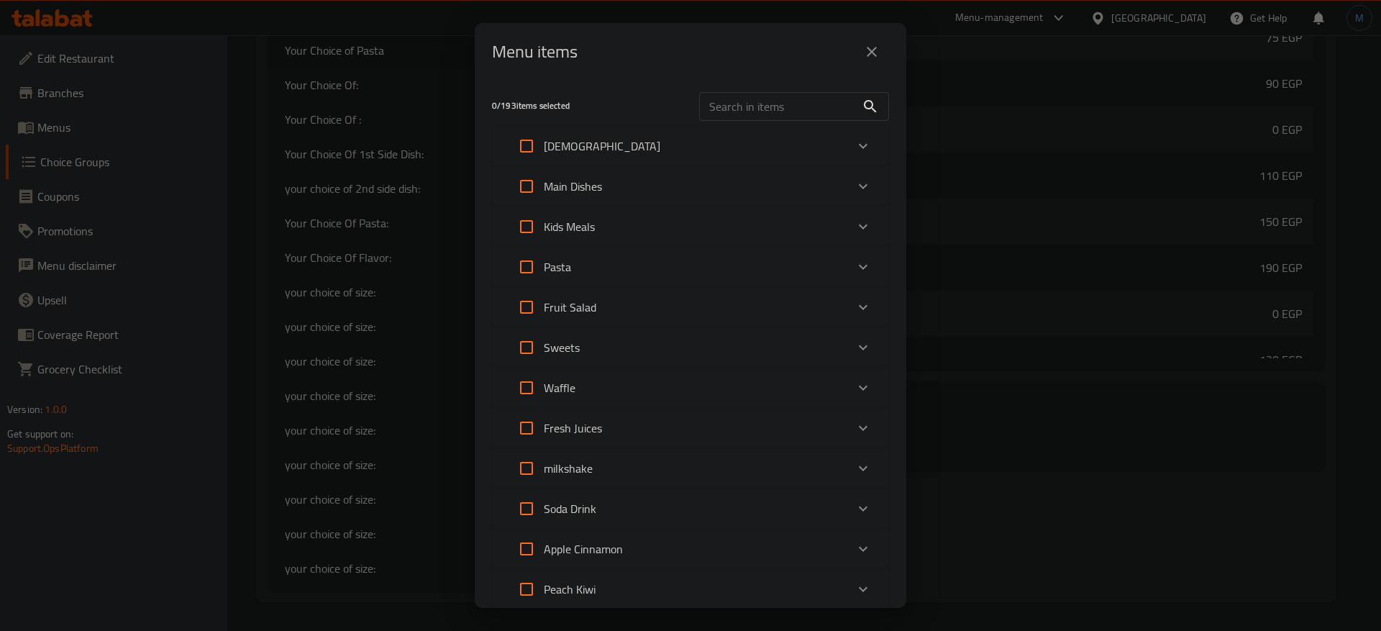
click at [525, 262] on input "Expand" at bounding box center [526, 267] width 35 height 35
checkbox input "true"
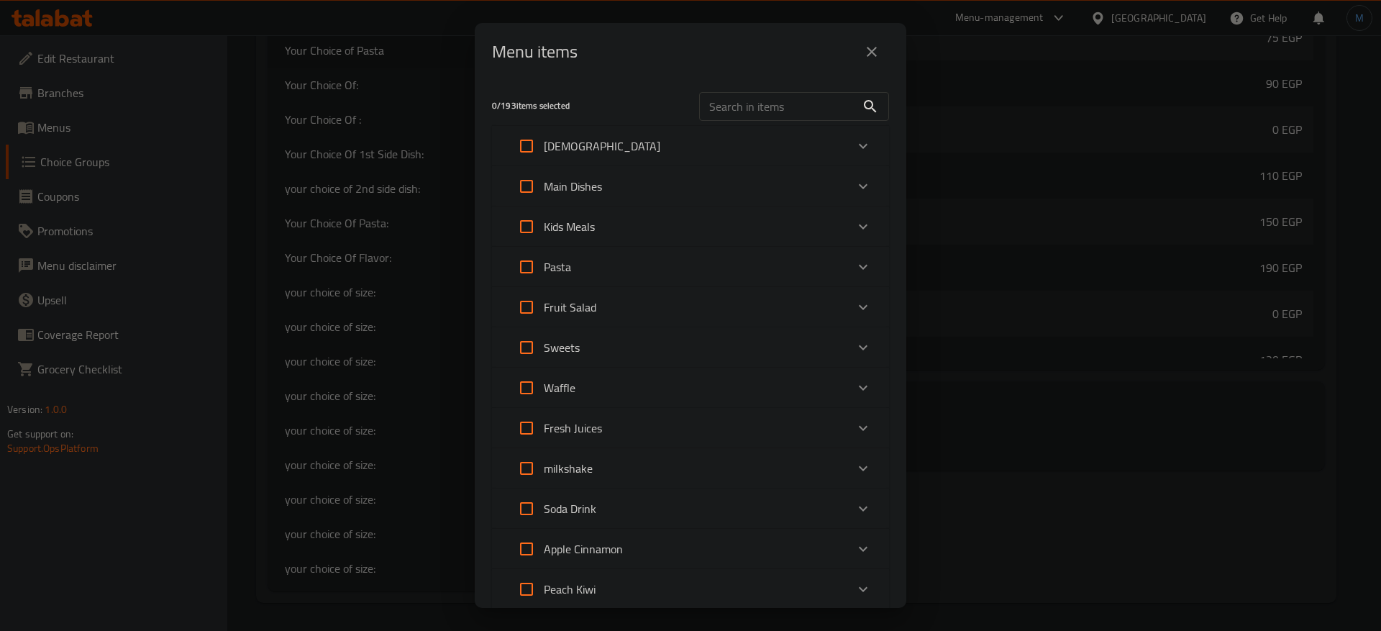
checkbox input "true"
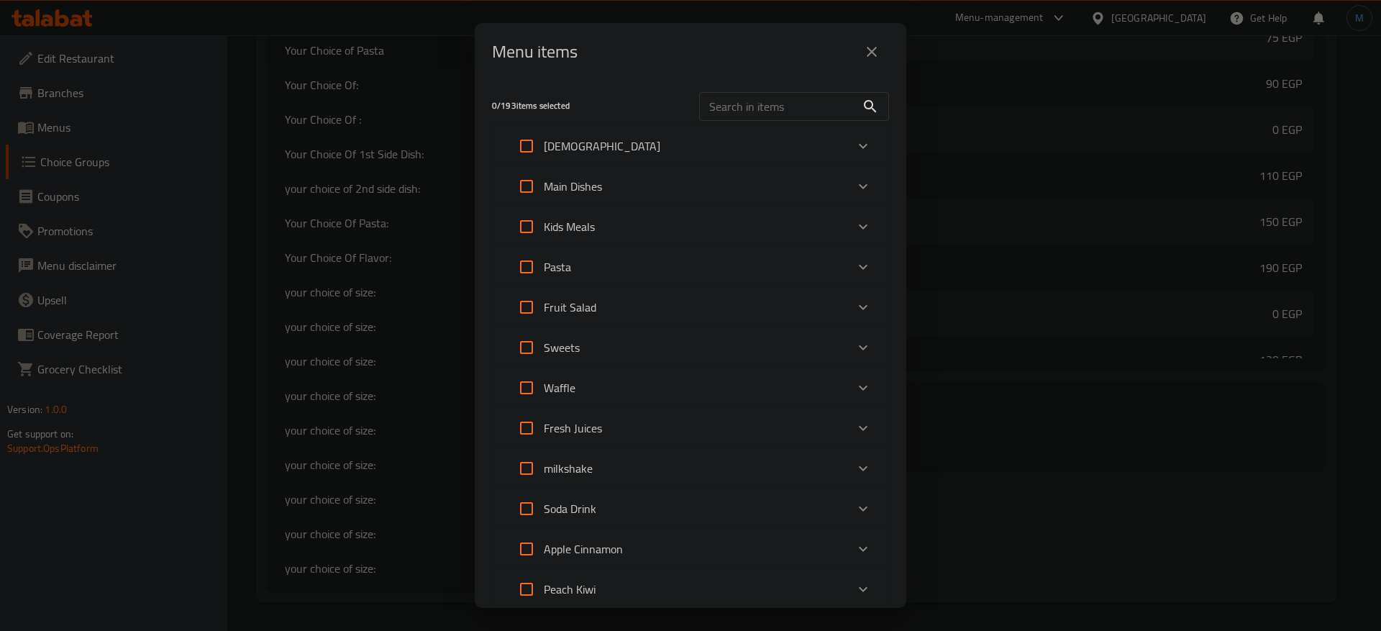
checkbox input "true"
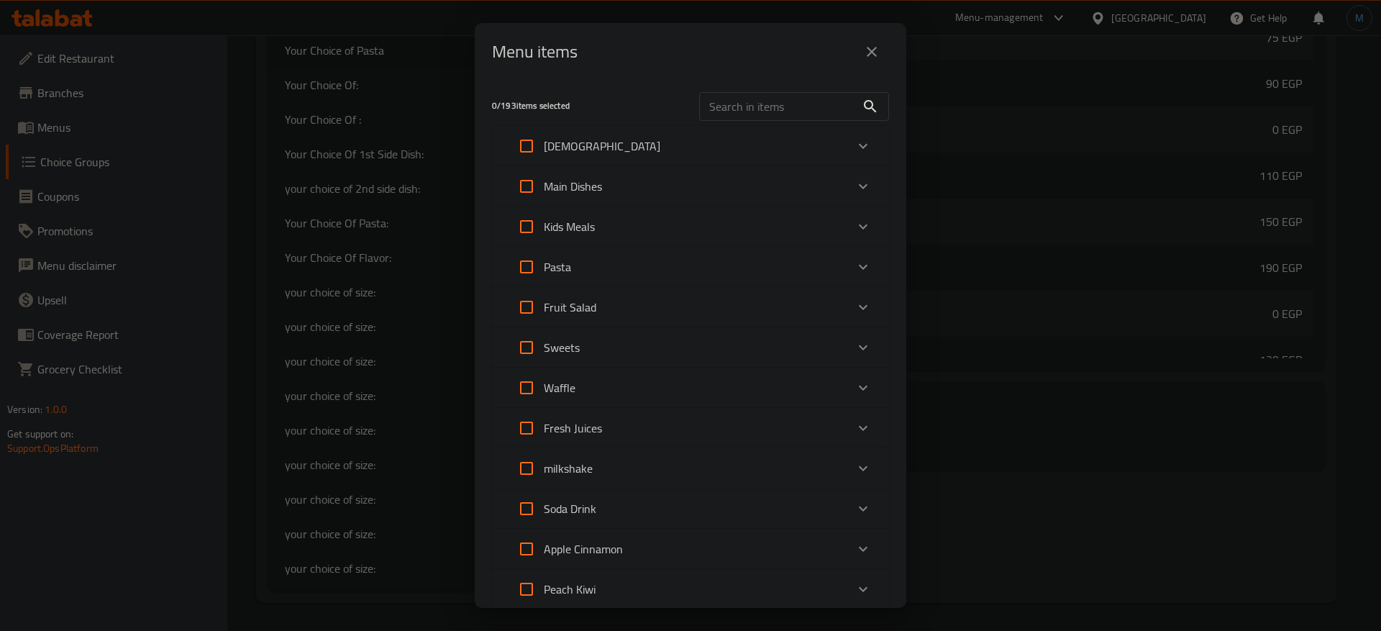
checkbox input "true"
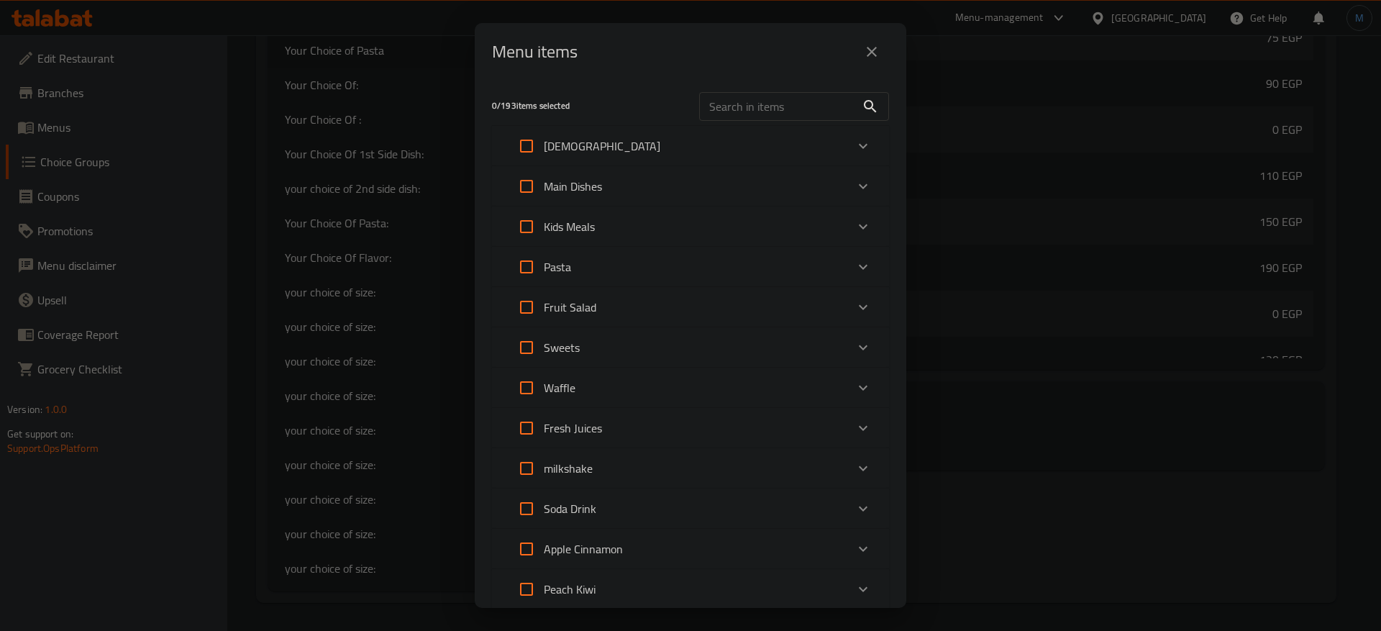
checkbox input "true"
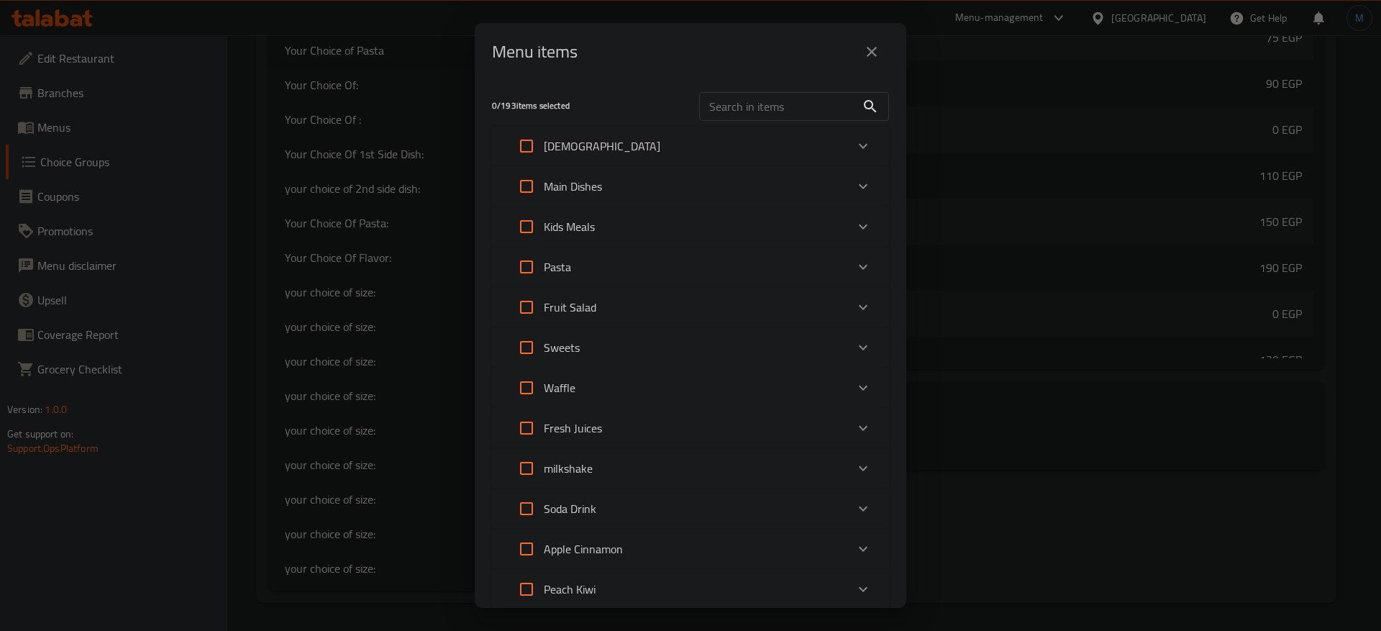
checkbox input "true"
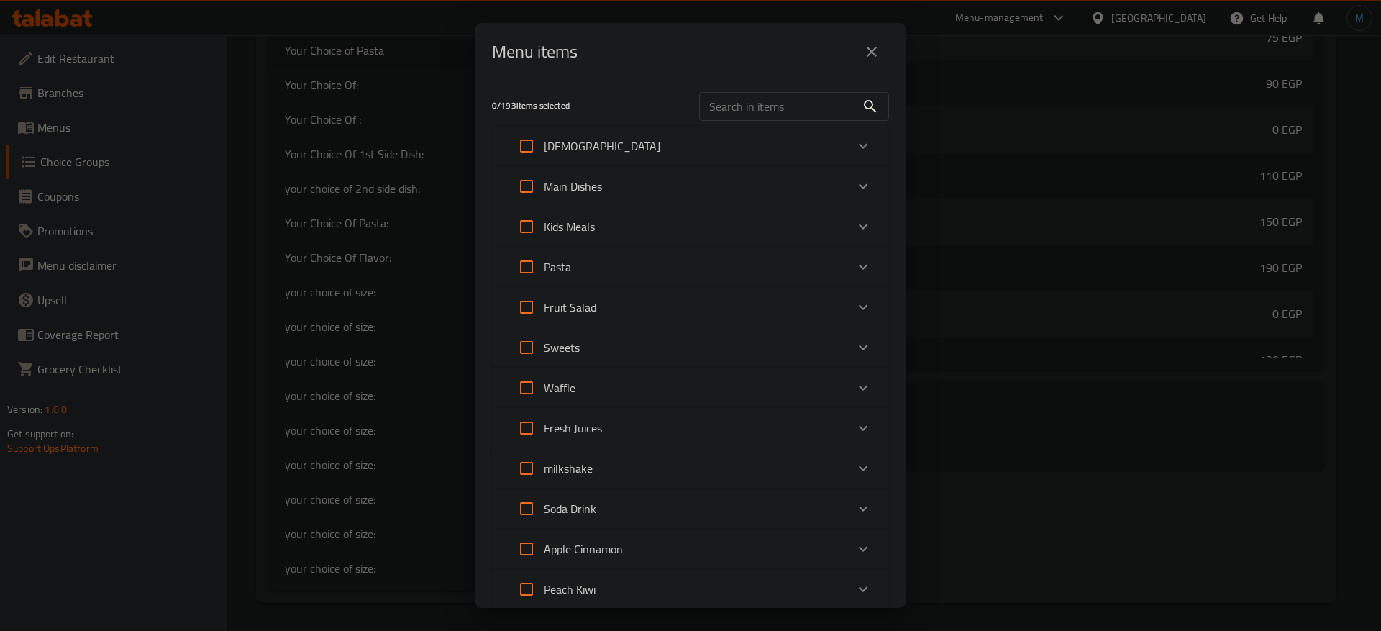
checkbox input "true"
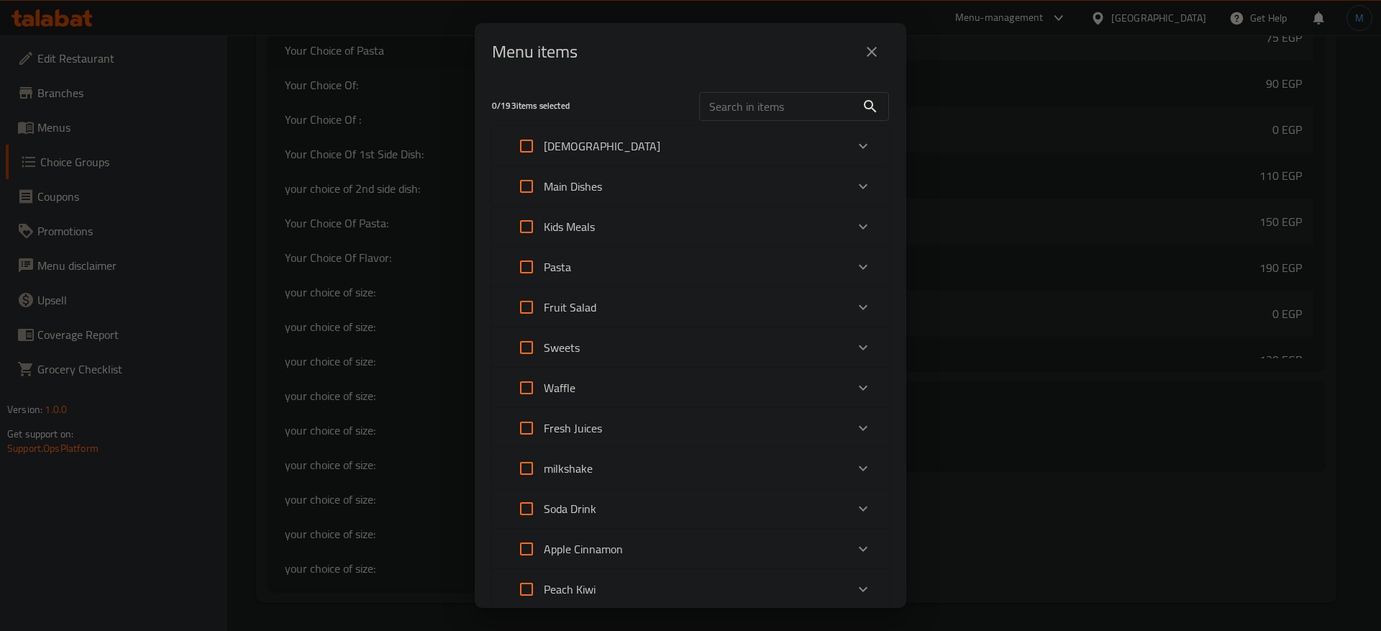
checkbox input "true"
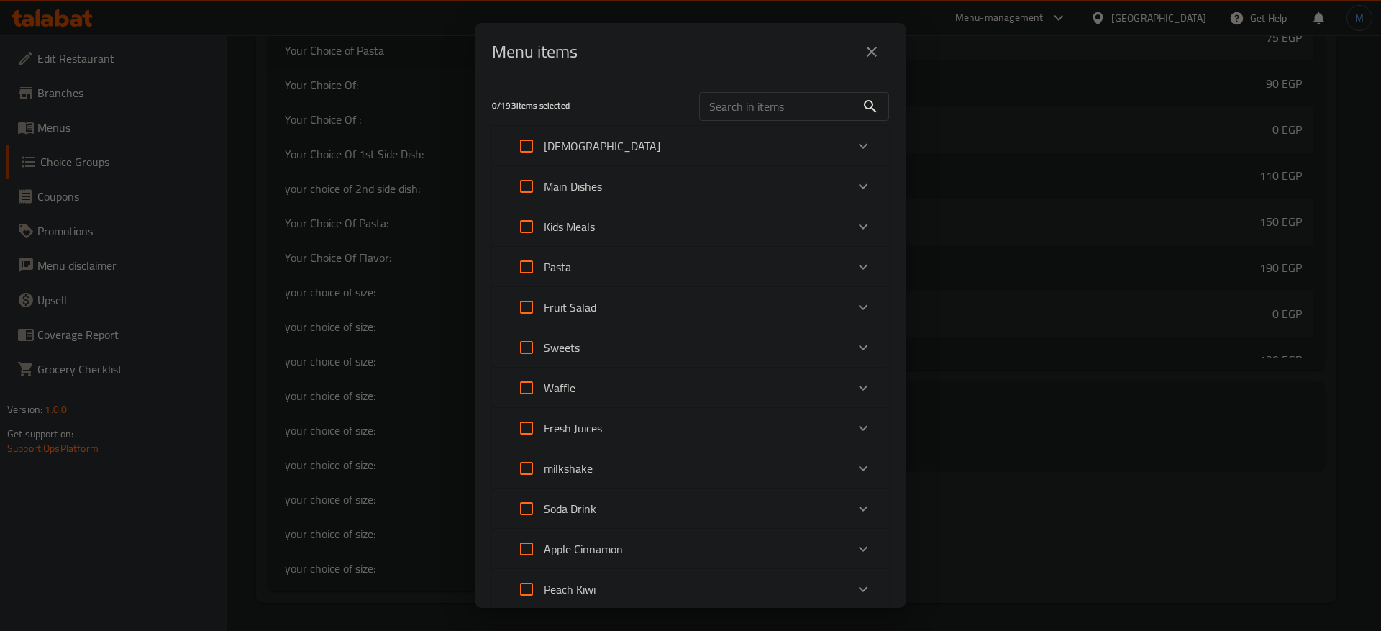
checkbox input "true"
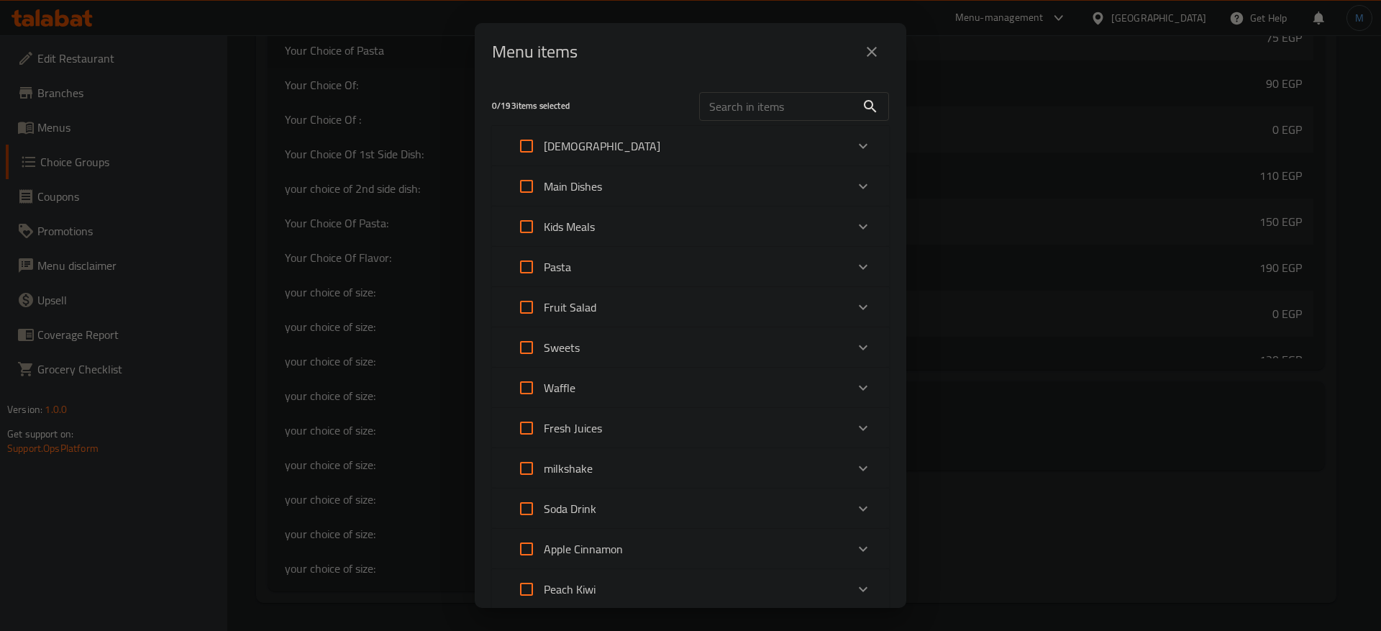
checkbox input "true"
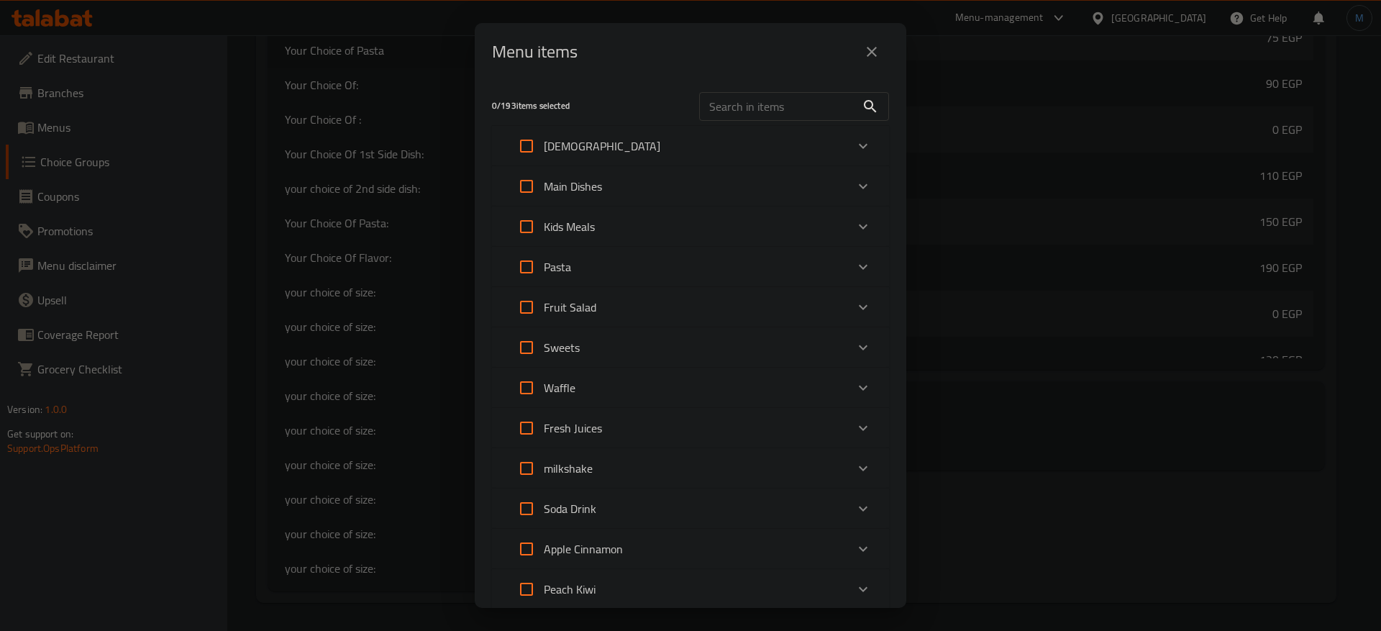
checkbox input "true"
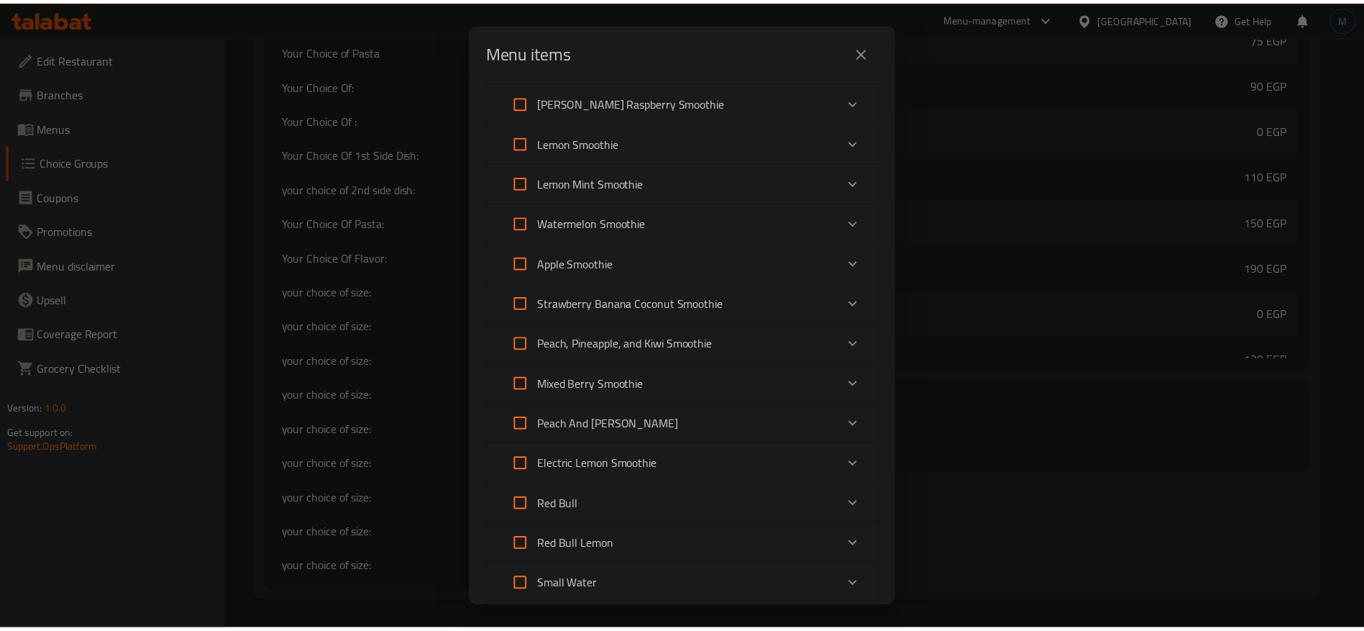
scroll to position [3806, 0]
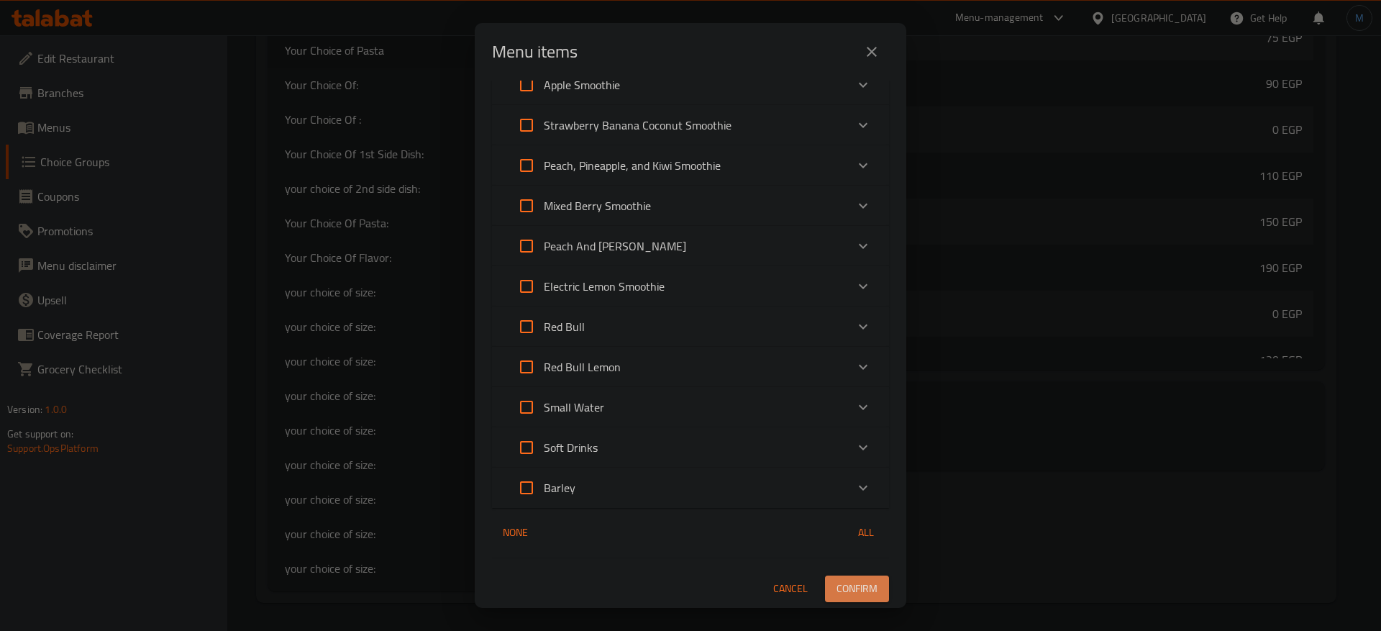
click at [845, 591] on span "Confirm" at bounding box center [856, 589] width 41 height 18
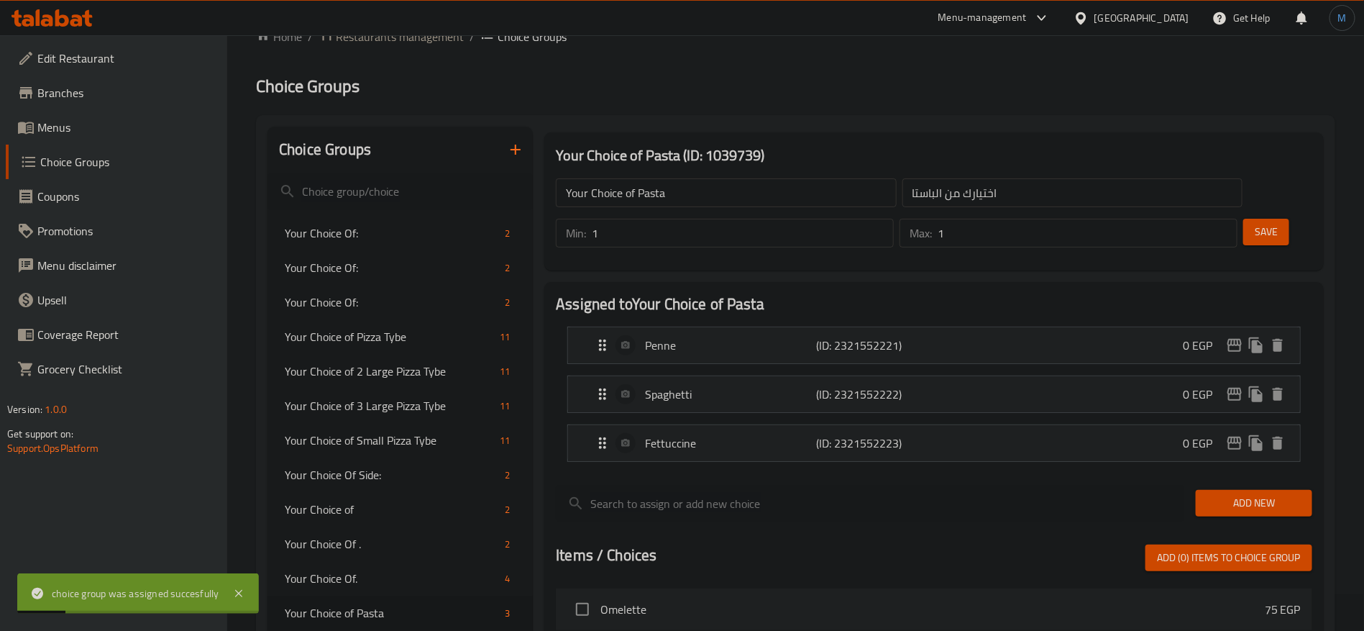
scroll to position [0, 0]
